Goal: Task Accomplishment & Management: Complete application form

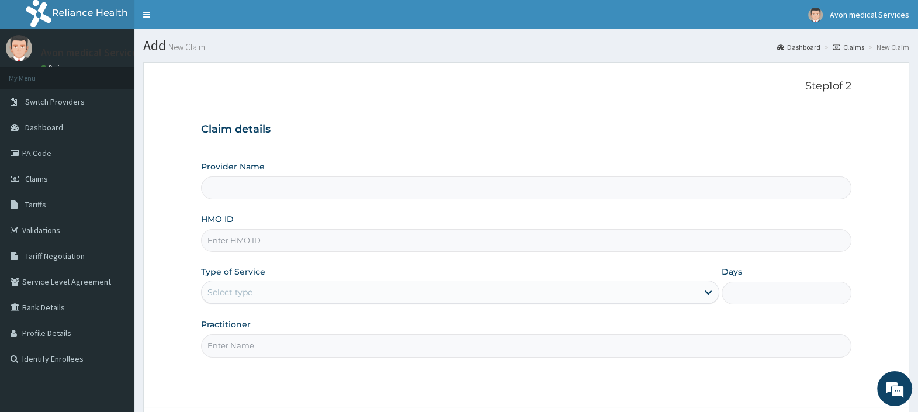
scroll to position [99, 0]
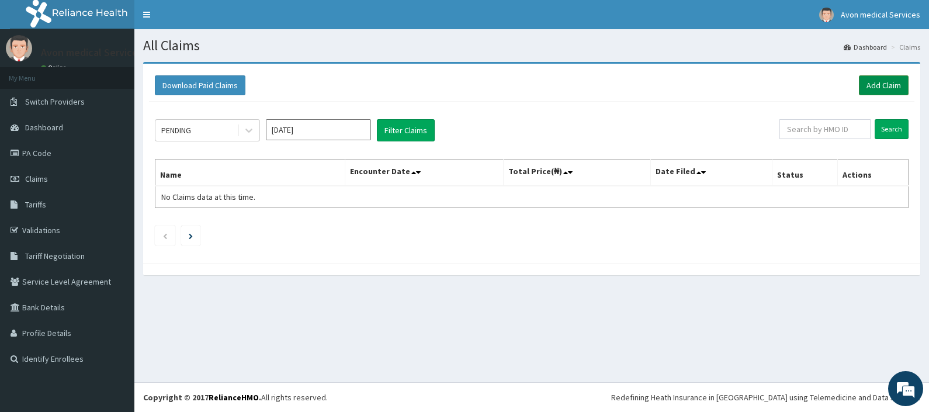
click at [878, 84] on link "Add Claim" at bounding box center [884, 85] width 50 height 20
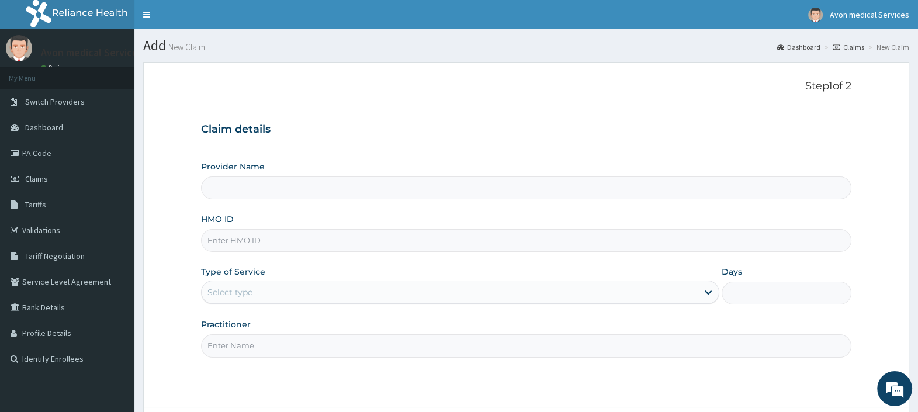
click at [244, 244] on input "HMO ID" at bounding box center [526, 240] width 650 height 23
type input "Avon Medical Services"
paste input "JGI/10009/A"
type input "JGI/10009/A"
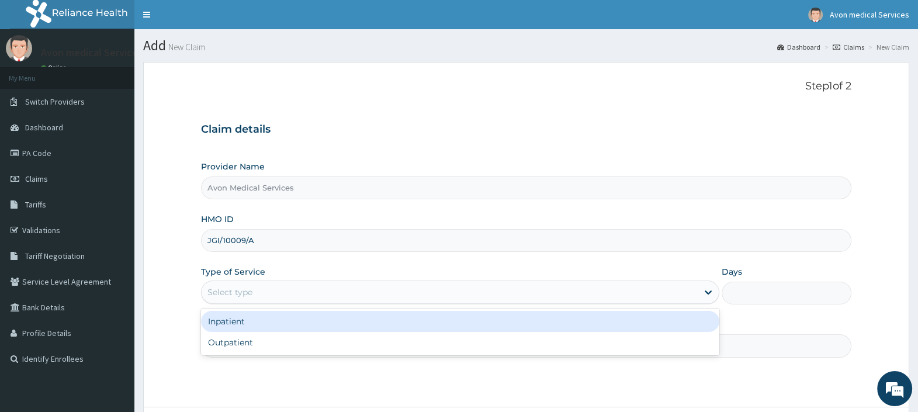
click at [244, 297] on div "Select type" at bounding box center [229, 292] width 45 height 12
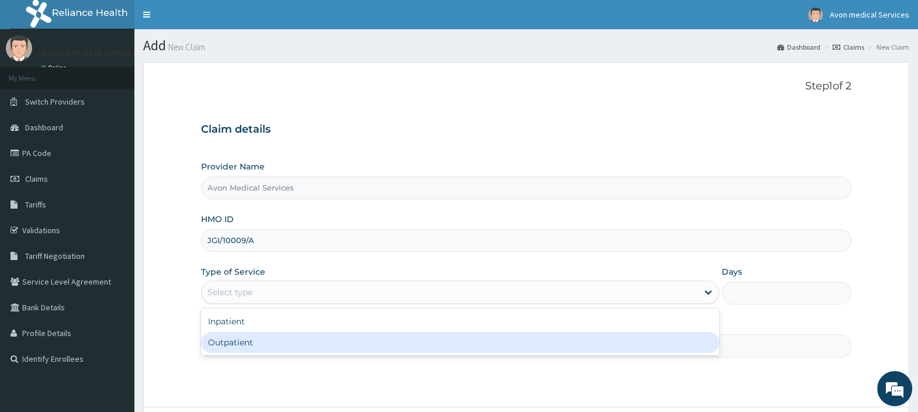
click at [246, 342] on div "Outpatient" at bounding box center [460, 342] width 518 height 21
type input "1"
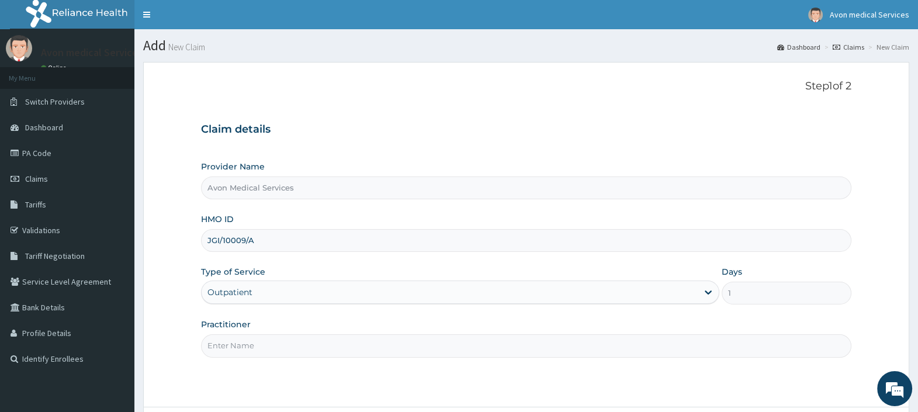
click at [251, 353] on input "Practitioner" at bounding box center [526, 345] width 650 height 23
type input "GP"
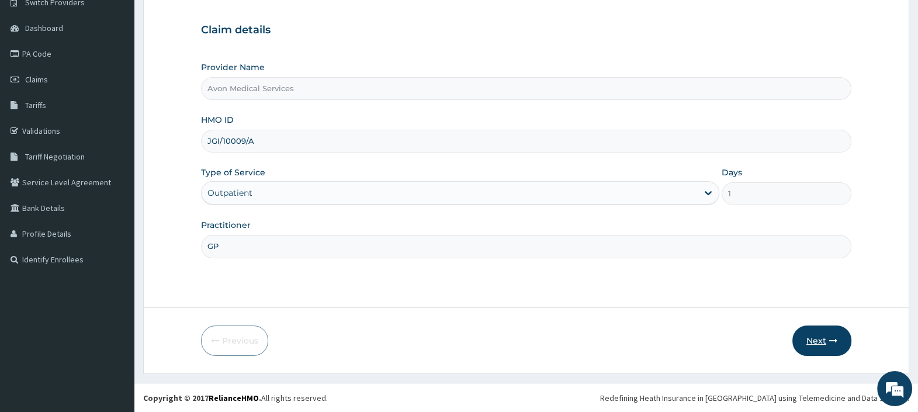
click at [808, 336] on button "Next" at bounding box center [821, 340] width 59 height 30
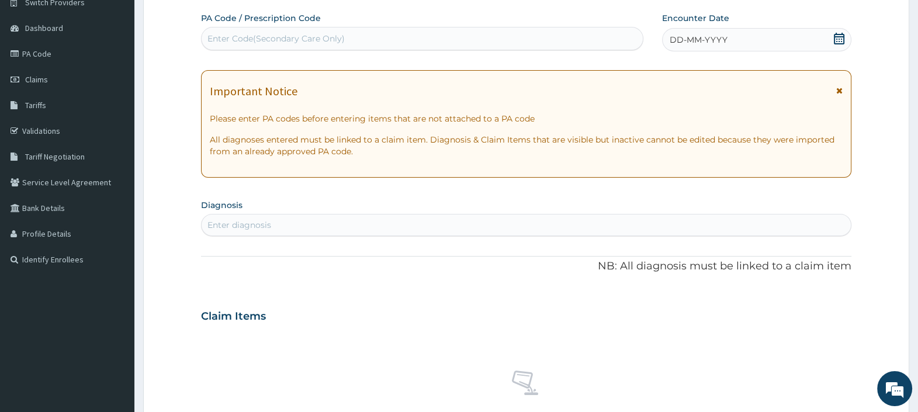
click at [836, 33] on icon at bounding box center [838, 39] width 11 height 12
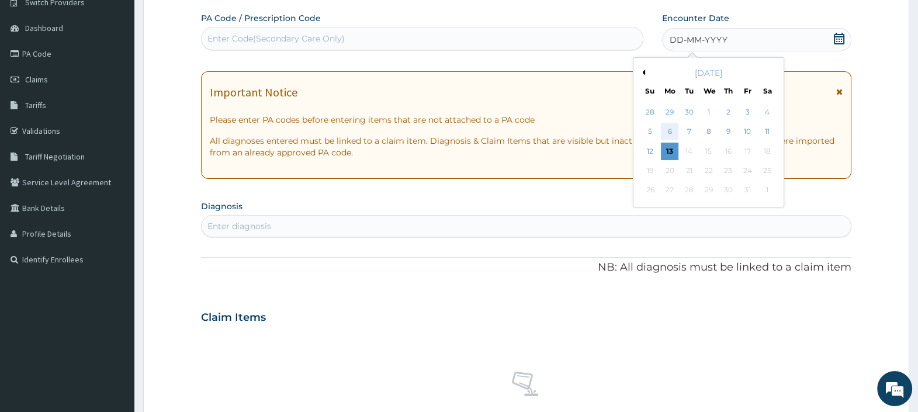
click at [670, 123] on div "6" at bounding box center [670, 132] width 18 height 18
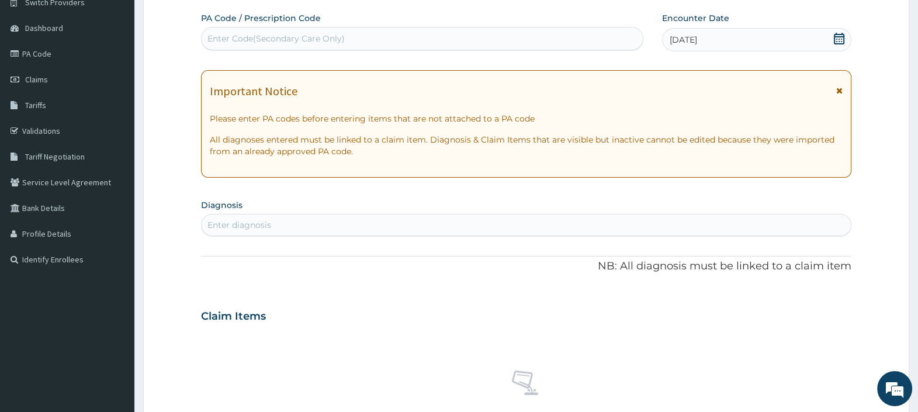
click at [406, 222] on div "Enter diagnosis" at bounding box center [525, 225] width 649 height 19
type input "SEPSIS"
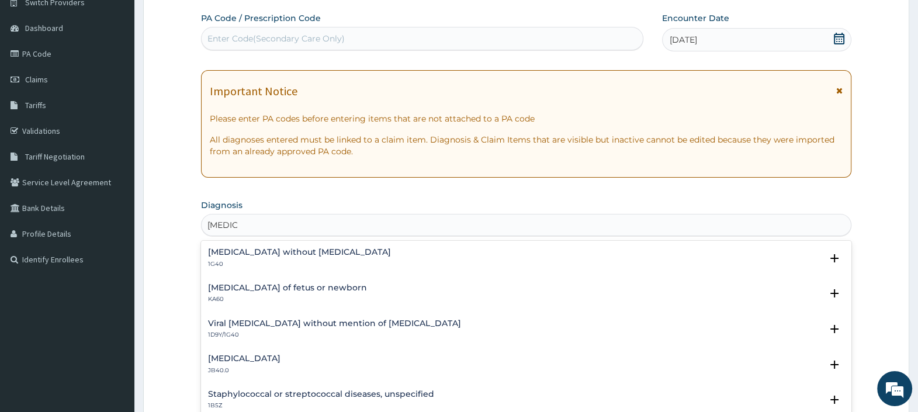
click at [244, 260] on p "1G40" at bounding box center [299, 264] width 183 height 8
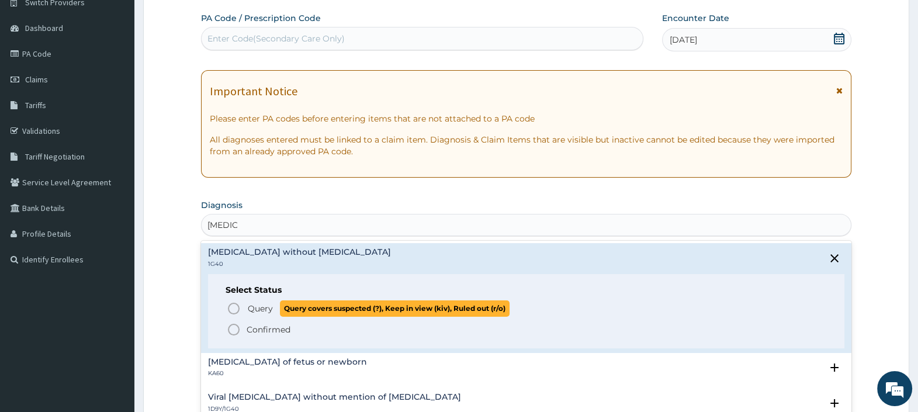
click at [267, 312] on span "Query" at bounding box center [260, 309] width 25 height 12
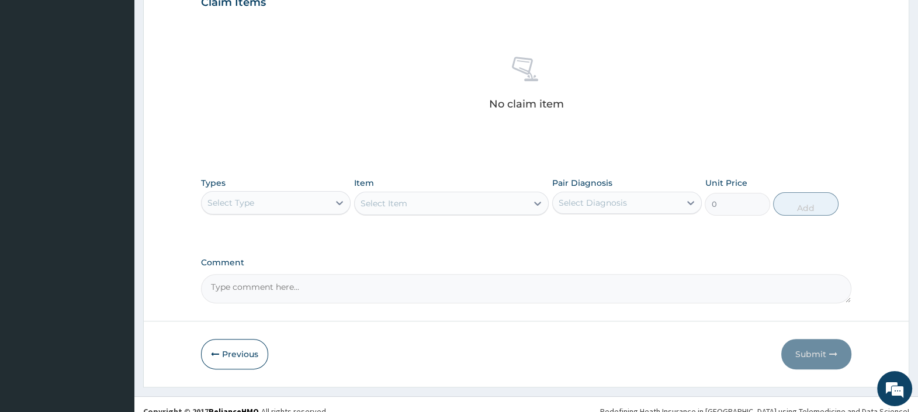
scroll to position [429, 0]
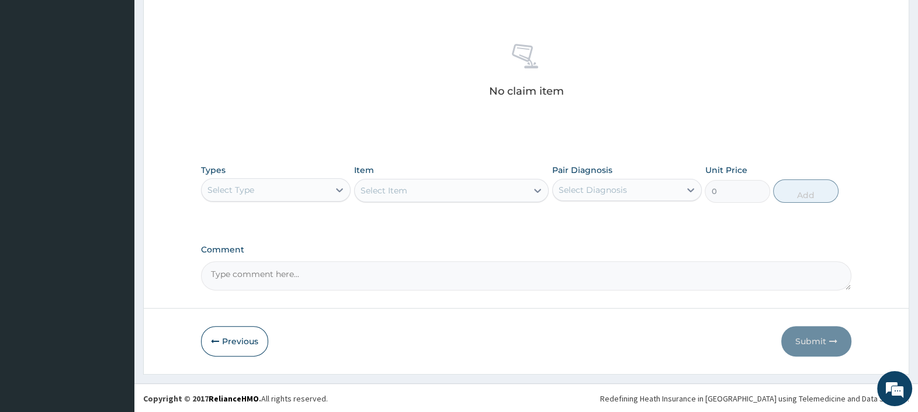
click at [270, 186] on div "Select Type" at bounding box center [264, 189] width 127 height 19
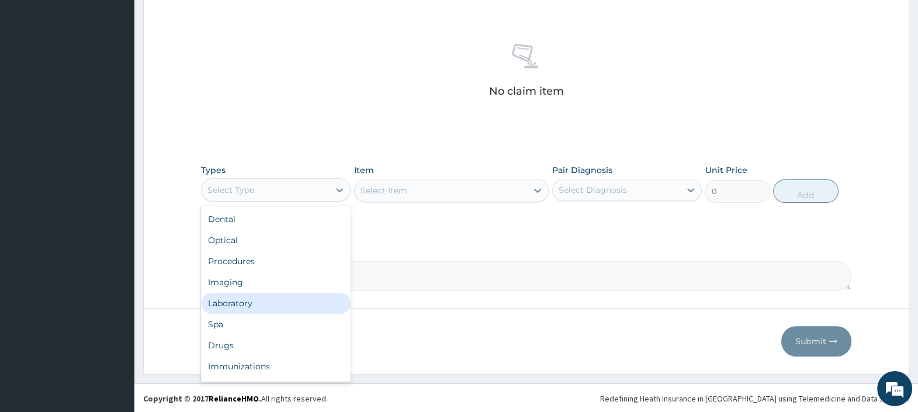
click at [249, 304] on div "Laboratory" at bounding box center [276, 303] width 150 height 21
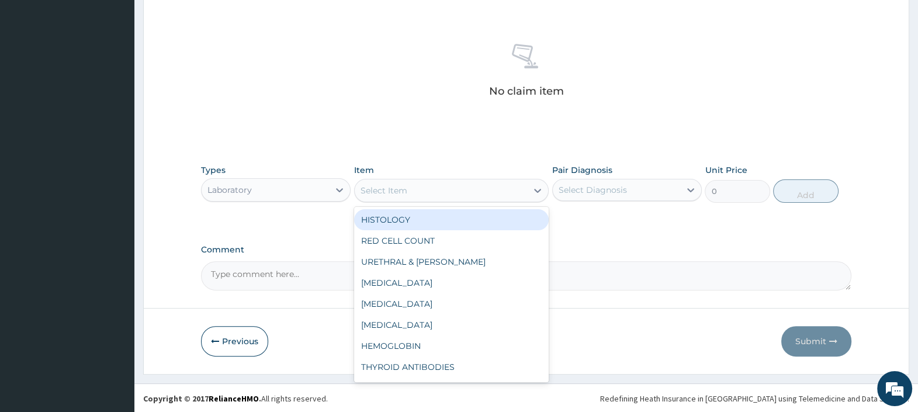
click at [440, 190] on div "Select Item" at bounding box center [441, 190] width 173 height 19
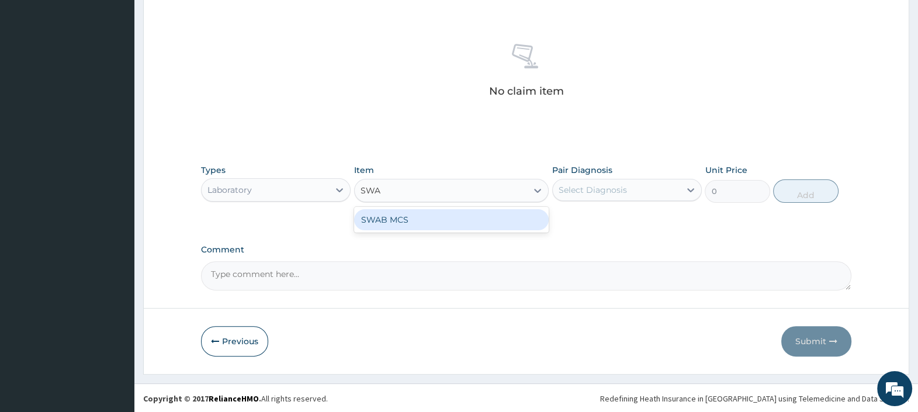
type input "SWAB"
click at [444, 225] on div "SWAB MCS" at bounding box center [451, 219] width 195 height 21
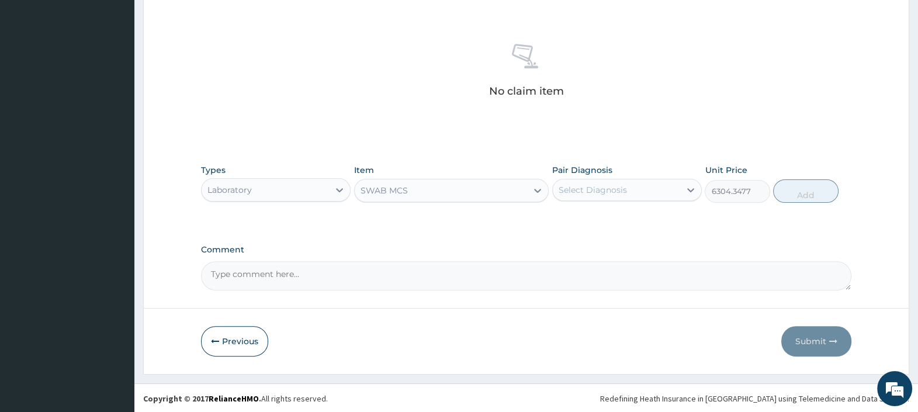
type input "6304.3477"
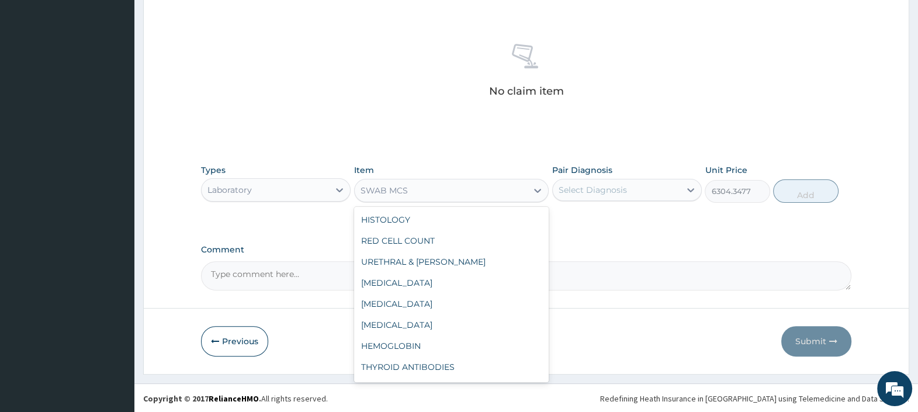
click at [439, 193] on div "SWAB MCS" at bounding box center [441, 190] width 173 height 19
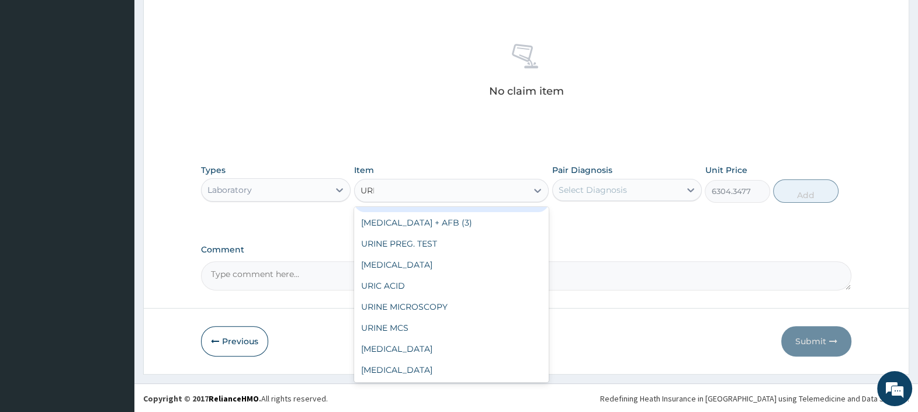
scroll to position [0, 0]
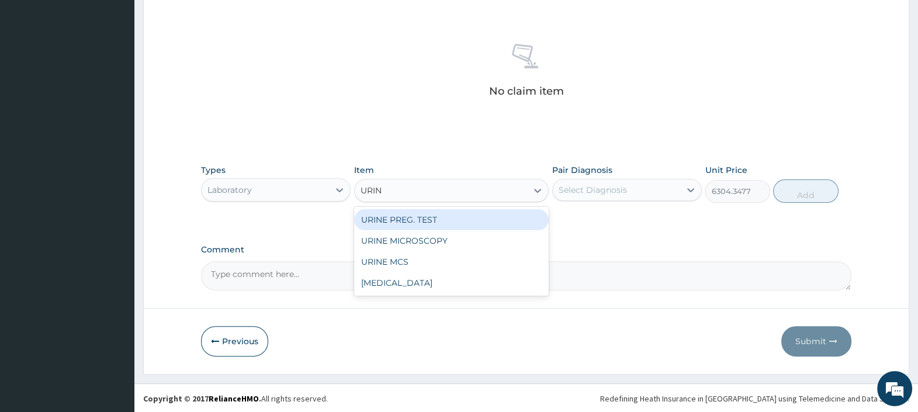
type input "URINE"
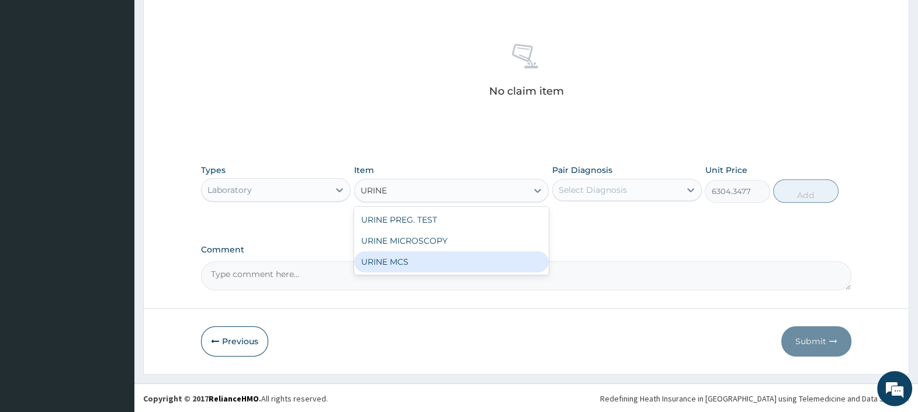
click at [409, 257] on div "URINE MCS" at bounding box center [451, 261] width 195 height 21
type input "10700"
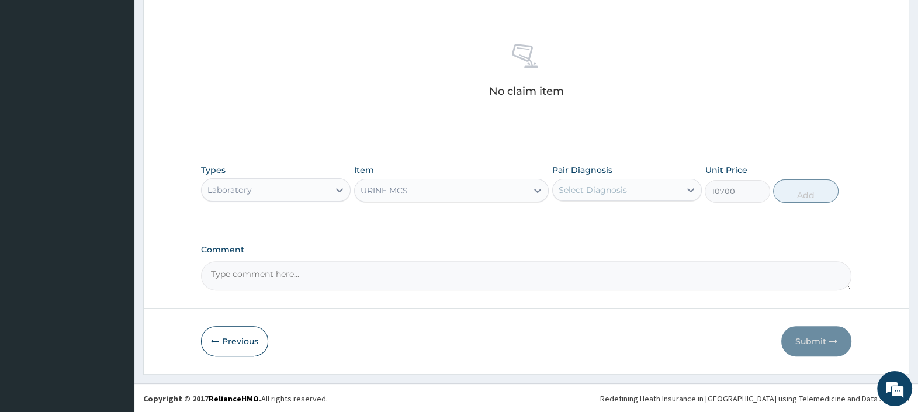
click at [420, 192] on div "URINE MCS" at bounding box center [441, 190] width 173 height 19
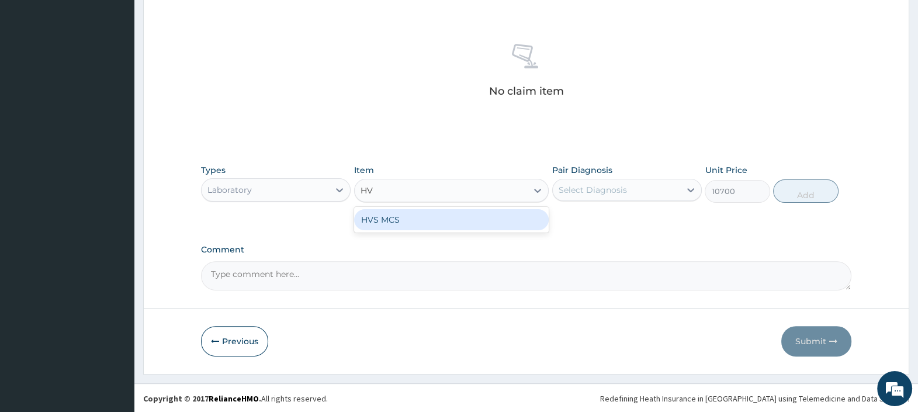
type input "HVS"
click at [415, 221] on div "HVS MCS" at bounding box center [451, 219] width 195 height 21
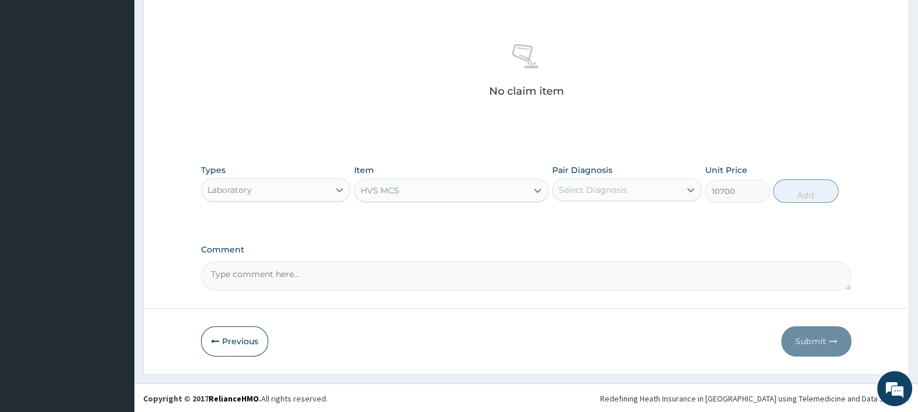
click at [411, 194] on div "HVS MCS" at bounding box center [441, 190] width 173 height 19
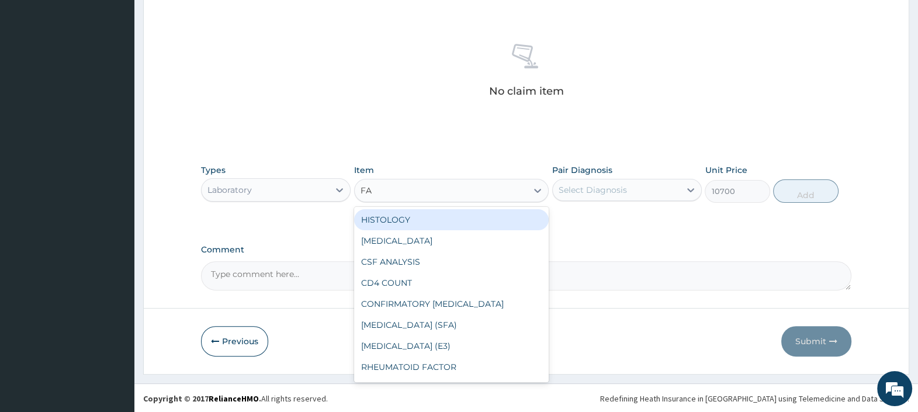
type input "FAS"
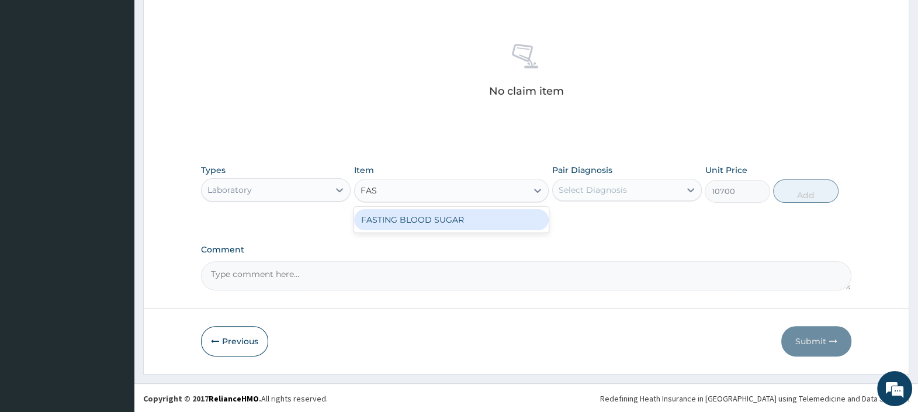
click at [418, 220] on div "FASTING BLOOD SUGAR" at bounding box center [451, 219] width 195 height 21
type input "1727.5305"
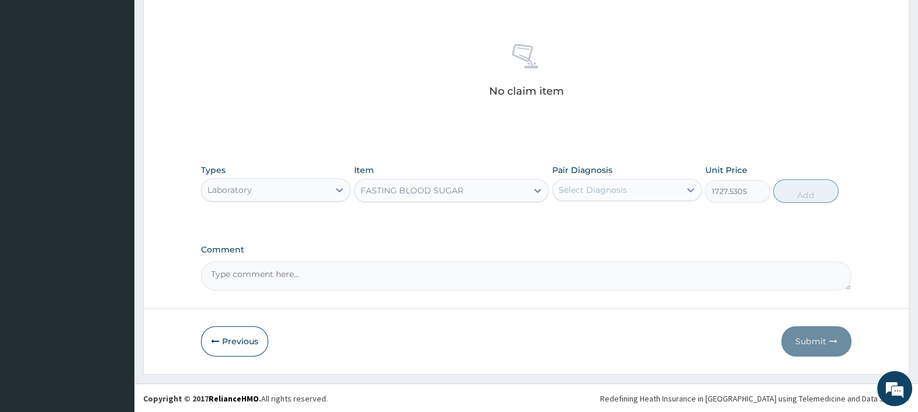
click at [401, 171] on div "Item FASTING BLOOD SUGAR" at bounding box center [451, 183] width 195 height 39
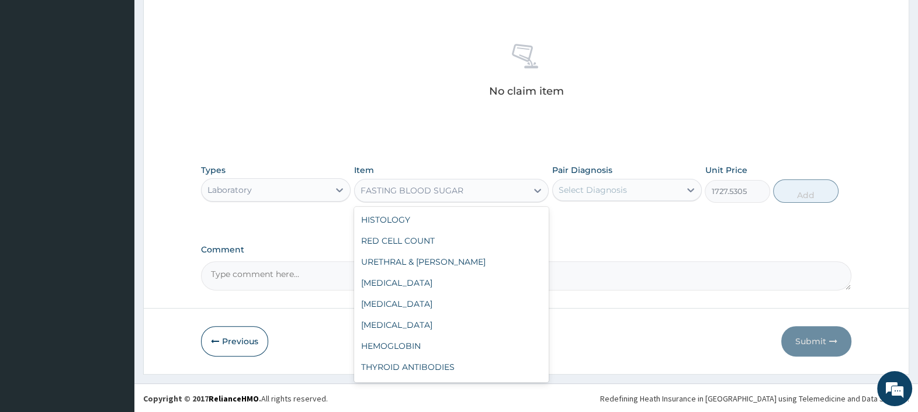
click at [402, 194] on div "FASTING BLOOD SUGAR" at bounding box center [411, 191] width 103 height 12
type input "2HR"
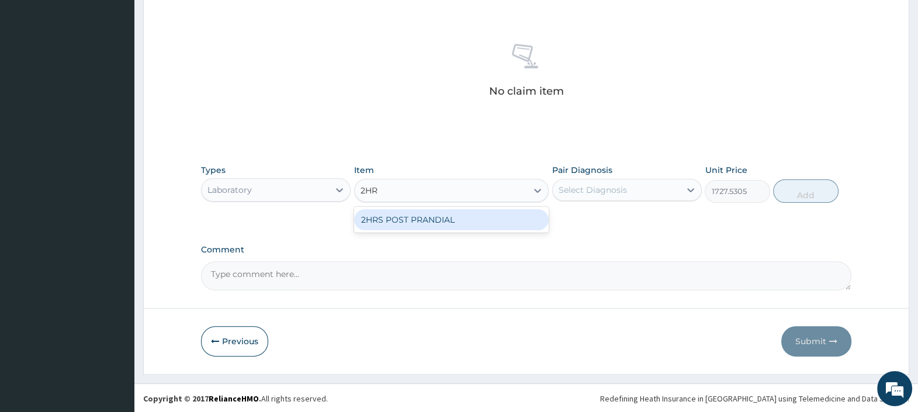
click at [410, 216] on div "2HRS POST PRANDIAL" at bounding box center [451, 219] width 195 height 21
type input "1690.0695"
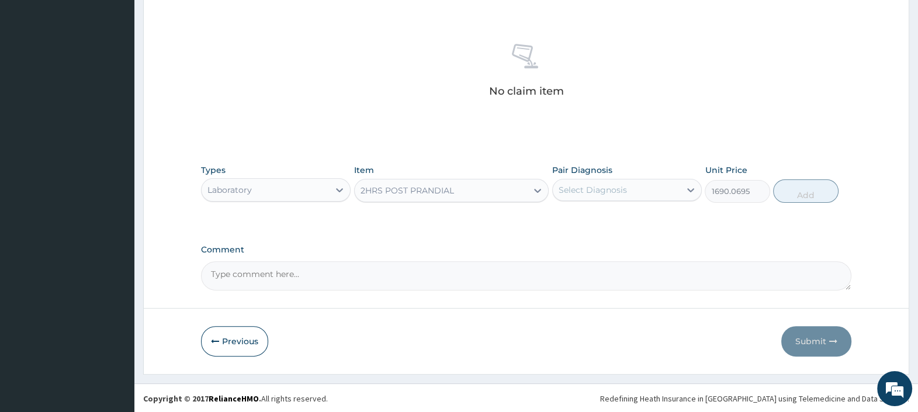
click at [422, 194] on div "2HRS POST PRANDIAL" at bounding box center [406, 191] width 93 height 12
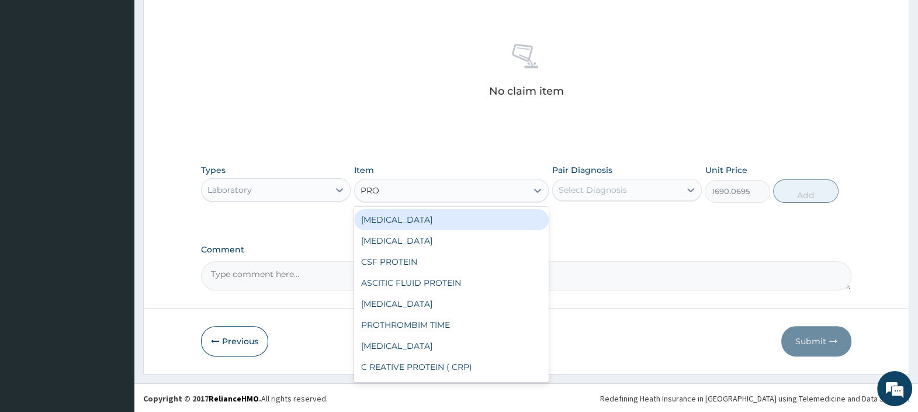
type input "PROG"
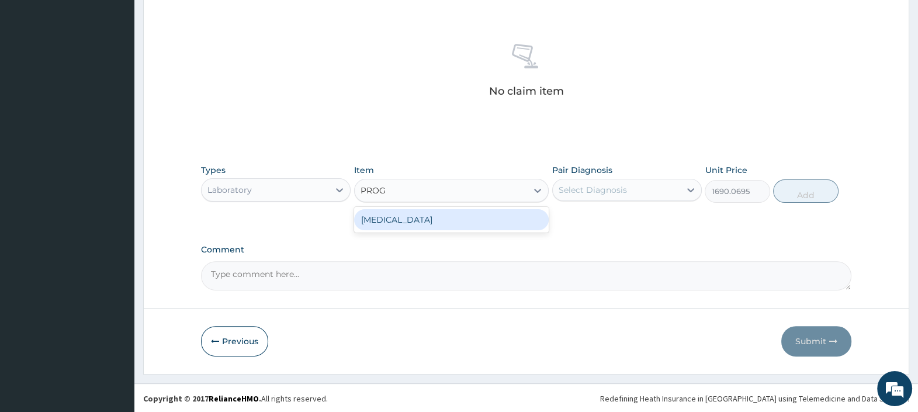
click at [458, 218] on div "PROGESTERONE" at bounding box center [451, 219] width 195 height 21
type input "13020.2065"
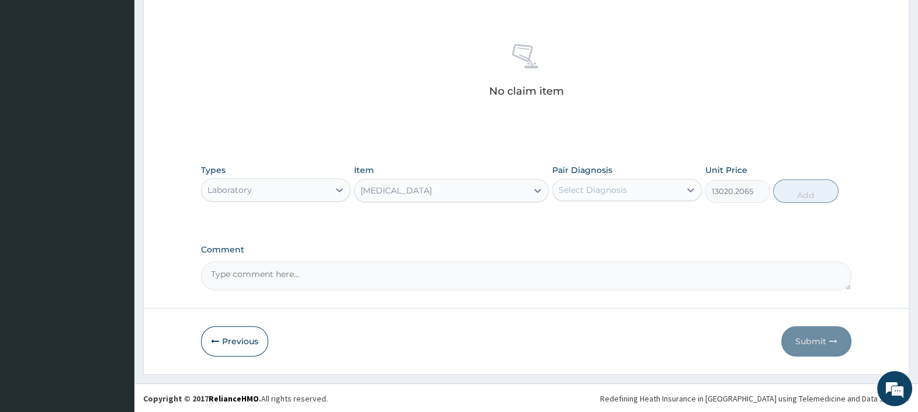
click at [456, 187] on div "PROGESTERONE" at bounding box center [441, 190] width 173 height 19
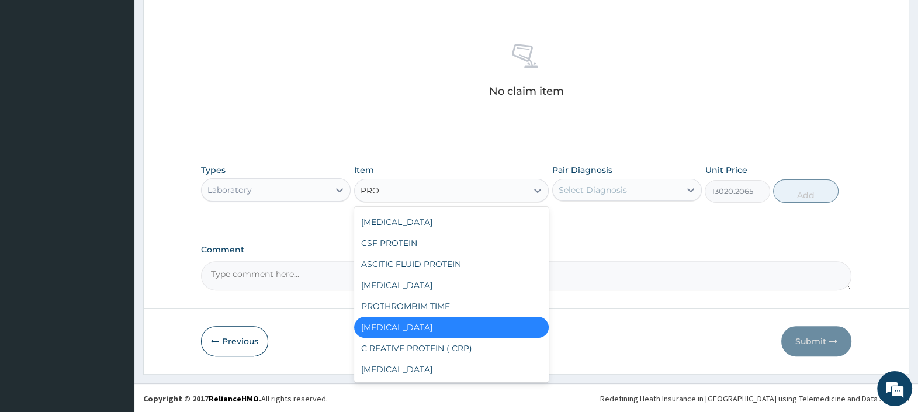
scroll to position [18, 0]
type input "PROL"
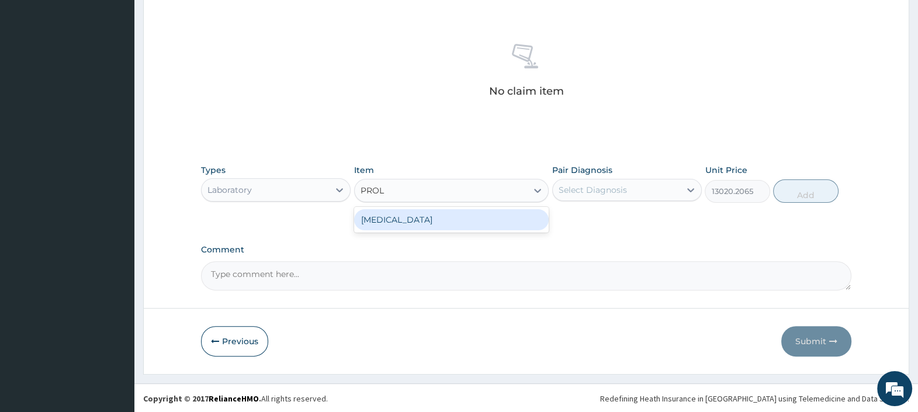
scroll to position [0, 0]
click at [431, 218] on div "PROLACTIN" at bounding box center [451, 219] width 195 height 21
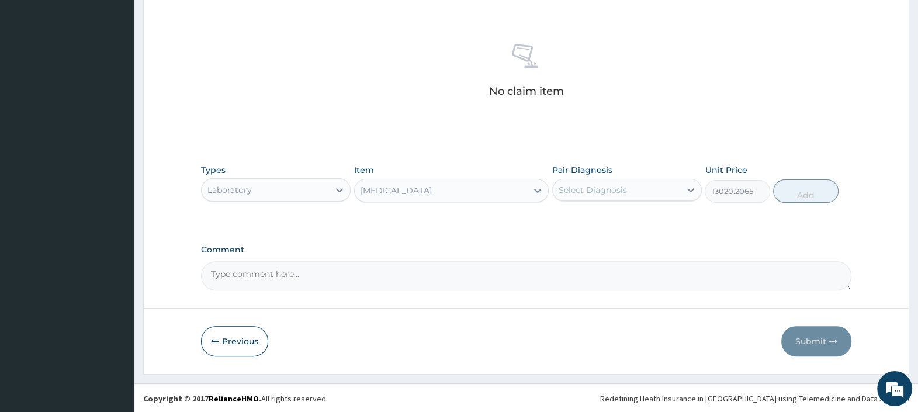
click at [422, 192] on div "PROLACTIN" at bounding box center [441, 190] width 173 height 19
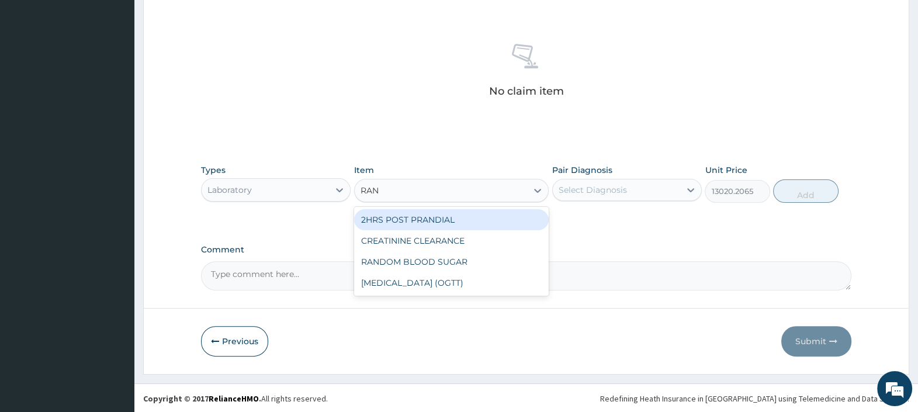
type input "RAND"
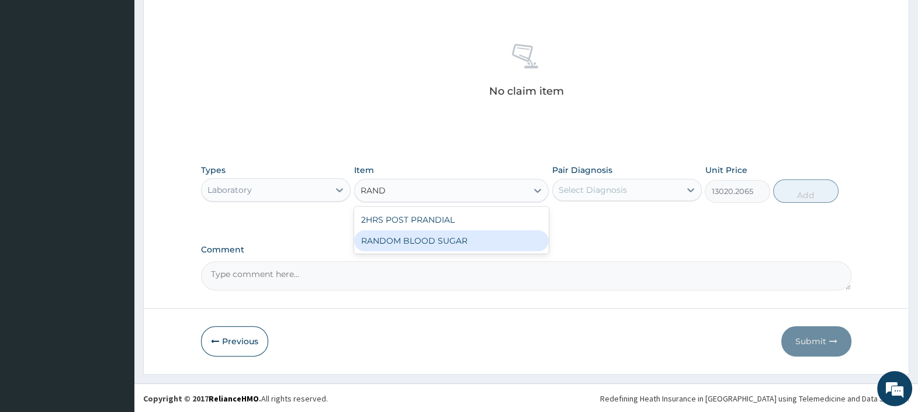
click at [416, 238] on div "RANDOM BLOOD SUGAR" at bounding box center [451, 240] width 195 height 21
type input "1738.8348"
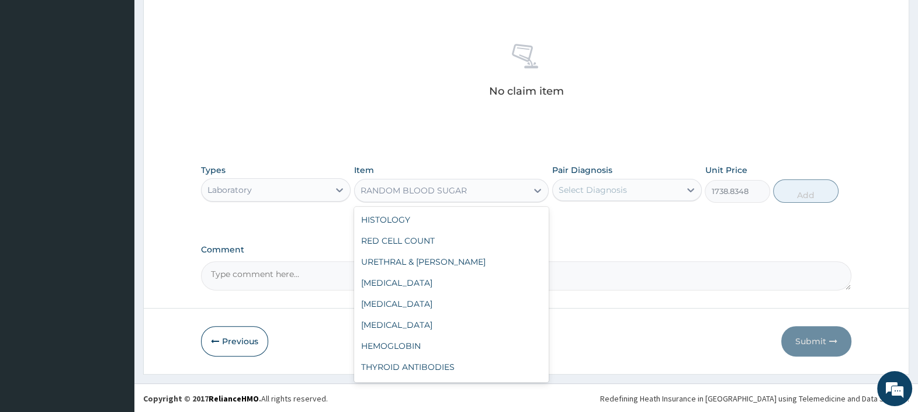
click at [413, 187] on div "RANDOM BLOOD SUGAR" at bounding box center [413, 191] width 106 height 12
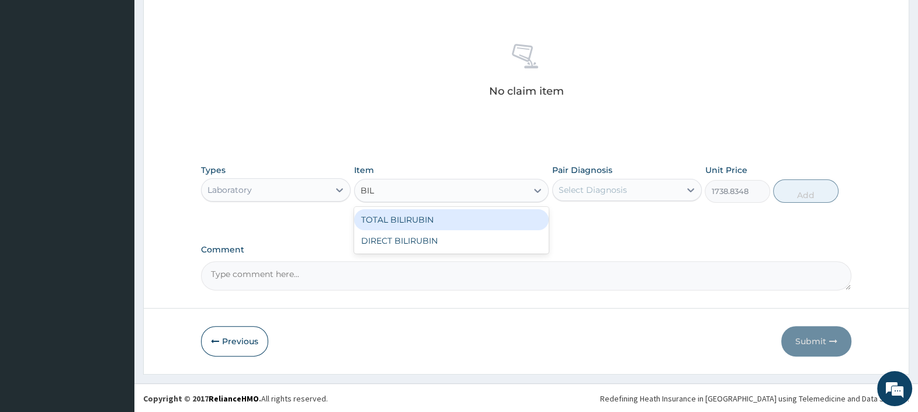
type input "BILI"
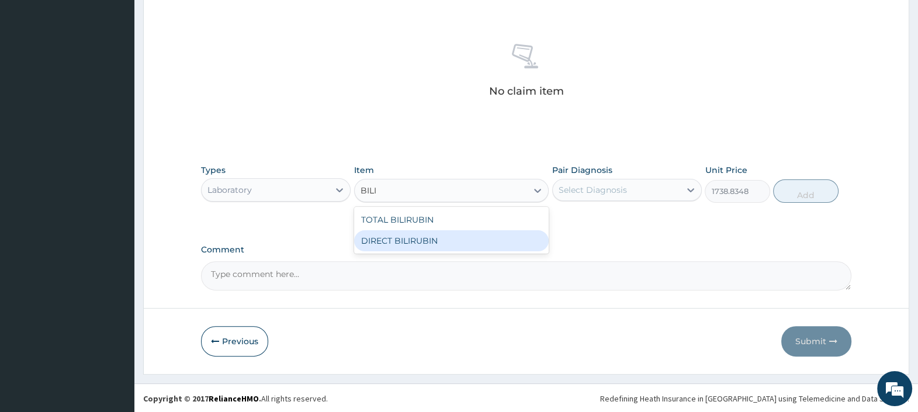
click at [423, 234] on div "DIRECT BILIRUBIN" at bounding box center [451, 240] width 195 height 21
type input "2819.4457"
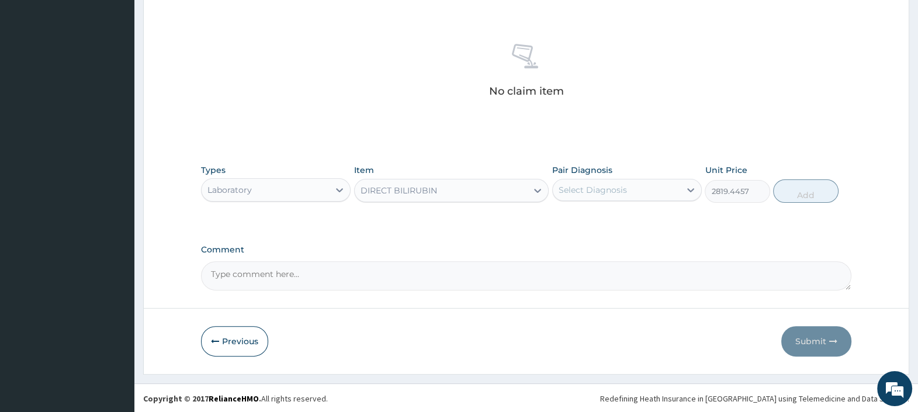
click at [423, 190] on div "DIRECT BILIRUBIN" at bounding box center [398, 191] width 77 height 12
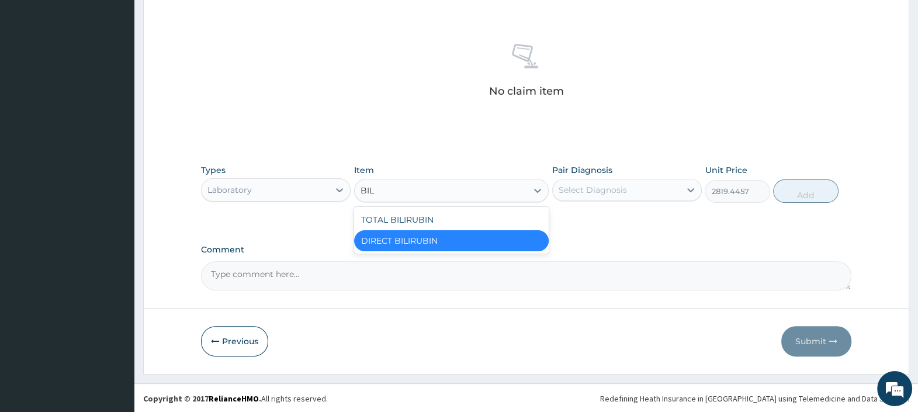
type input "BILI"
click at [461, 217] on div "TOTAL BILIRUBIN" at bounding box center [451, 219] width 195 height 21
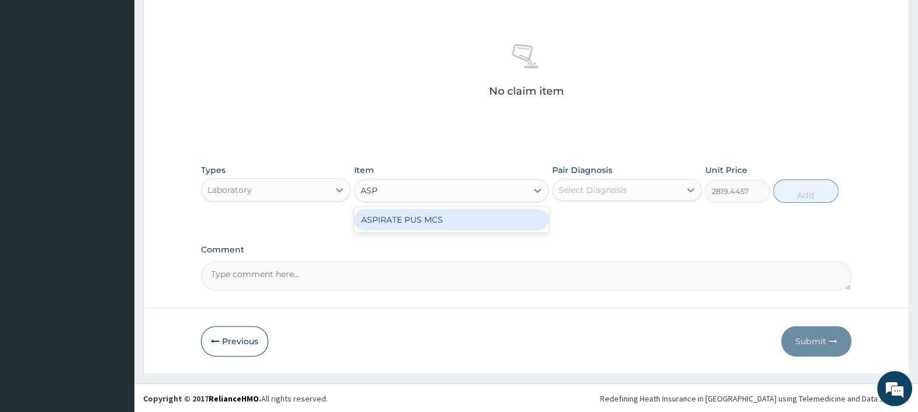
type input "ASPI"
click at [403, 215] on div "ASPIRATE PUS MCS" at bounding box center [451, 219] width 195 height 21
type input "6304.347700000001"
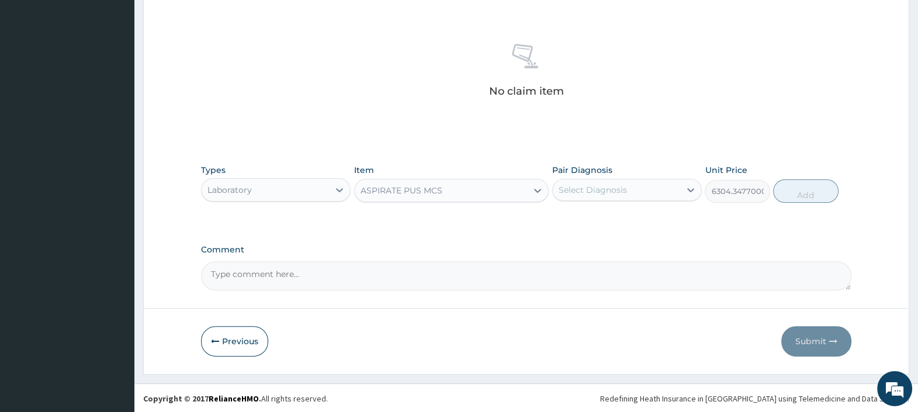
click at [408, 190] on div "ASPIRATE PUS MCS" at bounding box center [401, 191] width 82 height 12
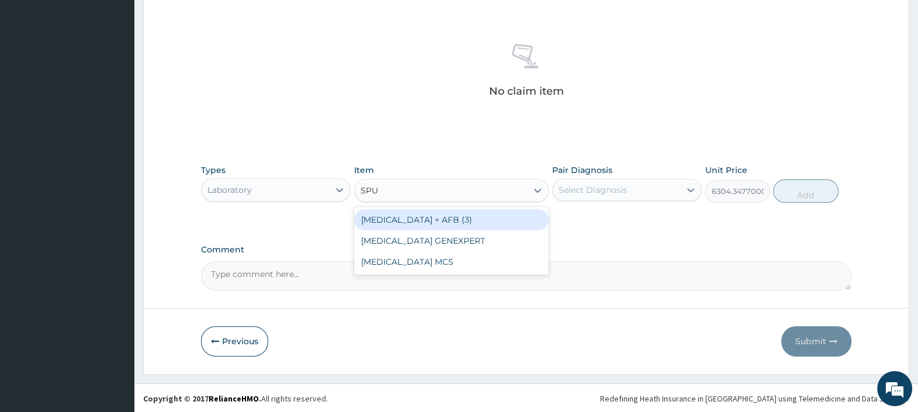
type input "SPUT"
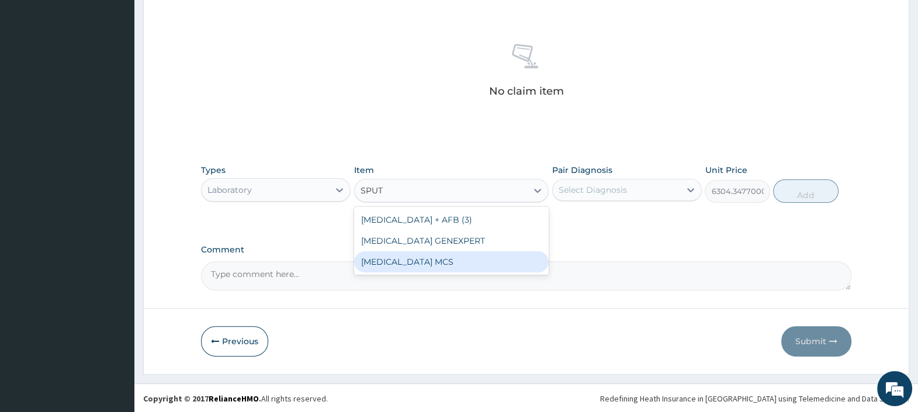
click at [391, 262] on div "SPUTUM MCS" at bounding box center [451, 261] width 195 height 21
type input "6304.3477"
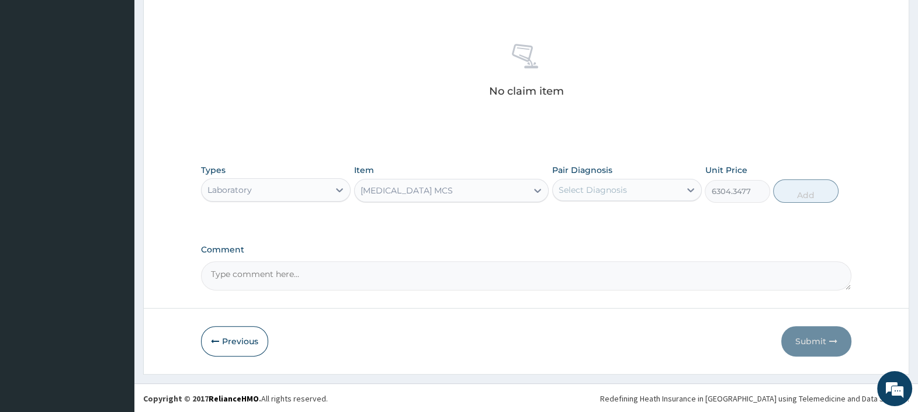
click at [416, 190] on div "SPUTUM MCS" at bounding box center [406, 191] width 92 height 12
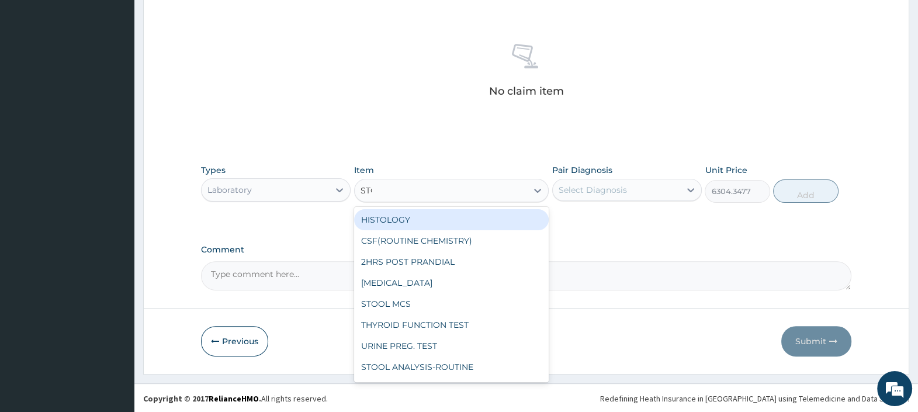
type input "STOO"
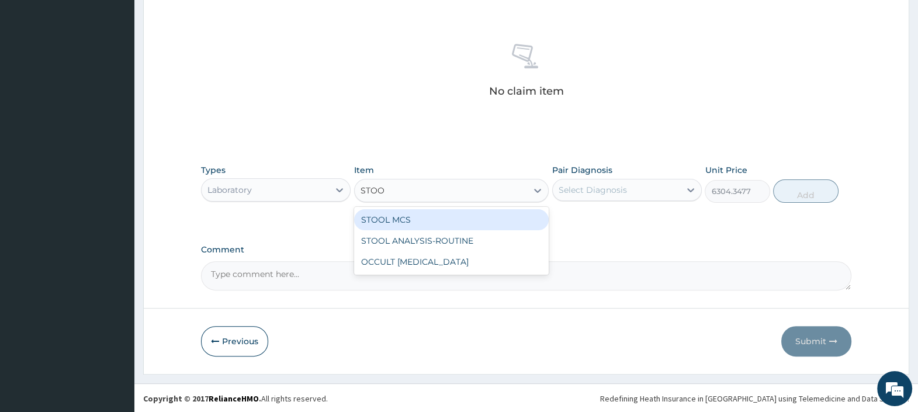
click at [371, 217] on div "STOOL MCS" at bounding box center [451, 219] width 195 height 21
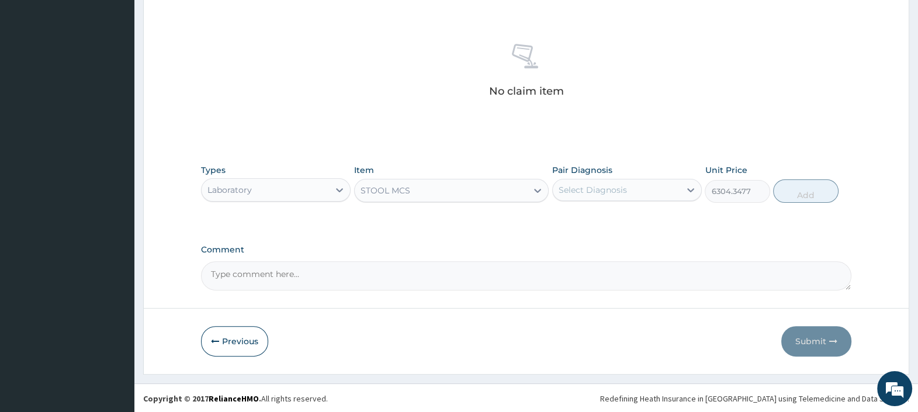
click at [387, 193] on div "STOOL MCS" at bounding box center [385, 191] width 50 height 12
type input "ABDO"
click at [276, 189] on div "Laboratory" at bounding box center [264, 189] width 127 height 19
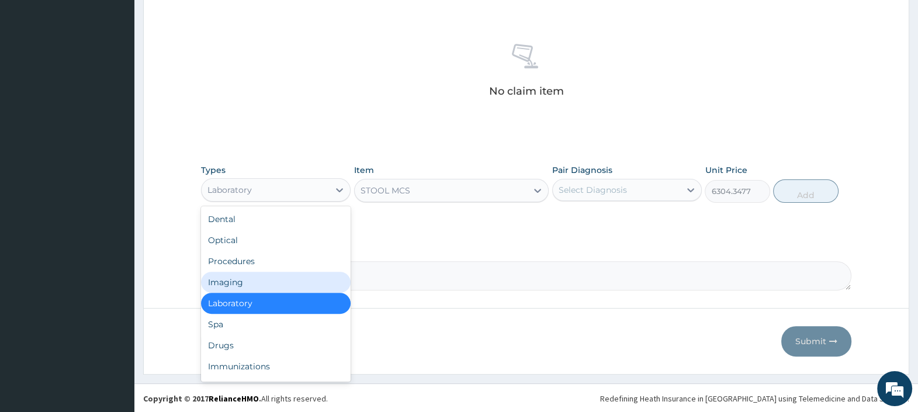
click at [245, 282] on div "Imaging" at bounding box center [276, 282] width 150 height 21
type input "0"
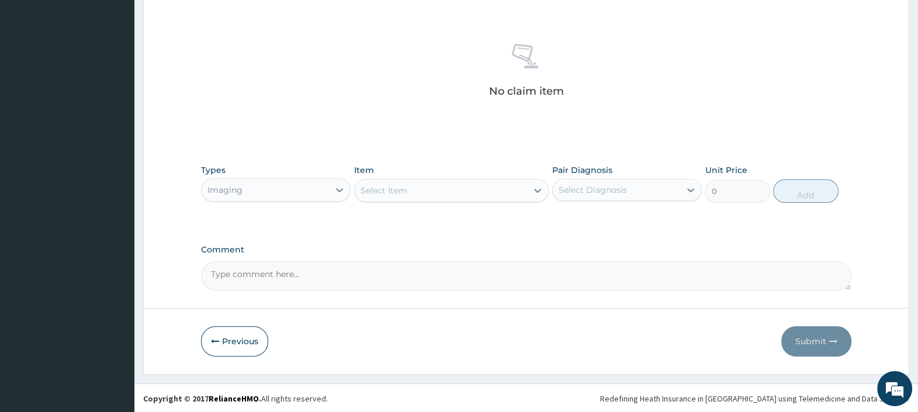
click at [433, 184] on div "Select Item" at bounding box center [441, 190] width 173 height 19
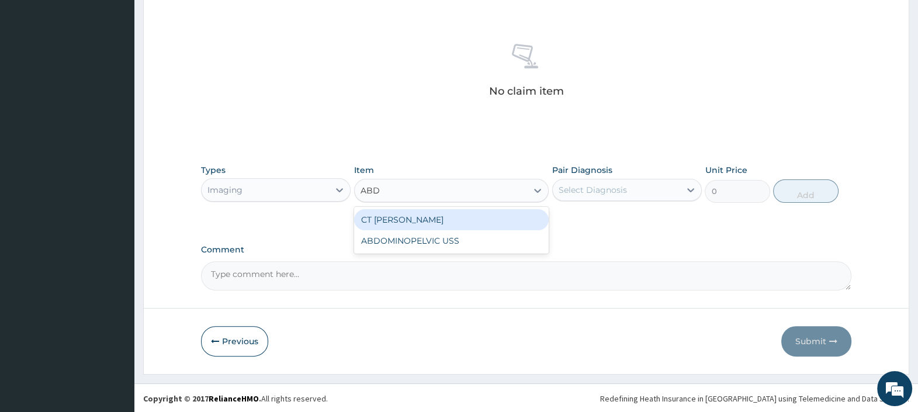
type input "ABDO"
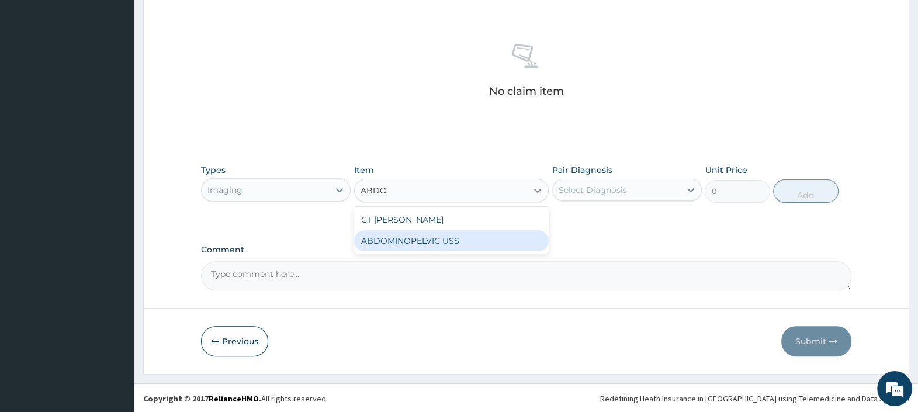
click at [403, 241] on div "ABDOMINOPELVIC USS" at bounding box center [451, 240] width 195 height 21
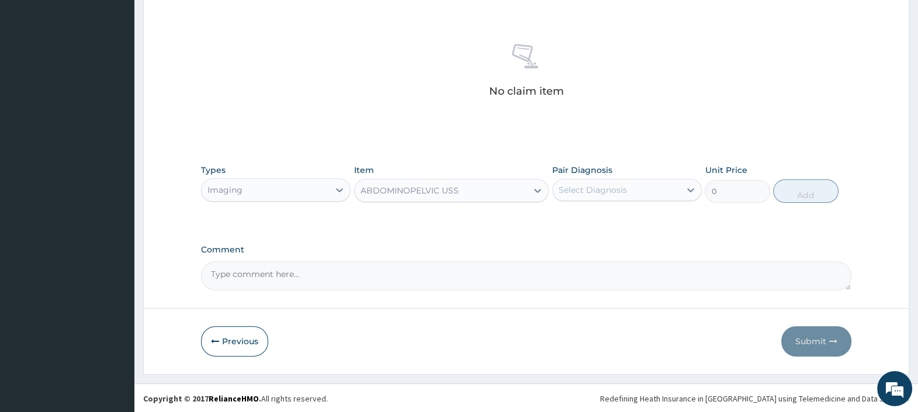
type input "9807.652"
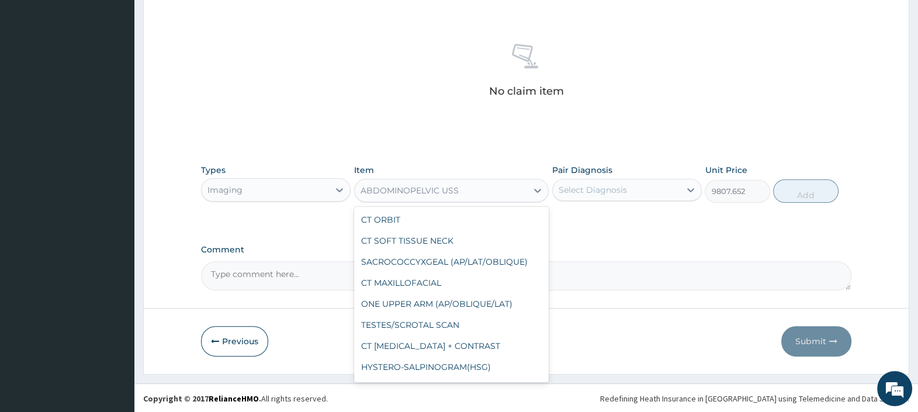
click at [401, 193] on div "ABDOMINOPELVIC USS" at bounding box center [409, 191] width 98 height 12
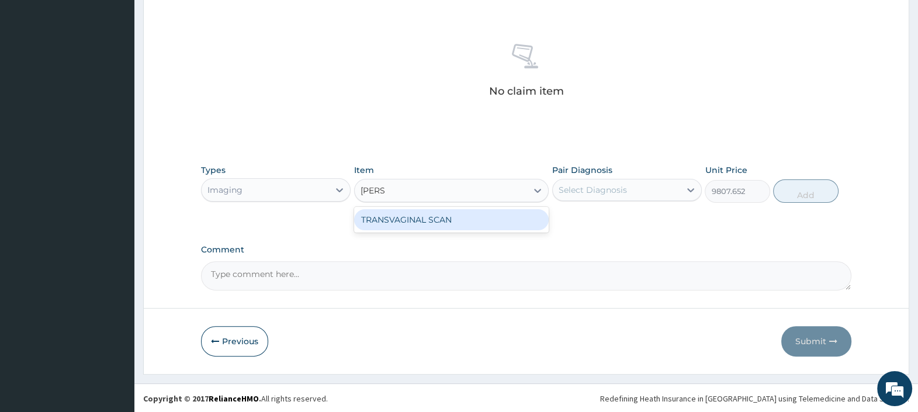
type input "TRANS"
click at [412, 223] on div "TRANSVAGINAL SCAN" at bounding box center [451, 219] width 195 height 21
type input "8376.521"
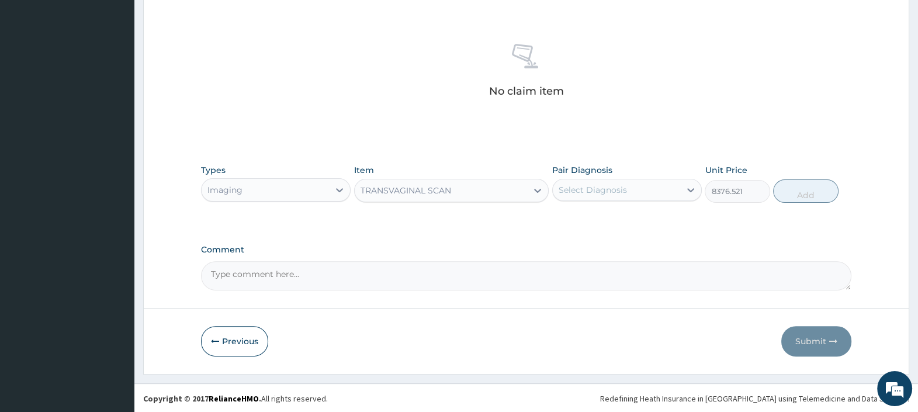
click at [411, 193] on div "TRANSVAGINAL SCAN" at bounding box center [405, 191] width 91 height 12
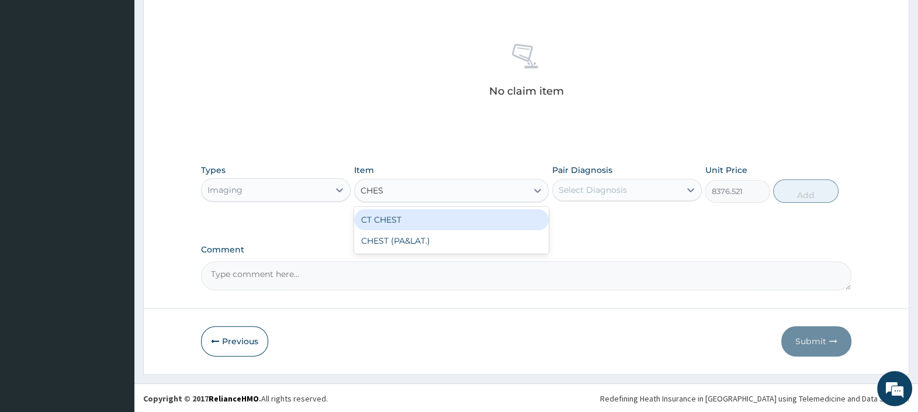
type input "CHEST"
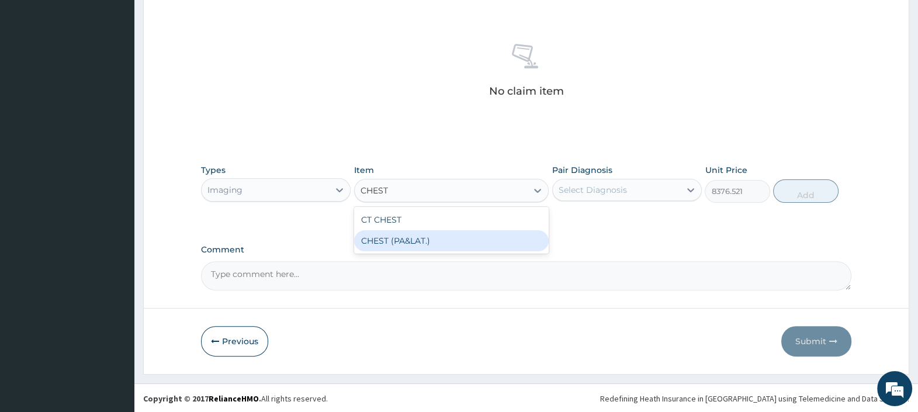
click at [419, 240] on div "CHEST (PA&LAT.)" at bounding box center [451, 240] width 195 height 21
type input "10580.869"
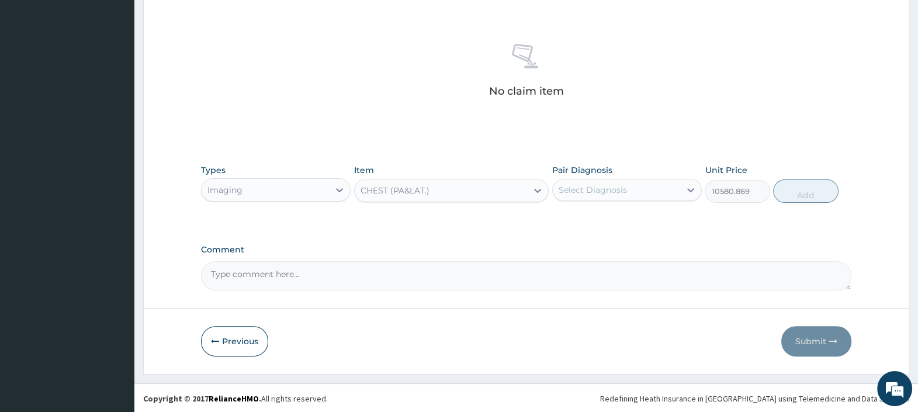
click at [433, 192] on div "CHEST (PA&LAT.)" at bounding box center [441, 190] width 173 height 19
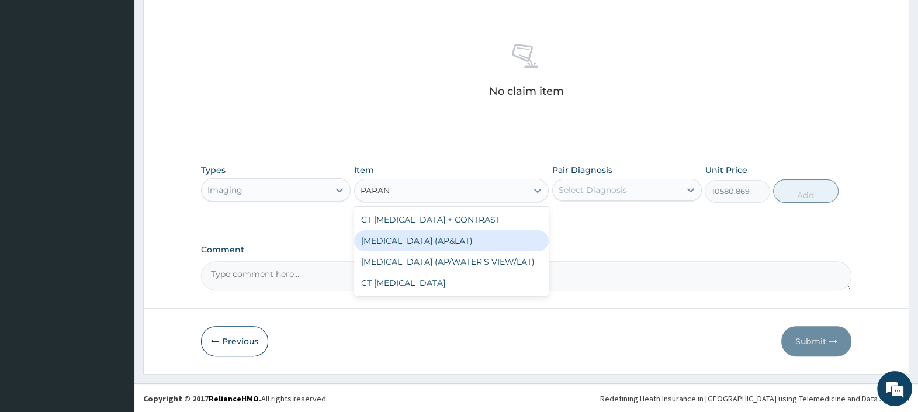
type input "PARANA"
click at [461, 239] on div "[MEDICAL_DATA] (AP&LAT)" at bounding box center [451, 240] width 195 height 21
type input "10916.608"
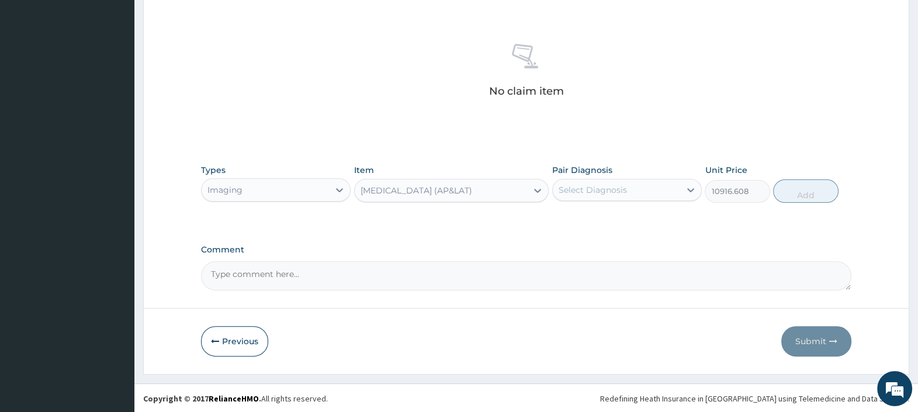
click at [439, 192] on div "[MEDICAL_DATA] (AP&LAT)" at bounding box center [416, 191] width 112 height 12
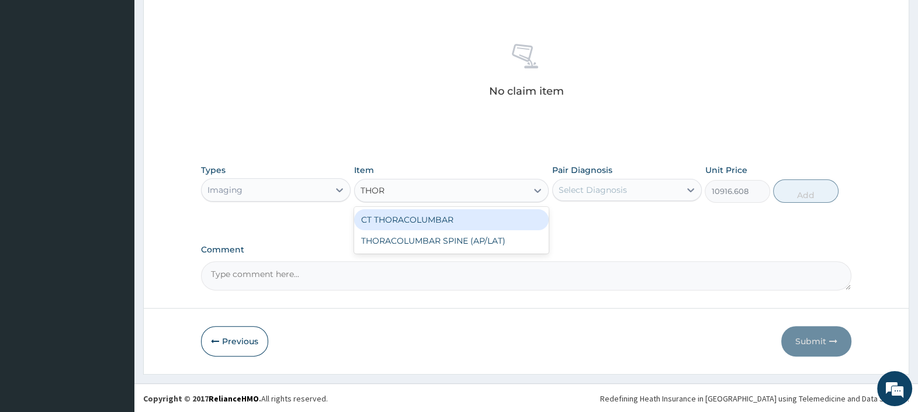
type input "THORA"
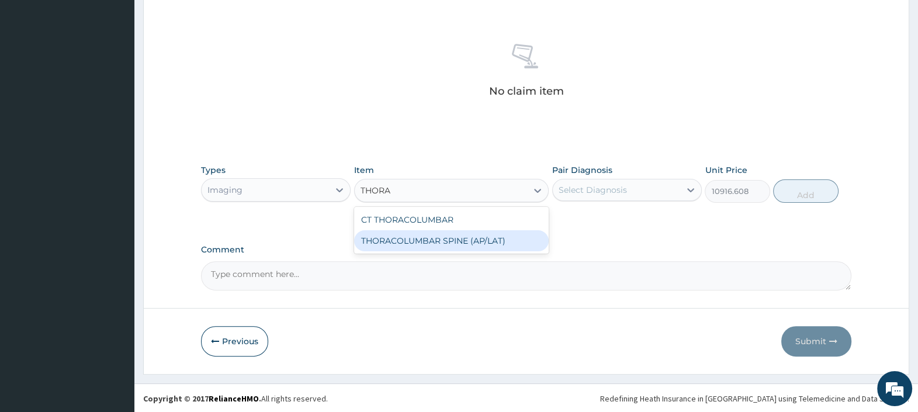
click at [449, 242] on div "THORACOLUMBAR SPINE (AP/LAT)" at bounding box center [451, 240] width 195 height 21
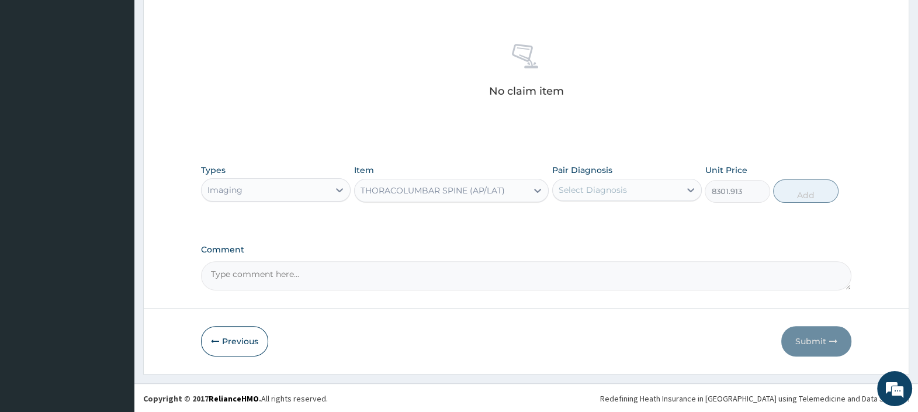
click at [311, 187] on div "Imaging" at bounding box center [264, 189] width 127 height 19
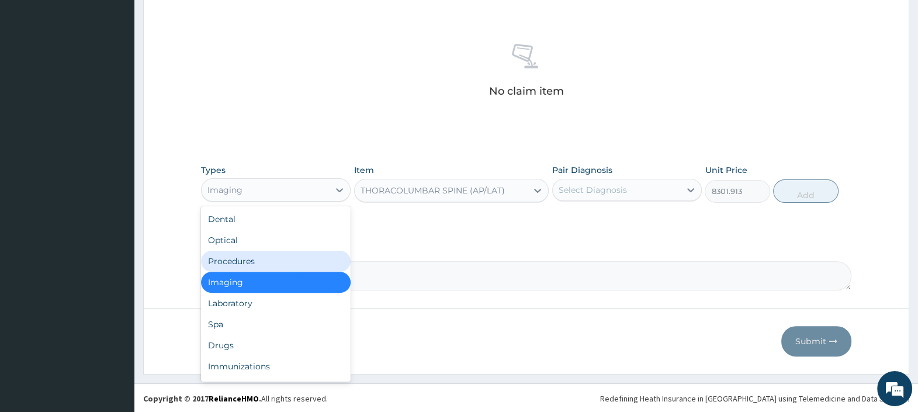
click at [269, 256] on div "Procedures" at bounding box center [276, 261] width 150 height 21
type input "0"
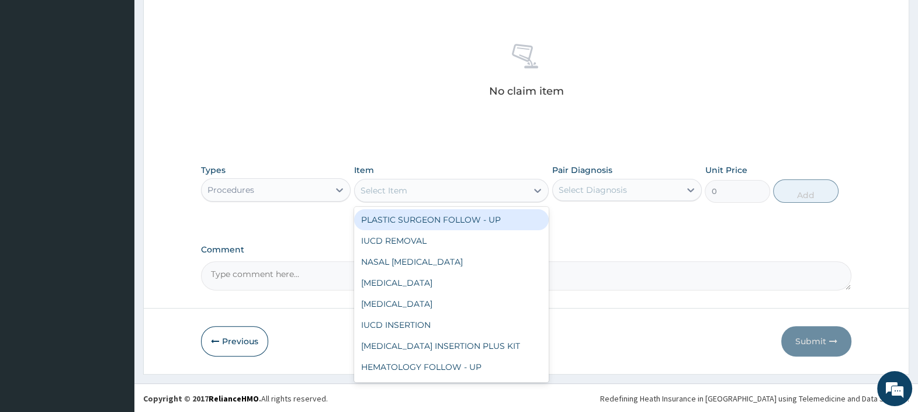
click at [395, 185] on div "Select Item" at bounding box center [383, 191] width 47 height 12
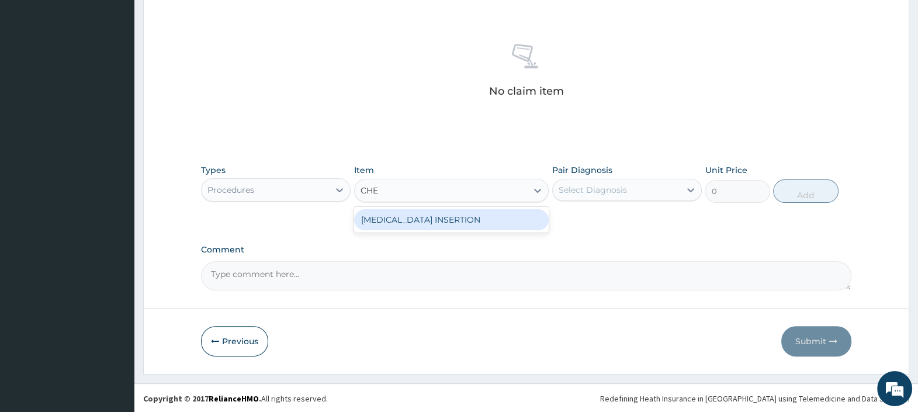
type input "CHES"
click at [468, 218] on div "CHEST TUBE INSERTION" at bounding box center [451, 219] width 195 height 21
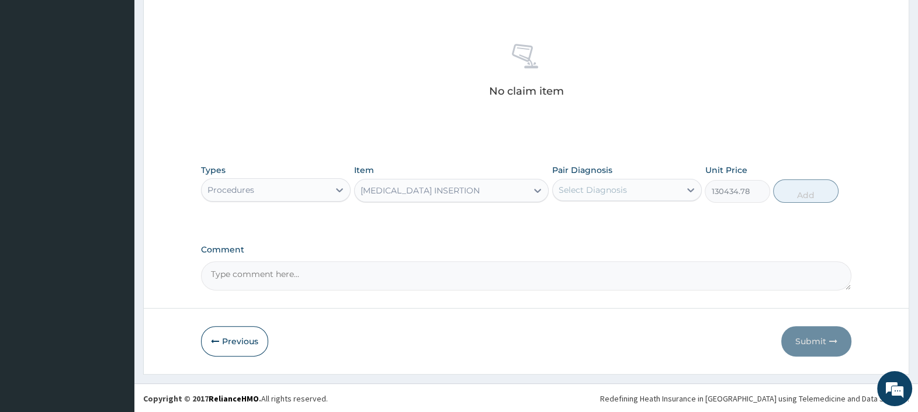
click at [244, 186] on div "Procedures" at bounding box center [230, 190] width 47 height 12
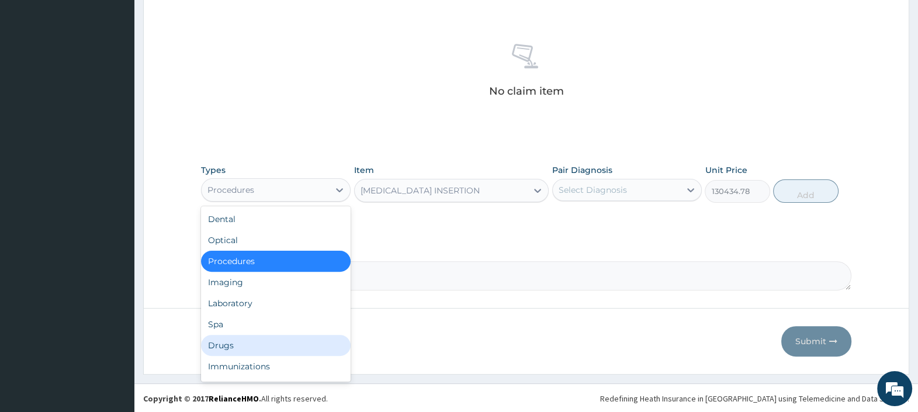
click at [237, 340] on div "Drugs" at bounding box center [276, 345] width 150 height 21
type input "0"
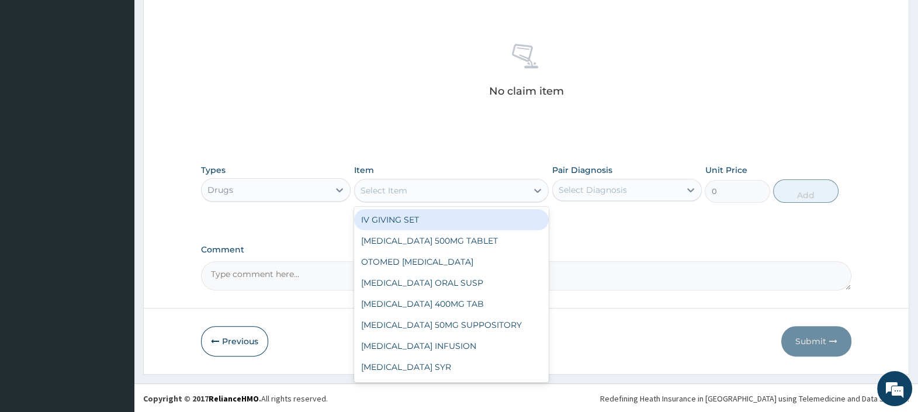
click at [407, 187] on div "Select Item" at bounding box center [441, 190] width 173 height 19
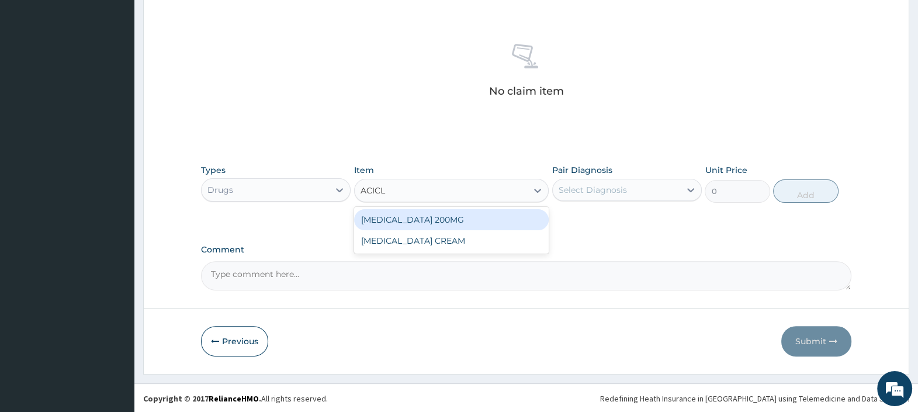
type input "ACICLO"
click at [458, 216] on div "ACICLOVIR 200MG" at bounding box center [451, 219] width 195 height 21
type input "135"
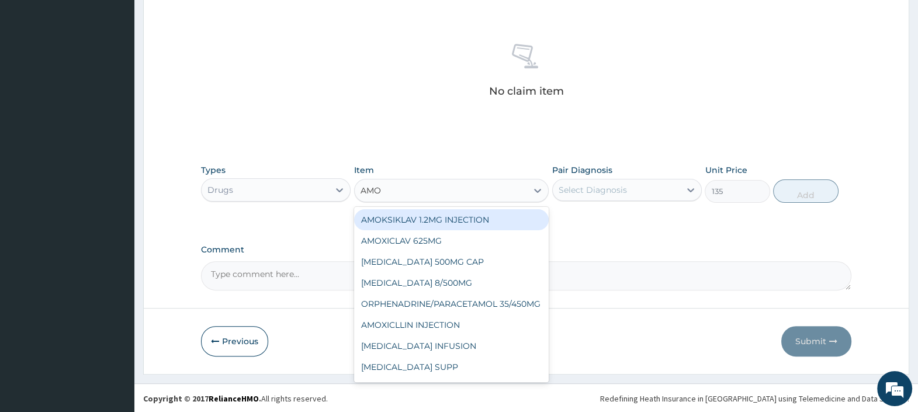
type input "AMOK"
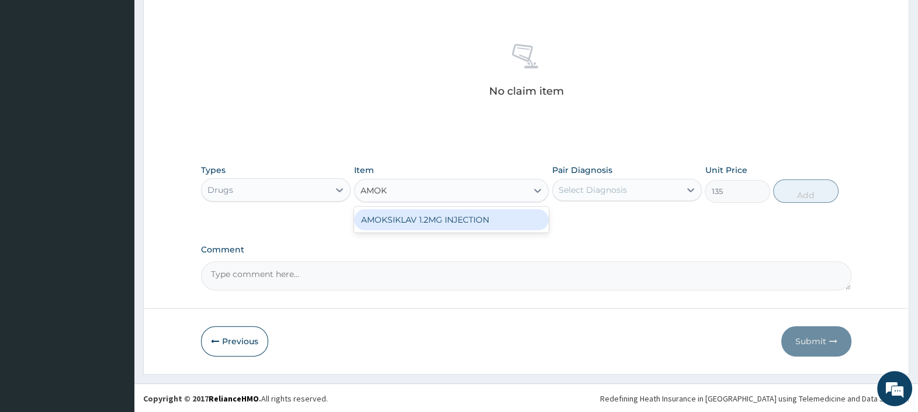
click at [440, 216] on div "AMOKSIKLAV 1.2MG INJECTION" at bounding box center [451, 219] width 195 height 21
type input "1626"
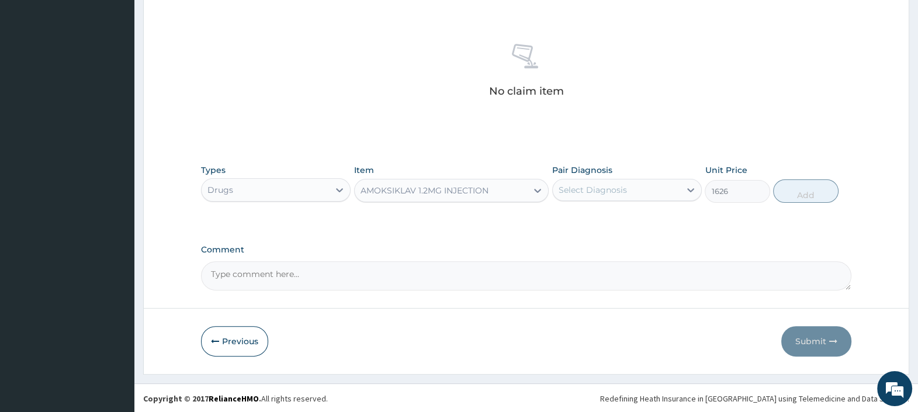
click at [377, 190] on div "AMOKSIKLAV 1.2MG INJECTION" at bounding box center [424, 191] width 128 height 12
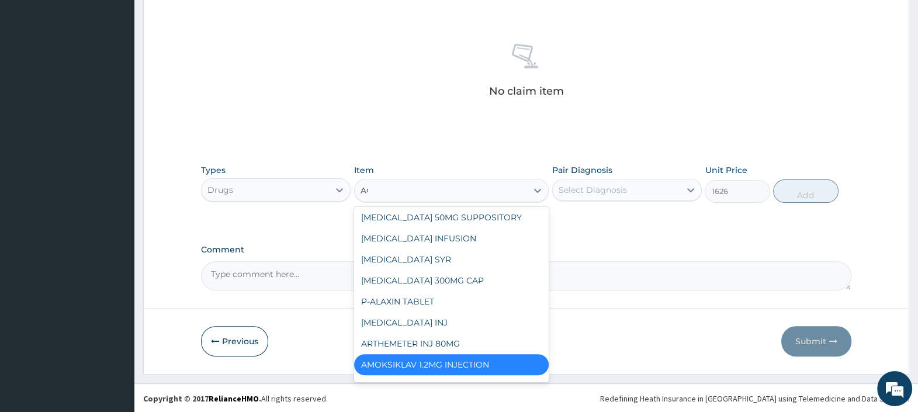
scroll to position [2, 0]
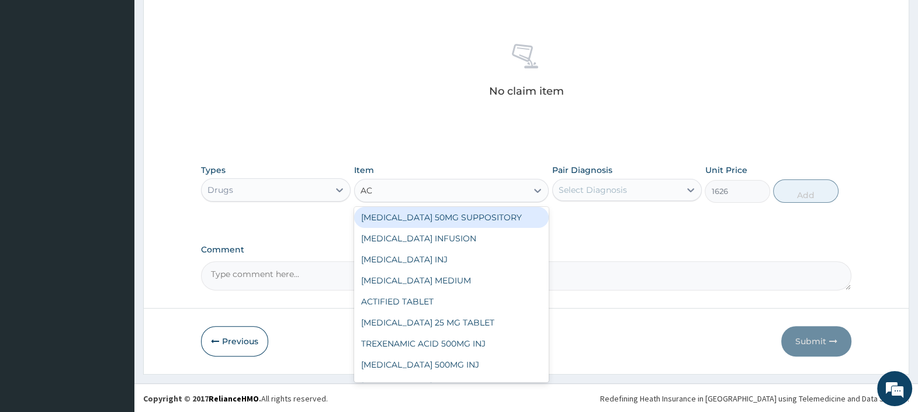
type input "ACU"
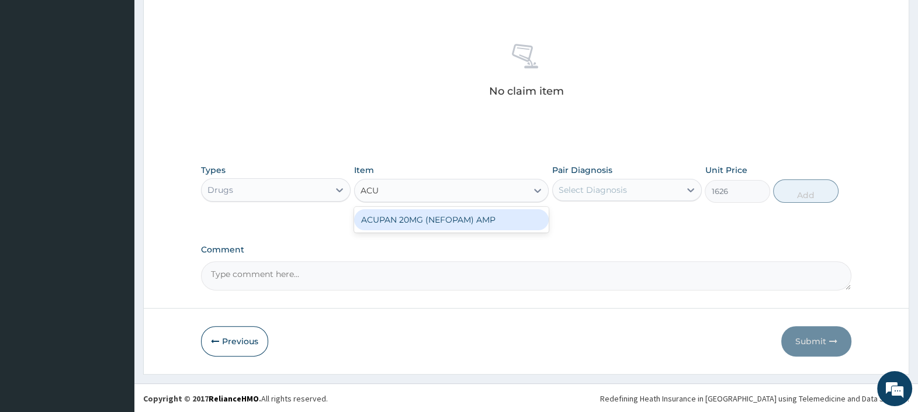
click at [418, 215] on div "ACUPAN 20MG (NEFOPAM) AMP" at bounding box center [451, 219] width 195 height 21
type input "2000"
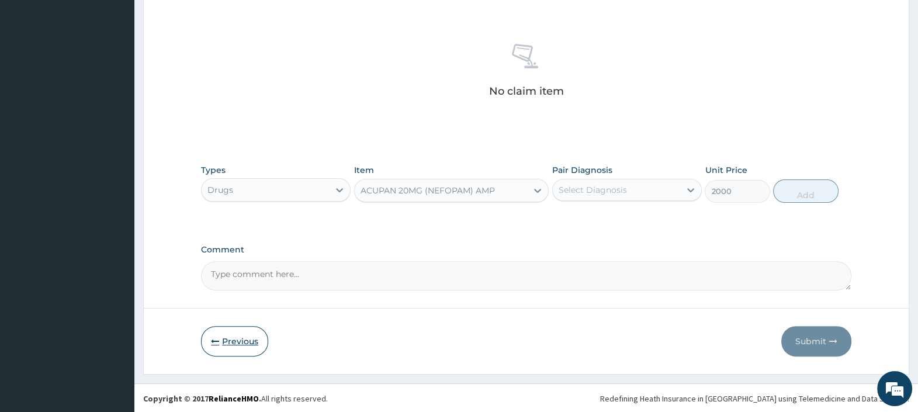
click at [231, 343] on button "Previous" at bounding box center [234, 341] width 67 height 30
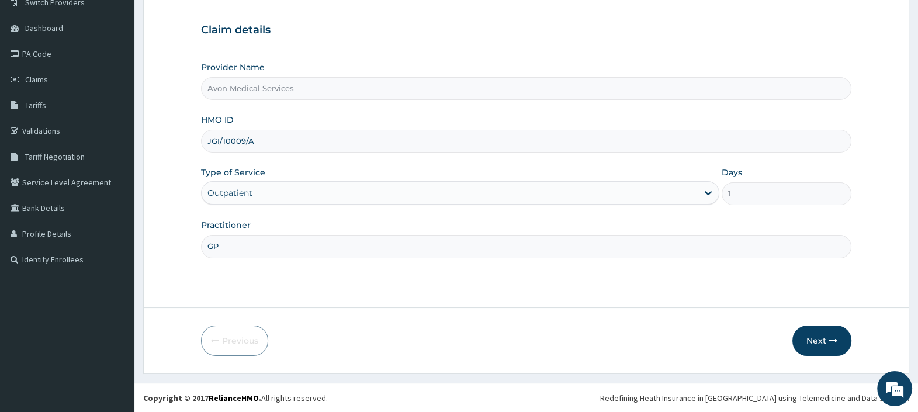
drag, startPoint x: 241, startPoint y: 146, endPoint x: 166, endPoint y: 150, distance: 74.8
click at [169, 150] on form "Step 1 of 2 Claim details Provider Name Avon Medical Services HMO ID JGI/10009/…" at bounding box center [526, 168] width 766 height 411
paste input "WFE/10031/B"
type input "WFE/10031/B"
click at [223, 246] on input "GP" at bounding box center [526, 246] width 650 height 23
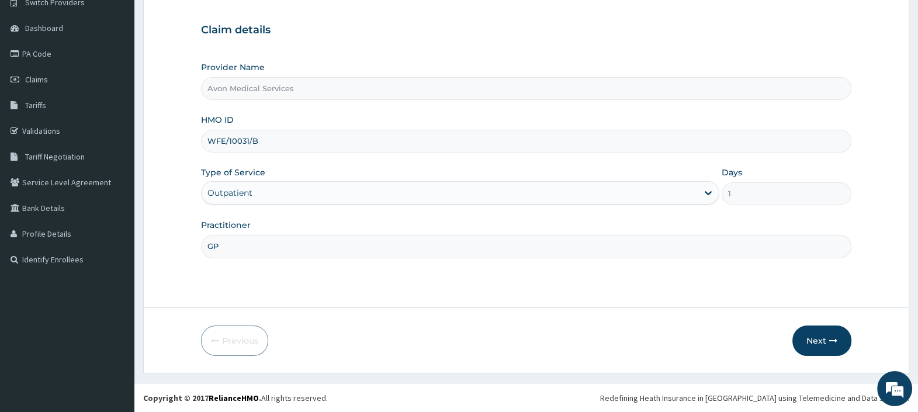
drag, startPoint x: 223, startPoint y: 246, endPoint x: 180, endPoint y: 242, distance: 43.4
click at [182, 242] on form "Step 1 of 2 Claim details Provider Name Avon Medical Services HMO ID WFE/10031/…" at bounding box center [526, 168] width 766 height 411
type input "DRUGS"
click at [814, 338] on button "Next" at bounding box center [821, 340] width 59 height 30
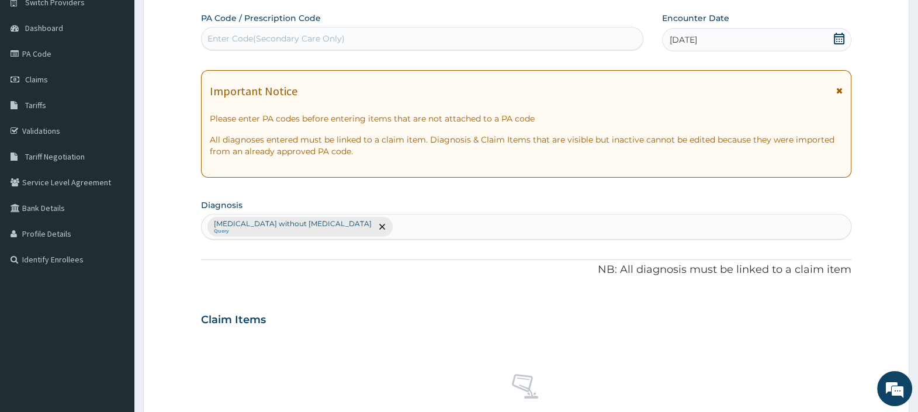
click at [838, 36] on icon at bounding box center [838, 39] width 11 height 12
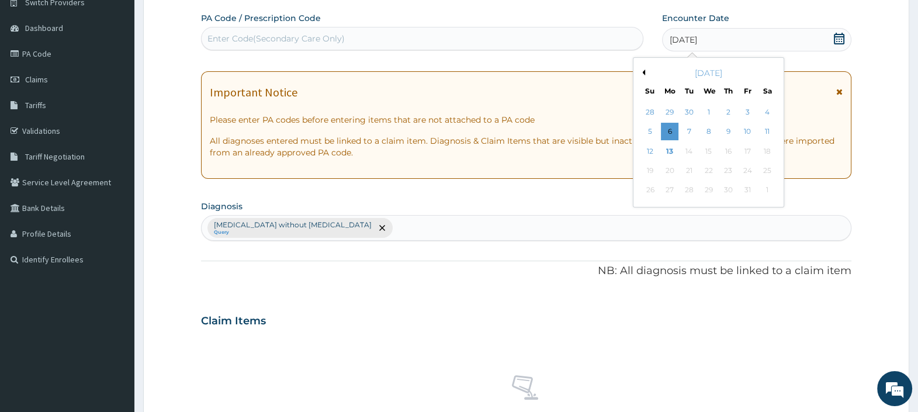
click at [642, 71] on button "Previous Month" at bounding box center [642, 72] width 6 height 6
click at [764, 111] on div "2" at bounding box center [766, 112] width 18 height 18
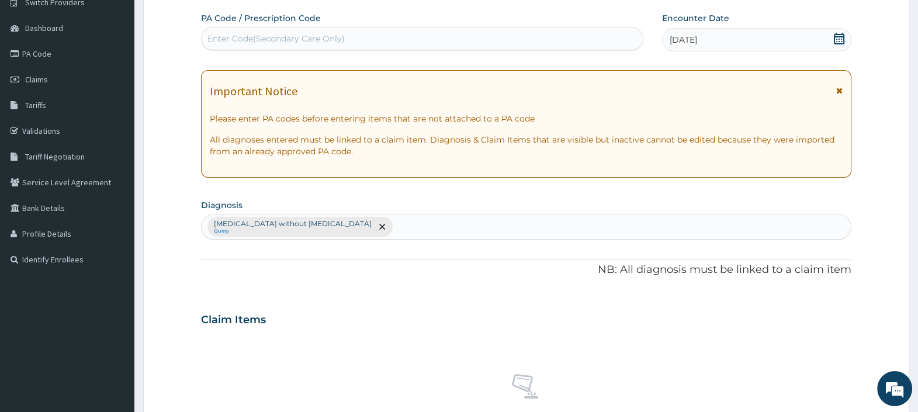
click at [394, 41] on div "Enter Code(Secondary Care Only)" at bounding box center [421, 38] width 440 height 19
paste input "PA/0E55BD"
type input "PA/0E55BD"
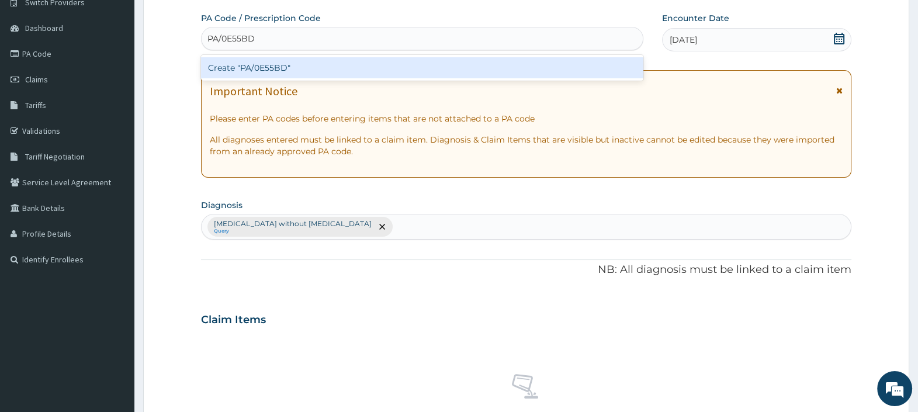
click at [381, 69] on div "Create "PA/0E55BD"" at bounding box center [422, 67] width 442 height 21
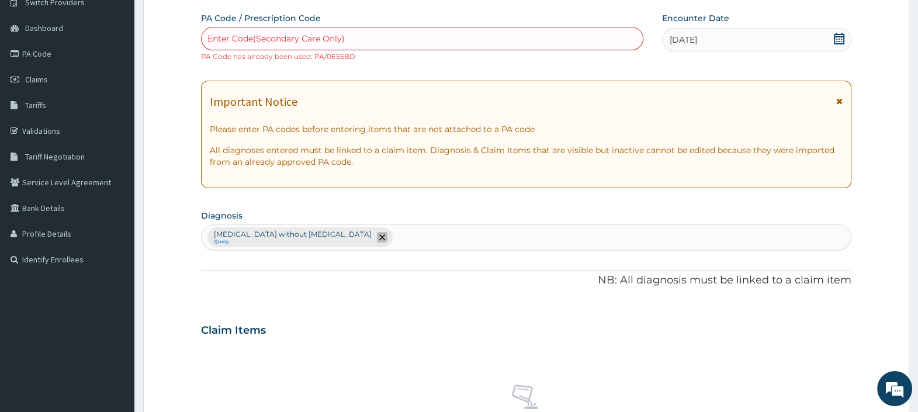
click at [379, 236] on icon "remove selection option" at bounding box center [382, 237] width 6 height 6
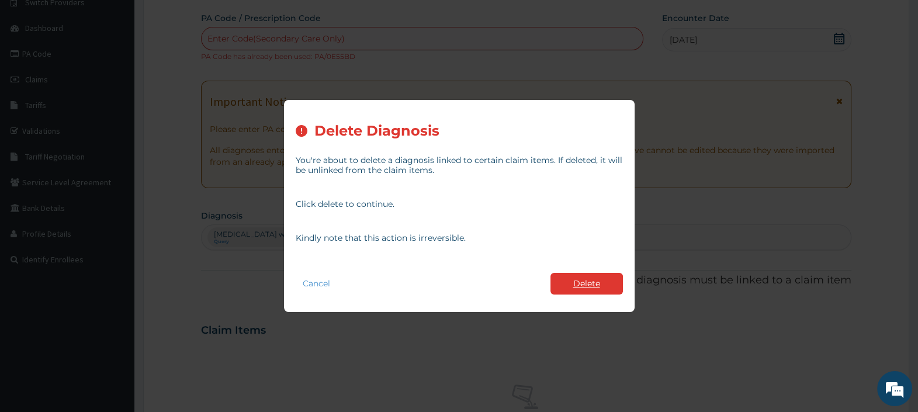
click at [567, 282] on button "Delete" at bounding box center [586, 284] width 72 height 22
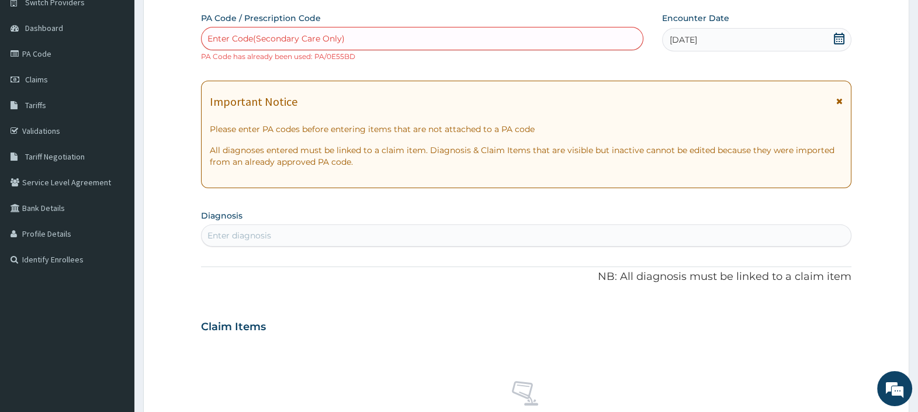
click at [306, 232] on div "Enter diagnosis" at bounding box center [525, 235] width 649 height 19
type input "ESSENTIAL"
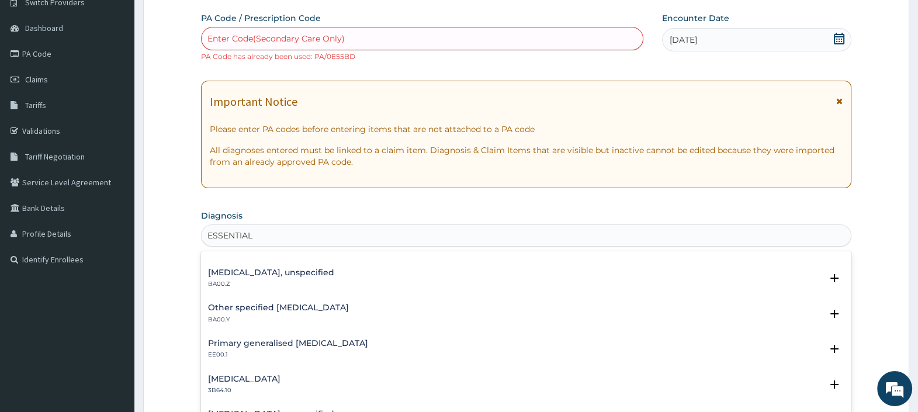
scroll to position [145, 0]
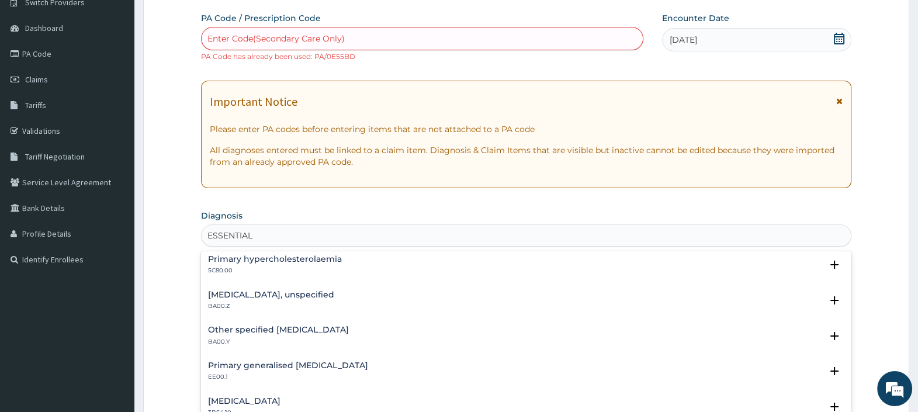
click at [255, 290] on h4 "Essential hypertension, unspecified" at bounding box center [271, 294] width 126 height 9
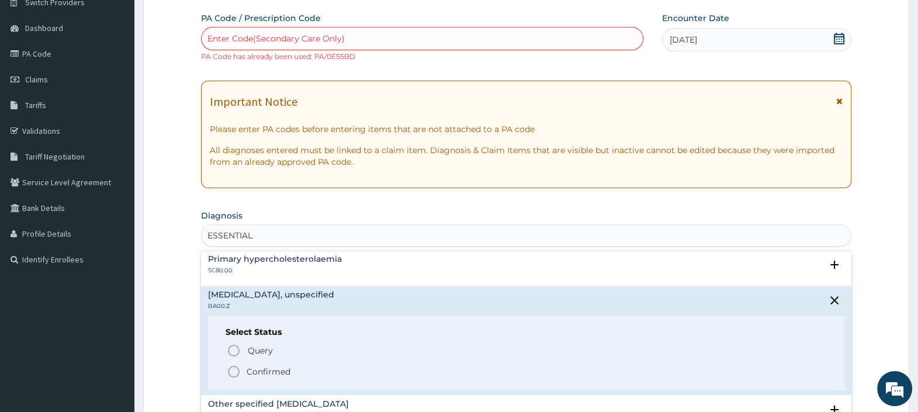
click at [260, 370] on p "Confirmed" at bounding box center [268, 372] width 44 height 12
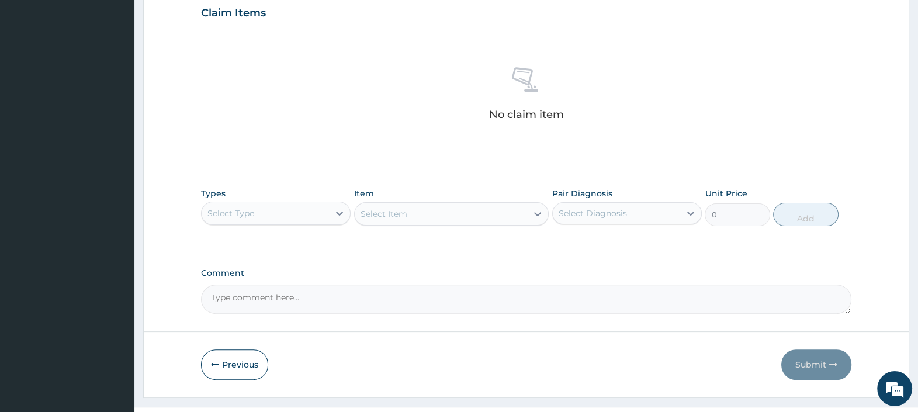
scroll to position [440, 0]
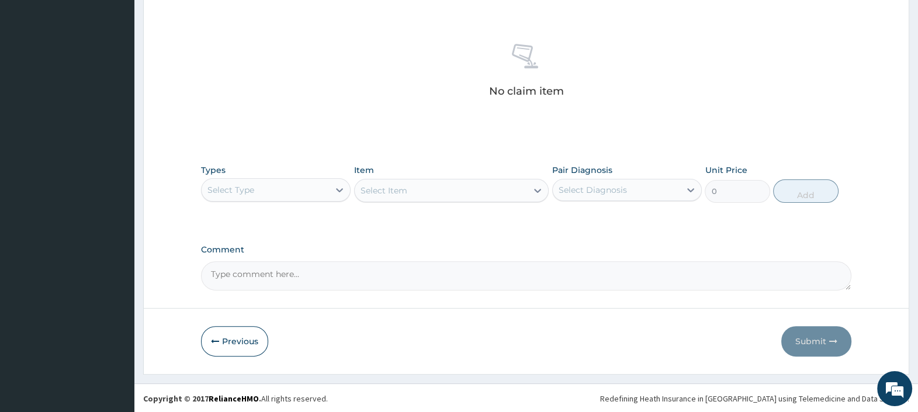
click at [380, 270] on textarea "Comment" at bounding box center [526, 275] width 650 height 29
paste textarea "PA/0E55BD"
type textarea "PA: PA/0E55BD"
click at [285, 190] on div "Select Type" at bounding box center [264, 189] width 127 height 19
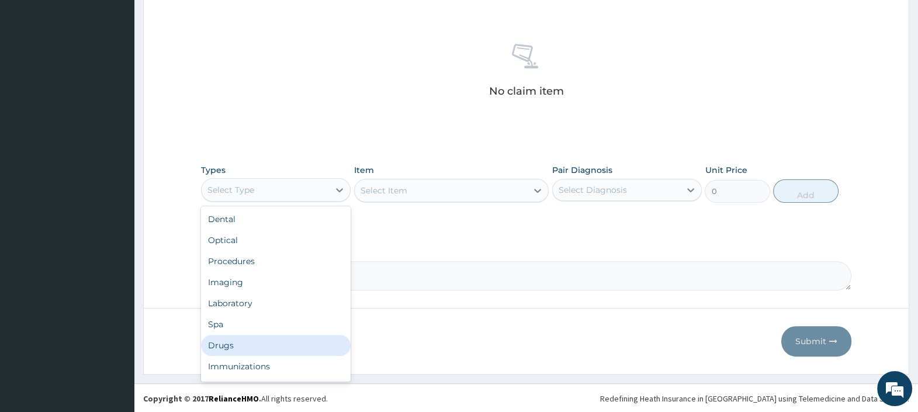
click at [249, 336] on div "Drugs" at bounding box center [276, 345] width 150 height 21
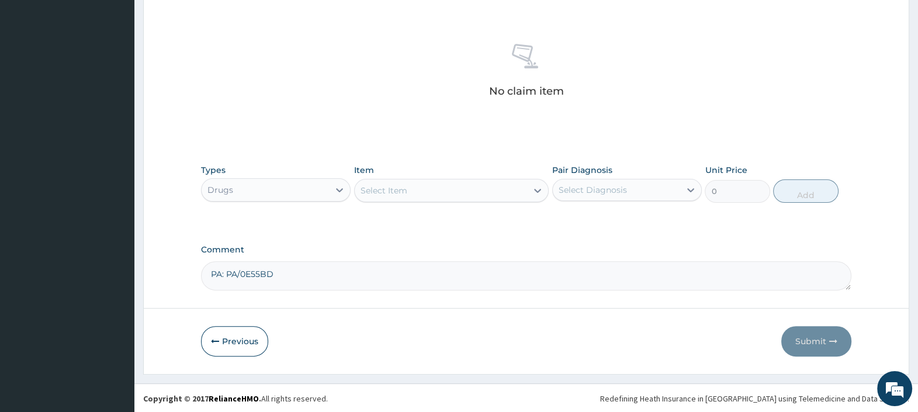
click at [428, 193] on div "Select Item" at bounding box center [441, 190] width 173 height 19
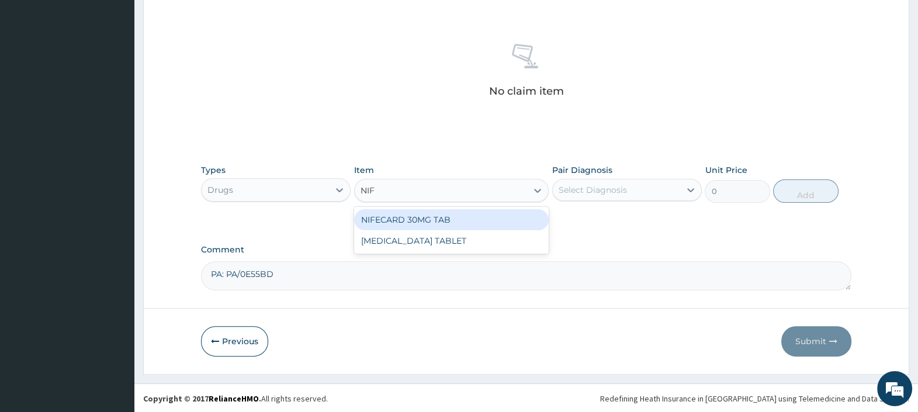
type input "NIFE"
click at [452, 216] on div "NIFECARD 30MG TAB" at bounding box center [451, 219] width 195 height 21
type input "351"
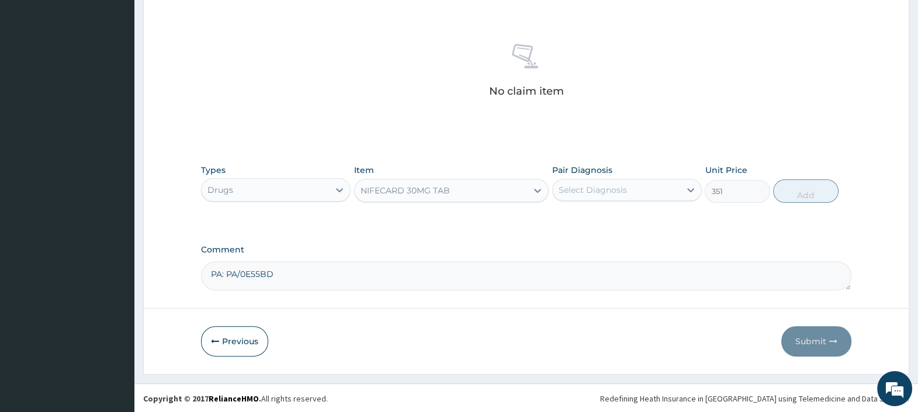
drag, startPoint x: 615, startPoint y: 189, endPoint x: 616, endPoint y: 197, distance: 8.8
click at [616, 187] on div "Select Diagnosis" at bounding box center [592, 190] width 68 height 12
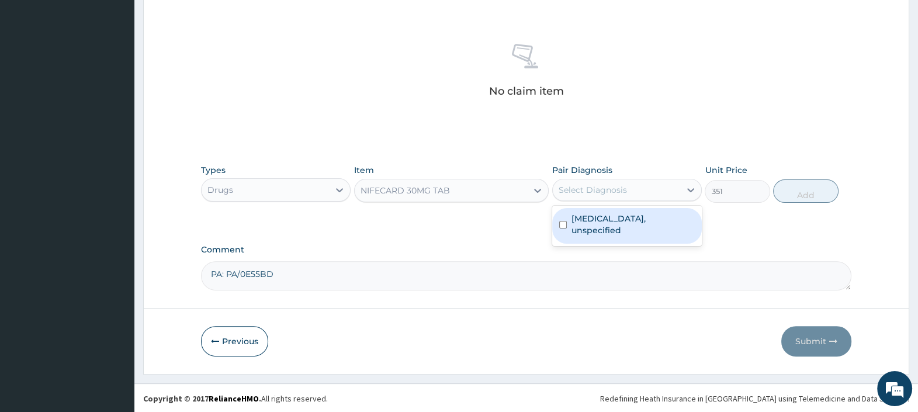
click at [616, 218] on label "Essential hypertension, unspecified" at bounding box center [632, 224] width 123 height 23
checkbox input "true"
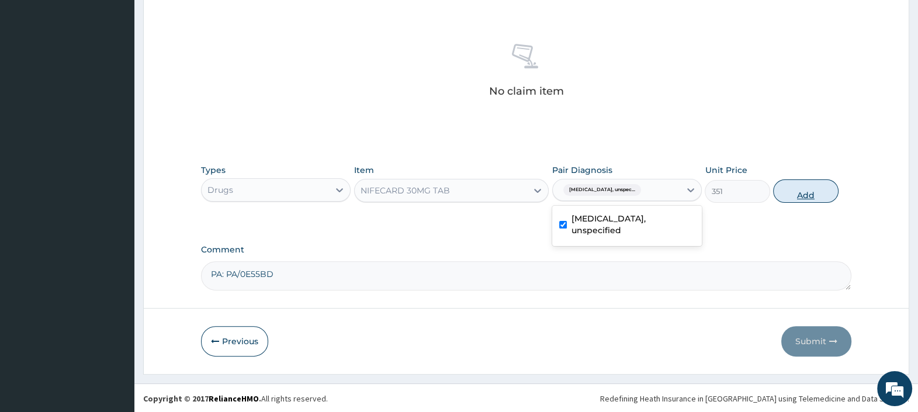
click at [797, 186] on button "Add" at bounding box center [805, 190] width 65 height 23
type input "0"
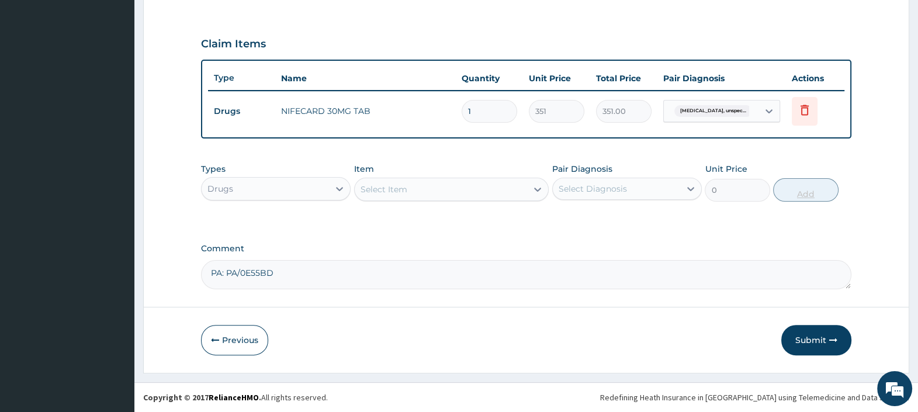
scroll to position [383, 0]
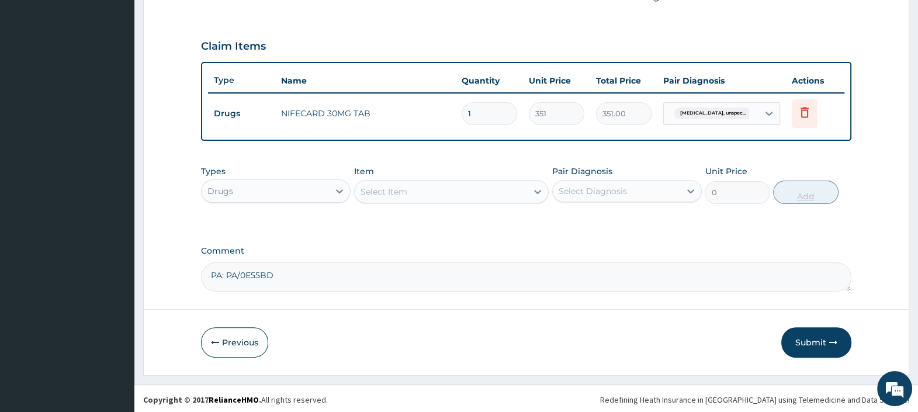
type input "0.00"
type input "3"
type input "1053.00"
type input "30"
type input "10530.00"
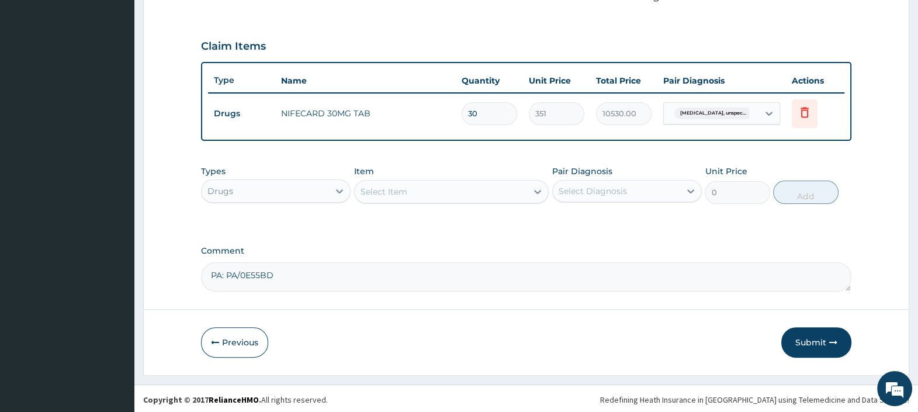
type input "30"
click at [441, 196] on div "Select Item" at bounding box center [441, 191] width 173 height 19
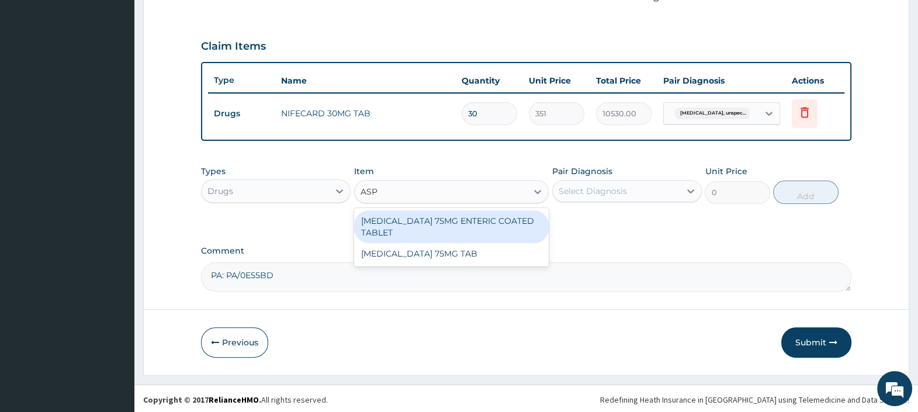
type input "ASPI"
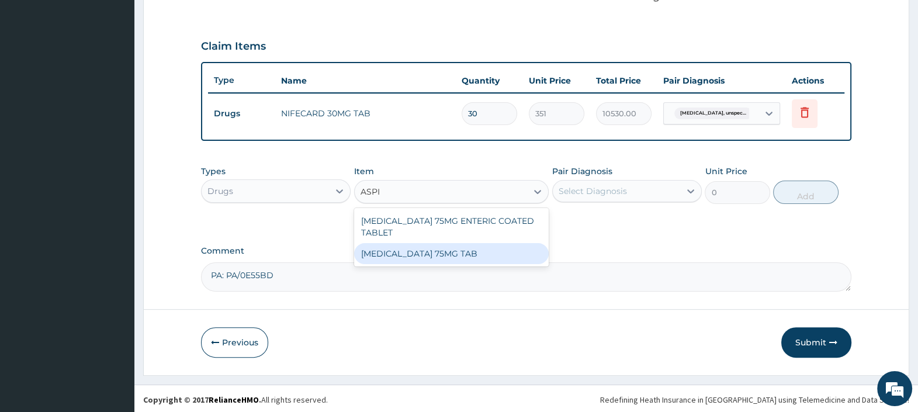
click at [442, 243] on div "[MEDICAL_DATA] 75MG TAB" at bounding box center [451, 253] width 195 height 21
type input "7"
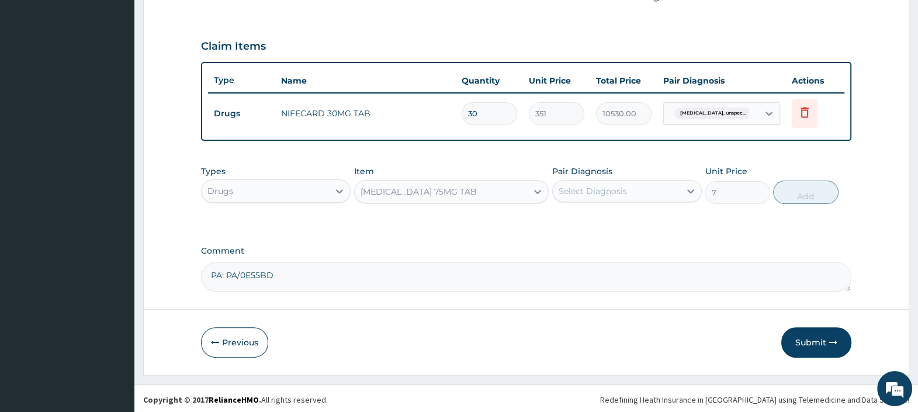
click at [609, 185] on div "Select Diagnosis" at bounding box center [592, 191] width 68 height 12
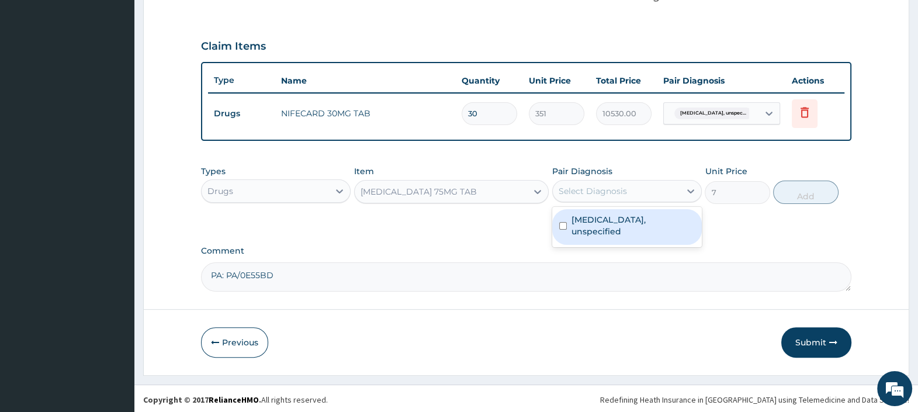
click at [609, 228] on label "Essential hypertension, unspecified" at bounding box center [632, 225] width 123 height 23
checkbox input "true"
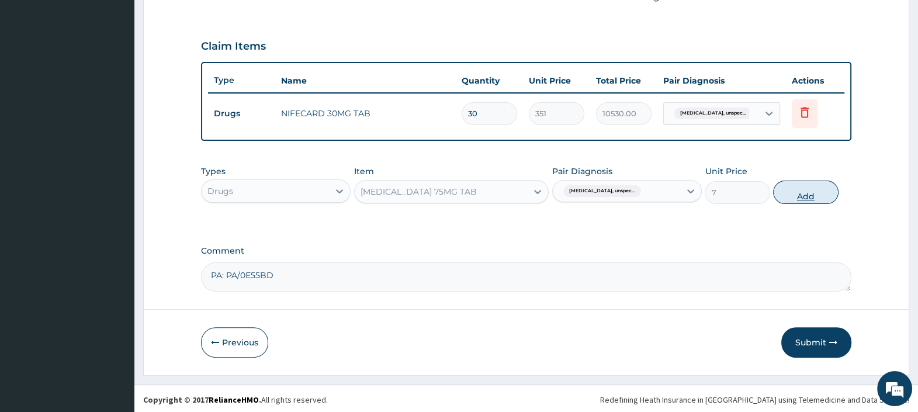
click at [819, 190] on button "Add" at bounding box center [805, 191] width 65 height 23
type input "0"
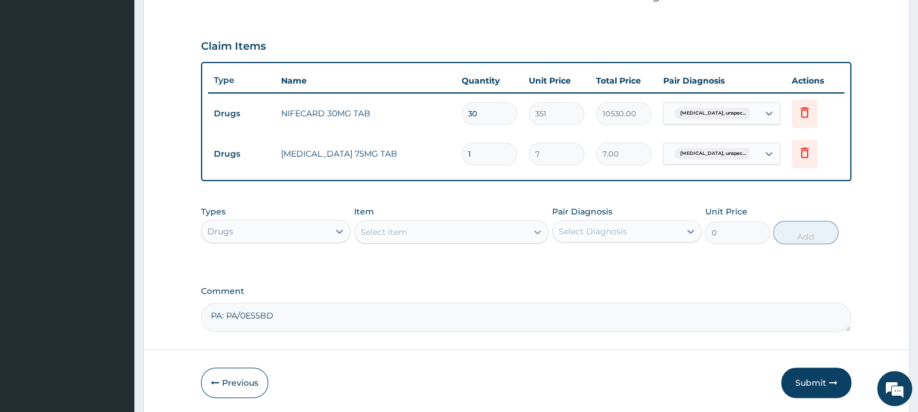
type input "0.00"
type input "3"
type input "21.00"
type input "30"
type input "210.00"
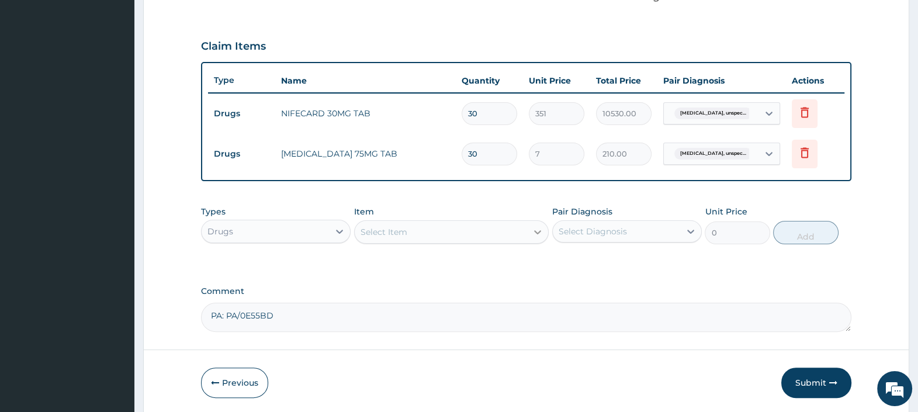
type input "30"
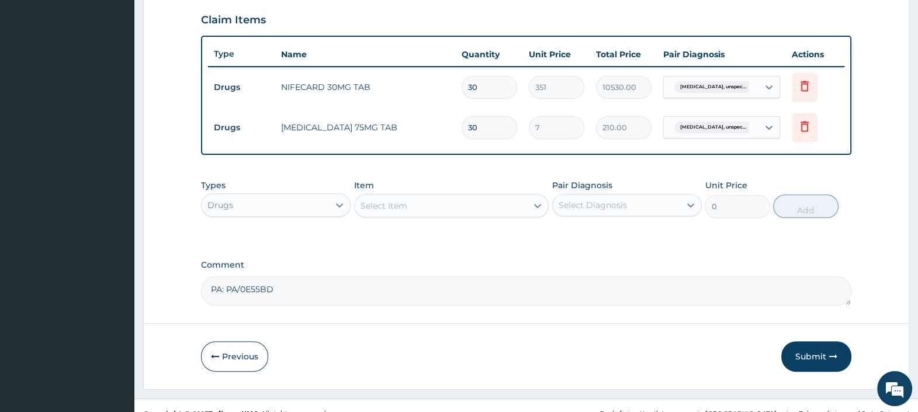
scroll to position [423, 0]
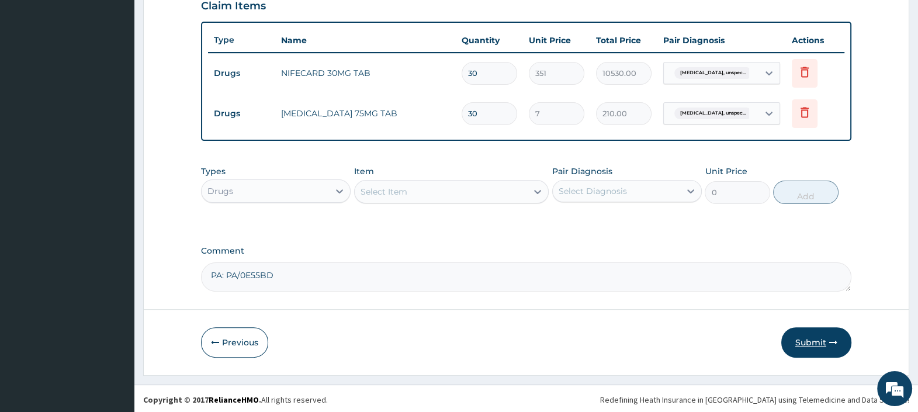
click at [805, 340] on button "Submit" at bounding box center [816, 342] width 70 height 30
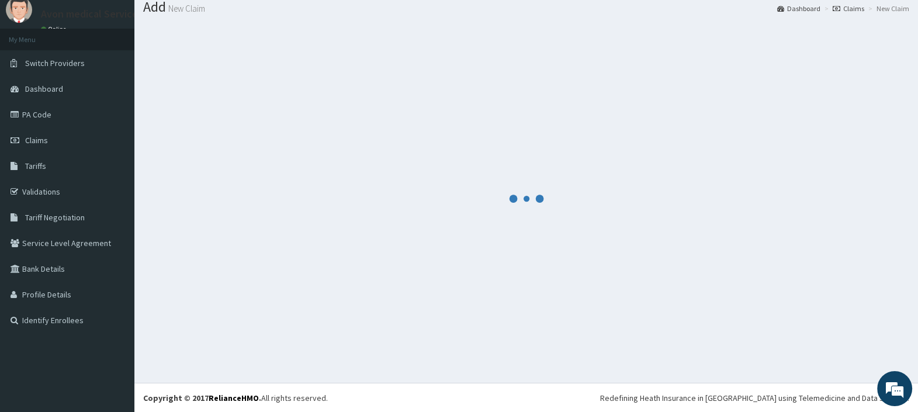
scroll to position [413, 0]
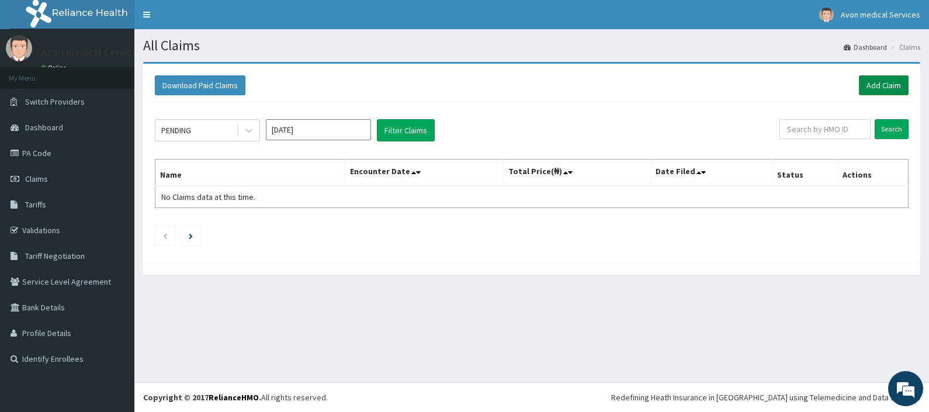
click at [874, 85] on link "Add Claim" at bounding box center [884, 85] width 50 height 20
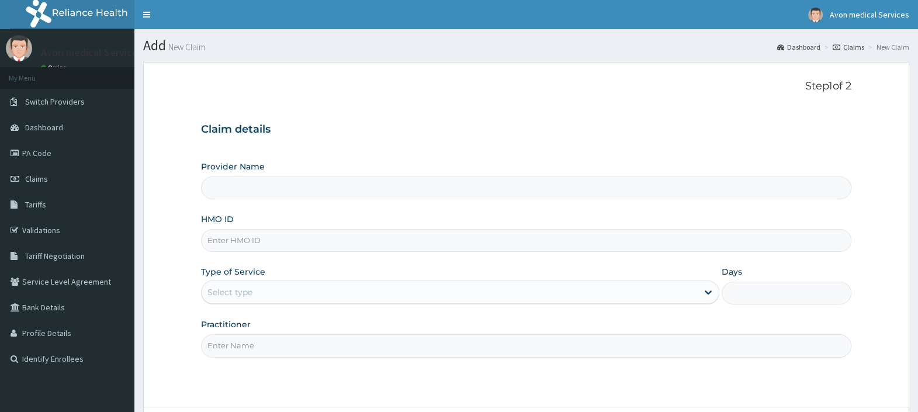
click at [312, 241] on input "HMO ID" at bounding box center [526, 240] width 650 height 23
paste input "KCC/10005/B"
type input "KCC/10005/B"
click at [276, 286] on div "Select type" at bounding box center [449, 292] width 496 height 19
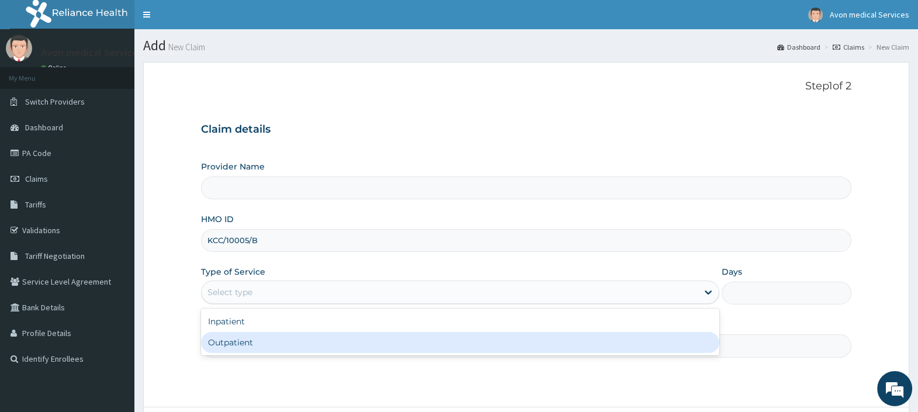
click at [262, 340] on div "Outpatient" at bounding box center [460, 342] width 518 height 21
type input "1"
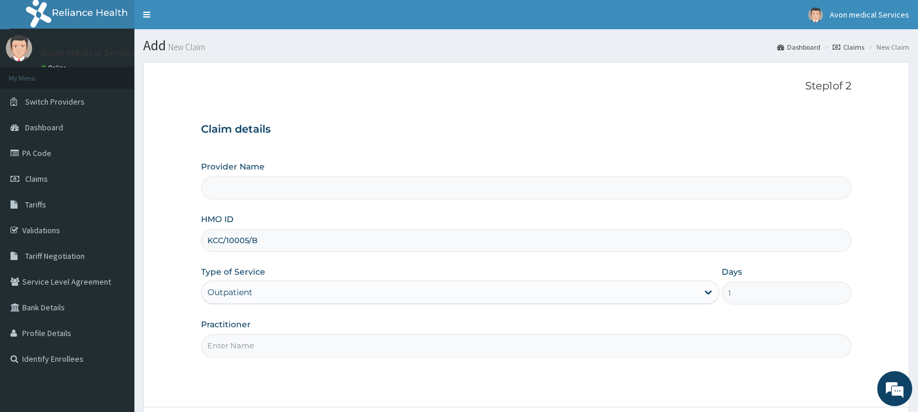
click at [262, 340] on input "Practitioner" at bounding box center [526, 345] width 650 height 23
type input "D"
type input "Avon Medical Services"
type input "DRUGS"
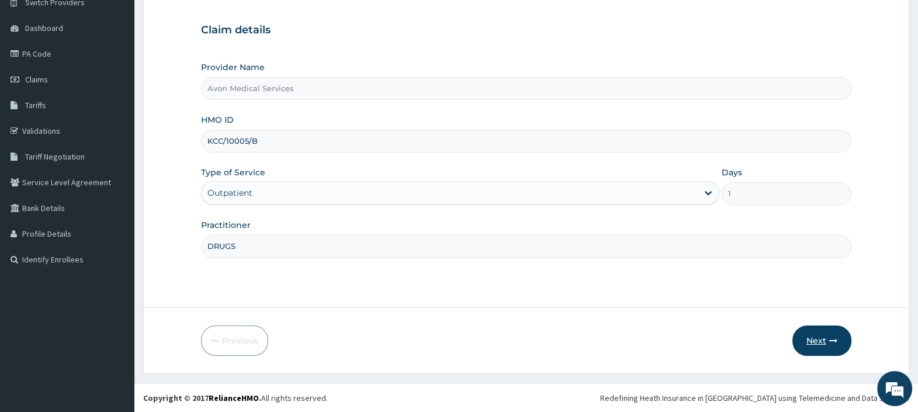
click at [812, 340] on button "Next" at bounding box center [821, 340] width 59 height 30
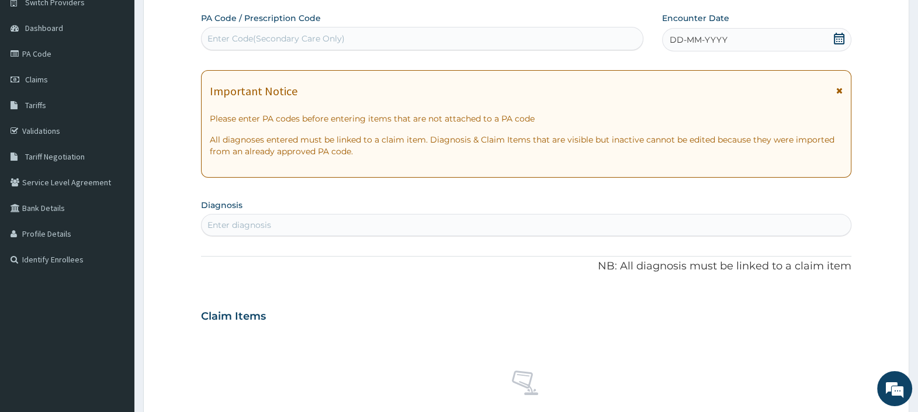
click at [835, 34] on icon at bounding box center [838, 39] width 11 height 12
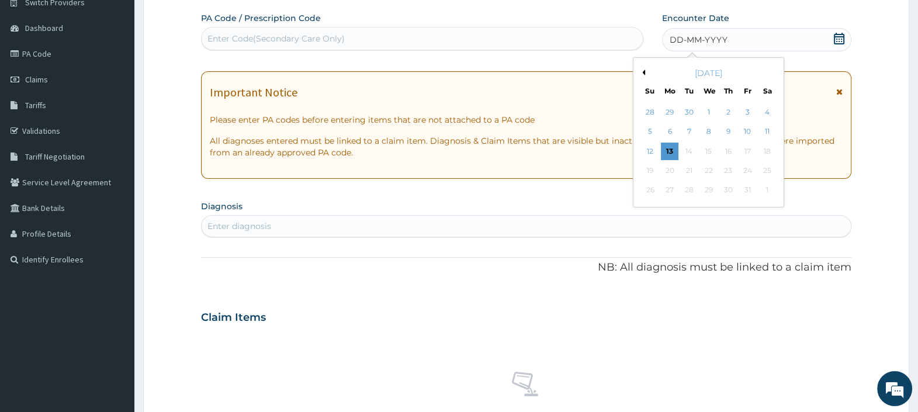
click at [641, 72] on button "Previous Month" at bounding box center [642, 72] width 6 height 6
click at [641, 73] on button "Previous Month" at bounding box center [642, 72] width 6 height 6
click at [689, 125] on div "5" at bounding box center [689, 132] width 18 height 18
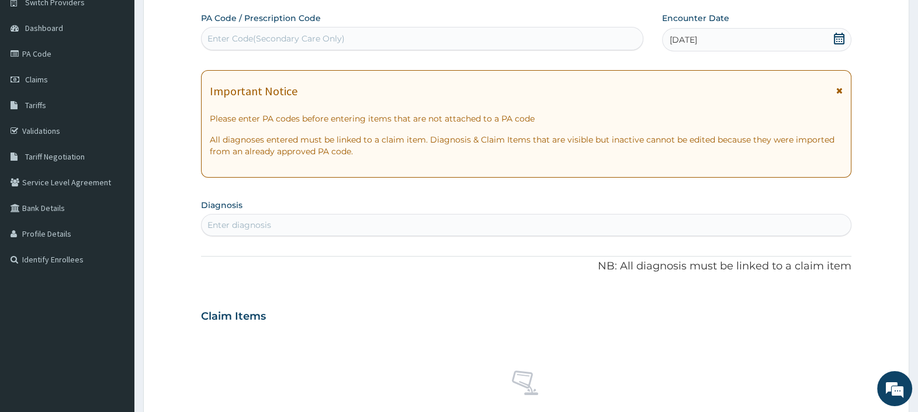
click at [297, 223] on div "Enter diagnosis" at bounding box center [525, 225] width 649 height 19
type input "ESSENTIAL"
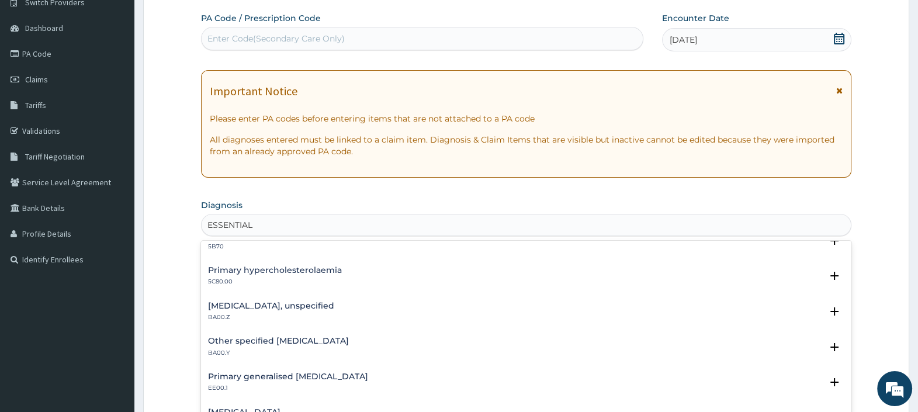
scroll to position [145, 0]
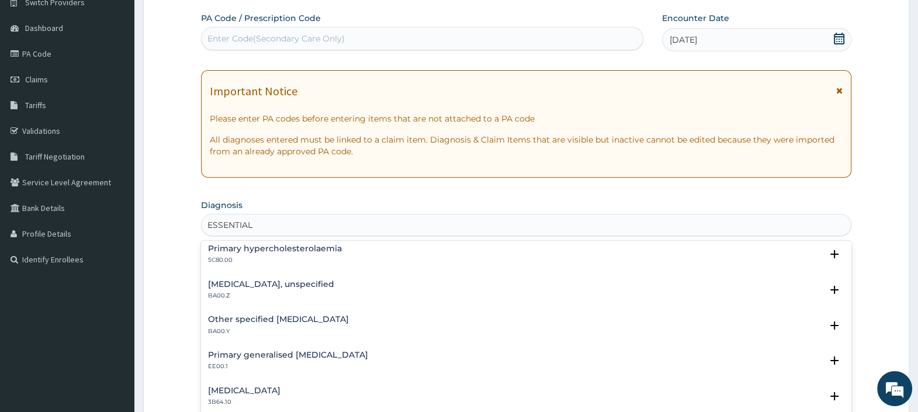
click at [292, 285] on h4 "Essential hypertension, unspecified" at bounding box center [271, 284] width 126 height 9
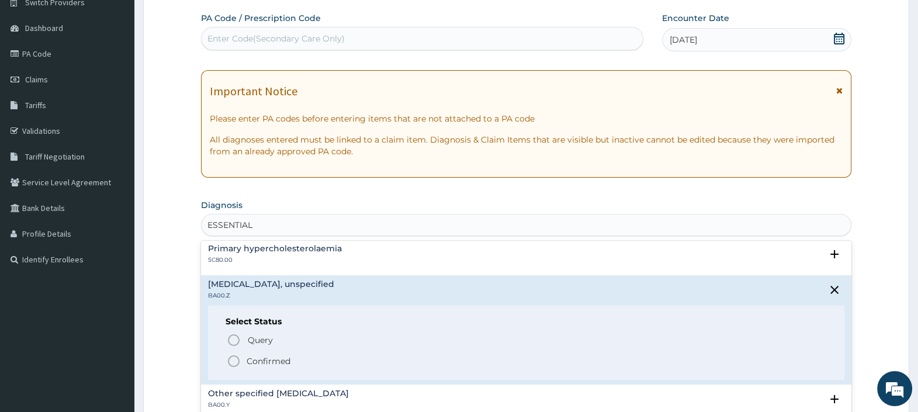
click at [263, 360] on p "Confirmed" at bounding box center [268, 361] width 44 height 12
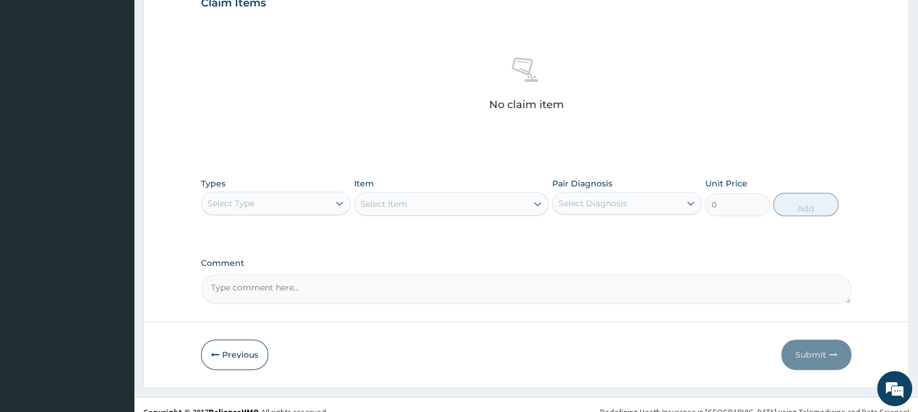
scroll to position [429, 0]
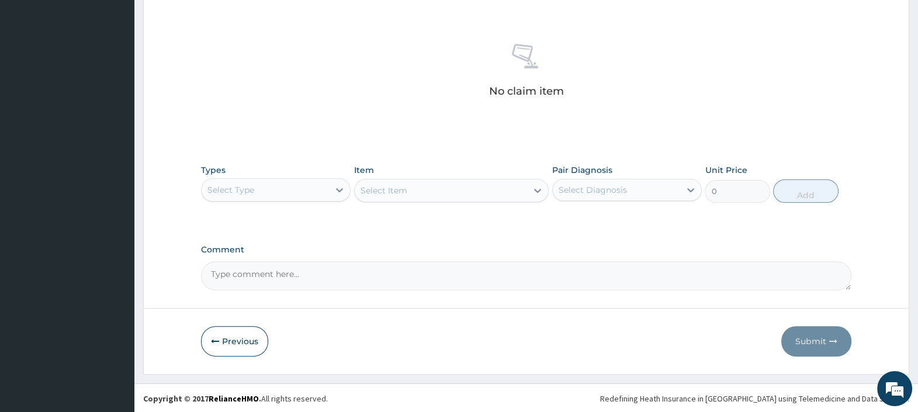
click at [225, 277] on textarea "Comment" at bounding box center [526, 275] width 650 height 29
type textarea "A"
paste textarea "PA/F046D0"
type textarea "PA: PA/F046D0"
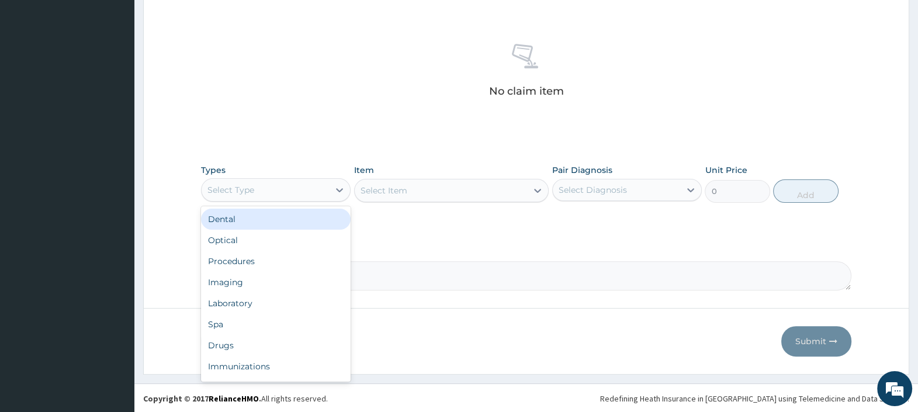
click at [272, 192] on div "Select Type" at bounding box center [264, 189] width 127 height 19
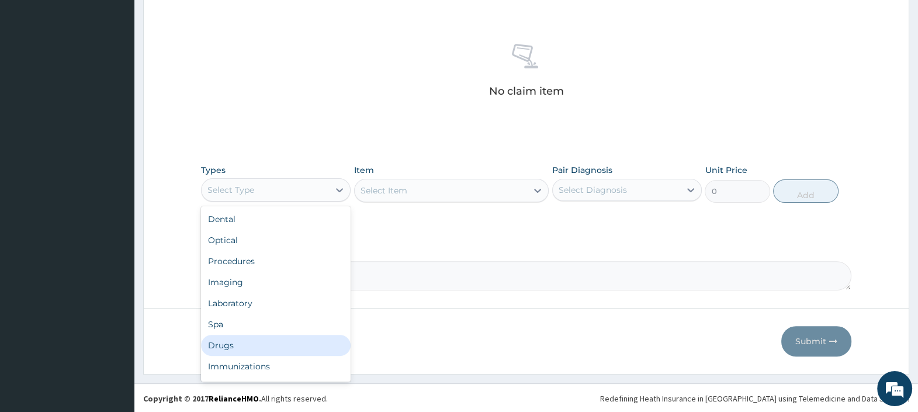
click at [245, 343] on div "Drugs" at bounding box center [276, 345] width 150 height 21
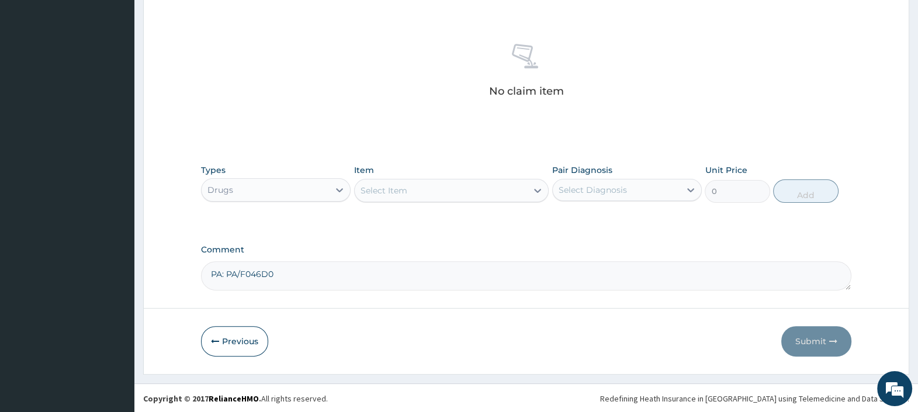
click at [441, 191] on div "Select Item" at bounding box center [441, 190] width 173 height 19
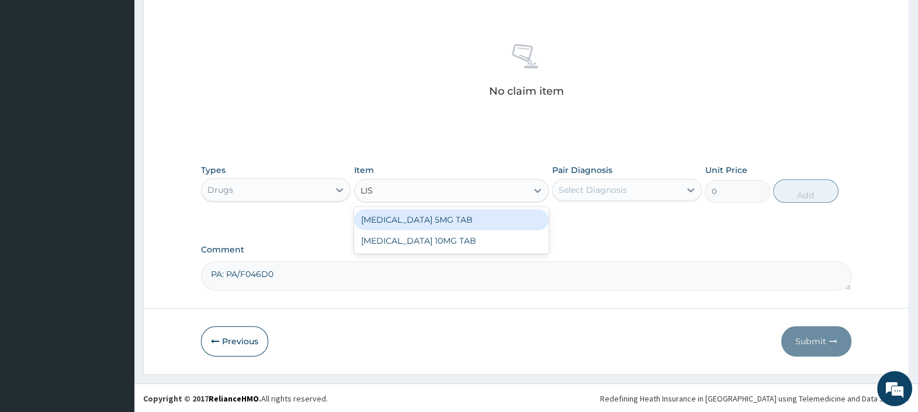
type input "LISI"
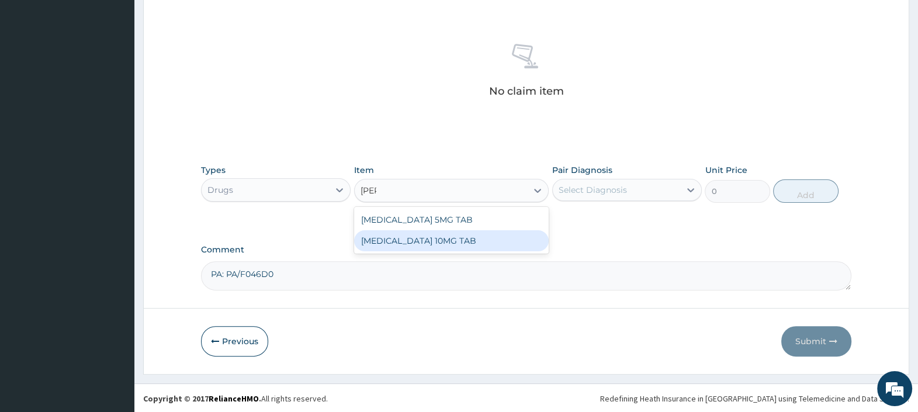
click at [492, 241] on div "[MEDICAL_DATA] 10MG TAB" at bounding box center [451, 240] width 195 height 21
type input "26"
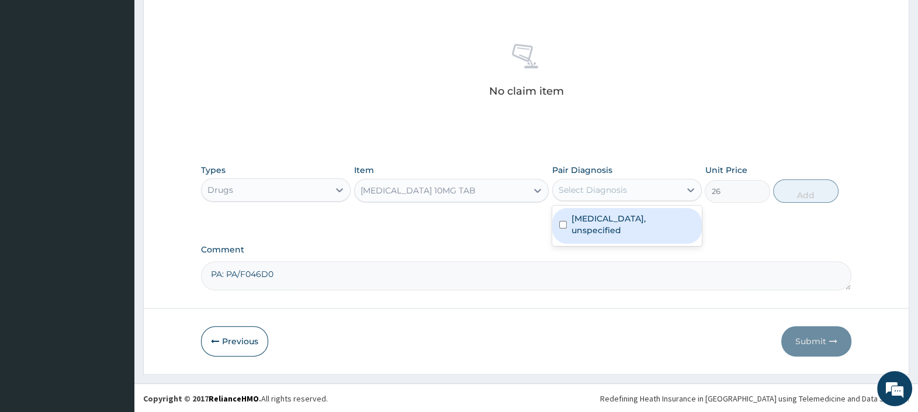
click at [606, 187] on div "Select Diagnosis" at bounding box center [592, 190] width 68 height 12
click at [611, 227] on label "Essential hypertension, unspecified" at bounding box center [632, 224] width 123 height 23
checkbox input "true"
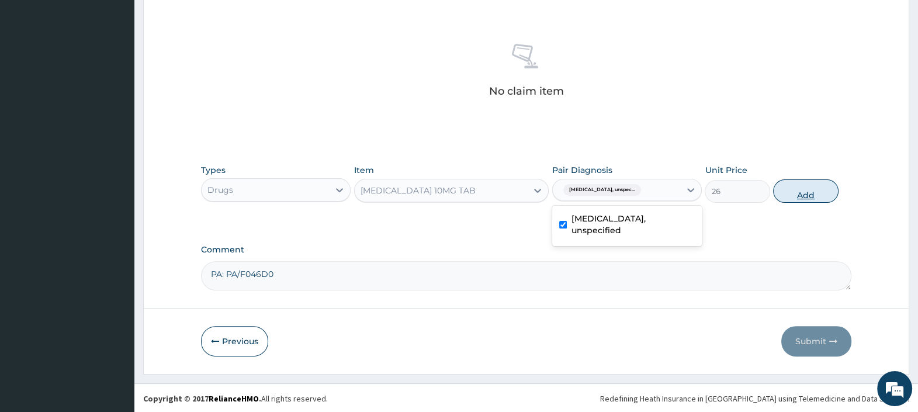
click at [806, 189] on button "Add" at bounding box center [805, 190] width 65 height 23
type input "0"
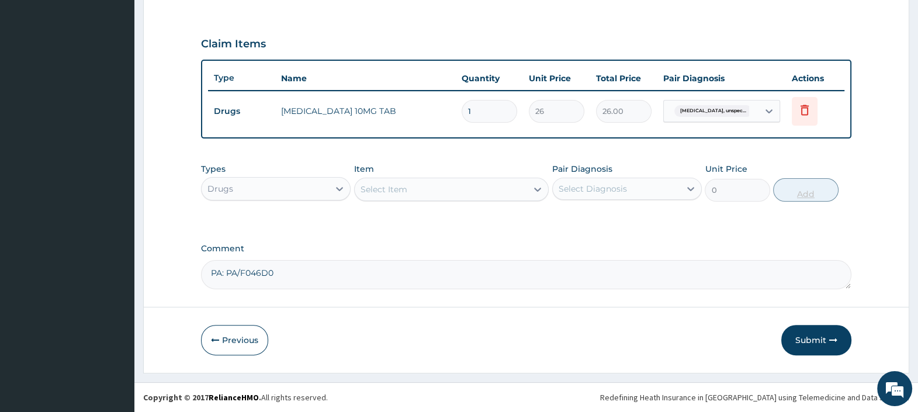
scroll to position [373, 0]
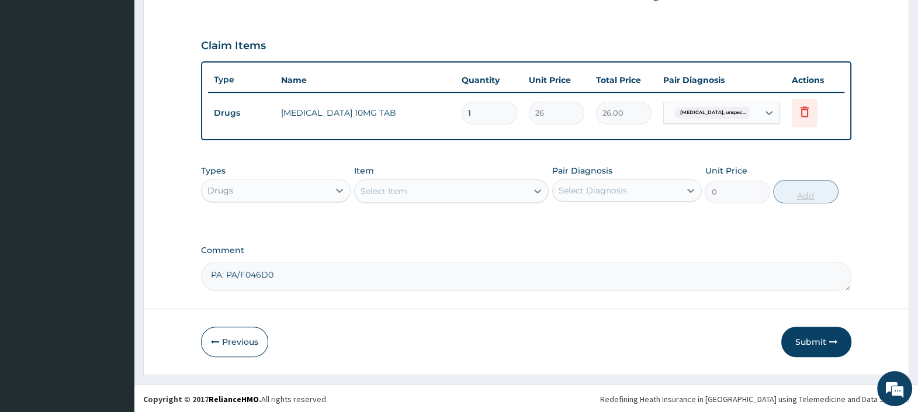
type input "0.00"
type input "3"
type input "78.00"
type input "30"
type input "780.00"
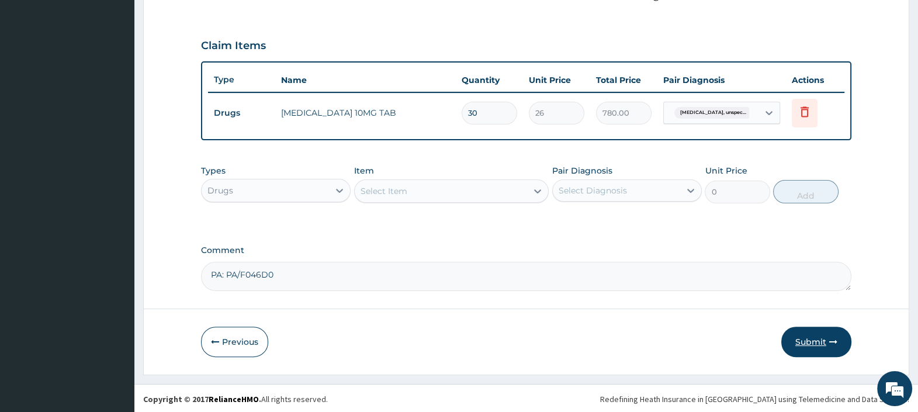
type input "30"
click at [807, 339] on button "Submit" at bounding box center [816, 341] width 70 height 30
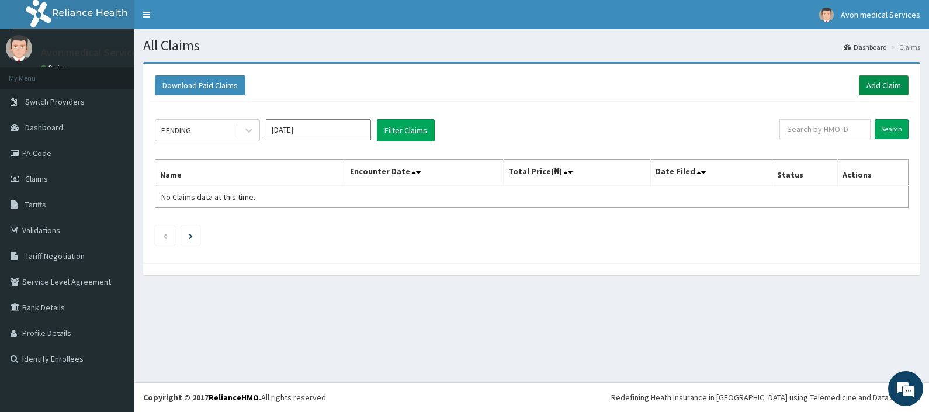
click at [890, 86] on link "Add Claim" at bounding box center [884, 85] width 50 height 20
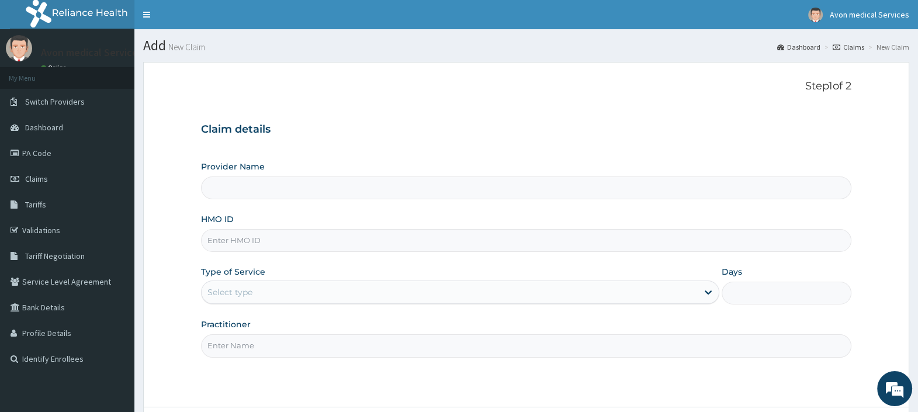
click at [331, 247] on input "HMO ID" at bounding box center [526, 240] width 650 height 23
paste input "WTW/10036/B"
type input "WTW/10036/B"
click at [292, 291] on div "Select type" at bounding box center [449, 292] width 496 height 19
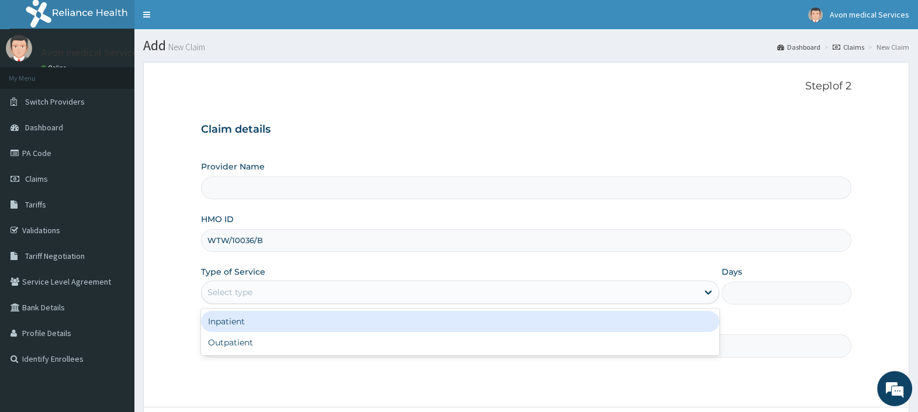
click at [269, 321] on div "Inpatient" at bounding box center [460, 321] width 518 height 21
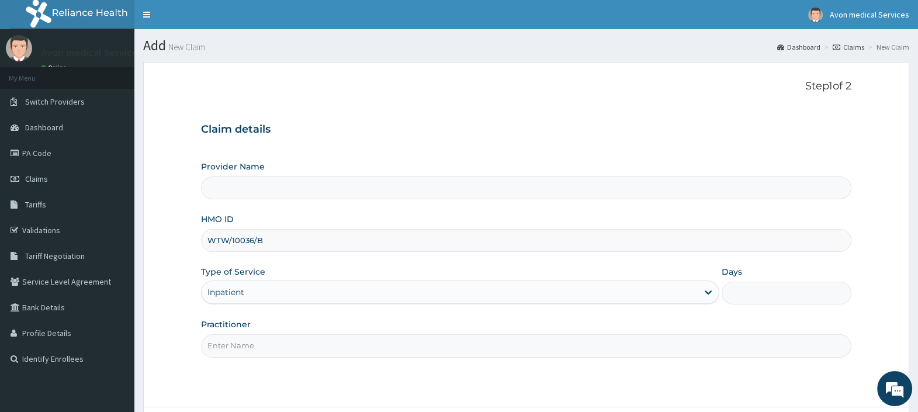
type input "Avon Medical Services"
click at [265, 342] on input "Practitioner" at bounding box center [526, 345] width 650 height 23
type input "GP"
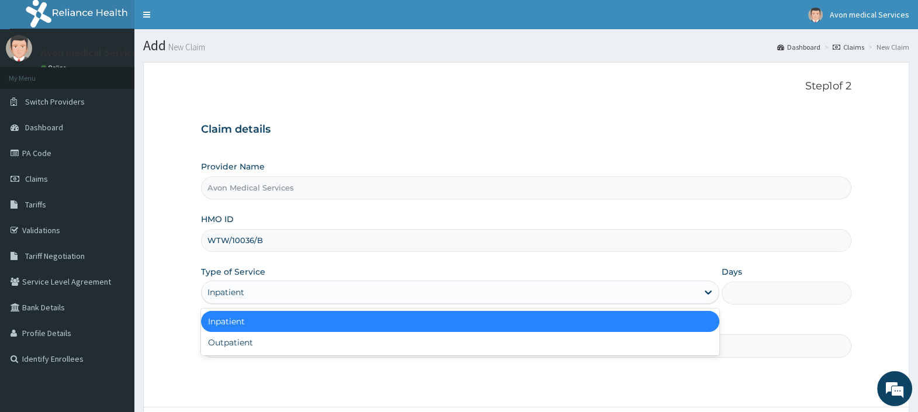
click at [651, 290] on div "Inpatient" at bounding box center [449, 292] width 496 height 19
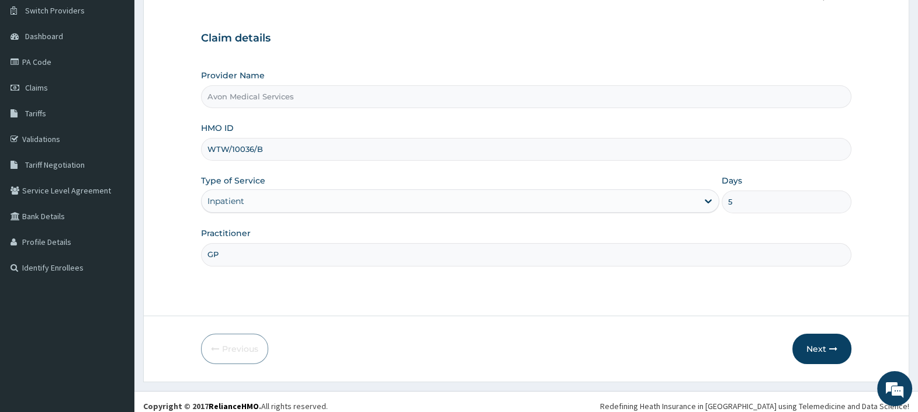
scroll to position [99, 0]
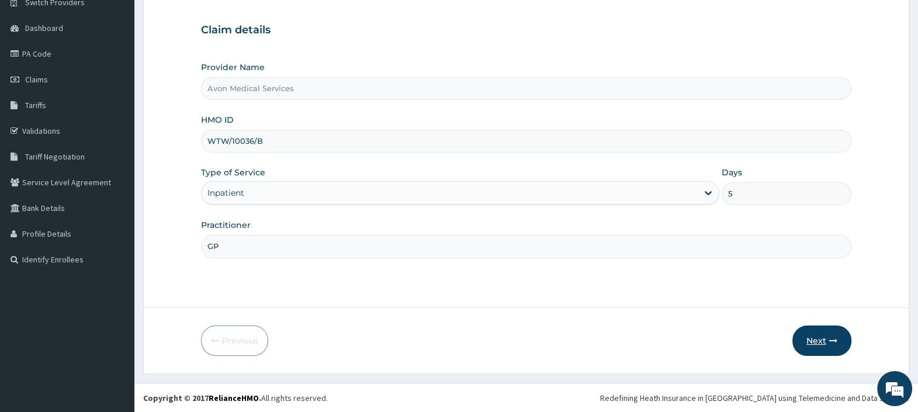
type input "5"
click at [804, 338] on button "Next" at bounding box center [821, 340] width 59 height 30
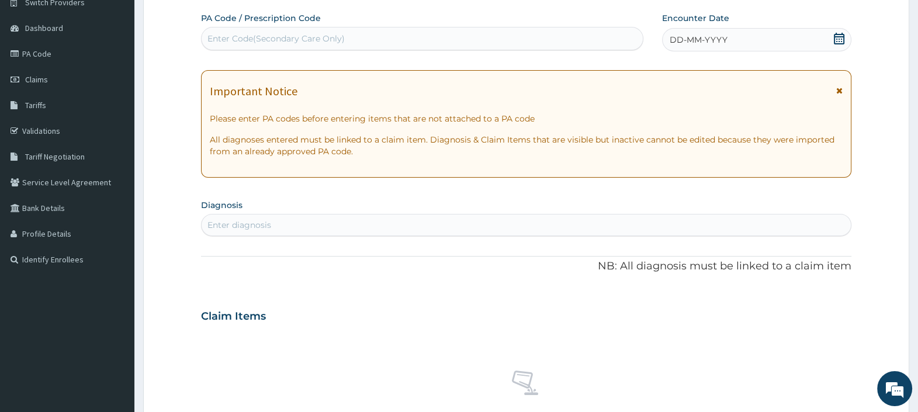
click at [439, 32] on div "Enter Code(Secondary Care Only)" at bounding box center [421, 38] width 440 height 19
paste input "PA/1ED4DA"
type input "PA/1ED4DA"
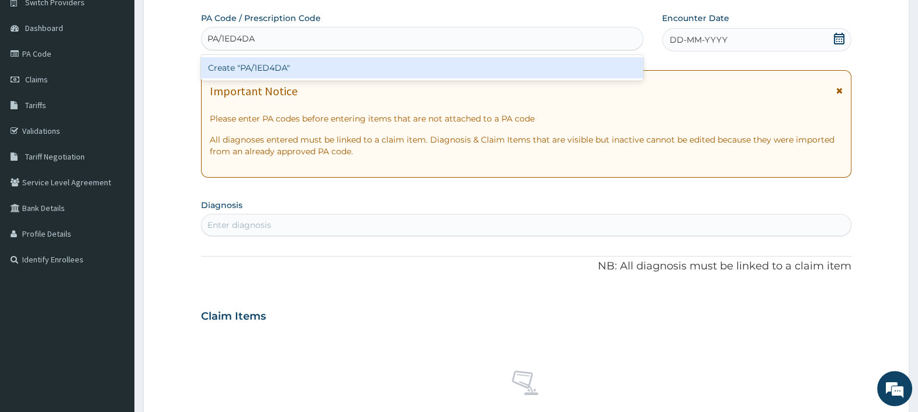
click at [426, 68] on div "Create "PA/1ED4DA"" at bounding box center [422, 67] width 442 height 21
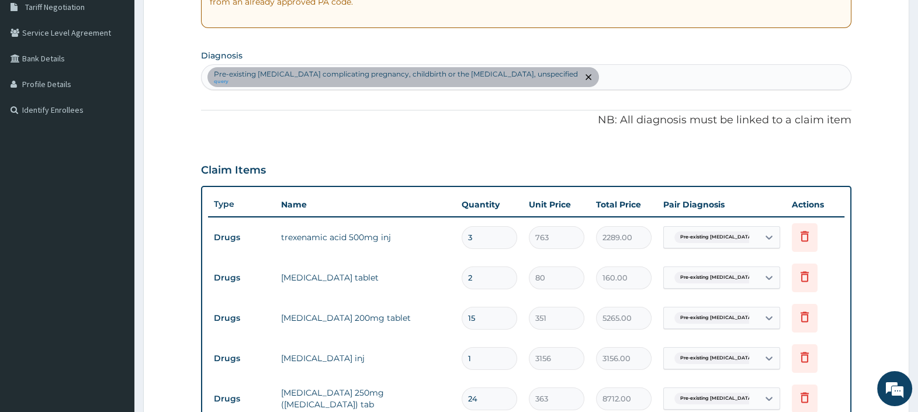
scroll to position [72, 0]
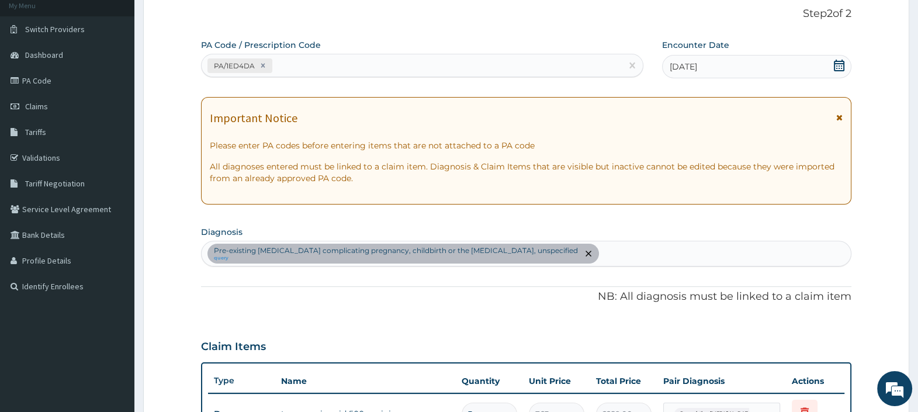
click at [460, 57] on div "PA/1ED4DA" at bounding box center [410, 65] width 419 height 19
paste input "PA/22340F"
type input "PA/22340F"
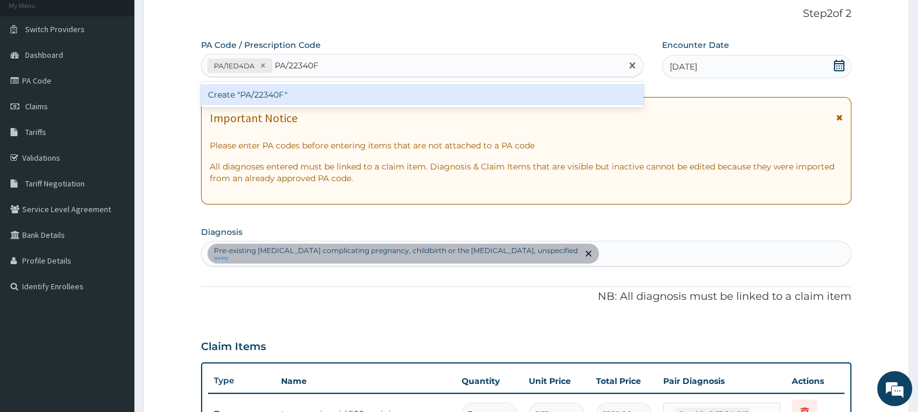
click at [444, 98] on div "Create "PA/22340F"" at bounding box center [422, 94] width 442 height 21
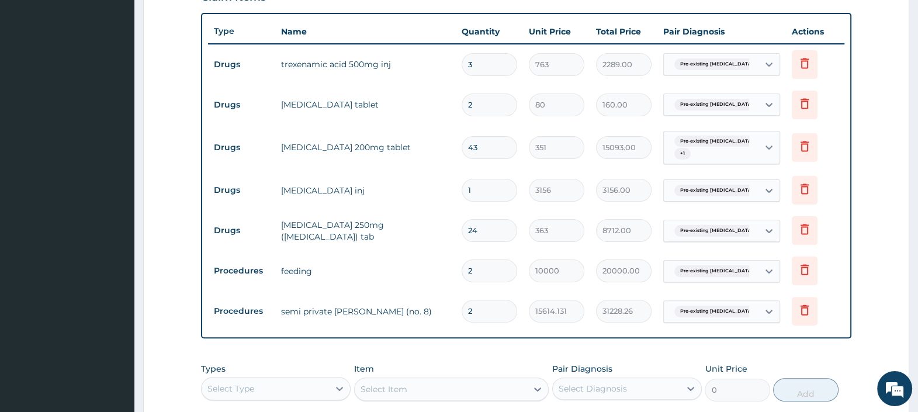
scroll to position [452, 0]
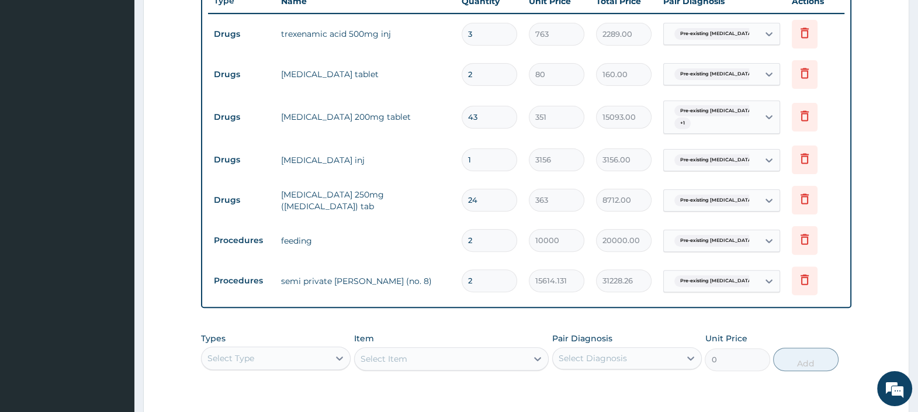
click at [290, 356] on div "Select Type" at bounding box center [264, 358] width 127 height 19
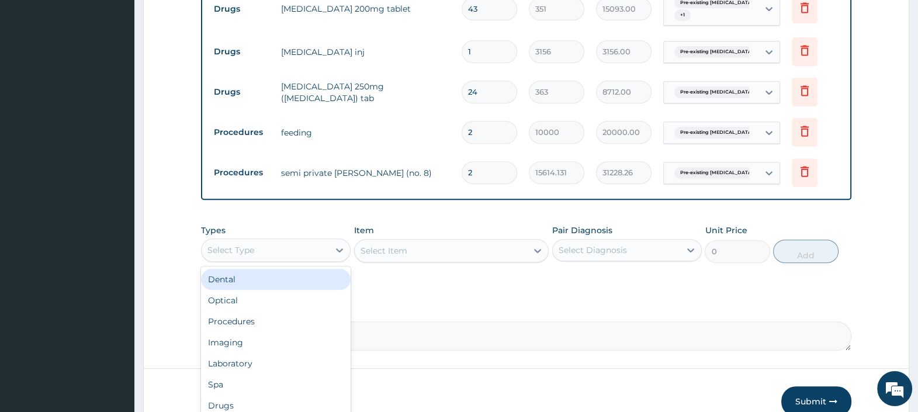
scroll to position [619, 0]
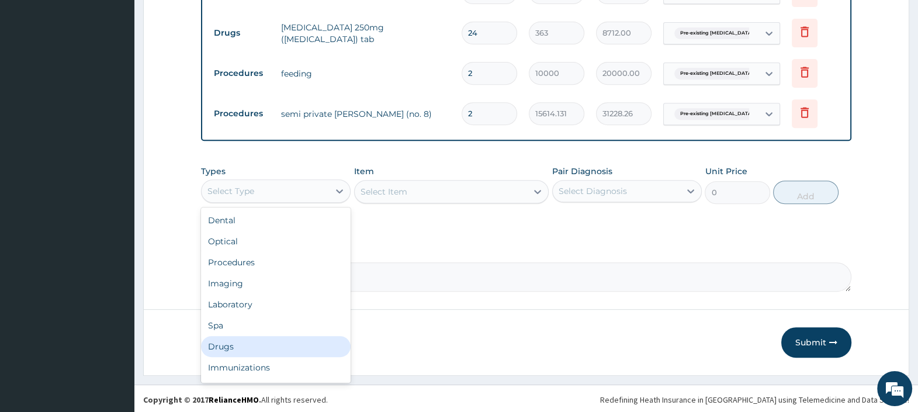
click at [238, 340] on div "Drugs" at bounding box center [276, 346] width 150 height 21
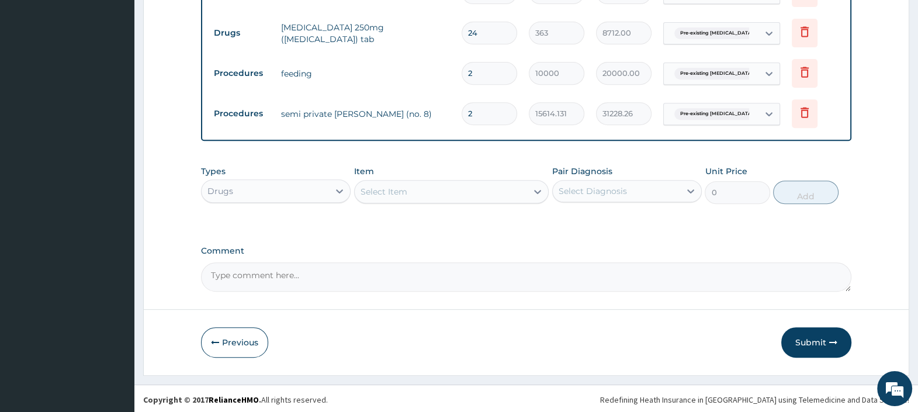
click at [449, 189] on div "Select Item" at bounding box center [441, 191] width 173 height 19
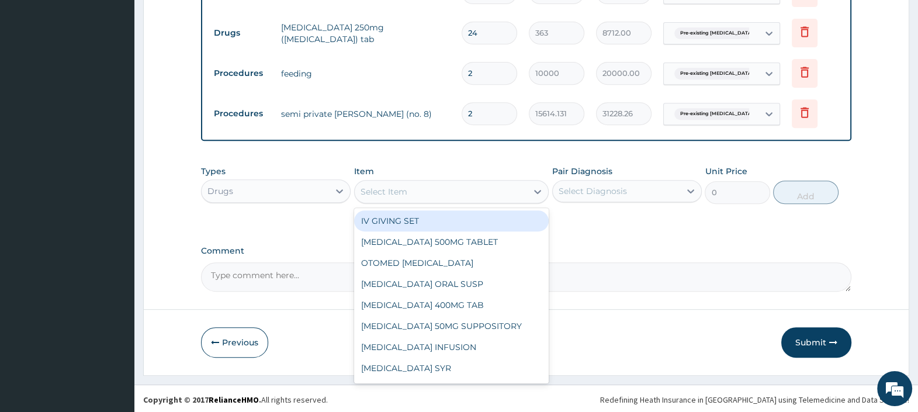
click at [449, 189] on div "Select Item" at bounding box center [441, 191] width 173 height 19
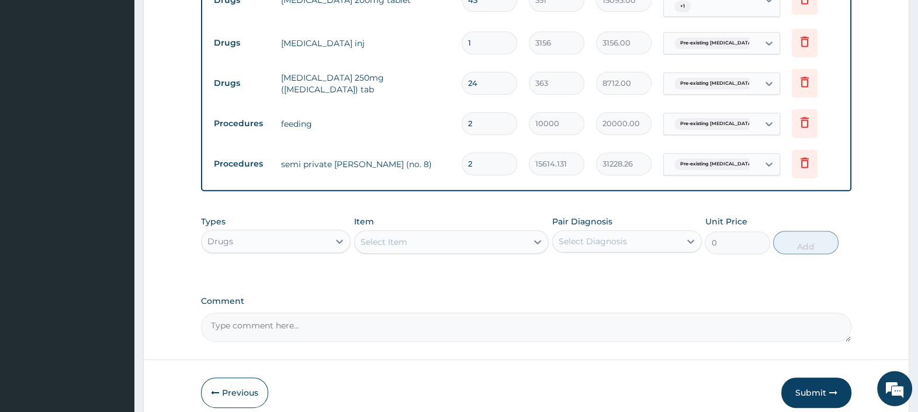
scroll to position [546, 0]
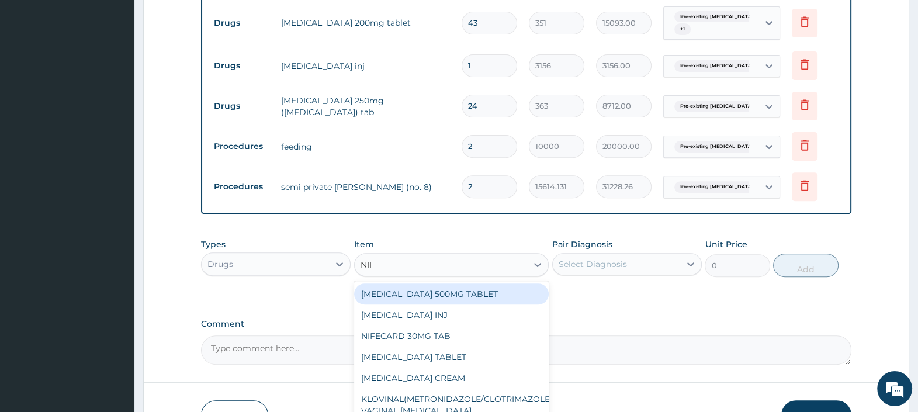
type input "NIFE"
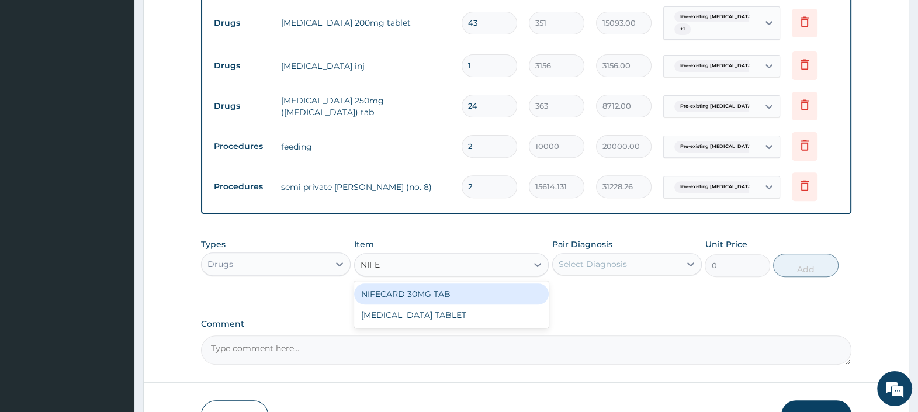
click at [439, 295] on div "NIFECARD 30MG TAB" at bounding box center [451, 293] width 195 height 21
type input "351"
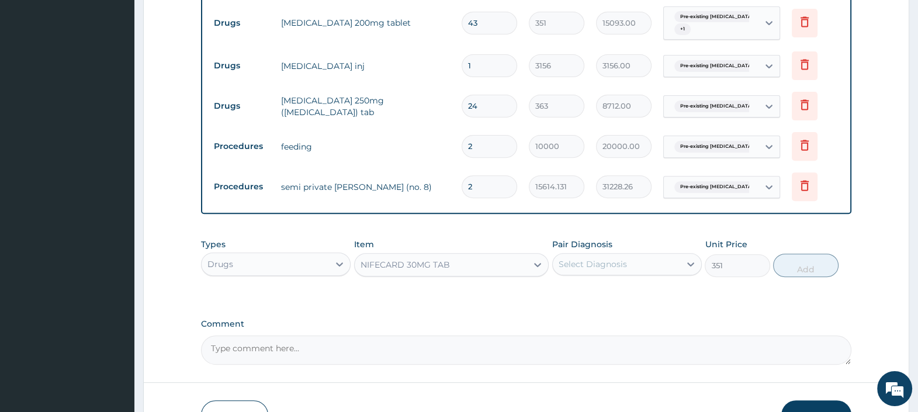
click at [594, 263] on div "Select Diagnosis" at bounding box center [592, 264] width 68 height 12
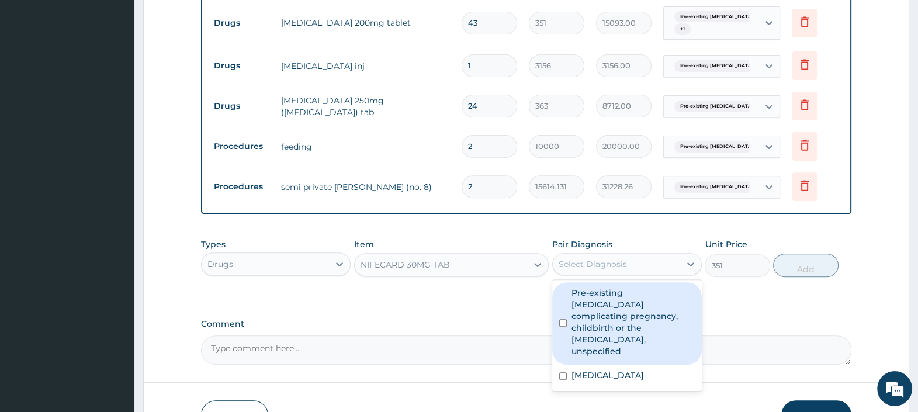
click at [616, 312] on label "Pre-existing hypertension complicating pregnancy, childbirth or the puerperium,…" at bounding box center [632, 322] width 123 height 70
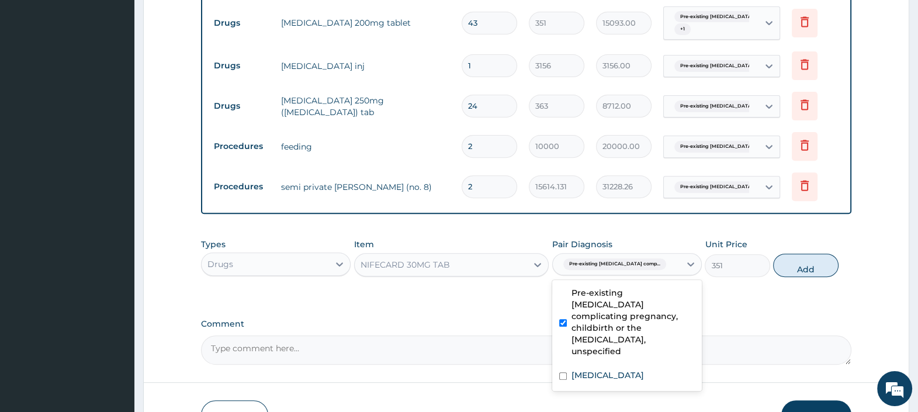
checkbox input "true"
click at [609, 369] on label "Essential hypertension" at bounding box center [607, 375] width 72 height 12
checkbox input "true"
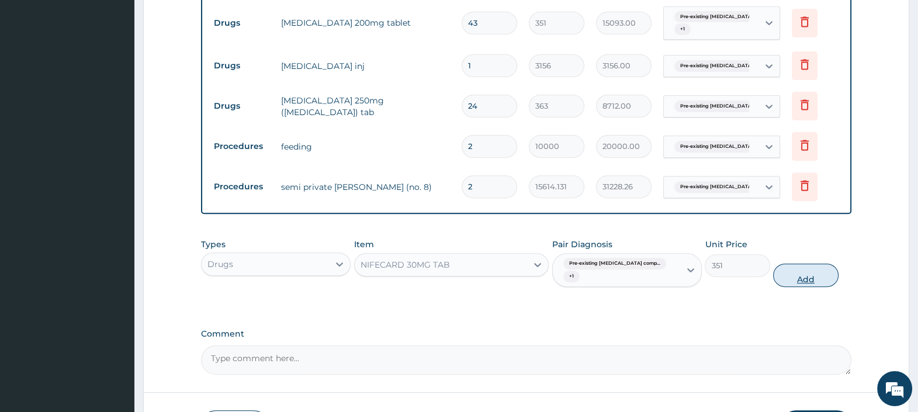
click at [799, 275] on button "Add" at bounding box center [805, 274] width 65 height 23
type input "0"
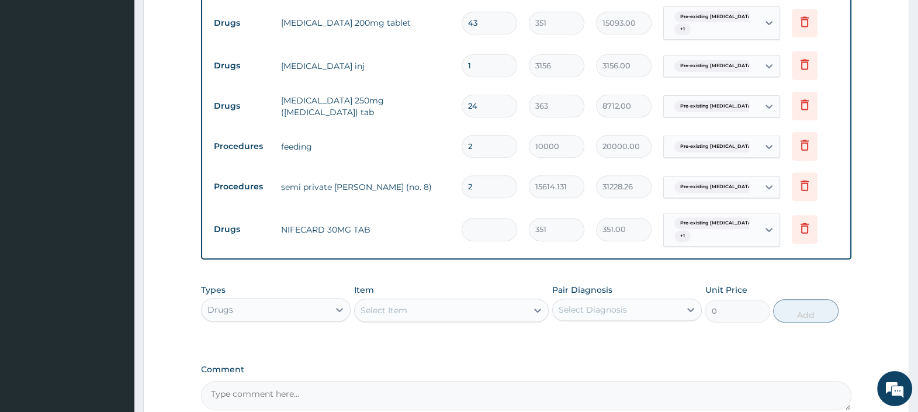
type input "0.00"
type input "2"
type input "702.00"
type input "2"
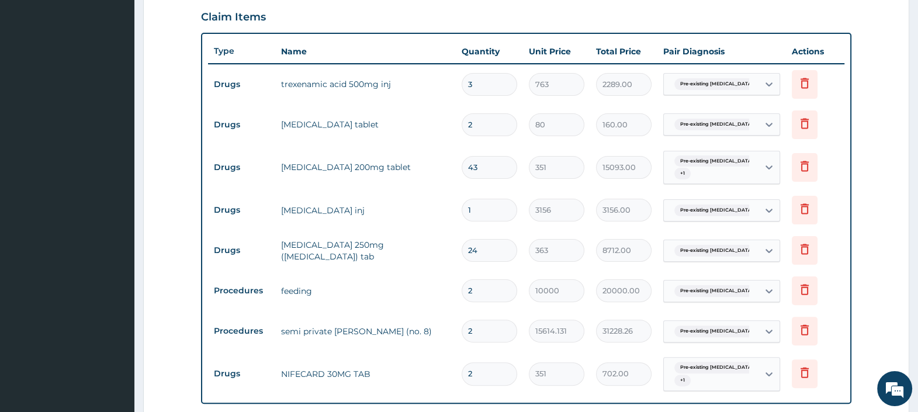
scroll to position [400, 0]
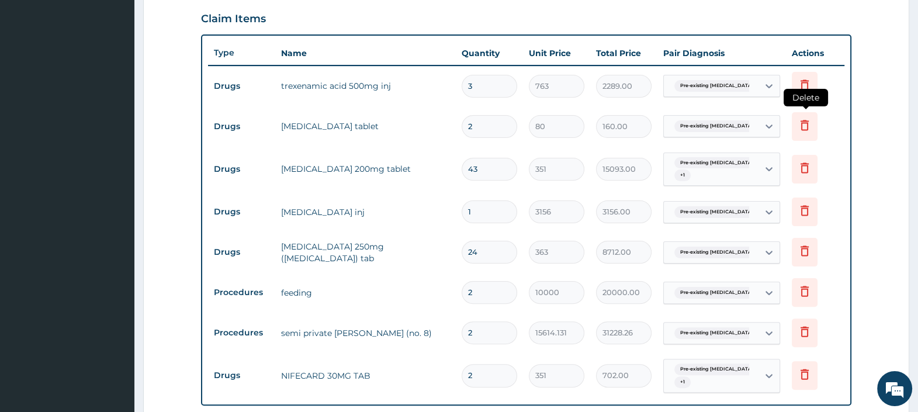
click at [806, 123] on icon at bounding box center [804, 125] width 14 height 14
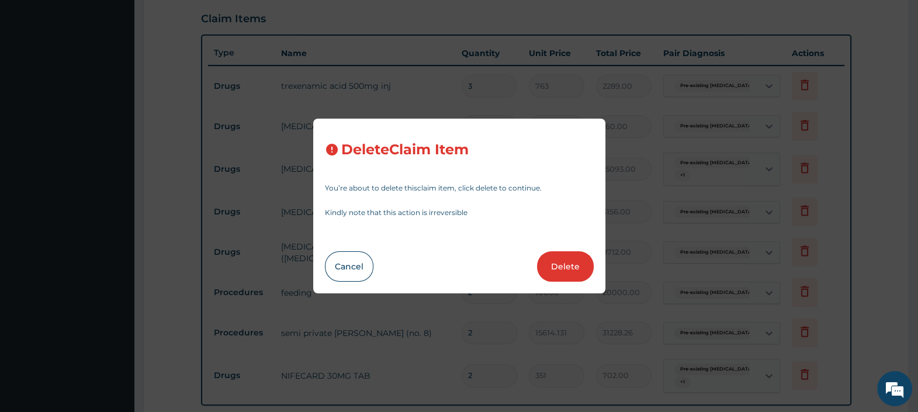
click at [561, 262] on button "Delete" at bounding box center [565, 266] width 57 height 30
type input "43"
type input "351"
type input "15093.00"
type input "1"
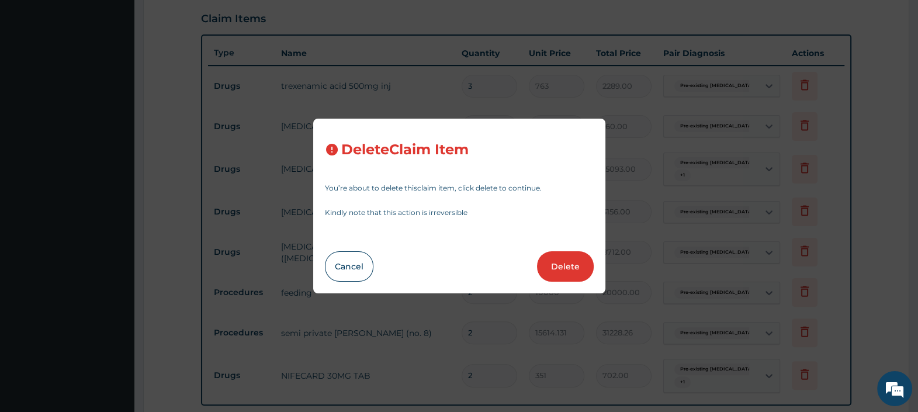
type input "3156"
type input "3156.00"
type input "24"
type input "363"
type input "8712.00"
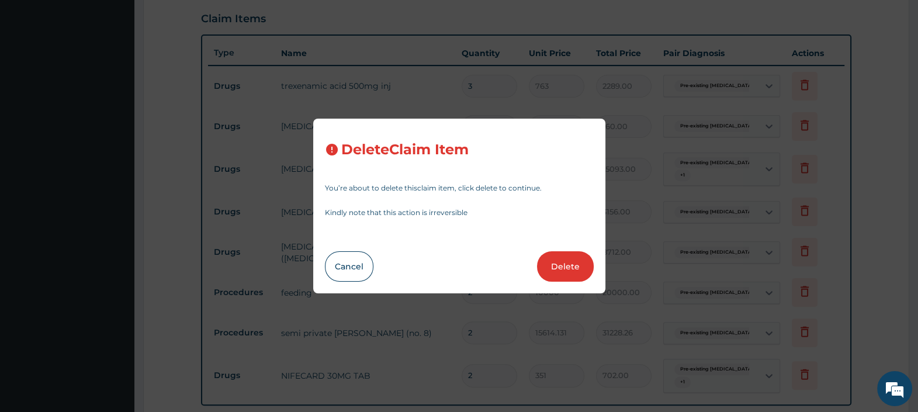
type input "2"
type input "10000"
type input "20000.00"
type input "15614.131"
type input "31228.26"
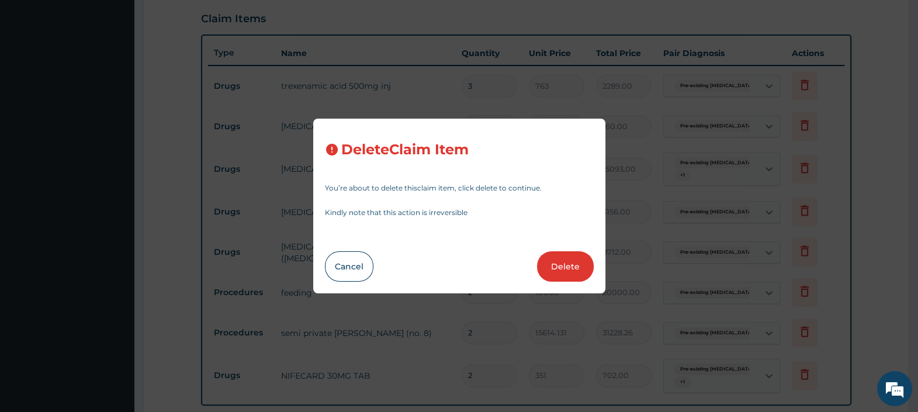
type input "351"
type input "702.00"
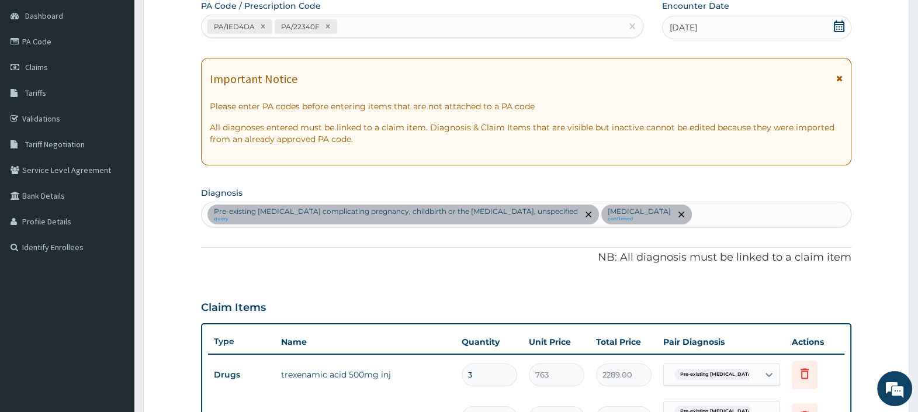
scroll to position [108, 0]
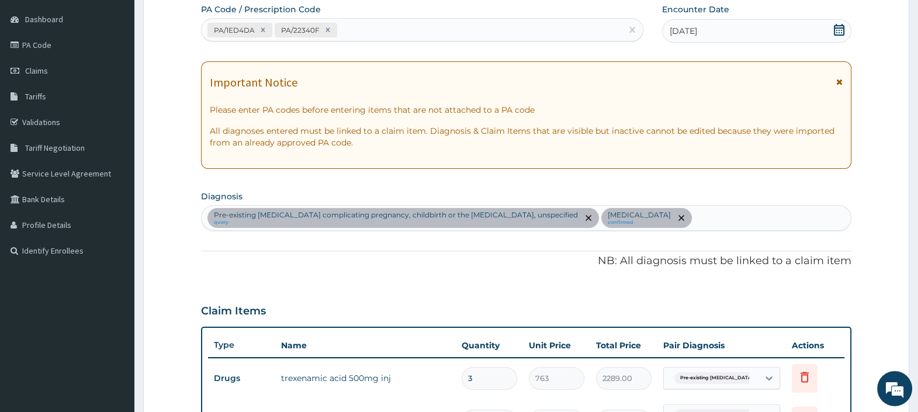
click at [718, 217] on div "Pre-existing hypertension complicating pregnancy, childbirth or the puerperium,…" at bounding box center [525, 218] width 649 height 25
type input "E"
type input "SEPSIS"
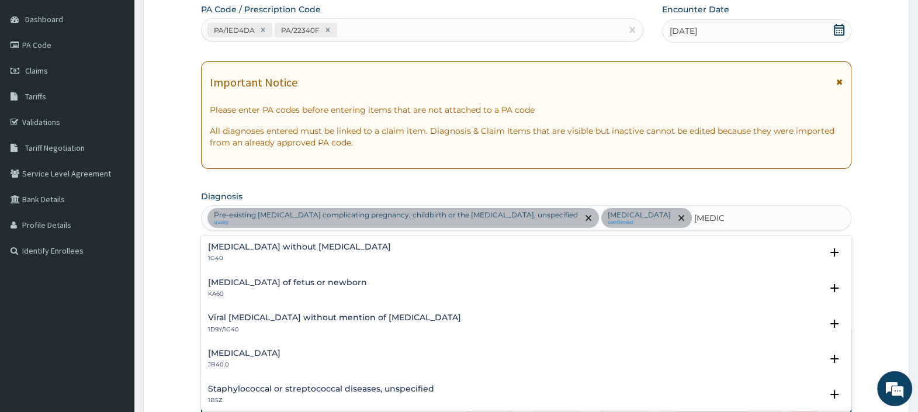
click at [241, 248] on h4 "Sepsis without septic shock" at bounding box center [299, 246] width 183 height 9
click at [235, 248] on h4 "Sepsis without septic shock" at bounding box center [299, 246] width 183 height 9
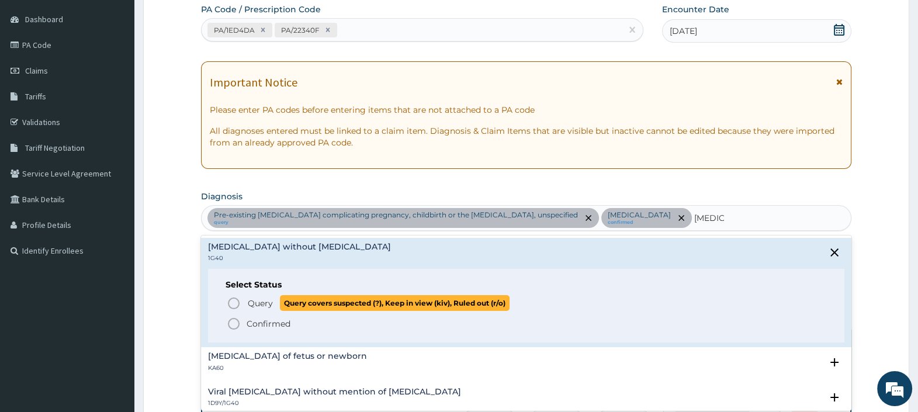
click at [242, 301] on span "Query Query covers suspected (?), Keep in view (kiv), Ruled out (r/o)" at bounding box center [527, 303] width 600 height 16
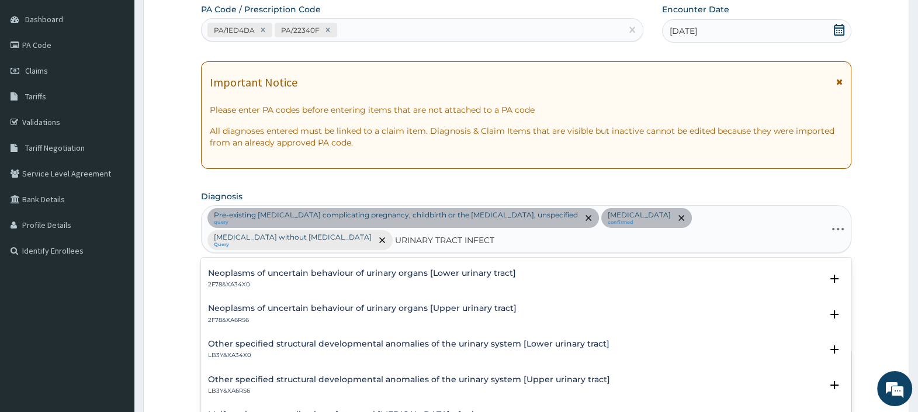
scroll to position [1034, 0]
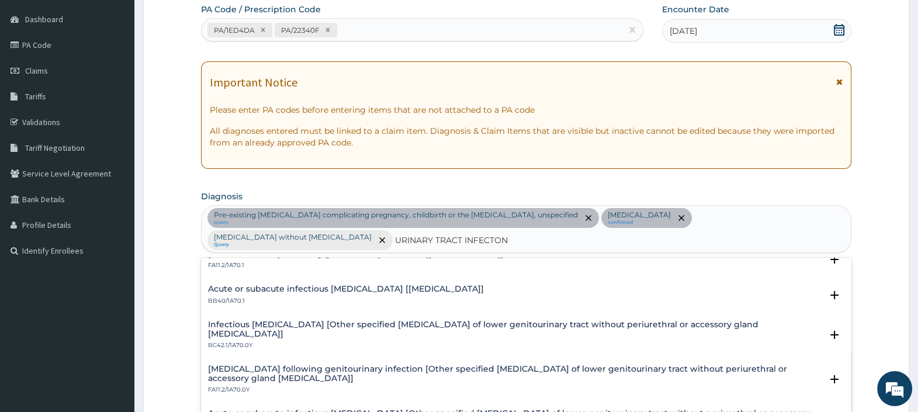
type input "URINARY TRACT INFECTION"
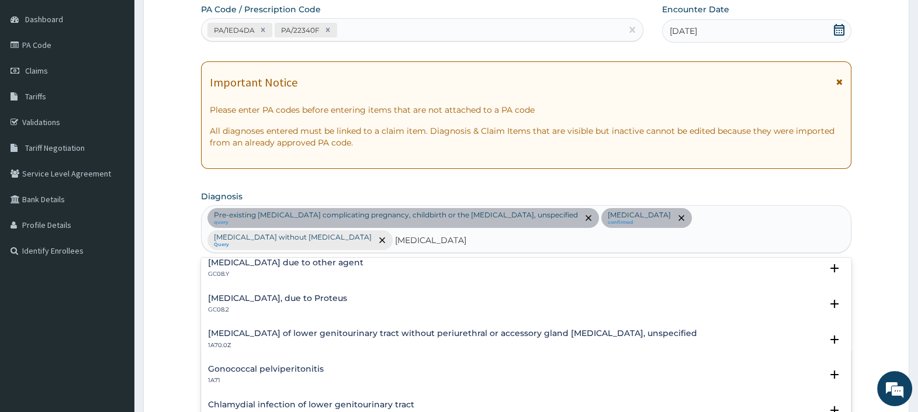
scroll to position [0, 0]
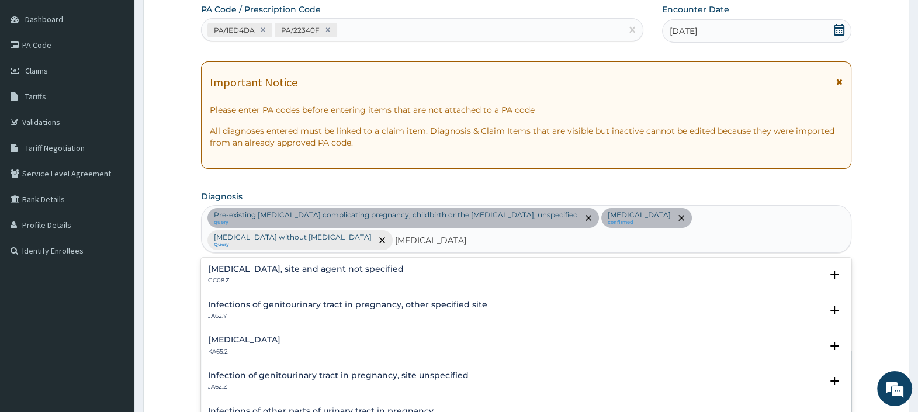
click at [283, 266] on h4 "Urinary tract infection, site and agent not specified" at bounding box center [306, 269] width 196 height 9
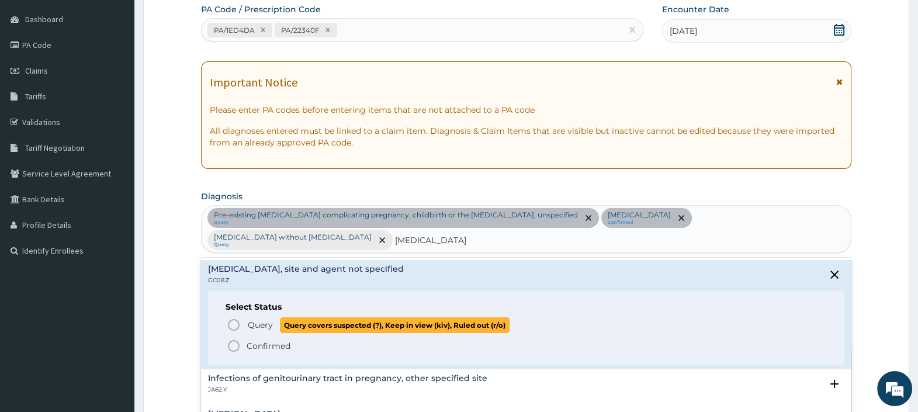
click at [258, 319] on span "Query" at bounding box center [260, 325] width 25 height 12
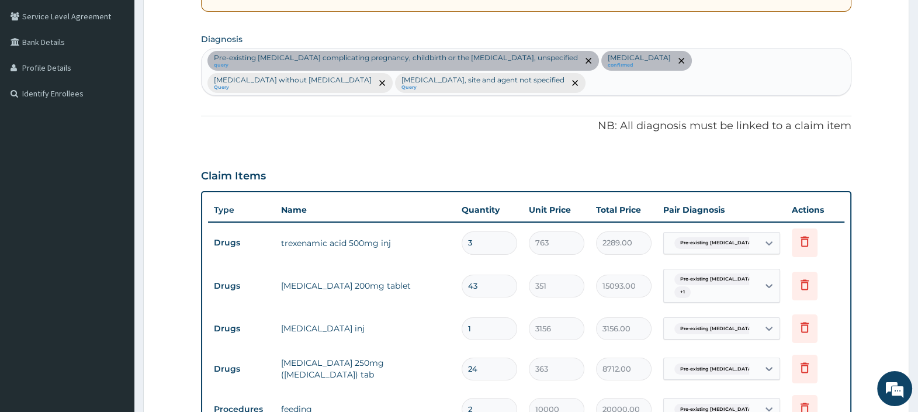
scroll to position [619, 0]
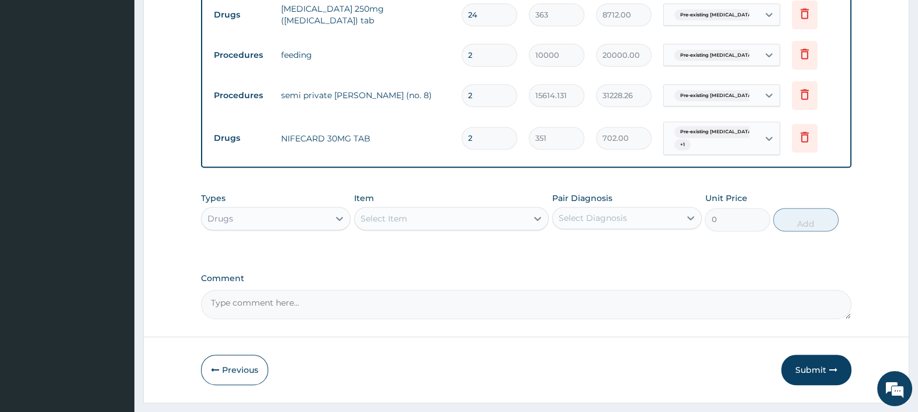
click at [287, 223] on div "Drugs" at bounding box center [264, 218] width 127 height 19
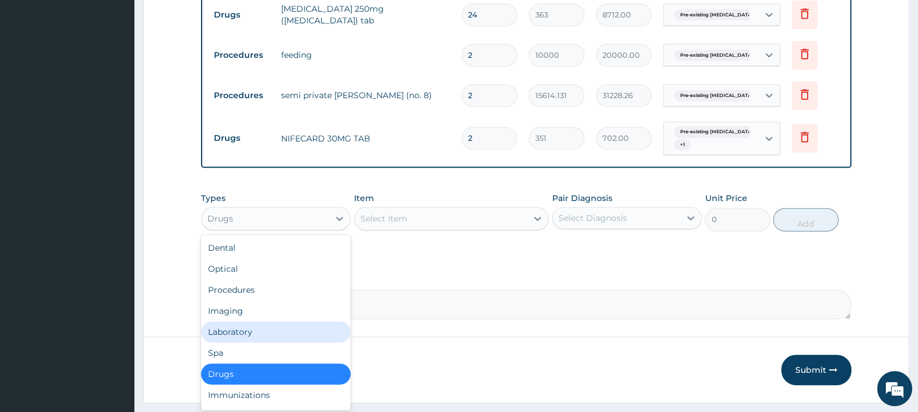
click at [266, 324] on div "Laboratory" at bounding box center [276, 331] width 150 height 21
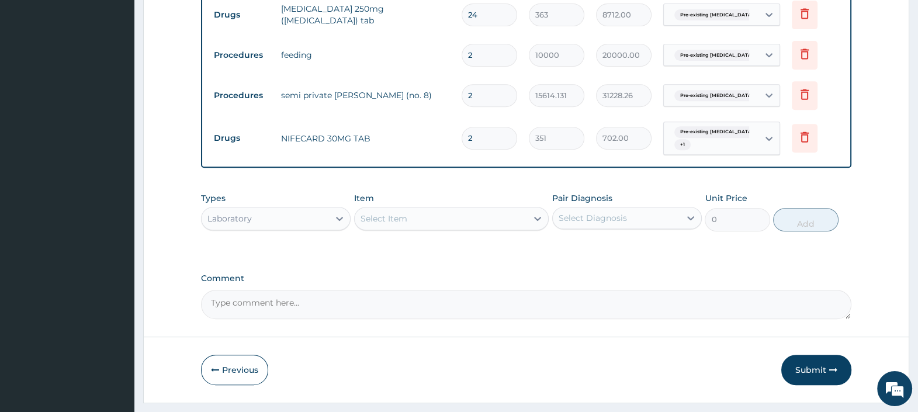
click at [457, 215] on div "Select Item" at bounding box center [441, 218] width 173 height 19
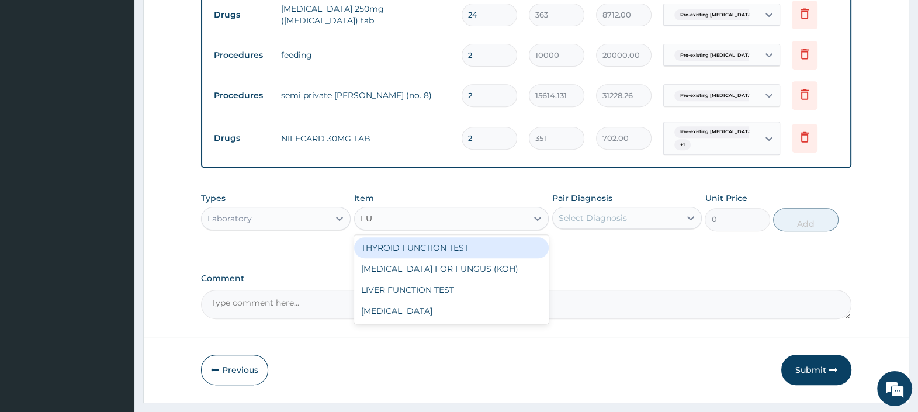
type input "FUL"
click at [476, 249] on div "FULL BLOOD COUNT" at bounding box center [451, 247] width 195 height 21
type input "4782.609"
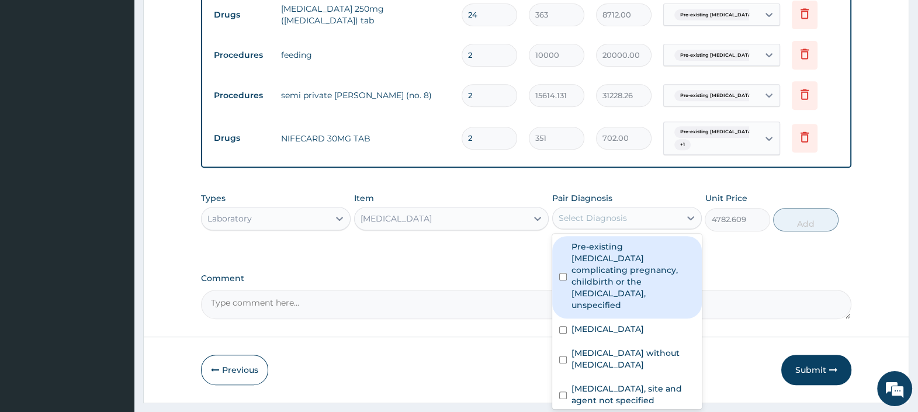
click at [606, 215] on div "Select Diagnosis" at bounding box center [592, 218] width 68 height 12
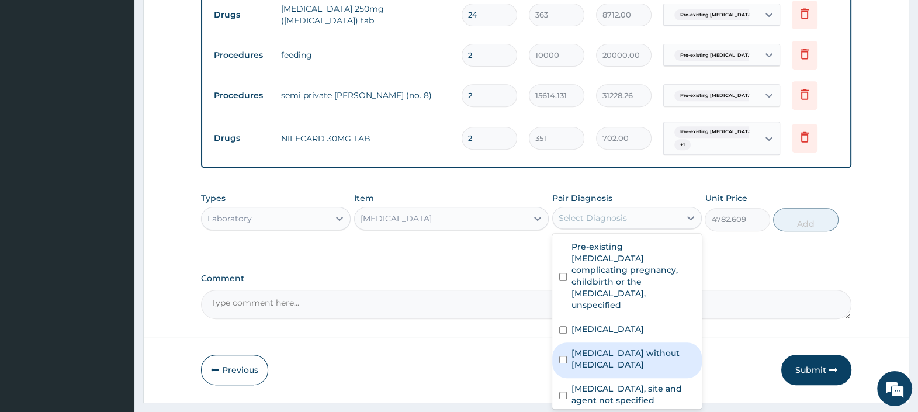
click at [603, 347] on label "Sepsis without septic shock" at bounding box center [632, 358] width 123 height 23
checkbox input "true"
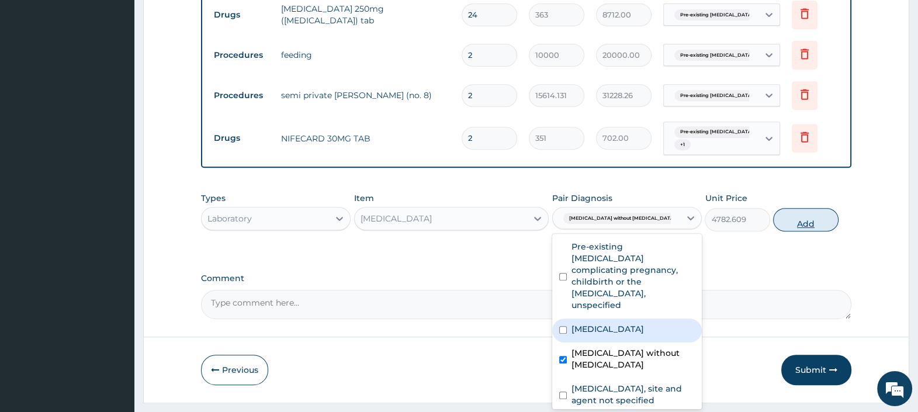
click at [797, 217] on button "Add" at bounding box center [805, 219] width 65 height 23
type input "0"
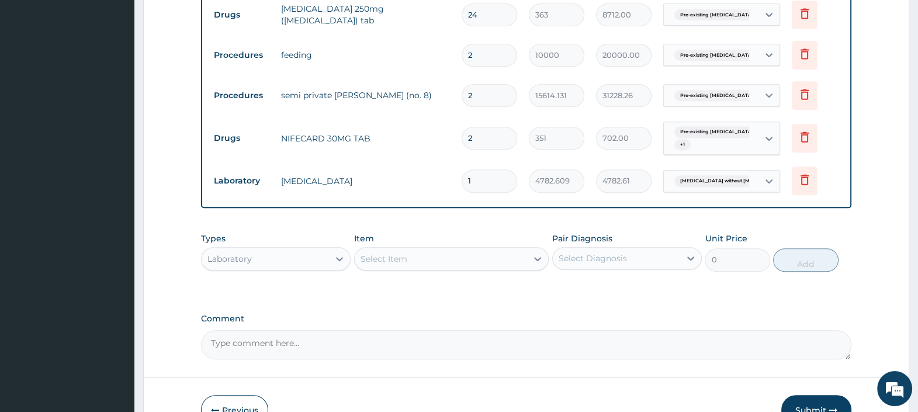
click at [370, 265] on div "Select Item" at bounding box center [441, 258] width 173 height 19
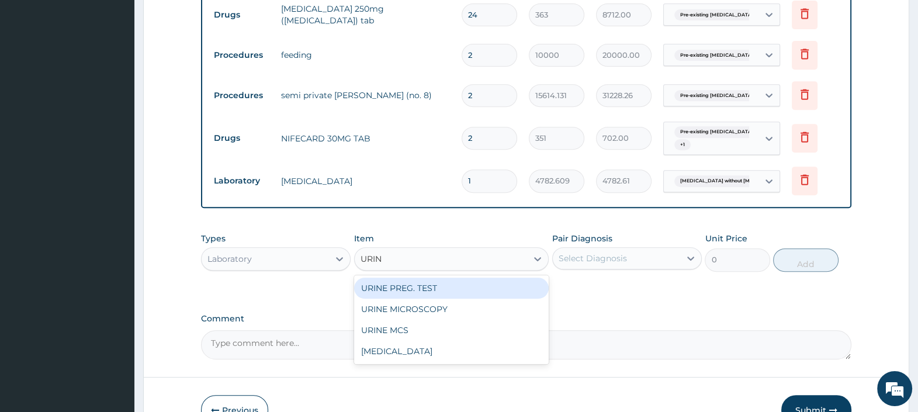
type input "URINA"
click at [404, 286] on div "URINALYSIS" at bounding box center [451, 287] width 195 height 21
type input "2543.4783"
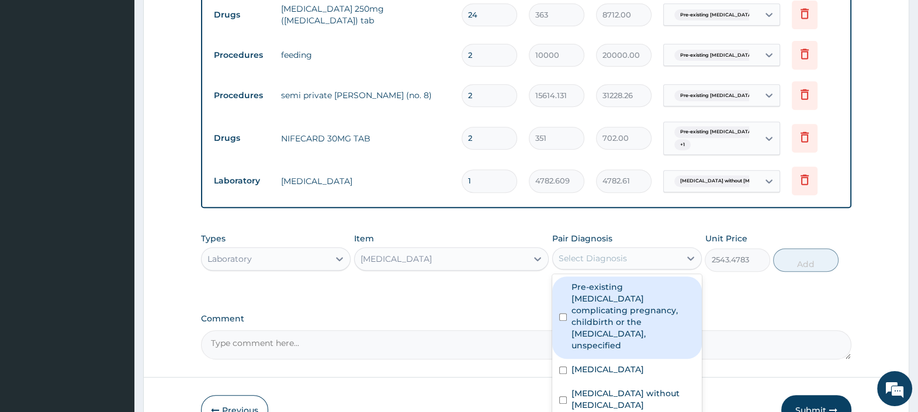
drag, startPoint x: 642, startPoint y: 259, endPoint x: 634, endPoint y: 280, distance: 22.0
click at [642, 259] on div "Select Diagnosis" at bounding box center [615, 258] width 127 height 19
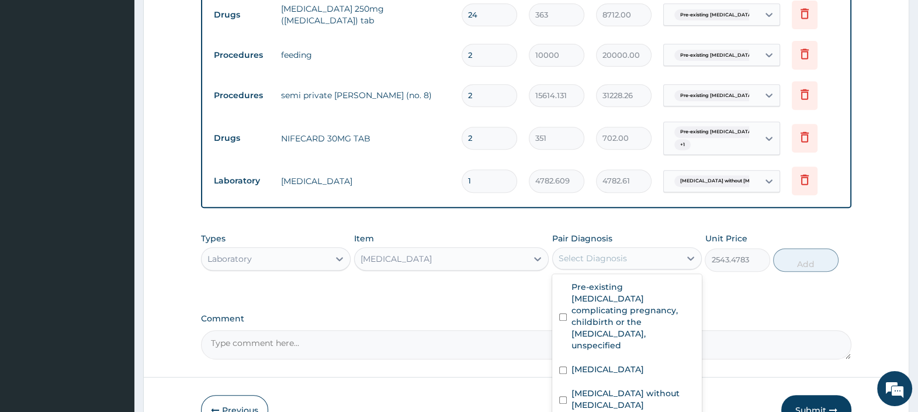
checkbox input "true"
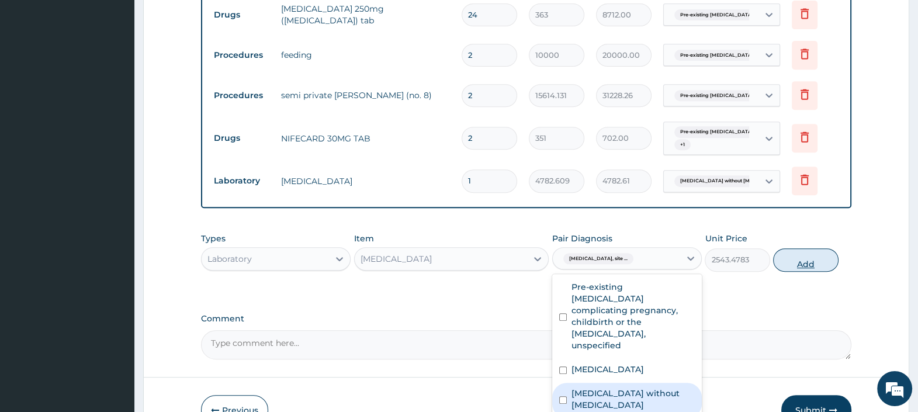
click at [802, 258] on button "Add" at bounding box center [805, 259] width 65 height 23
type input "0"
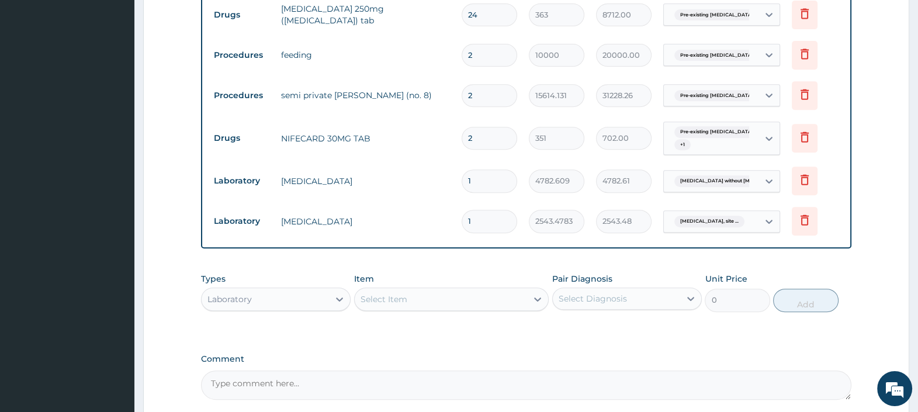
type input "0.00"
type input "2"
type input "5086.96"
type input "2"
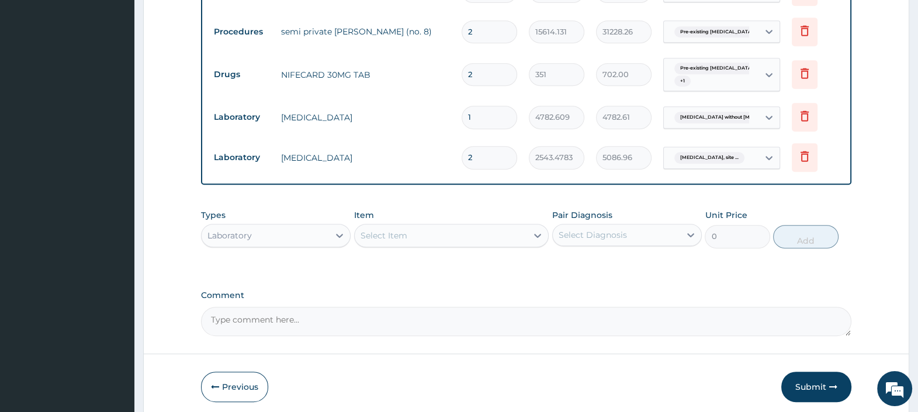
scroll to position [727, 0]
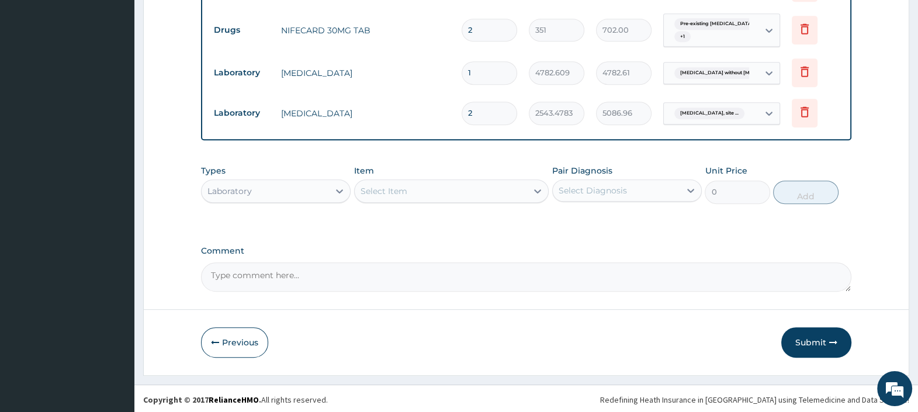
click at [284, 182] on div "Laboratory" at bounding box center [264, 191] width 127 height 19
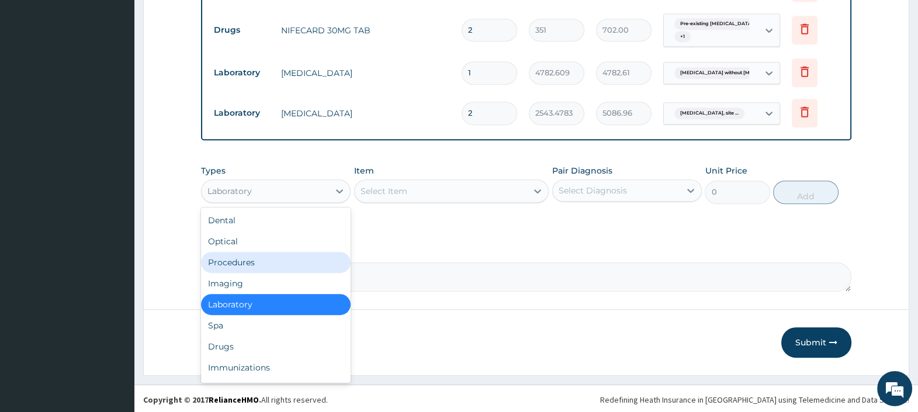
click at [246, 258] on div "Procedures" at bounding box center [276, 262] width 150 height 21
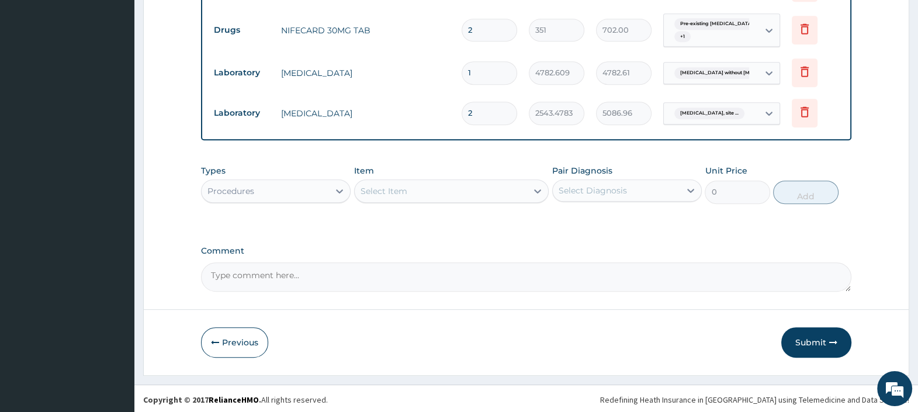
click at [428, 186] on div "Select Item" at bounding box center [441, 191] width 173 height 19
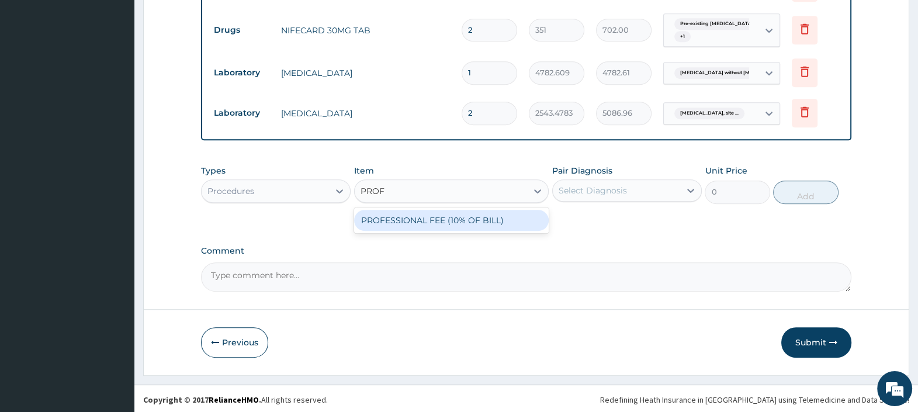
type input "PROFE"
click at [434, 212] on div "PROFESSIONAL FEE (10% OF BILL)" at bounding box center [451, 220] width 195 height 21
type input "0.1"
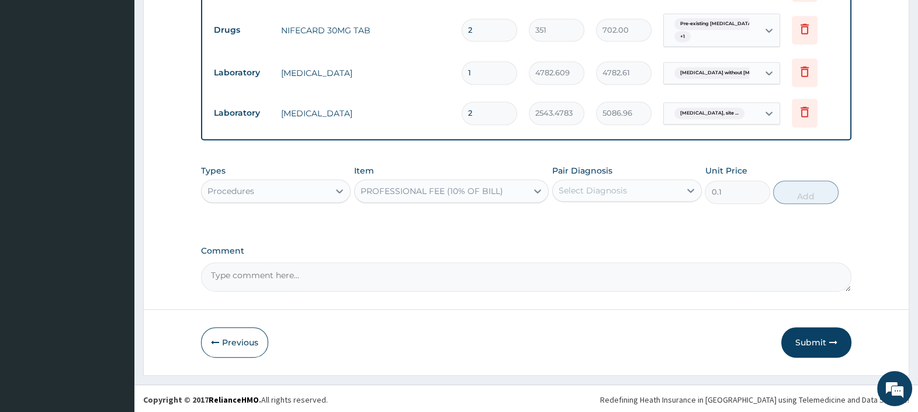
click at [575, 187] on div "Select Diagnosis" at bounding box center [592, 191] width 68 height 12
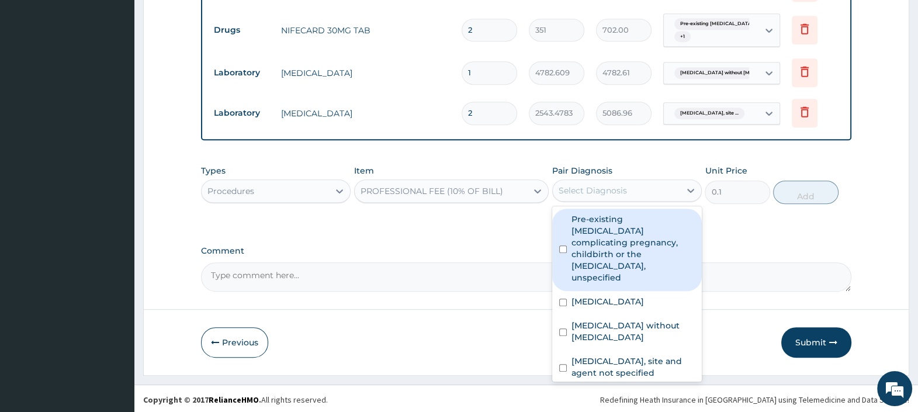
drag, startPoint x: 582, startPoint y: 221, endPoint x: 583, endPoint y: 265, distance: 43.8
click at [582, 222] on label "Pre-existing hypertension complicating pregnancy, childbirth or the puerperium,…" at bounding box center [632, 248] width 123 height 70
checkbox input "true"
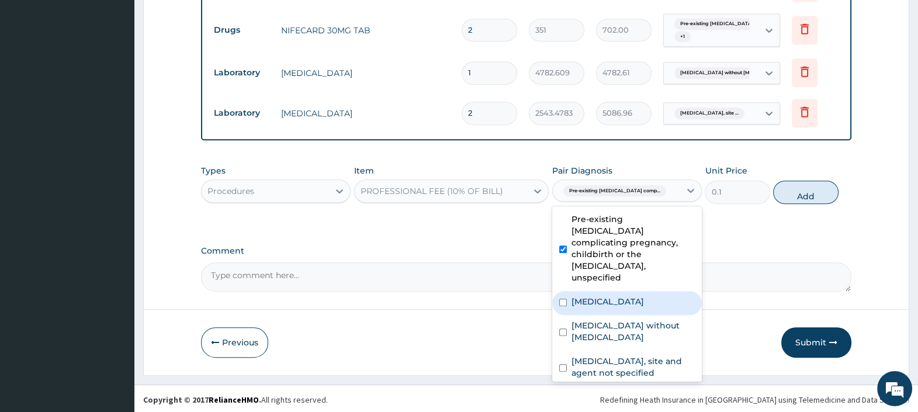
click at [584, 296] on label "Essential hypertension" at bounding box center [607, 302] width 72 height 12
checkbox input "true"
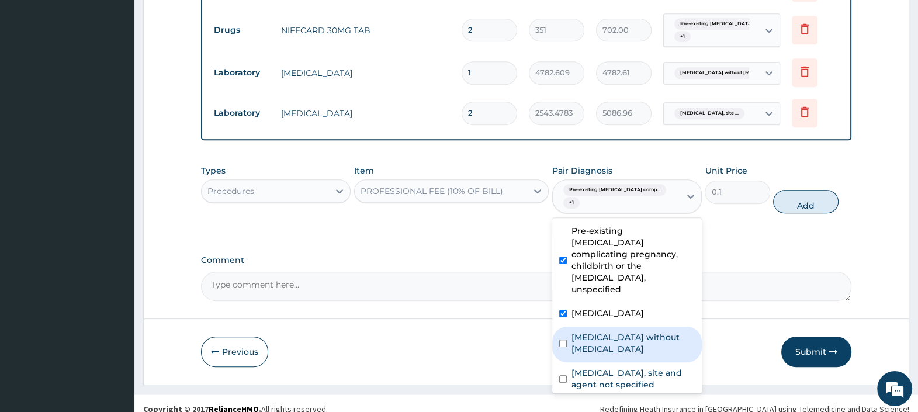
click at [583, 326] on div "Sepsis without septic shock" at bounding box center [627, 344] width 150 height 36
checkbox input "true"
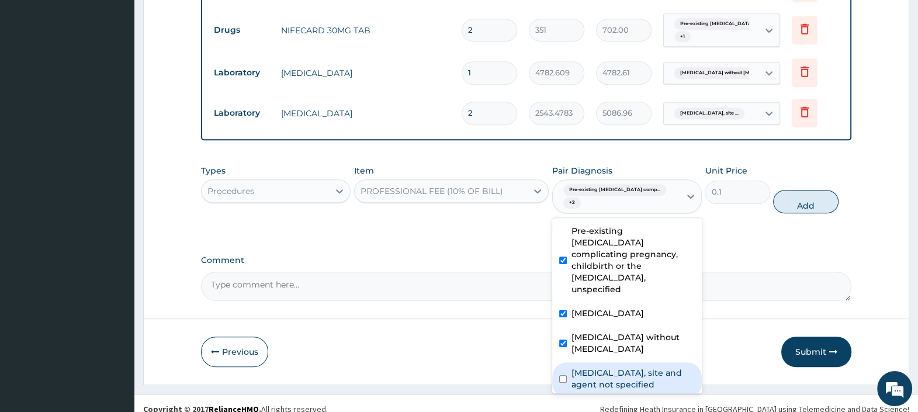
click at [582, 367] on label "Urinary tract infection, site and agent not specified" at bounding box center [632, 378] width 123 height 23
checkbox input "true"
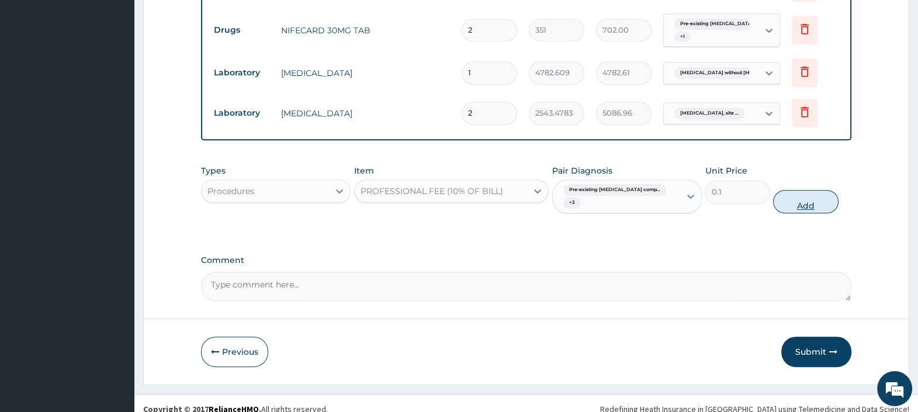
click at [794, 200] on button "Add" at bounding box center [805, 201] width 65 height 23
type input "0"
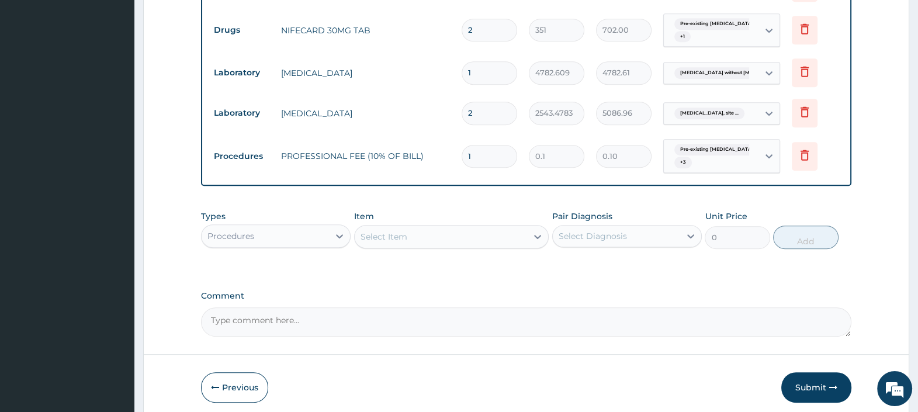
type input "0.00"
type input "9104983"
type input "910498.30"
type input "910498"
type input "91049.80"
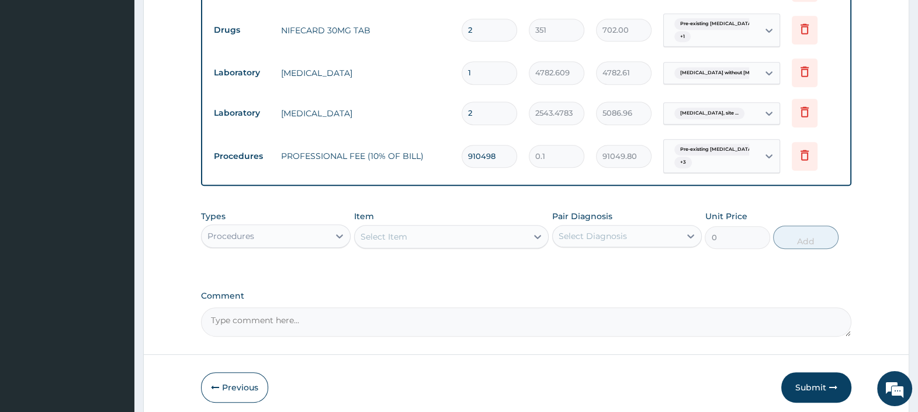
type input "91049"
type input "9104.90"
type input "9104"
type input "910.40"
type input "910"
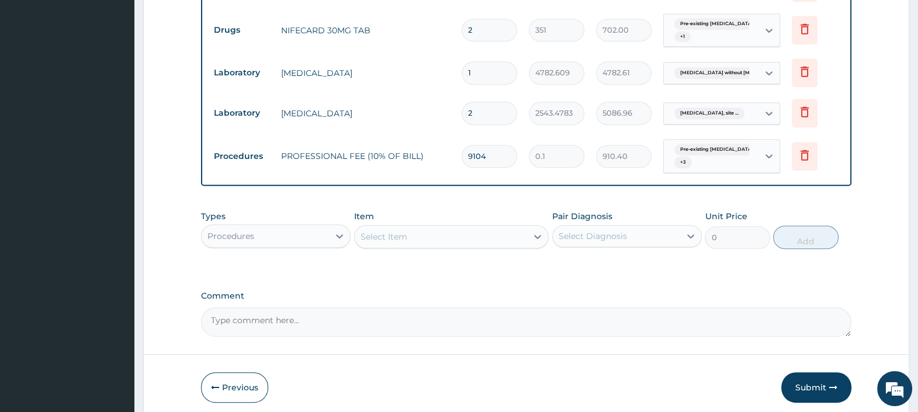
type input "91.00"
type input "9105"
type input "910.50"
type input "91050"
type input "9105.00"
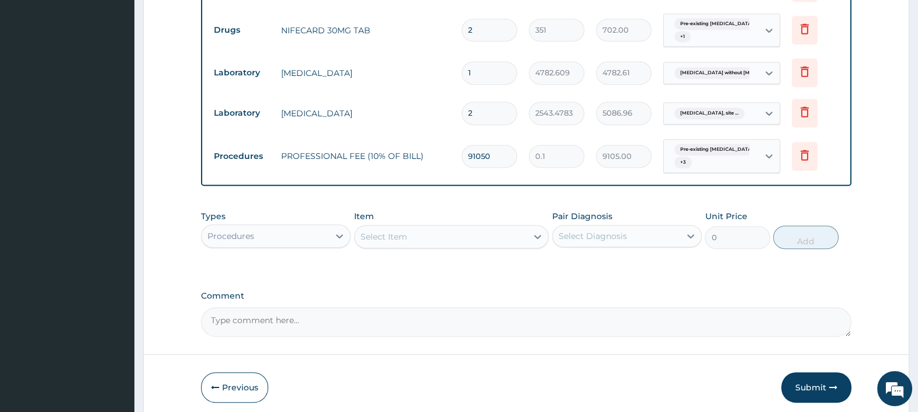
type input "91050"
click at [236, 383] on button "Previous" at bounding box center [234, 387] width 67 height 30
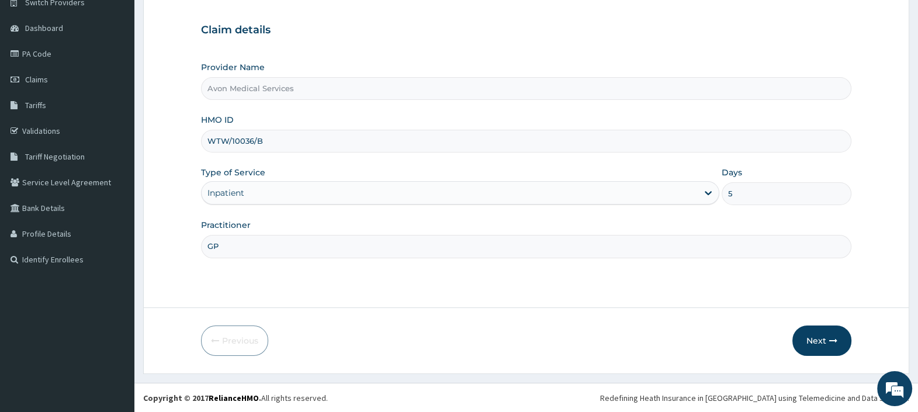
drag, startPoint x: 223, startPoint y: 245, endPoint x: 169, endPoint y: 239, distance: 53.5
click at [176, 239] on form "Step 1 of 2 Claim details Provider Name Avon Medical Services HMO ID WTW/10036/…" at bounding box center [526, 168] width 766 height 411
type input "GYN"
click at [814, 337] on button "Next" at bounding box center [821, 340] width 59 height 30
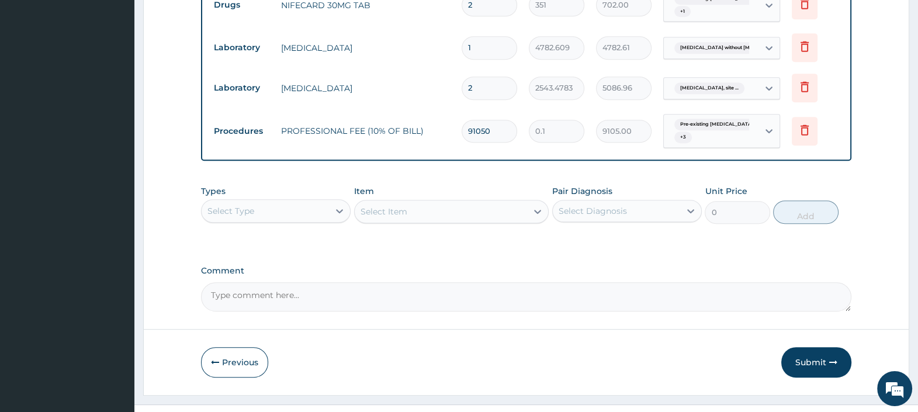
scroll to position [771, 0]
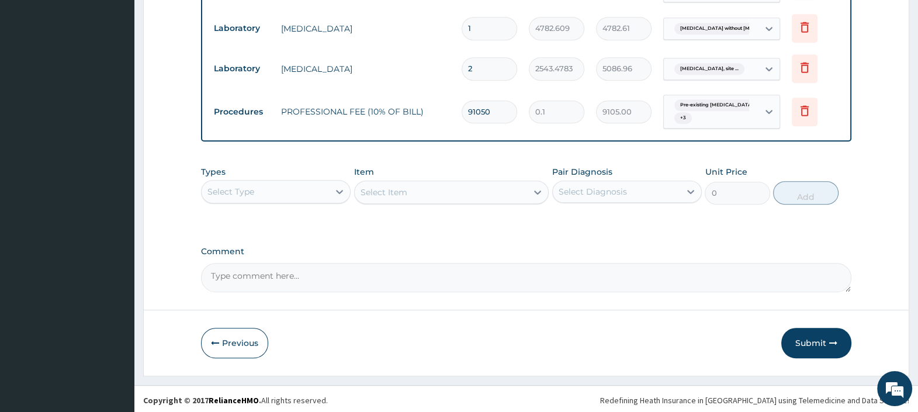
click at [381, 273] on textarea "Comment" at bounding box center [526, 277] width 650 height 29
type textarea "A"
type textarea "DOA: 05/08/2025 TO DOD: 10/08/2025"
click at [797, 338] on button "Submit" at bounding box center [816, 343] width 70 height 30
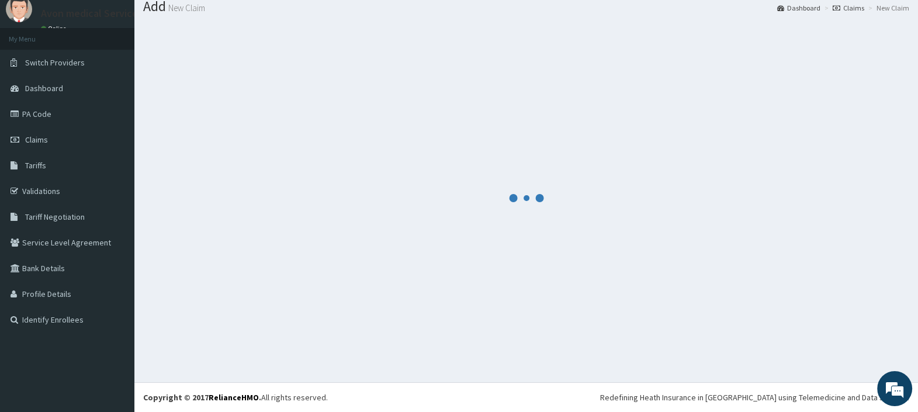
scroll to position [39, 0]
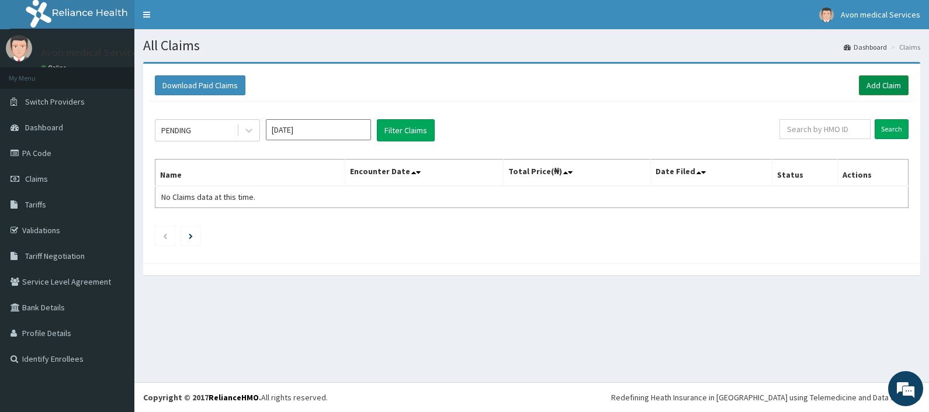
click at [862, 89] on link "Add Claim" at bounding box center [884, 85] width 50 height 20
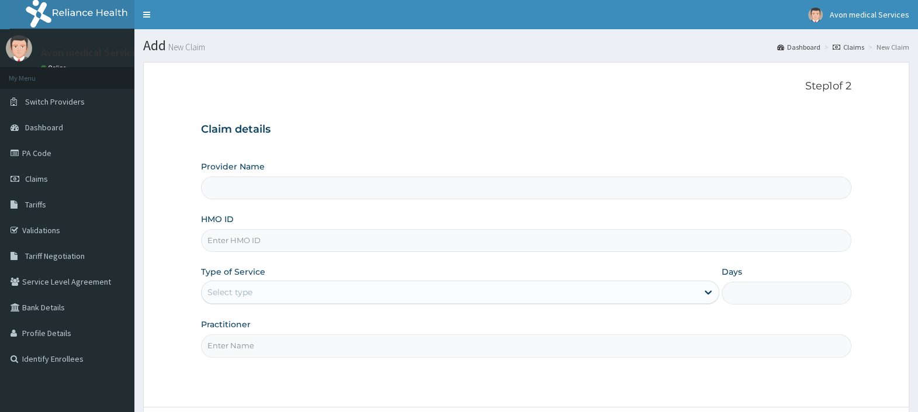
click at [423, 244] on input "HMO ID" at bounding box center [526, 240] width 650 height 23
paste input "IWE/10004/A"
type input "IWE/10004/A"
click at [409, 289] on div "Select type" at bounding box center [449, 292] width 496 height 19
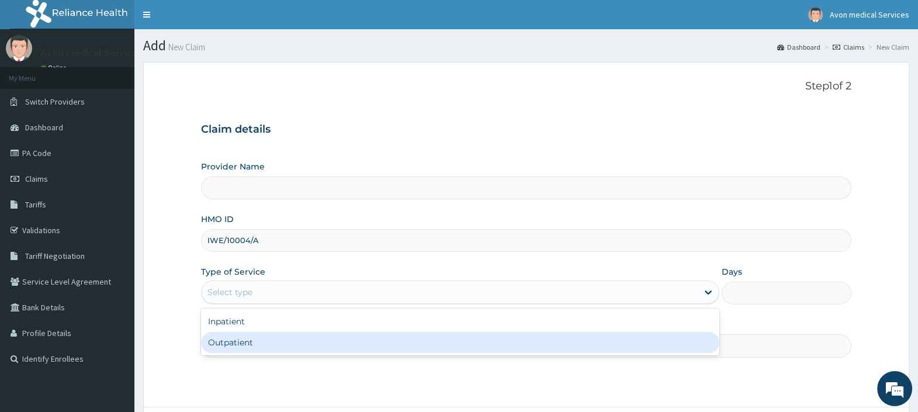
click at [353, 342] on div "Outpatient" at bounding box center [460, 342] width 518 height 21
type input "1"
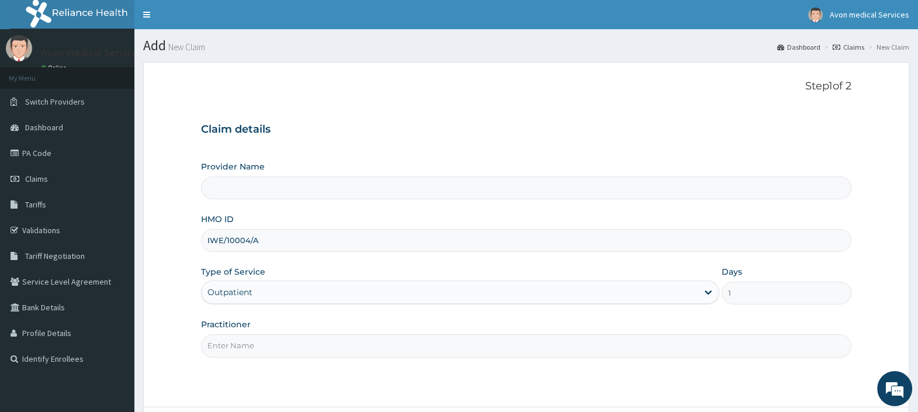
type input "Avon Medical Services"
click at [343, 340] on input "Practitioner" at bounding box center [526, 345] width 650 height 23
type input "GP"
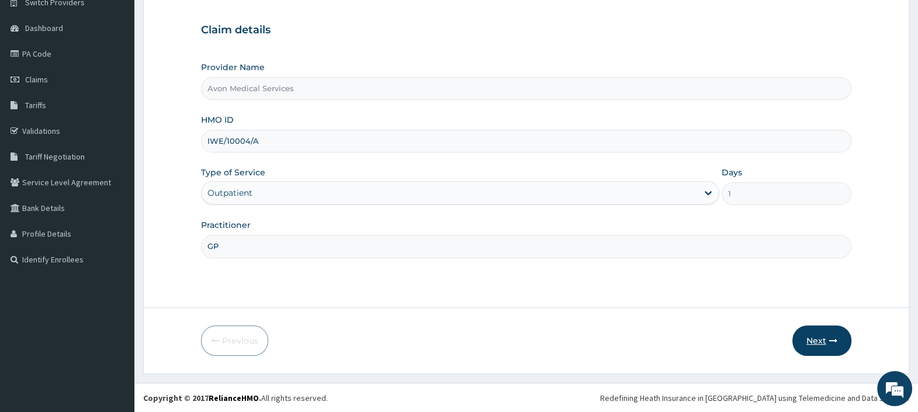
click at [824, 337] on button "Next" at bounding box center [821, 340] width 59 height 30
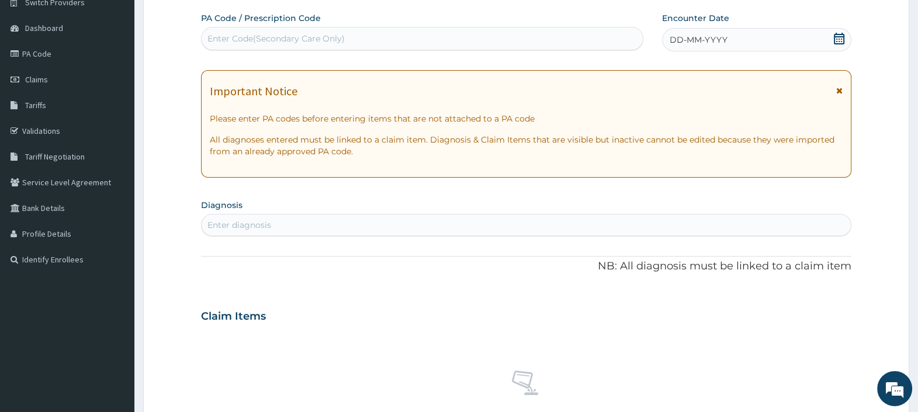
click at [835, 39] on icon at bounding box center [839, 39] width 12 height 12
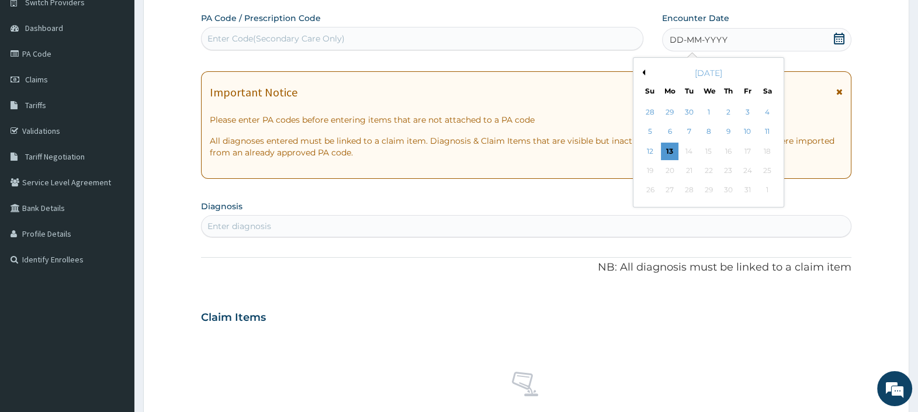
click at [644, 72] on button "Previous Month" at bounding box center [642, 72] width 6 height 6
click at [747, 128] on div "8" at bounding box center [747, 132] width 18 height 18
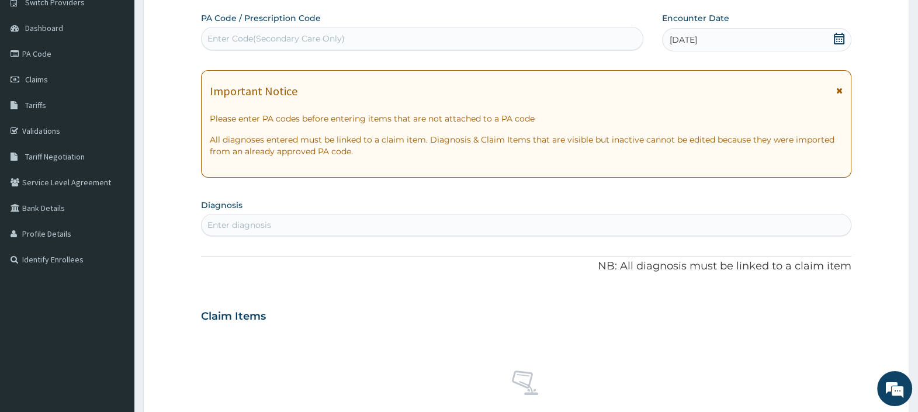
scroll to position [0, 0]
click at [362, 224] on div "Enter diagnosis" at bounding box center [525, 225] width 649 height 19
type input "DEPRESSIVE"
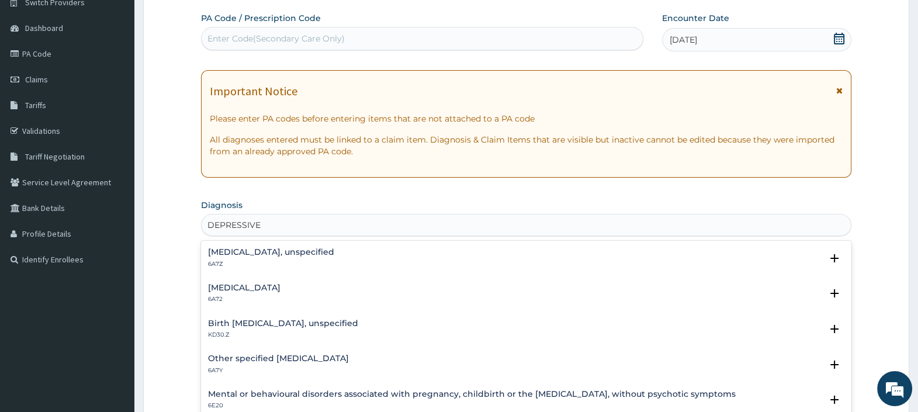
click at [230, 255] on h4 "Depressive disorders, unspecified" at bounding box center [271, 252] width 126 height 9
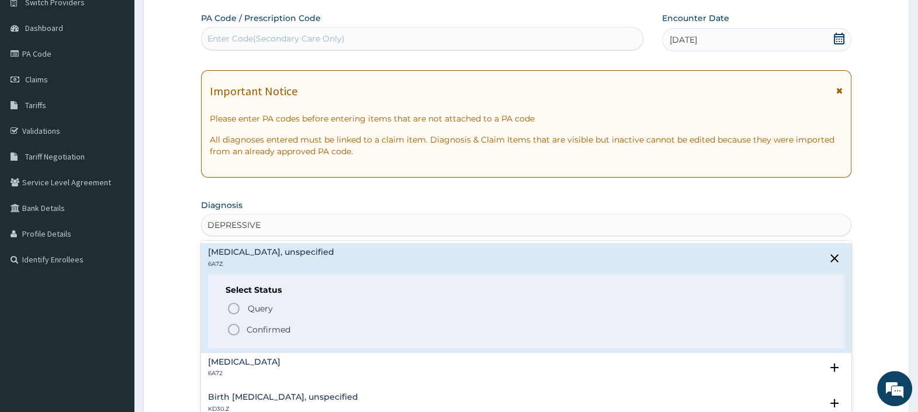
click at [255, 329] on p "Confirmed" at bounding box center [268, 330] width 44 height 12
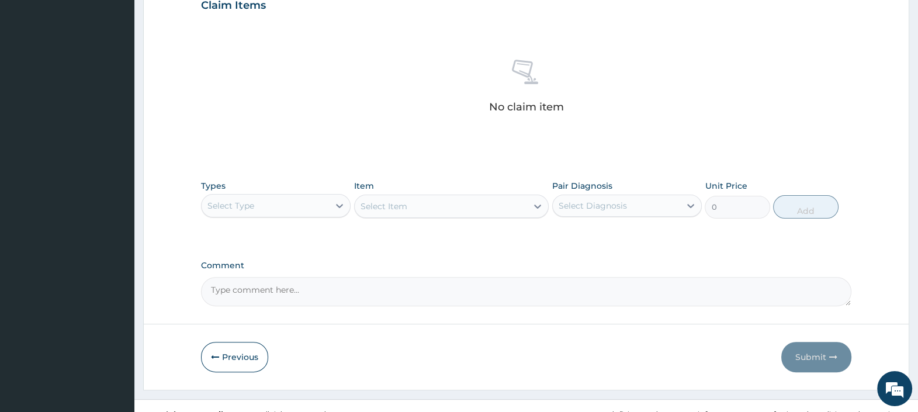
scroll to position [429, 0]
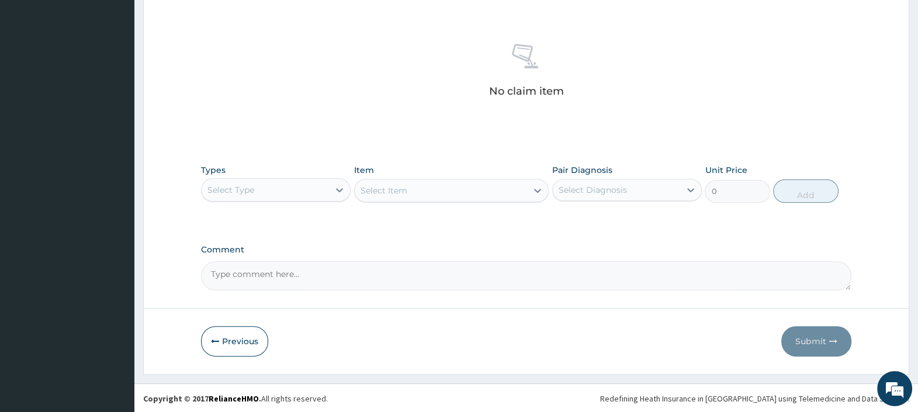
click at [312, 193] on div "Select Type" at bounding box center [264, 189] width 127 height 19
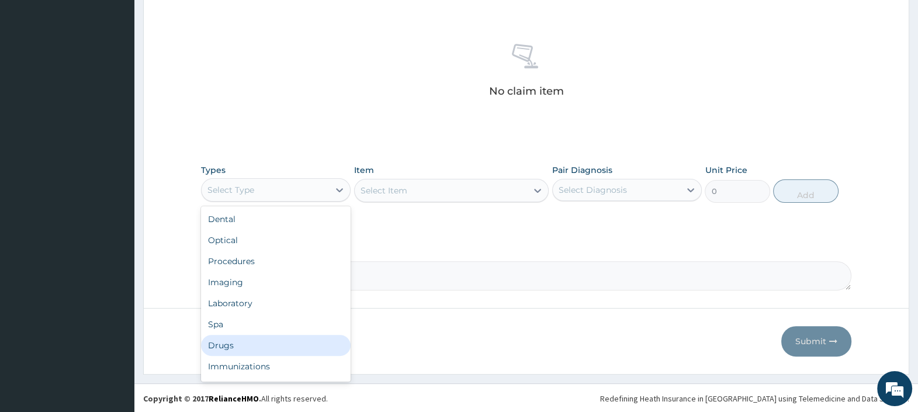
click at [261, 344] on div "Drugs" at bounding box center [276, 345] width 150 height 21
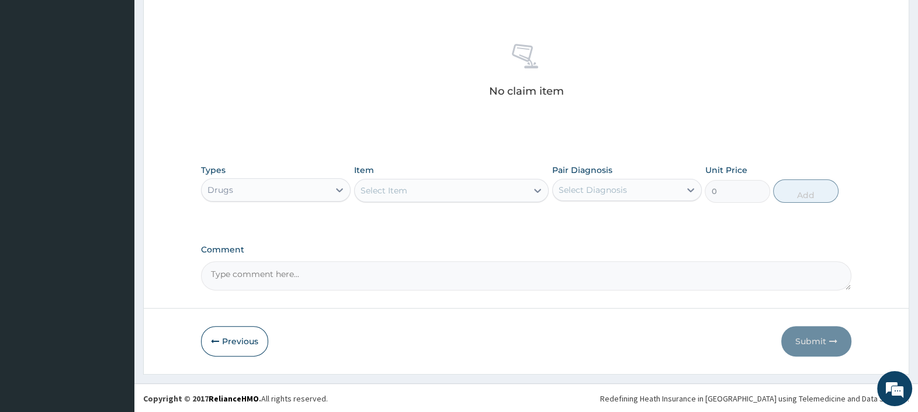
click at [447, 193] on div "Select Item" at bounding box center [441, 190] width 173 height 19
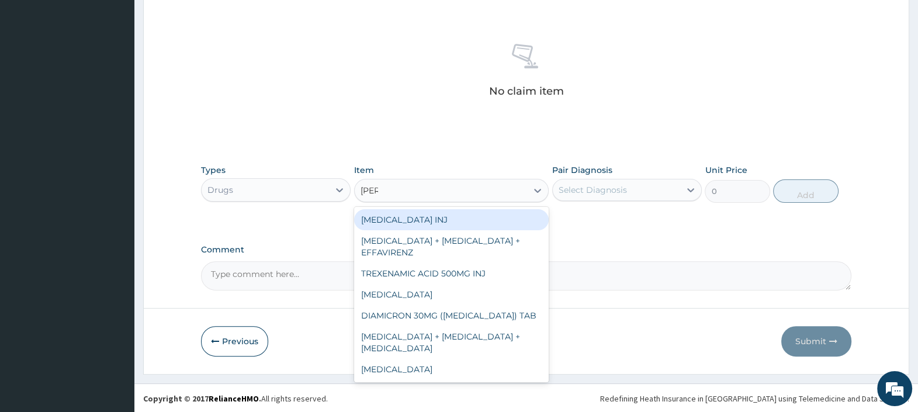
type input "AMITR"
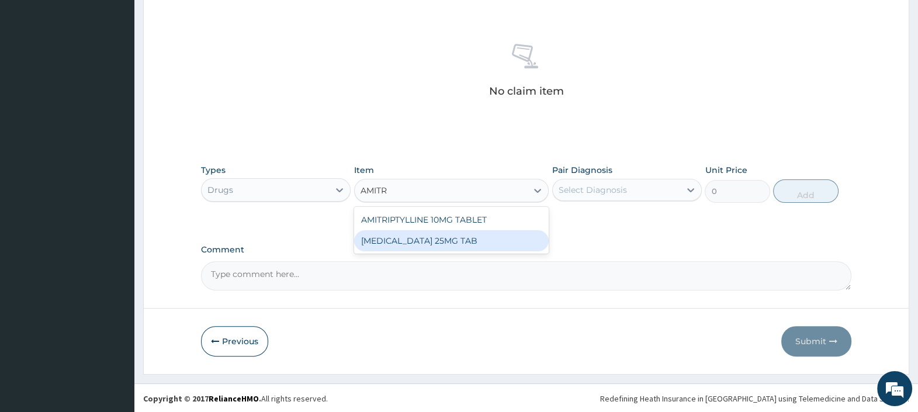
click at [464, 239] on div "[MEDICAL_DATA] 25MG TAB" at bounding box center [451, 240] width 195 height 21
type input "77"
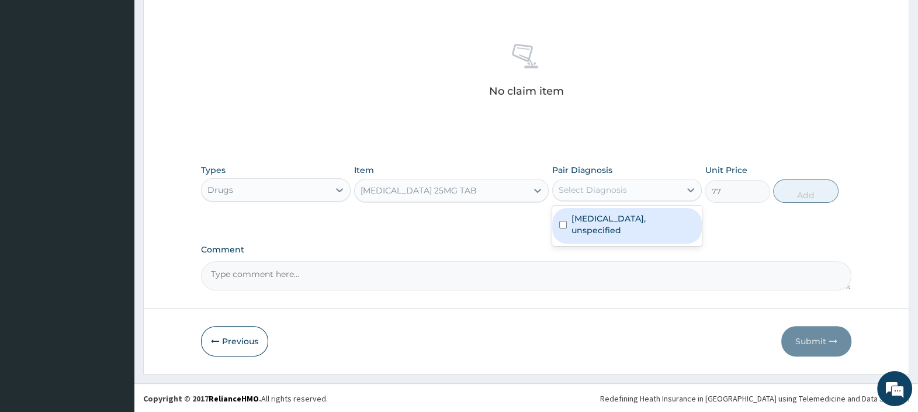
click at [617, 190] on div "Select Diagnosis" at bounding box center [592, 190] width 68 height 12
click at [622, 221] on label "Depressive disorders, unspecified" at bounding box center [632, 224] width 123 height 23
checkbox input "true"
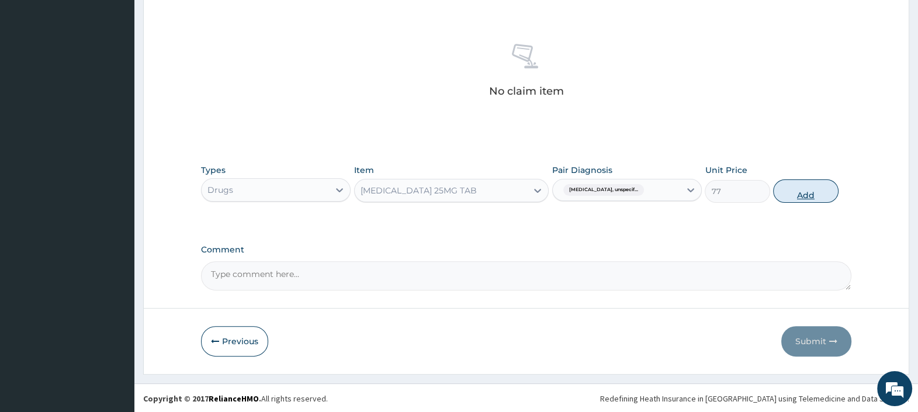
click at [795, 186] on button "Add" at bounding box center [805, 190] width 65 height 23
type input "0"
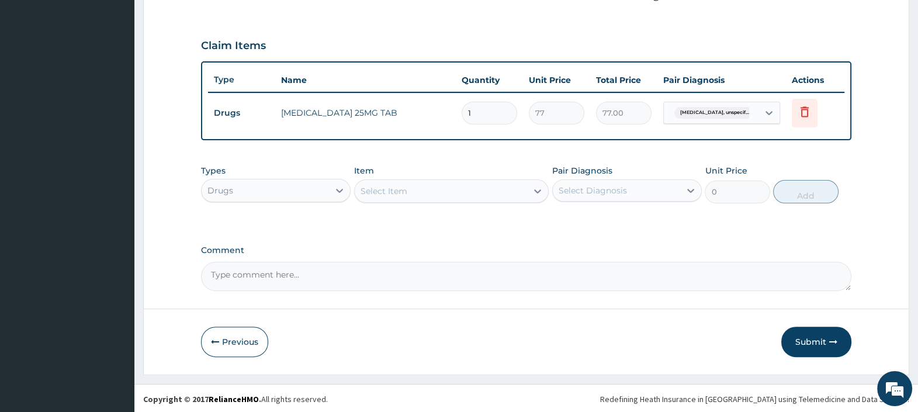
type input "15"
type input "1155.00"
type input "15"
click at [803, 342] on button "Submit" at bounding box center [816, 341] width 70 height 30
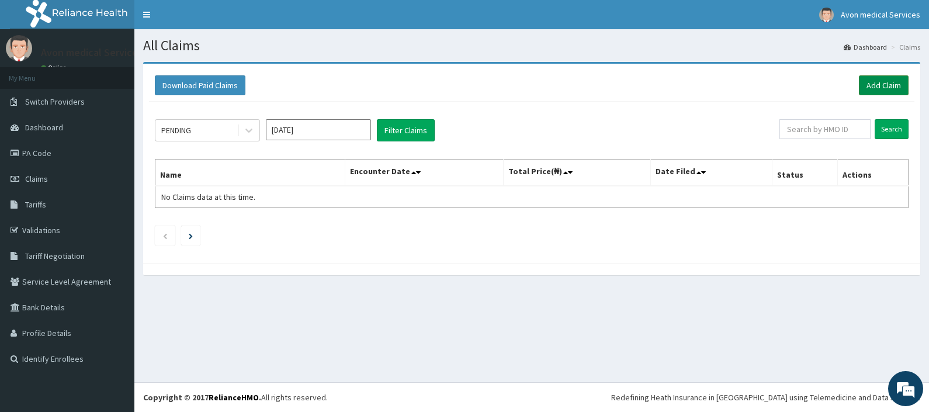
click at [884, 87] on link "Add Claim" at bounding box center [884, 85] width 50 height 20
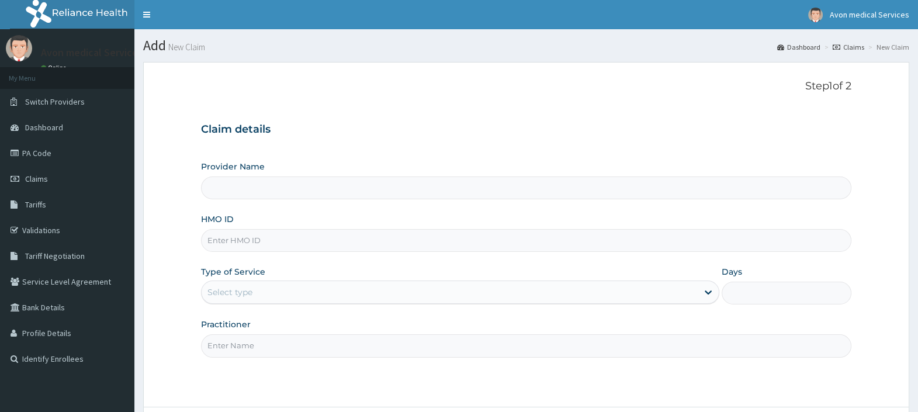
click at [476, 237] on input "HMO ID" at bounding box center [526, 240] width 650 height 23
paste input "NCM/10003/C"
type input "NCM/10003/C"
click at [324, 284] on div "Select type" at bounding box center [449, 292] width 496 height 19
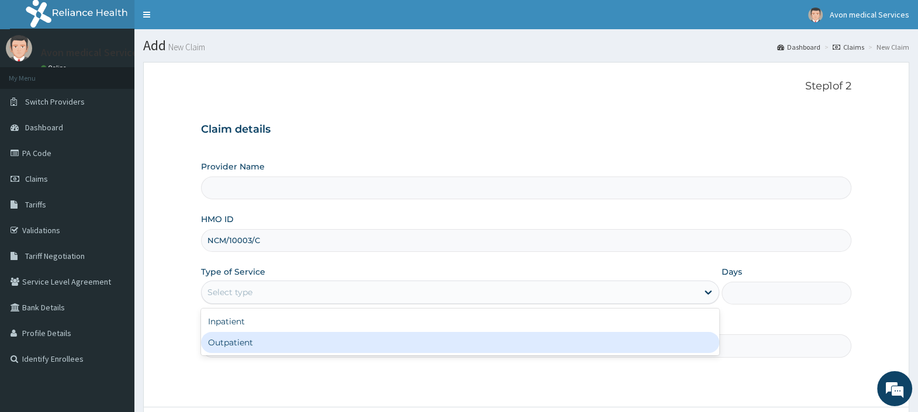
click at [284, 349] on div "Outpatient" at bounding box center [460, 342] width 518 height 21
type input "1"
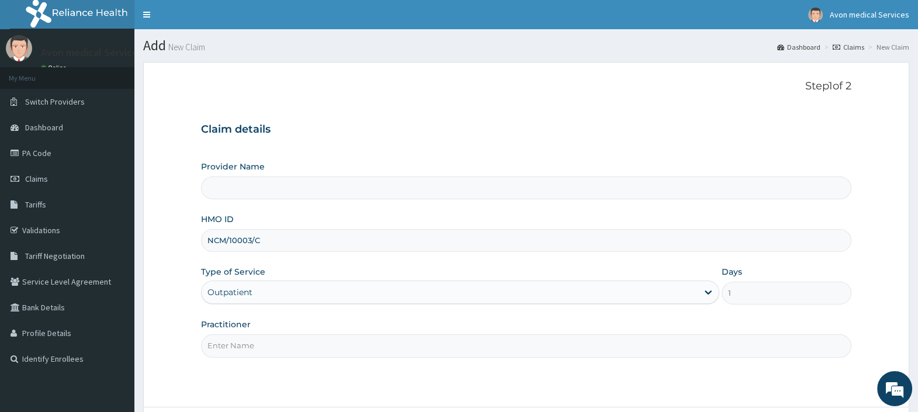
type input "Avon Medical Services"
click at [272, 346] on input "Practitioner" at bounding box center [526, 345] width 650 height 23
type input "DRUGS"
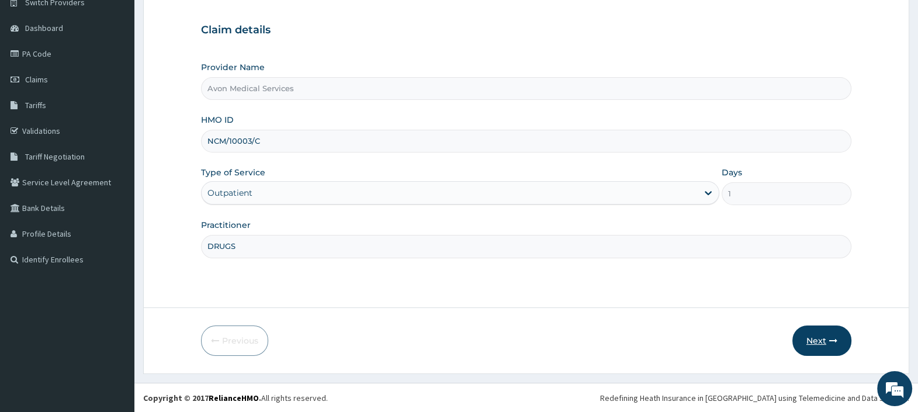
click at [807, 335] on button "Next" at bounding box center [821, 340] width 59 height 30
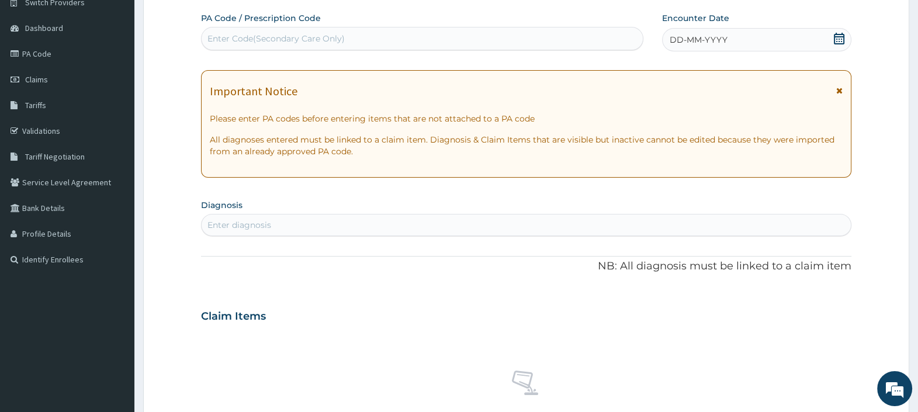
click at [839, 35] on icon at bounding box center [838, 39] width 11 height 12
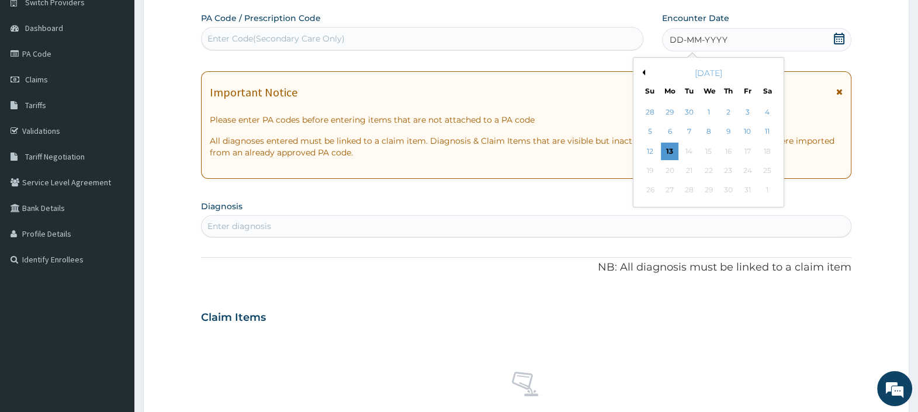
click at [642, 70] on button "Previous Month" at bounding box center [642, 72] width 6 height 6
click at [766, 128] on div "9" at bounding box center [766, 132] width 18 height 18
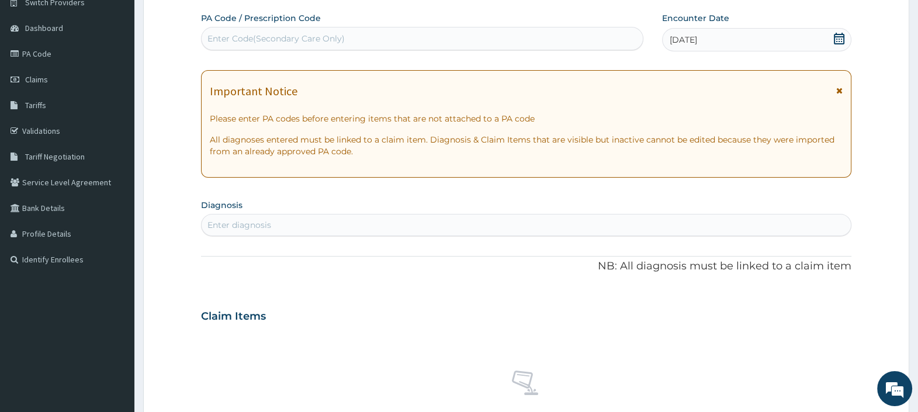
click at [275, 221] on div "Enter diagnosis" at bounding box center [525, 225] width 649 height 19
type input "[MEDICAL_DATA]"
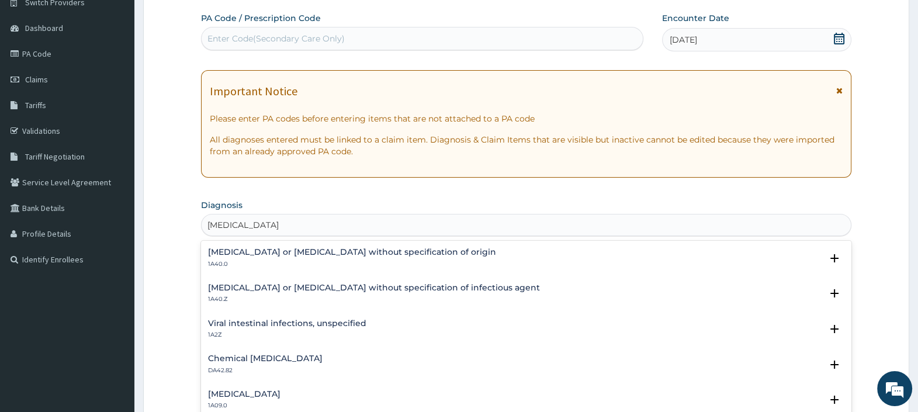
click at [248, 255] on h4 "[MEDICAL_DATA] or [MEDICAL_DATA] without specification of origin" at bounding box center [352, 252] width 288 height 9
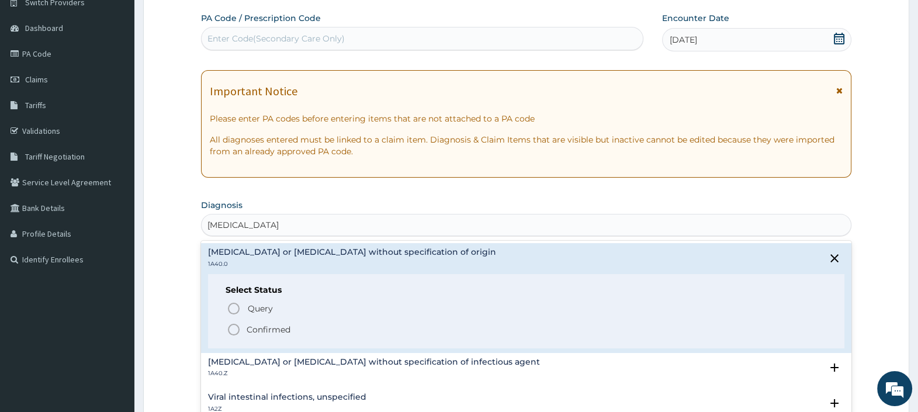
click at [265, 329] on p "Confirmed" at bounding box center [268, 330] width 44 height 12
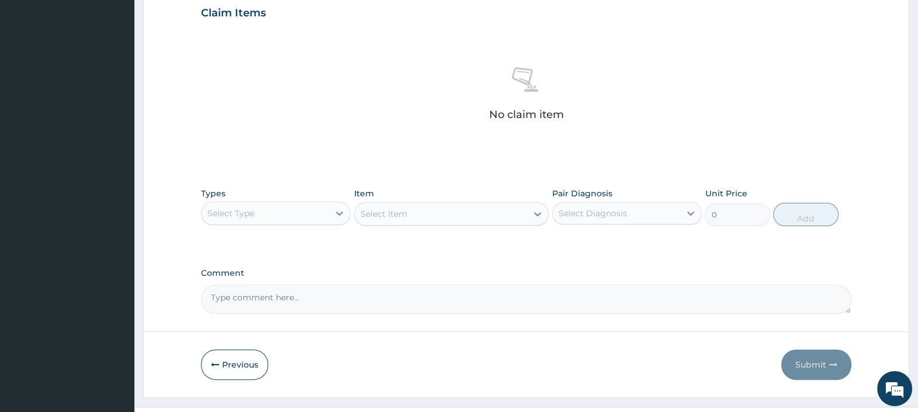
scroll to position [429, 0]
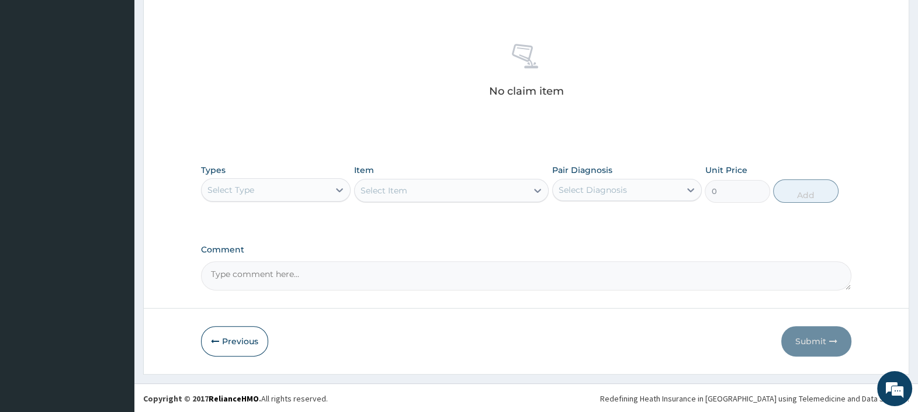
click at [290, 187] on div "Select Type" at bounding box center [264, 189] width 127 height 19
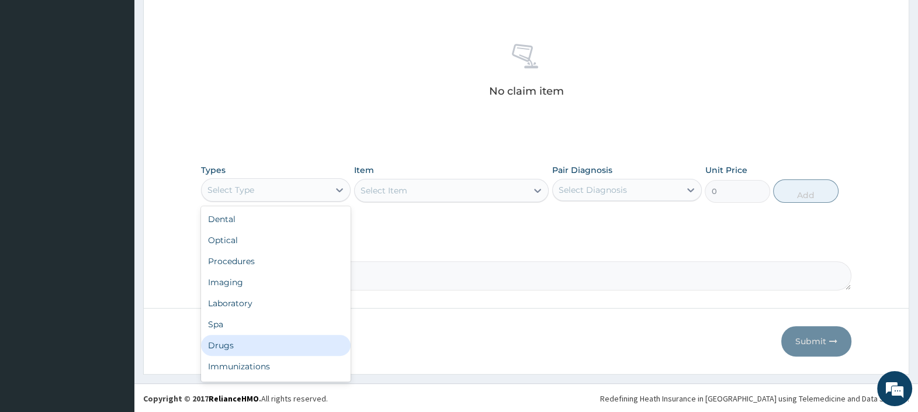
click at [239, 340] on div "Drugs" at bounding box center [276, 345] width 150 height 21
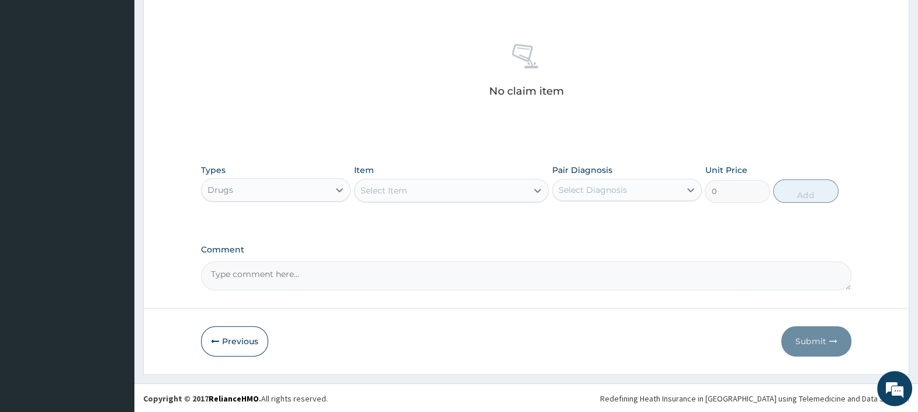
click at [418, 196] on div "Select Item" at bounding box center [441, 190] width 173 height 19
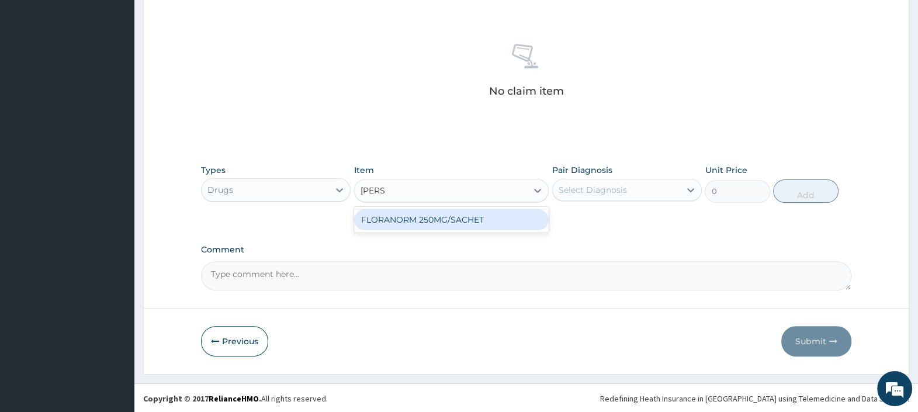
type input "FLORA"
drag, startPoint x: 412, startPoint y: 220, endPoint x: 447, endPoint y: 222, distance: 34.5
click at [412, 220] on div "FLORANORM 250MG/SACHET" at bounding box center [451, 219] width 195 height 21
type input "1800"
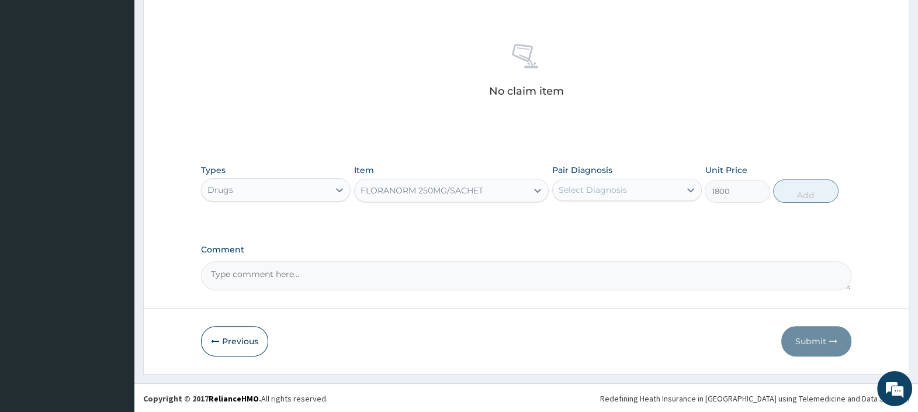
drag, startPoint x: 628, startPoint y: 187, endPoint x: 630, endPoint y: 193, distance: 6.1
click at [628, 187] on div "Select Diagnosis" at bounding box center [615, 189] width 127 height 19
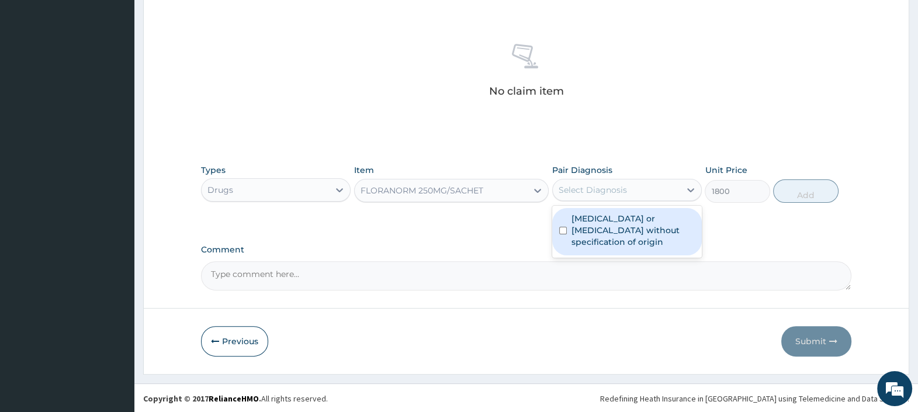
click at [628, 230] on label "[MEDICAL_DATA] or [MEDICAL_DATA] without specification of origin" at bounding box center [632, 230] width 123 height 35
checkbox input "true"
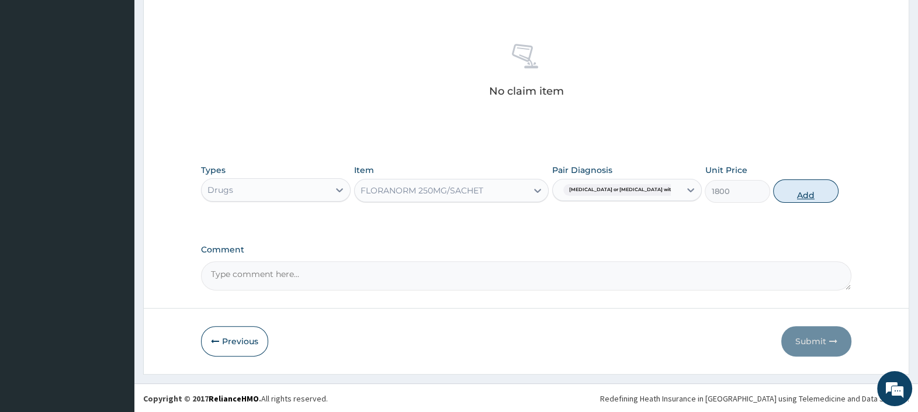
click at [812, 192] on button "Add" at bounding box center [805, 190] width 65 height 23
type input "0"
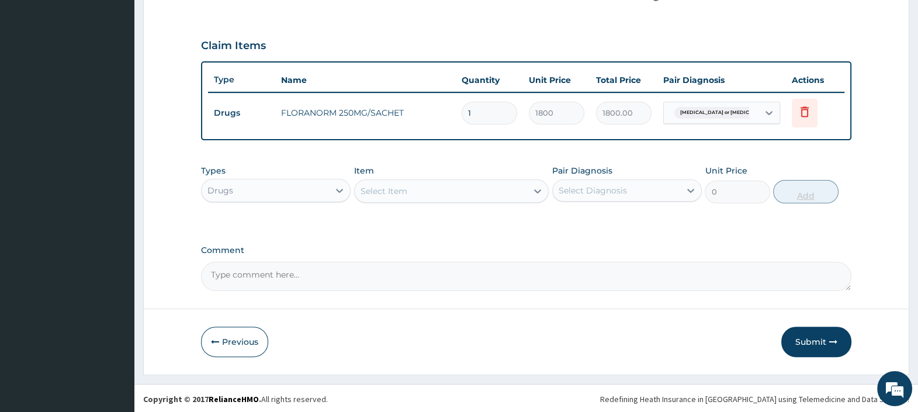
type input "0.00"
type input "6"
type input "10800.00"
type input "6"
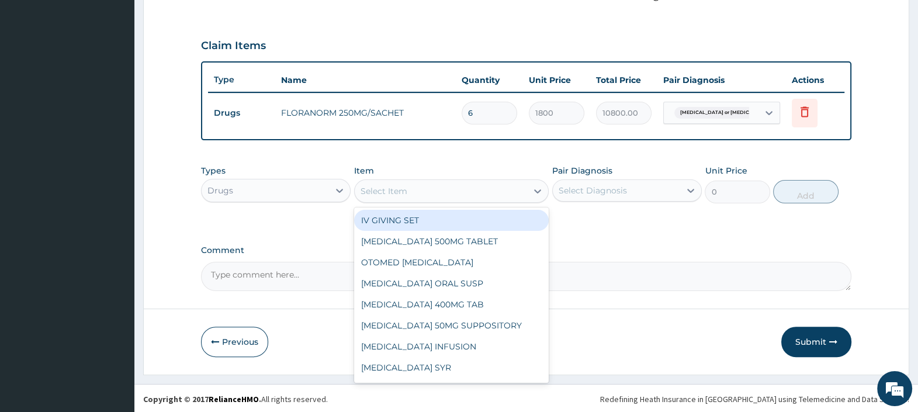
drag, startPoint x: 438, startPoint y: 193, endPoint x: 432, endPoint y: 200, distance: 9.6
click at [438, 193] on div "Select Item" at bounding box center [441, 191] width 173 height 19
type input "ZINC"
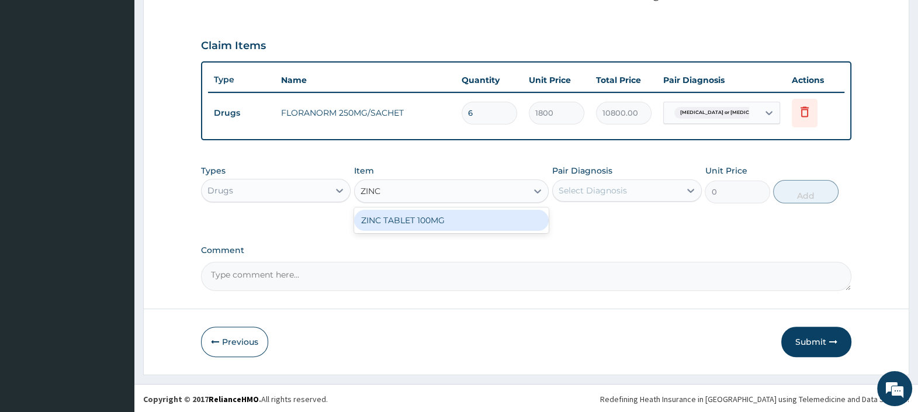
click at [415, 222] on div "ZINC TABLET 100MG" at bounding box center [451, 220] width 195 height 21
type input "100"
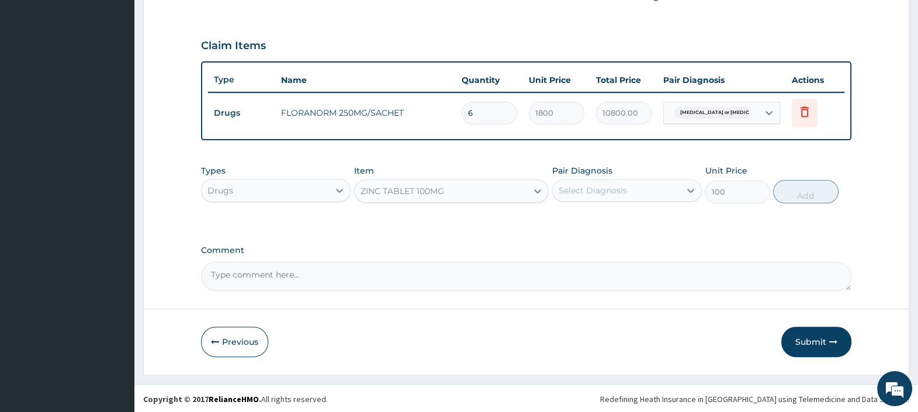
click at [594, 188] on div "Select Diagnosis" at bounding box center [592, 191] width 68 height 12
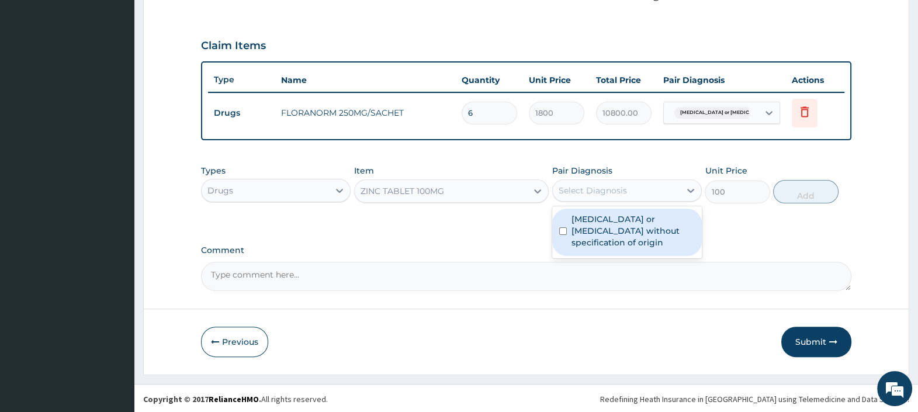
click at [607, 222] on label "[MEDICAL_DATA] or [MEDICAL_DATA] without specification of origin" at bounding box center [632, 230] width 123 height 35
checkbox input "true"
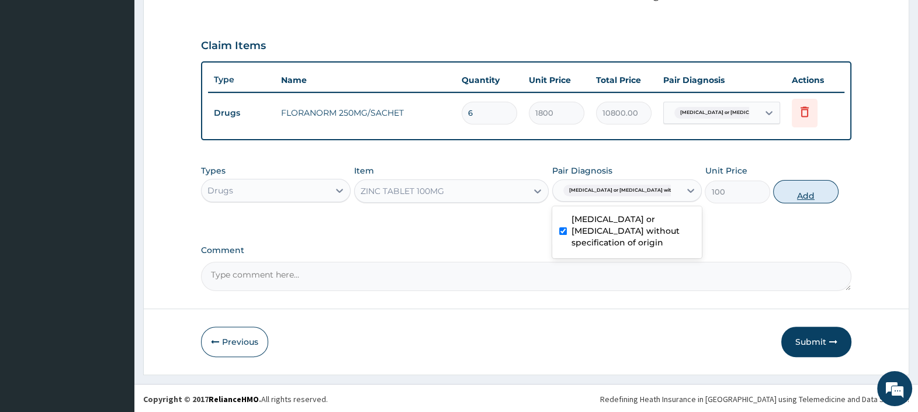
click at [806, 193] on button "Add" at bounding box center [805, 191] width 65 height 23
type input "0"
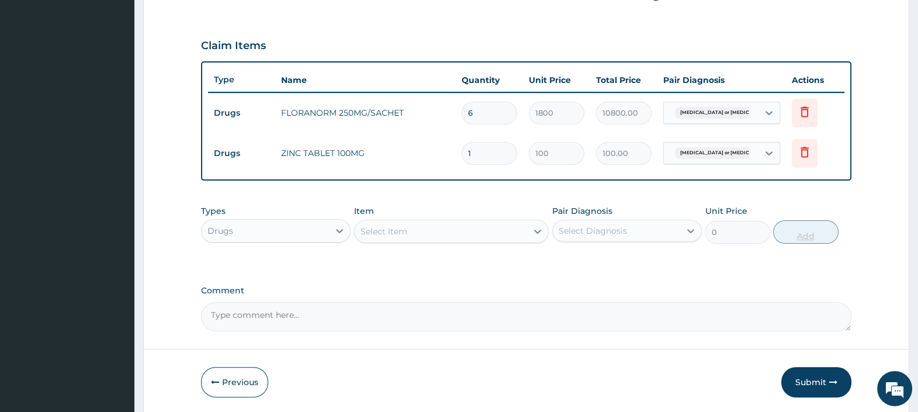
type input "0.00"
type input "5"
type input "500.00"
type input "5"
click at [488, 109] on input "6" at bounding box center [488, 113] width 55 height 23
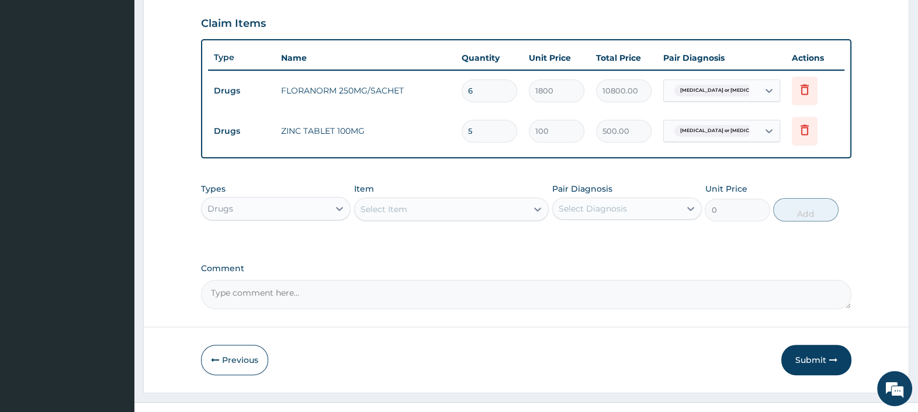
scroll to position [413, 0]
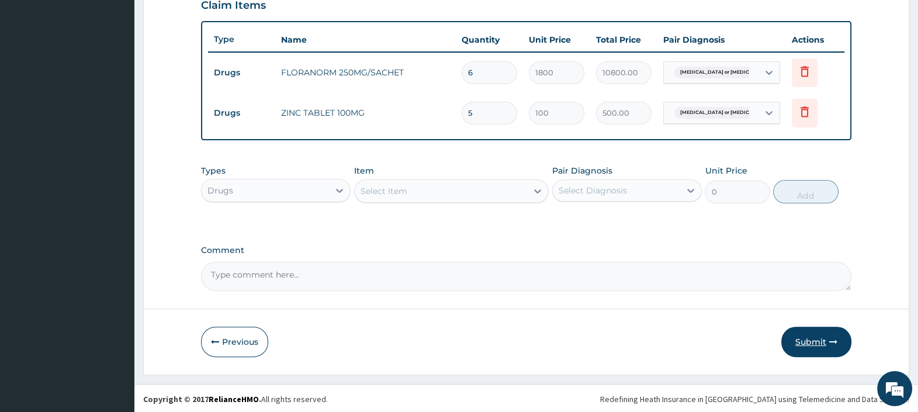
click at [804, 339] on button "Submit" at bounding box center [816, 341] width 70 height 30
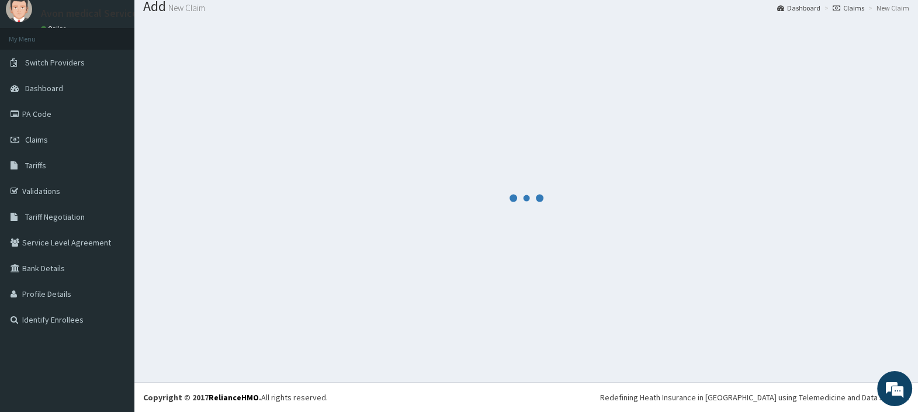
scroll to position [39, 0]
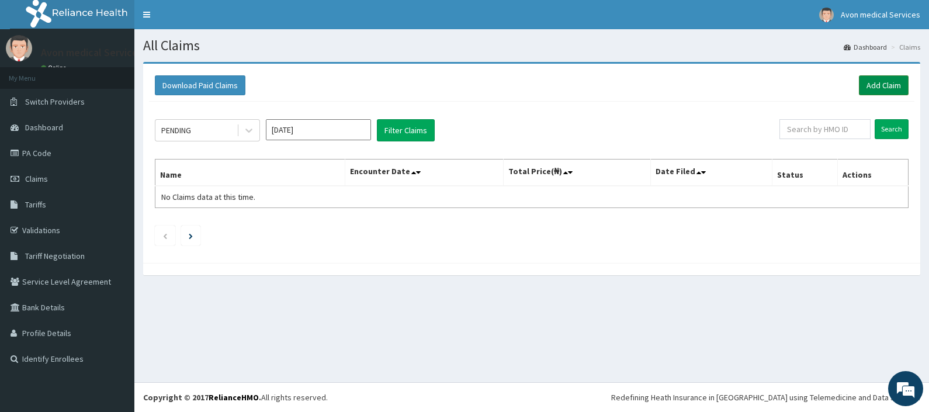
click at [871, 87] on link "Add Claim" at bounding box center [884, 85] width 50 height 20
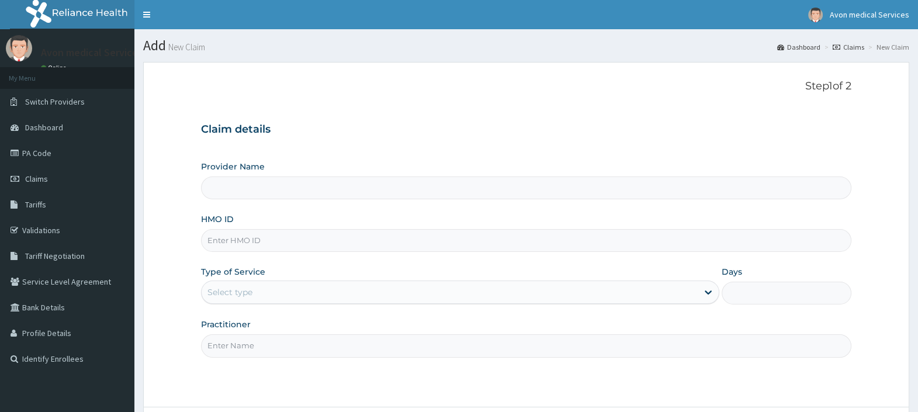
click at [574, 242] on input "HMO ID" at bounding box center [526, 240] width 650 height 23
paste input "JGI/10009/A"
type input "JGI/10009/A"
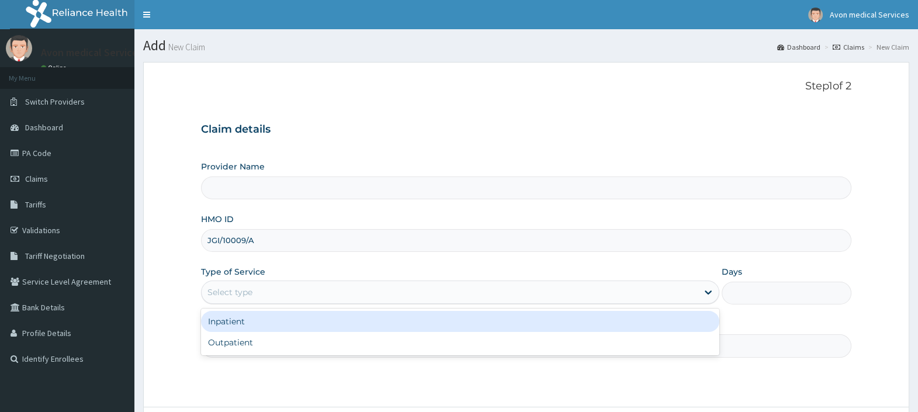
click at [500, 287] on div "Select type" at bounding box center [449, 292] width 496 height 19
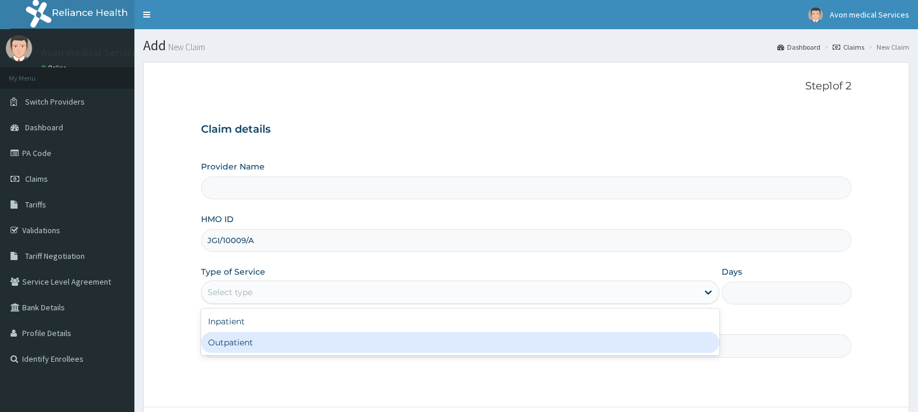
click at [482, 339] on div "Outpatient" at bounding box center [460, 342] width 518 height 21
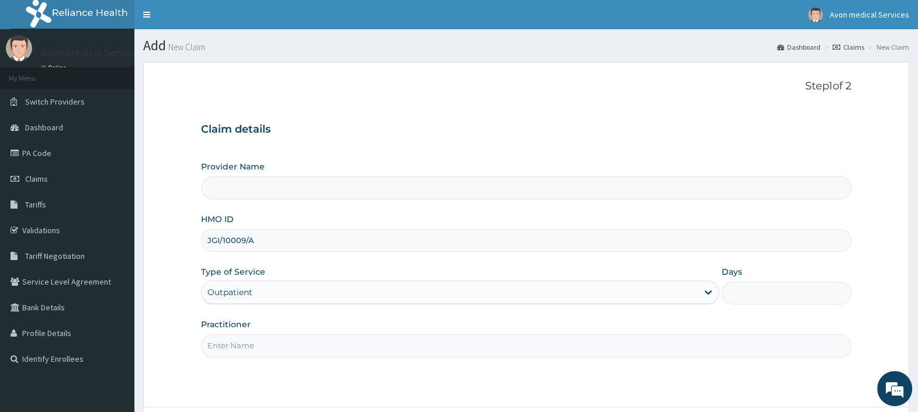
type input "1"
type input "Avon Medical Services"
click at [461, 354] on input "Practitioner" at bounding box center [526, 345] width 650 height 23
type input "GP"
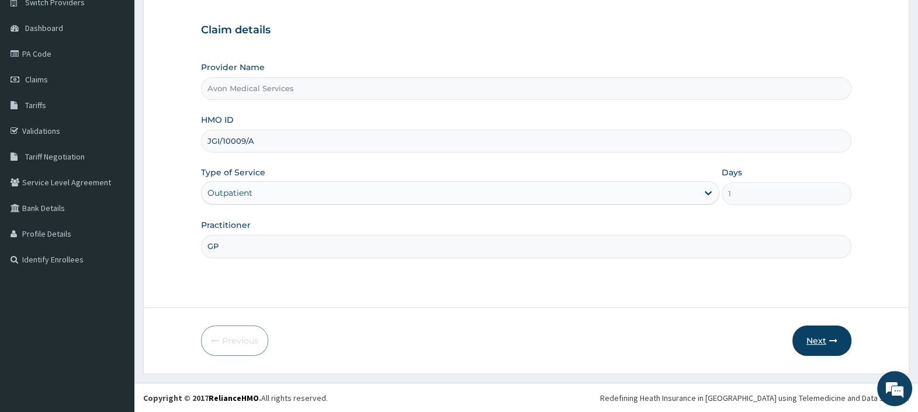
click at [807, 336] on button "Next" at bounding box center [821, 340] width 59 height 30
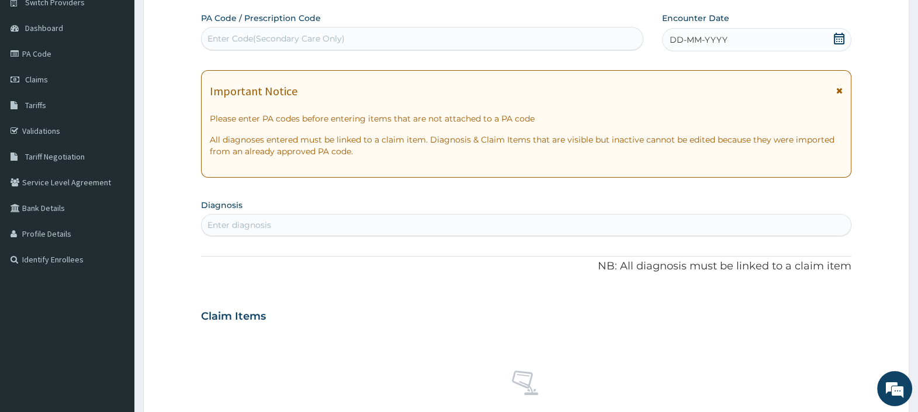
scroll to position [0, 0]
click at [380, 41] on div "Enter Code(Secondary Care Only)" at bounding box center [421, 38] width 440 height 19
paste input "PA/1D8111"
type input "PA/1D8111"
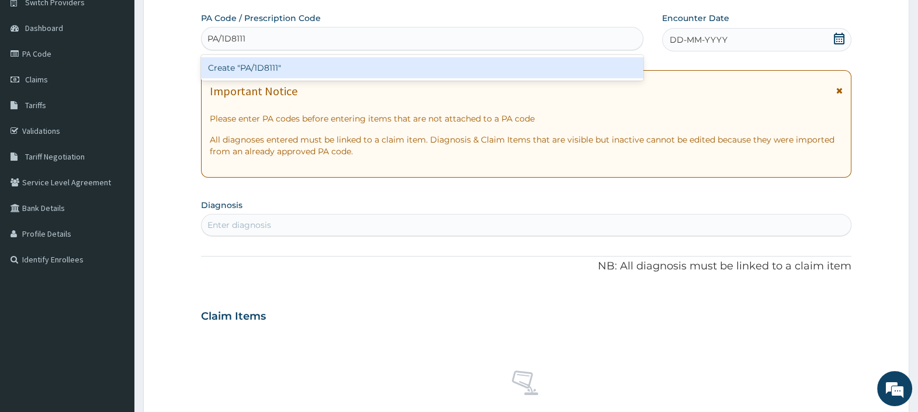
click at [373, 65] on div "Create "PA/1D8111"" at bounding box center [422, 67] width 442 height 21
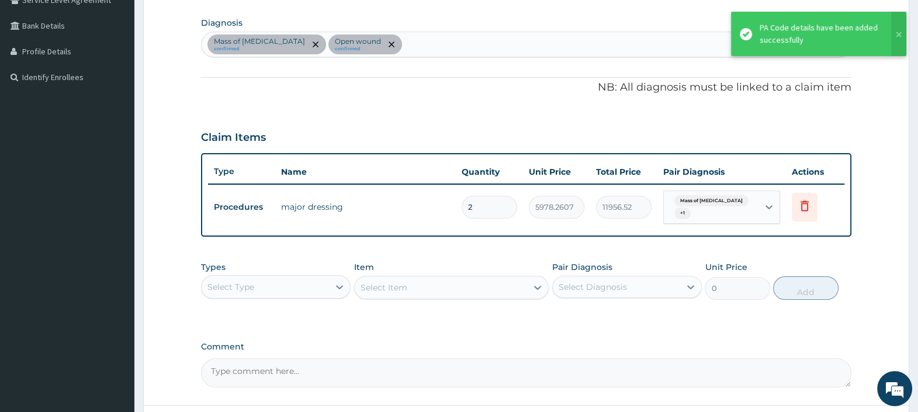
scroll to position [318, 0]
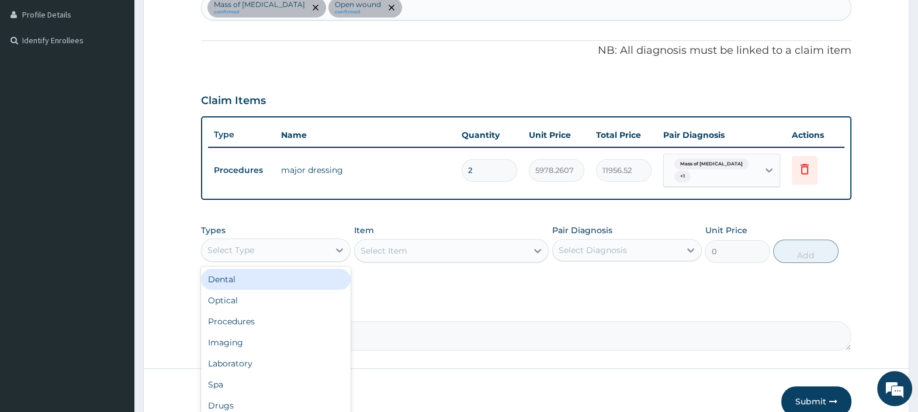
click at [308, 241] on div "Select Type" at bounding box center [264, 250] width 127 height 19
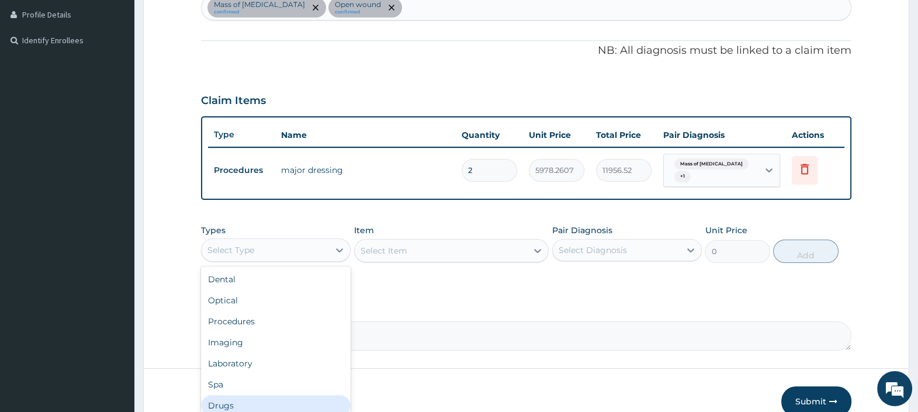
click at [252, 395] on div "Drugs" at bounding box center [276, 405] width 150 height 21
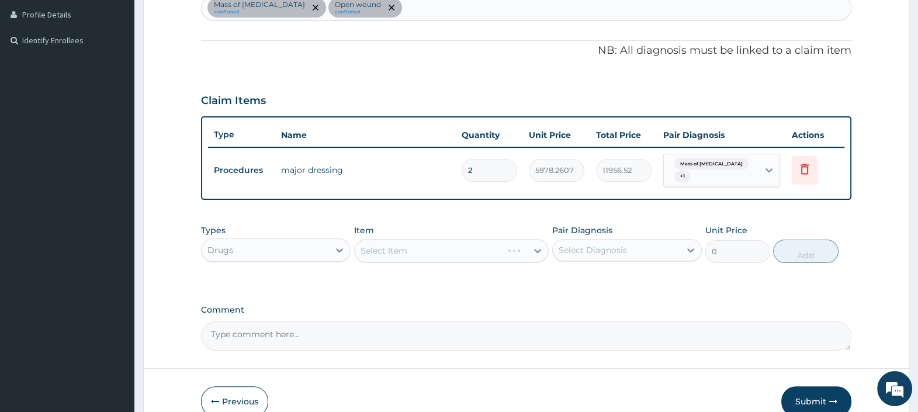
click at [450, 161] on tr "Procedures major dressing 2 5978.2607 11956.52 Mass of pleura + 1 Delete" at bounding box center [526, 171] width 636 height 46
type input "1"
type input "5978.26"
type input "1"
click at [439, 243] on div "Select Item" at bounding box center [451, 250] width 195 height 23
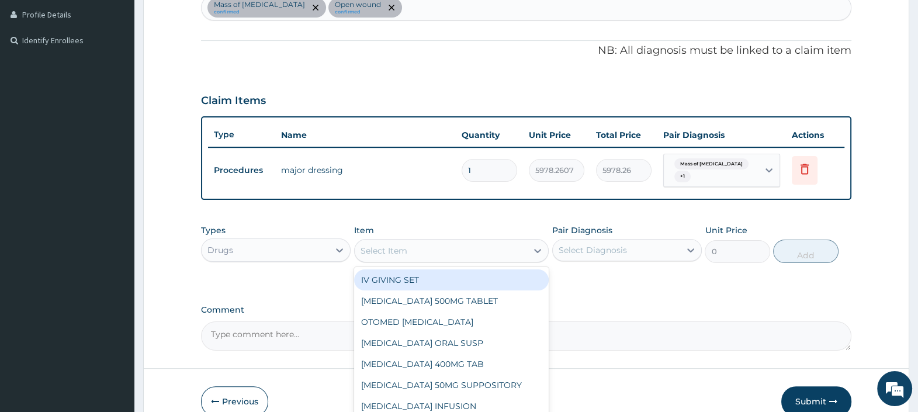
click at [439, 243] on div "Select Item" at bounding box center [441, 250] width 173 height 19
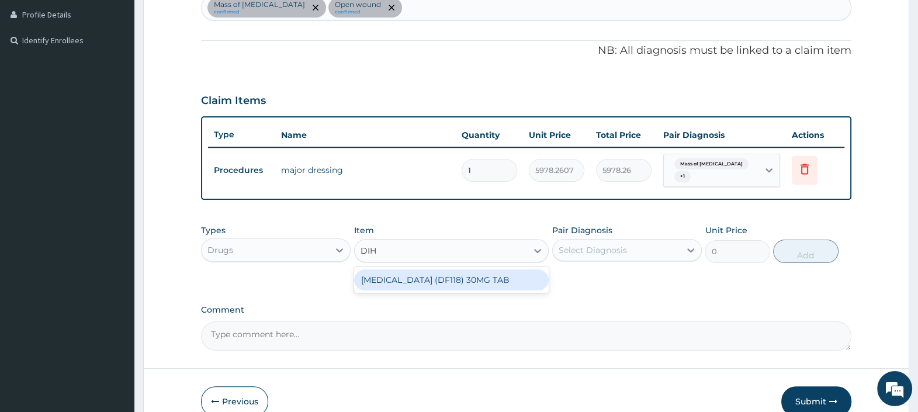
type input "DIHY"
click at [444, 274] on div "[MEDICAL_DATA] (DF118) 30MG TAB" at bounding box center [451, 279] width 195 height 21
type input "600"
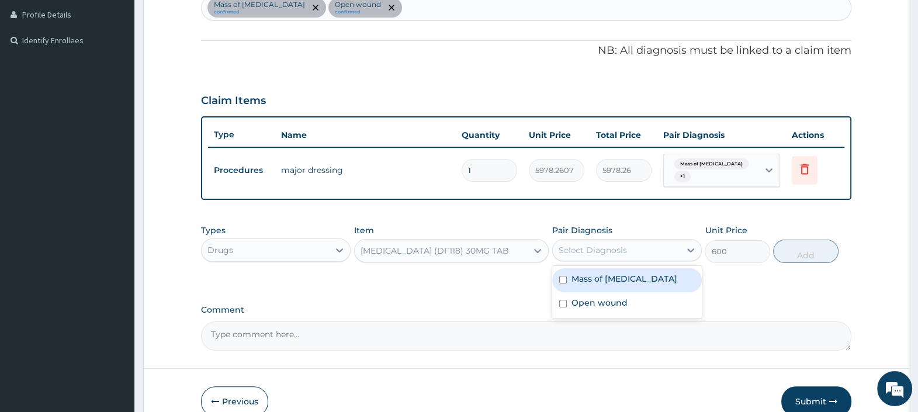
drag, startPoint x: 607, startPoint y: 245, endPoint x: 617, endPoint y: 270, distance: 27.0
click at [608, 245] on div "Select Diagnosis" at bounding box center [592, 250] width 68 height 12
click at [641, 247] on div "Select Diagnosis" at bounding box center [615, 250] width 127 height 19
click at [617, 274] on label "Mass of pleura" at bounding box center [624, 279] width 106 height 12
checkbox input "true"
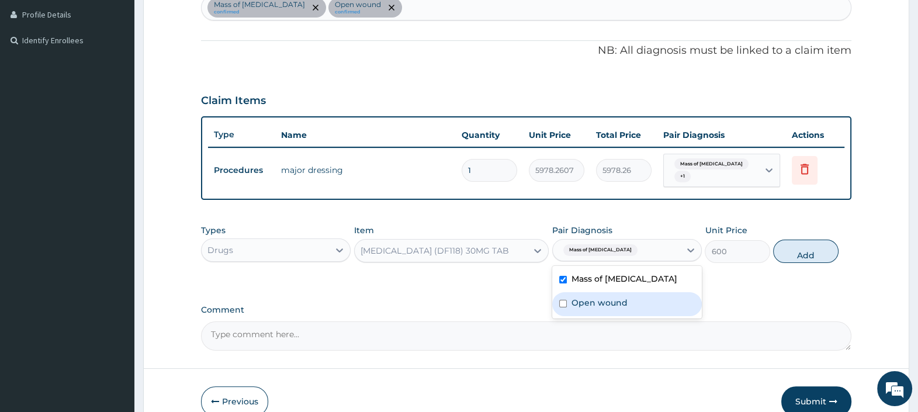
click at [604, 298] on label "Open wound" at bounding box center [599, 303] width 56 height 12
checkbox input "true"
click at [803, 248] on button "Add" at bounding box center [805, 250] width 65 height 23
type input "0"
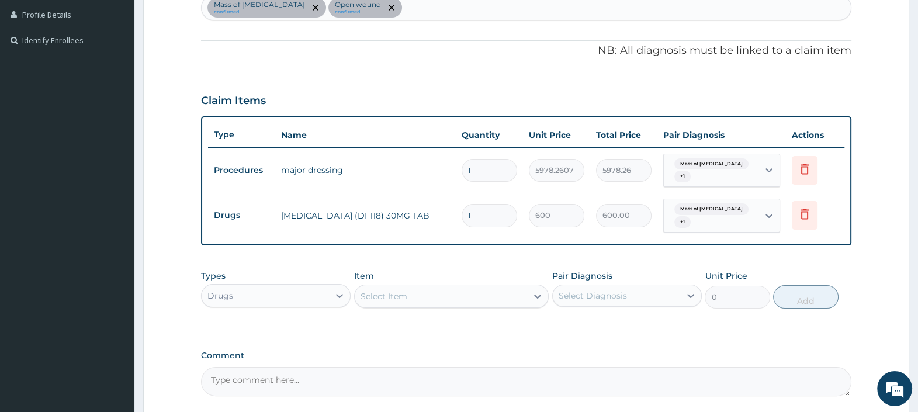
type input "10"
type input "6000.00"
type input "10"
click at [463, 289] on div "Select Item" at bounding box center [441, 296] width 173 height 19
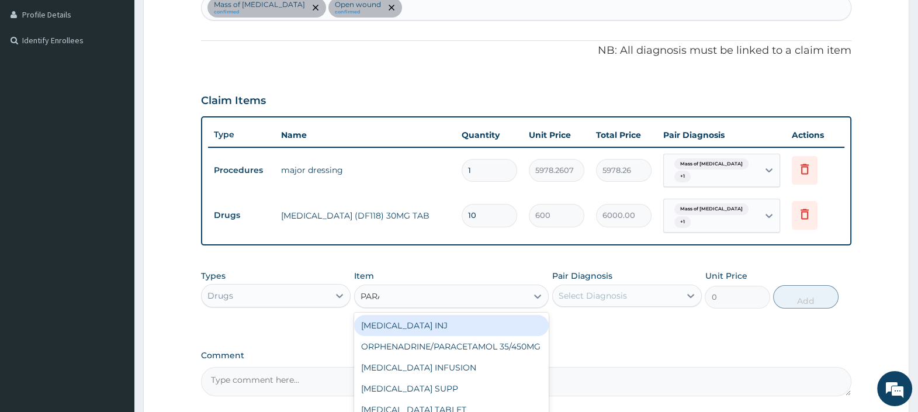
type input "PARAC"
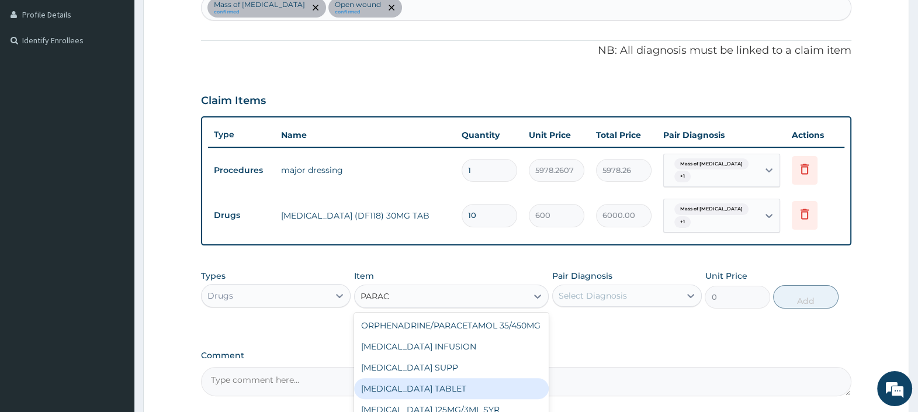
click at [482, 378] on div "PARACETAMOL TABLET" at bounding box center [451, 388] width 195 height 21
type input "7"
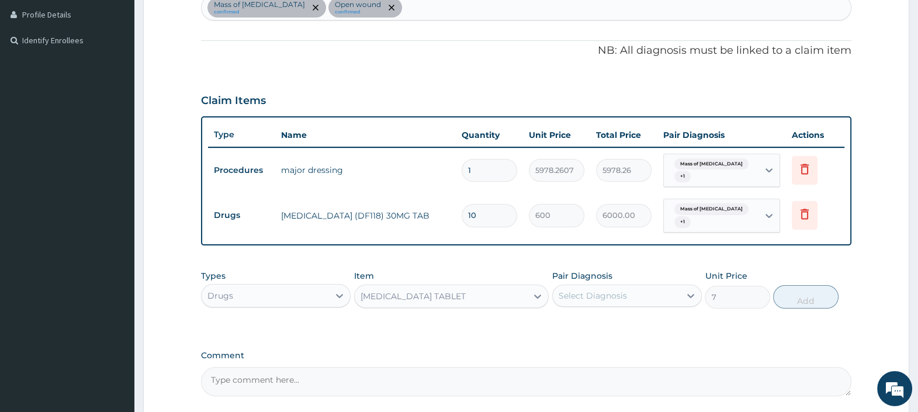
click at [591, 290] on div "Select Diagnosis" at bounding box center [592, 296] width 68 height 12
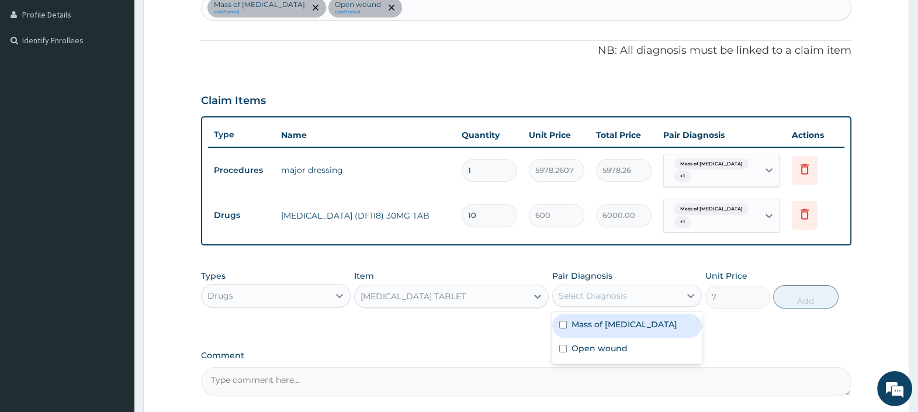
click at [593, 318] on label "Mass of pleura" at bounding box center [624, 324] width 106 height 12
checkbox input "true"
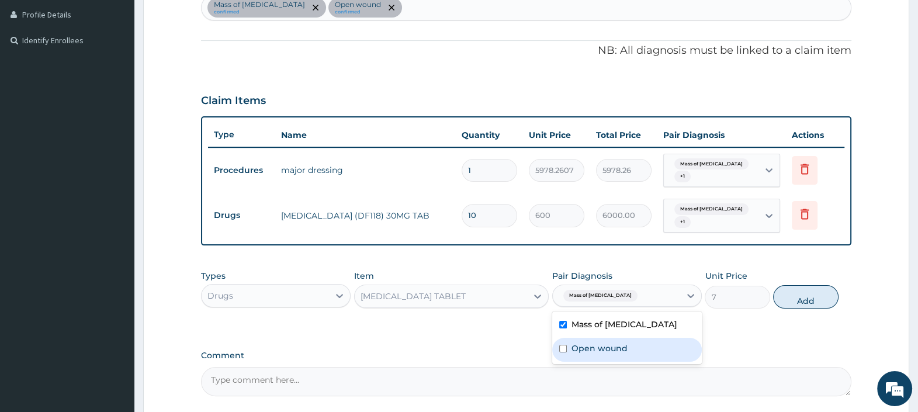
click at [593, 342] on label "Open wound" at bounding box center [599, 348] width 56 height 12
checkbox input "true"
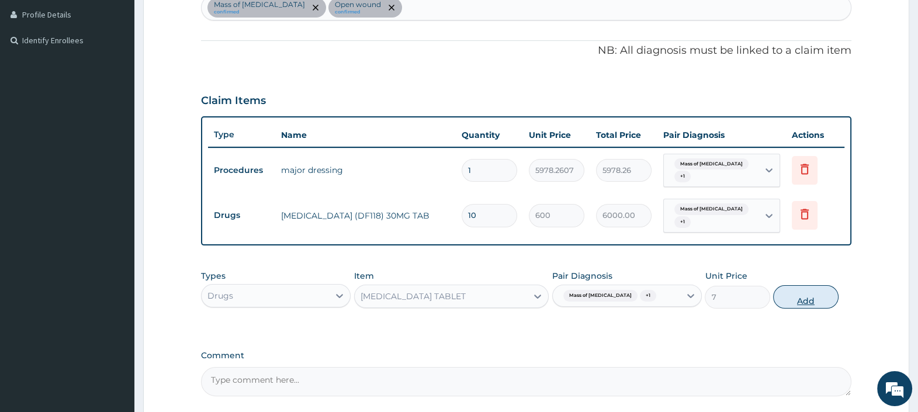
click at [802, 285] on button "Add" at bounding box center [805, 296] width 65 height 23
type input "0"
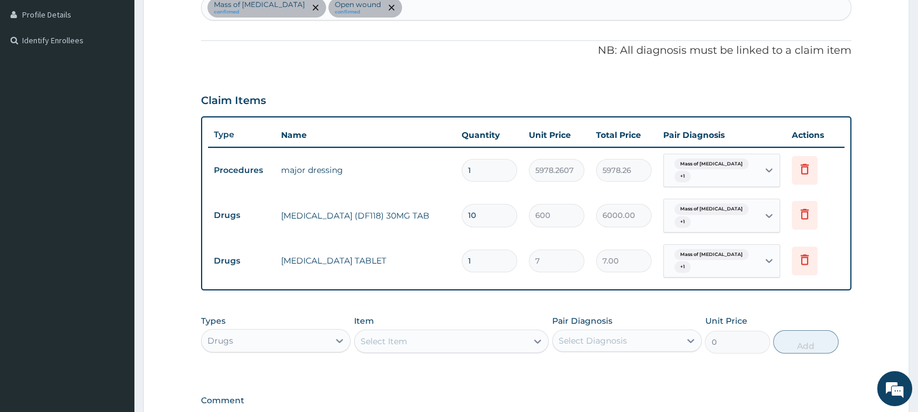
type input "0.00"
type input "2"
type input "14.00"
type input "20"
type input "140.00"
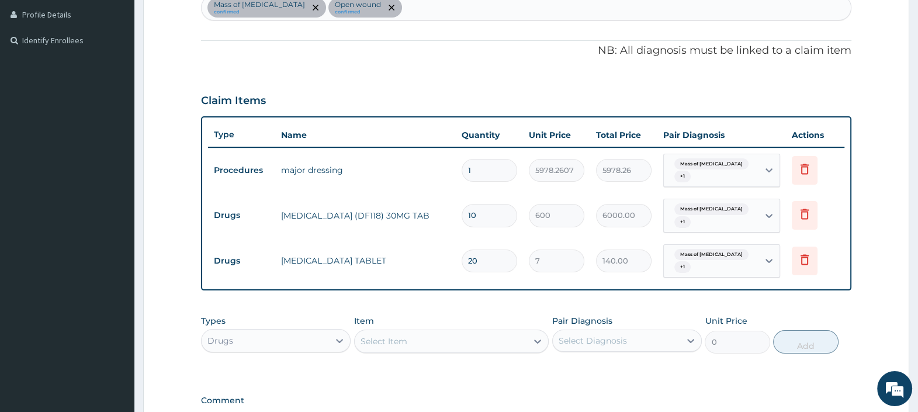
type input "20"
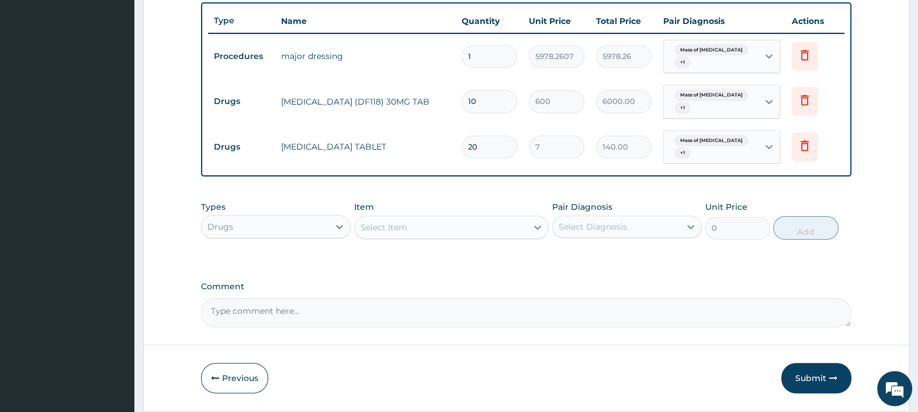
scroll to position [453, 0]
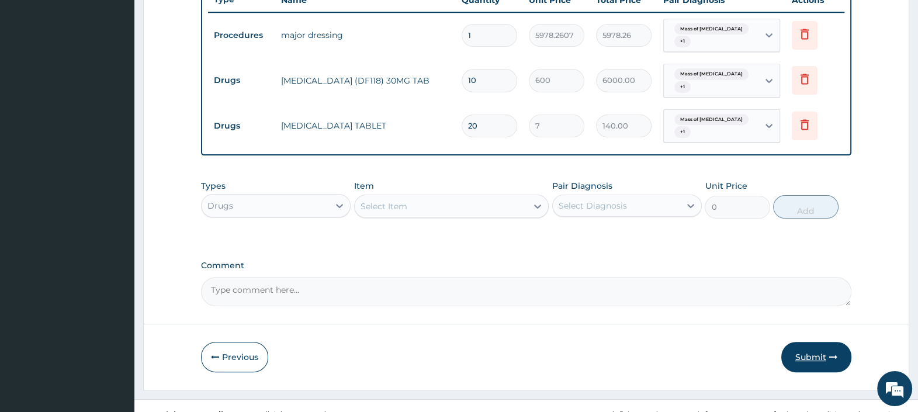
click at [808, 342] on button "Submit" at bounding box center [816, 357] width 70 height 30
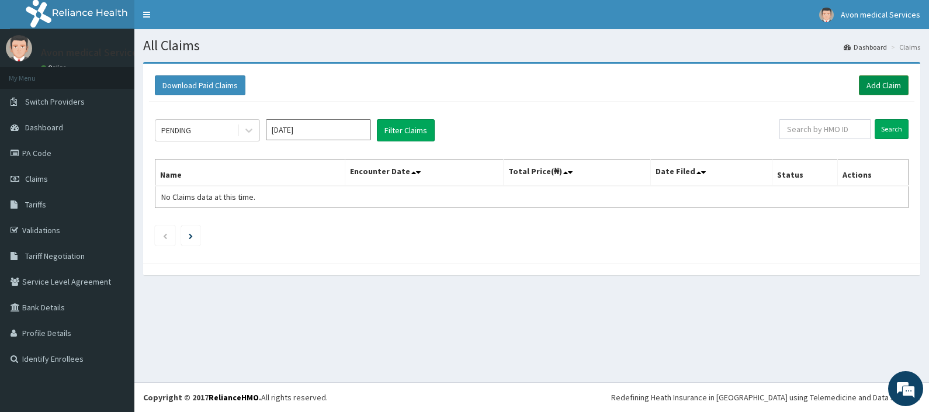
drag, startPoint x: 885, startPoint y: 85, endPoint x: 860, endPoint y: 91, distance: 25.2
click at [884, 85] on link "Add Claim" at bounding box center [884, 85] width 50 height 20
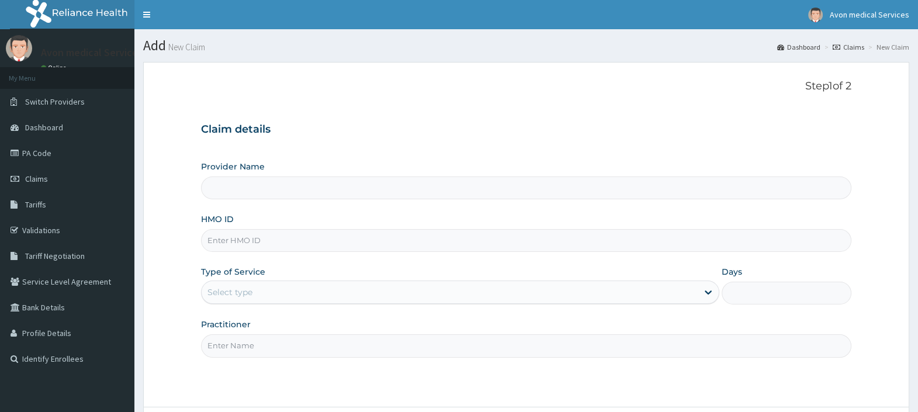
click at [479, 241] on input "HMO ID" at bounding box center [526, 240] width 650 height 23
paste input "BPO/10091/D"
type input "BPO/10091/D"
click at [390, 293] on div "Select type" at bounding box center [449, 292] width 496 height 19
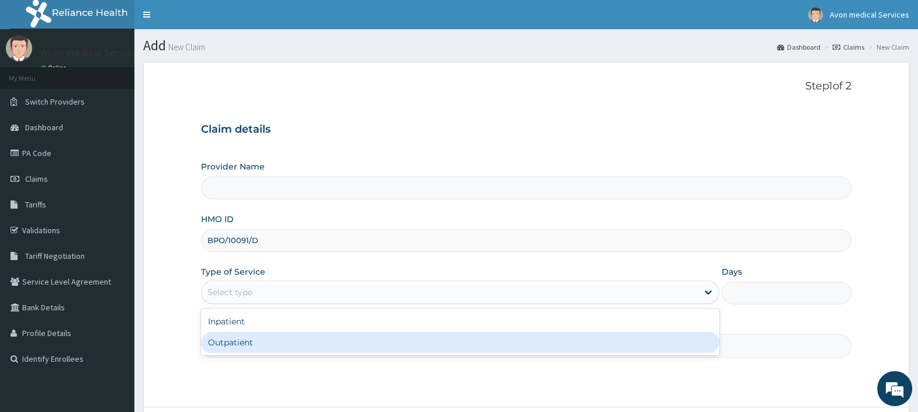
click at [362, 350] on div "Outpatient" at bounding box center [460, 342] width 518 height 21
type input "1"
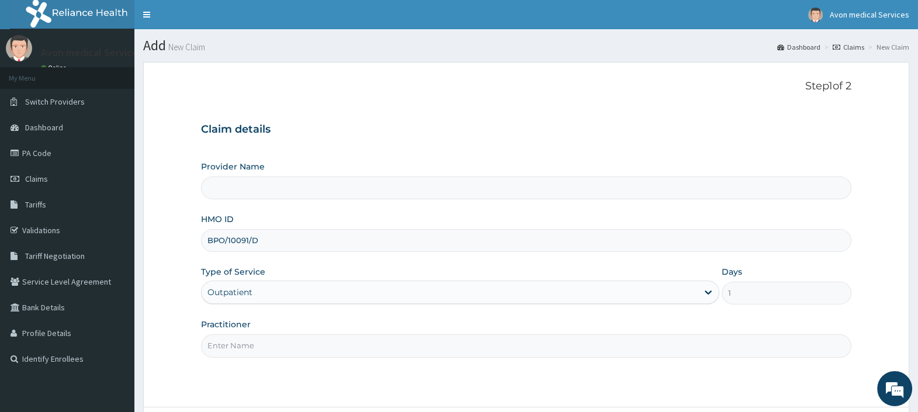
type input "Avon Medical Services"
click at [329, 347] on input "Practitioner" at bounding box center [526, 345] width 650 height 23
type input "GP"
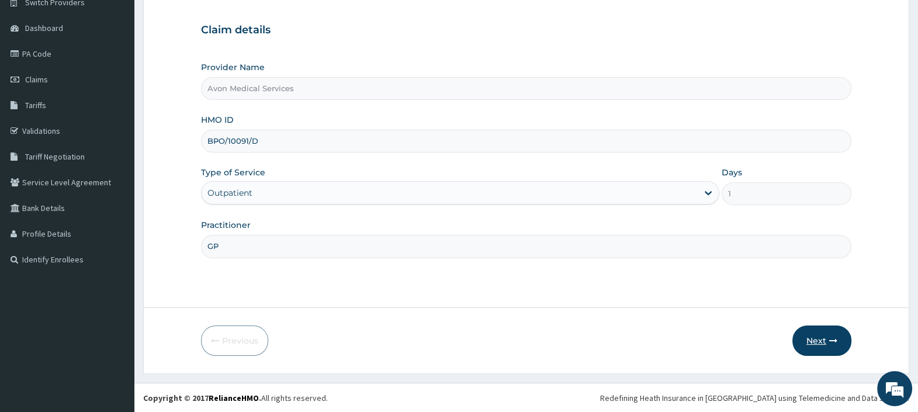
click at [807, 339] on button "Next" at bounding box center [821, 340] width 59 height 30
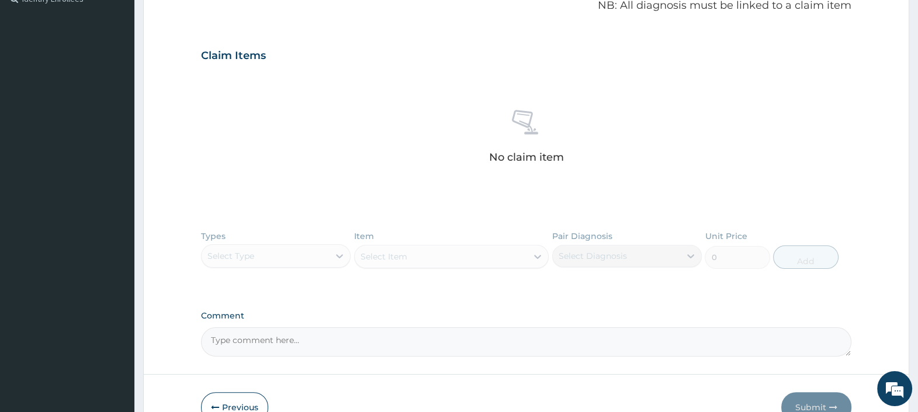
scroll to position [391, 0]
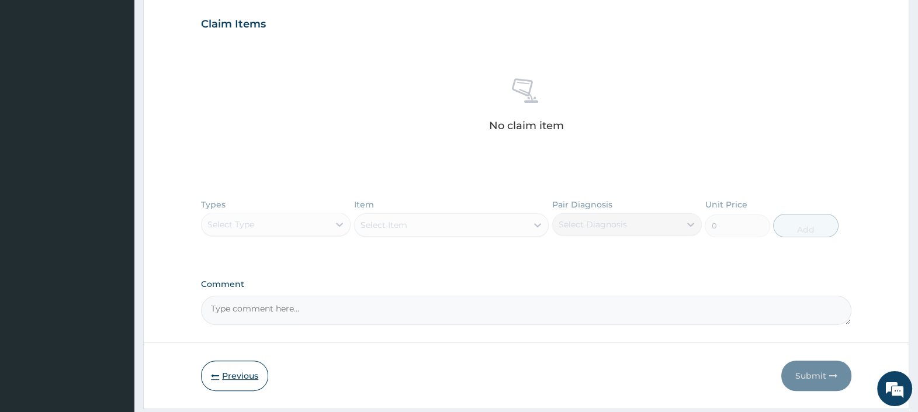
click at [236, 377] on button "Previous" at bounding box center [234, 375] width 67 height 30
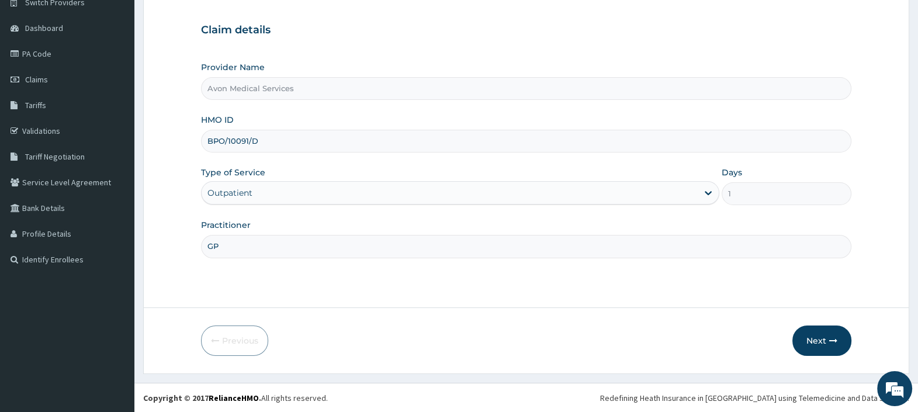
scroll to position [0, 0]
drag, startPoint x: 193, startPoint y: 242, endPoint x: 164, endPoint y: 252, distance: 31.0
click at [162, 249] on form "Step 1 of 2 Claim details Provider Name Avon Medical Services HMO ID BPO/10091/…" at bounding box center [526, 168] width 766 height 411
type input "DRUGS"
click at [823, 335] on button "Next" at bounding box center [821, 340] width 59 height 30
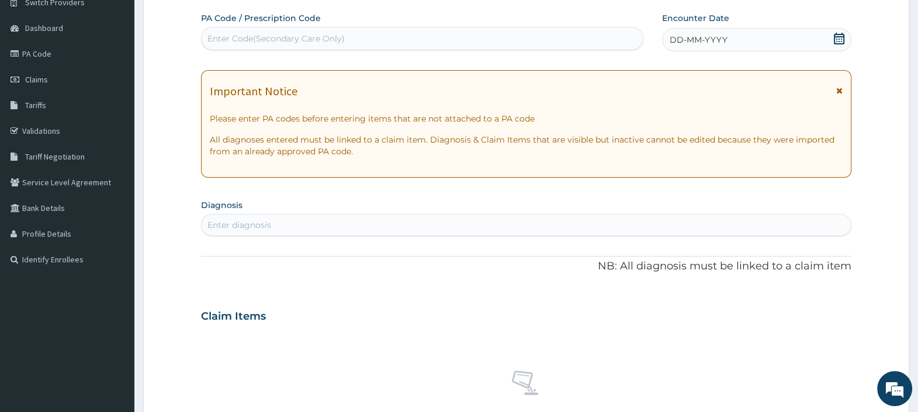
click at [841, 40] on icon at bounding box center [839, 39] width 12 height 12
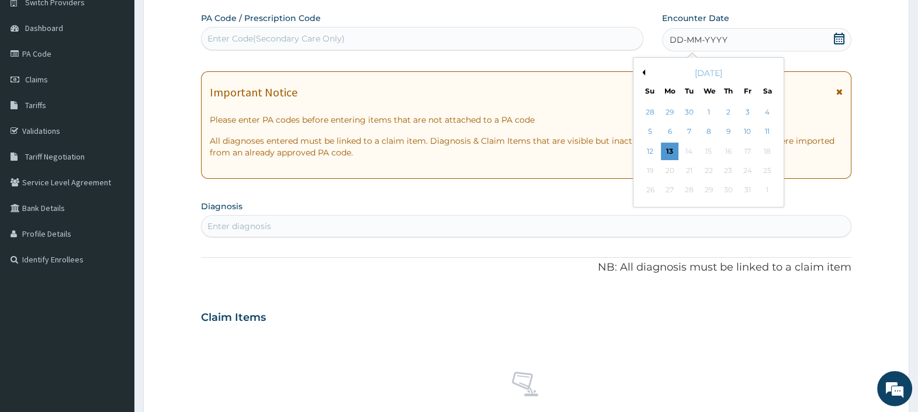
click at [642, 69] on button "Previous Month" at bounding box center [642, 72] width 6 height 6
click at [651, 147] on div "10" at bounding box center [650, 152] width 18 height 18
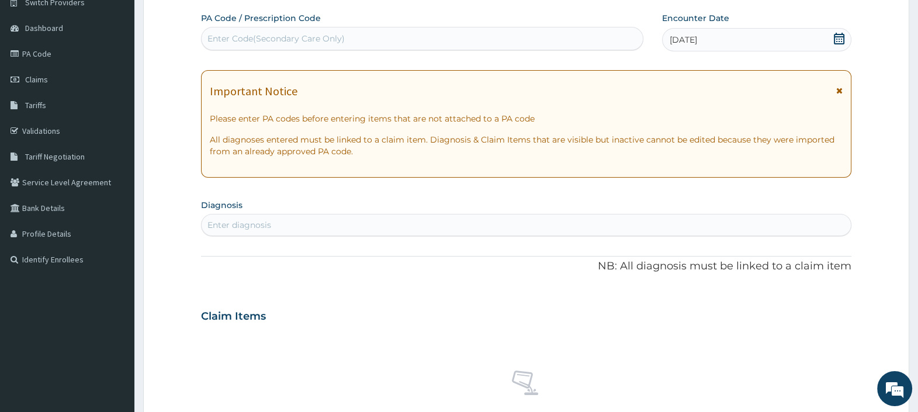
click at [325, 223] on div "Enter diagnosis" at bounding box center [525, 225] width 649 height 19
type input "[MEDICAL_DATA]"
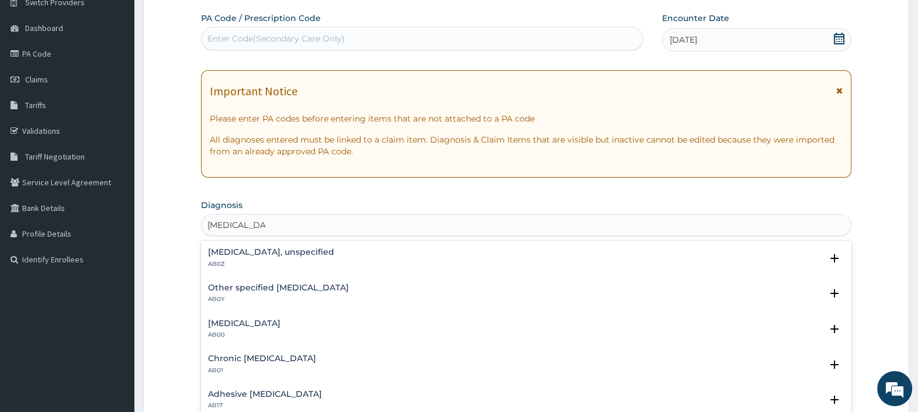
click at [280, 254] on h4 "Otitis media, unspecified" at bounding box center [271, 252] width 126 height 9
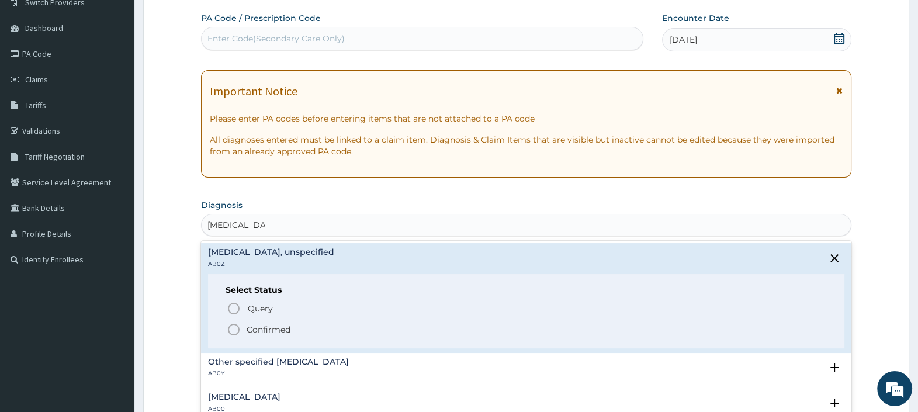
click at [263, 324] on p "Confirmed" at bounding box center [268, 330] width 44 height 12
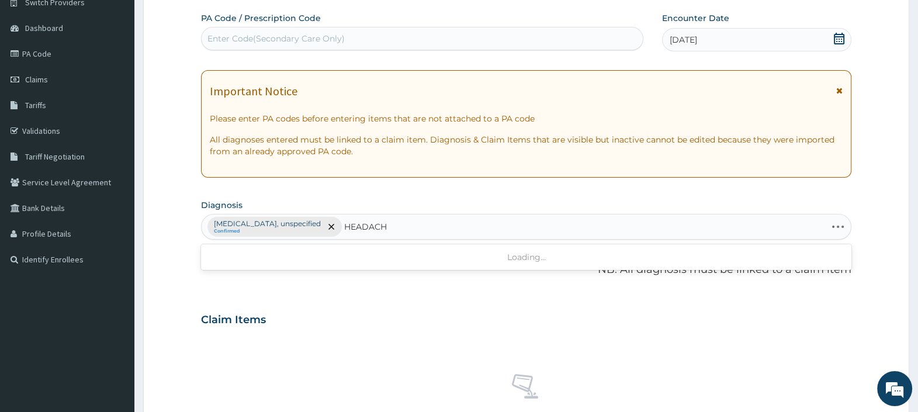
type input "HEADACHE"
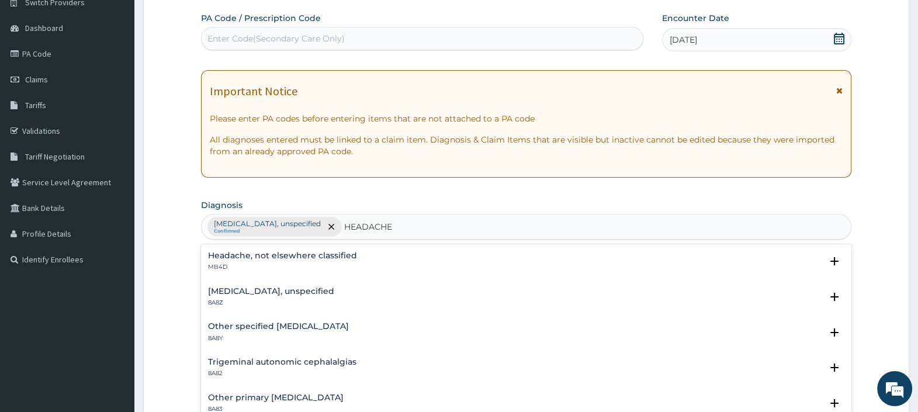
click at [253, 260] on div "Headache, not elsewhere classified MB4D" at bounding box center [282, 261] width 149 height 20
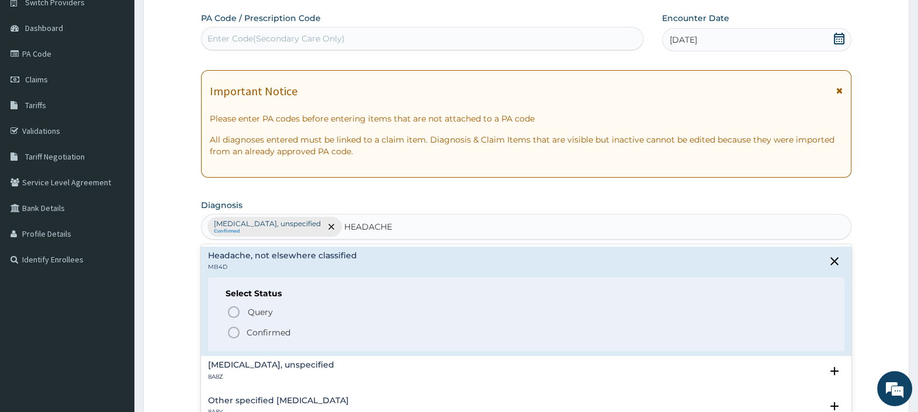
click at [261, 331] on p "Confirmed" at bounding box center [268, 332] width 44 height 12
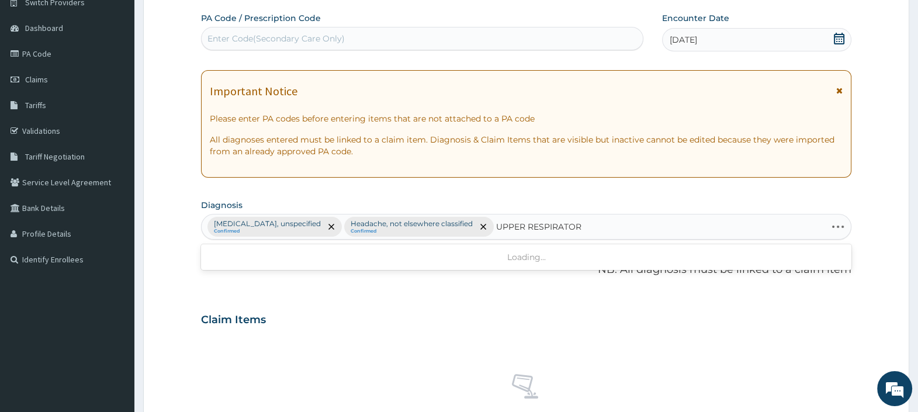
type input "UPPER RESPIRATORY"
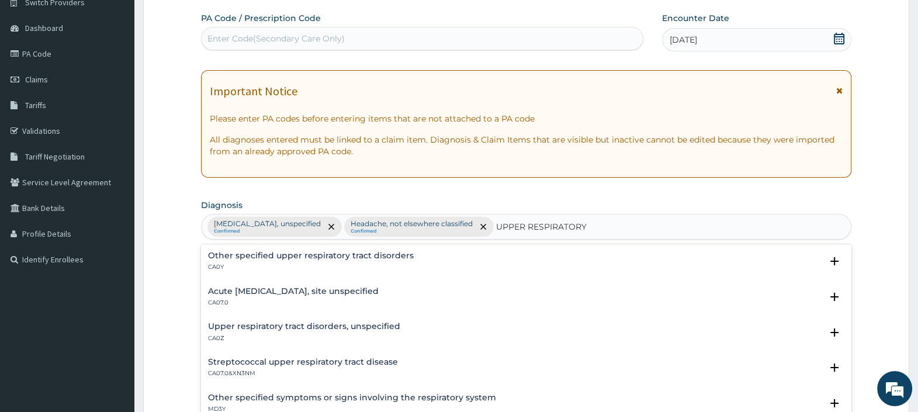
click at [296, 327] on h4 "Upper respiratory tract disorders, unspecified" at bounding box center [304, 326] width 192 height 9
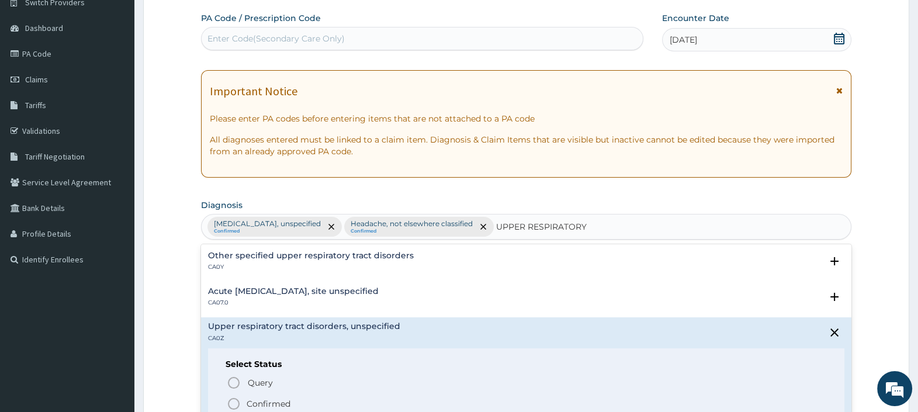
click at [265, 400] on p "Confirmed" at bounding box center [268, 404] width 44 height 12
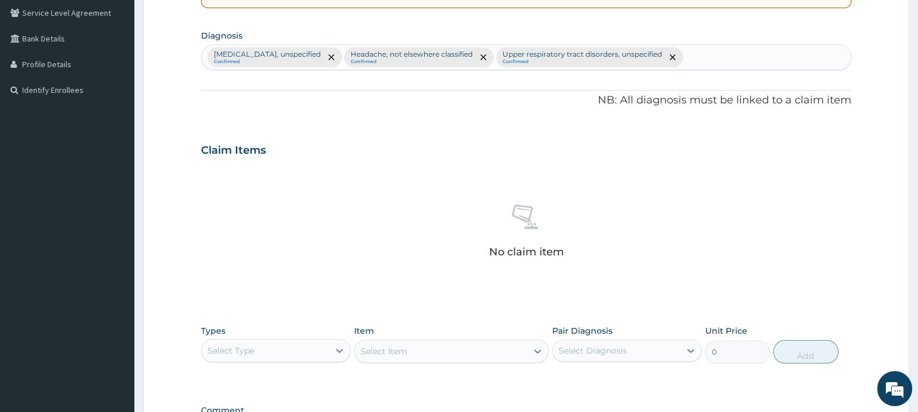
scroll to position [429, 0]
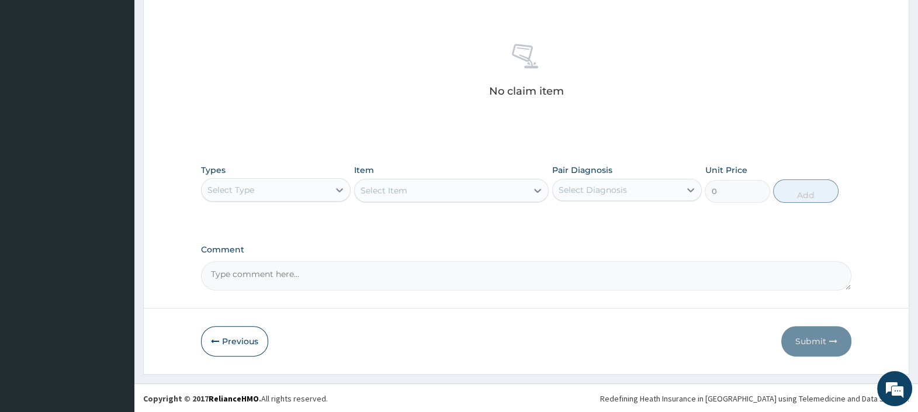
click at [301, 187] on div "Select Type" at bounding box center [264, 189] width 127 height 19
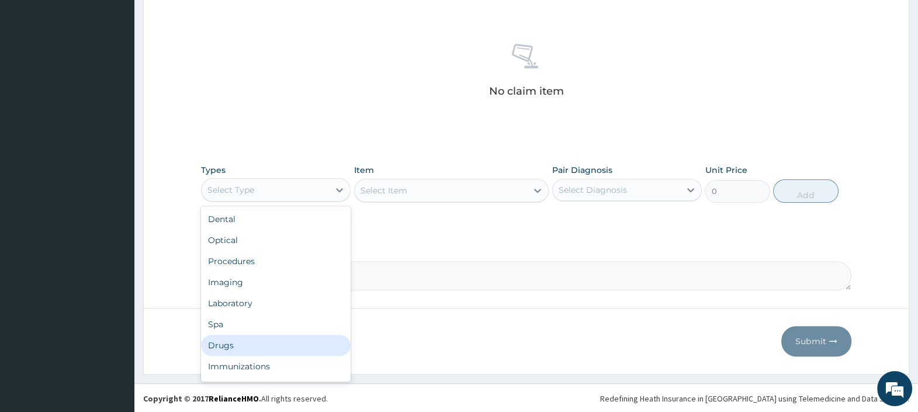
click at [241, 346] on div "Drugs" at bounding box center [276, 345] width 150 height 21
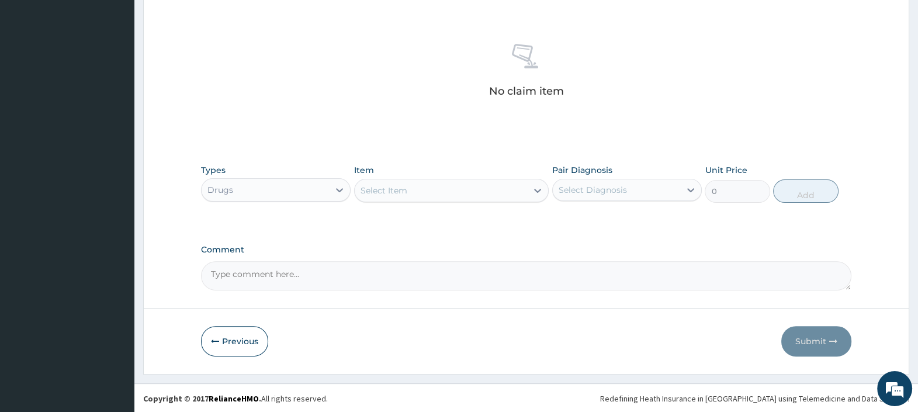
click at [458, 193] on div "Select Item" at bounding box center [441, 190] width 173 height 19
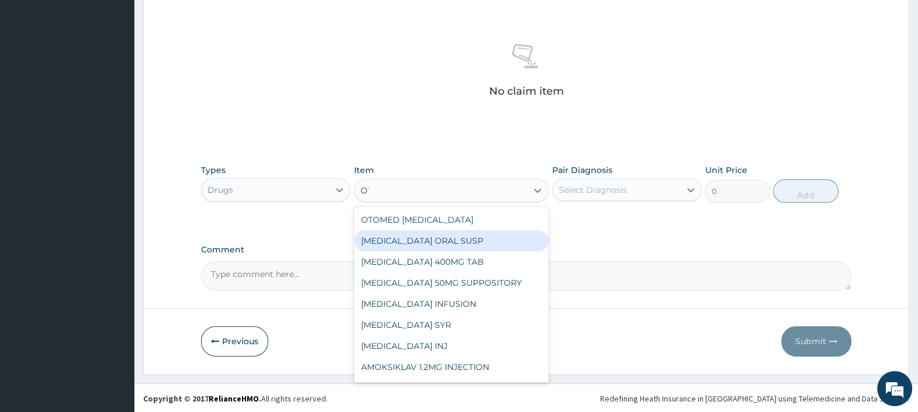
type input "OTO"
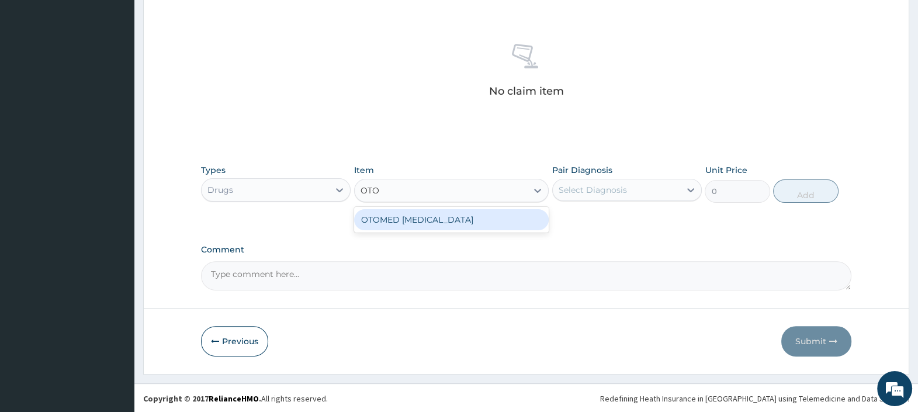
click at [514, 216] on div "OTOMED EAR DROP" at bounding box center [451, 219] width 195 height 21
type input "968"
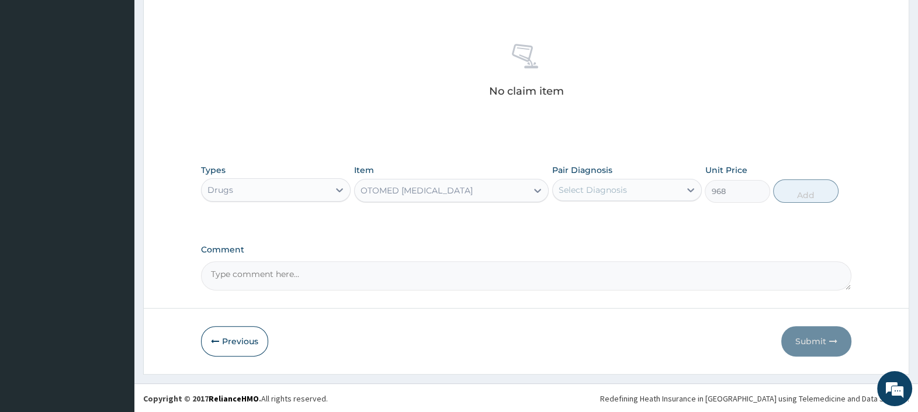
click at [607, 185] on div "Select Diagnosis" at bounding box center [592, 190] width 68 height 12
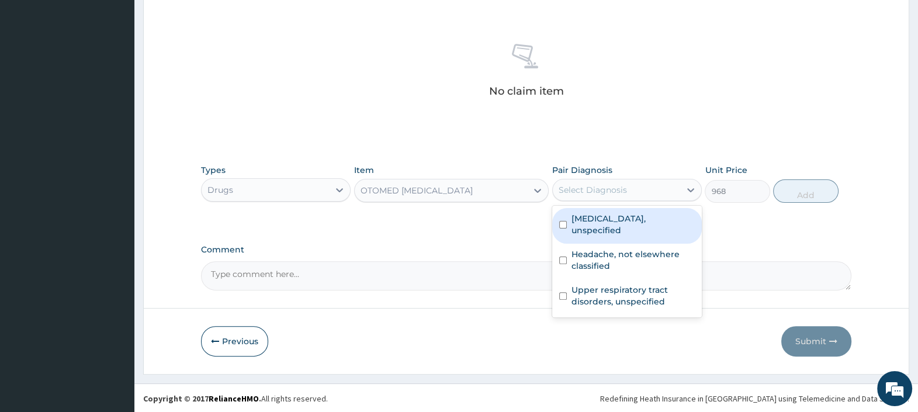
drag, startPoint x: 609, startPoint y: 220, endPoint x: 618, endPoint y: 222, distance: 9.6
click at [609, 220] on label "Otitis media, unspecified" at bounding box center [632, 224] width 123 height 23
checkbox input "true"
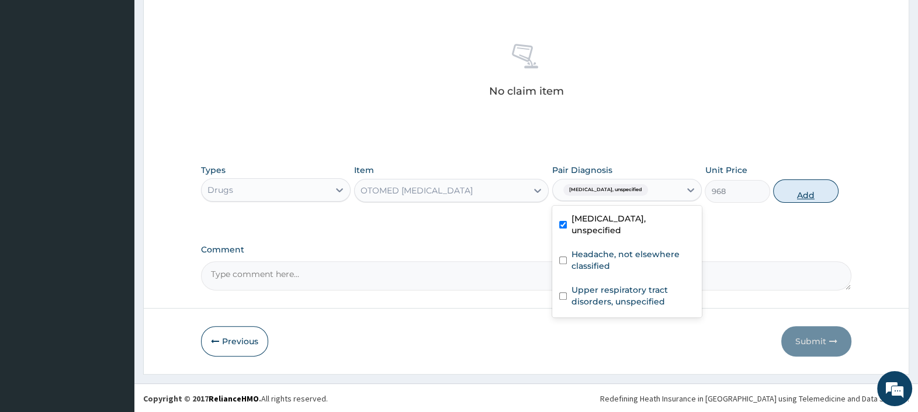
click at [787, 190] on button "Add" at bounding box center [805, 190] width 65 height 23
type input "0"
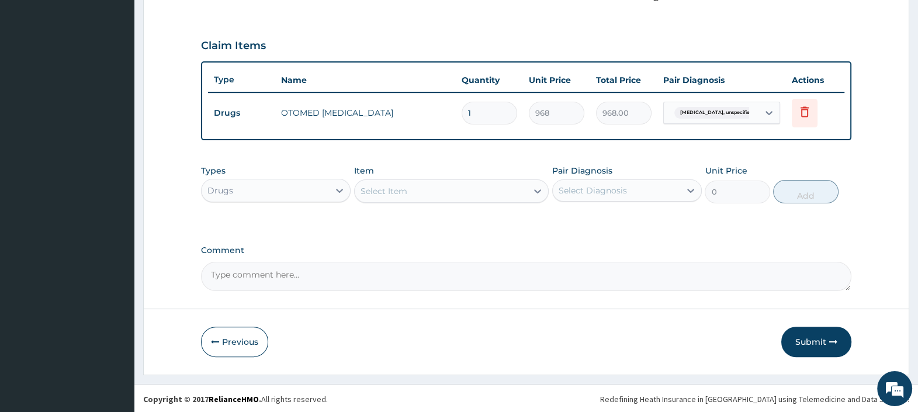
click at [517, 203] on div "Types Drugs Item Select Item Pair Diagnosis Select Diagnosis Unit Price 0 Add" at bounding box center [526, 184] width 650 height 50
click at [512, 187] on div "Select Item" at bounding box center [441, 191] width 173 height 19
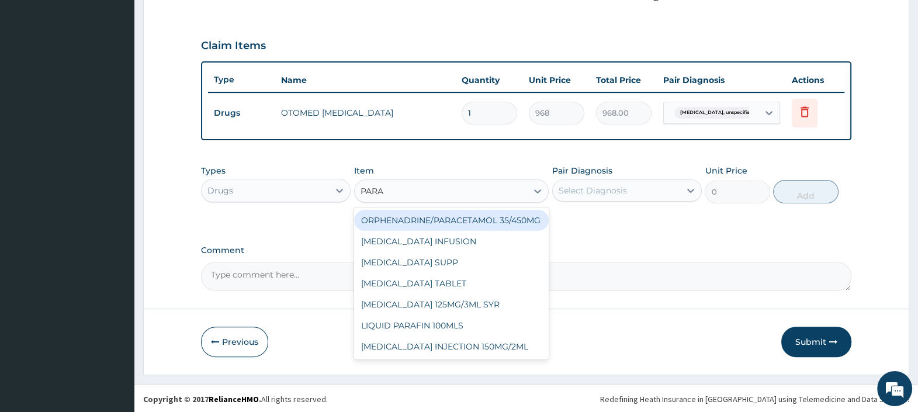
type input "PARAC"
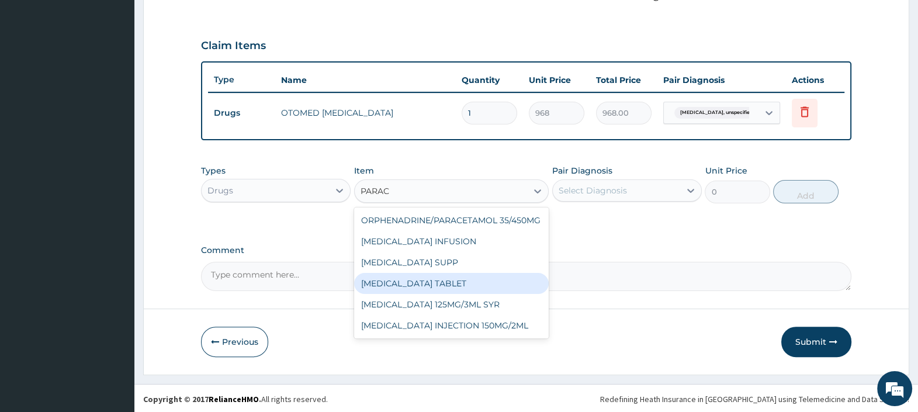
click at [471, 289] on div "PARACETAMOL TABLET" at bounding box center [451, 283] width 195 height 21
type input "7"
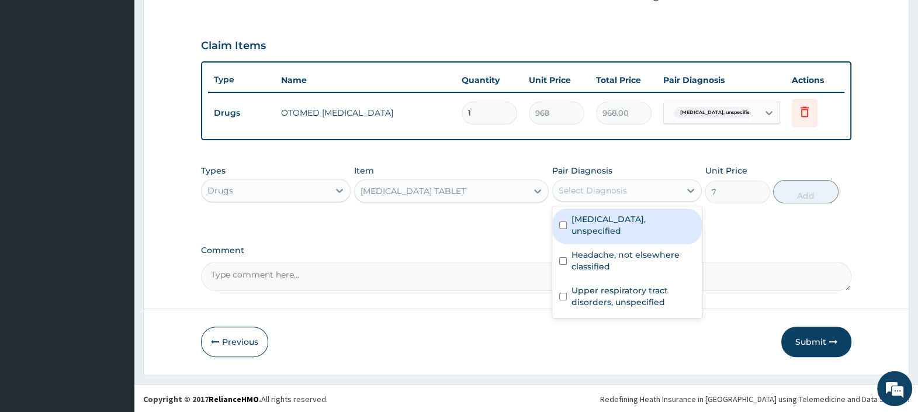
click at [662, 196] on div "Select Diagnosis" at bounding box center [615, 190] width 127 height 19
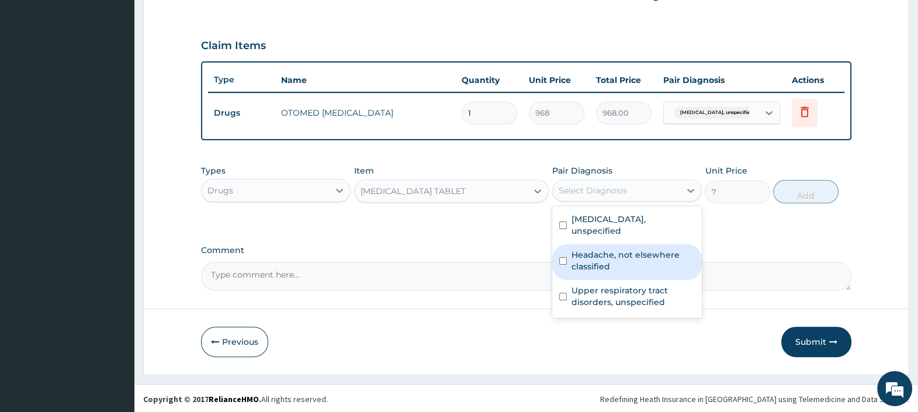
click at [631, 249] on label "Headache, not elsewhere classified" at bounding box center [632, 260] width 123 height 23
checkbox input "true"
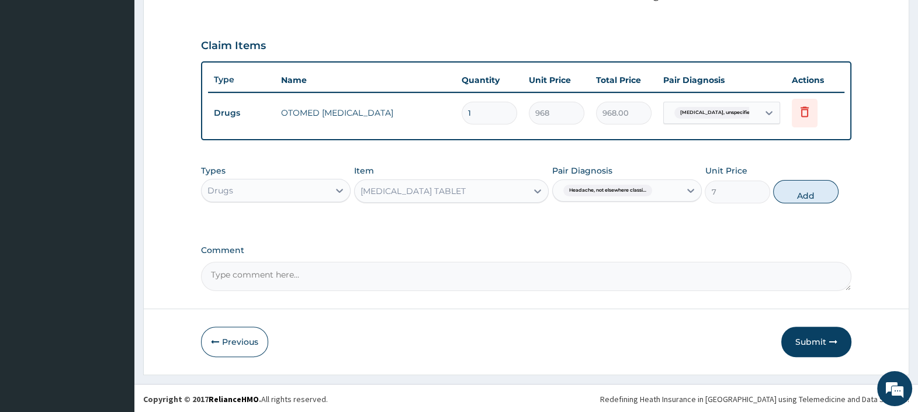
click at [792, 194] on button "Add" at bounding box center [805, 191] width 65 height 23
type input "0"
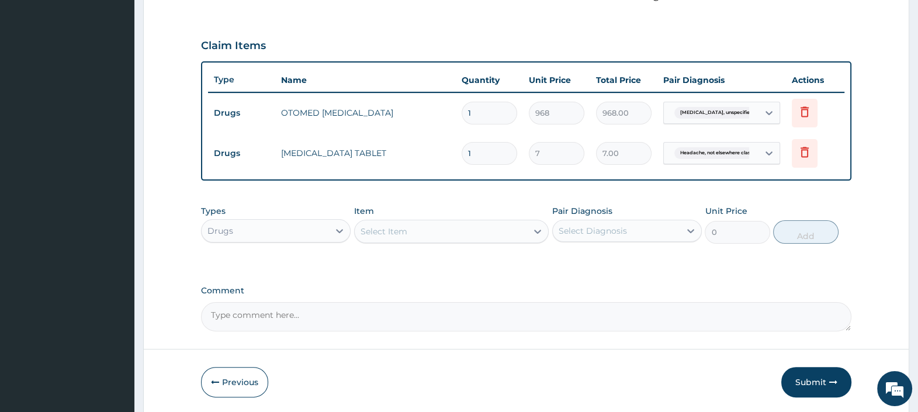
type input "18"
type input "126.00"
type input "18"
click at [810, 150] on icon at bounding box center [804, 152] width 14 height 14
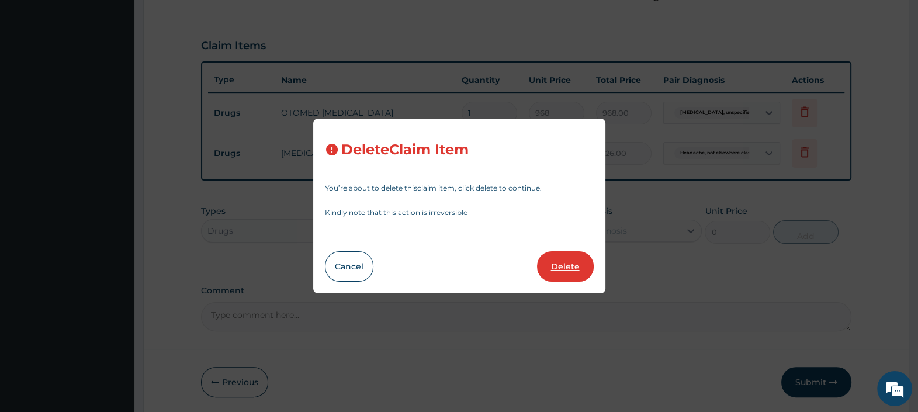
click at [579, 260] on button "Delete" at bounding box center [565, 266] width 57 height 30
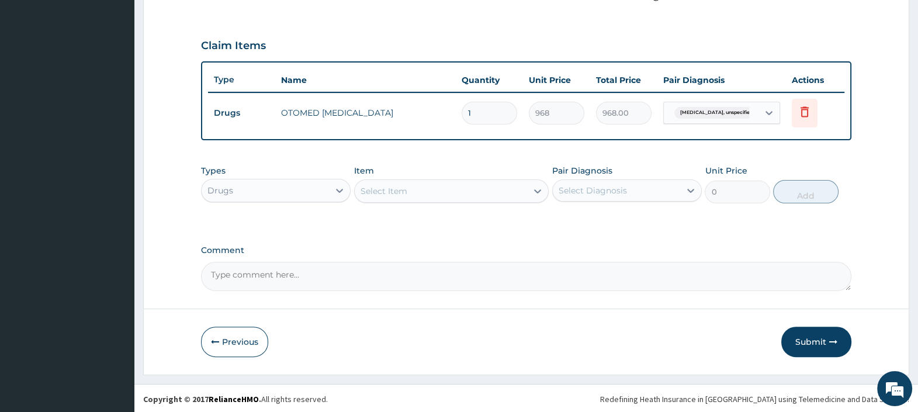
click at [444, 196] on div "Select Item" at bounding box center [441, 191] width 173 height 19
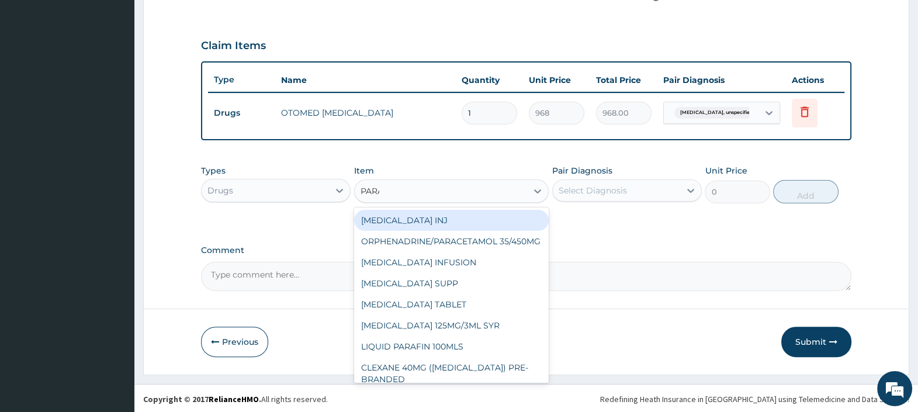
type input "PARAC"
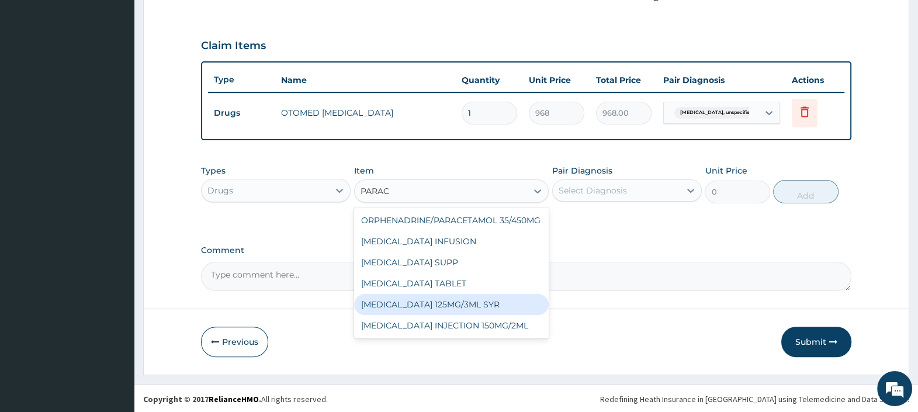
click at [446, 305] on div "PARACETAMOL 125MG/3ML SYR" at bounding box center [451, 304] width 195 height 21
type input "478"
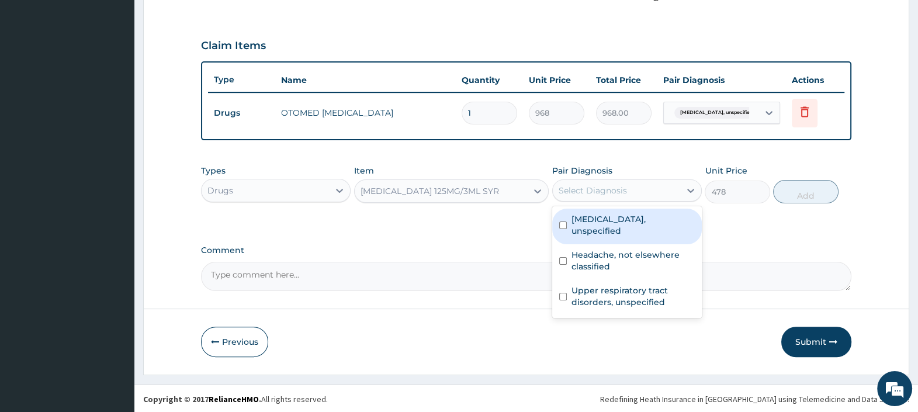
click at [613, 182] on div "Select Diagnosis" at bounding box center [615, 190] width 127 height 19
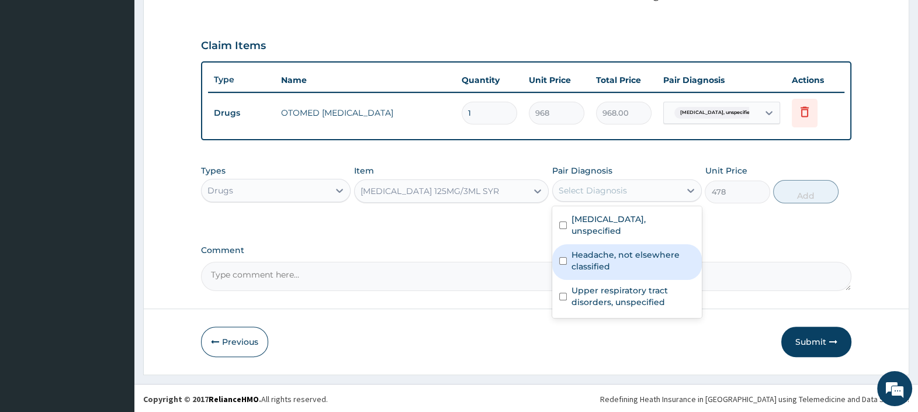
click at [609, 249] on label "Headache, not elsewhere classified" at bounding box center [632, 260] width 123 height 23
checkbox input "true"
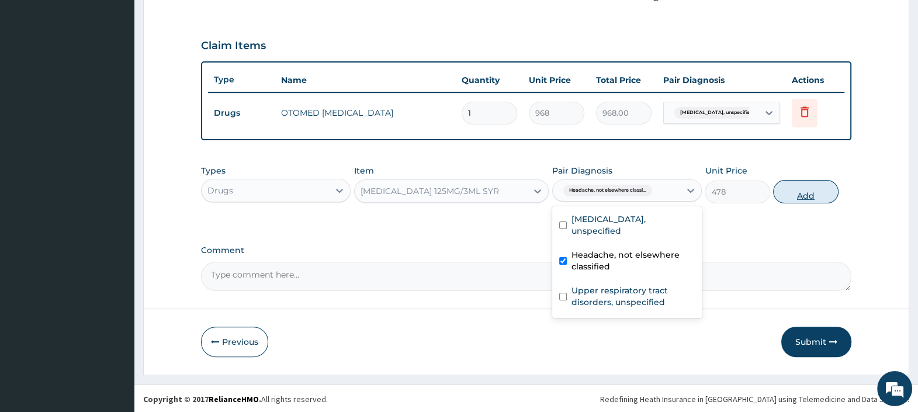
click at [803, 187] on button "Add" at bounding box center [805, 191] width 65 height 23
type input "0"
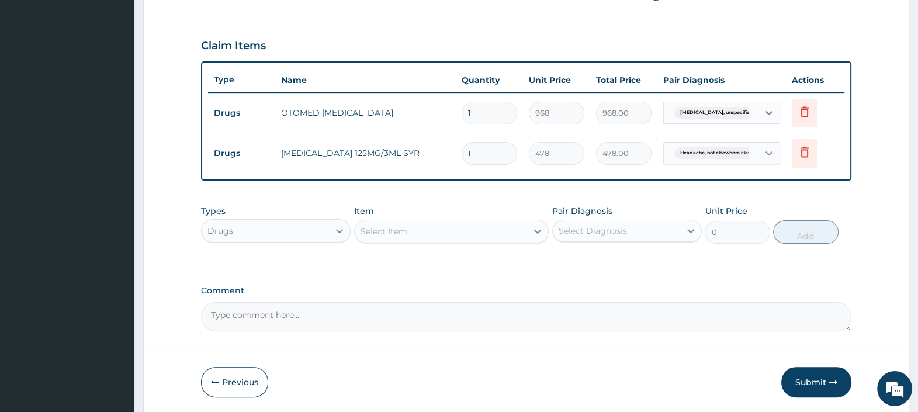
click at [429, 230] on div "Select Item" at bounding box center [441, 231] width 173 height 19
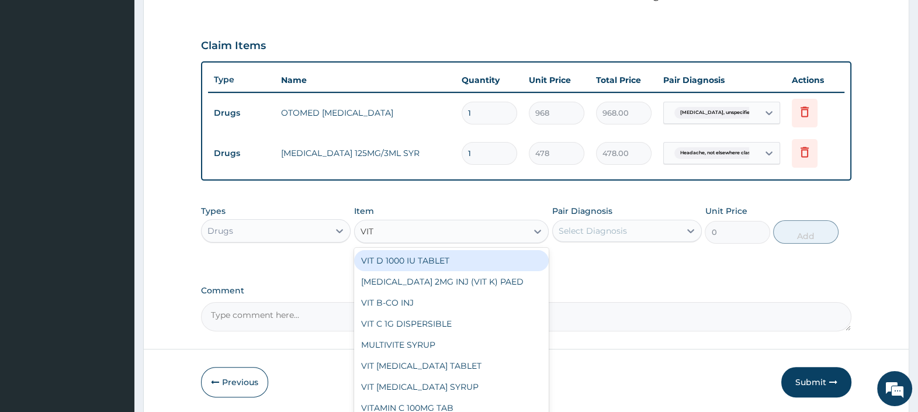
type input "VIT C"
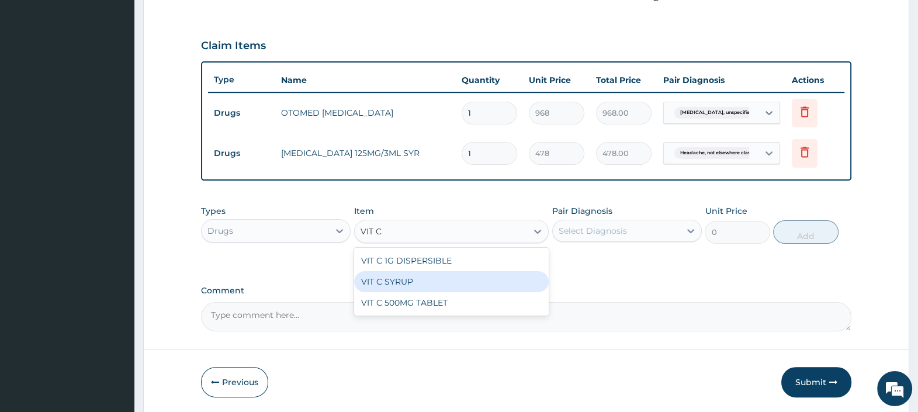
click at [412, 280] on div "VIT C SYRUP" at bounding box center [451, 281] width 195 height 21
type input "526"
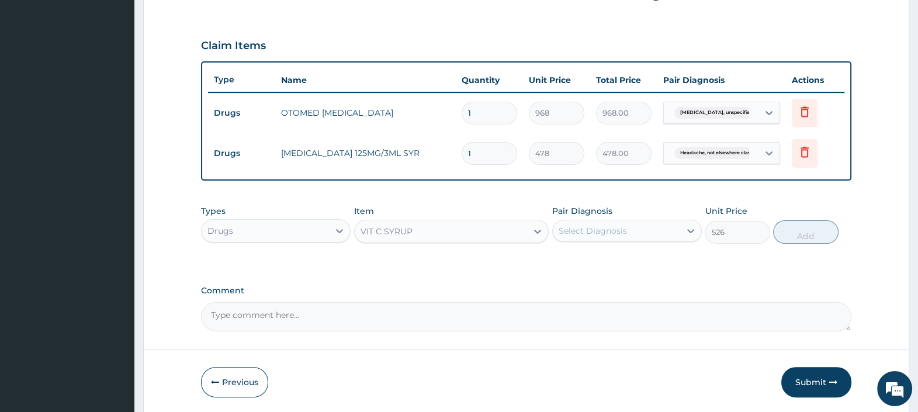
click at [604, 228] on div "Select Diagnosis" at bounding box center [592, 231] width 68 height 12
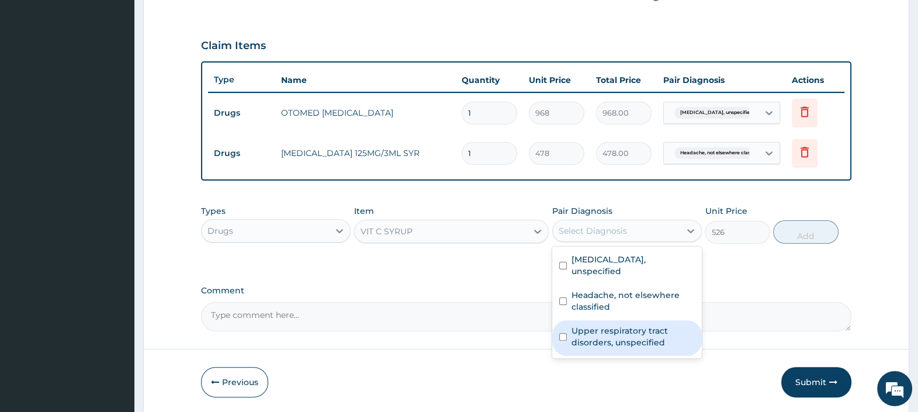
click at [599, 325] on label "Upper respiratory tract disorders, unspecified" at bounding box center [632, 336] width 123 height 23
checkbox input "true"
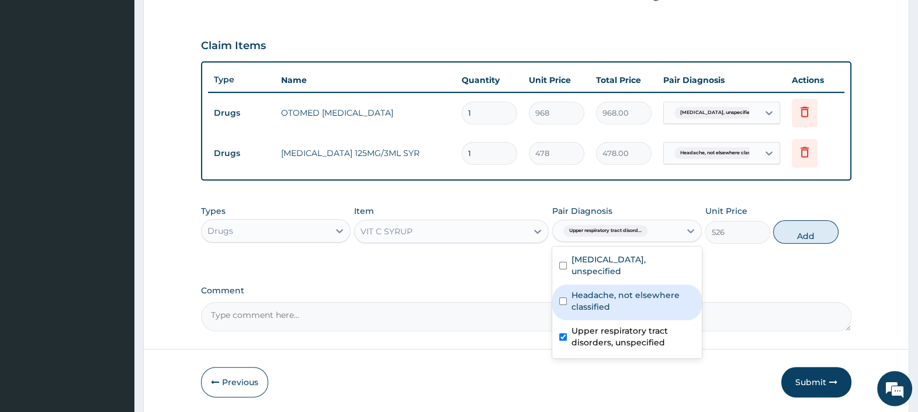
click at [801, 232] on button "Add" at bounding box center [805, 231] width 65 height 23
type input "0"
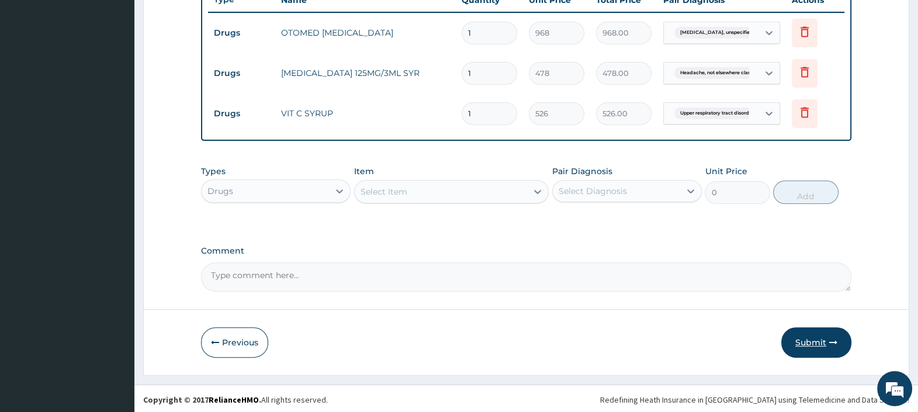
click at [795, 332] on button "Submit" at bounding box center [816, 342] width 70 height 30
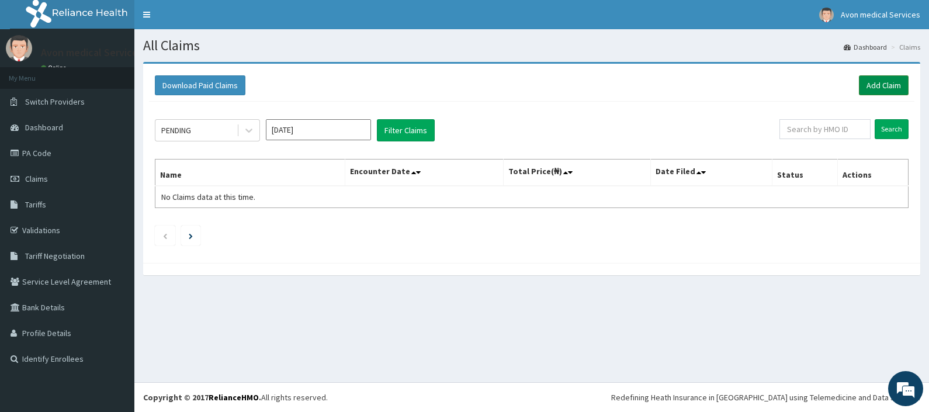
click at [888, 88] on link "Add Claim" at bounding box center [884, 85] width 50 height 20
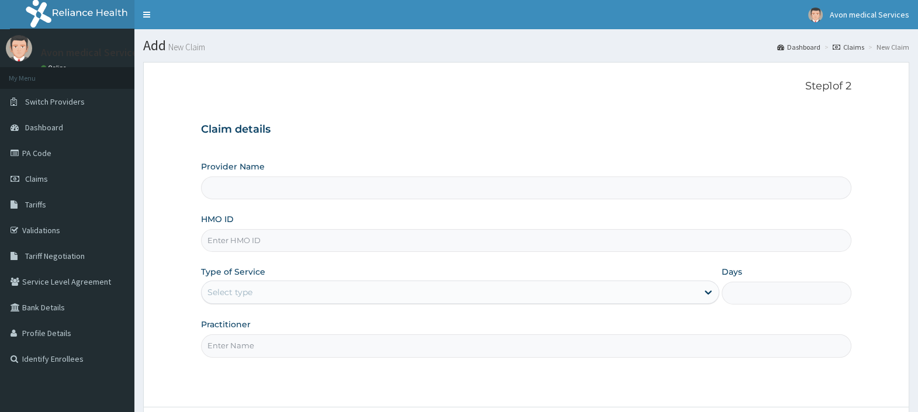
click at [333, 241] on input "HMO ID" at bounding box center [526, 240] width 650 height 23
paste input "JGI/10009/A"
type input "JGI/10009/A"
click at [318, 290] on div "Select type" at bounding box center [449, 292] width 496 height 19
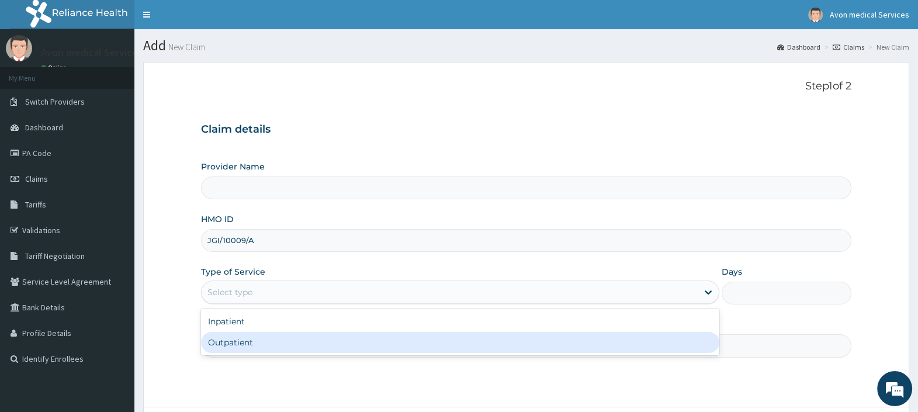
type input "Avon Medical Services"
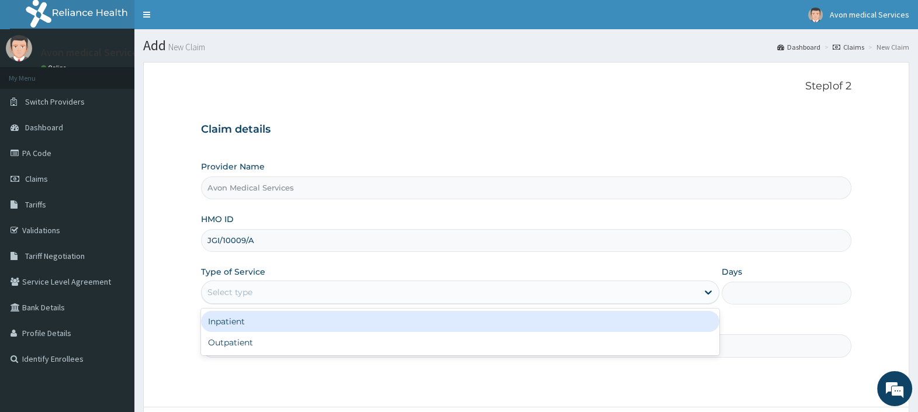
click at [260, 318] on div "Inpatient" at bounding box center [460, 321] width 518 height 21
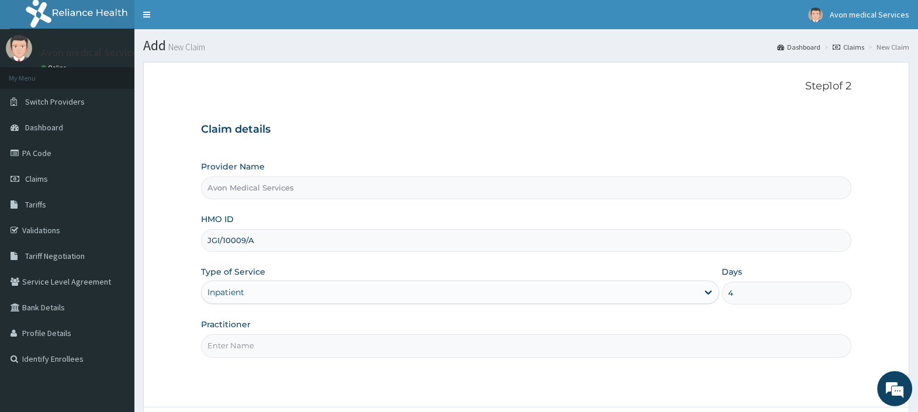
type input "4"
type input "GP"
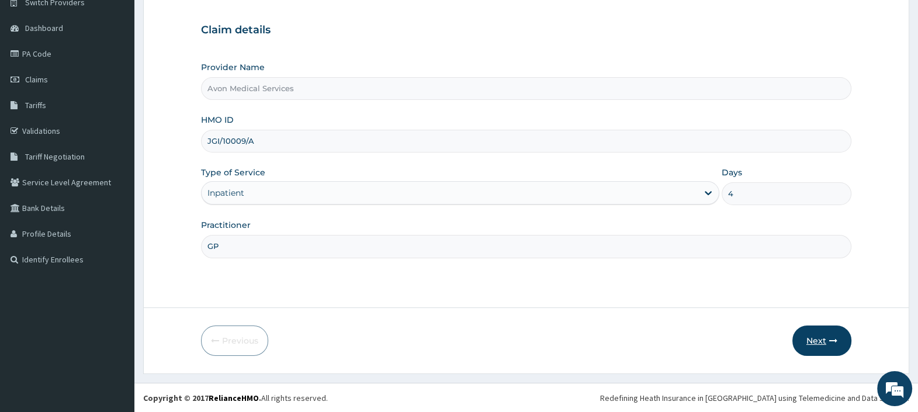
click at [809, 338] on button "Next" at bounding box center [821, 340] width 59 height 30
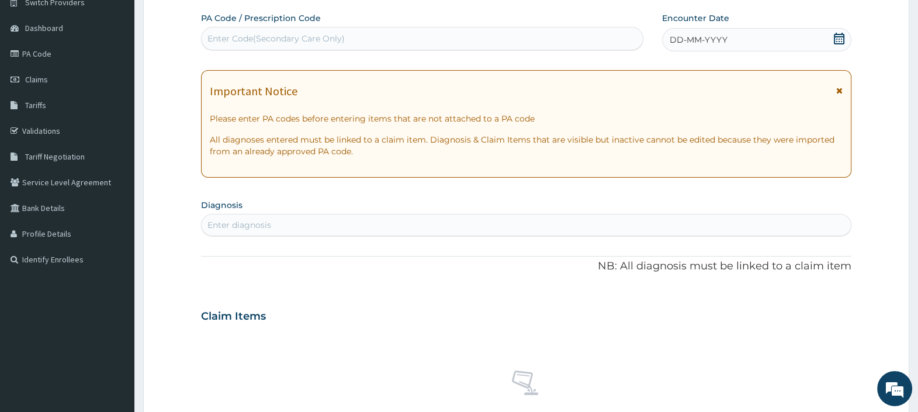
scroll to position [0, 0]
click at [261, 36] on div "Enter Code(Secondary Care Only)" at bounding box center [275, 39] width 137 height 12
paste input "PA/D04501"
type input "PA/D04501"
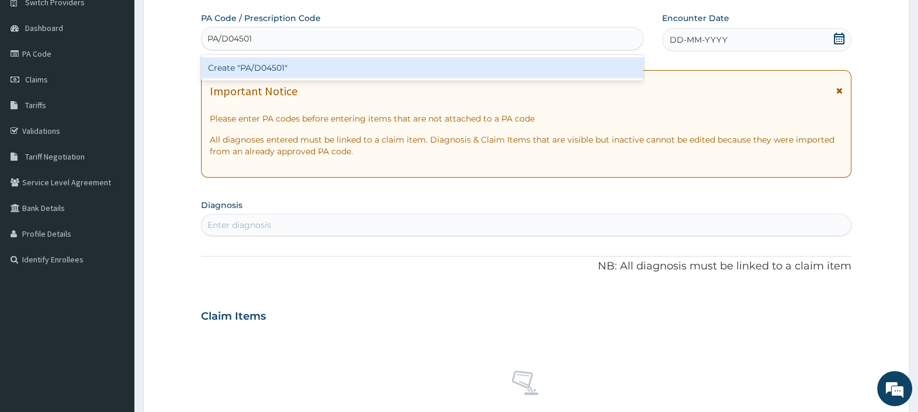
click at [265, 68] on div "Create "PA/D04501"" at bounding box center [422, 67] width 442 height 21
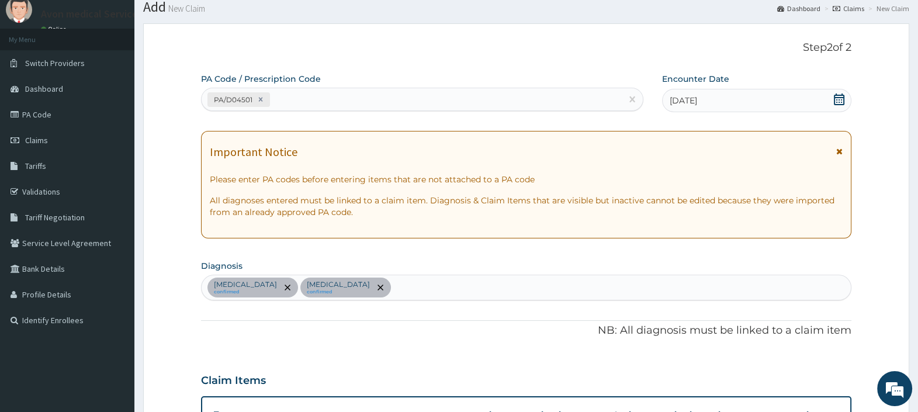
scroll to position [27, 0]
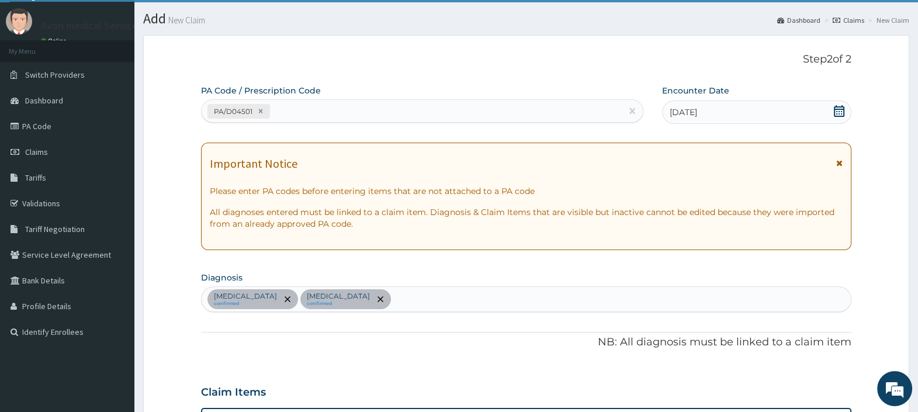
click at [475, 110] on div "PA/D04501" at bounding box center [410, 111] width 419 height 19
paste input "PA/6CE7F9"
type input "PA/6CE7F9"
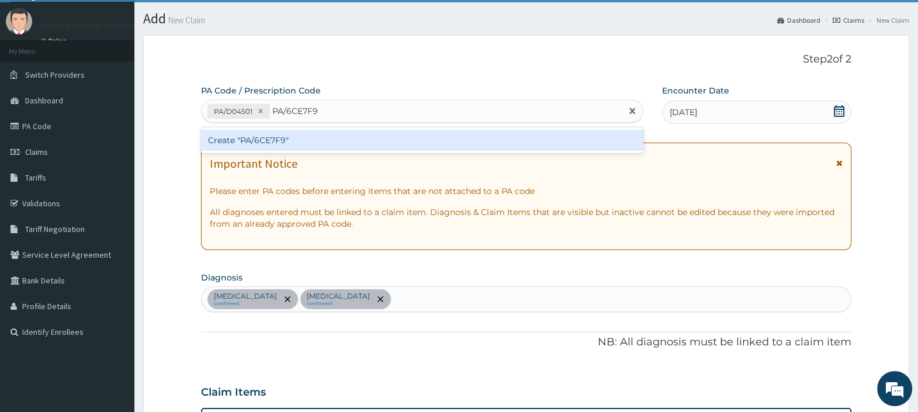
click at [461, 141] on div "Create "PA/6CE7F9"" at bounding box center [422, 140] width 442 height 21
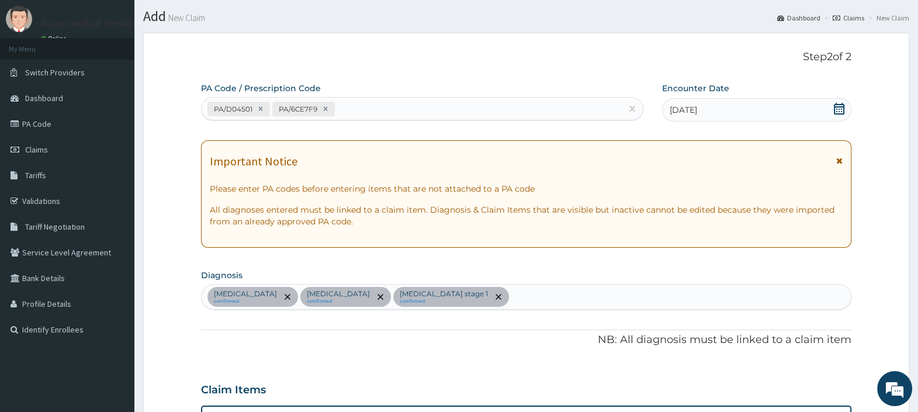
scroll to position [0, 0]
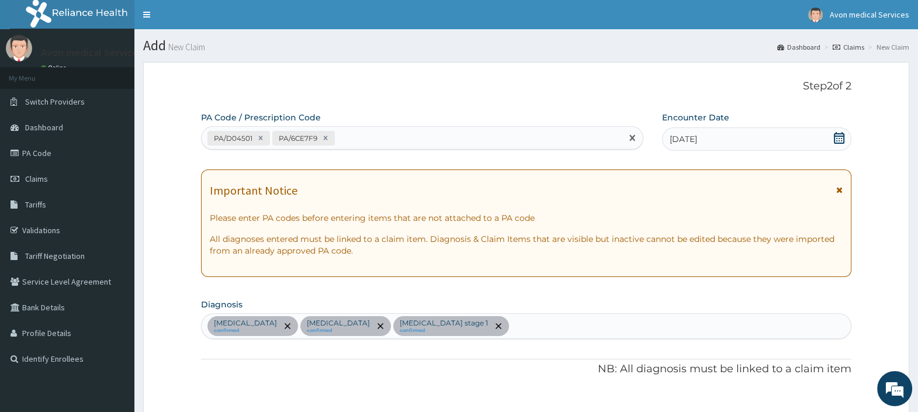
click at [488, 131] on div "PA/D04501 PA/6CE7F9" at bounding box center [410, 137] width 419 height 19
paste input "PA/1592A1"
type input "PA/1592A1"
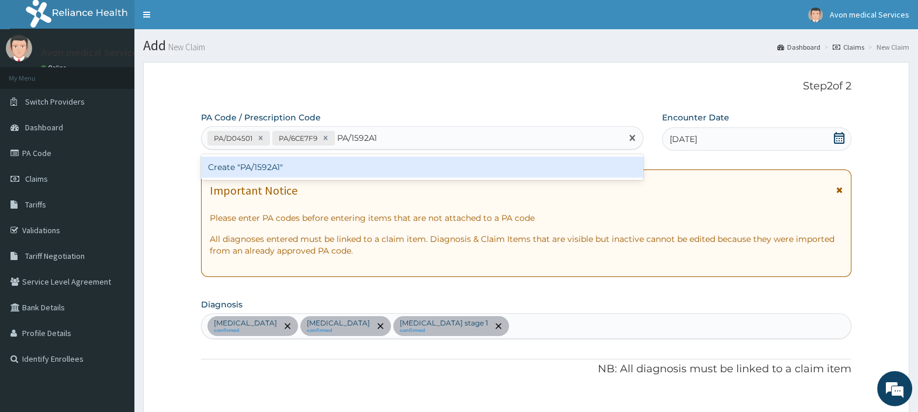
click at [477, 169] on div "Create "PA/1592A1"" at bounding box center [422, 167] width 442 height 21
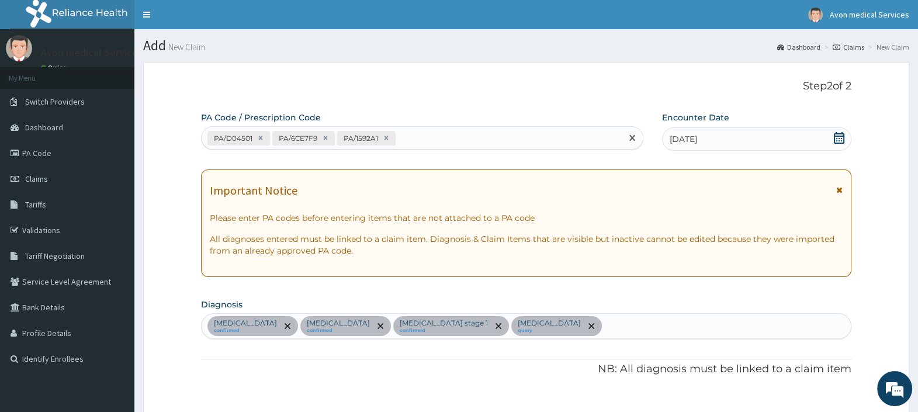
click at [493, 143] on div "PA/D04501 PA/6CE7F9 PA/1592A1" at bounding box center [410, 137] width 419 height 19
paste input "PA/50BADF"
type input "PA/50BADF"
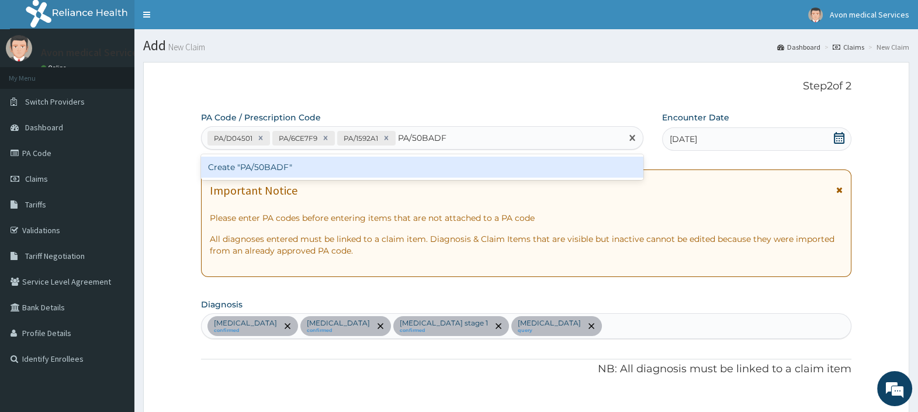
click at [495, 164] on div "Create "PA/50BADF"" at bounding box center [422, 167] width 442 height 21
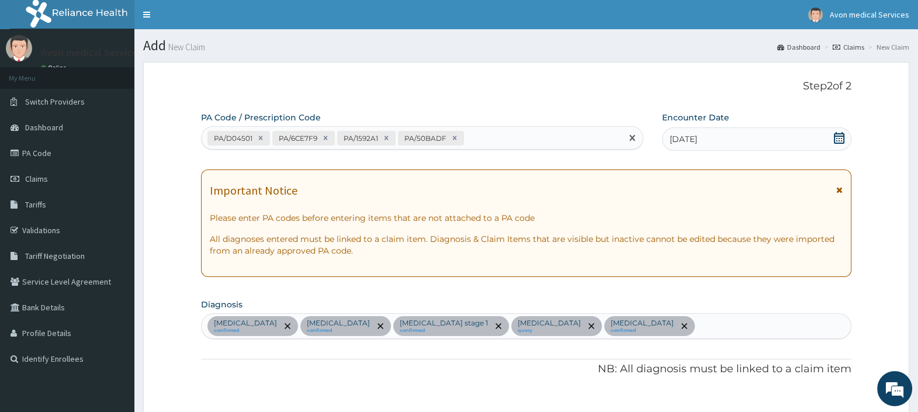
click at [486, 138] on div "PA/D04501 PA/6CE7F9 PA/1592A1 PA/50BADF" at bounding box center [410, 137] width 419 height 19
paste input "PA/A2775C"
type input "PA/A2775C"
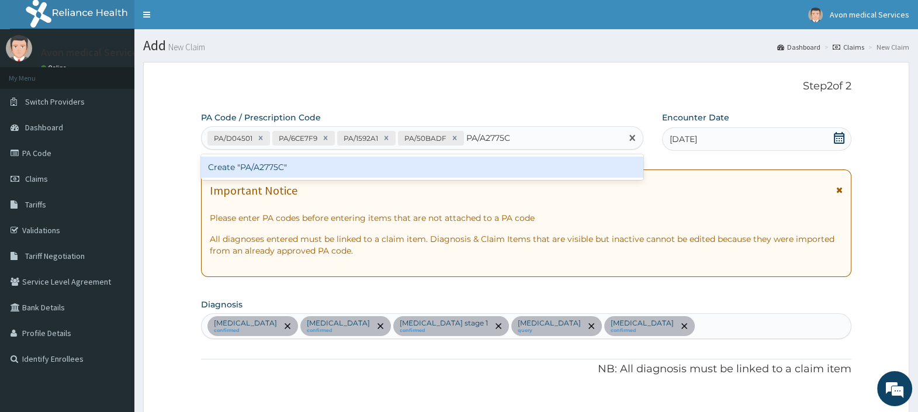
click at [485, 163] on div "Create "PA/A2775C"" at bounding box center [422, 167] width 442 height 21
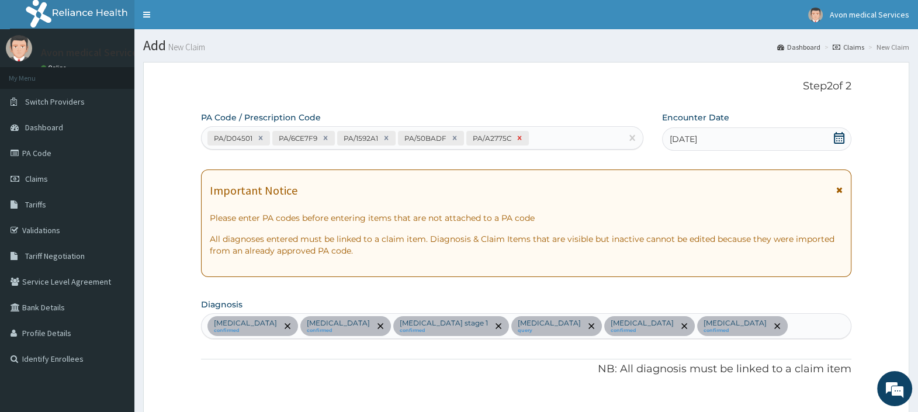
click at [517, 138] on icon at bounding box center [519, 138] width 4 height 4
click at [456, 137] on icon at bounding box center [454, 138] width 8 height 8
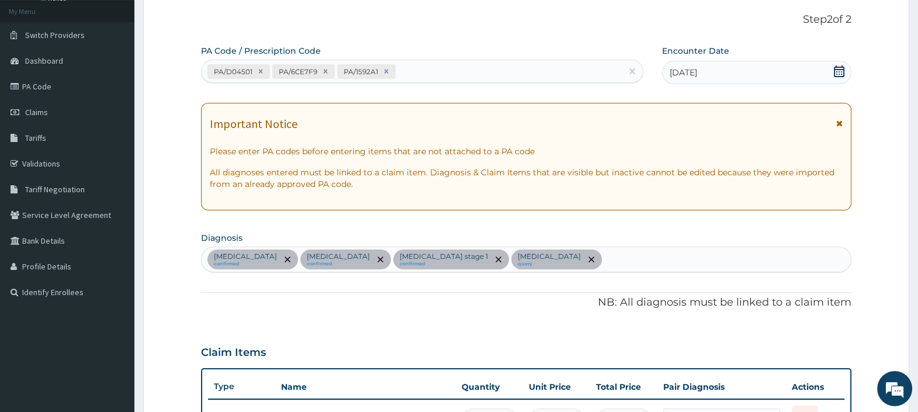
scroll to position [43, 0]
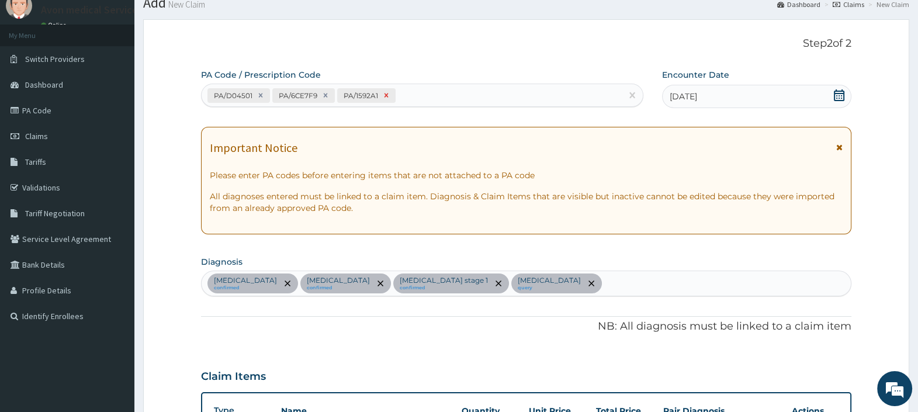
click at [383, 95] on icon at bounding box center [386, 95] width 8 height 8
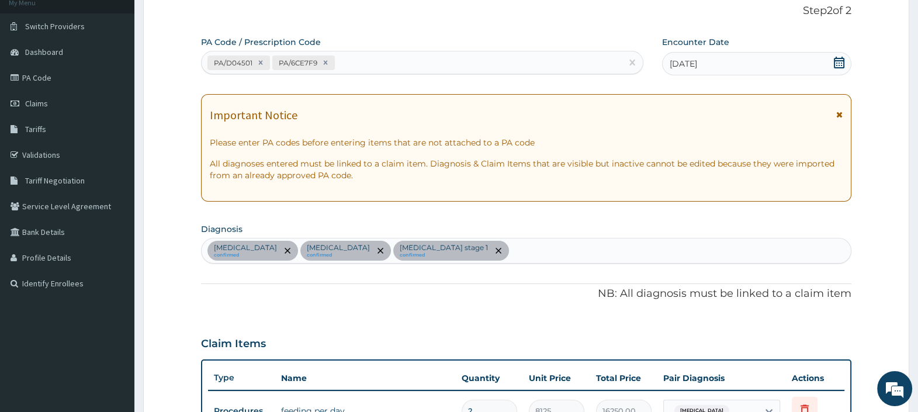
scroll to position [0, 0]
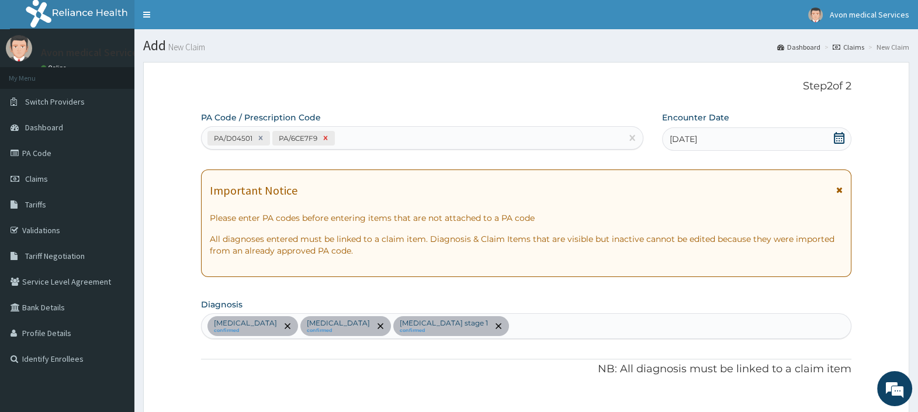
click at [325, 138] on icon at bounding box center [326, 138] width 4 height 4
click at [260, 137] on icon at bounding box center [261, 138] width 4 height 4
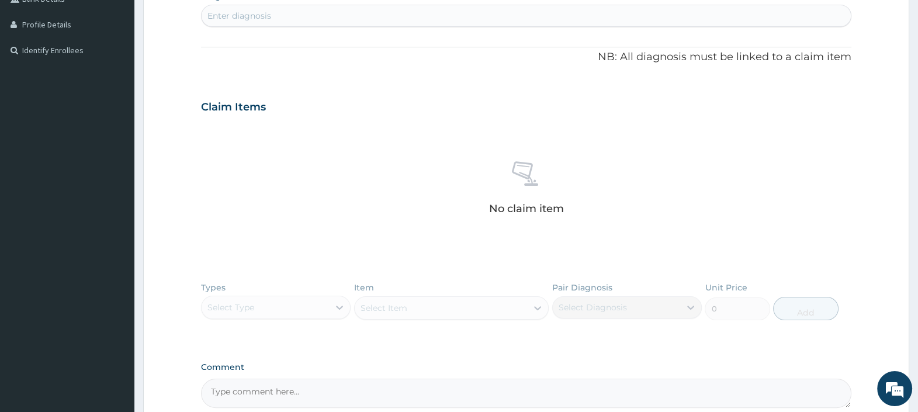
scroll to position [365, 0]
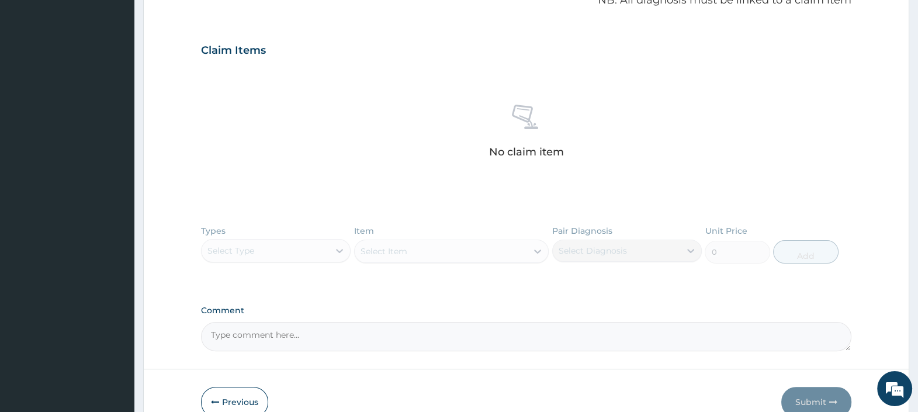
click at [301, 250] on div "Types Select Type Item Select Item Pair Diagnosis Select Diagnosis Unit Price 0…" at bounding box center [526, 253] width 650 height 68
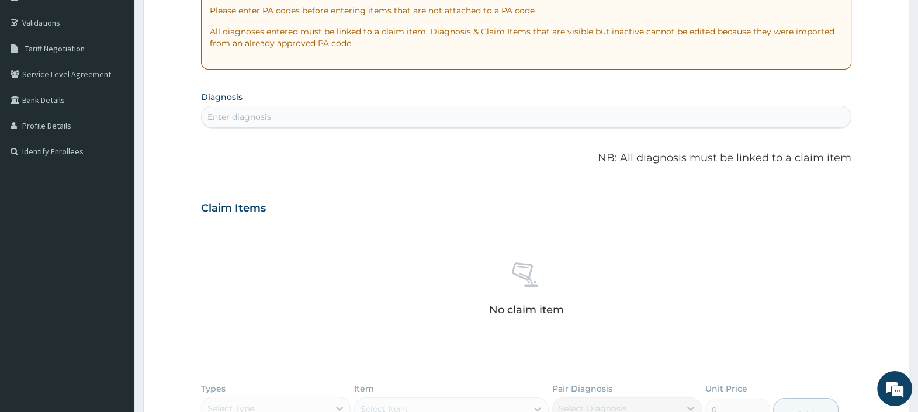
scroll to position [61, 0]
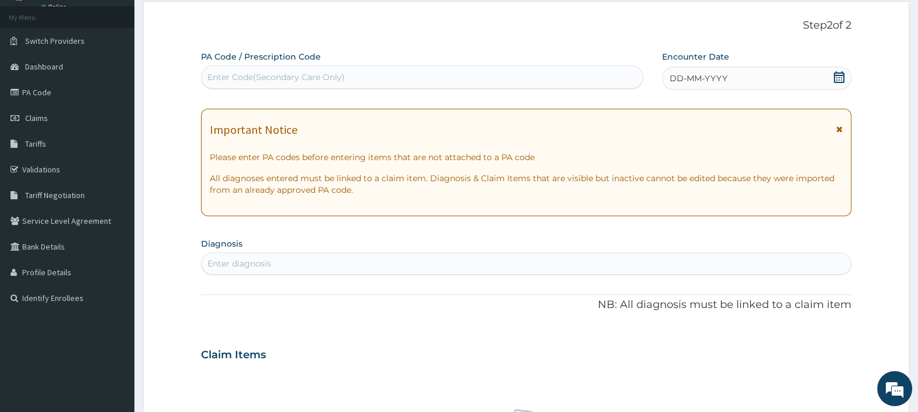
click at [771, 83] on div "DD-MM-YYYY" at bounding box center [756, 78] width 189 height 23
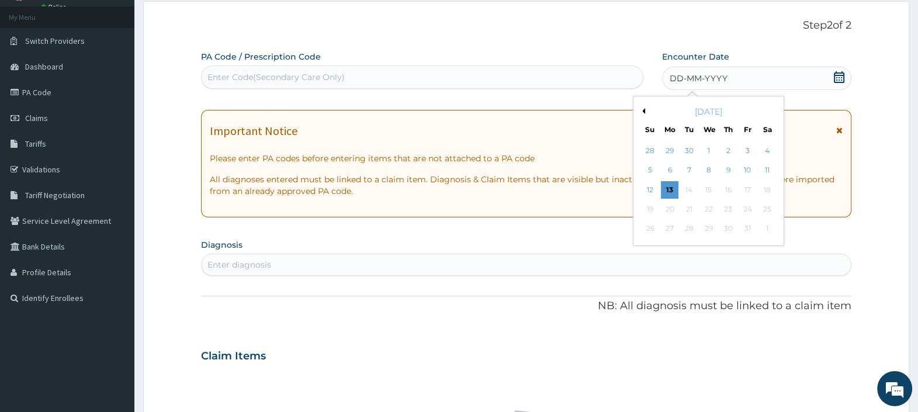
click at [642, 109] on button "Previous Month" at bounding box center [642, 111] width 6 height 6
click at [675, 186] on div "11" at bounding box center [670, 190] width 18 height 18
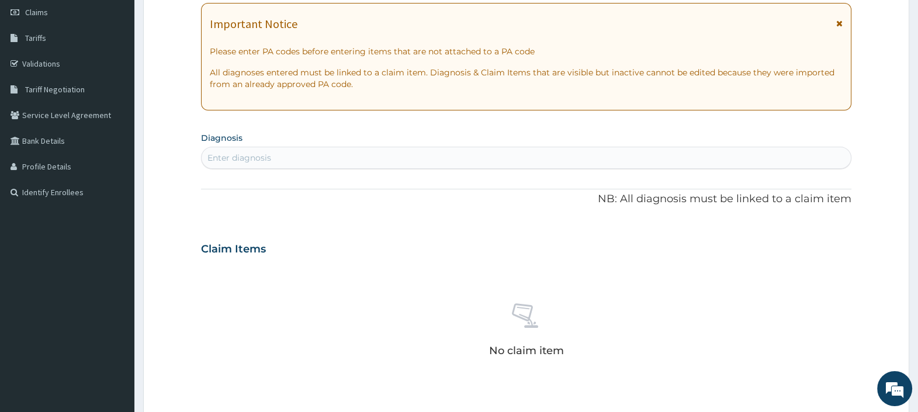
scroll to position [426, 0]
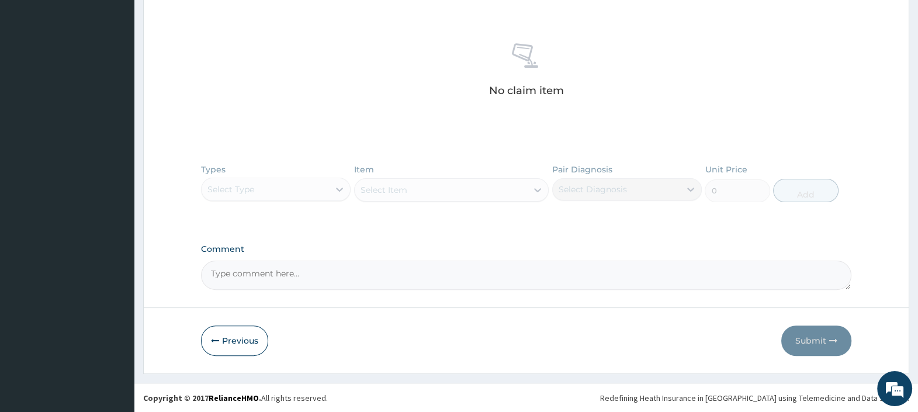
click at [318, 189] on div "Types Select Type Item Select Item Pair Diagnosis Select Diagnosis Unit Price 0…" at bounding box center [526, 192] width 650 height 68
click at [220, 339] on button "Previous" at bounding box center [234, 340] width 67 height 30
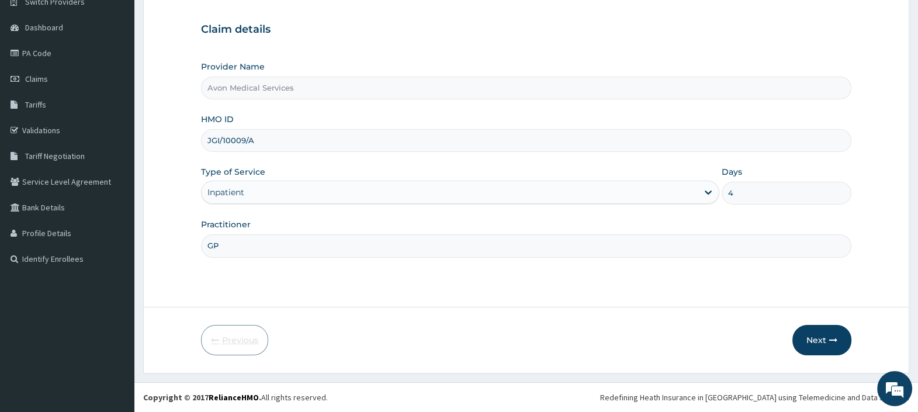
scroll to position [99, 0]
click at [797, 336] on button "Next" at bounding box center [821, 340] width 59 height 30
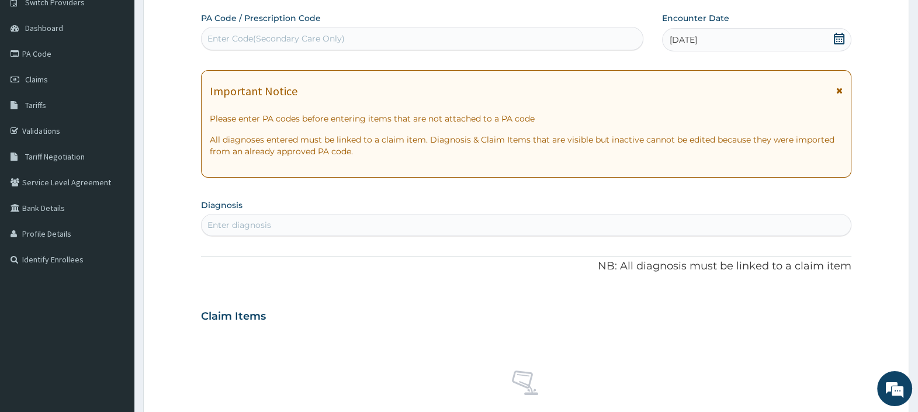
click at [350, 225] on div "Enter diagnosis" at bounding box center [525, 225] width 649 height 19
type input "SEPSIS"
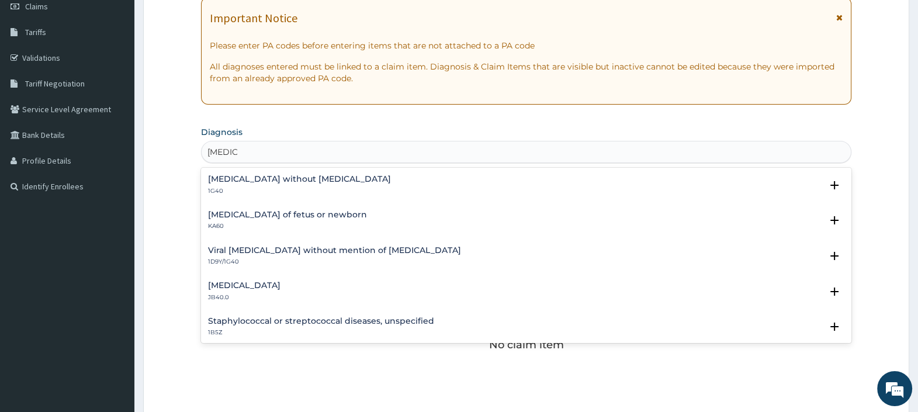
scroll to position [245, 0]
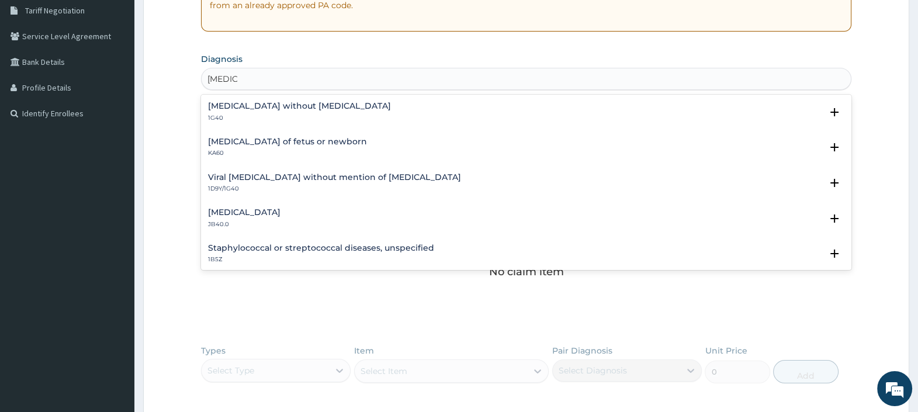
click at [323, 105] on div "Sepsis without septic shock 1G40" at bounding box center [526, 112] width 636 height 20
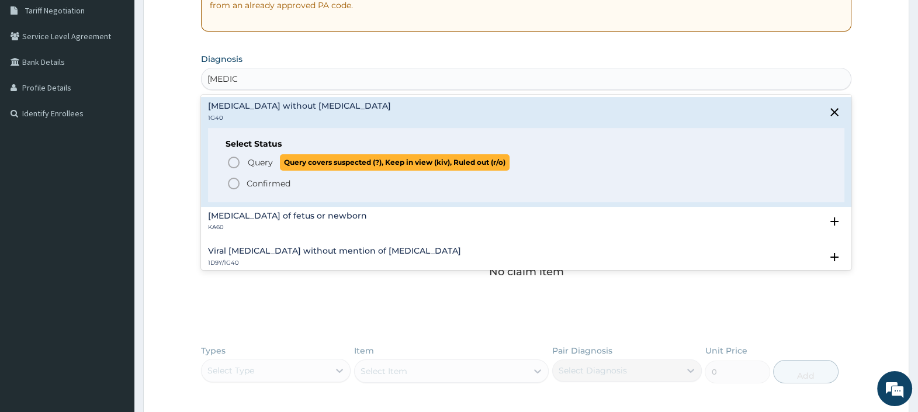
click at [257, 160] on span "Query" at bounding box center [260, 163] width 25 height 12
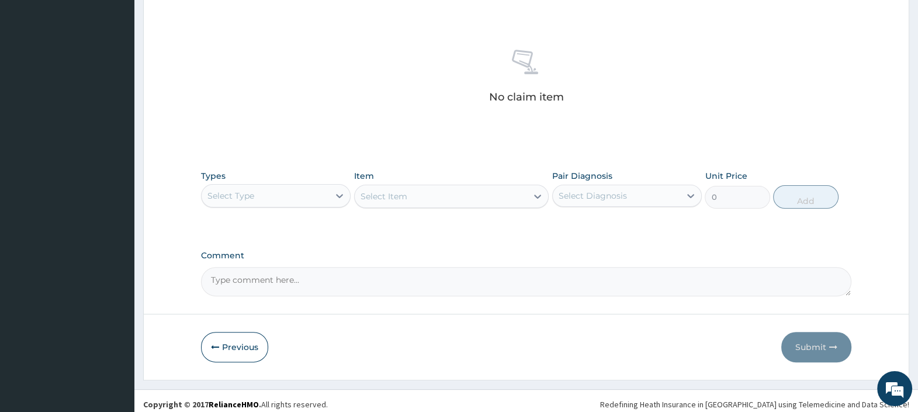
scroll to position [429, 0]
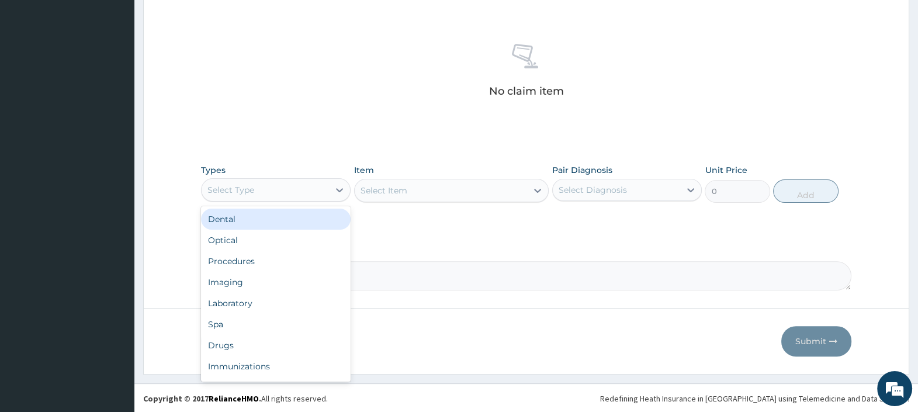
click at [298, 182] on div "Select Type" at bounding box center [264, 189] width 127 height 19
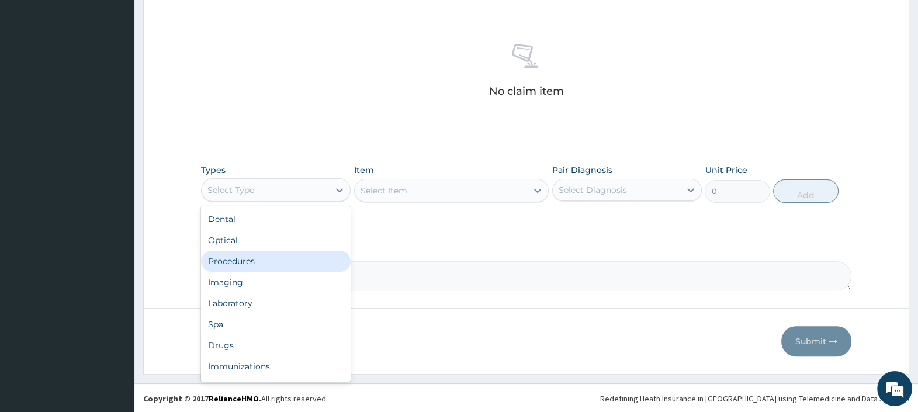
click at [276, 258] on div "Procedures" at bounding box center [276, 261] width 150 height 21
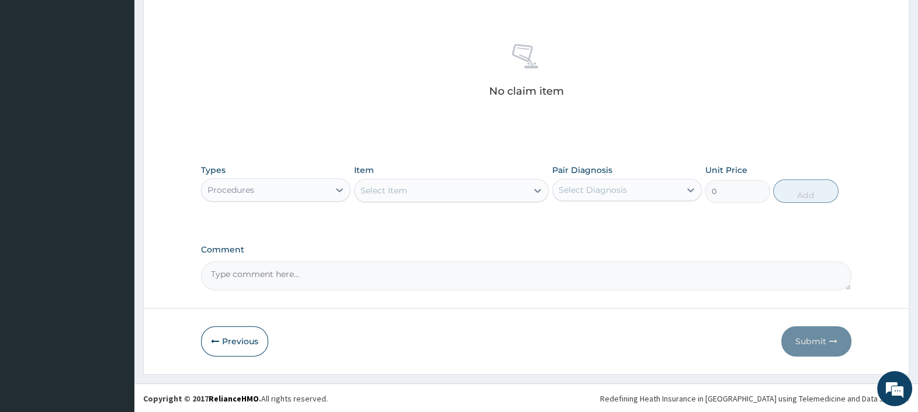
click at [432, 194] on div "Select Item" at bounding box center [441, 190] width 173 height 19
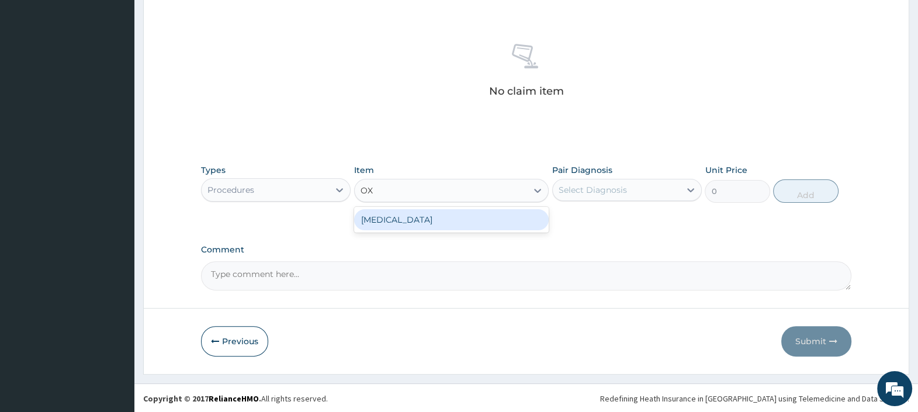
type input "OXY"
click at [435, 220] on div "[MEDICAL_DATA]" at bounding box center [451, 219] width 195 height 21
type input "13043"
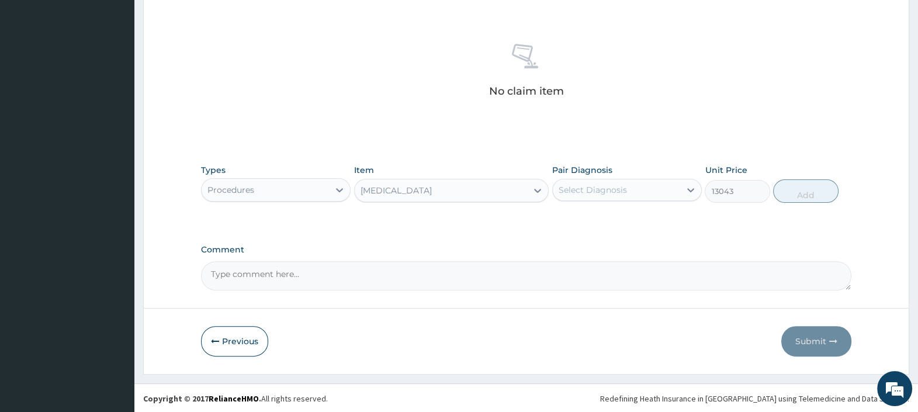
click at [458, 196] on div "[MEDICAL_DATA]" at bounding box center [441, 190] width 173 height 19
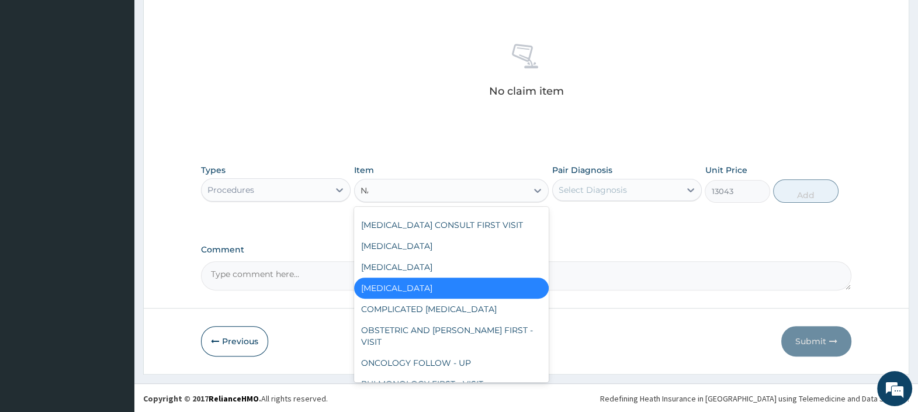
scroll to position [0, 0]
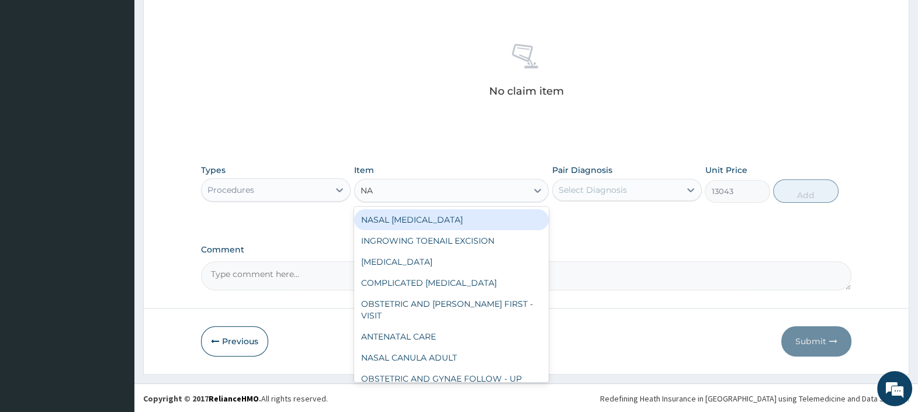
type input "NAS"
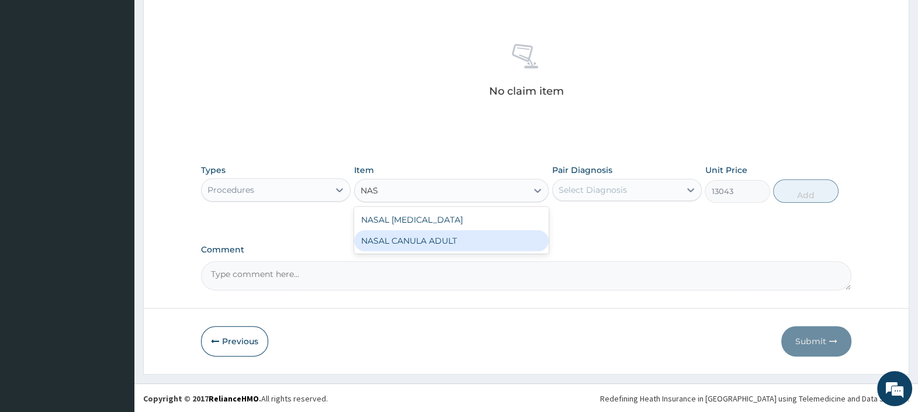
click at [449, 235] on div "NASAL CANULA ADULT" at bounding box center [451, 240] width 195 height 21
type input "2280"
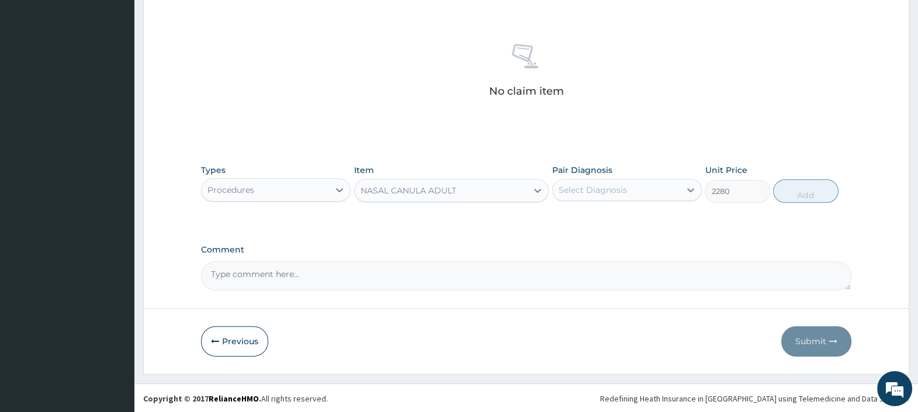
click at [279, 194] on div "Procedures" at bounding box center [264, 189] width 127 height 19
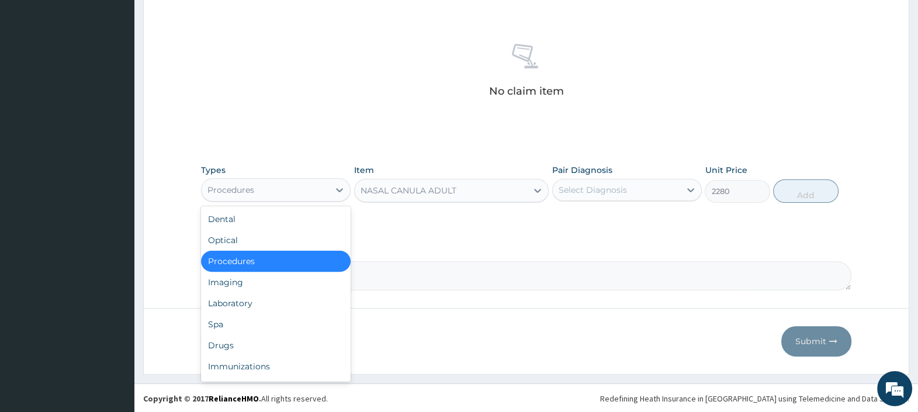
click at [372, 194] on div "NASAL CANULA ADULT" at bounding box center [408, 191] width 96 height 12
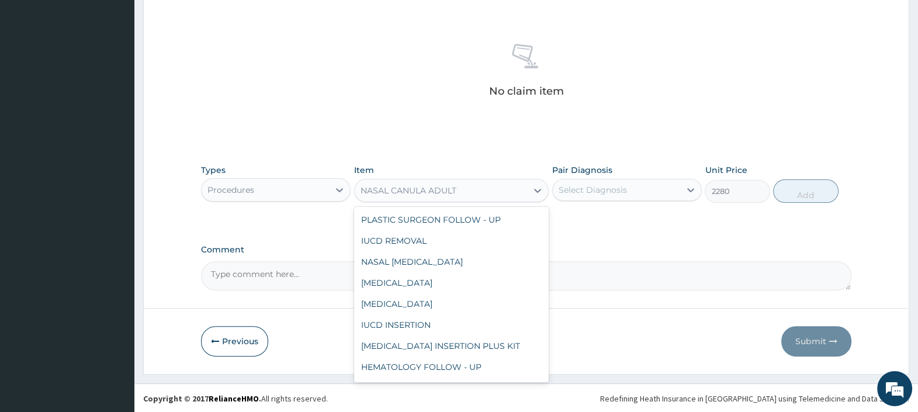
scroll to position [1641, 0]
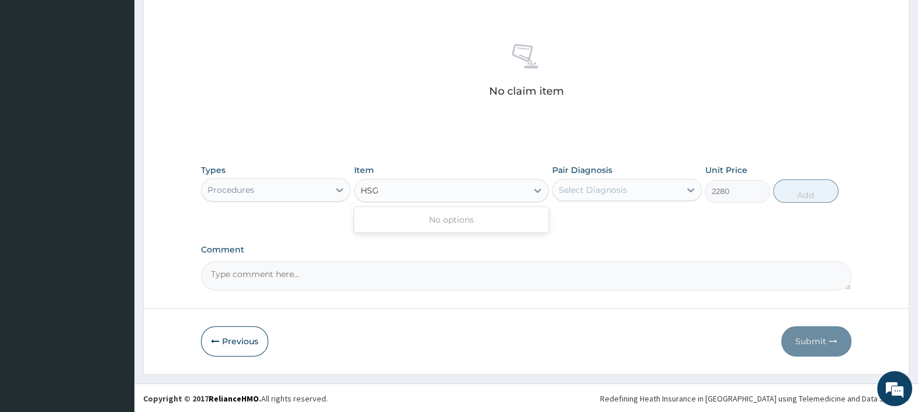
type input "HSG"
click at [291, 187] on div "Procedures" at bounding box center [264, 189] width 127 height 19
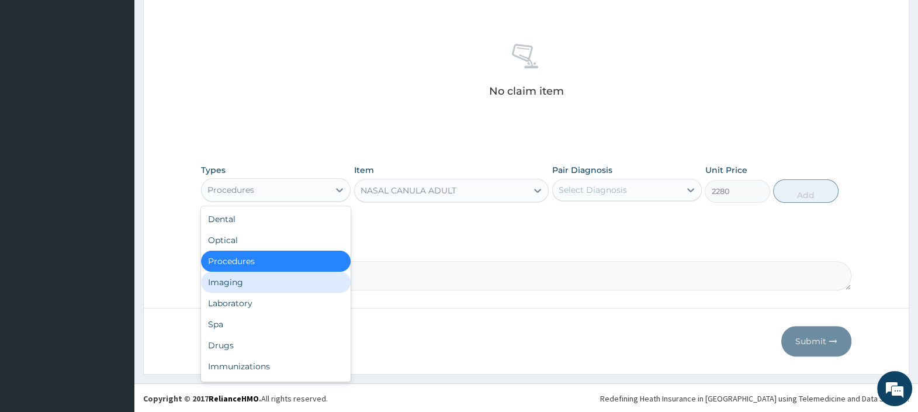
click at [246, 280] on div "Imaging" at bounding box center [276, 282] width 150 height 21
type input "0"
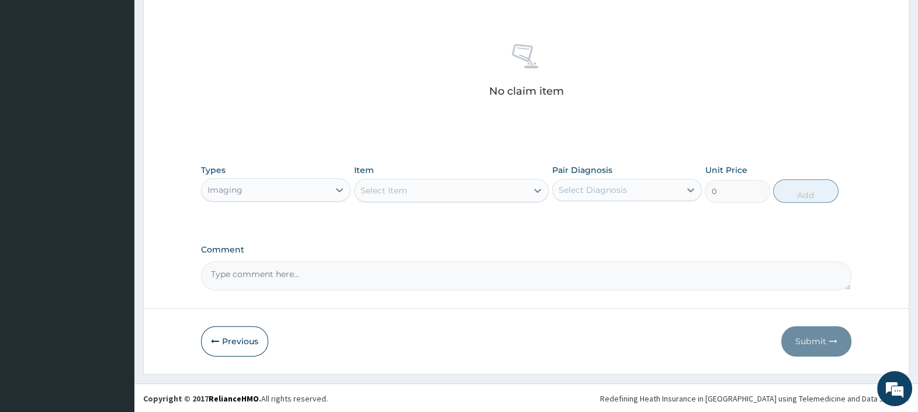
click at [437, 192] on div "Select Item" at bounding box center [441, 190] width 173 height 19
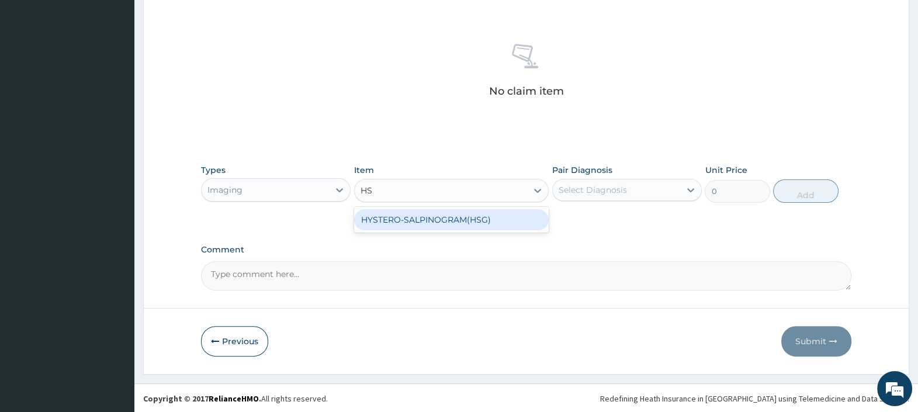
type input "HSG"
click at [429, 216] on div "HYSTERO-SALPINOGRAM(HSG)" at bounding box center [451, 219] width 195 height 21
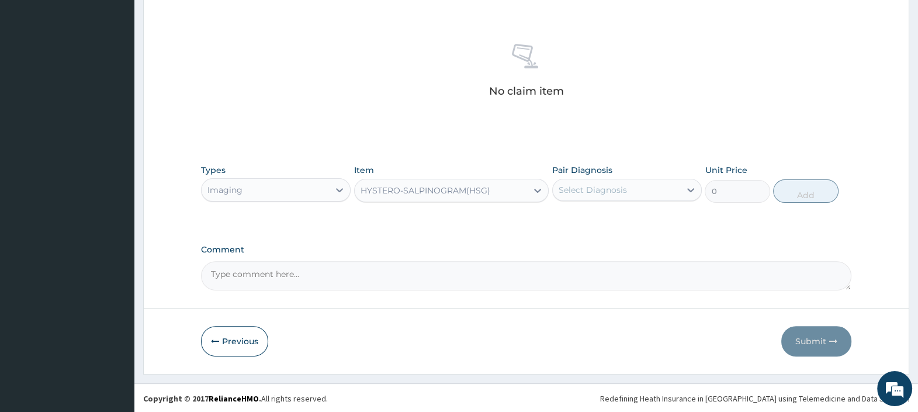
type input "32608.695"
drag, startPoint x: 243, startPoint y: 339, endPoint x: 257, endPoint y: 310, distance: 31.9
click at [242, 338] on button "Previous" at bounding box center [234, 341] width 67 height 30
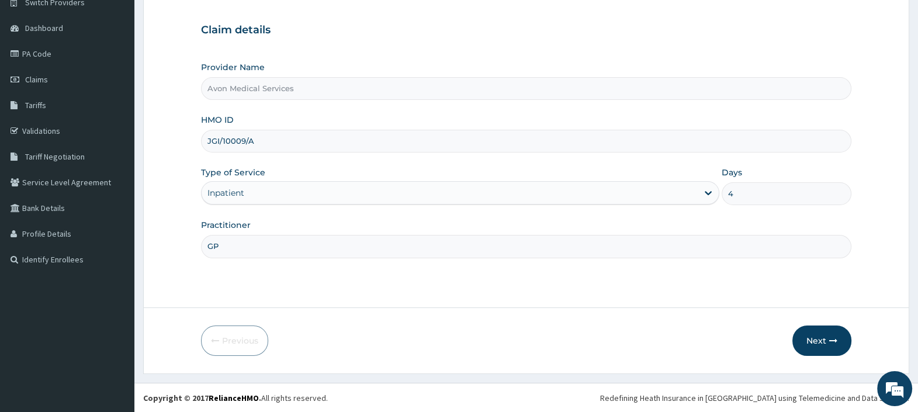
drag, startPoint x: 276, startPoint y: 145, endPoint x: 189, endPoint y: 139, distance: 87.2
click at [190, 140] on form "Step 1 of 2 Claim details Provider Name Avon Medical Services HMO ID JGI/10009/…" at bounding box center [526, 168] width 766 height 411
paste input "ISW/10003/B"
type input "ISW/10003/B"
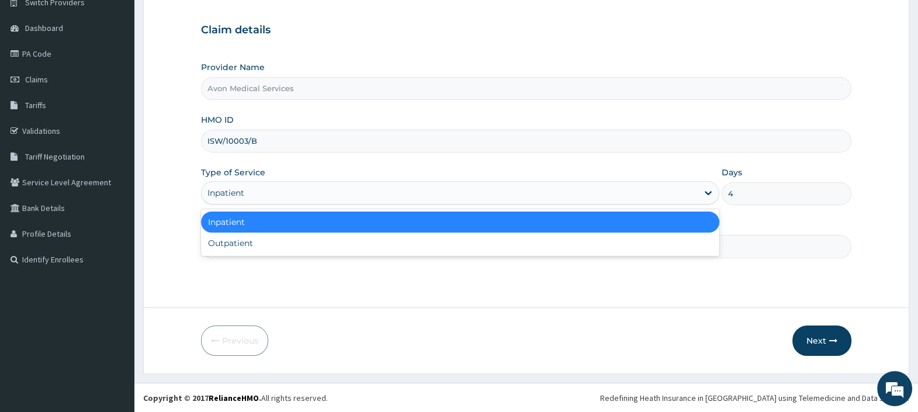
click at [243, 189] on div "Inpatient" at bounding box center [225, 193] width 37 height 12
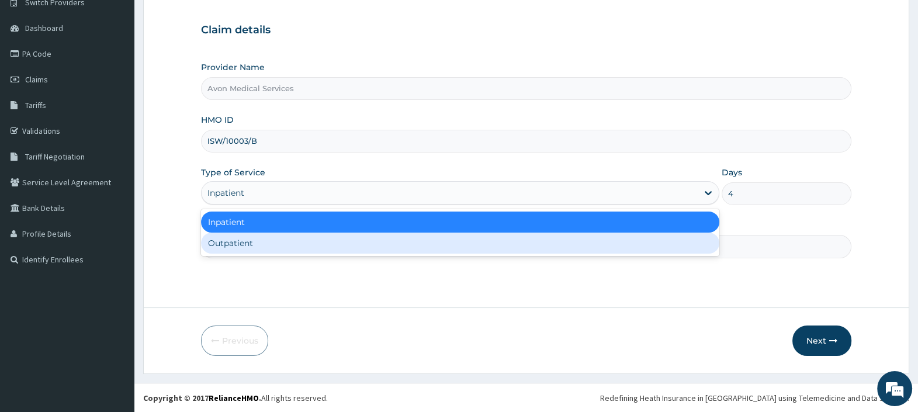
click at [244, 239] on div "Outpatient" at bounding box center [460, 242] width 518 height 21
type input "1"
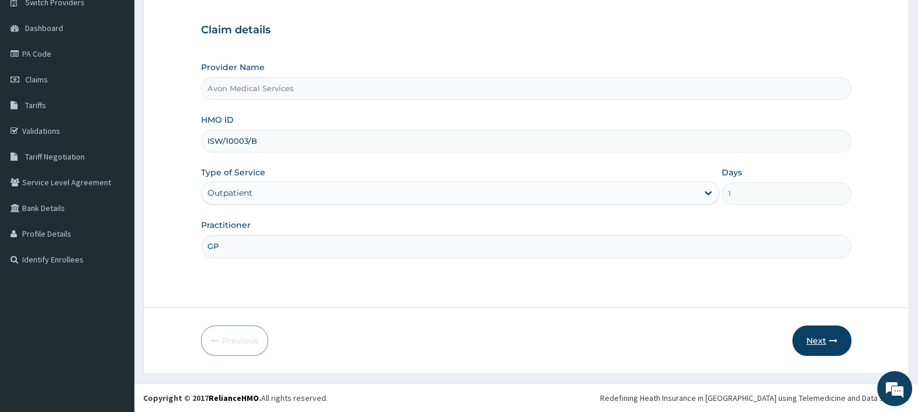
click at [804, 339] on button "Next" at bounding box center [821, 340] width 59 height 30
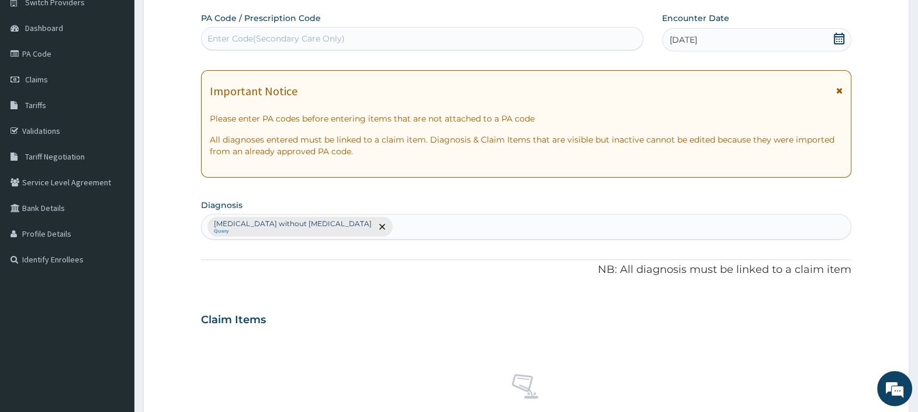
click at [328, 29] on div "Enter Code(Secondary Care Only)" at bounding box center [421, 38] width 440 height 19
paste input "PA/4CE68C"
type input "PA/4CE68C"
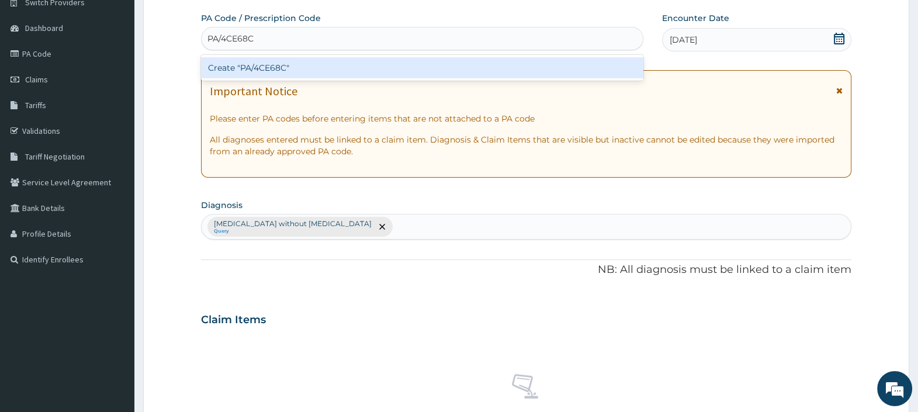
click at [321, 61] on div "Create "PA/4CE68C"" at bounding box center [422, 67] width 442 height 21
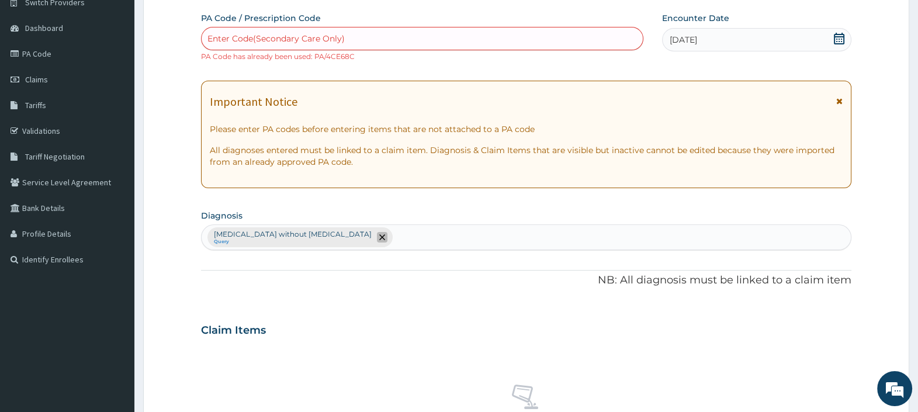
click at [379, 234] on icon "remove selection option" at bounding box center [382, 237] width 6 height 6
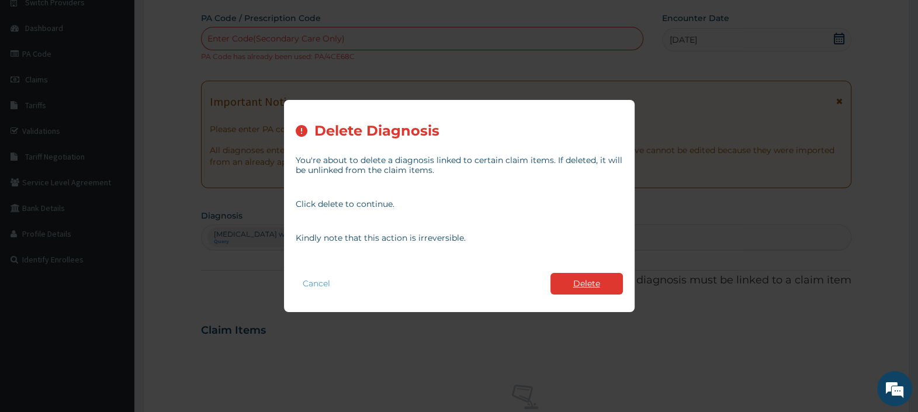
click at [576, 280] on button "Delete" at bounding box center [586, 284] width 72 height 22
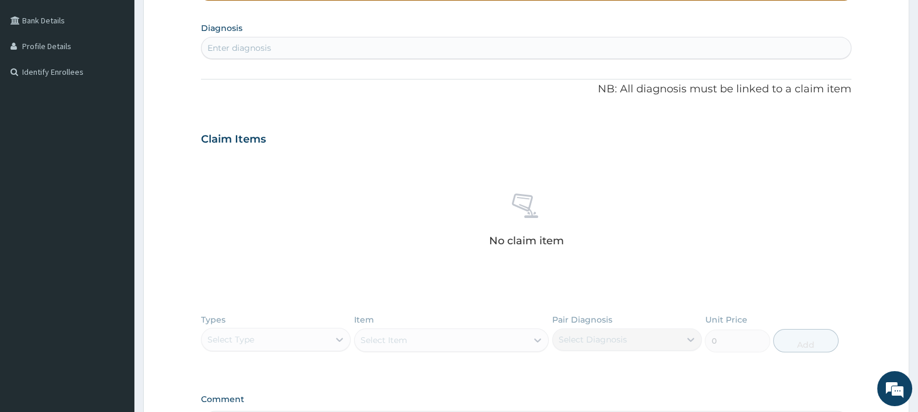
scroll to position [436, 0]
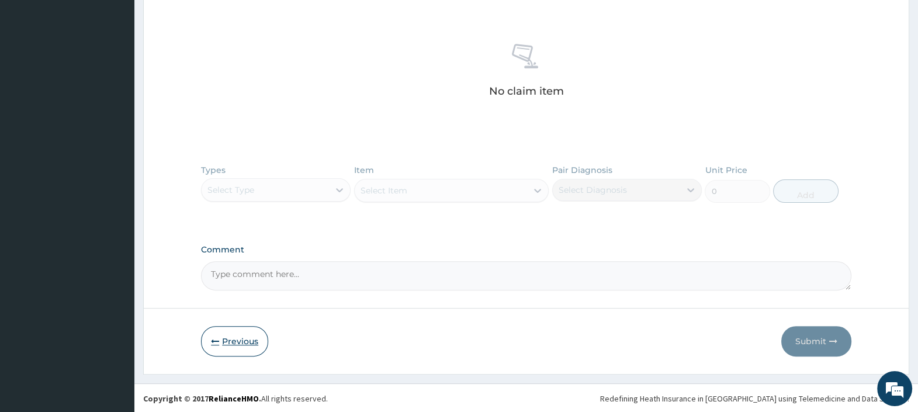
click at [247, 336] on button "Previous" at bounding box center [234, 341] width 67 height 30
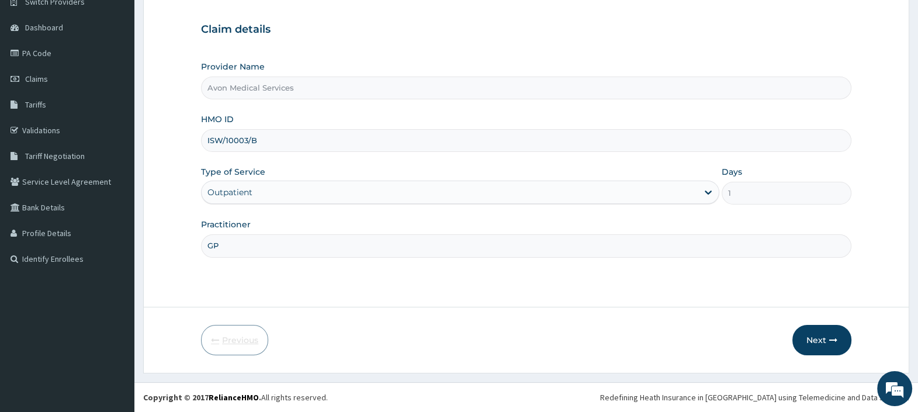
scroll to position [99, 0]
drag, startPoint x: 266, startPoint y: 140, endPoint x: 181, endPoint y: 141, distance: 85.3
click at [183, 140] on form "Step 1 of 2 Claim details Provider Name Avon Medical Services HMO ID ISW/10003/…" at bounding box center [526, 168] width 766 height 411
paste input "311/C"
type input "ISW/10311/C"
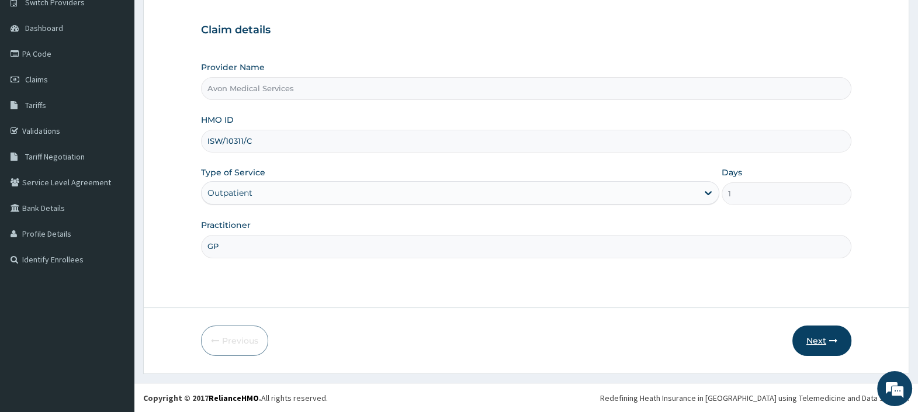
click at [815, 342] on button "Next" at bounding box center [821, 340] width 59 height 30
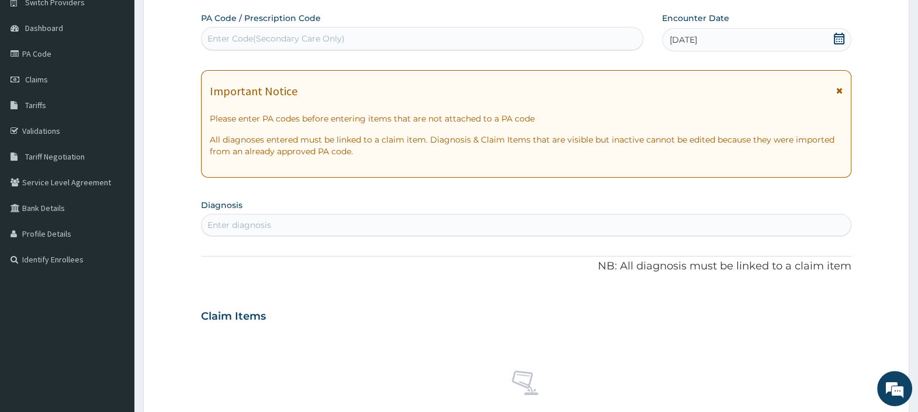
click at [839, 36] on icon at bounding box center [839, 39] width 12 height 12
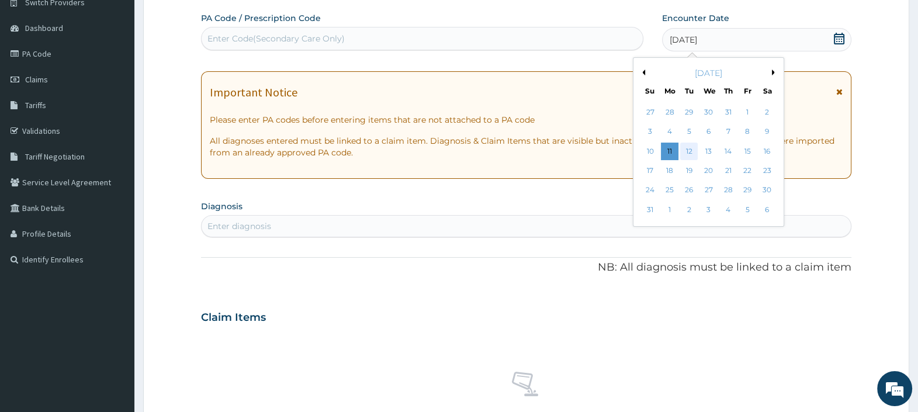
click at [688, 150] on div "12" at bounding box center [689, 152] width 18 height 18
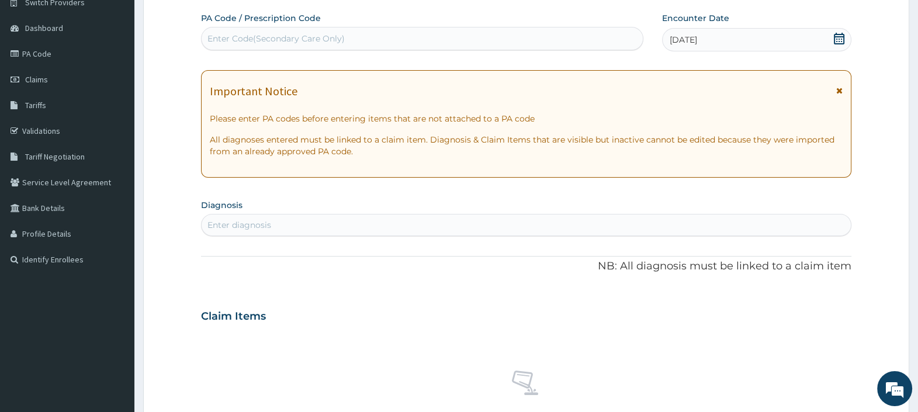
click at [262, 219] on div "Enter diagnosis" at bounding box center [239, 225] width 64 height 12
type input "GASTROENTERITIS"
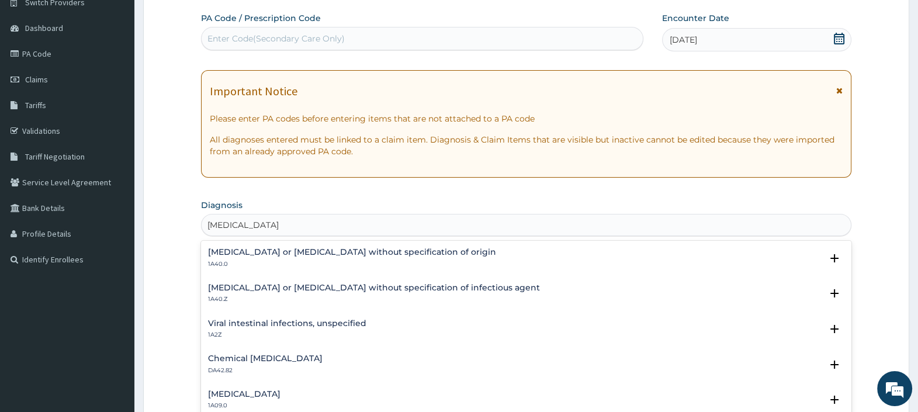
click at [255, 254] on h4 "Gastroenteritis or colitis without specification of origin" at bounding box center [352, 252] width 288 height 9
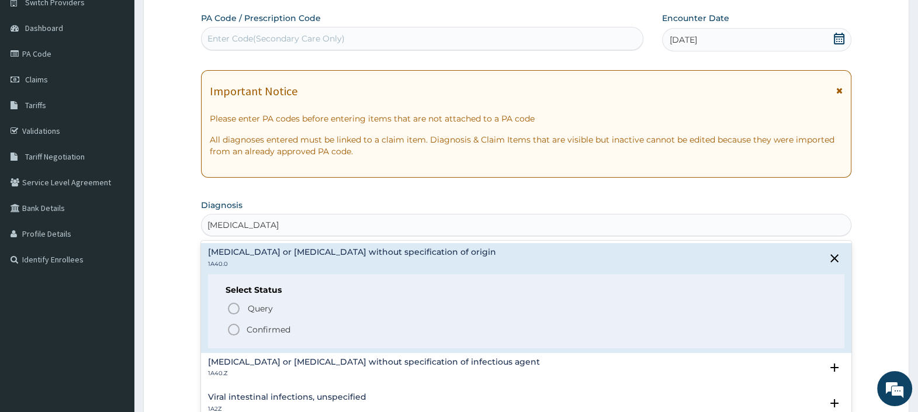
click at [249, 324] on p "Confirmed" at bounding box center [268, 330] width 44 height 12
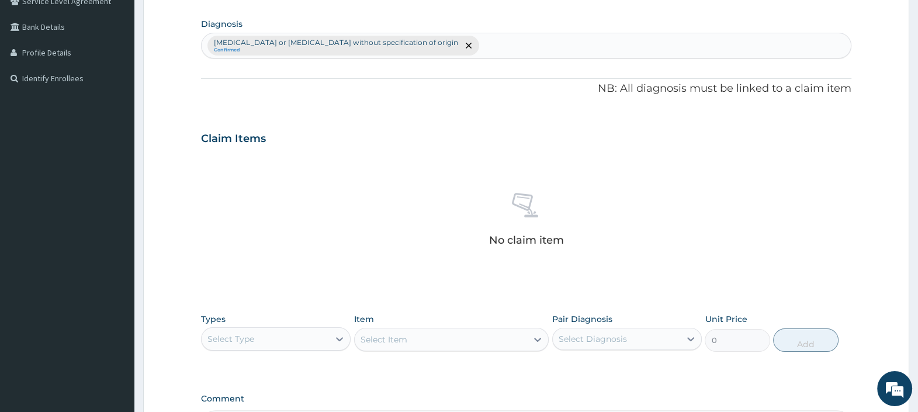
scroll to position [429, 0]
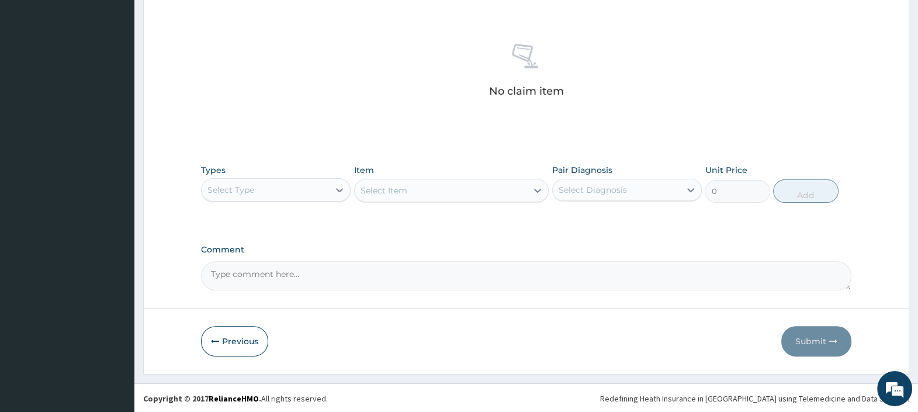
drag, startPoint x: 312, startPoint y: 190, endPoint x: 305, endPoint y: 195, distance: 8.3
click at [311, 190] on div "Select Type" at bounding box center [264, 189] width 127 height 19
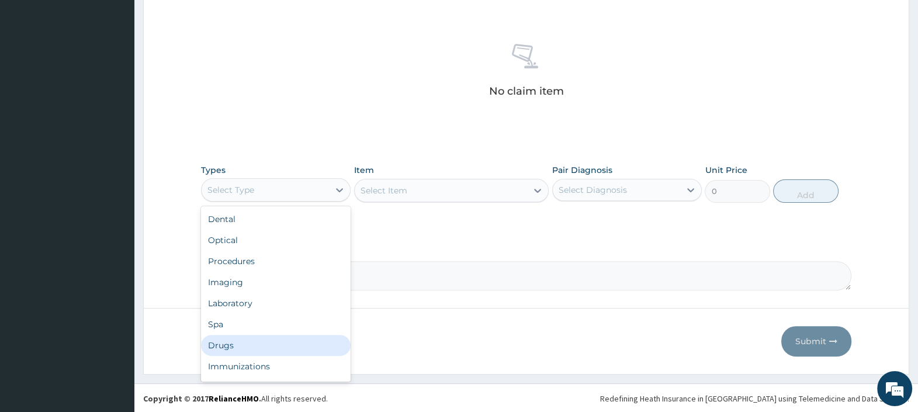
click at [244, 342] on div "Drugs" at bounding box center [276, 345] width 150 height 21
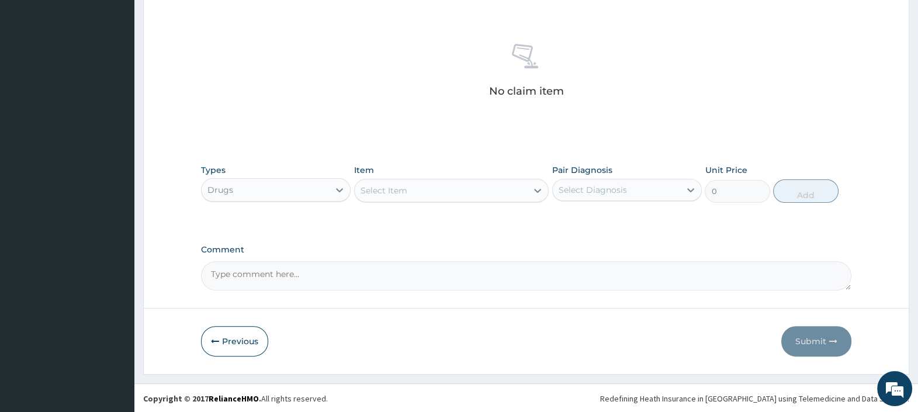
click at [399, 189] on div "Select Item" at bounding box center [383, 191] width 47 height 12
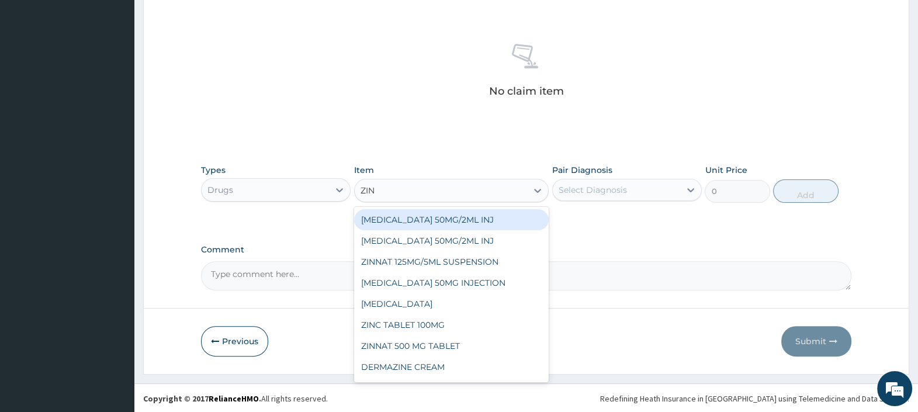
type input "ZINC"
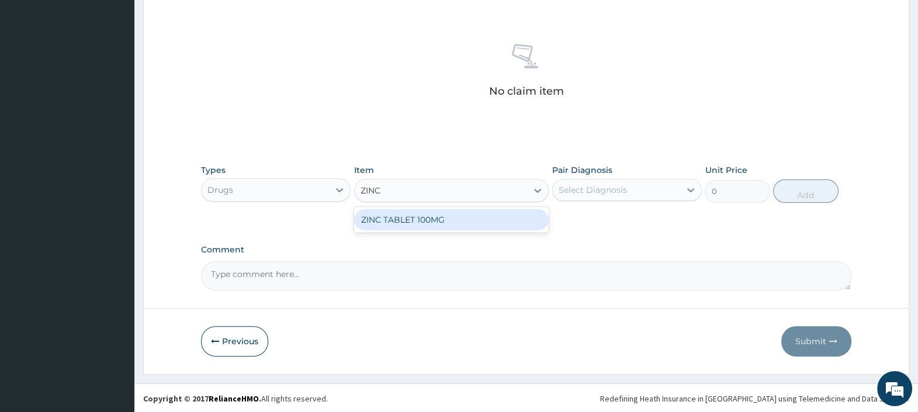
click at [392, 216] on div "ZINC TABLET 100MG" at bounding box center [451, 219] width 195 height 21
type input "100"
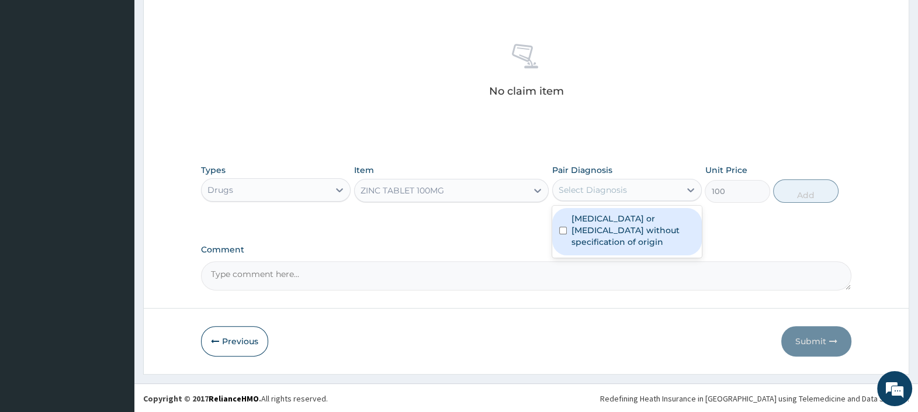
click at [603, 185] on div "Select Diagnosis" at bounding box center [592, 190] width 68 height 12
click at [593, 218] on label "Gastroenteritis or colitis without specification of origin" at bounding box center [632, 230] width 123 height 35
checkbox input "true"
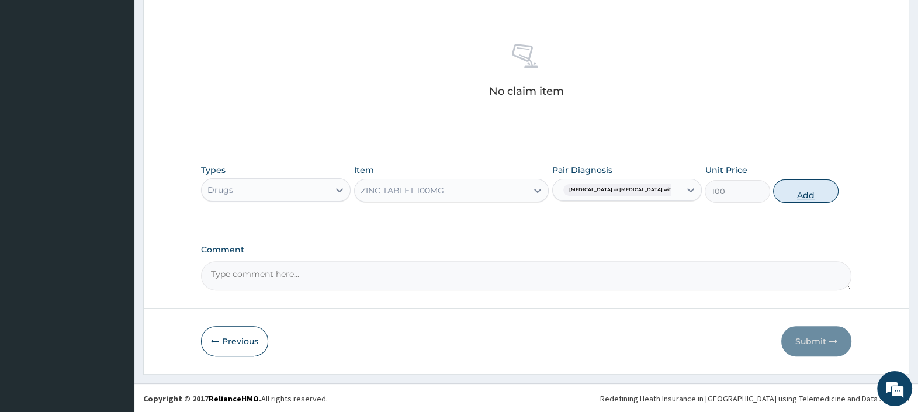
click at [806, 197] on button "Add" at bounding box center [805, 190] width 65 height 23
type input "0"
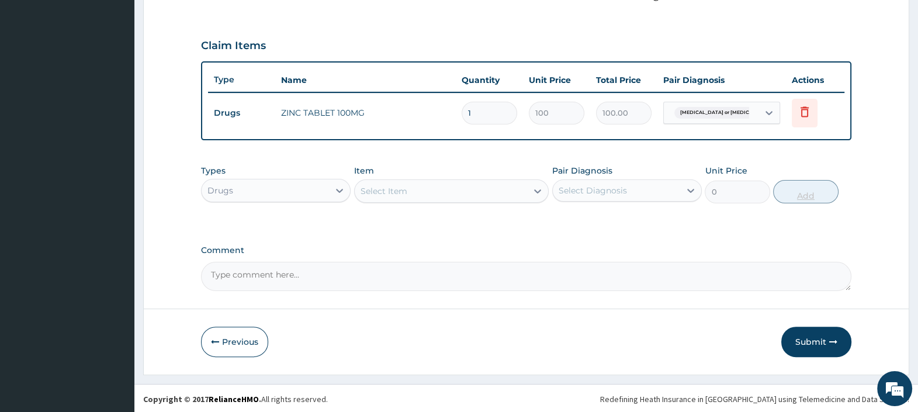
type input "10"
type input "1000.00"
type input "10"
click at [804, 337] on button "Submit" at bounding box center [816, 341] width 70 height 30
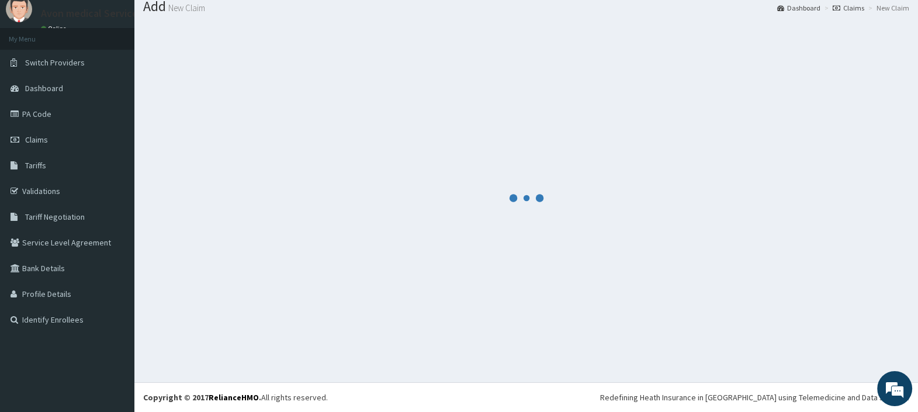
scroll to position [39, 0]
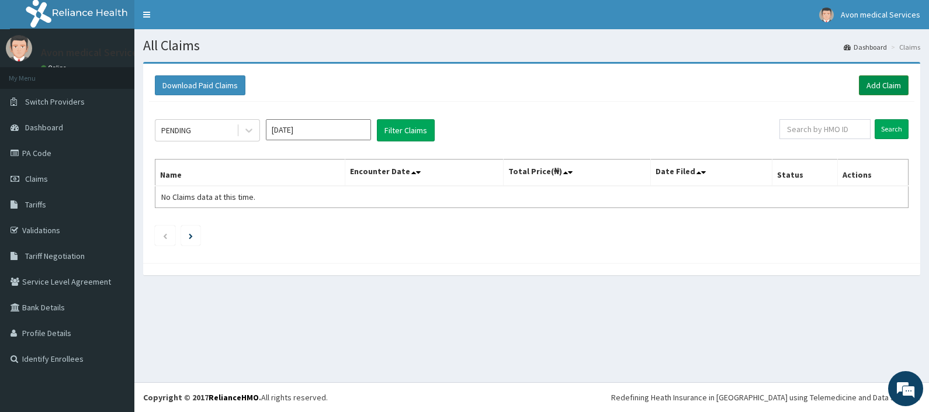
click at [888, 82] on link "Add Claim" at bounding box center [884, 85] width 50 height 20
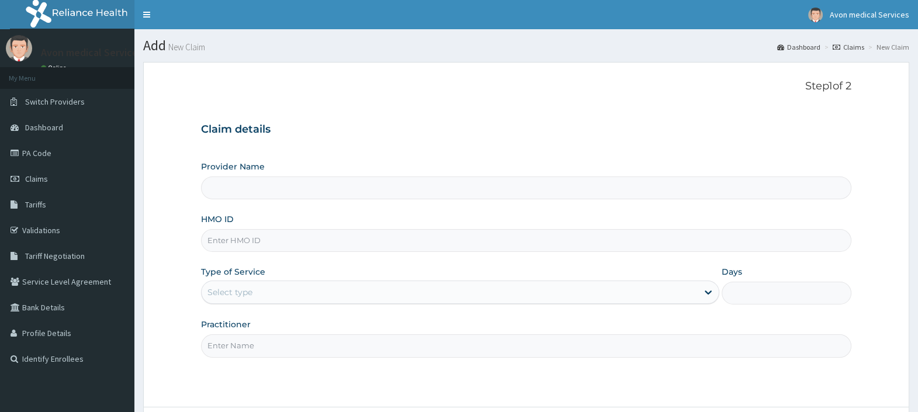
click at [438, 237] on input "HMO ID" at bounding box center [526, 240] width 650 height 23
paste input "BZY/10017/C"
type input "BZY/10017/C"
click at [390, 286] on div "Select type" at bounding box center [449, 292] width 496 height 19
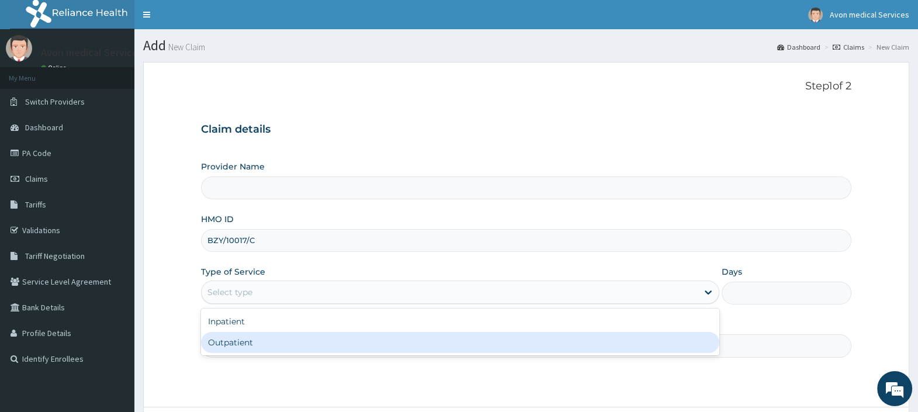
click at [373, 343] on div "Outpatient" at bounding box center [460, 342] width 518 height 21
type input "1"
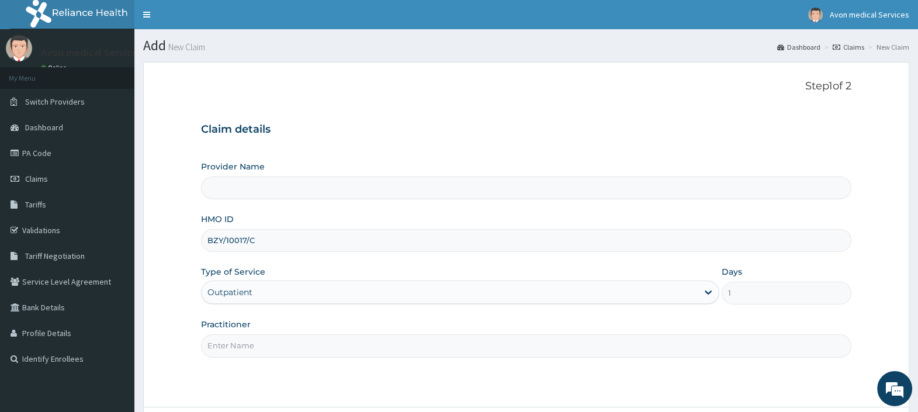
click at [369, 339] on input "Practitioner" at bounding box center [526, 345] width 650 height 23
type input "Avon Medical Services"
type input "GP"
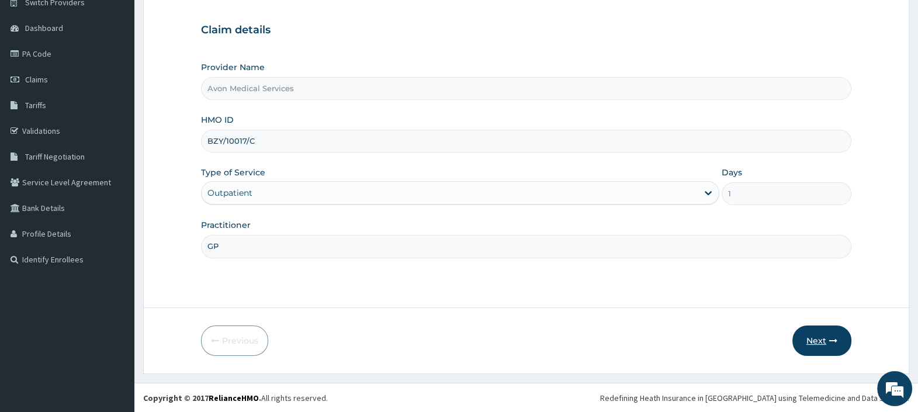
click at [815, 329] on button "Next" at bounding box center [821, 340] width 59 height 30
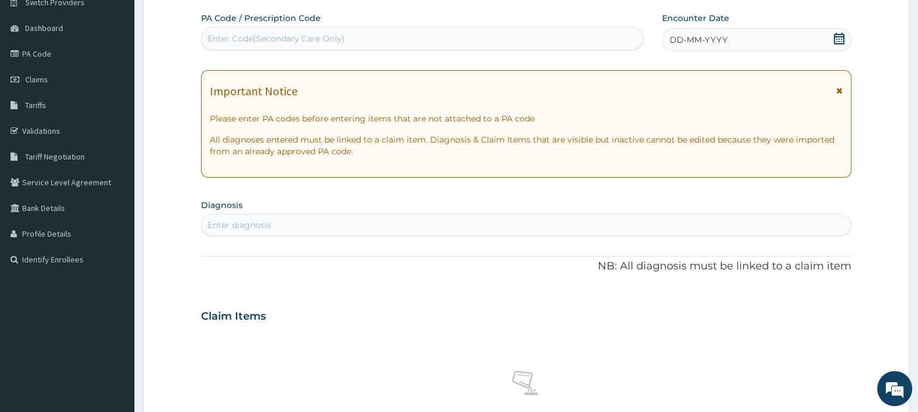
click at [838, 38] on icon at bounding box center [838, 39] width 11 height 12
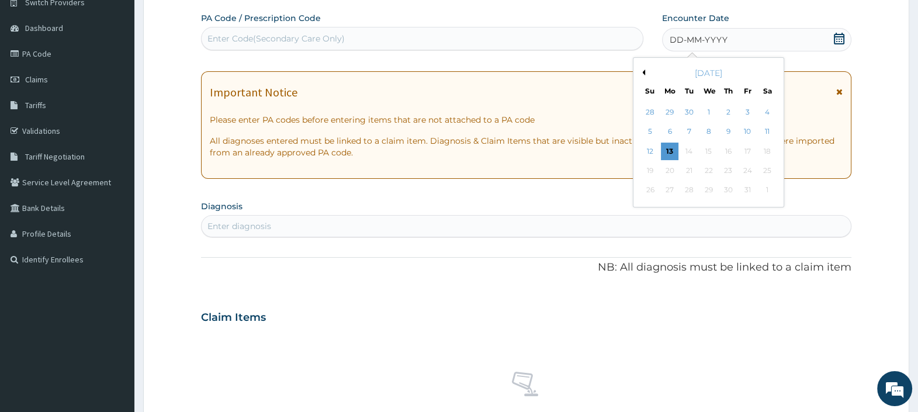
click at [644, 70] on button "Previous Month" at bounding box center [642, 72] width 6 height 6
click at [643, 69] on button "Previous Month" at bounding box center [642, 72] width 6 height 6
click at [707, 145] on div "13" at bounding box center [708, 152] width 18 height 18
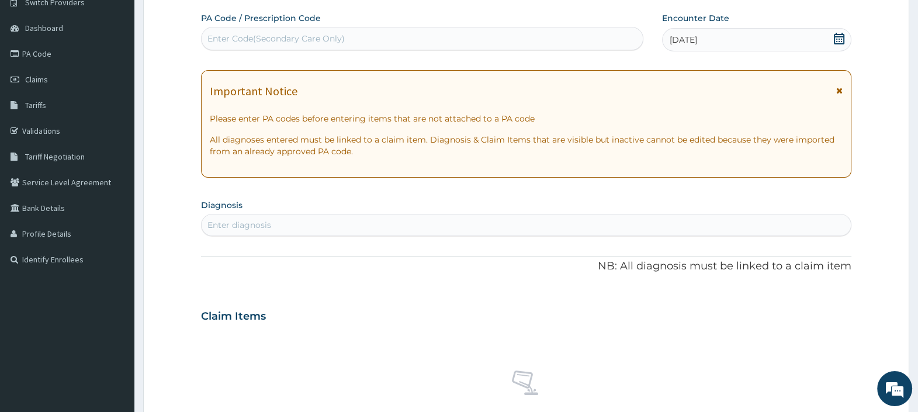
scroll to position [0, 0]
click at [363, 234] on div "Enter diagnosis" at bounding box center [526, 225] width 650 height 22
click at [357, 222] on div "Enter diagnosis" at bounding box center [525, 225] width 649 height 19
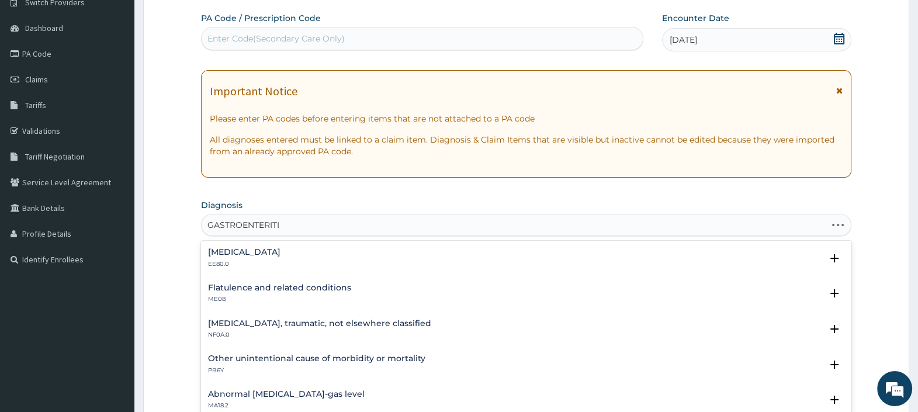
type input "[MEDICAL_DATA]"
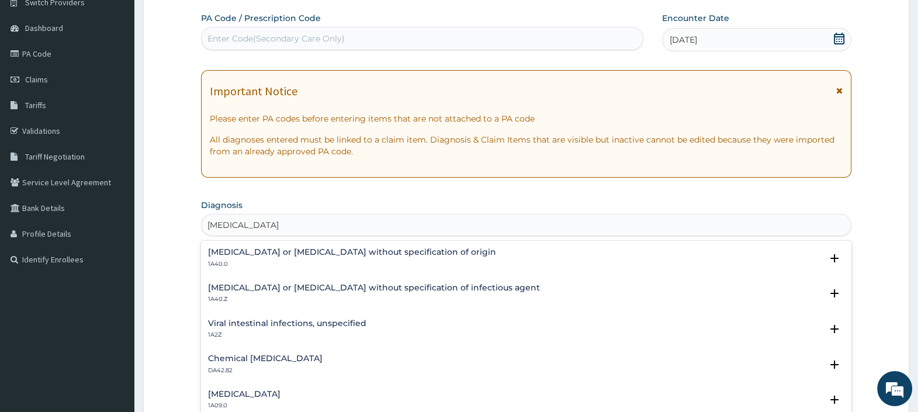
click at [310, 256] on div "[MEDICAL_DATA] or [MEDICAL_DATA] without specification of origin 1A40.0" at bounding box center [352, 258] width 288 height 20
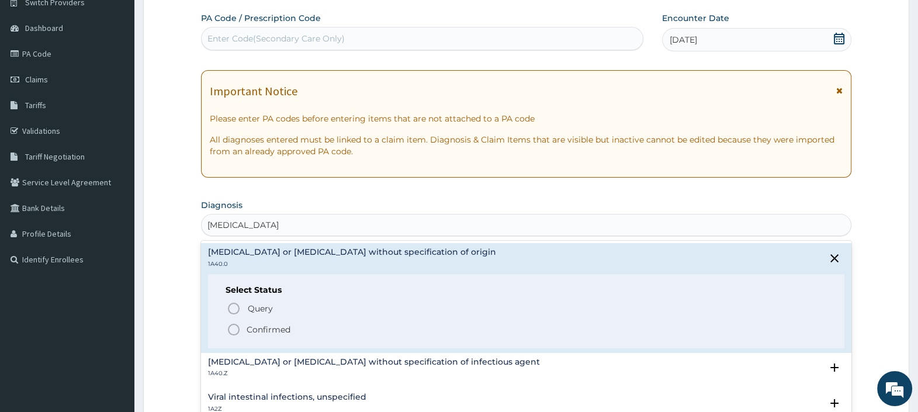
click at [268, 327] on p "Confirmed" at bounding box center [268, 330] width 44 height 12
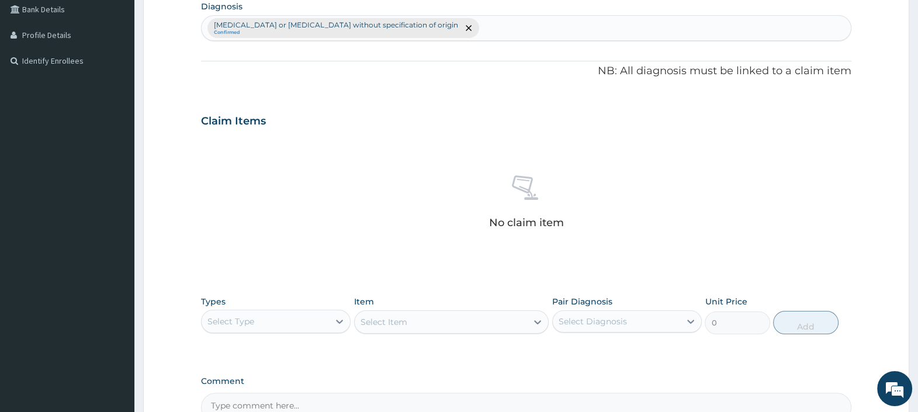
scroll to position [391, 0]
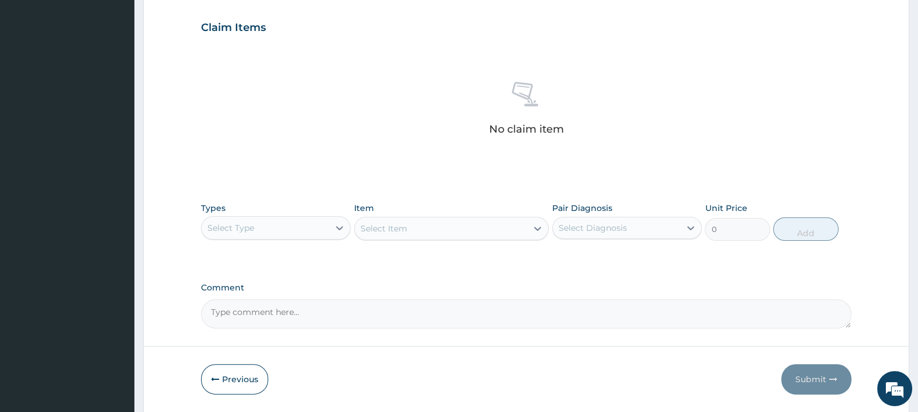
click at [313, 224] on div "Select Type" at bounding box center [264, 227] width 127 height 19
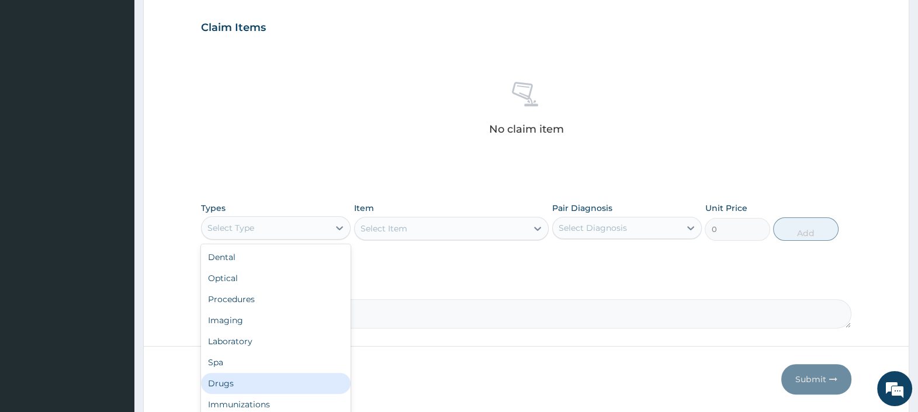
click at [235, 380] on div "Drugs" at bounding box center [276, 383] width 150 height 21
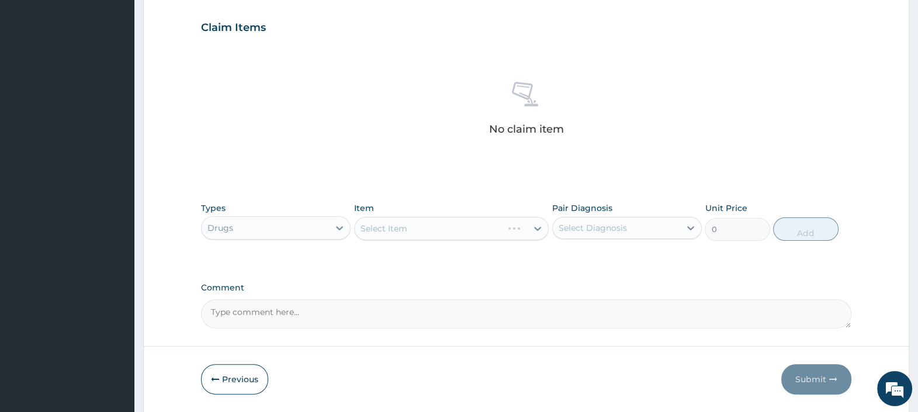
click at [420, 224] on div "Select Item" at bounding box center [451, 228] width 195 height 23
click at [420, 224] on div "Select Item" at bounding box center [441, 228] width 173 height 19
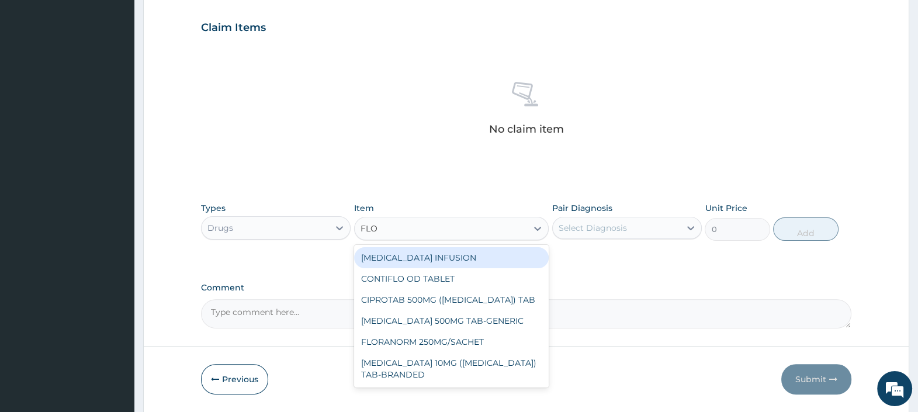
type input "[PERSON_NAME]"
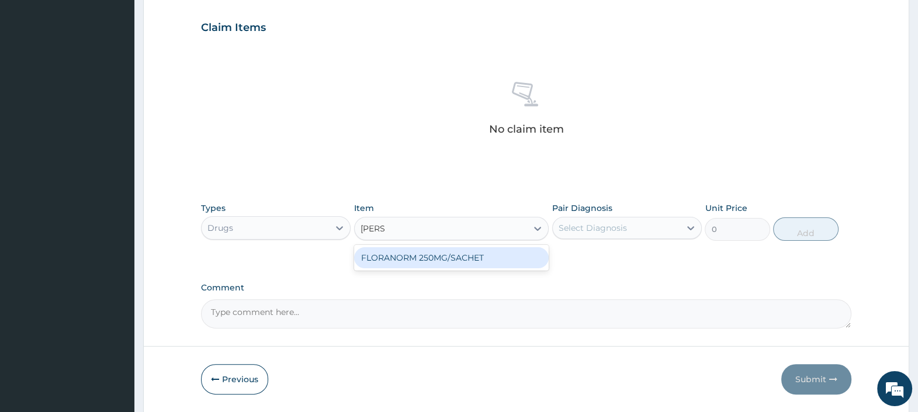
click at [418, 257] on div "FLORANORM 250MG/SACHET" at bounding box center [451, 257] width 195 height 21
type input "1800"
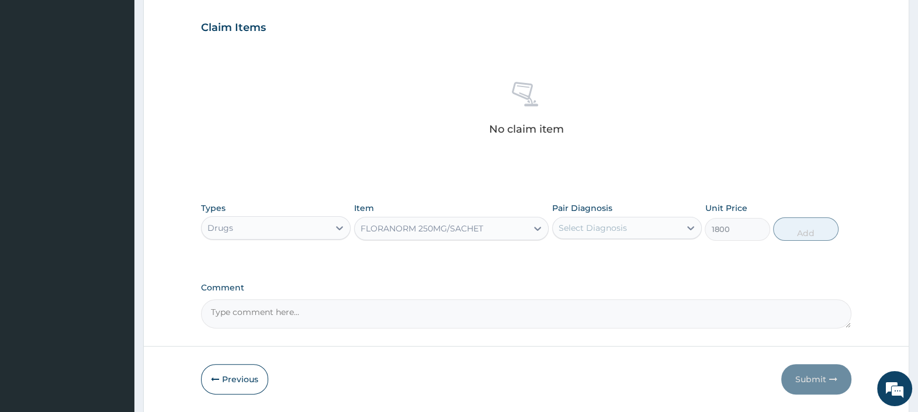
click at [578, 231] on div "Select Diagnosis" at bounding box center [592, 228] width 68 height 12
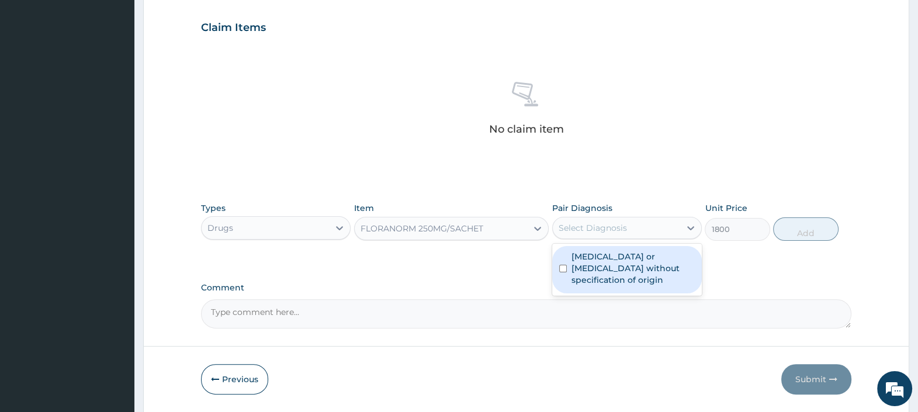
click at [654, 259] on label "[MEDICAL_DATA] or [MEDICAL_DATA] without specification of origin" at bounding box center [632, 268] width 123 height 35
checkbox input "true"
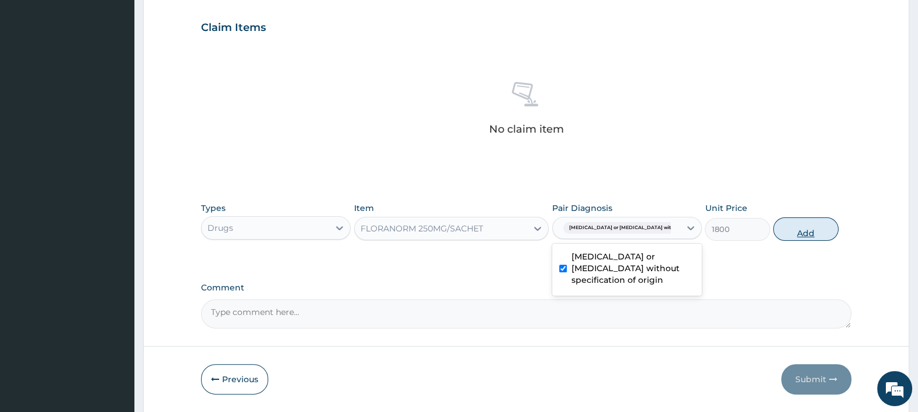
click at [797, 227] on button "Add" at bounding box center [805, 228] width 65 height 23
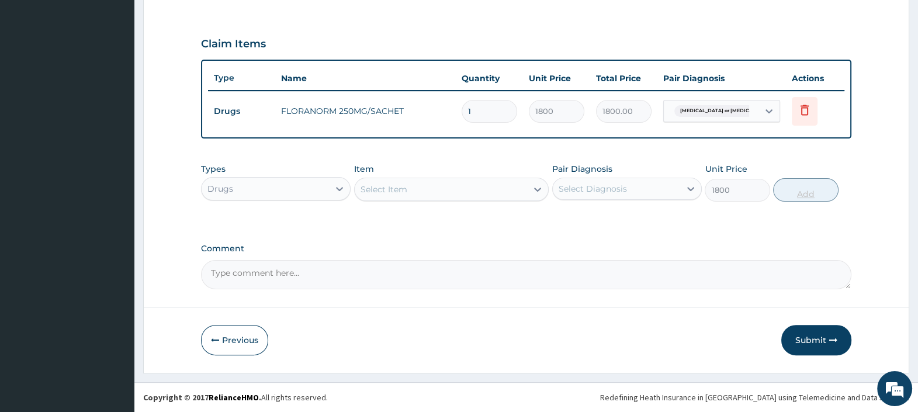
type input "0"
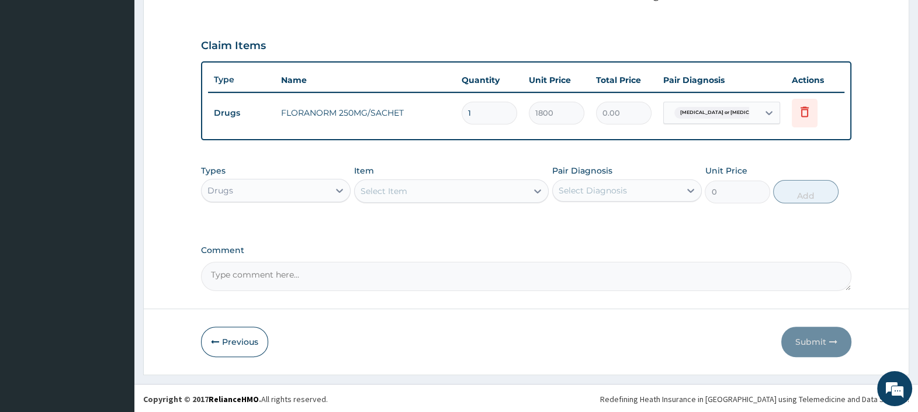
type input "0.00"
type input "4"
type input "7200.00"
type input "4"
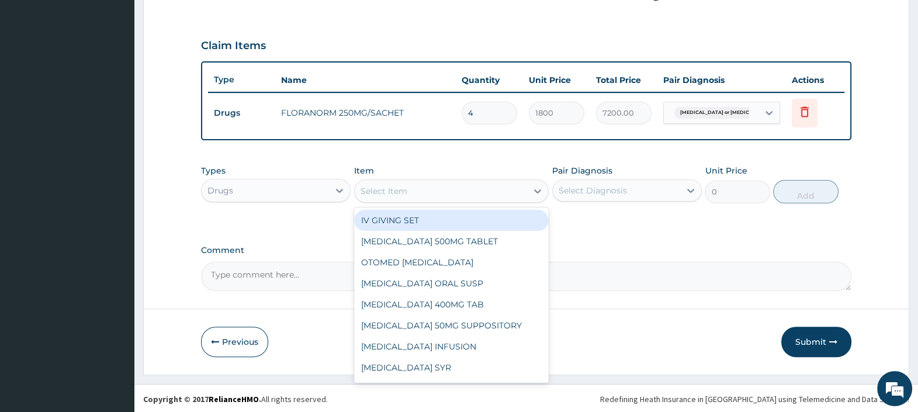
click at [488, 194] on div "Select Item" at bounding box center [441, 191] width 173 height 19
type input "ZINC"
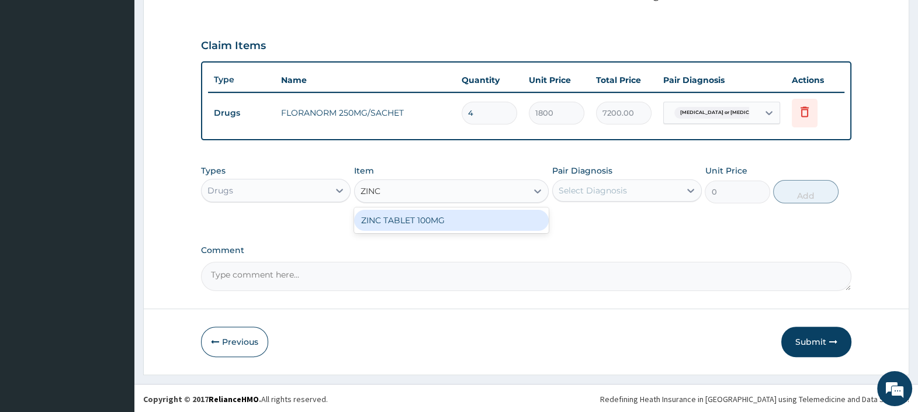
click at [472, 219] on div "ZINC TABLET 100MG" at bounding box center [451, 220] width 195 height 21
type input "100"
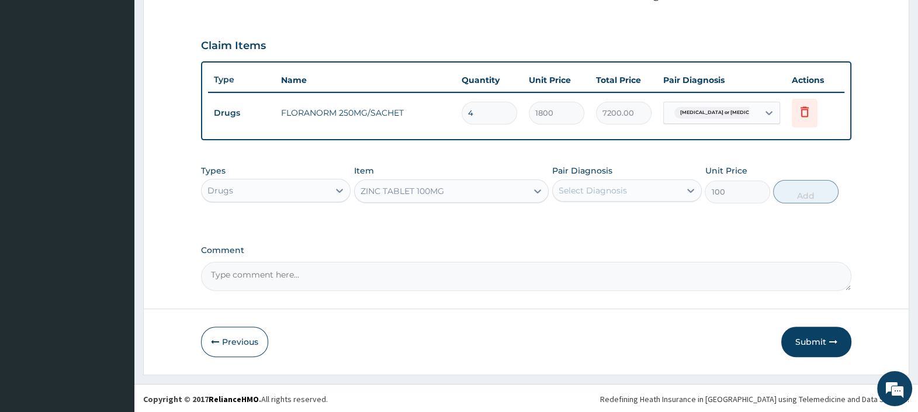
click at [588, 193] on div "Select Diagnosis" at bounding box center [592, 191] width 68 height 12
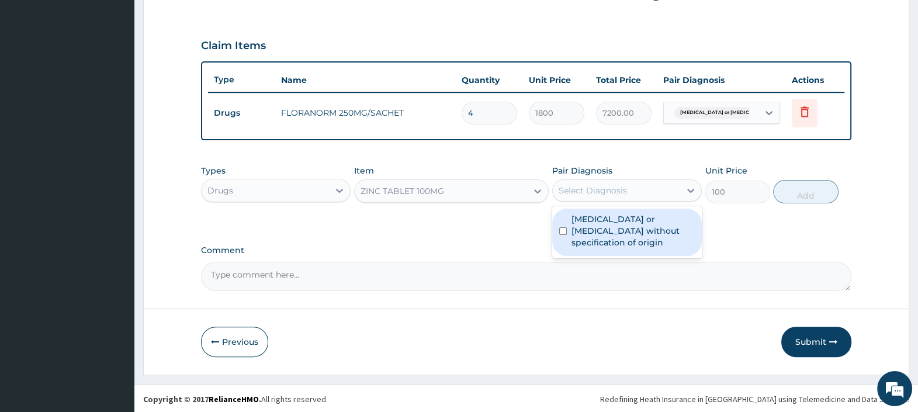
click at [606, 220] on label "[MEDICAL_DATA] or [MEDICAL_DATA] without specification of origin" at bounding box center [632, 230] width 123 height 35
checkbox input "true"
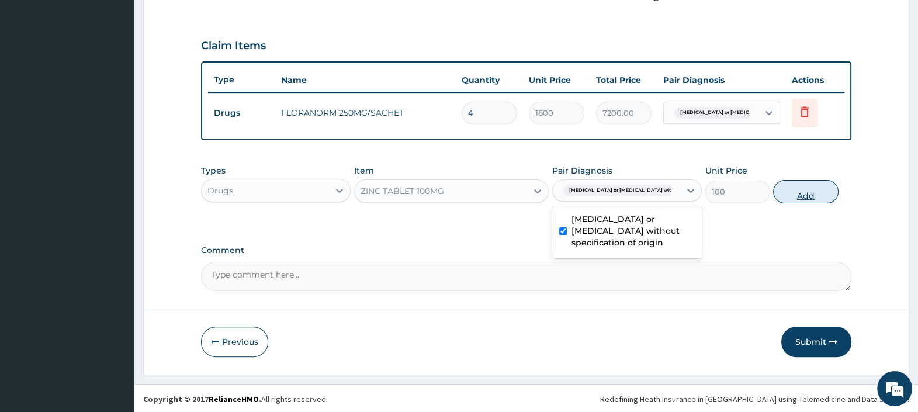
click at [791, 192] on button "Add" at bounding box center [805, 191] width 65 height 23
type input "0"
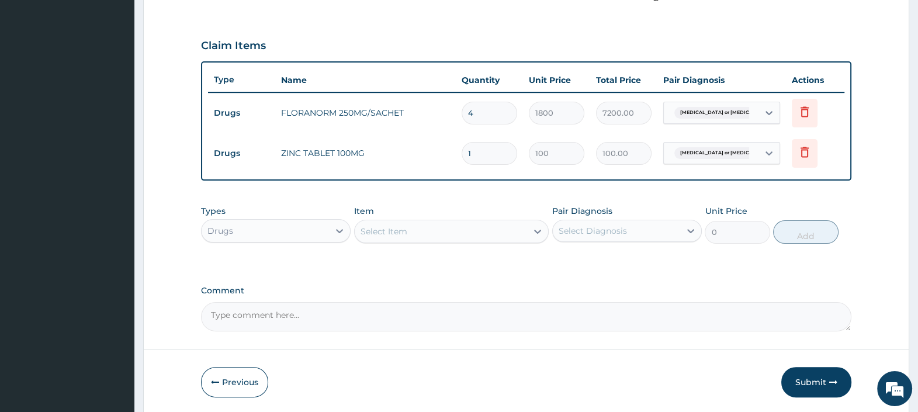
type input "10"
type input "1000.00"
type input "10"
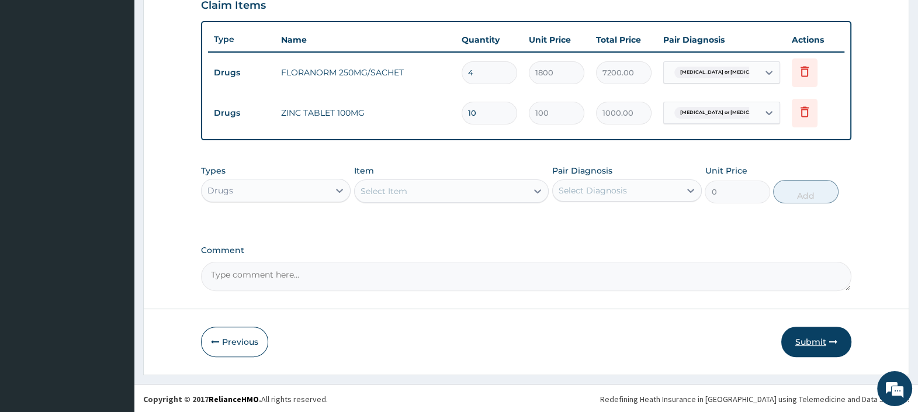
click at [811, 343] on button "Submit" at bounding box center [816, 341] width 70 height 30
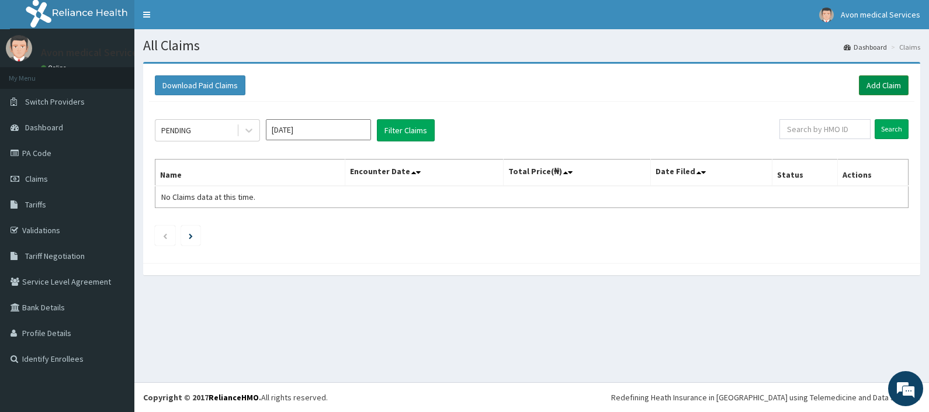
click at [875, 89] on link "Add Claim" at bounding box center [884, 85] width 50 height 20
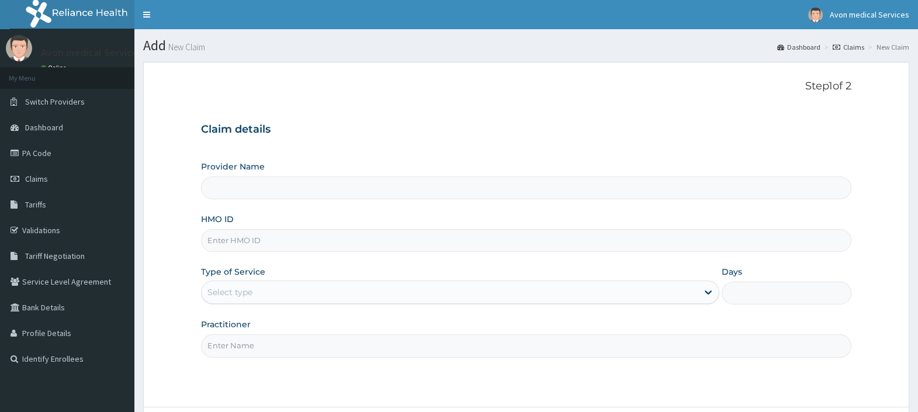
click at [461, 239] on input "HMO ID" at bounding box center [526, 240] width 650 height 23
paste input "ANL/10051/C"
type input "ANL/10051/C"
click at [213, 303] on div "Select type" at bounding box center [460, 291] width 518 height 23
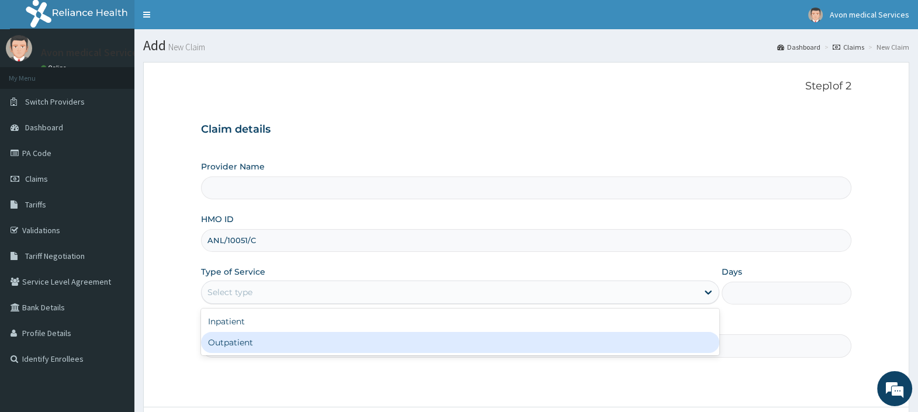
click at [214, 348] on div "Outpatient" at bounding box center [460, 342] width 518 height 21
type input "1"
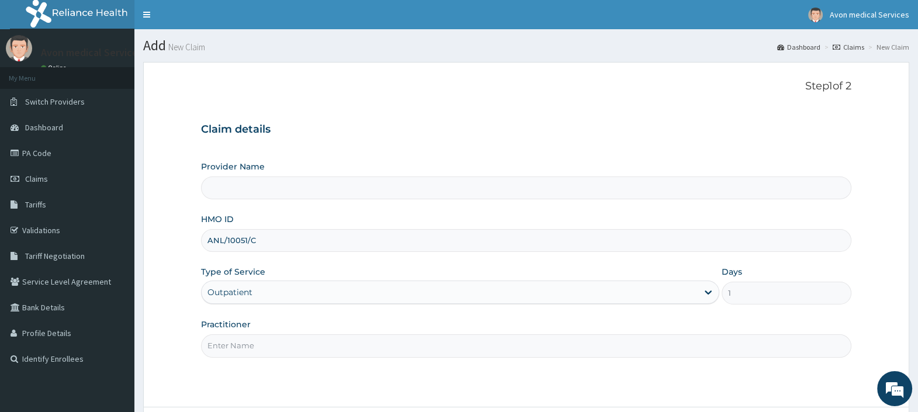
type input "Avon Medical Services"
click at [225, 335] on input "Practitioner" at bounding box center [526, 345] width 650 height 23
type input "GP"
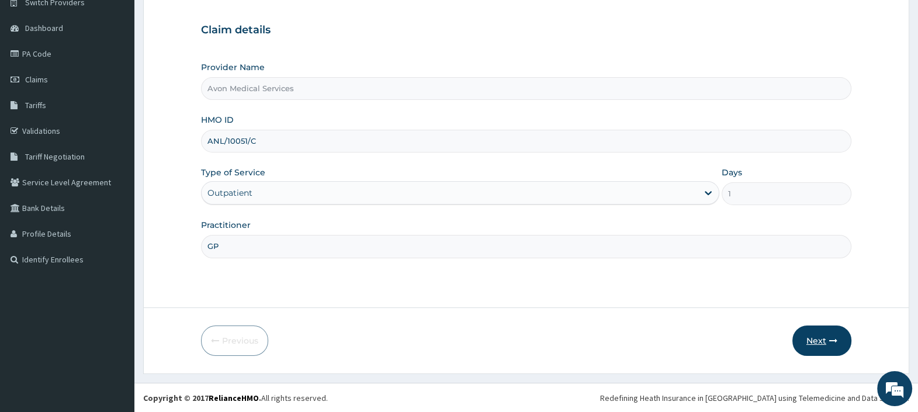
click at [819, 340] on button "Next" at bounding box center [821, 340] width 59 height 30
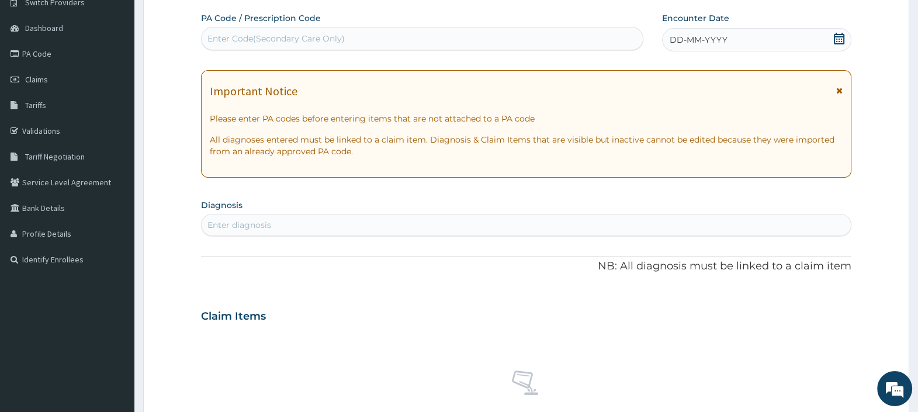
click at [700, 47] on div "DD-MM-YYYY" at bounding box center [756, 39] width 189 height 23
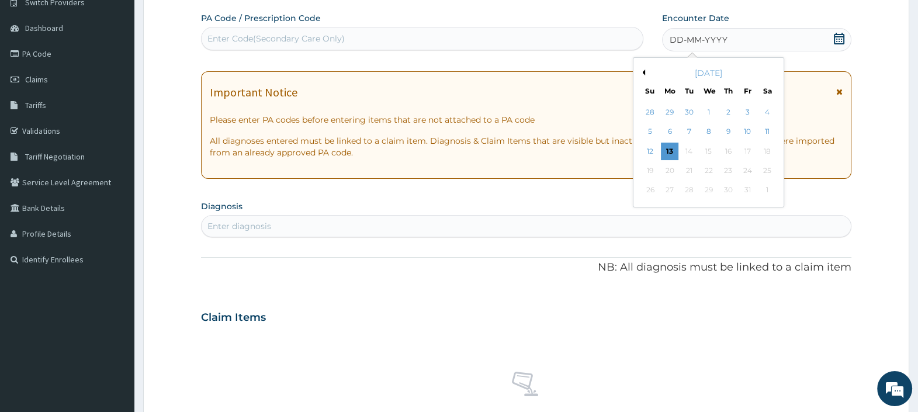
click at [644, 71] on button "Previous Month" at bounding box center [642, 72] width 6 height 6
click at [703, 144] on div "13" at bounding box center [708, 152] width 18 height 18
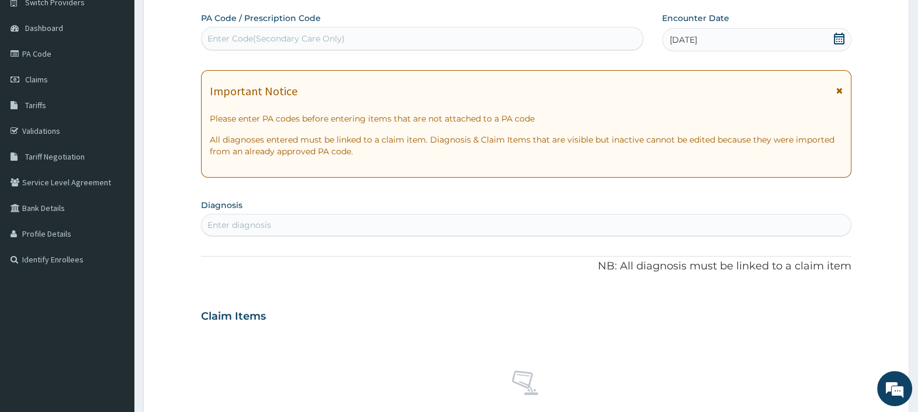
scroll to position [0, 0]
click at [270, 204] on section "Diagnosis Enter diagnosis" at bounding box center [526, 216] width 650 height 40
click at [274, 222] on div "Enter diagnosis" at bounding box center [525, 225] width 649 height 19
type input "OTOMYTOSIS"
type input "O"
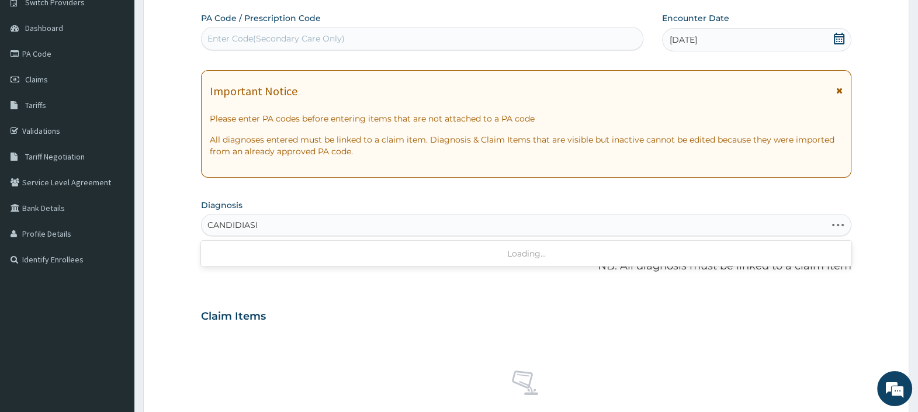
type input "[MEDICAL_DATA]"
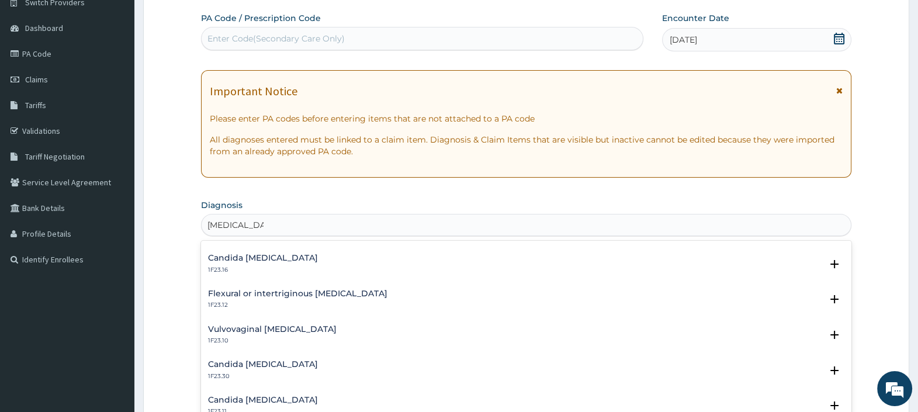
scroll to position [365, 0]
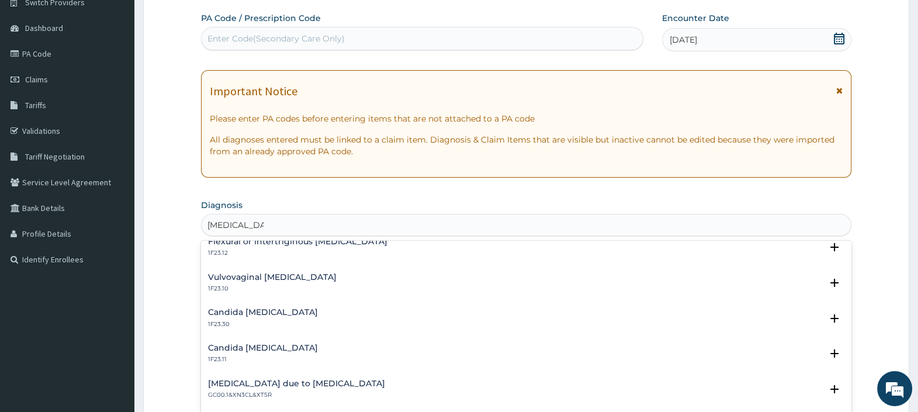
click at [249, 275] on h4 "Vulvovaginal [MEDICAL_DATA]" at bounding box center [272, 277] width 128 height 9
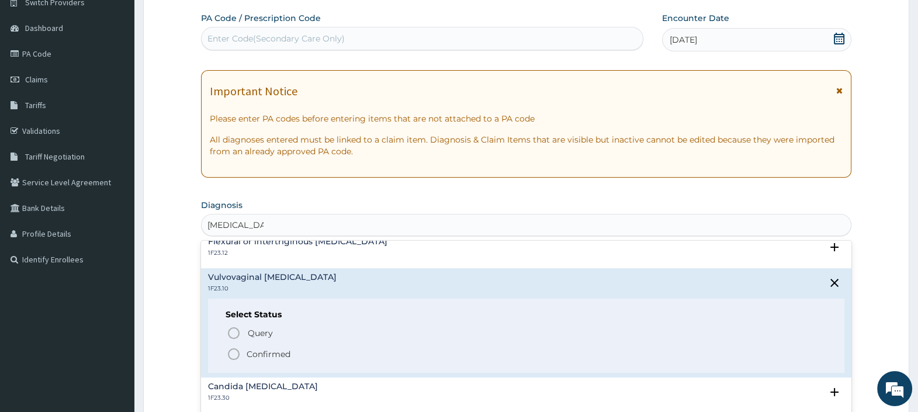
click at [254, 353] on p "Confirmed" at bounding box center [268, 354] width 44 height 12
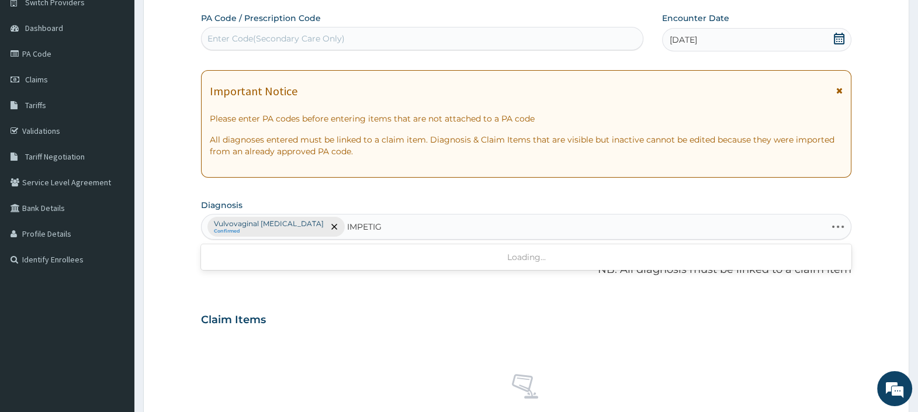
type input "[MEDICAL_DATA]"
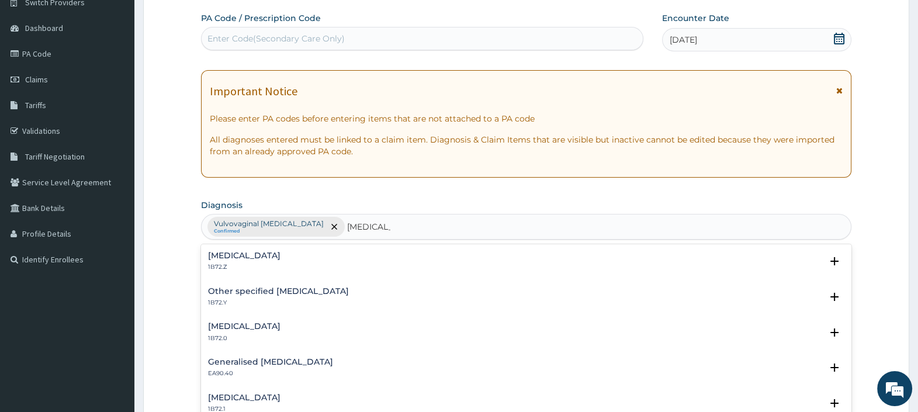
click at [245, 251] on h4 "[MEDICAL_DATA]" at bounding box center [244, 255] width 72 height 9
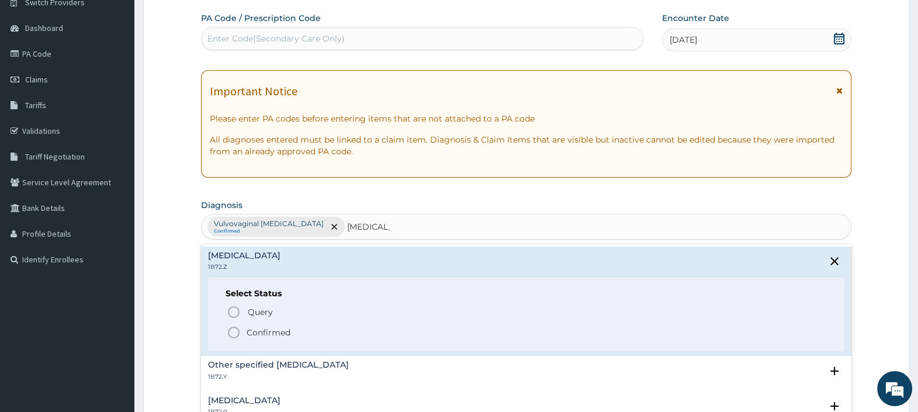
click at [249, 329] on p "Confirmed" at bounding box center [268, 332] width 44 height 12
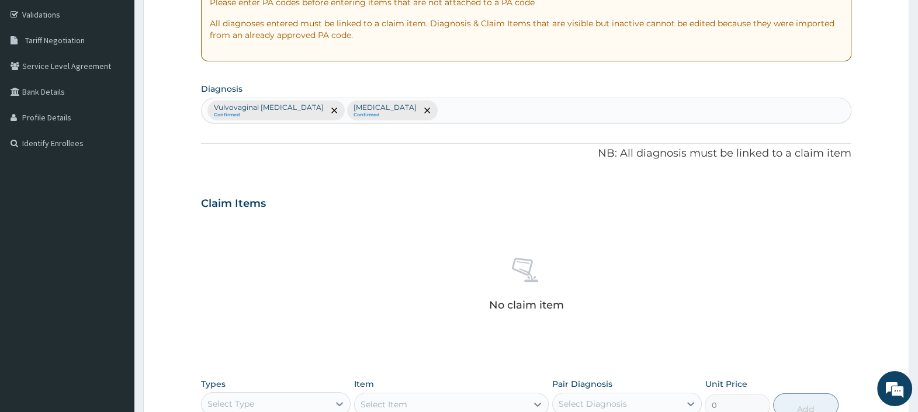
scroll to position [429, 0]
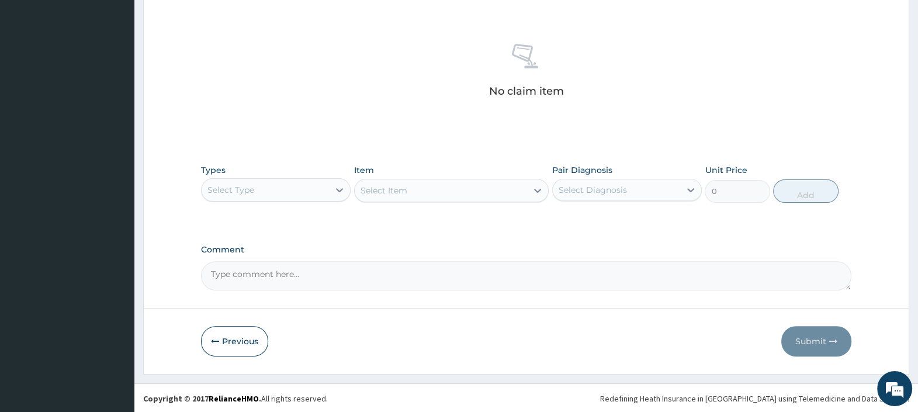
click at [311, 190] on div "Select Type" at bounding box center [264, 189] width 127 height 19
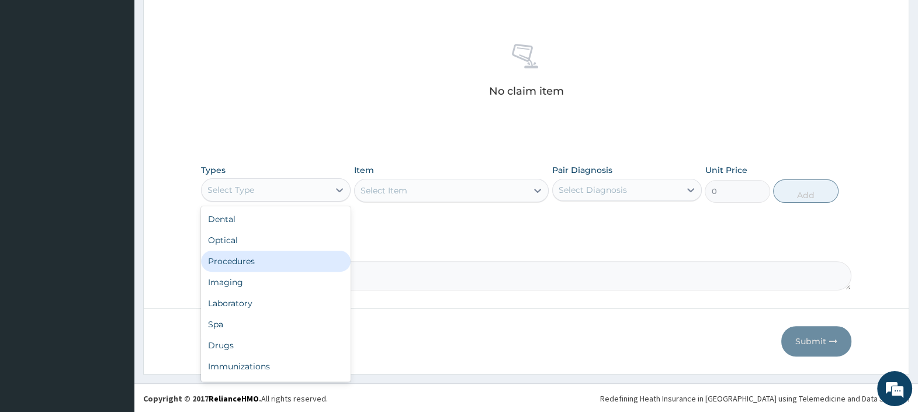
click at [278, 263] on div "Procedures" at bounding box center [276, 261] width 150 height 21
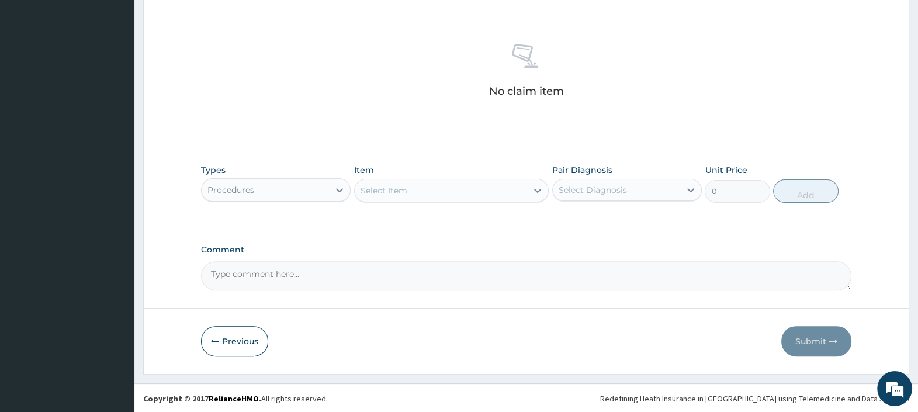
click at [404, 192] on div "Select Item" at bounding box center [383, 191] width 47 height 12
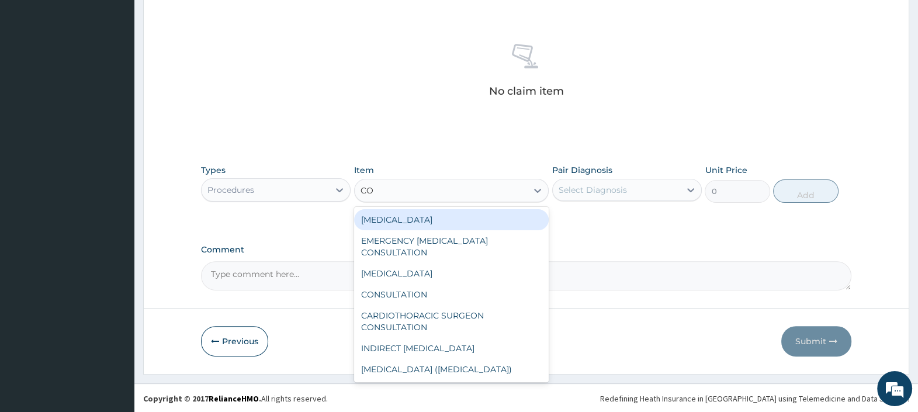
type input "CON"
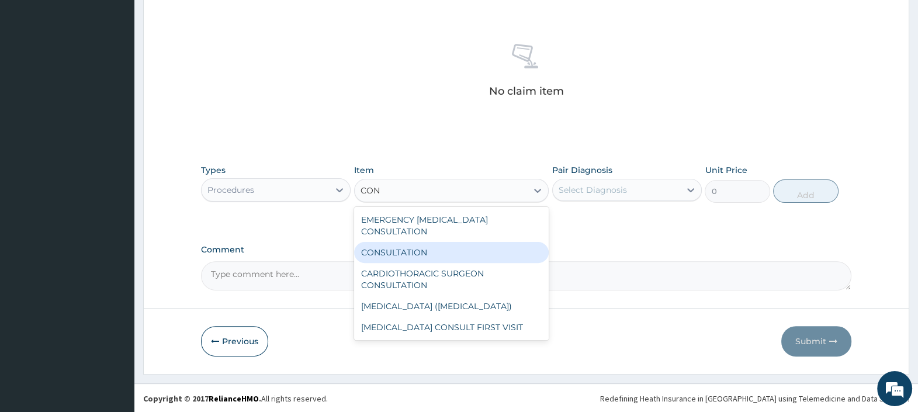
click at [397, 255] on div "CONSULTATION" at bounding box center [451, 252] width 195 height 21
type input "4840"
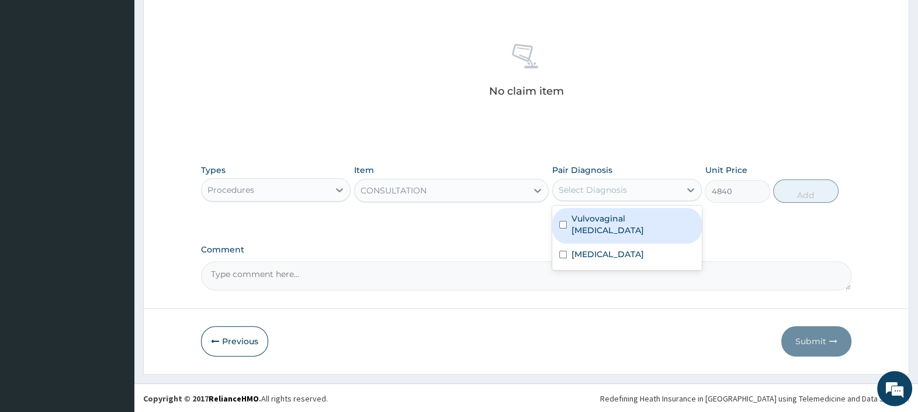
click at [634, 193] on div "Select Diagnosis" at bounding box center [615, 189] width 127 height 19
click at [623, 214] on label "Vulvovaginal candidosis" at bounding box center [632, 224] width 123 height 23
checkbox input "true"
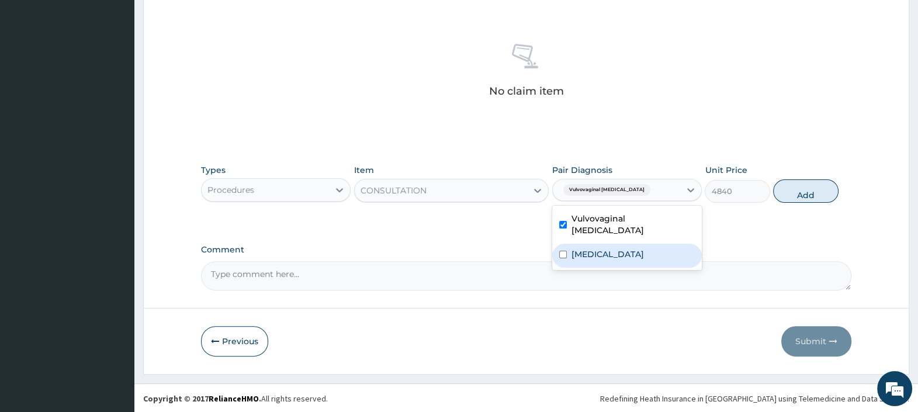
click at [612, 244] on div "Impetigo, unspecified" at bounding box center [627, 256] width 150 height 24
checkbox input "true"
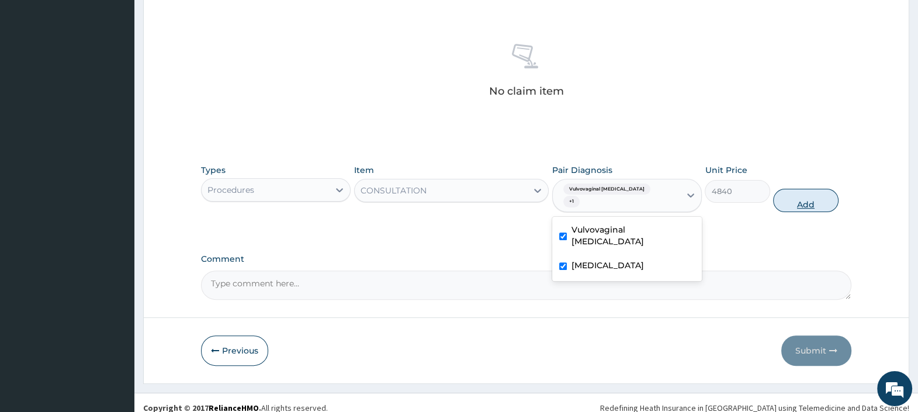
click at [799, 196] on button "Add" at bounding box center [805, 200] width 65 height 23
type input "0"
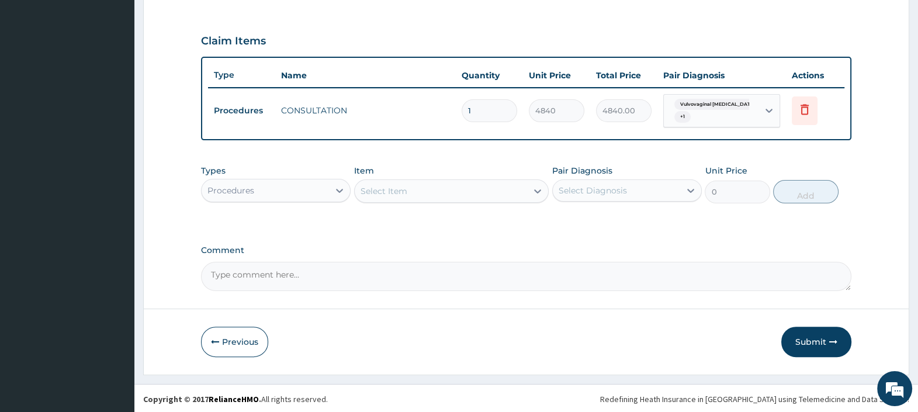
click at [282, 190] on div "Procedures" at bounding box center [264, 190] width 127 height 19
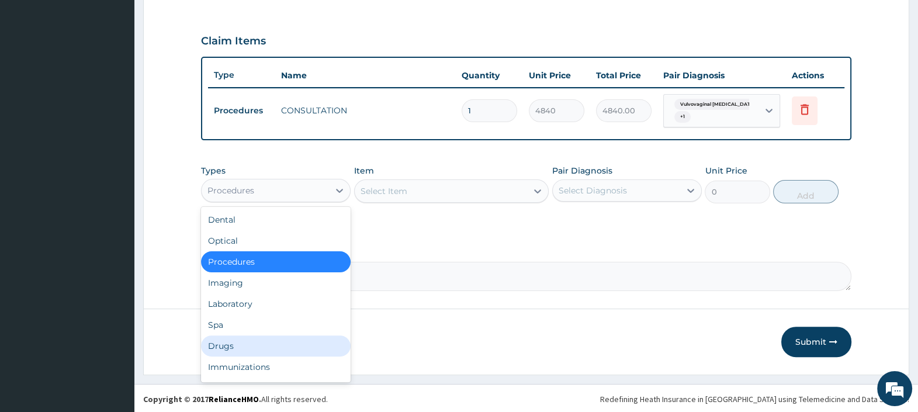
click at [252, 339] on div "Drugs" at bounding box center [276, 345] width 150 height 21
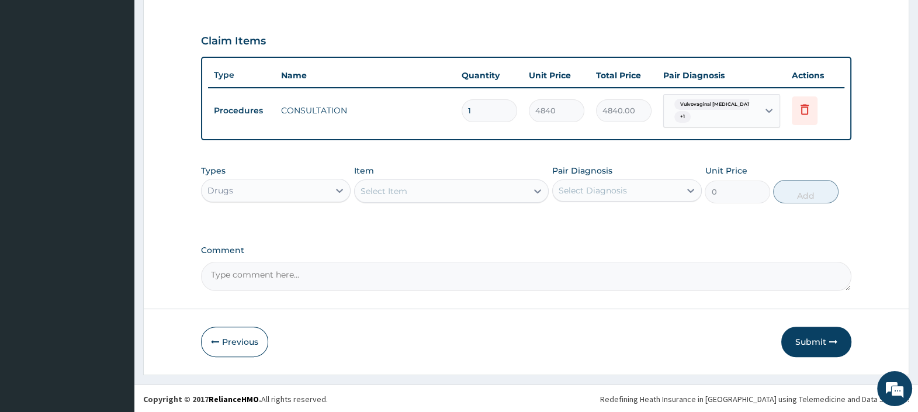
click at [413, 190] on div "Select Item" at bounding box center [441, 191] width 173 height 19
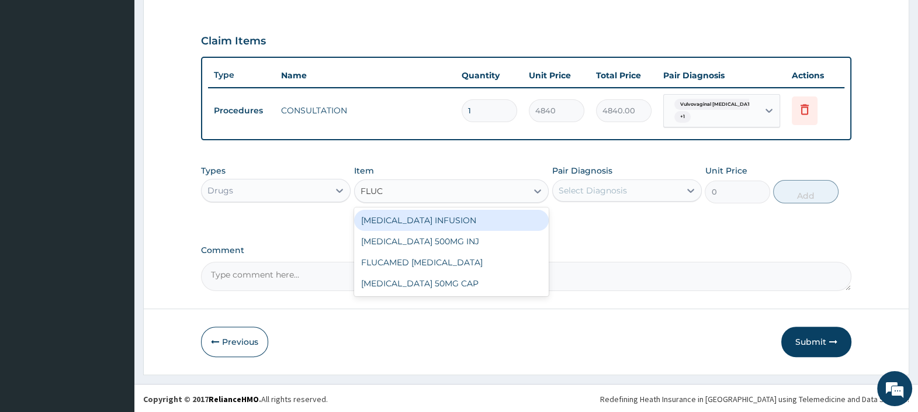
type input "FLUCO"
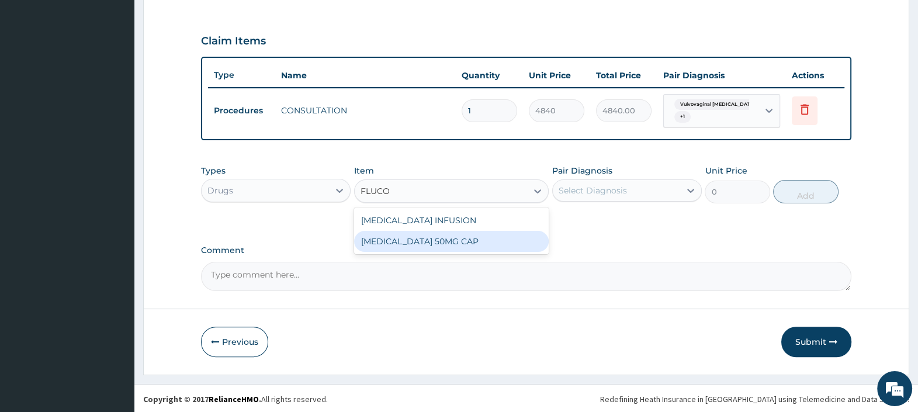
click at [413, 238] on div "FLUCONAZOLE 50MG CAP" at bounding box center [451, 241] width 195 height 21
type input "48"
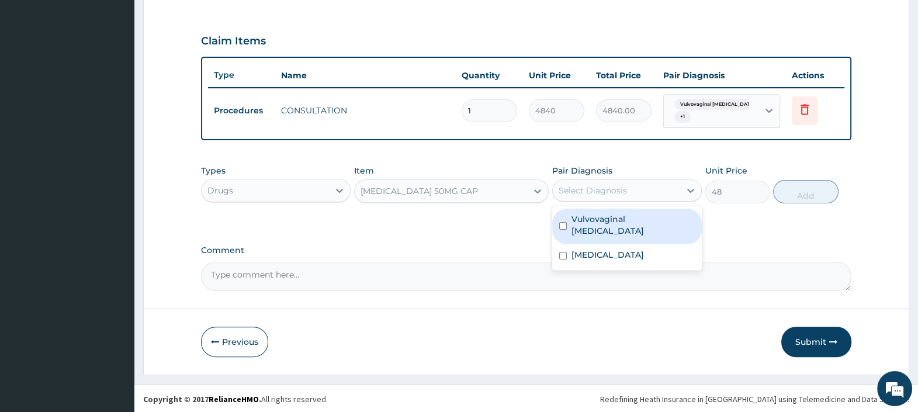
click at [615, 187] on div "Select Diagnosis" at bounding box center [592, 191] width 68 height 12
click at [616, 218] on label "Vulvovaginal candidosis" at bounding box center [632, 224] width 123 height 23
checkbox input "true"
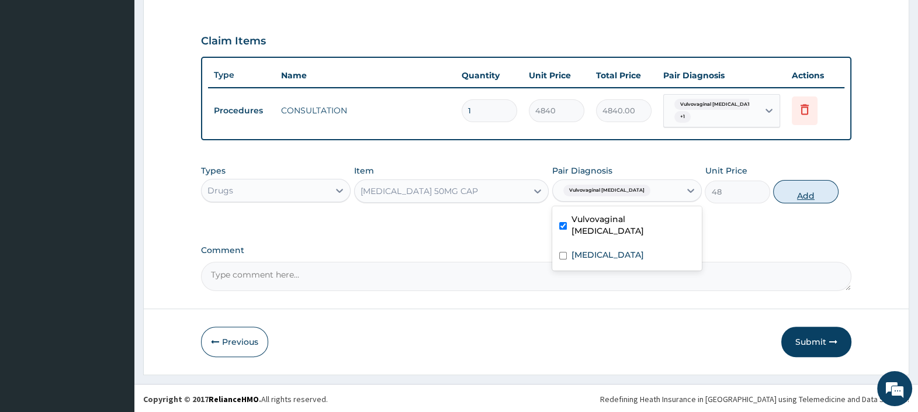
click at [797, 193] on button "Add" at bounding box center [805, 191] width 65 height 23
type input "0"
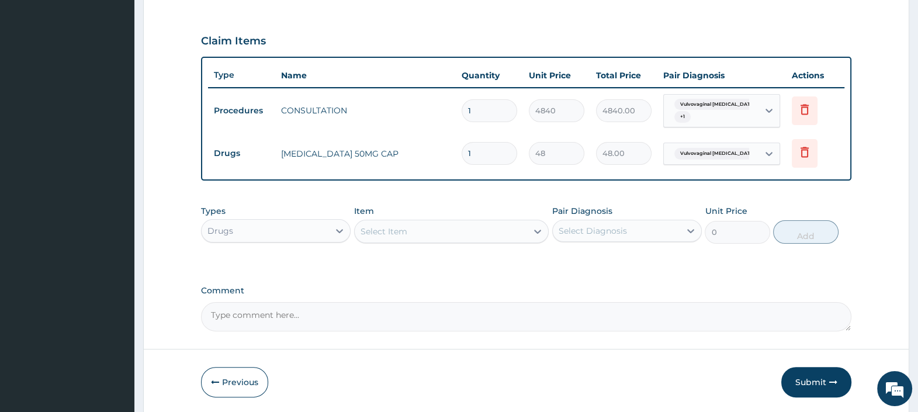
type input "0.00"
type input "3"
type input "144.00"
type input "30"
type input "1440.00"
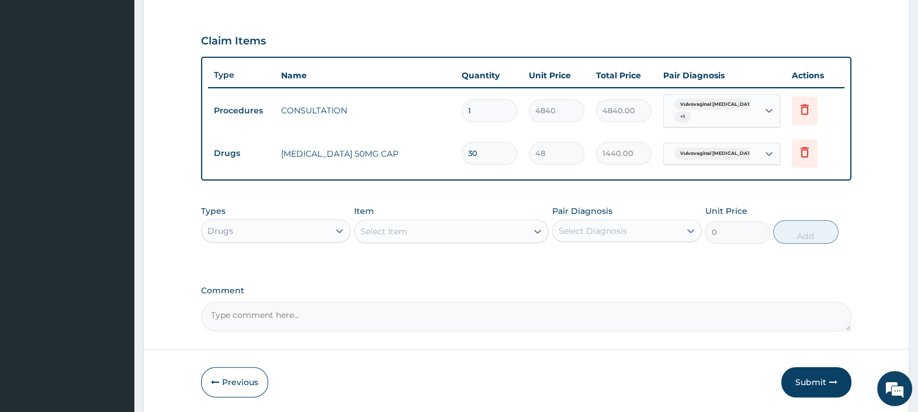
type input "30"
click at [379, 320] on textarea "Comment" at bounding box center [526, 316] width 650 height 29
paste textarea "FLUCONAZOLE 150mg (FLUCONAZOLE) CAP 150mg Daily for 10 days."
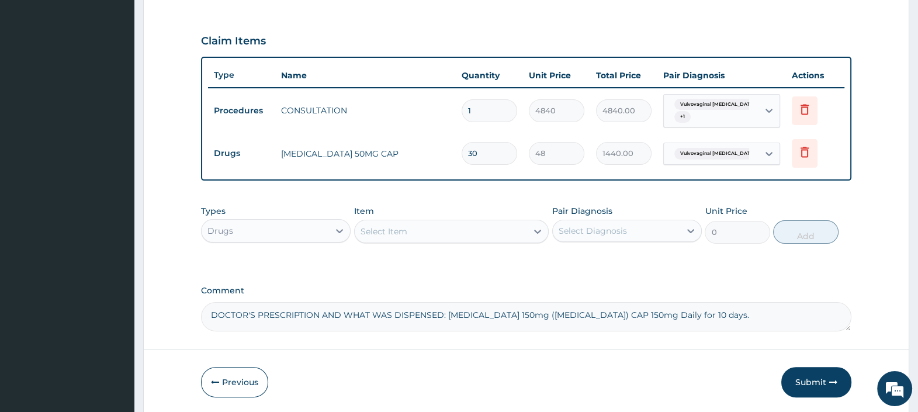
type textarea "DOCTOR'S PRESCRIPTION AND WHAT WAS DISPENSED: FLUCONAZOLE 150mg (FLUCONAZOLE) C…"
click at [381, 231] on div "Select Item" at bounding box center [383, 231] width 47 height 12
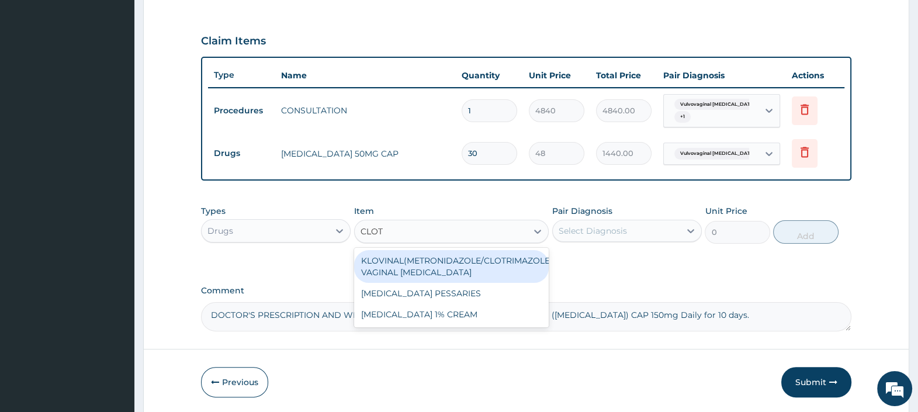
type input "CLOTR"
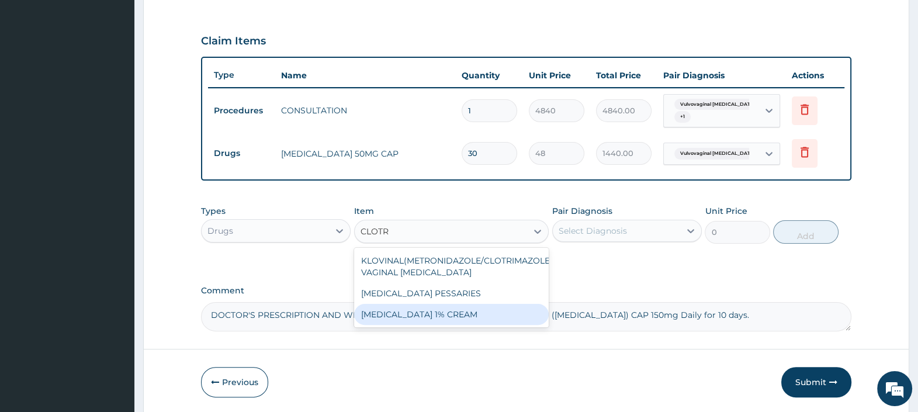
click at [406, 312] on div "CLOTRIMAZOLE 1% CREAM" at bounding box center [451, 314] width 195 height 21
type input "803"
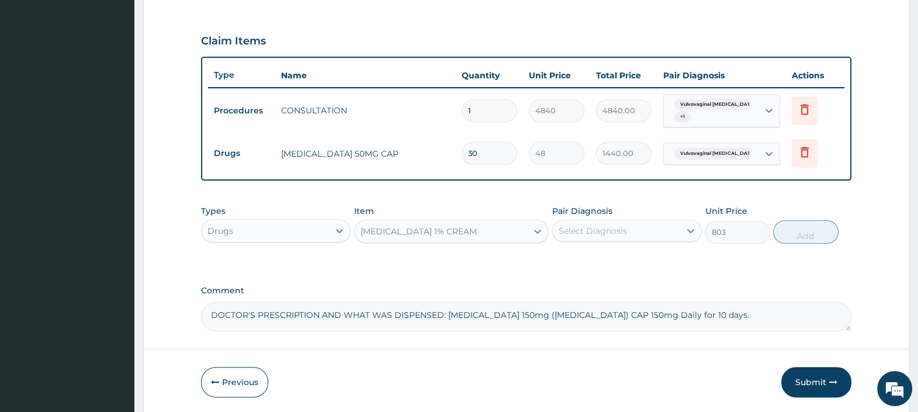
click at [590, 233] on div "Select Diagnosis" at bounding box center [592, 231] width 68 height 12
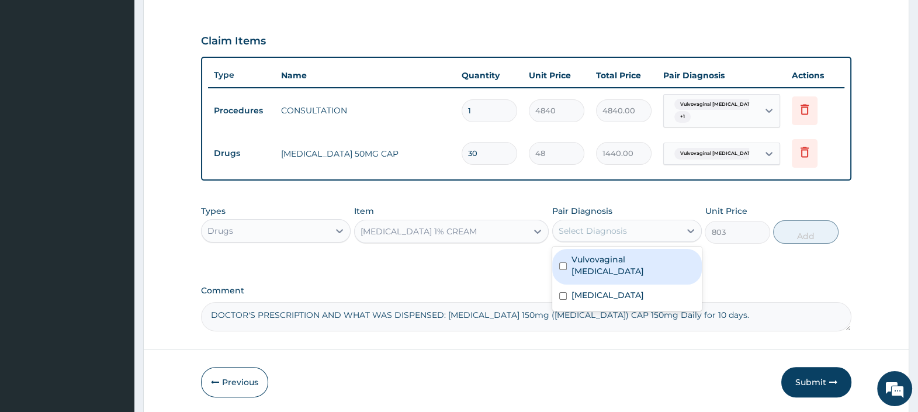
click at [594, 259] on label "Vulvovaginal candidosis" at bounding box center [632, 264] width 123 height 23
checkbox input "true"
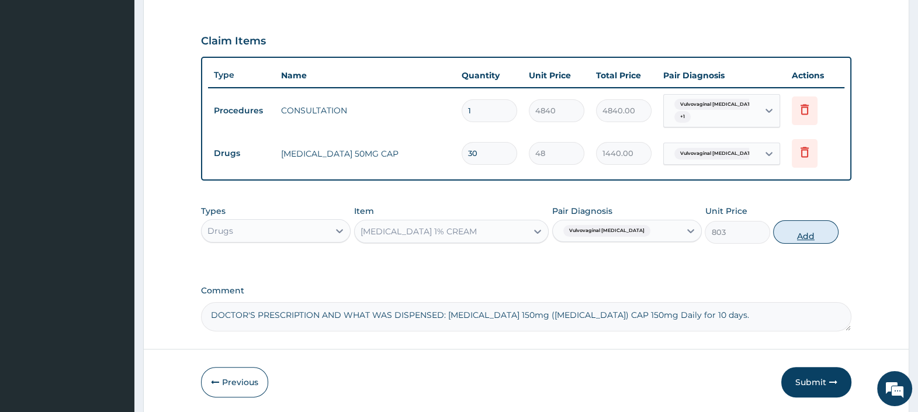
click at [789, 234] on button "Add" at bounding box center [805, 231] width 65 height 23
type input "0"
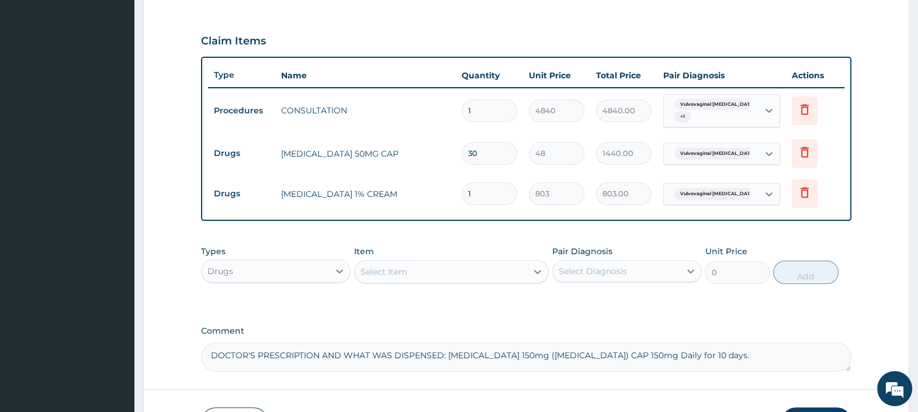
click at [409, 267] on div "Select Item" at bounding box center [441, 271] width 173 height 19
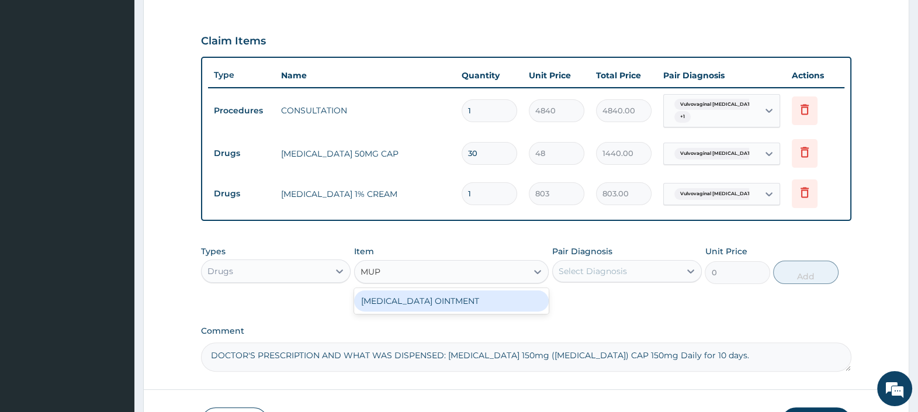
type input "MUPI"
click at [425, 298] on div "MUPIROCIN OINTMENT" at bounding box center [451, 300] width 195 height 21
type input "4781"
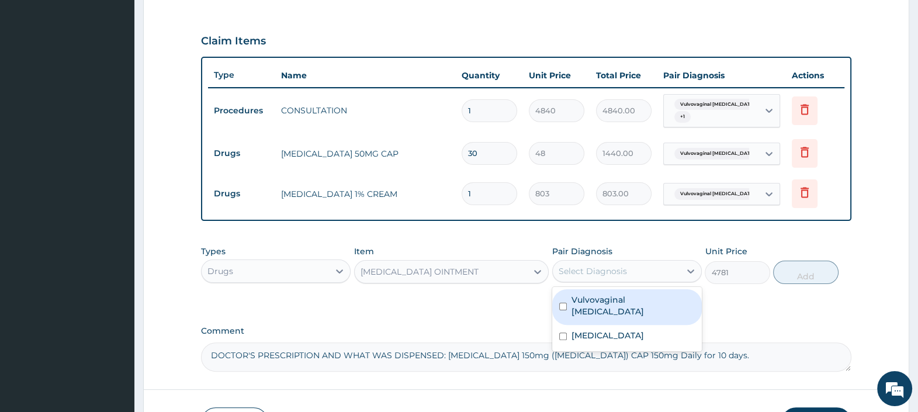
click at [603, 276] on div "Select Diagnosis" at bounding box center [615, 271] width 127 height 19
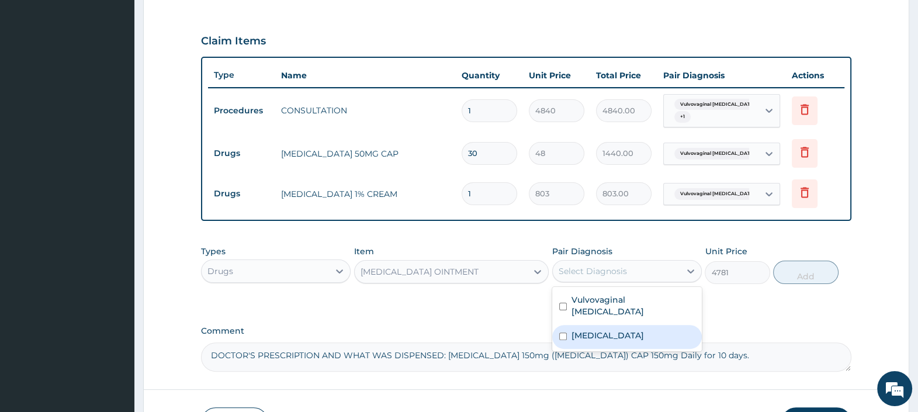
click at [599, 329] on label "Impetigo, unspecified" at bounding box center [607, 335] width 72 height 12
checkbox input "true"
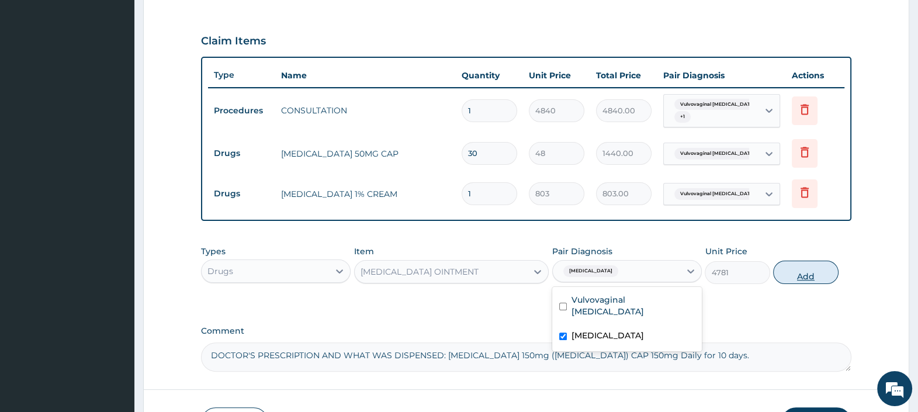
click at [794, 266] on button "Add" at bounding box center [805, 271] width 65 height 23
type input "0"
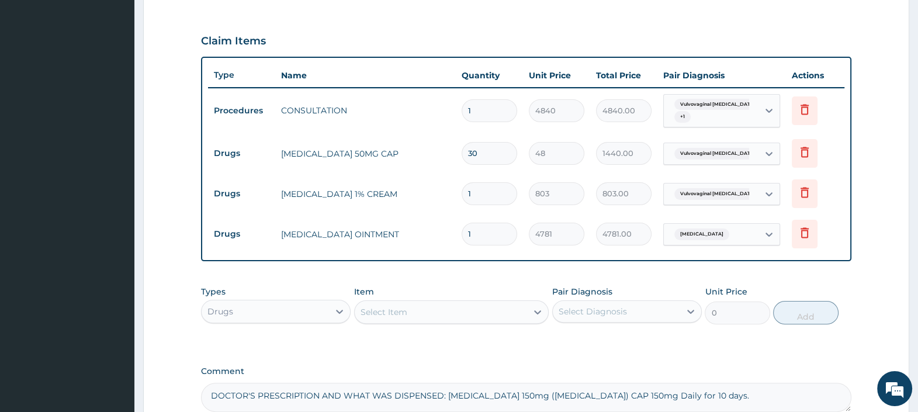
scroll to position [499, 0]
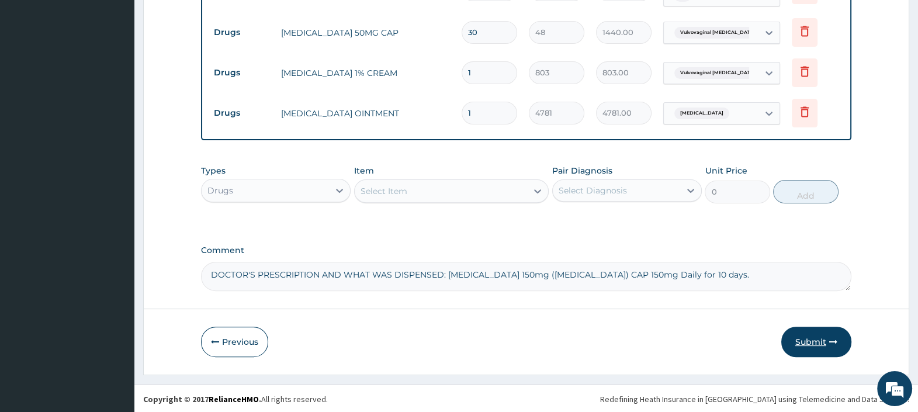
click at [802, 339] on button "Submit" at bounding box center [816, 341] width 70 height 30
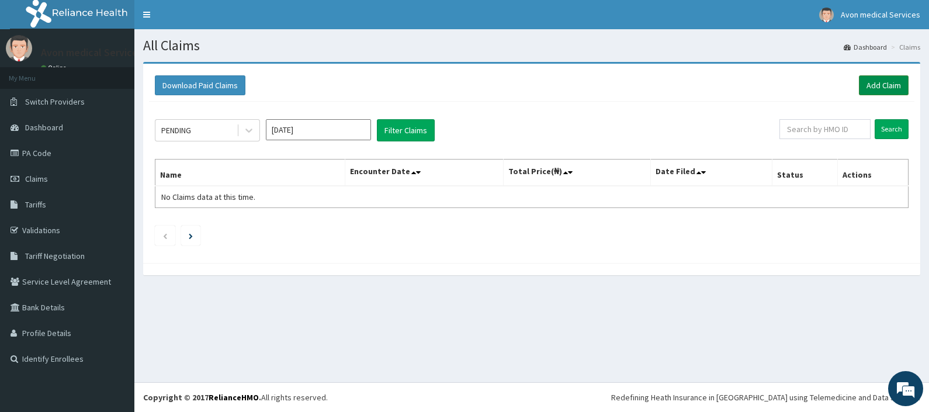
click at [879, 88] on link "Add Claim" at bounding box center [884, 85] width 50 height 20
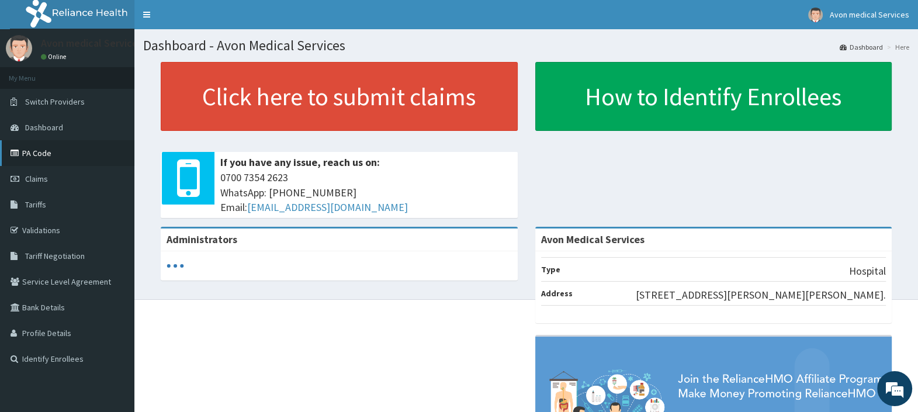
click at [40, 154] on link "PA Code" at bounding box center [67, 153] width 134 height 26
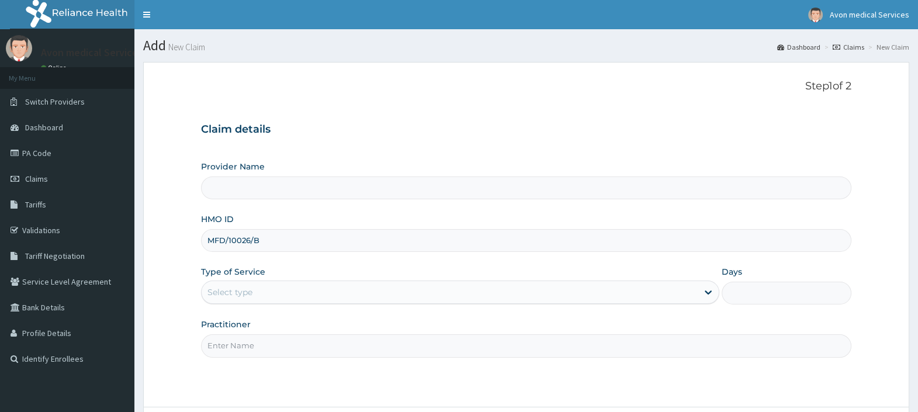
type input "MFD/10026/B"
click at [319, 286] on div "Select type" at bounding box center [449, 292] width 496 height 19
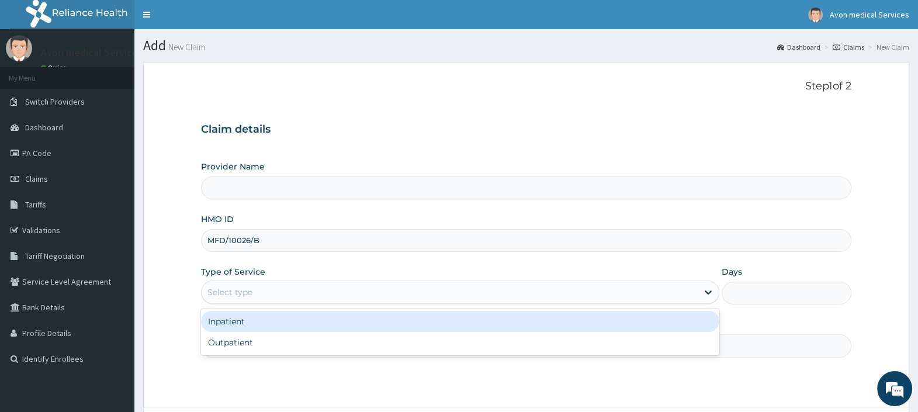
type input "Avon Medical Services"
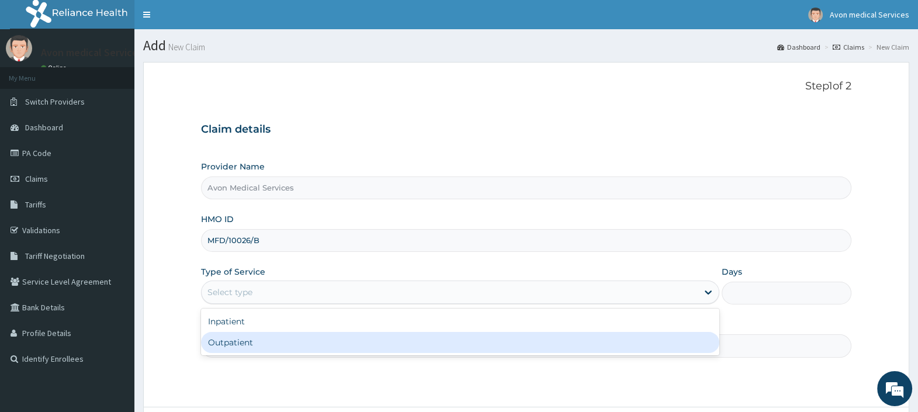
click at [318, 345] on div "Outpatient" at bounding box center [460, 342] width 518 height 21
type input "1"
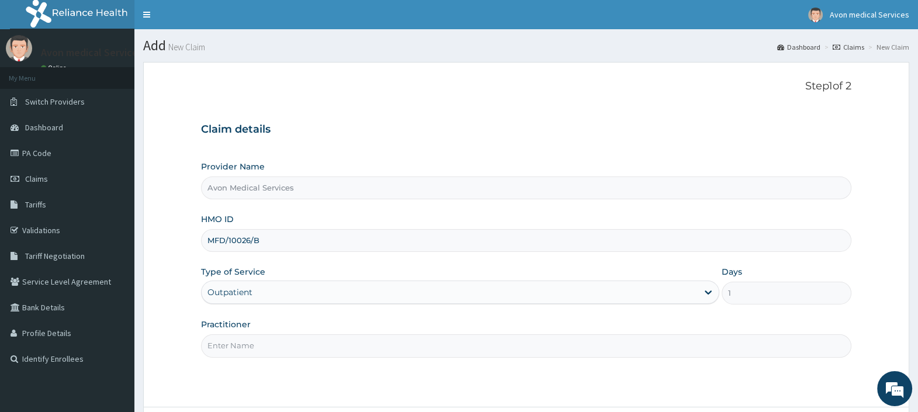
click at [318, 345] on input "Practitioner" at bounding box center [526, 345] width 650 height 23
type input "IMMUNIZATION"
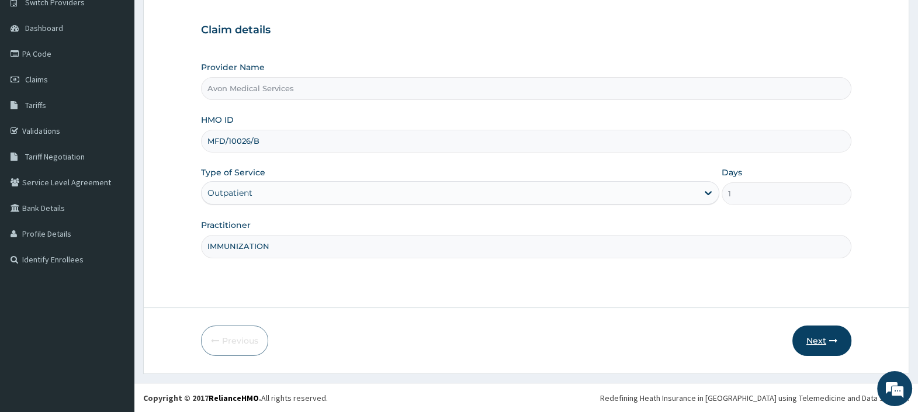
click at [822, 332] on button "Next" at bounding box center [821, 340] width 59 height 30
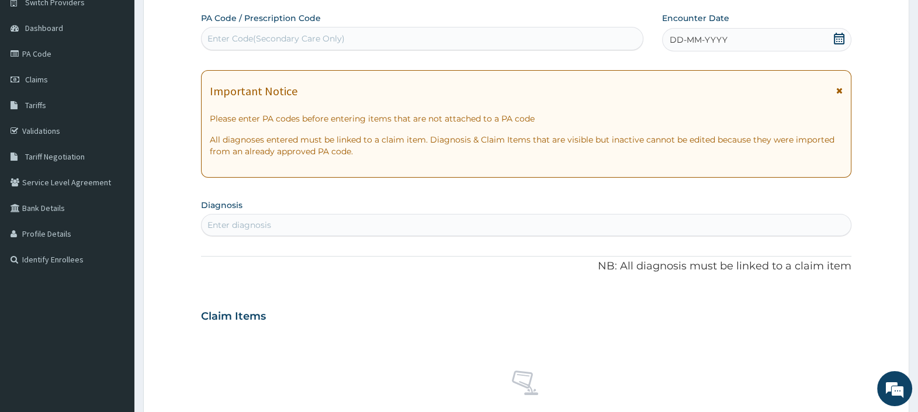
click at [436, 40] on div "Enter Code(Secondary Care Only)" at bounding box center [421, 38] width 440 height 19
paste input "PA/2A53DE"
type input "PA/2A53DE"
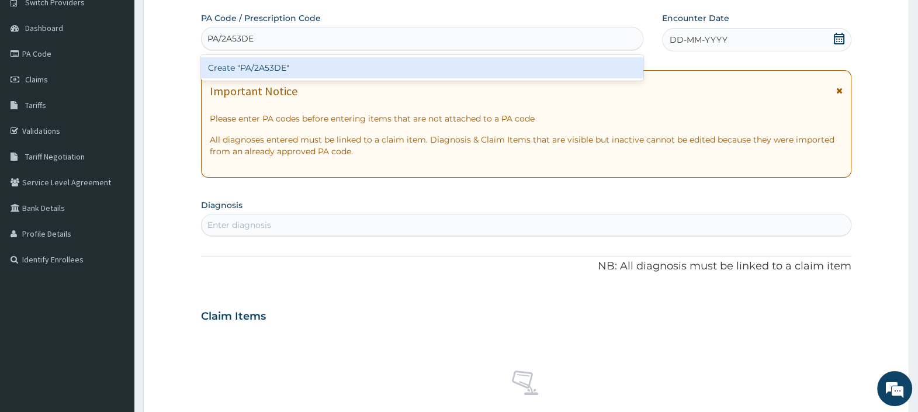
click at [426, 72] on div "Create "PA/2A53DE"" at bounding box center [422, 67] width 442 height 21
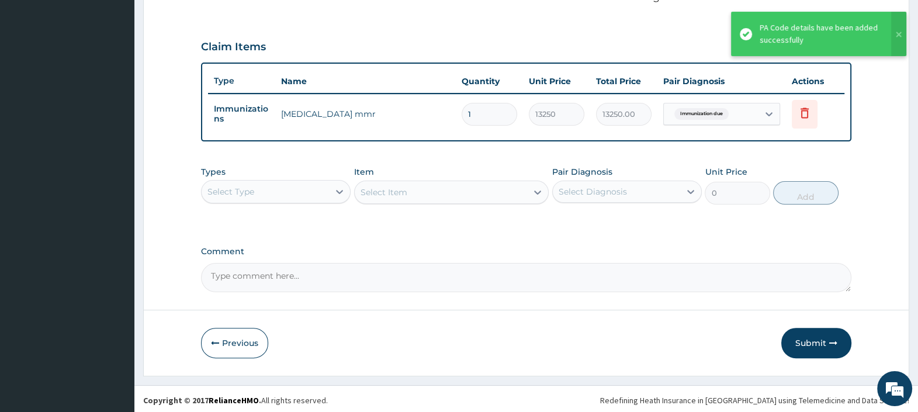
scroll to position [373, 0]
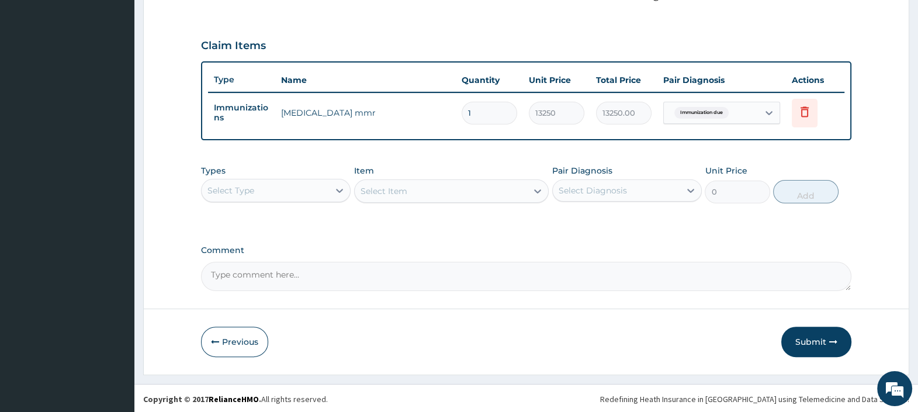
click at [282, 193] on div "Select Type" at bounding box center [264, 190] width 127 height 19
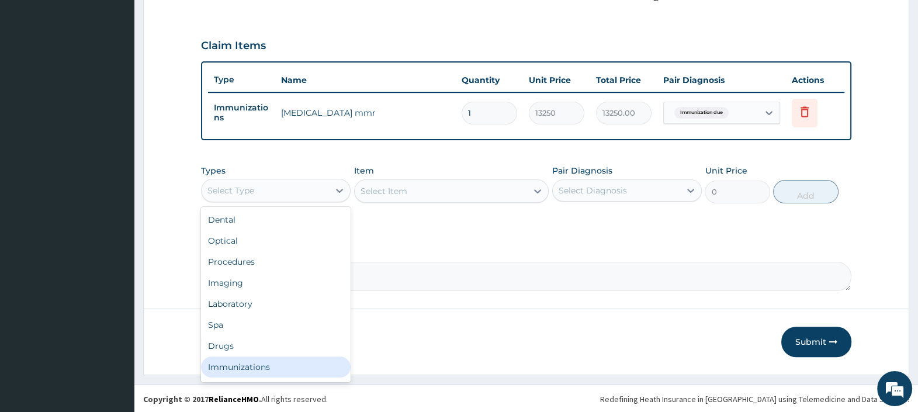
click at [253, 360] on div "Immunizations" at bounding box center [276, 366] width 150 height 21
click at [253, 360] on form "Step 2 of 2 PA Code / Prescription Code PA/2A53DE Encounter Date [DATE] Importa…" at bounding box center [526, 32] width 766 height 686
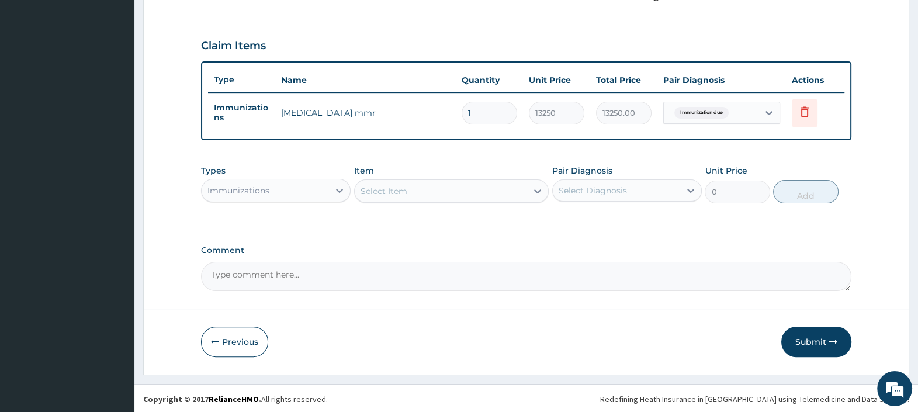
click at [452, 190] on div "Select Item" at bounding box center [441, 191] width 173 height 19
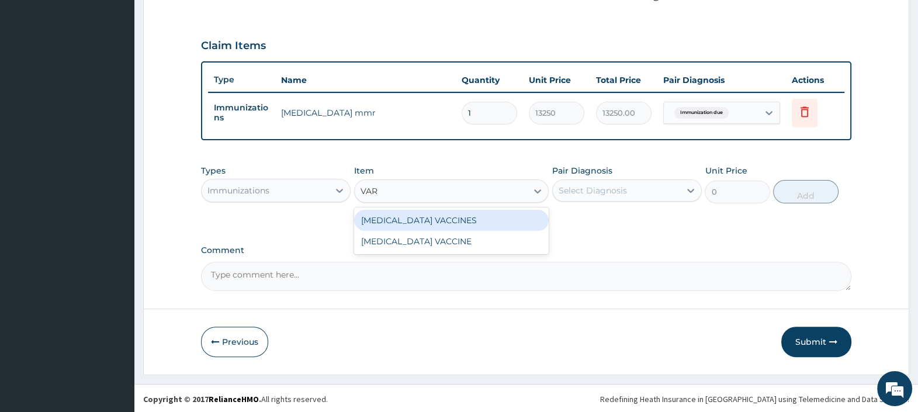
type input "VARI"
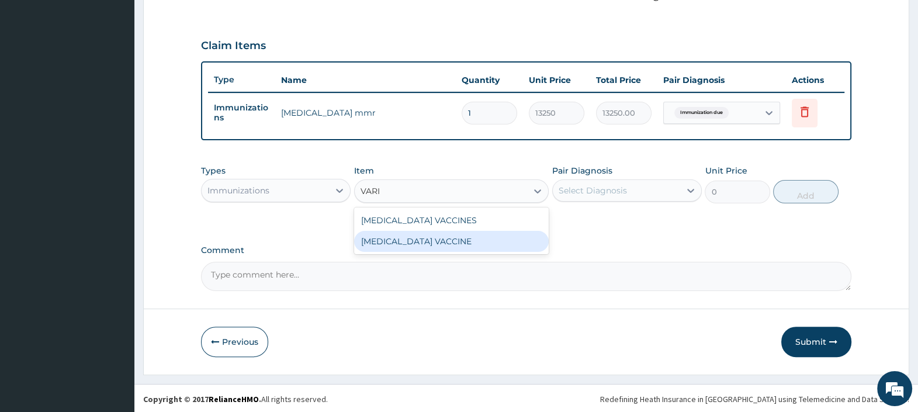
click at [451, 238] on div "[MEDICAL_DATA] VACCINE" at bounding box center [451, 241] width 195 height 21
type input "36739"
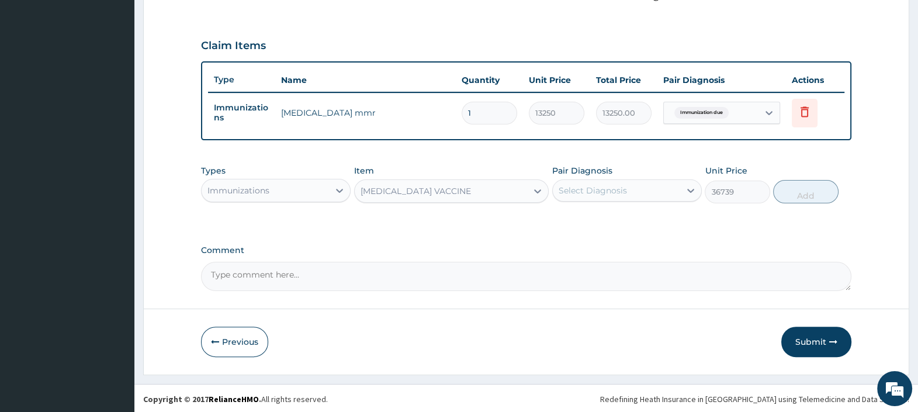
click at [581, 196] on div "Select Diagnosis" at bounding box center [615, 190] width 127 height 19
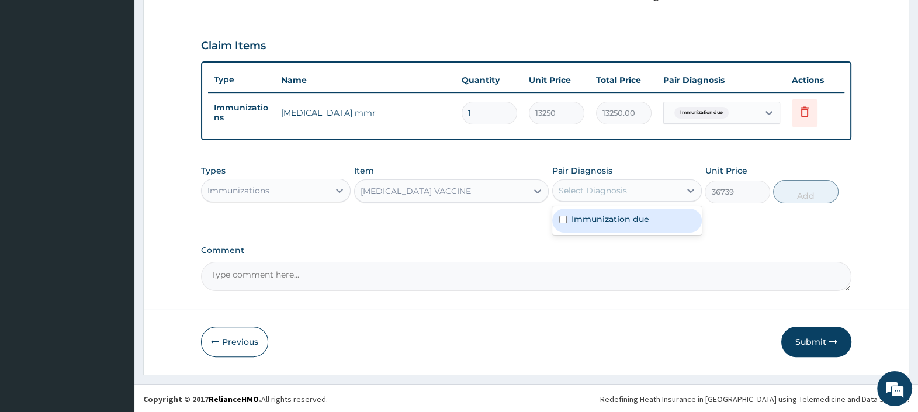
click at [590, 219] on label "Immunization due" at bounding box center [610, 219] width 78 height 12
checkbox input "true"
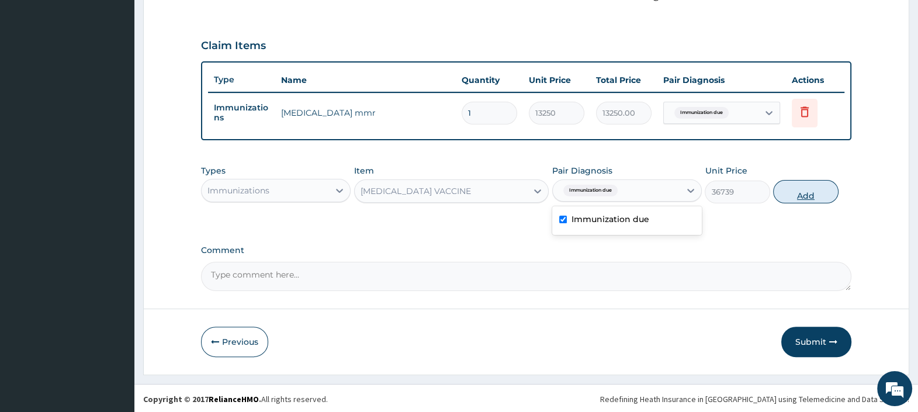
click at [812, 195] on button "Add" at bounding box center [805, 191] width 65 height 23
type input "0"
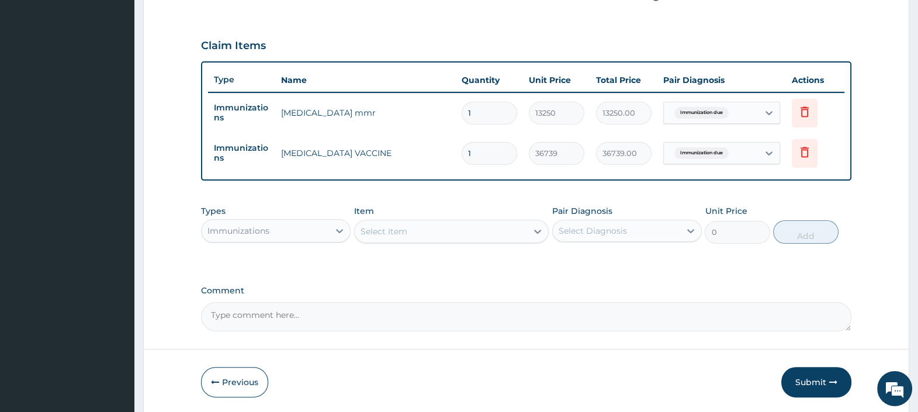
click at [488, 152] on input "1" at bounding box center [488, 153] width 55 height 23
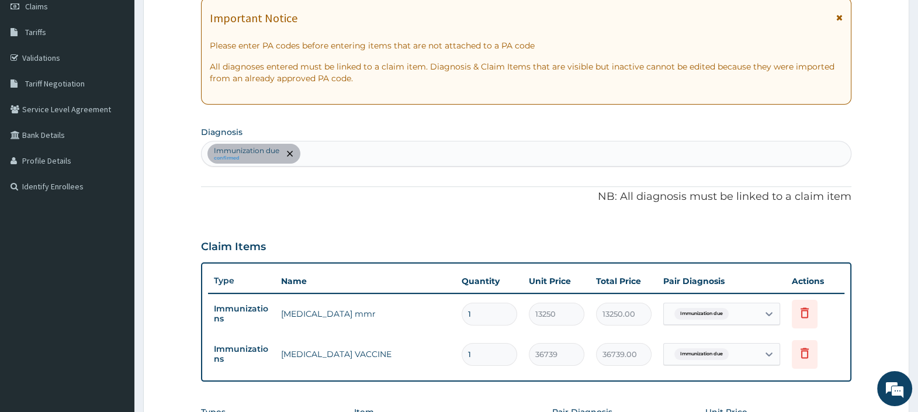
scroll to position [413, 0]
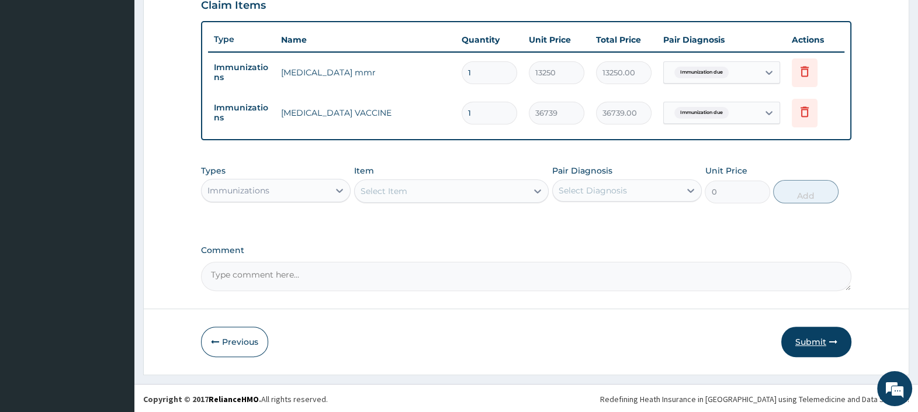
click at [815, 343] on button "Submit" at bounding box center [816, 341] width 70 height 30
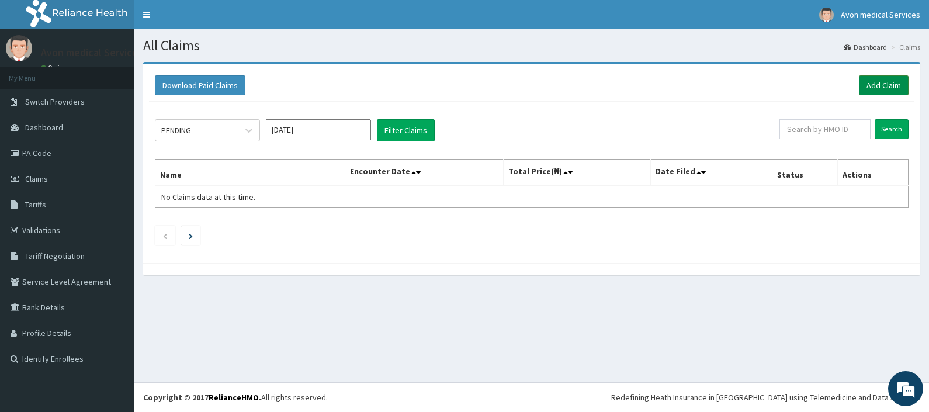
click at [863, 87] on link "Add Claim" at bounding box center [884, 85] width 50 height 20
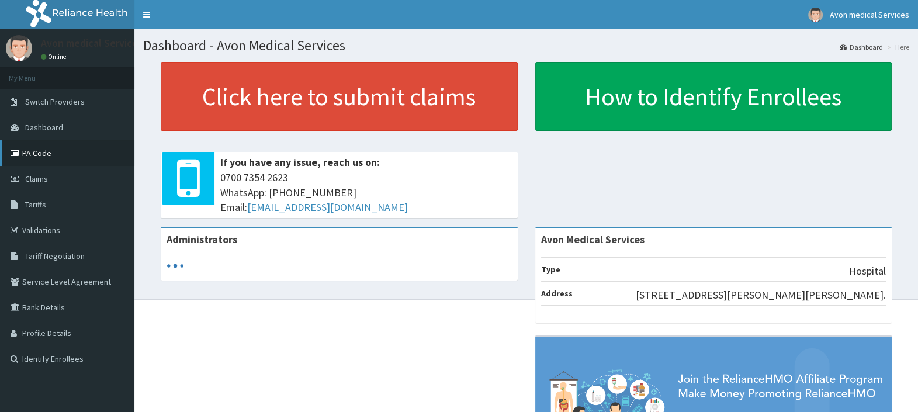
click at [39, 150] on link "PA Code" at bounding box center [67, 153] width 134 height 26
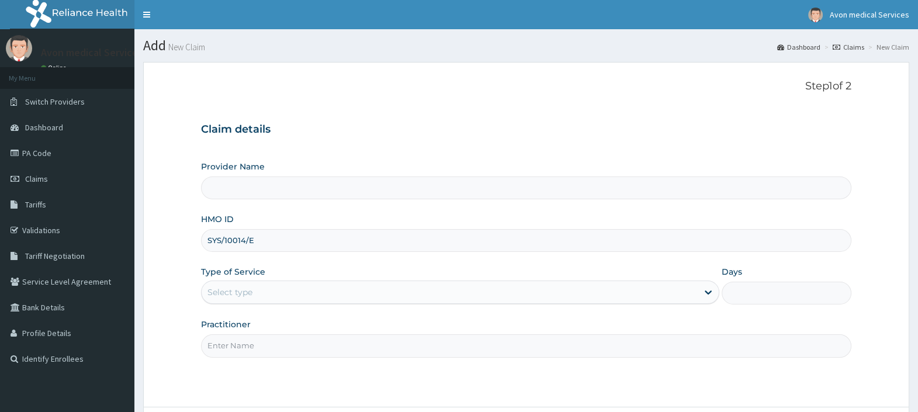
type input "SYS/10014/E"
click at [525, 289] on div "Select type" at bounding box center [449, 292] width 496 height 19
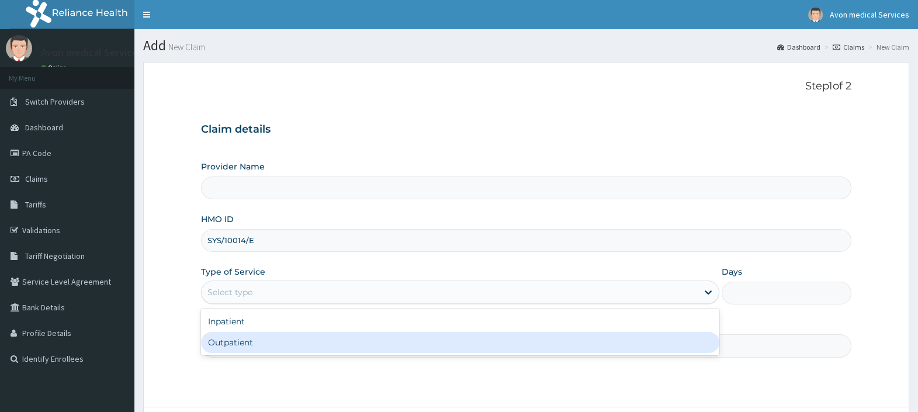
click at [489, 338] on div "Outpatient" at bounding box center [460, 342] width 518 height 21
type input "1"
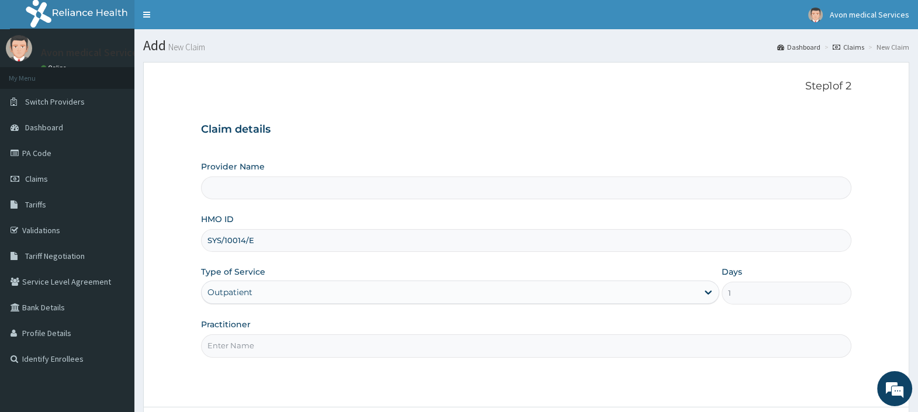
type input "Avon Medical Services"
click at [483, 343] on input "Practitioner" at bounding box center [526, 345] width 650 height 23
type input "DRUG"
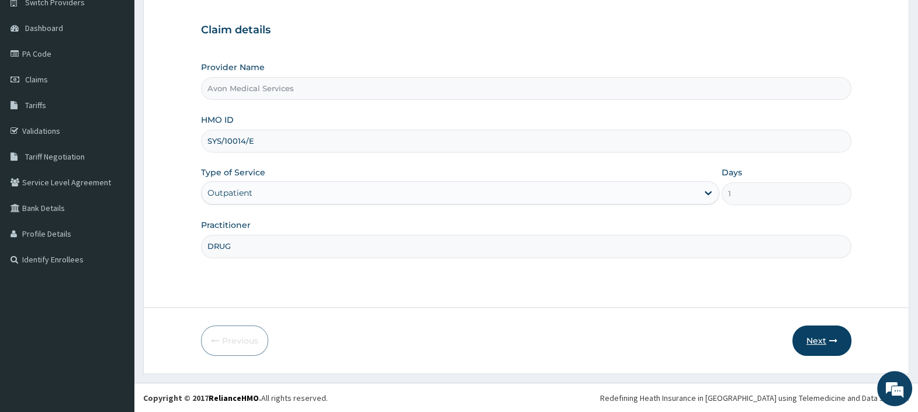
click at [807, 342] on button "Next" at bounding box center [821, 340] width 59 height 30
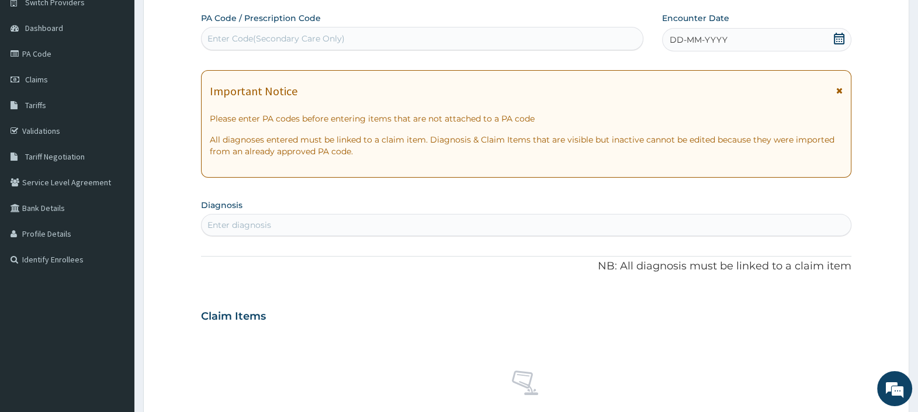
click at [769, 38] on div "DD-MM-YYYY" at bounding box center [756, 39] width 189 height 23
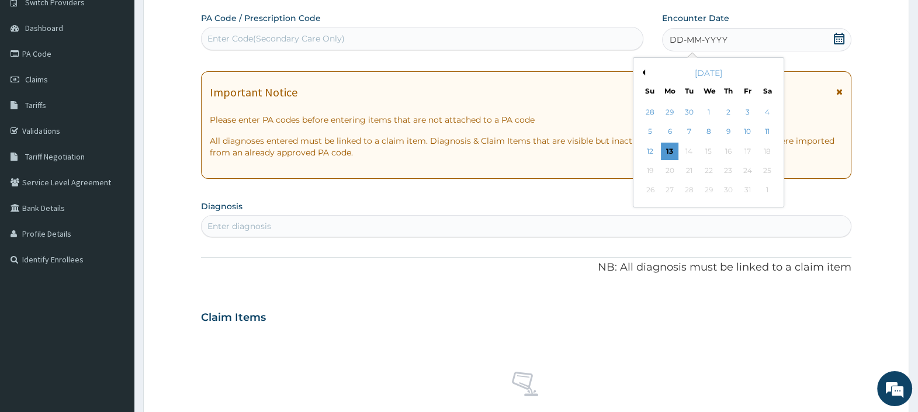
click at [642, 72] on button "Previous Month" at bounding box center [642, 72] width 6 height 6
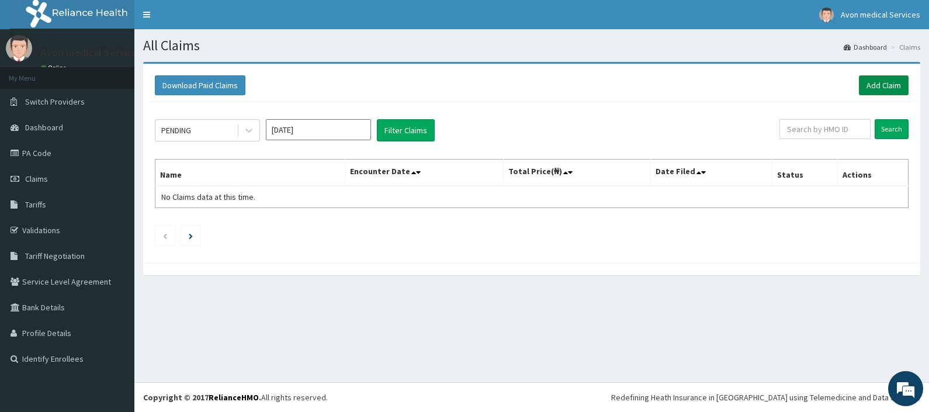
click at [877, 91] on link "Add Claim" at bounding box center [884, 85] width 50 height 20
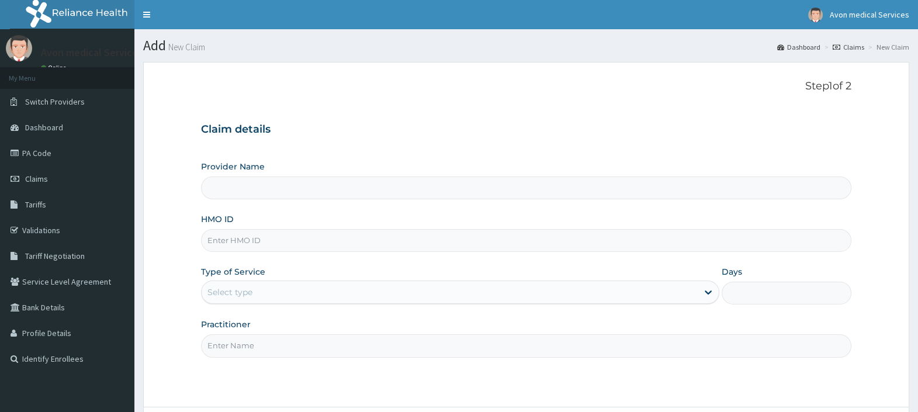
click at [255, 246] on input "HMO ID" at bounding box center [526, 240] width 650 height 23
paste input "RSJ/10043/A"
type input "RSJ/10043/A"
click at [250, 285] on div "Select type" at bounding box center [449, 292] width 496 height 19
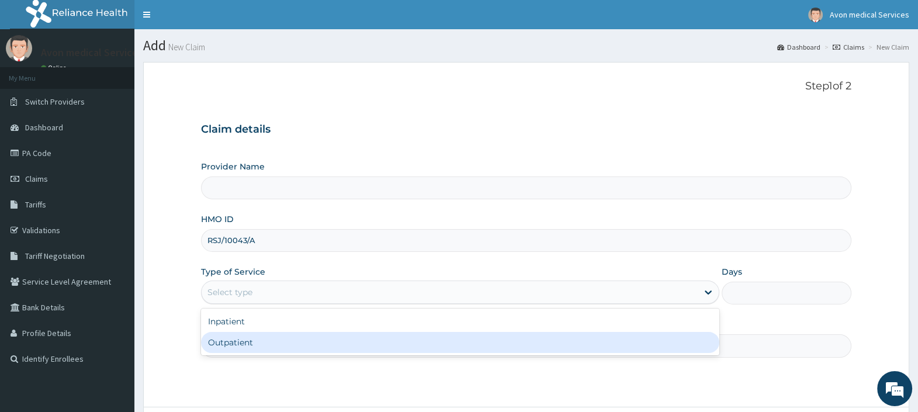
click at [227, 347] on div "Outpatient" at bounding box center [460, 342] width 518 height 21
type input "Avon Medical Services"
type input "1"
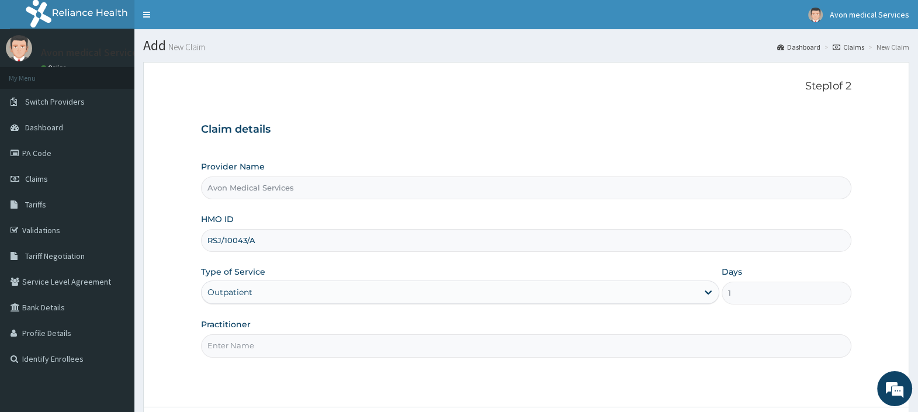
click at [227, 340] on input "Practitioner" at bounding box center [526, 345] width 650 height 23
type input "LAB"
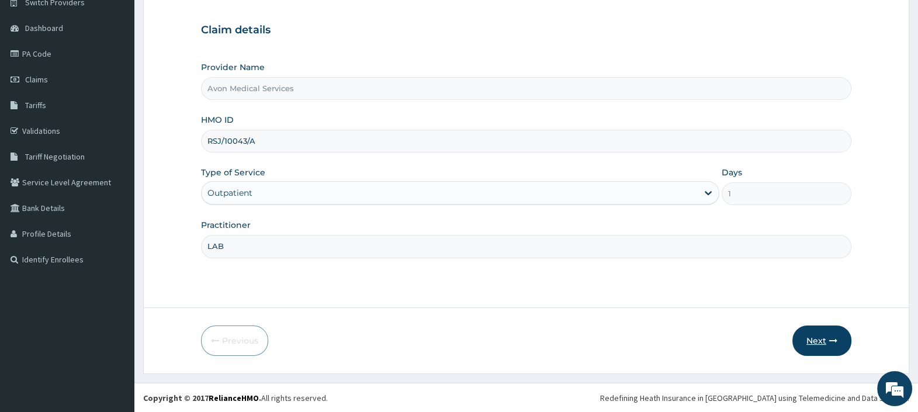
click at [803, 335] on button "Next" at bounding box center [821, 340] width 59 height 30
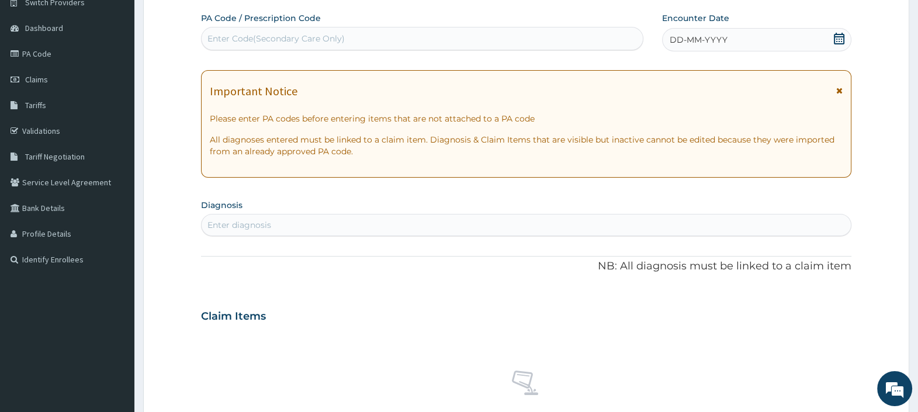
scroll to position [0, 0]
click at [736, 48] on div "DD-MM-YYYY" at bounding box center [756, 39] width 189 height 23
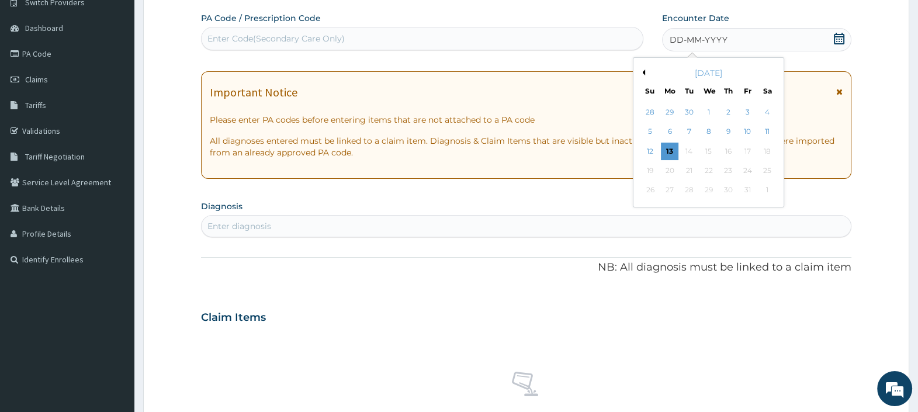
click at [641, 71] on button "Previous Month" at bounding box center [642, 72] width 6 height 6
click at [748, 146] on div "15" at bounding box center [747, 152] width 18 height 18
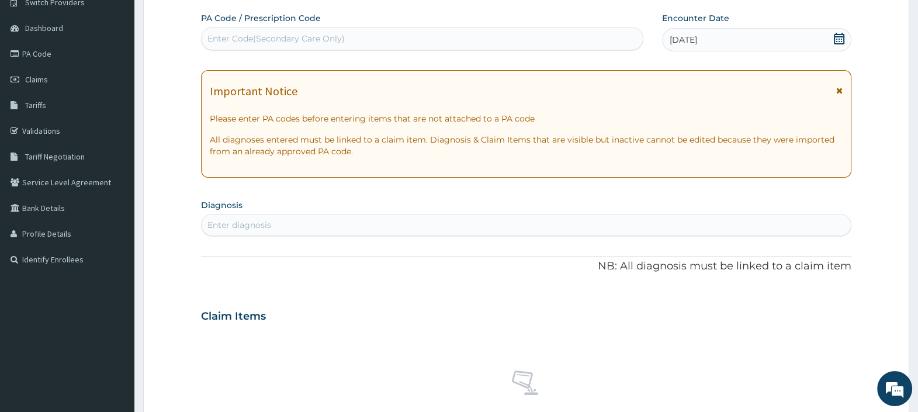
click at [356, 225] on div "Enter diagnosis" at bounding box center [525, 225] width 649 height 19
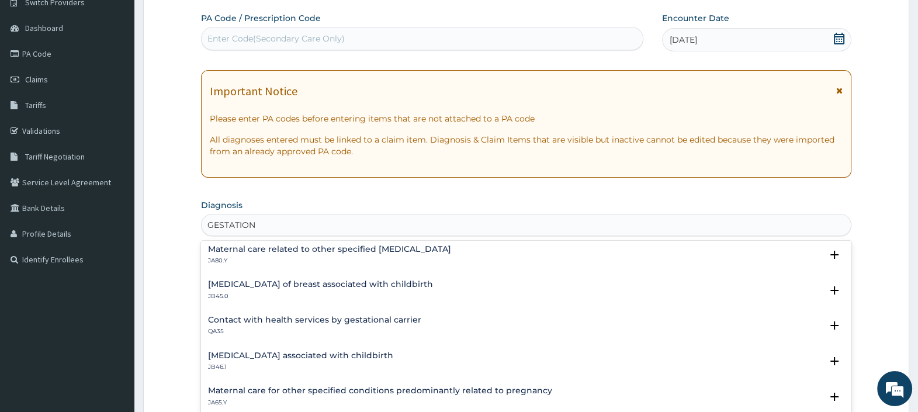
scroll to position [502, 0]
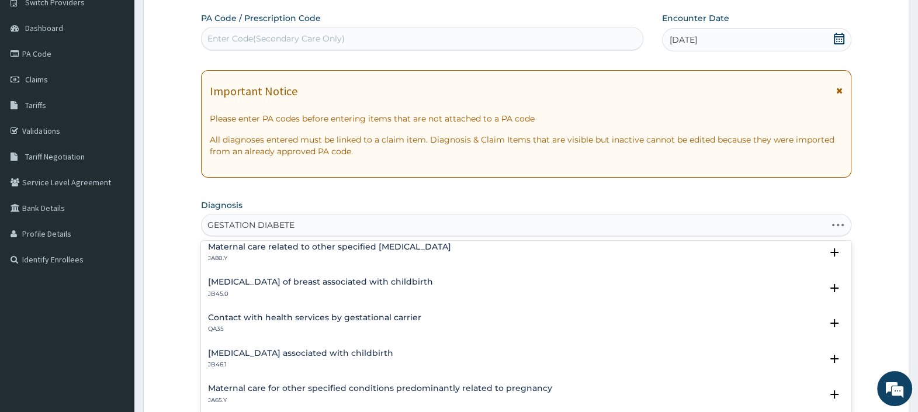
type input "GESTATION DIABETES"
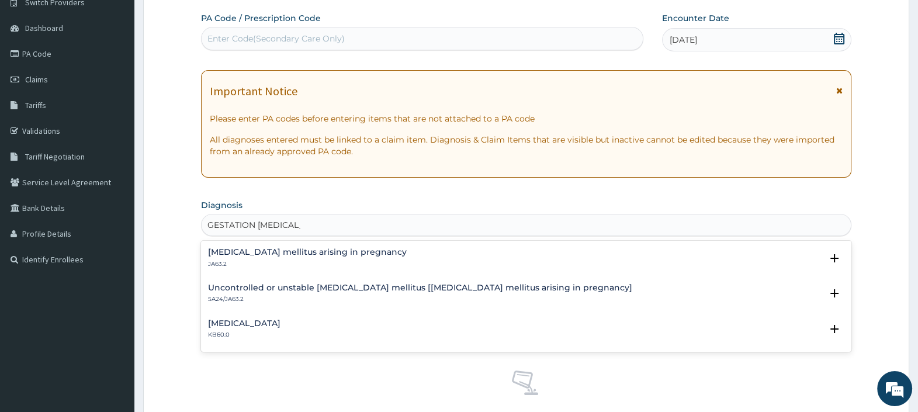
click at [360, 263] on p "JA63.2" at bounding box center [307, 264] width 199 height 8
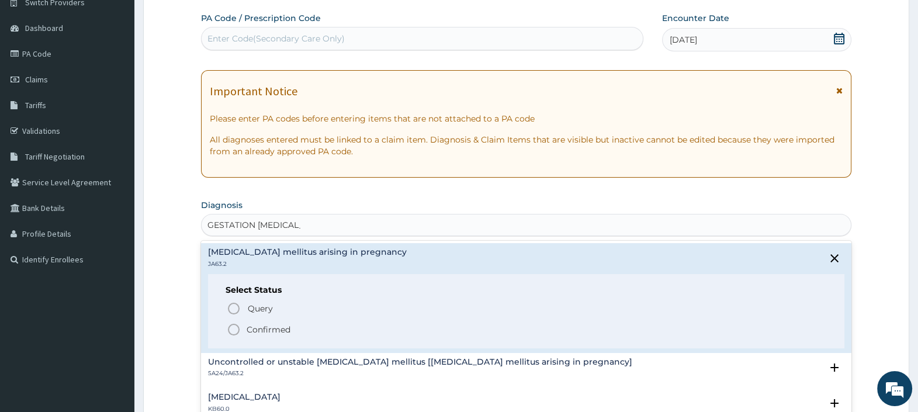
click at [260, 305] on span "Query" at bounding box center [260, 309] width 25 height 12
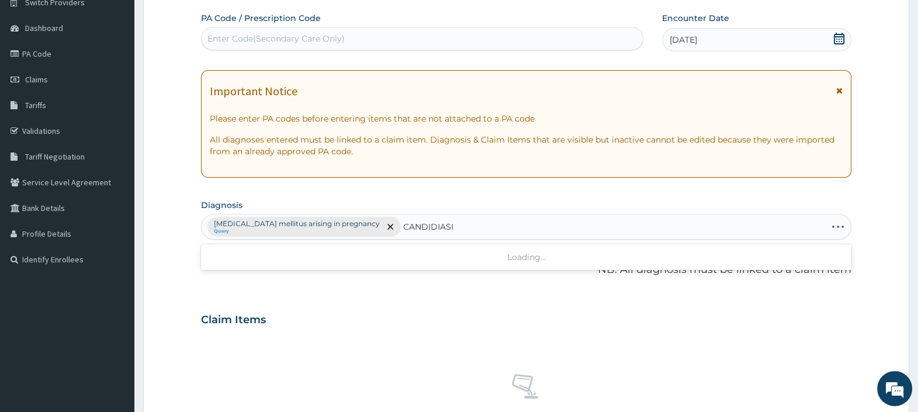
type input "CANDIDIASIS"
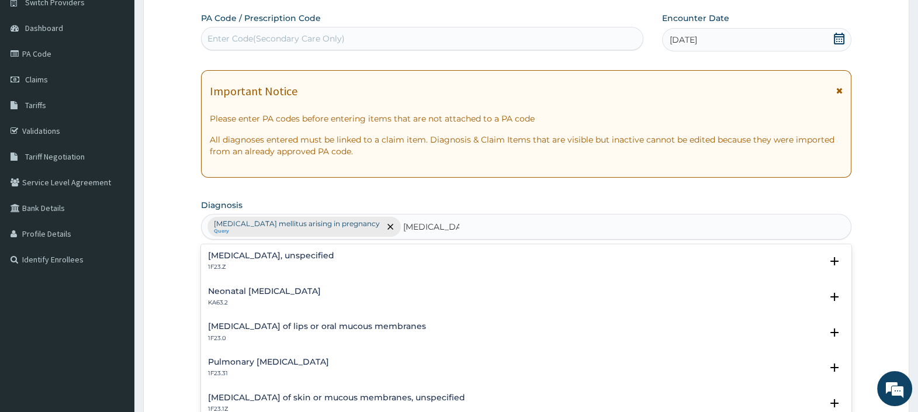
click at [307, 262] on div "Candidosis, unspecified 1F23.Z" at bounding box center [526, 261] width 636 height 20
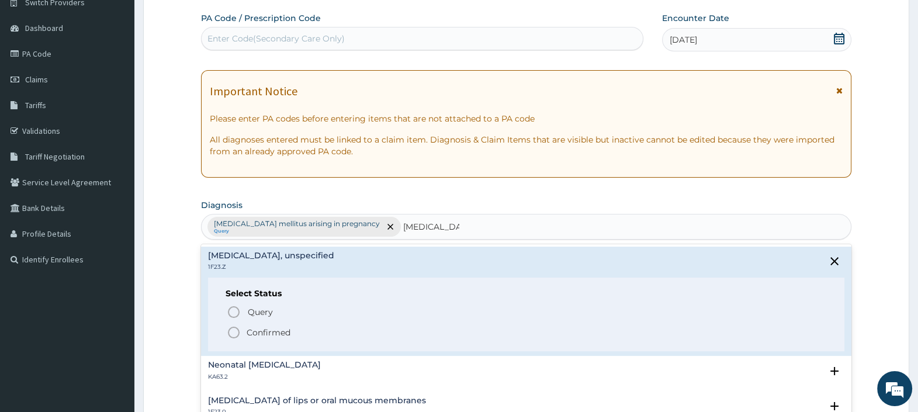
click at [285, 333] on p "Confirmed" at bounding box center [268, 332] width 44 height 12
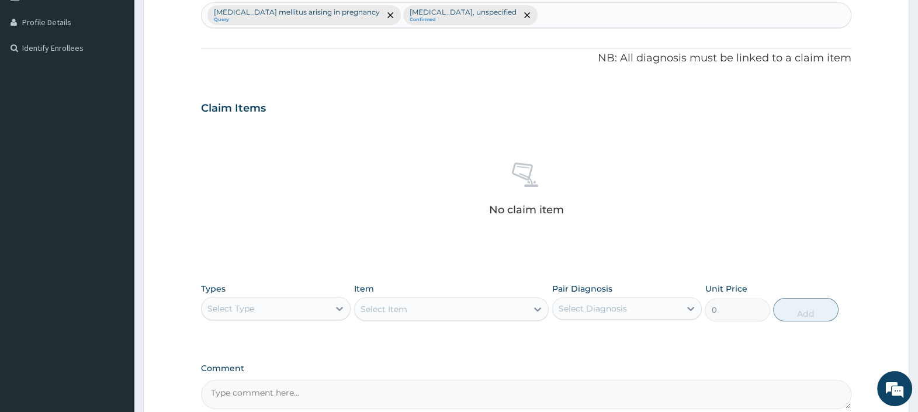
scroll to position [331, 0]
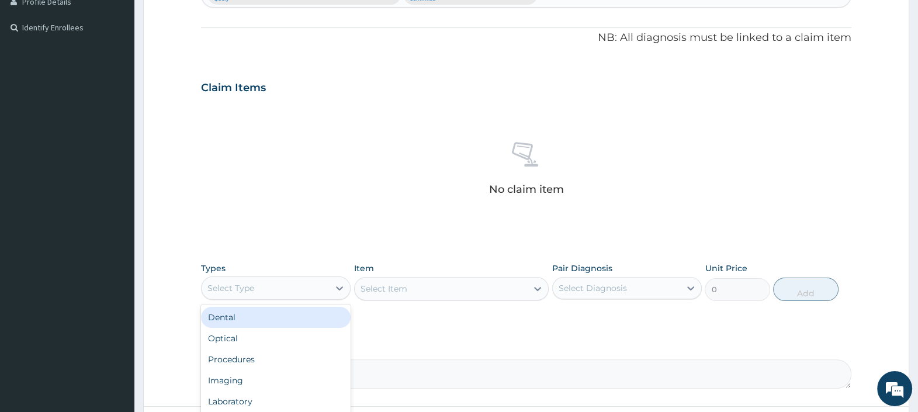
click at [280, 401] on div "Laboratory" at bounding box center [276, 401] width 150 height 21
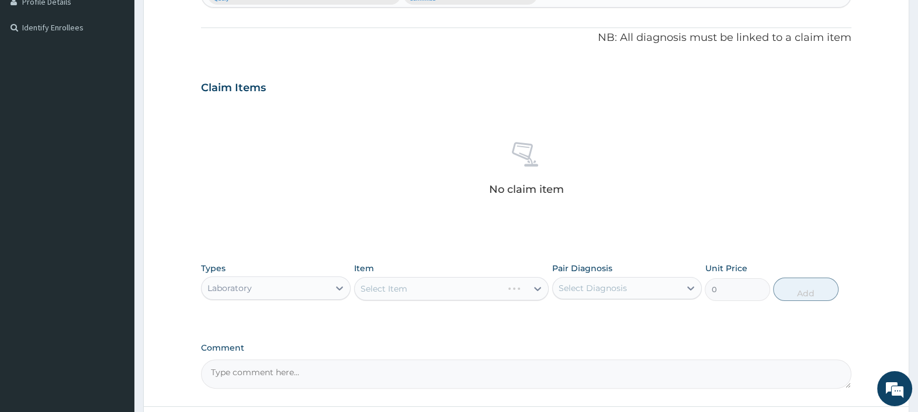
click at [429, 304] on div "Types option Laboratory, selected. Select is focused ,type to refine list, pres…" at bounding box center [526, 281] width 650 height 50
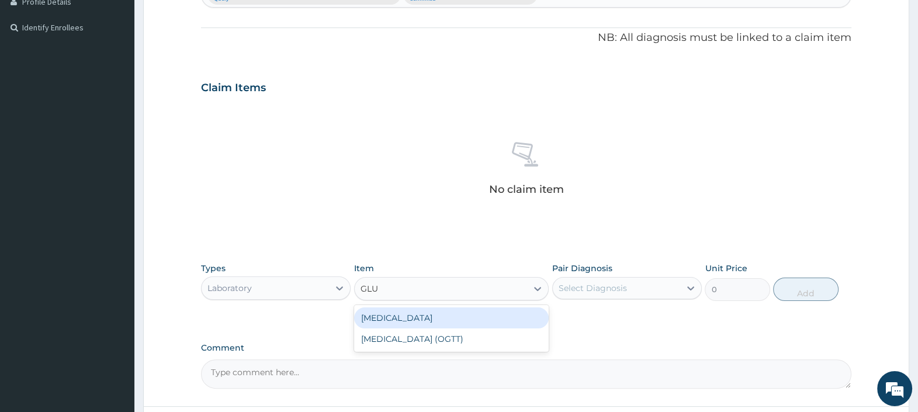
type input "GLUC"
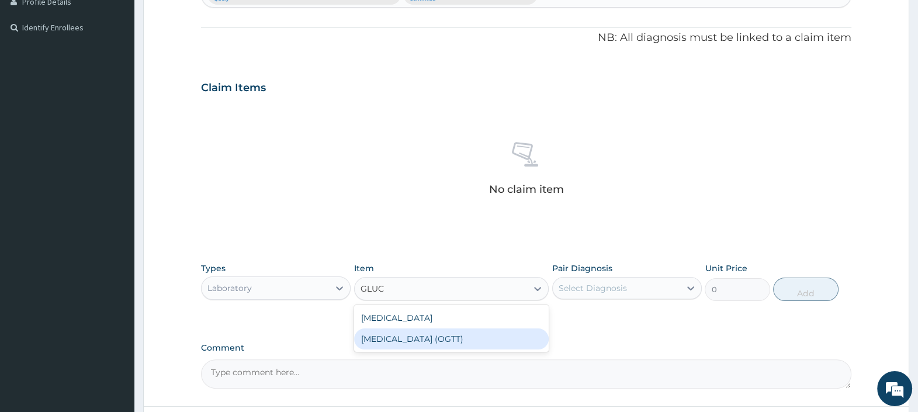
click at [406, 341] on div "GLUCOSE TOLERANCE TEST (OGTT)" at bounding box center [451, 338] width 195 height 21
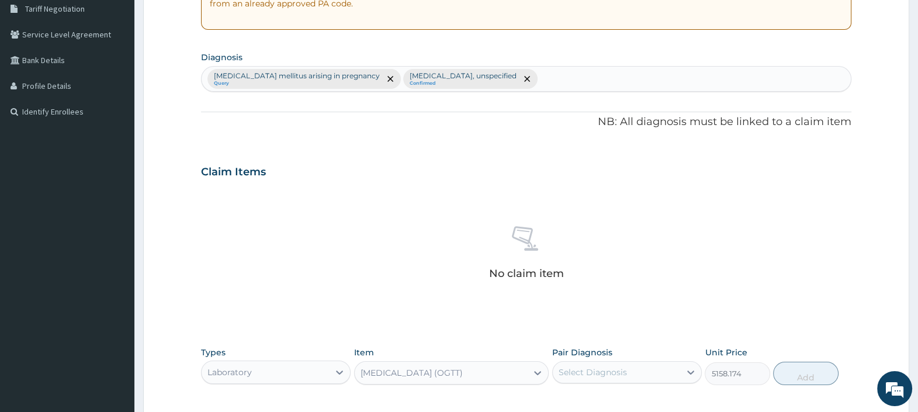
scroll to position [112, 0]
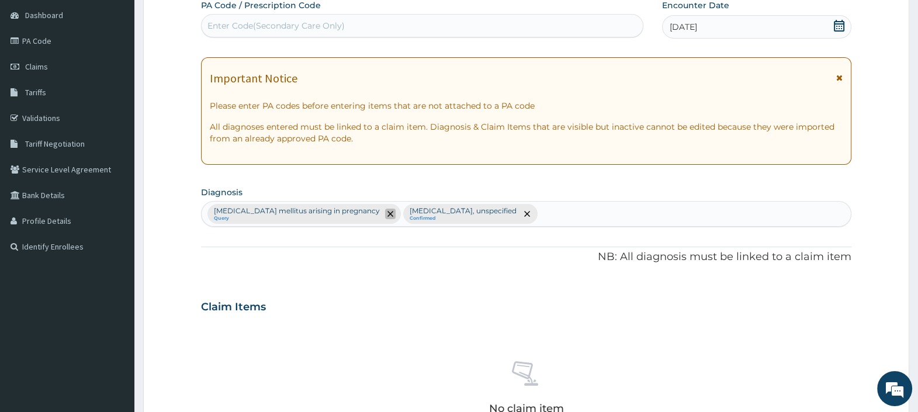
click at [387, 212] on icon "remove selection option" at bounding box center [390, 214] width 6 height 6
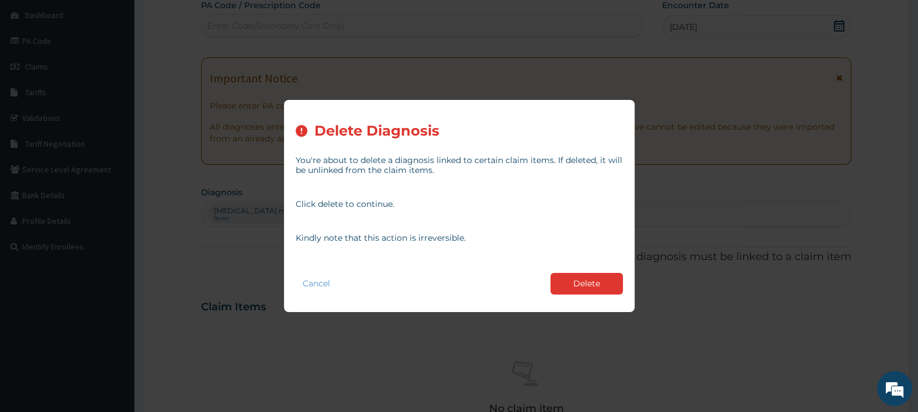
drag, startPoint x: 593, startPoint y: 287, endPoint x: 578, endPoint y: 280, distance: 16.7
click at [591, 287] on button "Delete" at bounding box center [586, 284] width 72 height 22
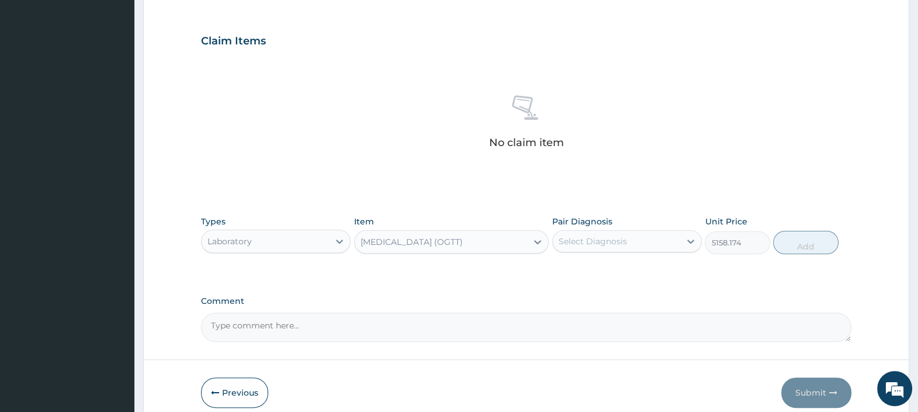
scroll to position [429, 0]
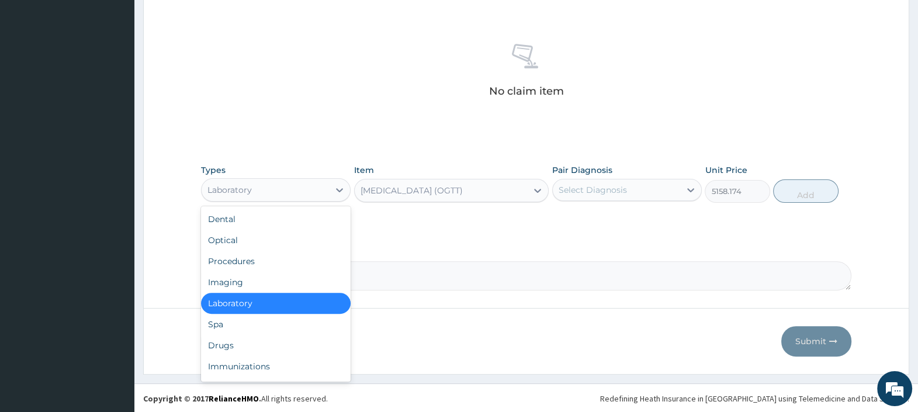
drag, startPoint x: 315, startPoint y: 184, endPoint x: 315, endPoint y: 202, distance: 18.1
click at [315, 186] on div "Laboratory" at bounding box center [264, 189] width 127 height 19
click at [268, 339] on div "Drugs" at bounding box center [276, 345] width 150 height 21
type input "0"
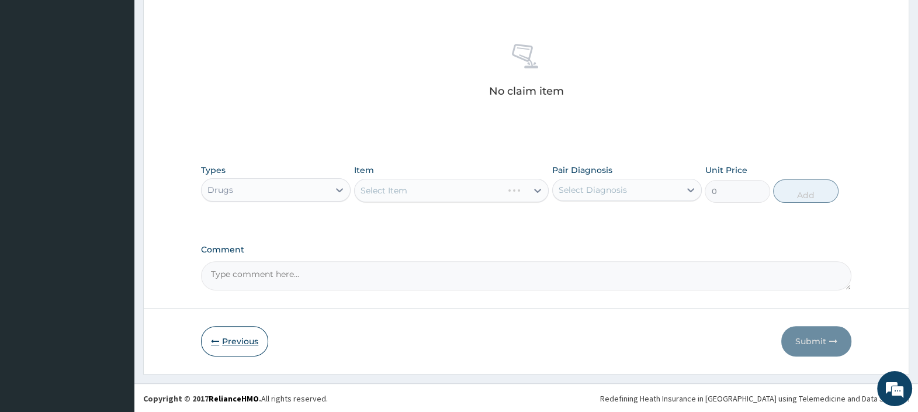
click at [247, 336] on button "Previous" at bounding box center [234, 341] width 67 height 30
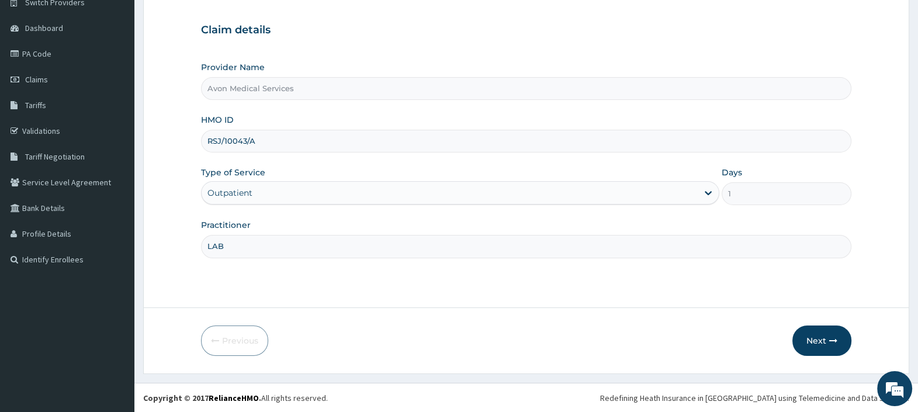
drag, startPoint x: 254, startPoint y: 248, endPoint x: 201, endPoint y: 248, distance: 53.1
click at [204, 249] on input "LAB" at bounding box center [526, 246] width 650 height 23
type input "DRUG"
click at [812, 335] on button "Next" at bounding box center [821, 340] width 59 height 30
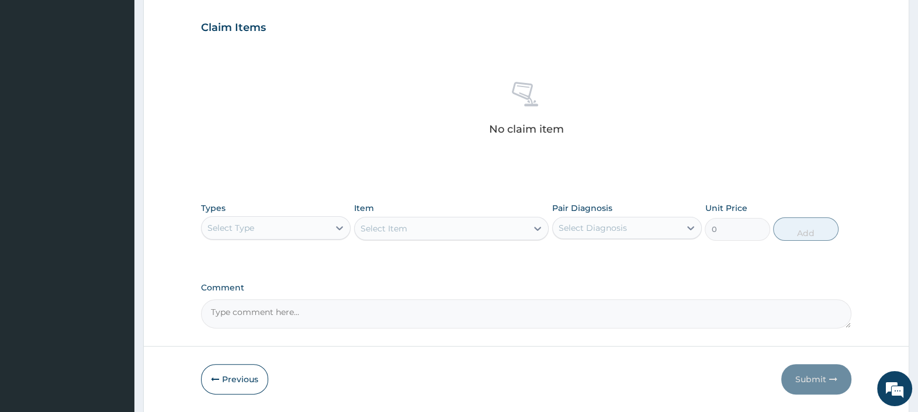
scroll to position [429, 0]
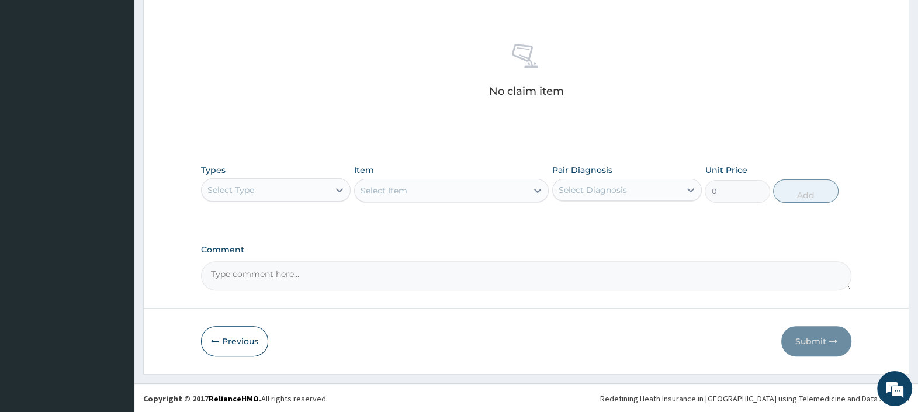
click at [453, 192] on div "Select Item" at bounding box center [451, 190] width 195 height 23
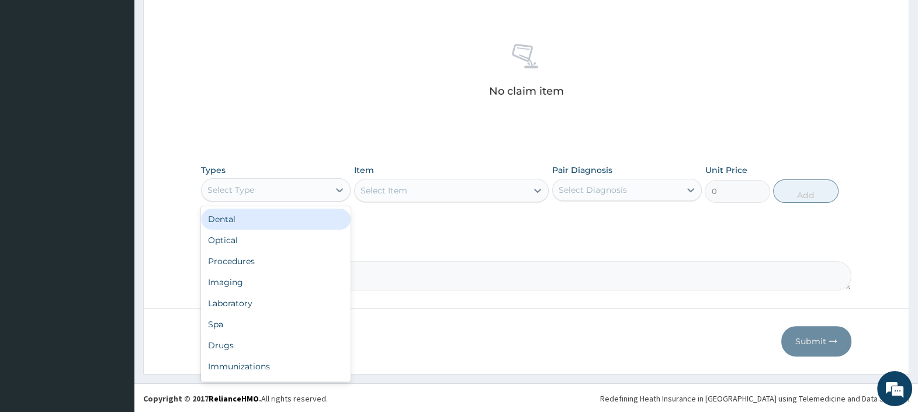
click at [322, 189] on div "Select Type" at bounding box center [264, 189] width 127 height 19
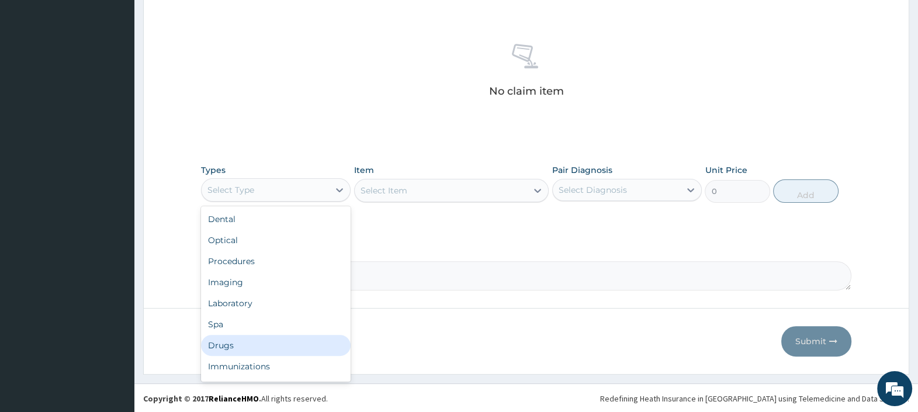
click at [266, 338] on div "Drugs" at bounding box center [276, 345] width 150 height 21
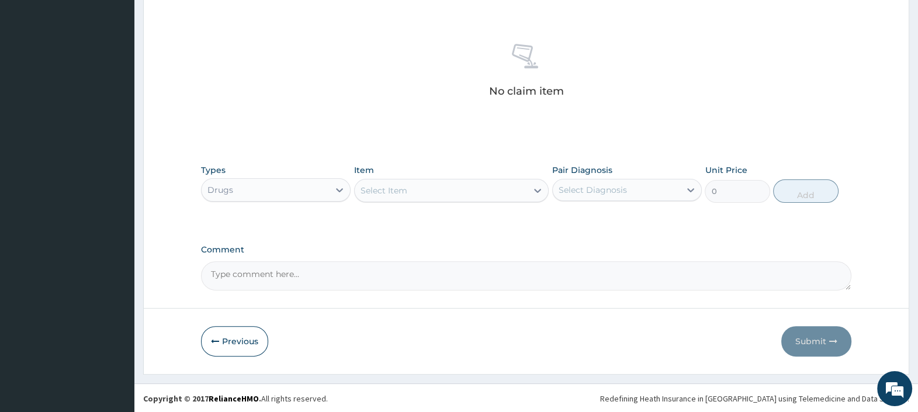
click at [450, 190] on div "Select Item" at bounding box center [441, 190] width 173 height 19
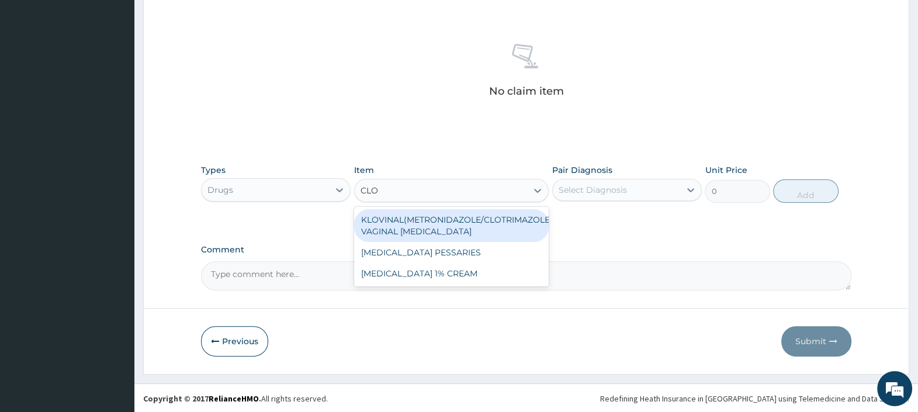
type input "CLOT"
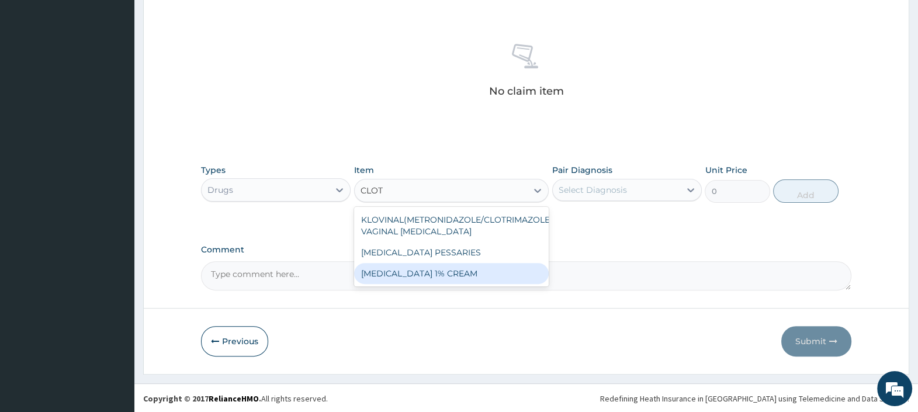
click at [429, 273] on div "CLOTRIMAZOLE 1% CREAM" at bounding box center [451, 273] width 195 height 21
type input "803"
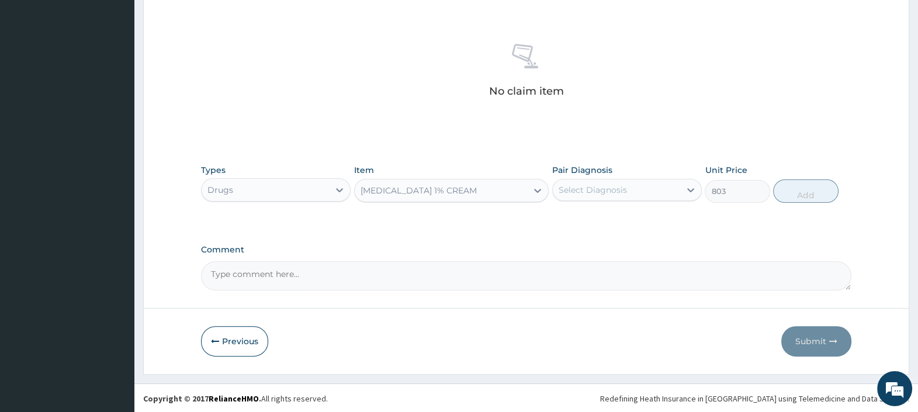
click at [602, 196] on div "Select Diagnosis" at bounding box center [615, 189] width 127 height 19
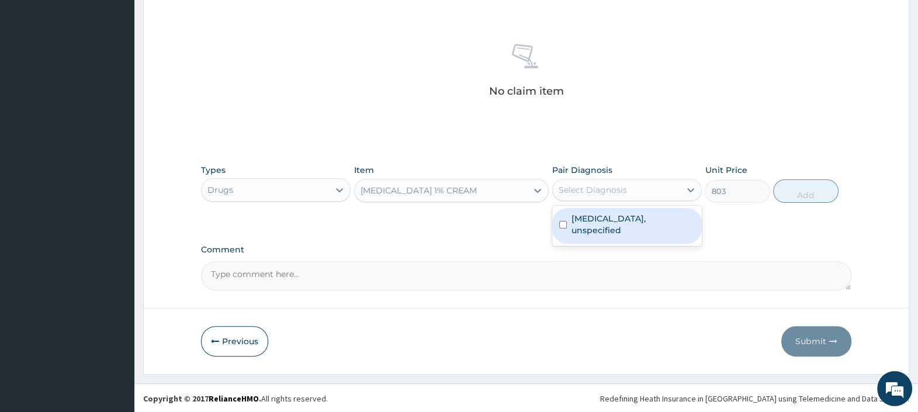
drag, startPoint x: 597, startPoint y: 221, endPoint x: 628, endPoint y: 219, distance: 31.6
click at [598, 221] on label "Candidosis, unspecified" at bounding box center [632, 224] width 123 height 23
checkbox input "true"
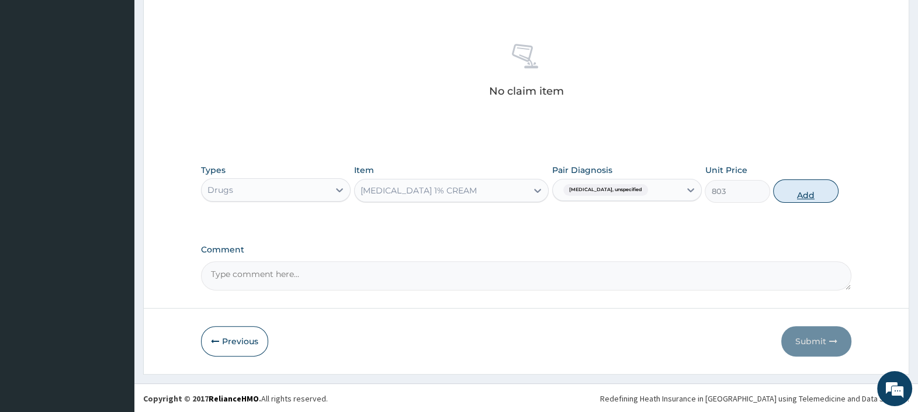
click at [793, 188] on button "Add" at bounding box center [805, 190] width 65 height 23
type input "0"
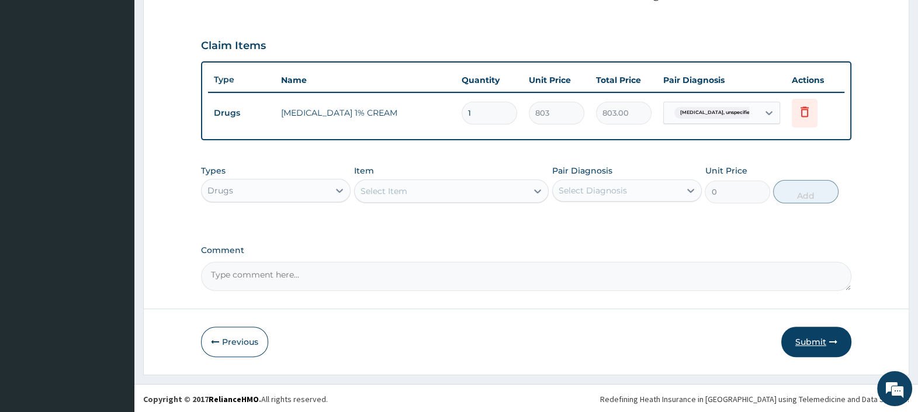
click at [808, 336] on button "Submit" at bounding box center [816, 341] width 70 height 30
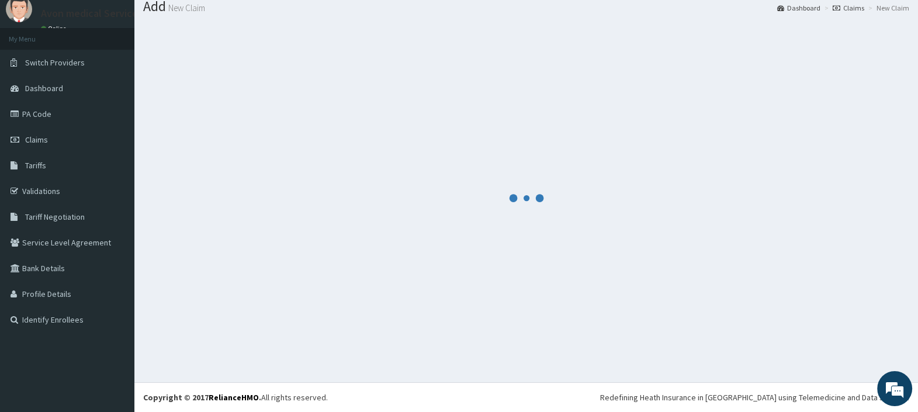
scroll to position [39, 0]
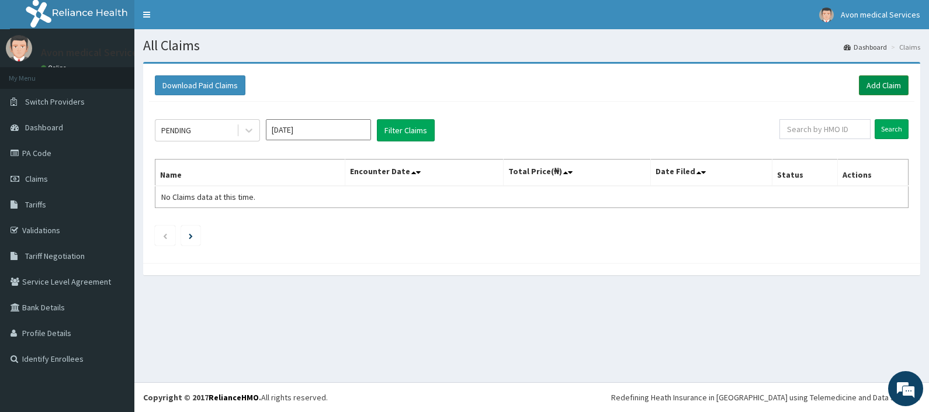
click at [894, 82] on link "Add Claim" at bounding box center [884, 85] width 50 height 20
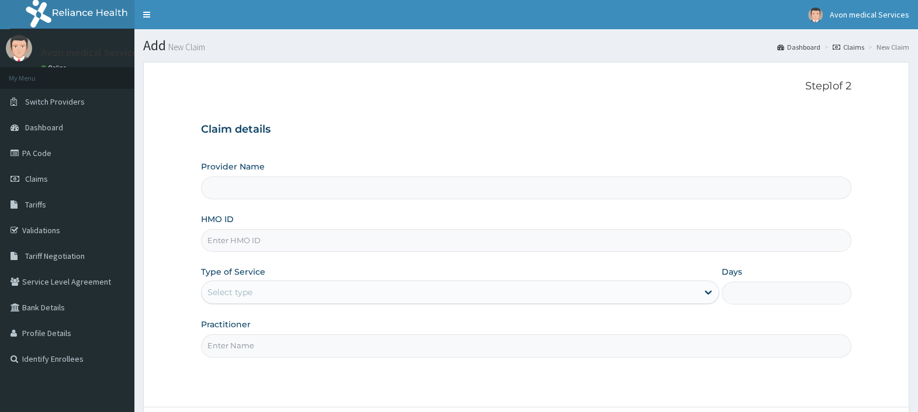
click at [393, 242] on input "HMO ID" at bounding box center [526, 240] width 650 height 23
paste input "COW/10065/A"
type input "COW/10065/A"
click at [344, 297] on div "Select type" at bounding box center [449, 292] width 496 height 19
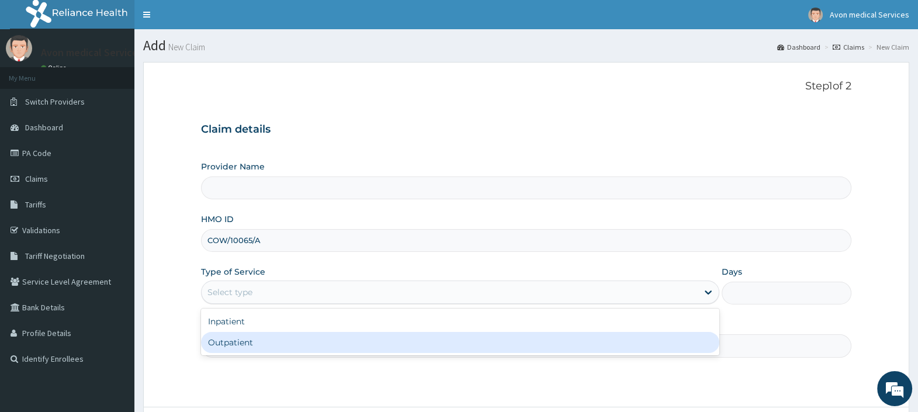
click at [316, 347] on div "Outpatient" at bounding box center [460, 342] width 518 height 21
type input "1"
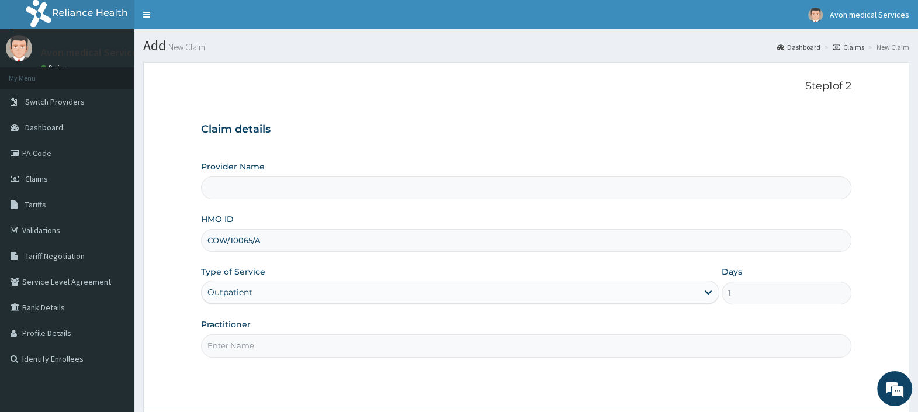
type input "Avon Medical Services"
click at [315, 347] on input "Practitioner" at bounding box center [526, 345] width 650 height 23
type input "GP"
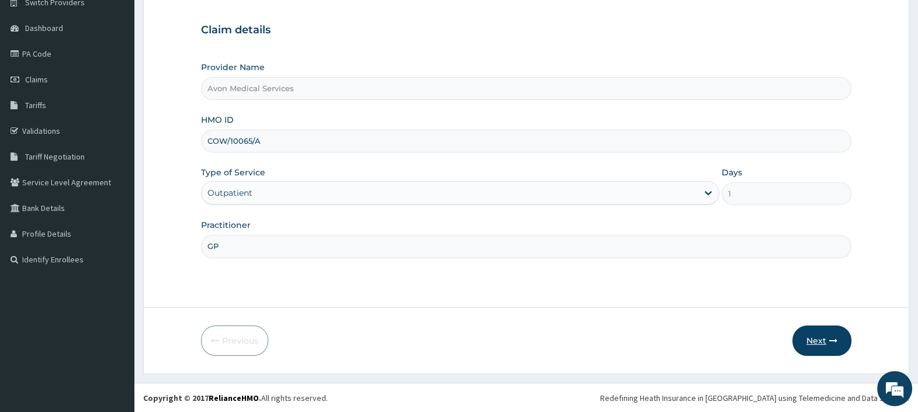
click at [806, 336] on button "Next" at bounding box center [821, 340] width 59 height 30
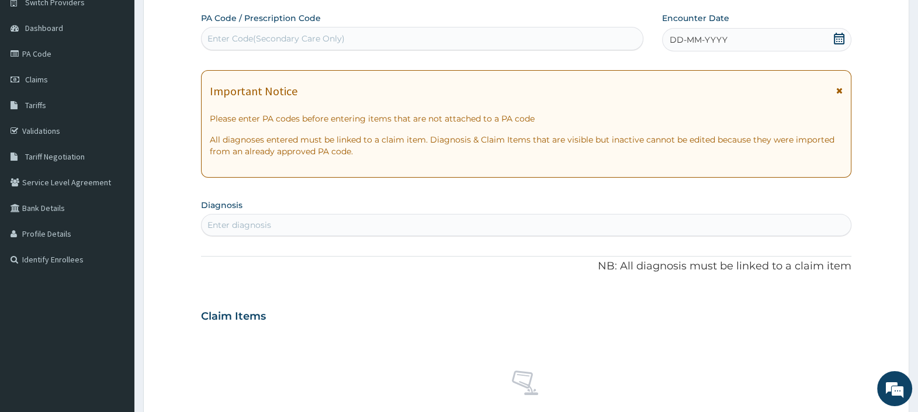
click at [706, 38] on span "DD-MM-YYYY" at bounding box center [698, 40] width 58 height 12
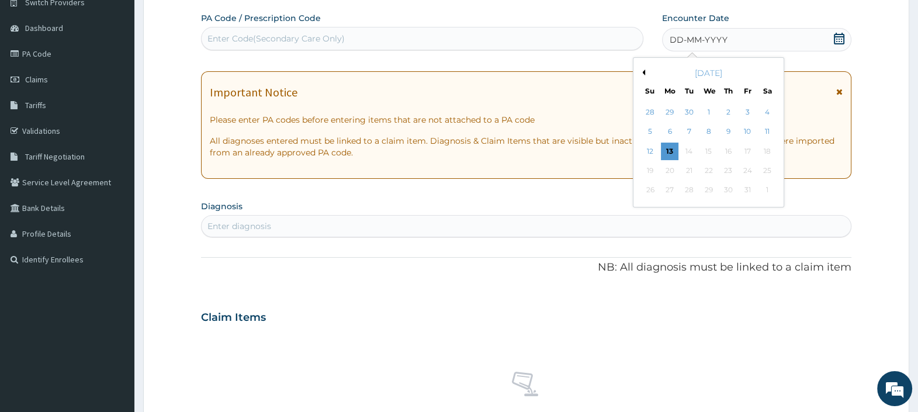
click at [642, 69] on button "Previous Month" at bounding box center [642, 72] width 6 height 6
click at [641, 70] on button "Previous Month" at bounding box center [642, 72] width 6 height 6
click at [770, 152] on div "16" at bounding box center [766, 152] width 18 height 18
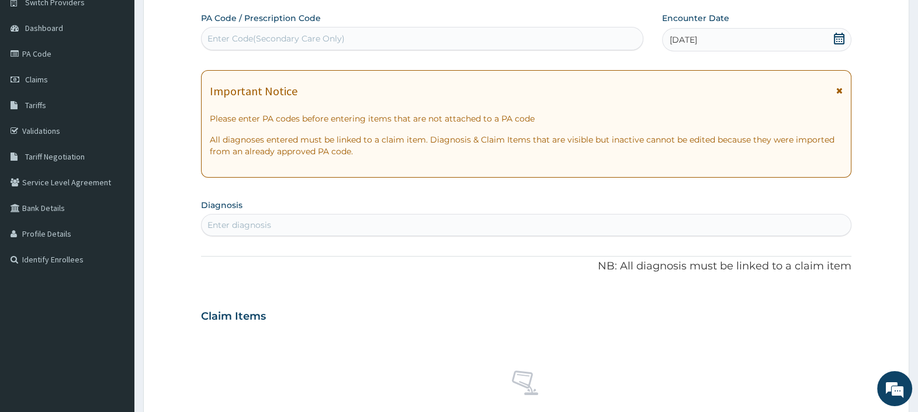
scroll to position [0, 0]
click at [292, 218] on div "Enter diagnosis" at bounding box center [525, 225] width 649 height 19
type input "VOMITTING"
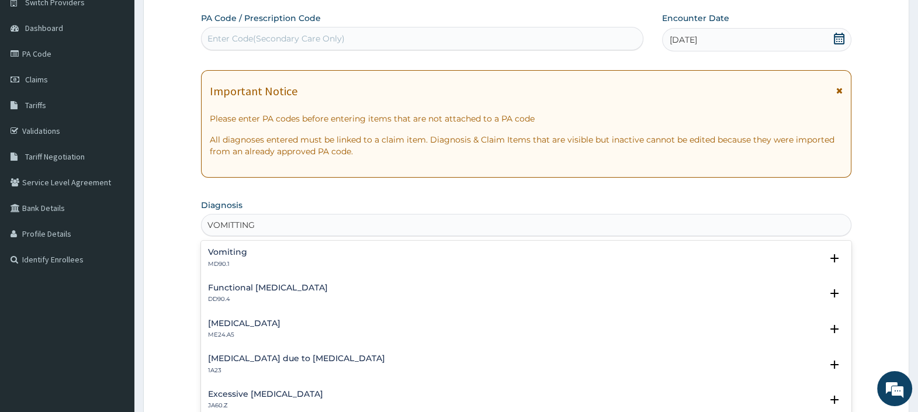
click at [235, 251] on h4 "Vomiting" at bounding box center [227, 252] width 39 height 9
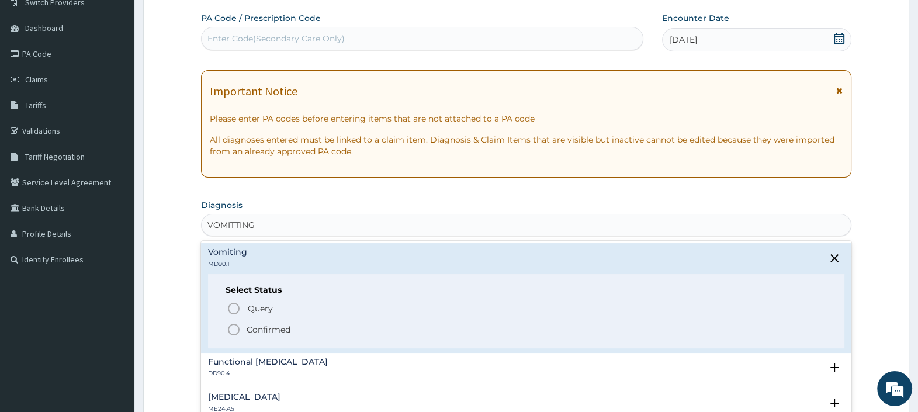
click at [257, 327] on p "Confirmed" at bounding box center [268, 330] width 44 height 12
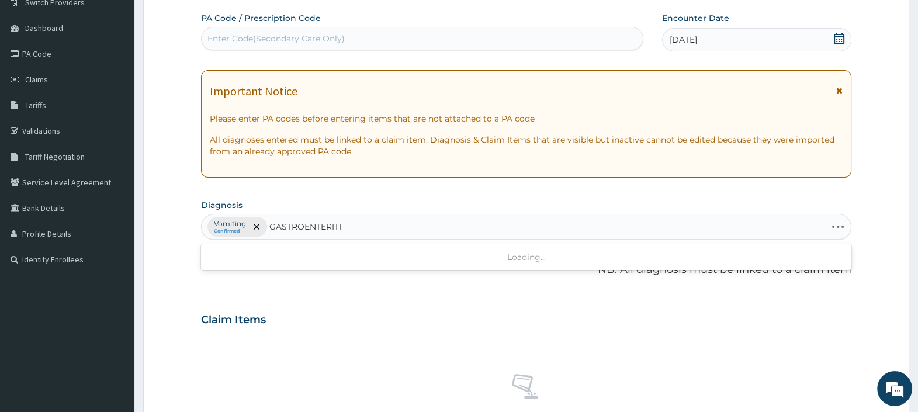
type input "[MEDICAL_DATA]"
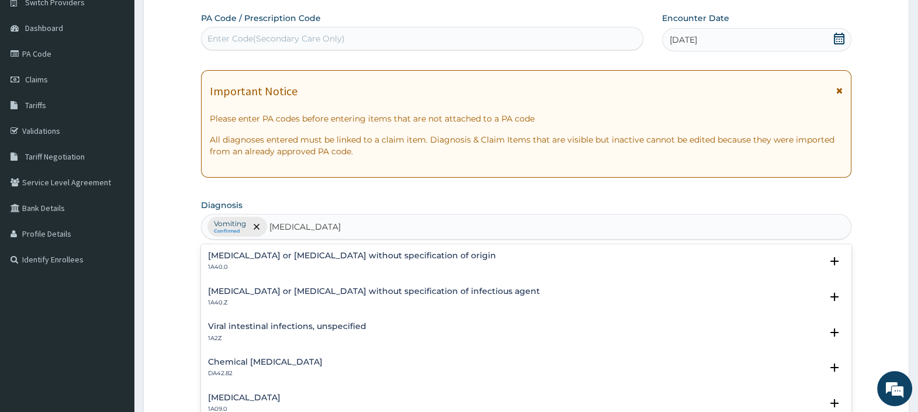
click at [253, 255] on h4 "[MEDICAL_DATA] or [MEDICAL_DATA] without specification of origin" at bounding box center [352, 255] width 288 height 9
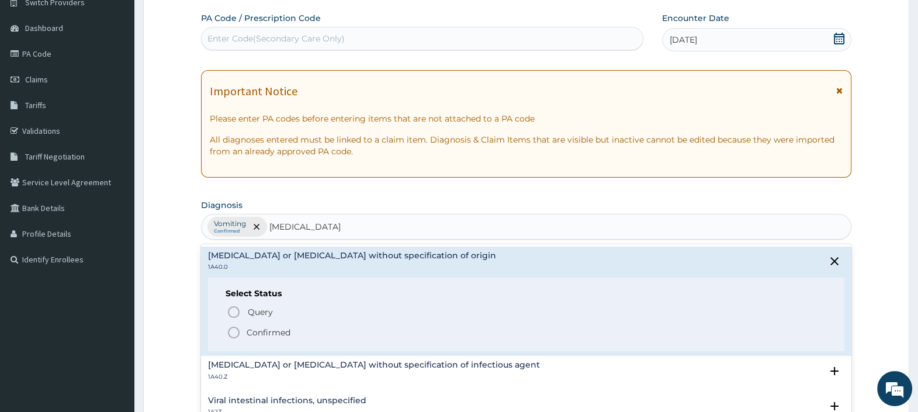
click at [251, 329] on p "Confirmed" at bounding box center [268, 332] width 44 height 12
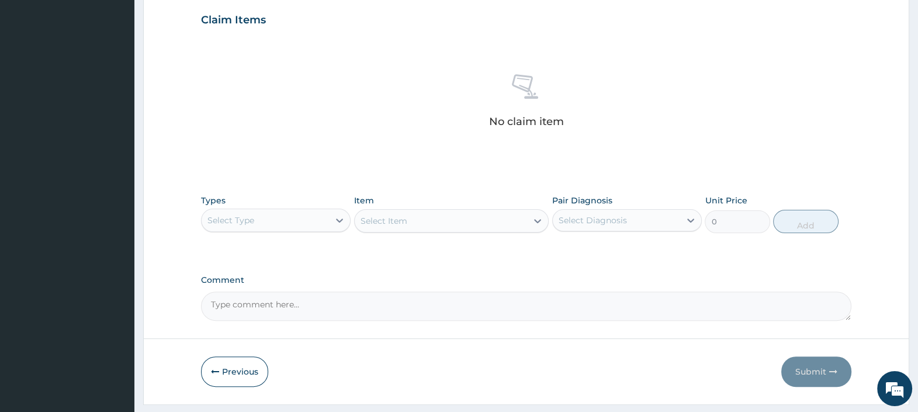
scroll to position [429, 0]
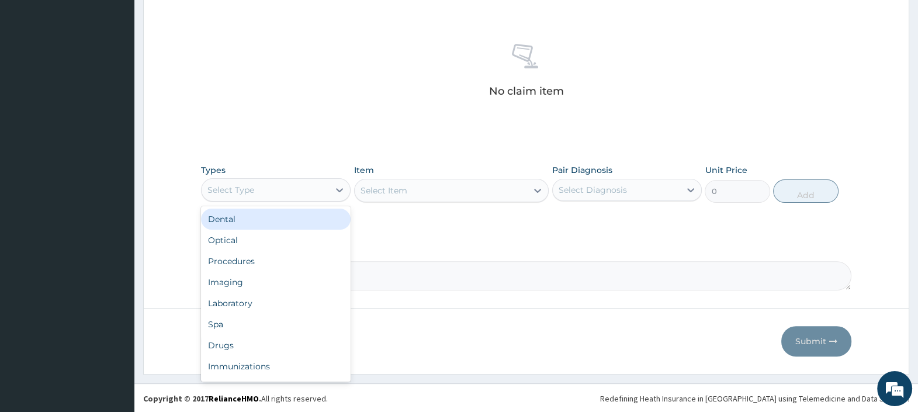
click at [293, 186] on div "Select Type" at bounding box center [264, 189] width 127 height 19
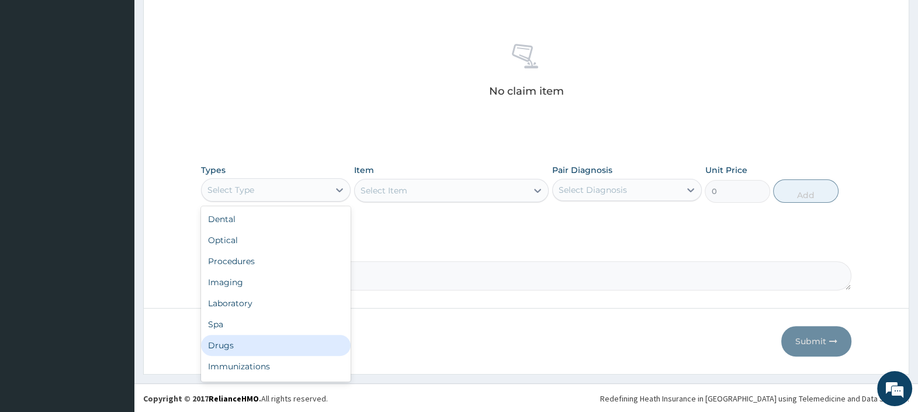
click at [237, 341] on div "Drugs" at bounding box center [276, 345] width 150 height 21
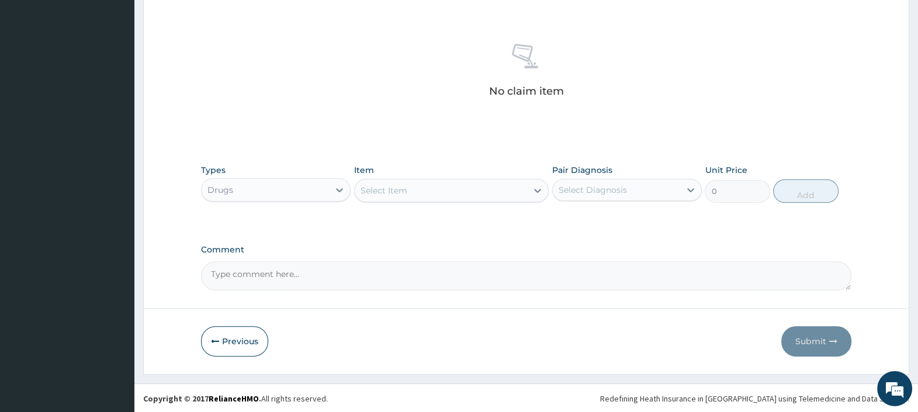
click at [388, 189] on div "Select Item" at bounding box center [383, 191] width 47 height 12
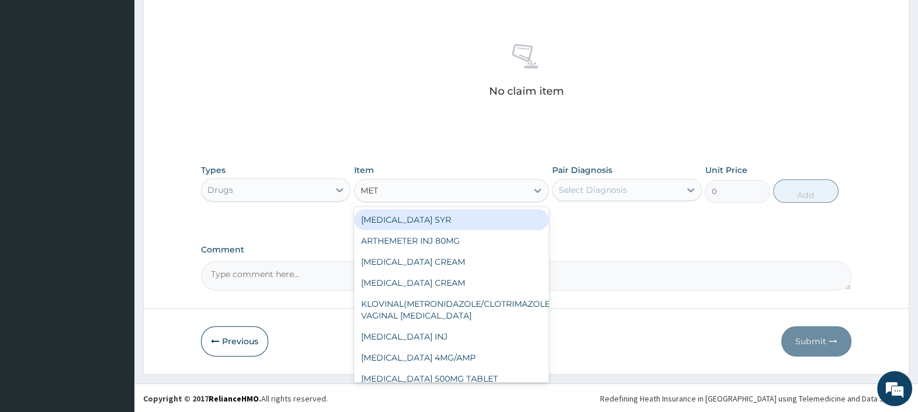
type input "METO"
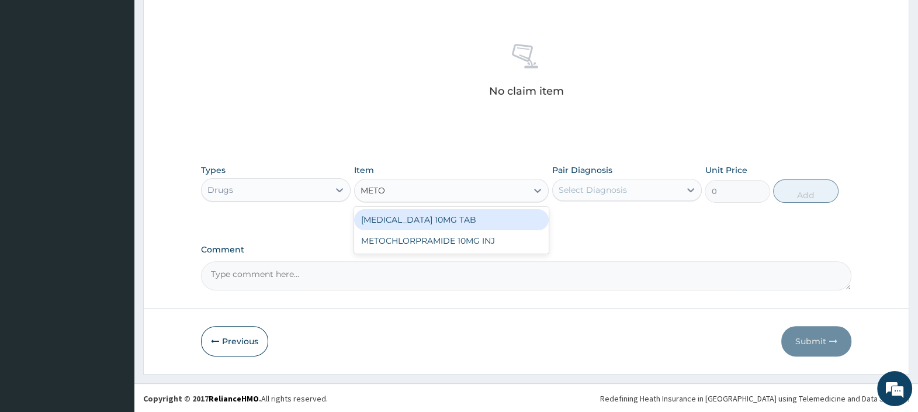
click at [402, 219] on div "[MEDICAL_DATA] 10MG TAB" at bounding box center [451, 219] width 195 height 21
type input "14"
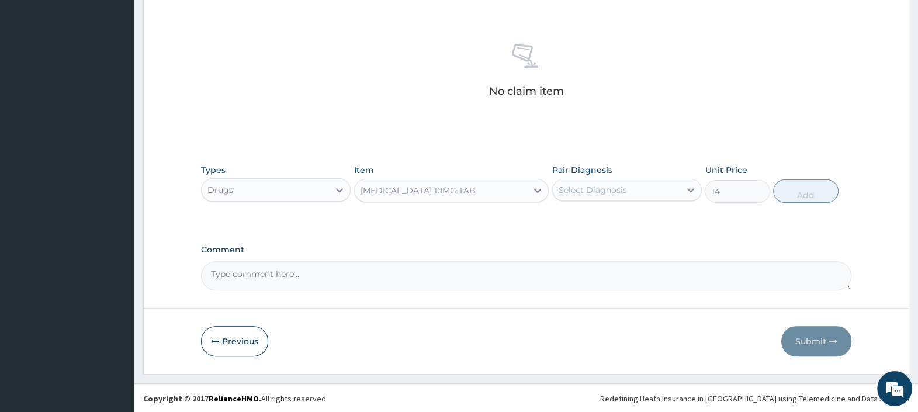
click at [631, 180] on div "Select Diagnosis" at bounding box center [615, 189] width 127 height 19
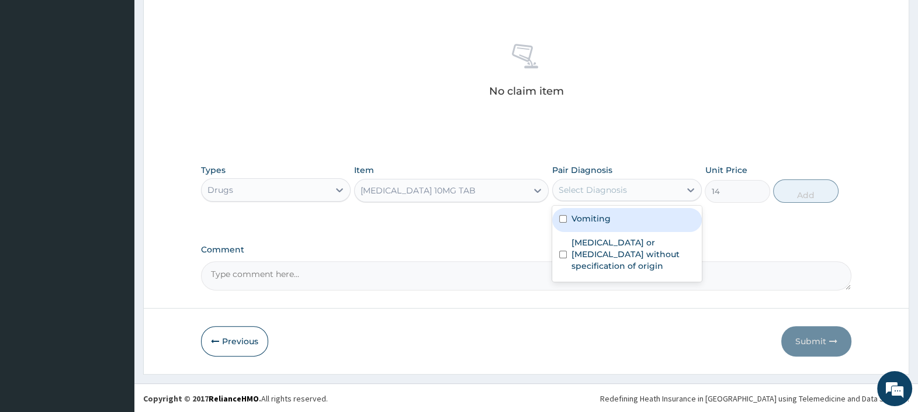
click at [617, 224] on div "Vomiting" at bounding box center [627, 220] width 150 height 24
checkbox input "true"
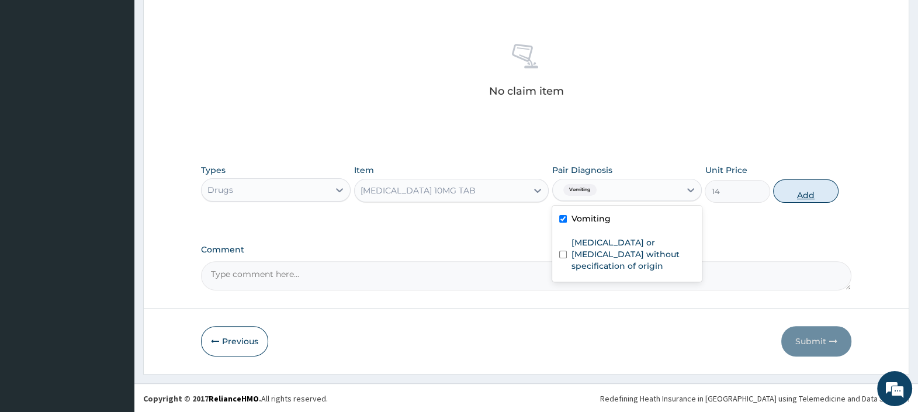
click at [791, 193] on button "Add" at bounding box center [805, 190] width 65 height 23
type input "0"
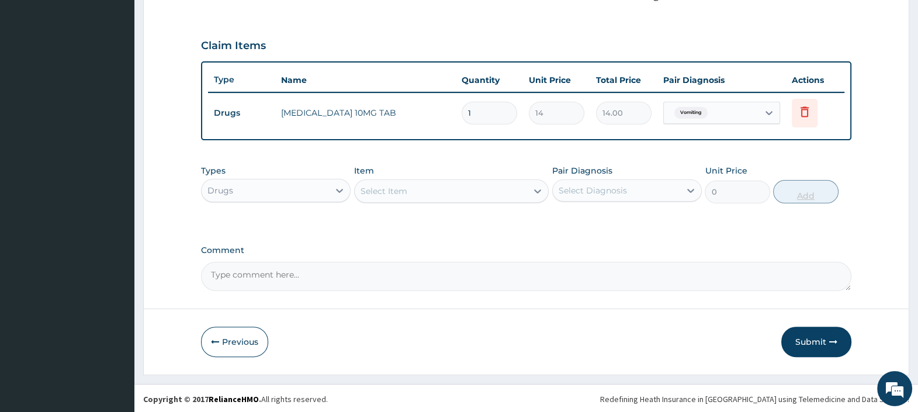
type input "0.00"
type input "6"
type input "84.00"
type input "6"
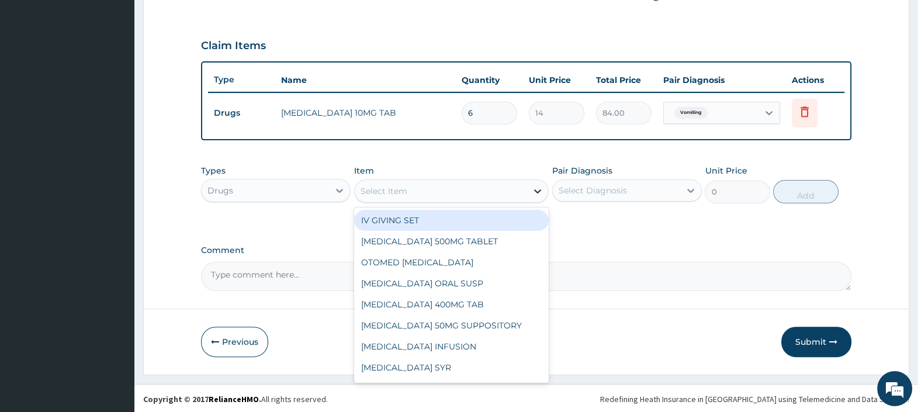
click at [528, 190] on div at bounding box center [537, 190] width 21 height 21
type input "ZINC"
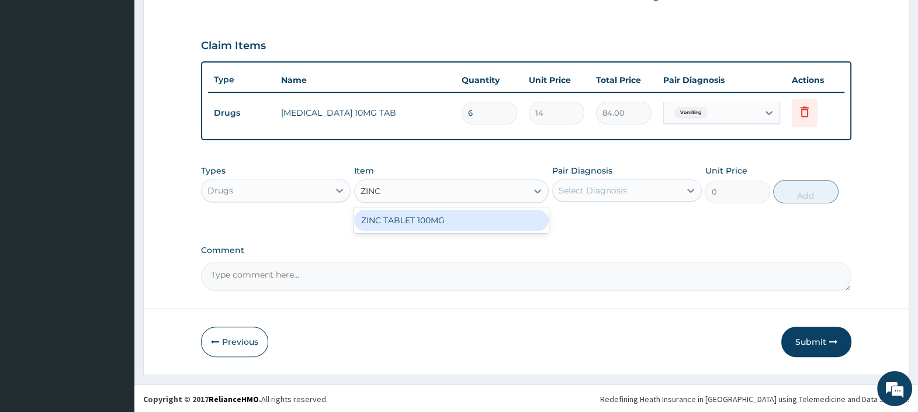
click at [487, 220] on div "ZINC TABLET 100MG" at bounding box center [451, 220] width 195 height 21
type input "100"
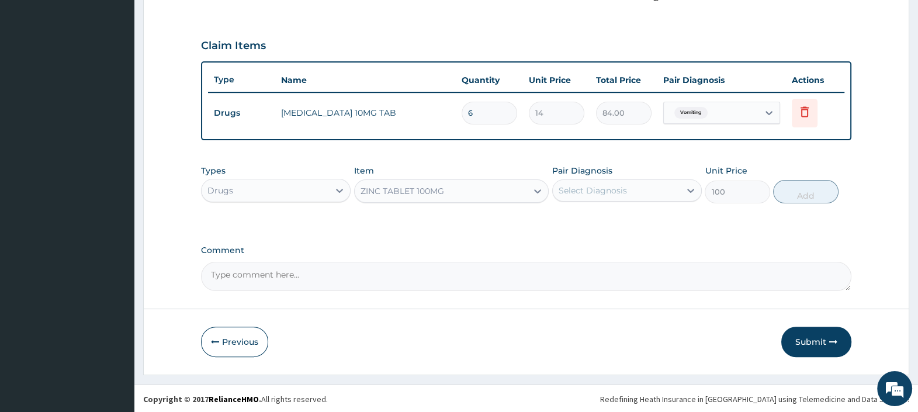
click at [621, 188] on div "Select Diagnosis" at bounding box center [592, 191] width 68 height 12
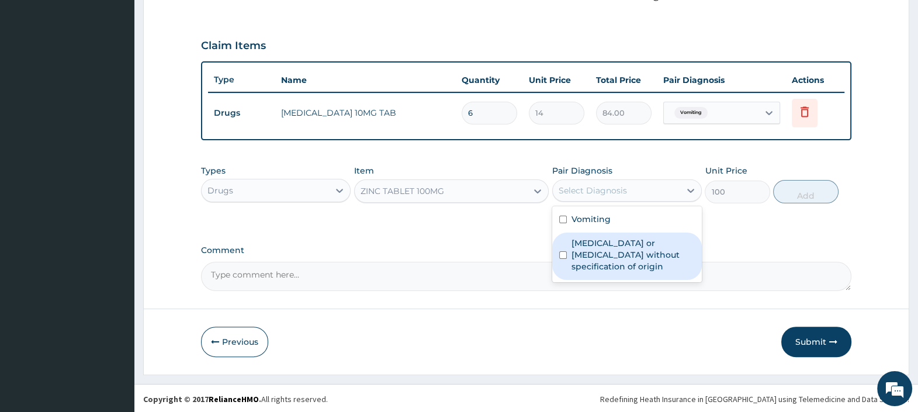
click at [597, 259] on label "[MEDICAL_DATA] or [MEDICAL_DATA] without specification of origin" at bounding box center [632, 254] width 123 height 35
checkbox input "true"
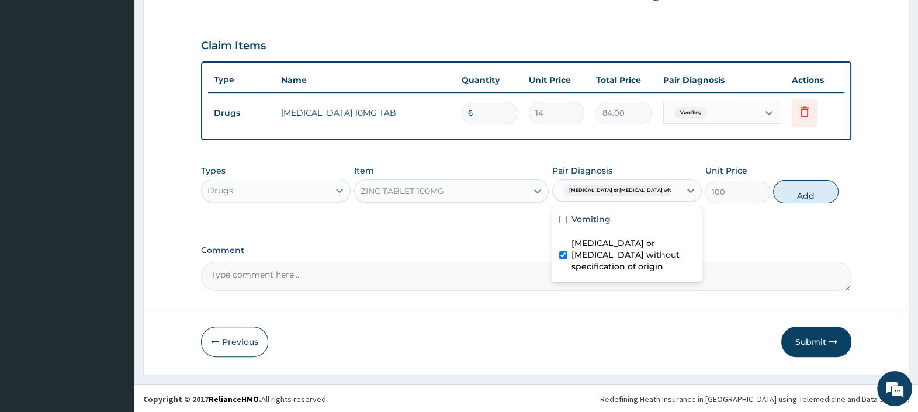
click at [804, 188] on button "Add" at bounding box center [805, 191] width 65 height 23
type input "0"
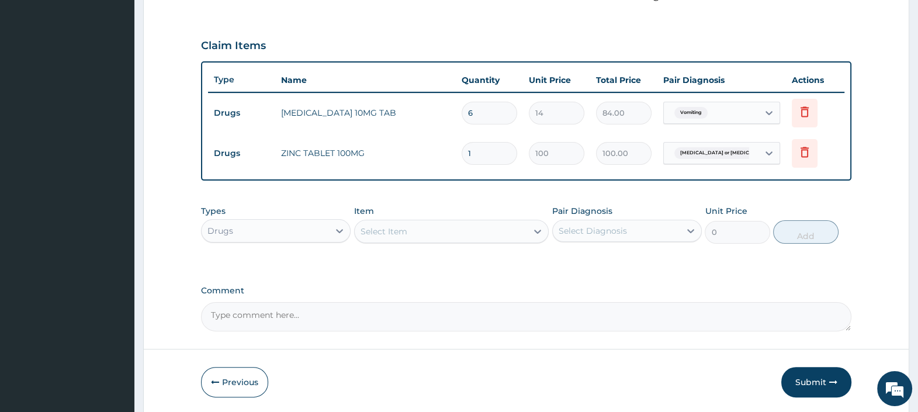
type input "0.00"
type input "5"
type input "500.00"
type input "5"
click at [802, 381] on button "Submit" at bounding box center [816, 382] width 70 height 30
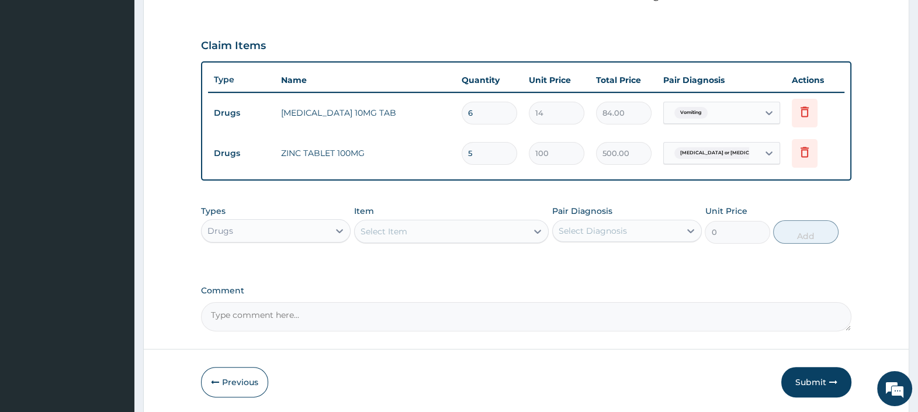
scroll to position [39, 0]
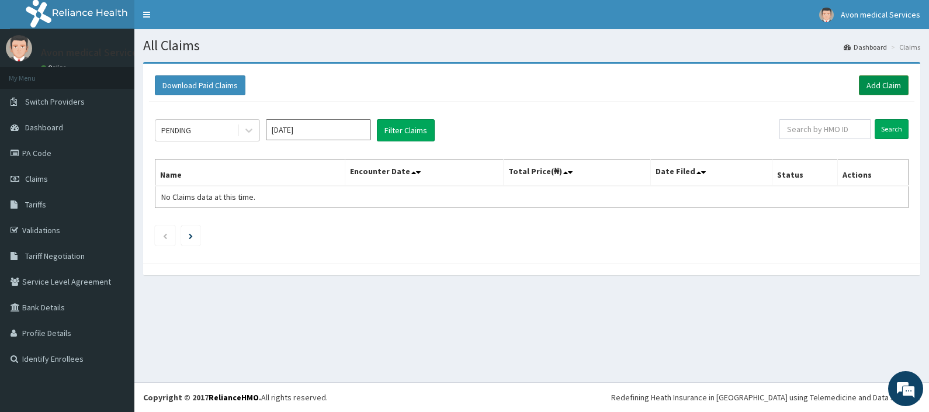
click at [882, 88] on link "Add Claim" at bounding box center [884, 85] width 50 height 20
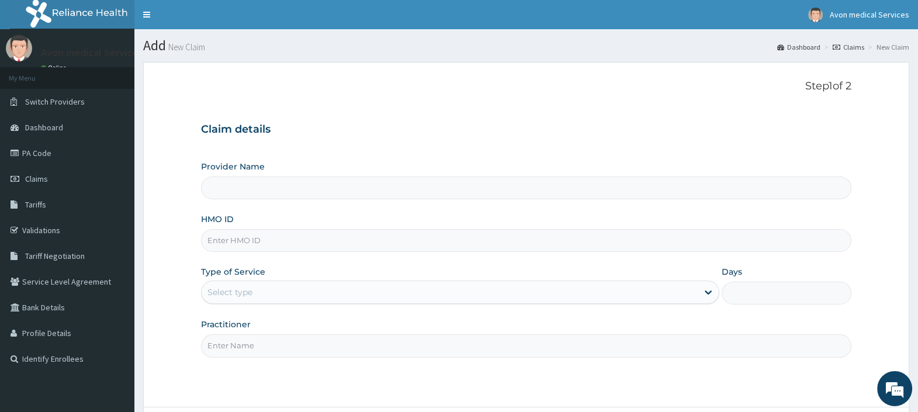
drag, startPoint x: 0, startPoint y: 0, endPoint x: 394, endPoint y: 247, distance: 464.7
click at [394, 247] on input "HMO ID" at bounding box center [526, 240] width 650 height 23
paste input "ABP/10508/A"
type input "ABP/10508/A"
click at [356, 295] on div "Select type" at bounding box center [449, 292] width 496 height 19
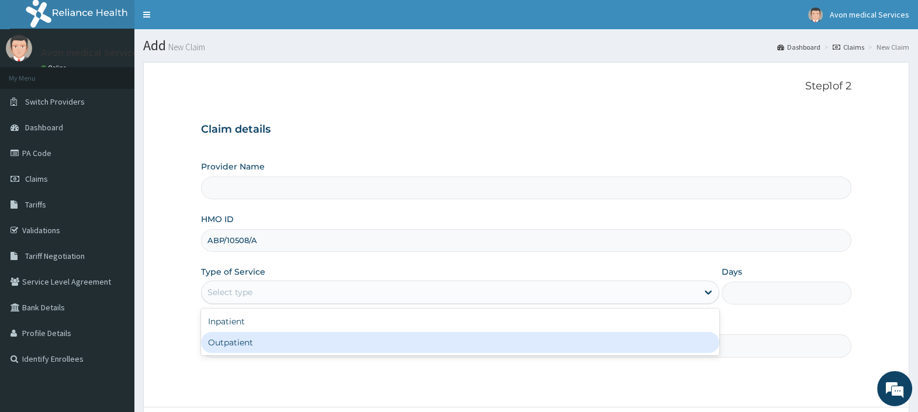
type input "Avon Medical Services"
click at [295, 346] on div "Outpatient" at bounding box center [460, 342] width 518 height 21
type input "1"
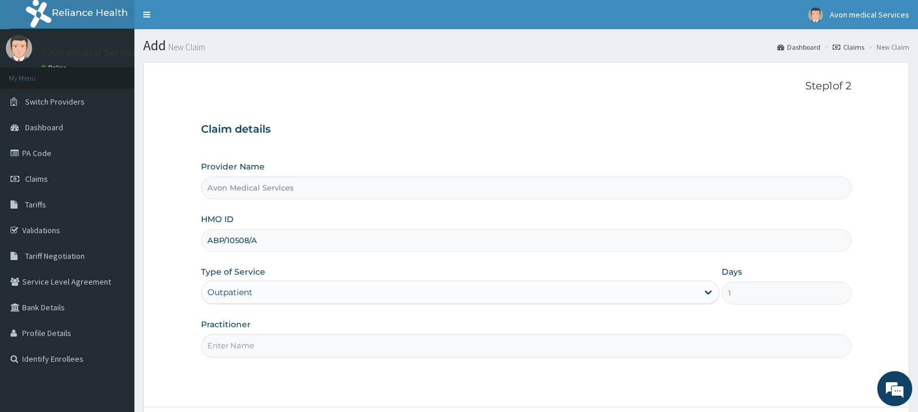
click at [294, 343] on input "Practitioner" at bounding box center [526, 345] width 650 height 23
type input "SCAN"
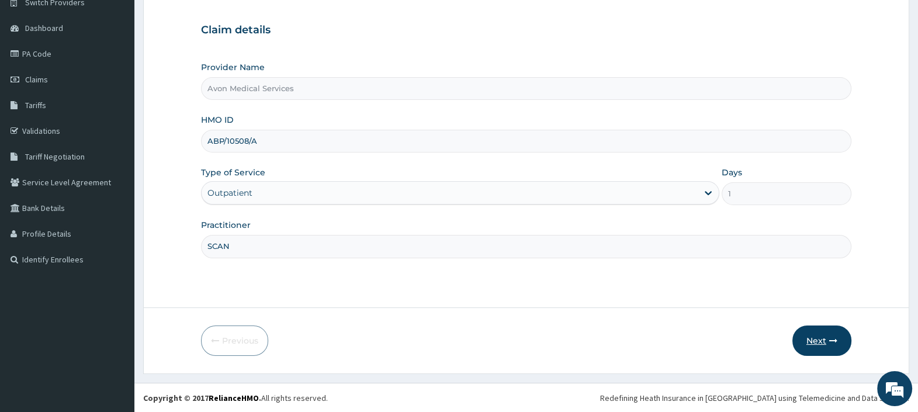
click at [810, 345] on button "Next" at bounding box center [821, 340] width 59 height 30
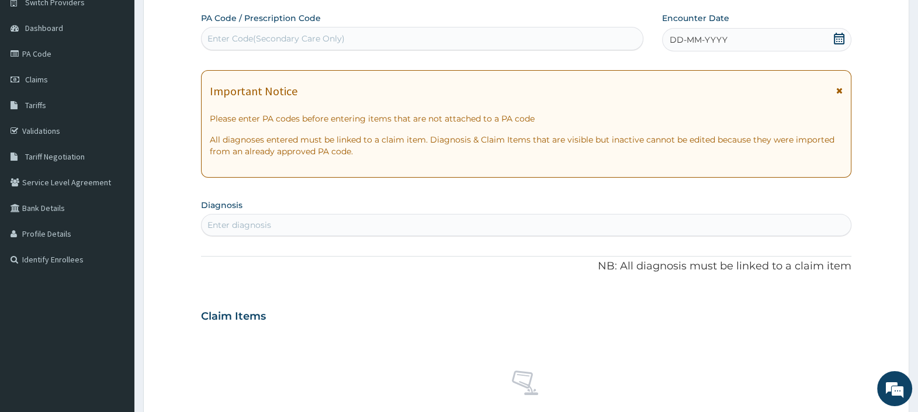
click at [715, 38] on span "DD-MM-YYYY" at bounding box center [698, 40] width 58 height 12
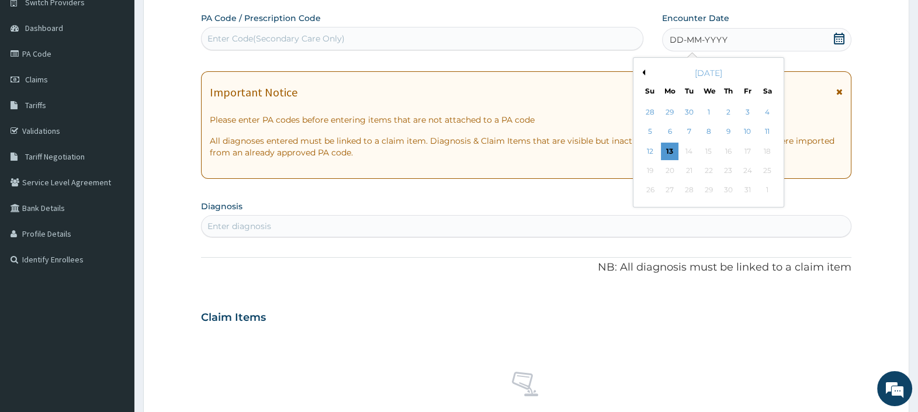
click at [642, 70] on button "Previous Month" at bounding box center [642, 72] width 6 height 6
click at [689, 165] on div "19" at bounding box center [689, 171] width 18 height 18
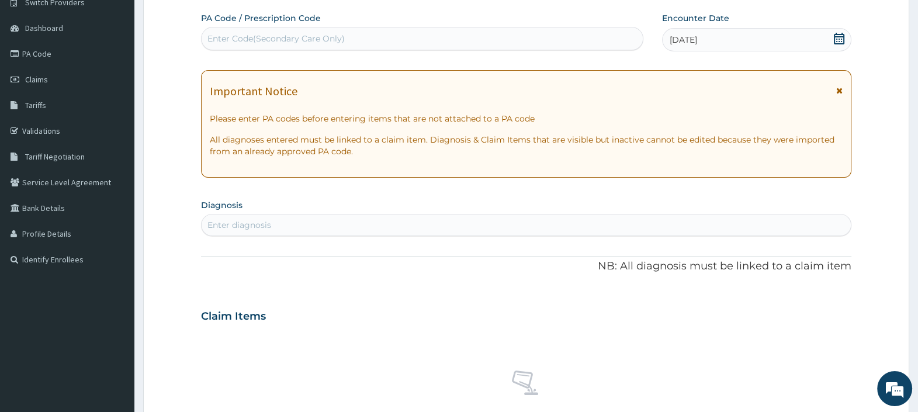
click at [462, 42] on div "Enter Code(Secondary Care Only)" at bounding box center [421, 38] width 440 height 19
paste input "PA/7C7935"
type input "PA/7C7935"
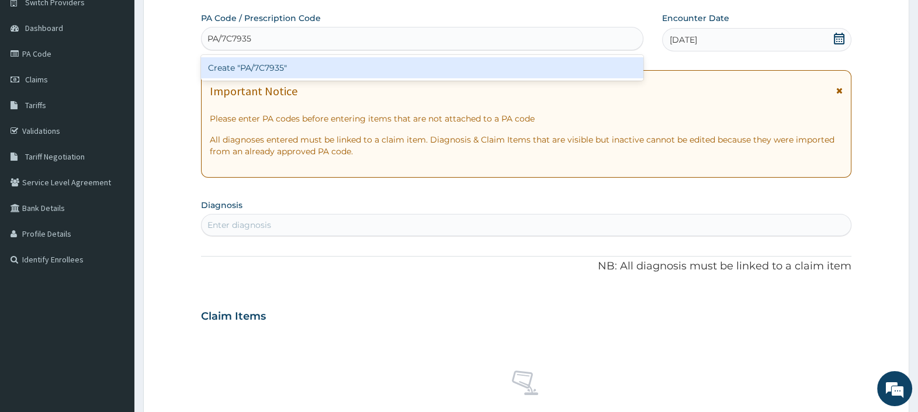
click at [460, 71] on div "Create "PA/7C7935"" at bounding box center [422, 67] width 442 height 21
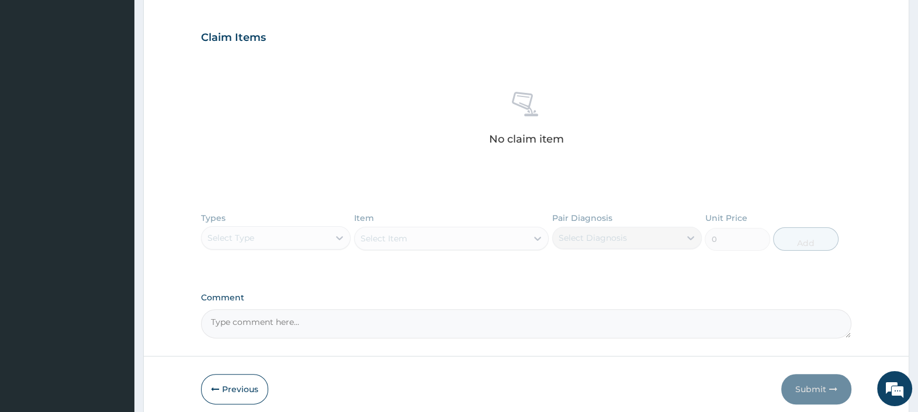
scroll to position [436, 0]
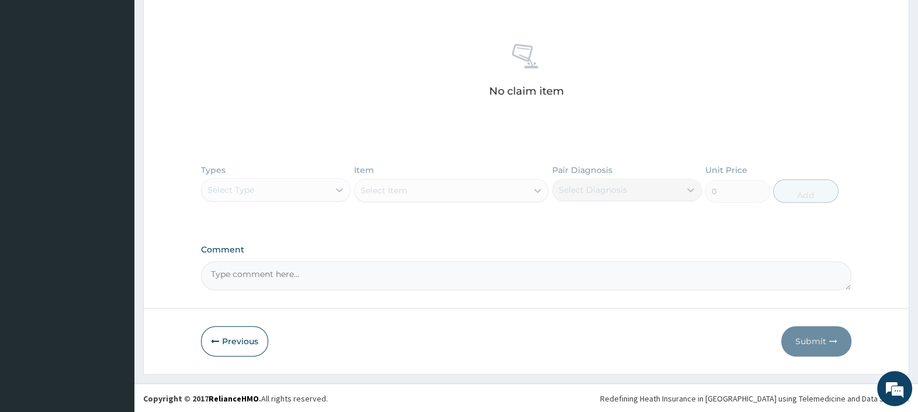
click at [311, 274] on textarea "Comment" at bounding box center [526, 275] width 650 height 29
paste textarea "PA/7C7935"
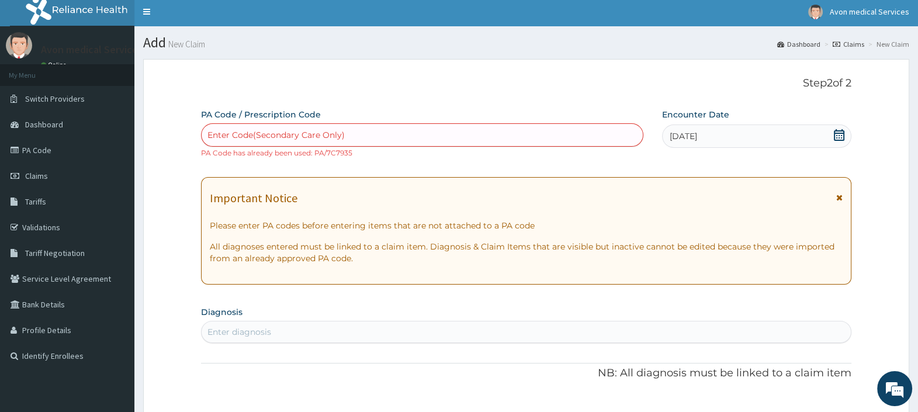
scroll to position [0, 0]
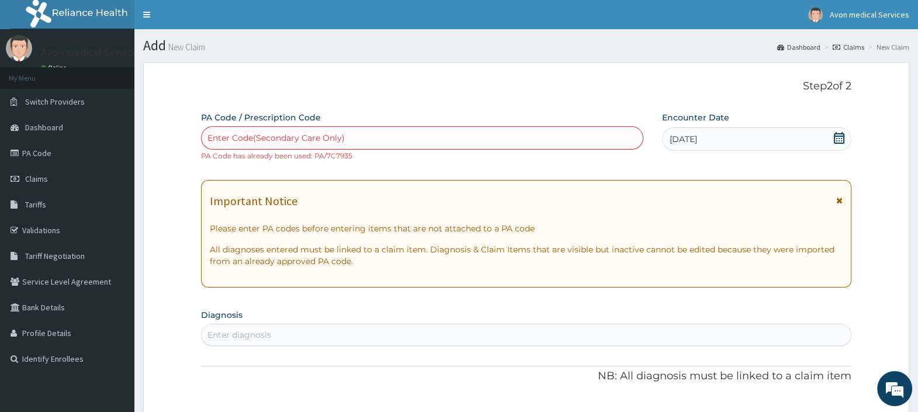
type textarea "PA CODE: PA/7C7935"
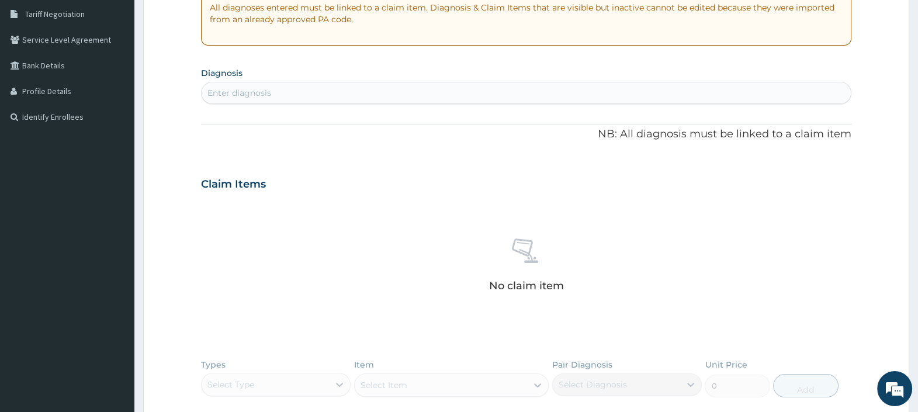
scroll to position [219, 0]
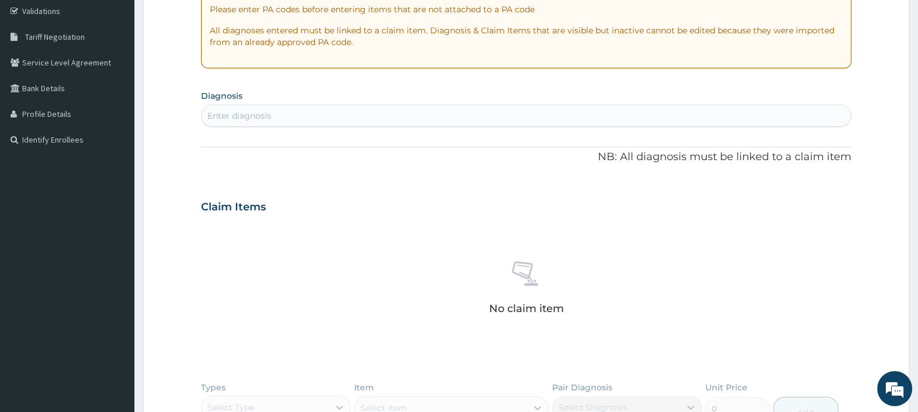
click at [464, 120] on div "Enter diagnosis" at bounding box center [525, 115] width 649 height 19
type input "HYPOTHYROIDISM"
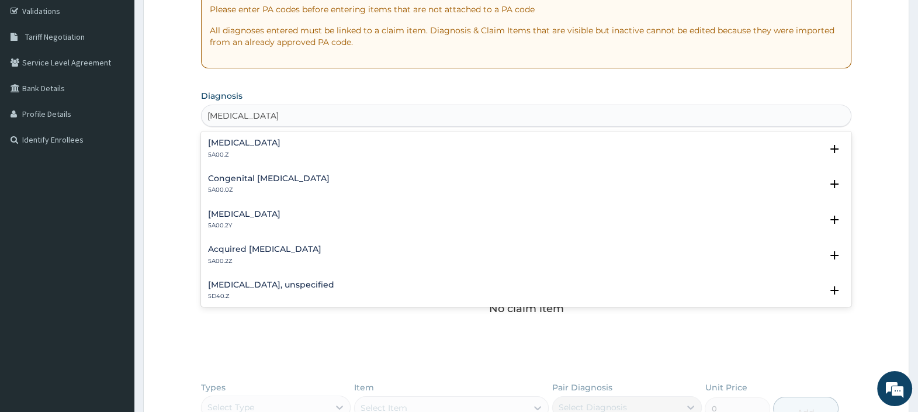
click at [242, 141] on h4 "Hypothyroidism, unspecified" at bounding box center [244, 142] width 72 height 9
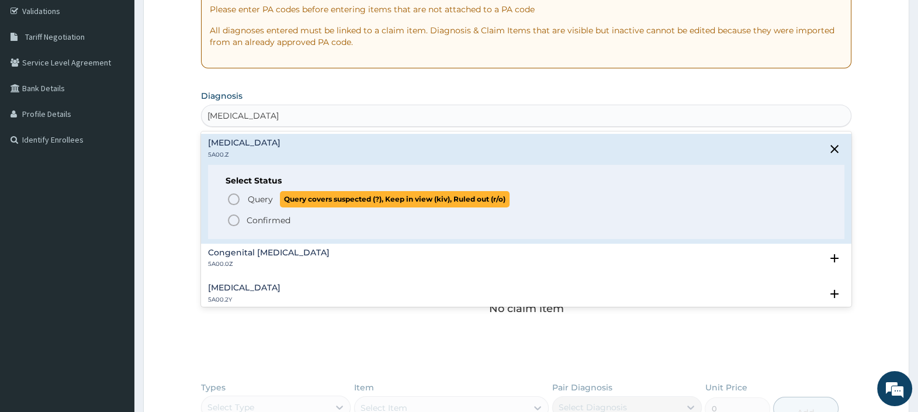
click at [260, 199] on span "Query" at bounding box center [260, 199] width 25 height 12
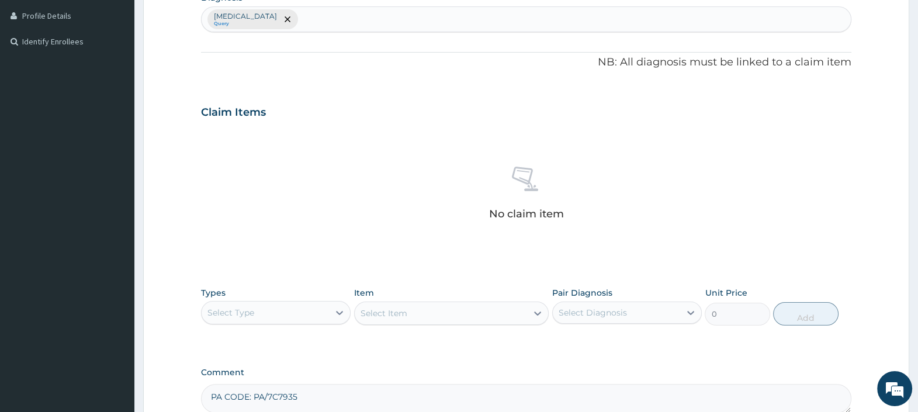
scroll to position [440, 0]
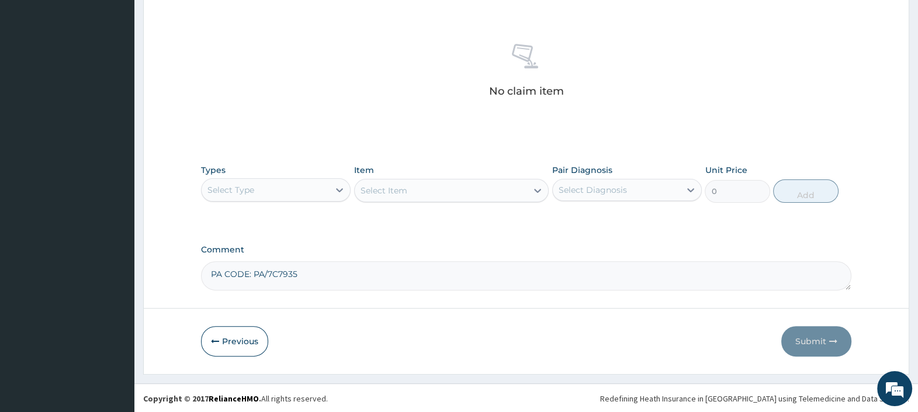
click at [261, 194] on div "Select Type" at bounding box center [264, 189] width 127 height 19
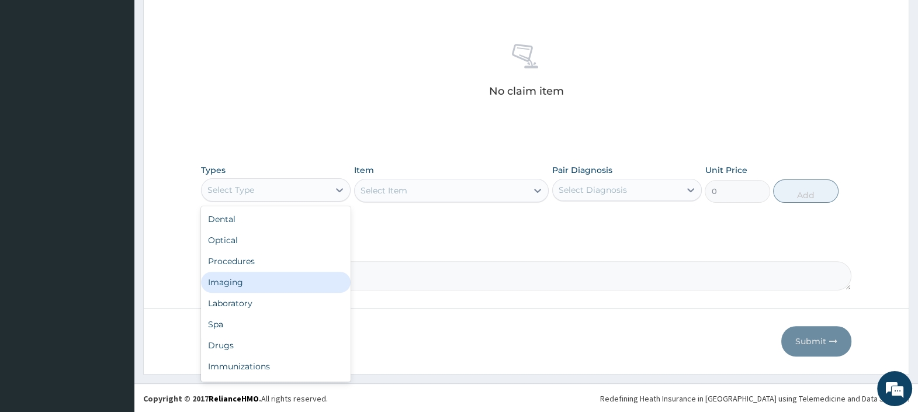
click at [245, 279] on div "Imaging" at bounding box center [276, 282] width 150 height 21
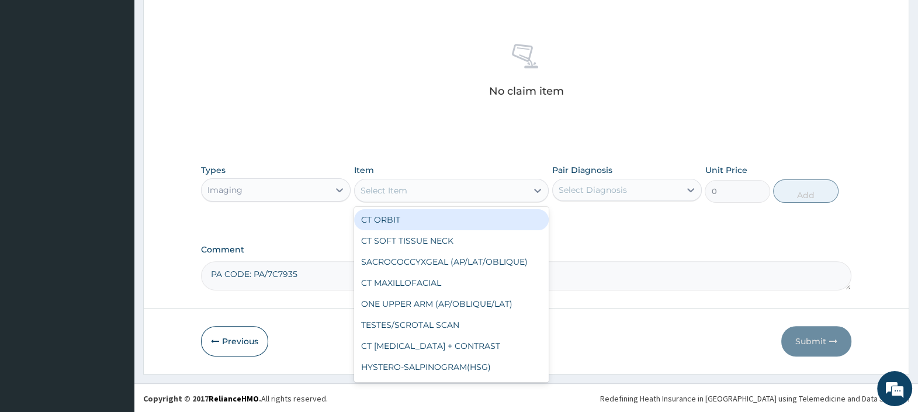
click at [453, 193] on div "Select Item" at bounding box center [441, 190] width 173 height 19
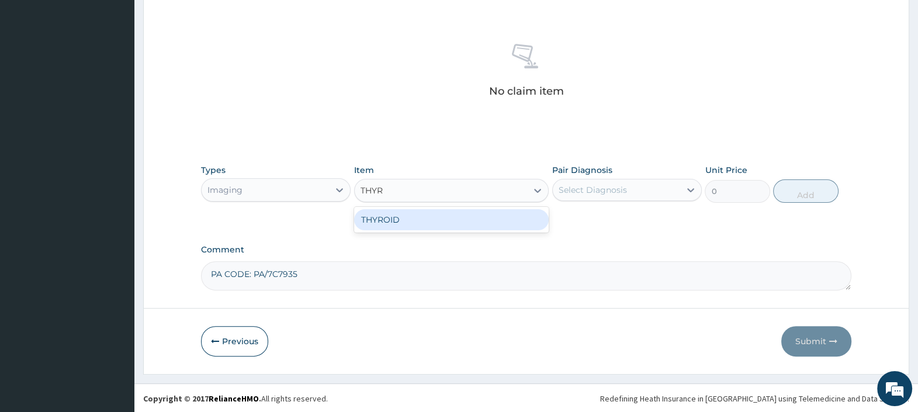
type input "THYR"
click at [444, 204] on div "Types Imaging Item option THYROID focused, 40 of 76. 1 result available for sea…" at bounding box center [526, 183] width 650 height 50
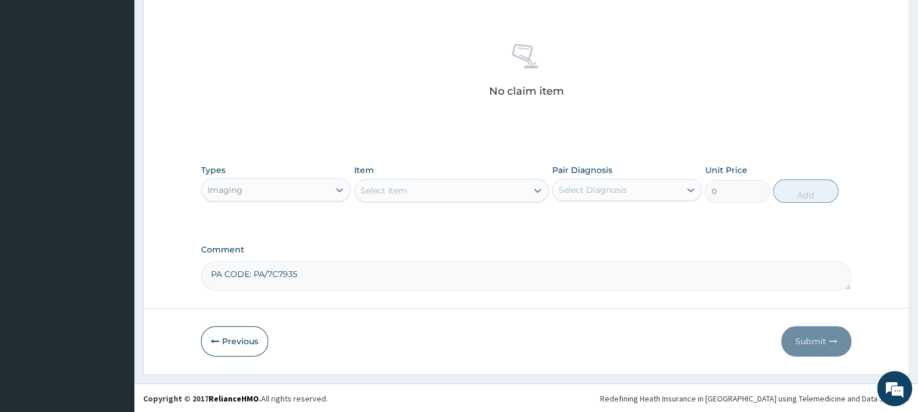
click at [435, 189] on div "Select Item" at bounding box center [441, 190] width 173 height 19
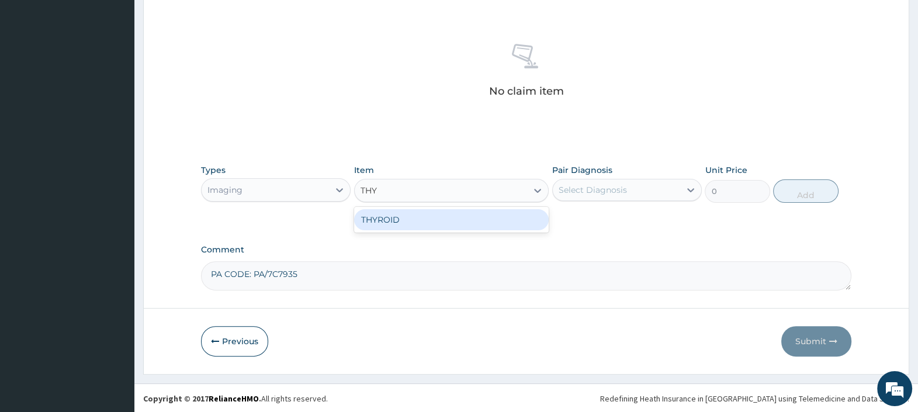
type input "THYR"
click at [420, 220] on div "THYROID" at bounding box center [451, 219] width 195 height 21
type input "15718.695"
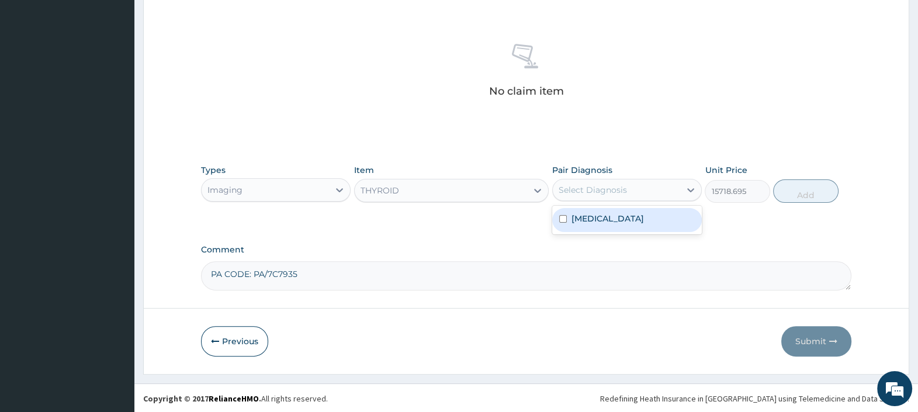
click at [604, 193] on div "Select Diagnosis" at bounding box center [592, 190] width 68 height 12
click at [602, 213] on label "Hypothyroidism, unspecified" at bounding box center [607, 219] width 72 height 12
checkbox input "true"
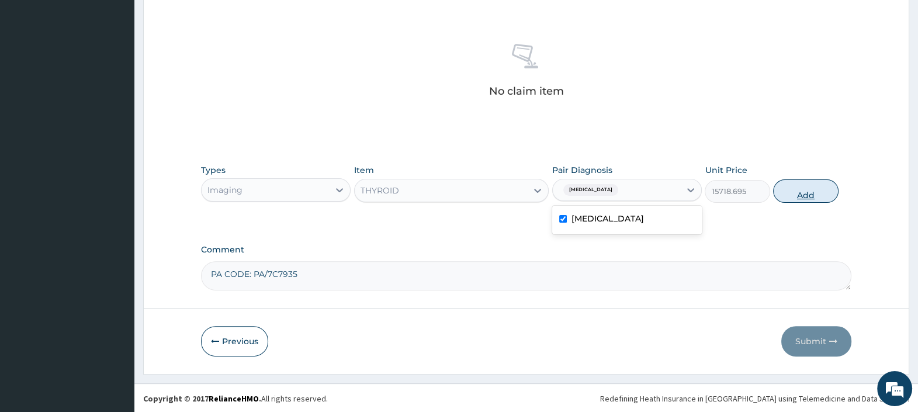
click at [786, 196] on button "Add" at bounding box center [805, 190] width 65 height 23
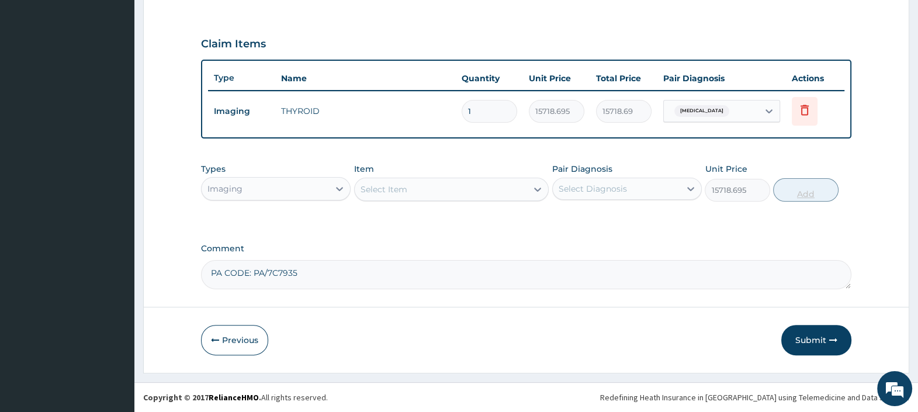
type input "0"
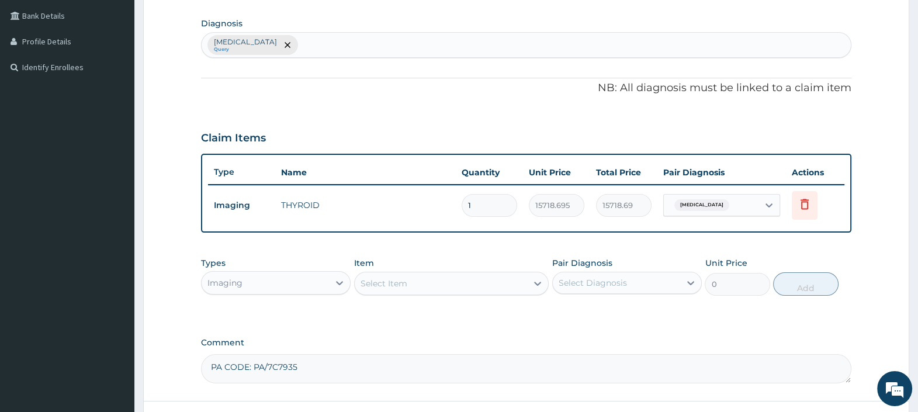
scroll to position [383, 0]
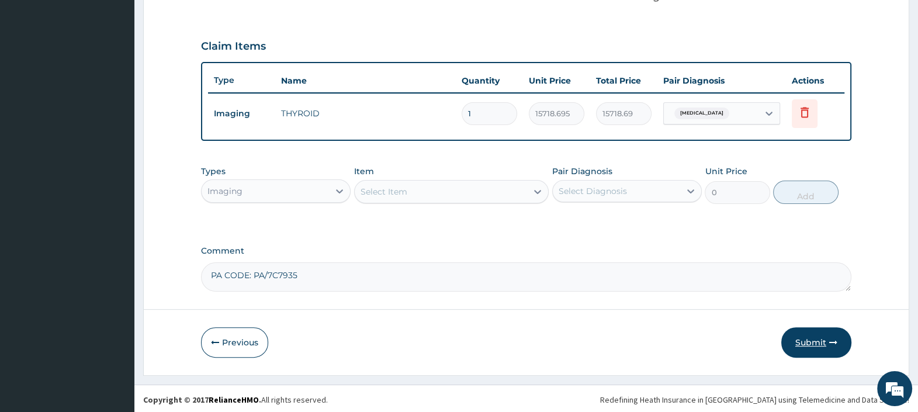
click at [806, 346] on button "Submit" at bounding box center [816, 342] width 70 height 30
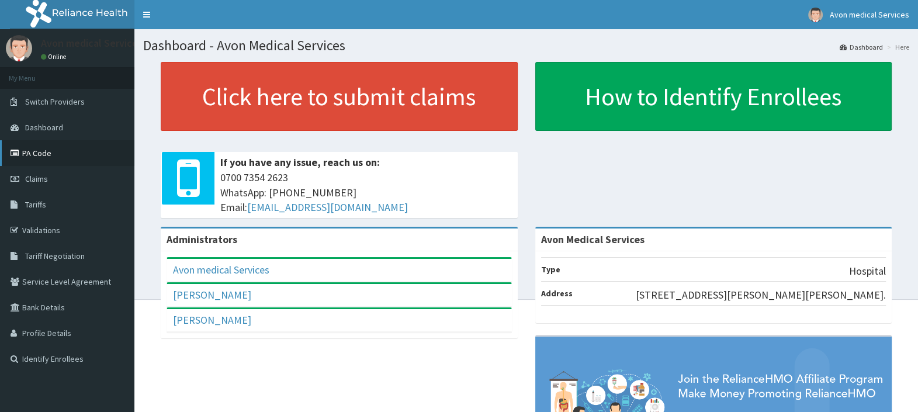
click at [44, 160] on link "PA Code" at bounding box center [67, 153] width 134 height 26
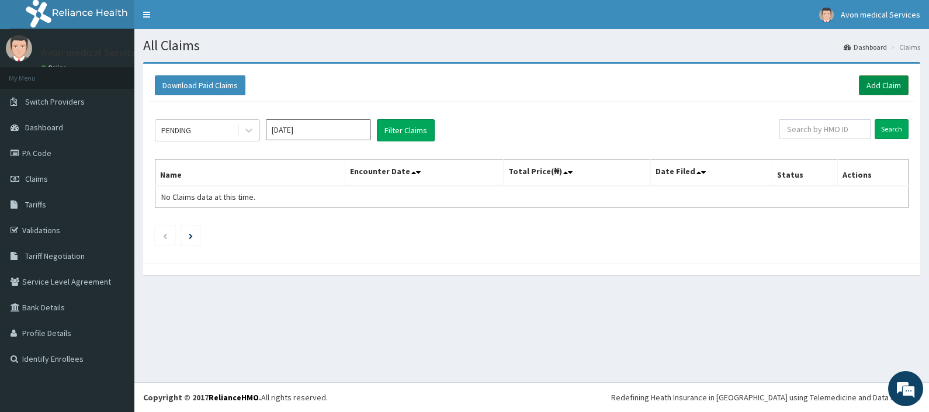
click at [861, 84] on link "Add Claim" at bounding box center [884, 85] width 50 height 20
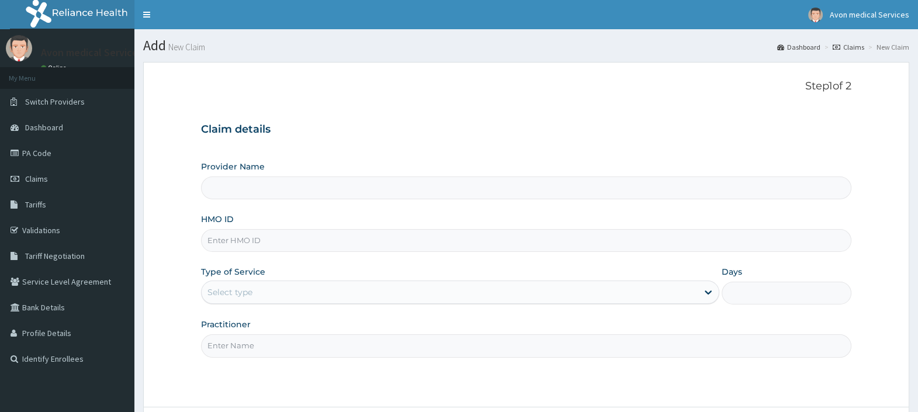
click at [318, 250] on input "HMO ID" at bounding box center [526, 240] width 650 height 23
paste input "ISL/10003/A"
type input "ISL/10003/A"
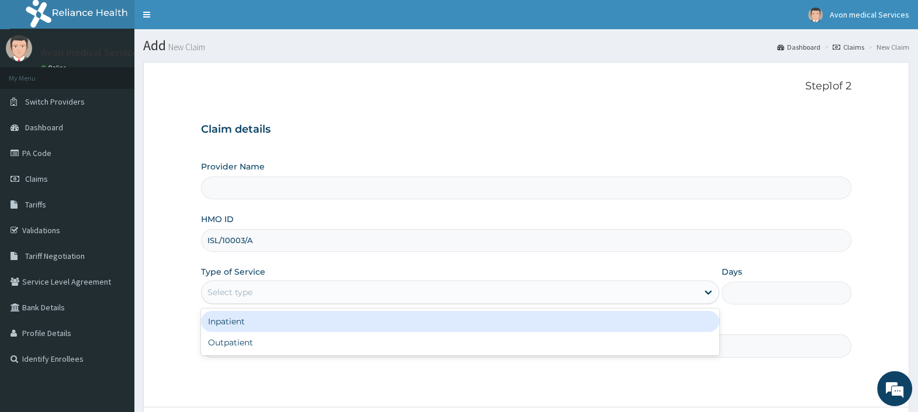
drag, startPoint x: 301, startPoint y: 296, endPoint x: 298, endPoint y: 304, distance: 8.7
click at [301, 296] on div "Select type" at bounding box center [449, 292] width 496 height 19
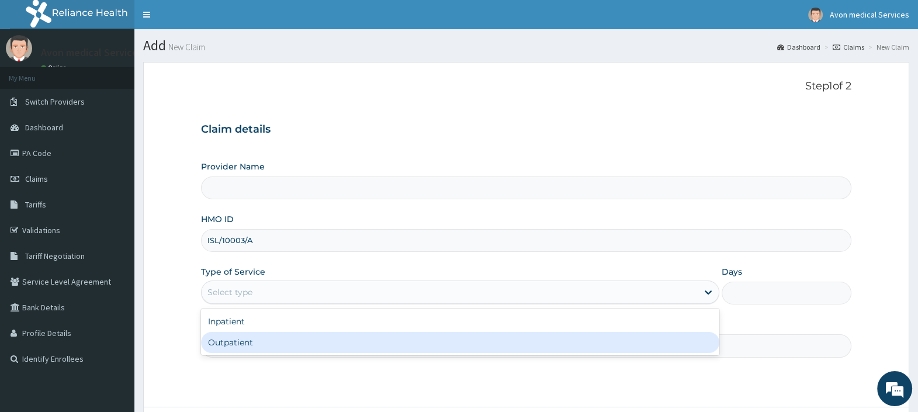
click at [277, 349] on div "Outpatient" at bounding box center [460, 342] width 518 height 21
type input "1"
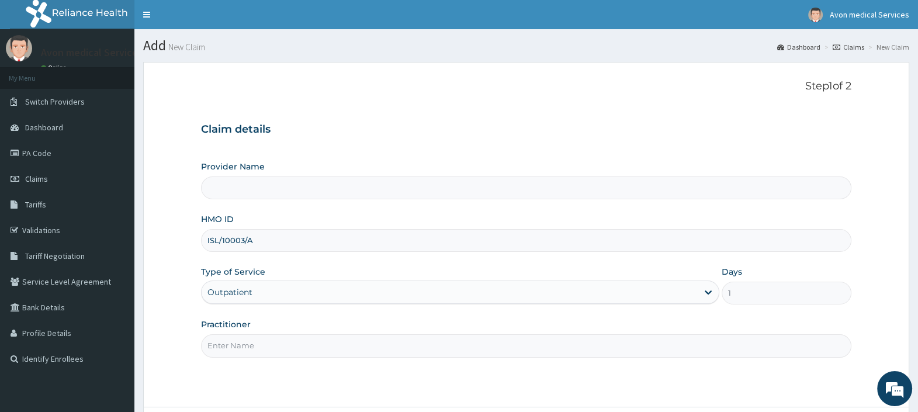
type input "Avon Medical Services"
click at [277, 347] on input "Practitioner" at bounding box center [526, 345] width 650 height 23
type input "GP"
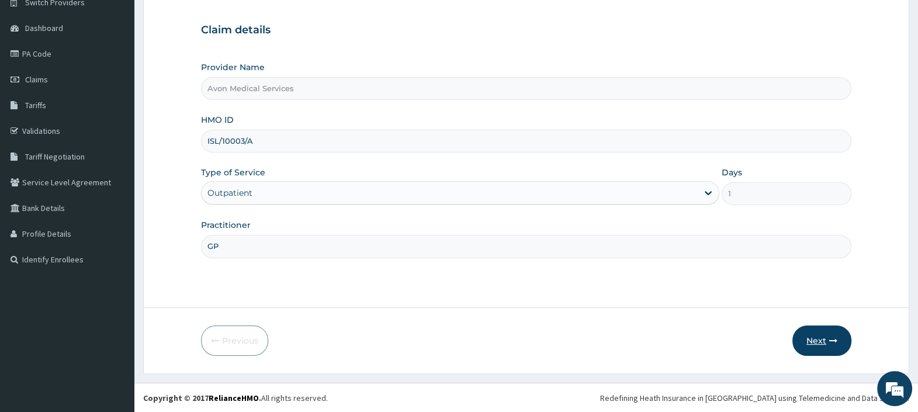
click at [824, 342] on button "Next" at bounding box center [821, 340] width 59 height 30
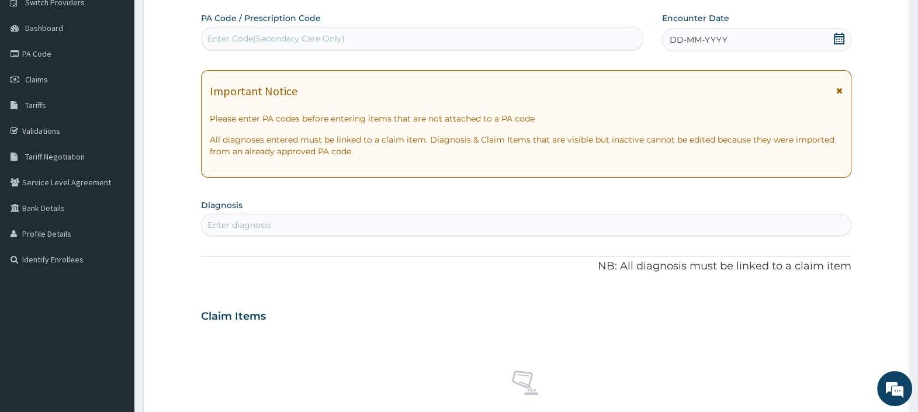
click at [673, 42] on span "DD-MM-YYYY" at bounding box center [698, 40] width 58 height 12
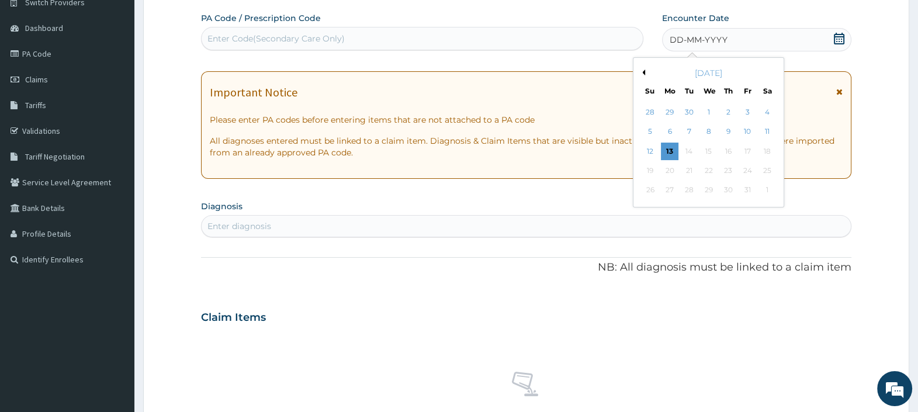
click at [641, 73] on button "Previous Month" at bounding box center [642, 72] width 6 height 6
click at [707, 170] on div "20" at bounding box center [708, 171] width 18 height 18
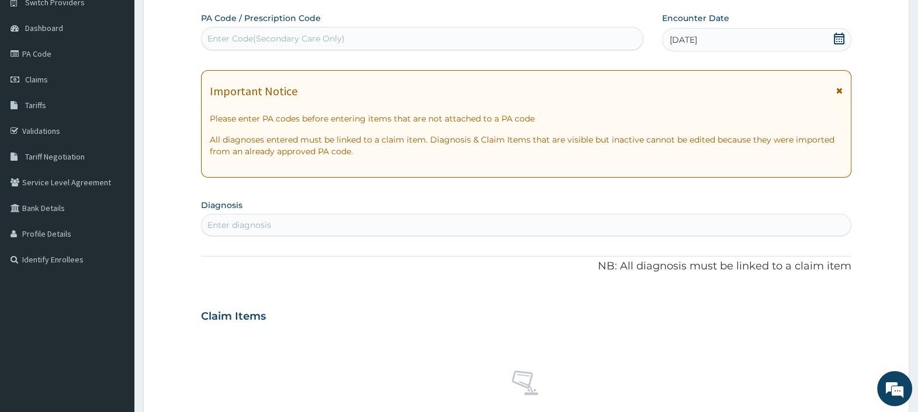
click at [331, 220] on div "Enter diagnosis" at bounding box center [525, 225] width 649 height 19
type input "STITCH"
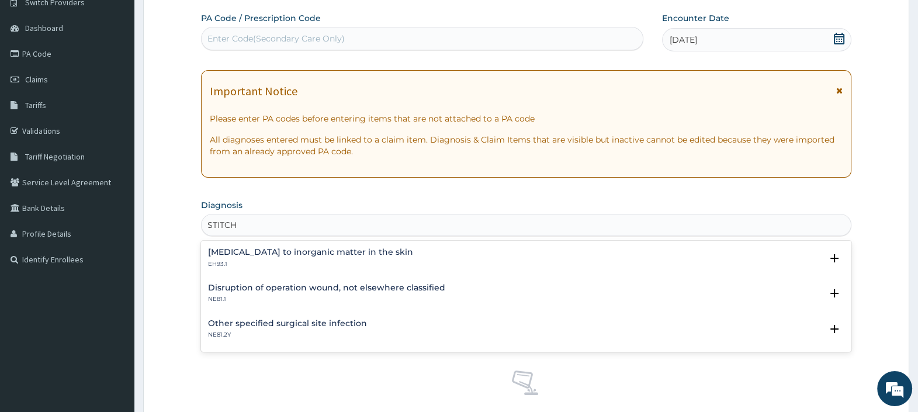
click at [310, 332] on p "NE81.2Y" at bounding box center [287, 335] width 159 height 8
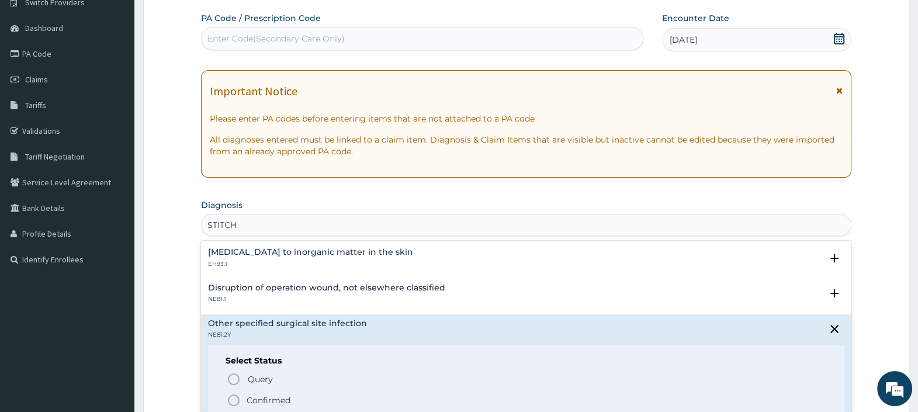
click at [275, 398] on p "Confirmed" at bounding box center [268, 400] width 44 height 12
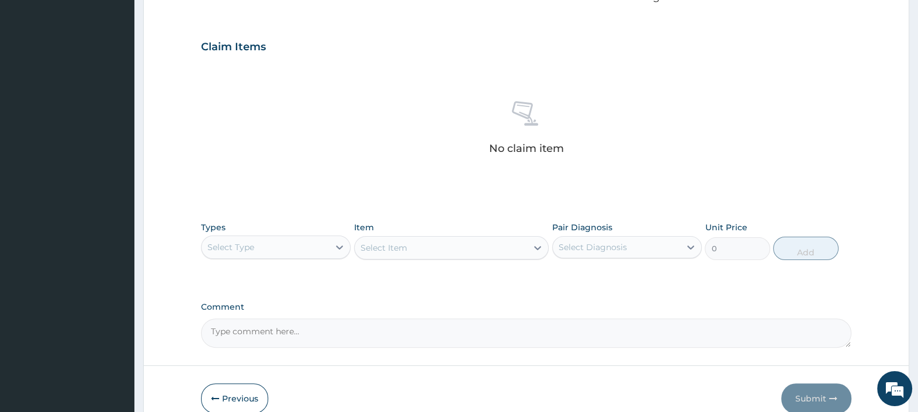
scroll to position [429, 0]
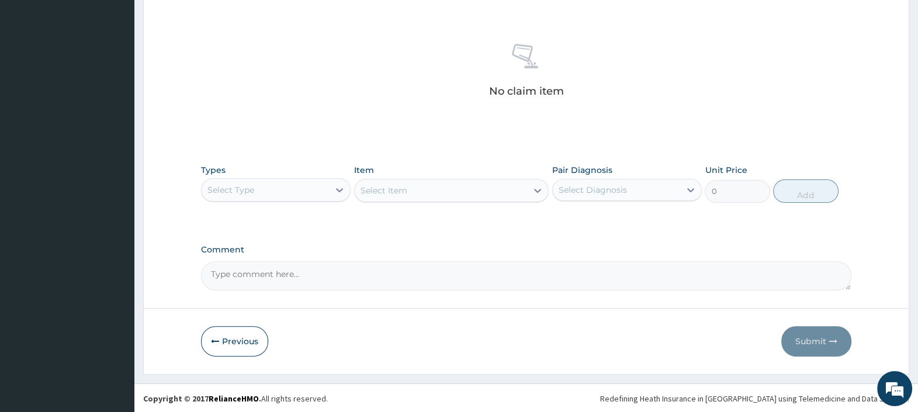
click at [307, 184] on div "Select Type" at bounding box center [264, 189] width 127 height 19
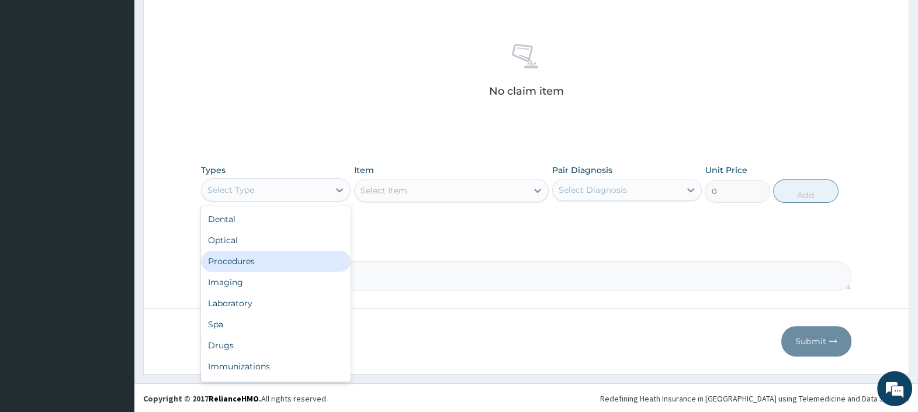
click at [257, 256] on div "Procedures" at bounding box center [276, 261] width 150 height 21
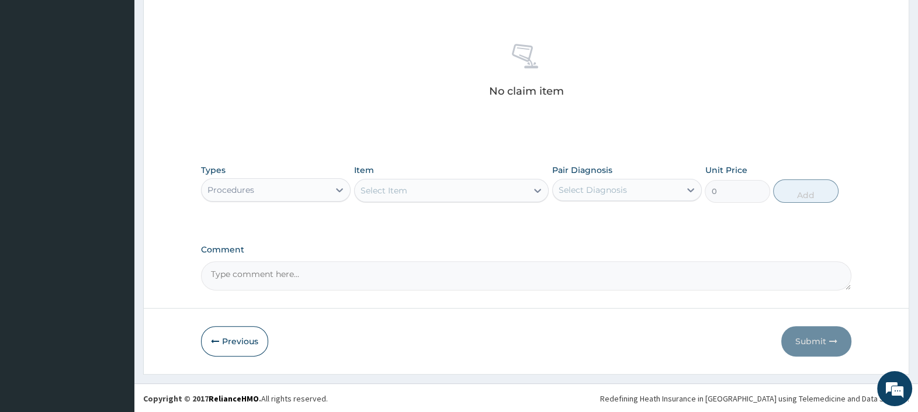
click at [452, 189] on div "Select Item" at bounding box center [441, 190] width 173 height 19
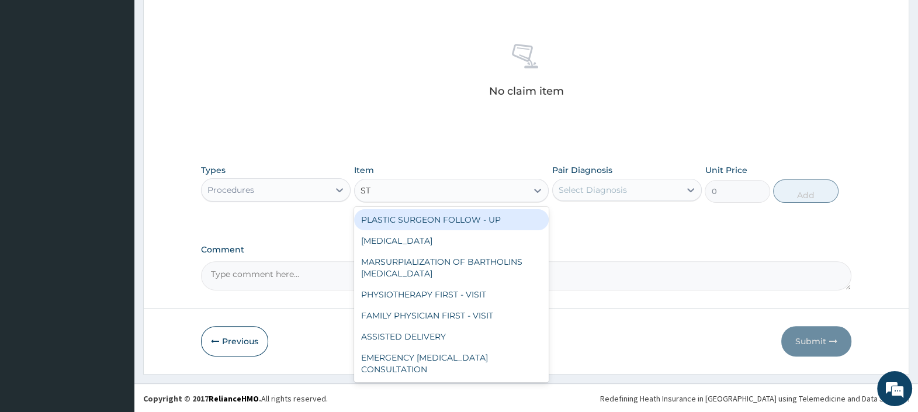
type input "STI"
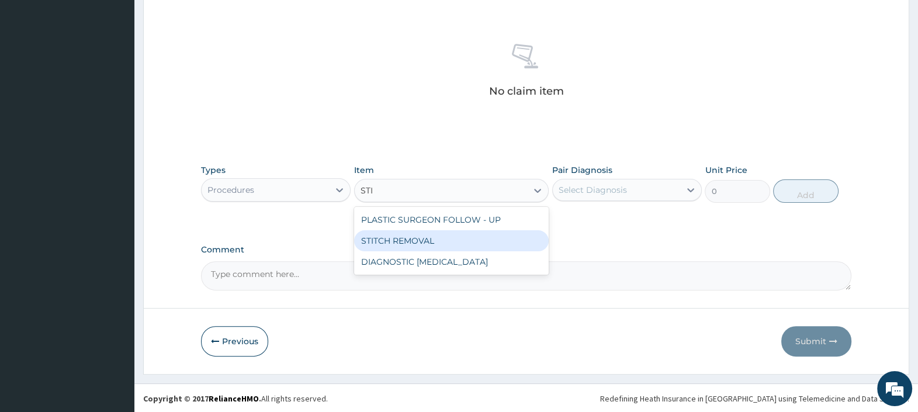
click at [433, 241] on div "STITCH REMOVAL" at bounding box center [451, 240] width 195 height 21
type input "2034"
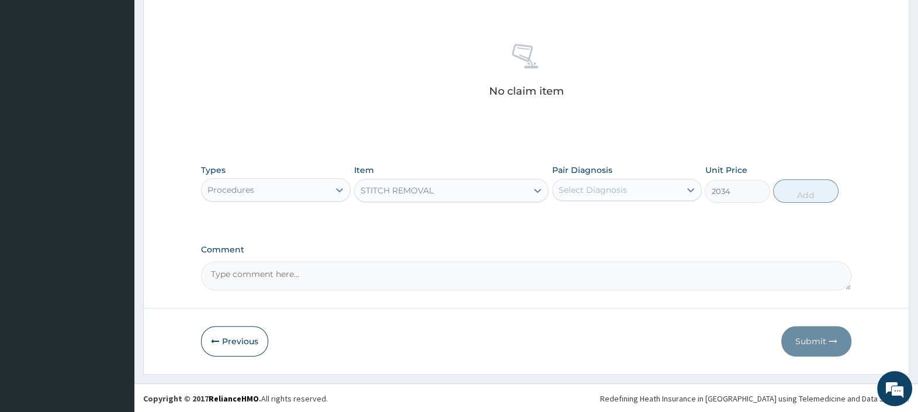
click at [592, 193] on div "Select Diagnosis" at bounding box center [592, 190] width 68 height 12
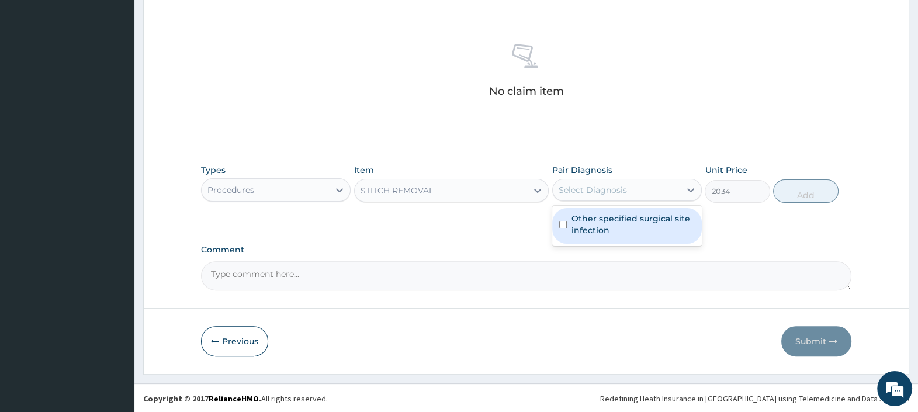
click at [592, 227] on label "Other specified surgical site infection" at bounding box center [632, 224] width 123 height 23
checkbox input "true"
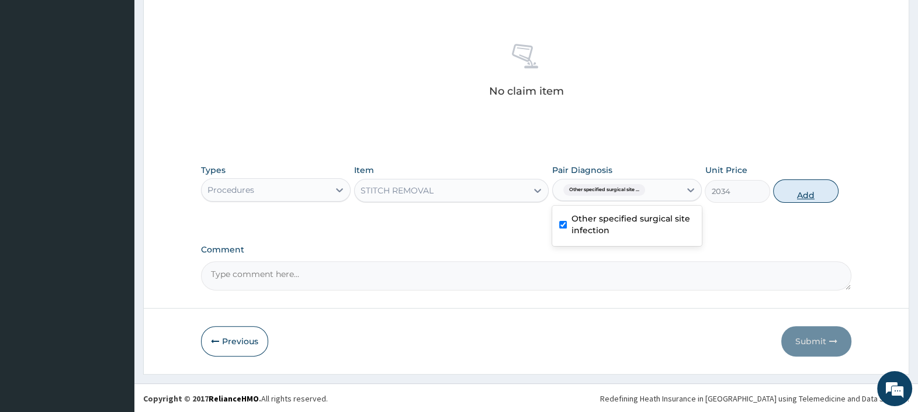
click at [804, 195] on button "Add" at bounding box center [805, 190] width 65 height 23
type input "0"
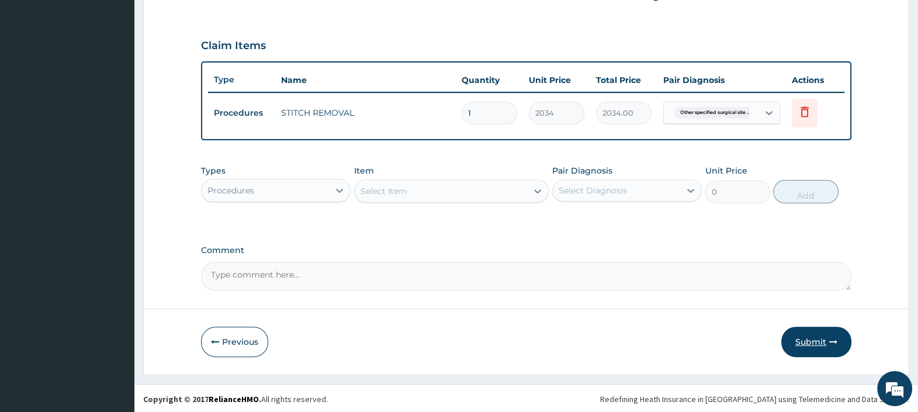
click at [800, 336] on button "Submit" at bounding box center [816, 341] width 70 height 30
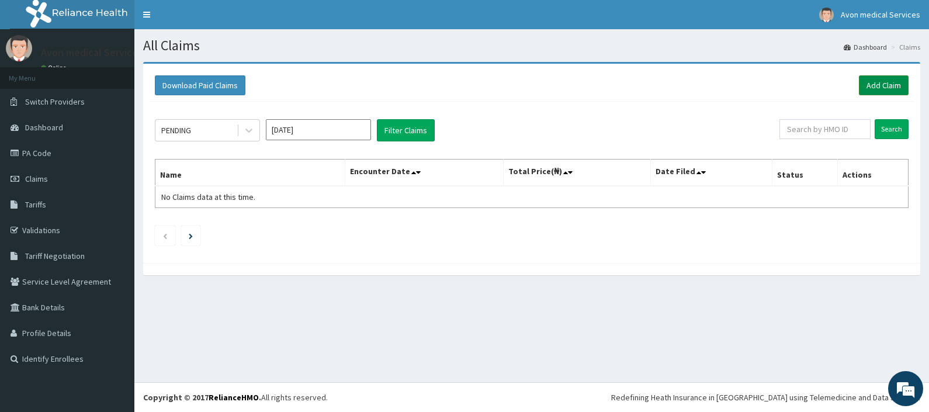
click at [878, 91] on link "Add Claim" at bounding box center [884, 85] width 50 height 20
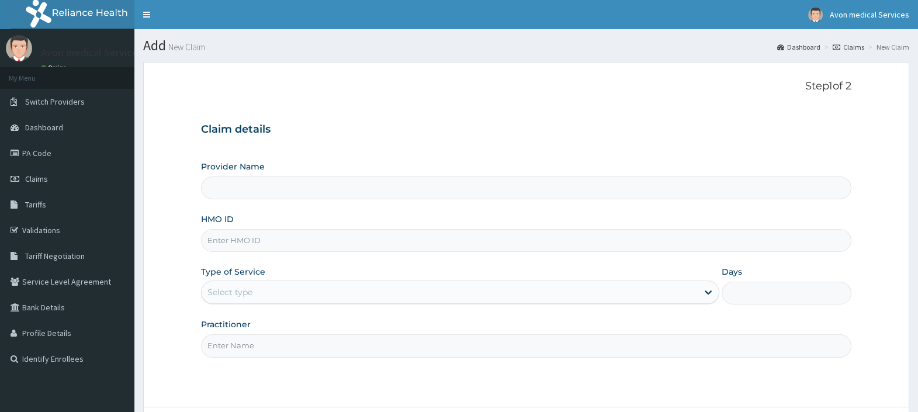
click at [375, 231] on input "HMO ID" at bounding box center [526, 240] width 650 height 23
paste input "CGW/10016/B"
type input "CGW/10016/B"
click at [293, 290] on div "Select type" at bounding box center [449, 292] width 496 height 19
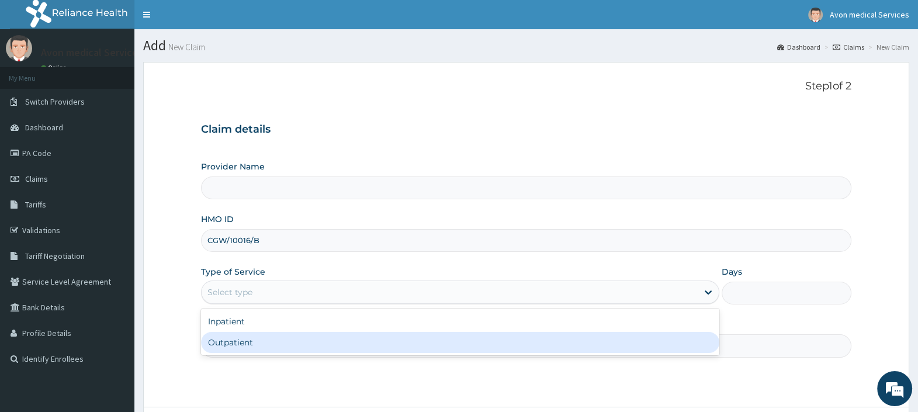
click at [269, 339] on div "Outpatient" at bounding box center [460, 342] width 518 height 21
type input "1"
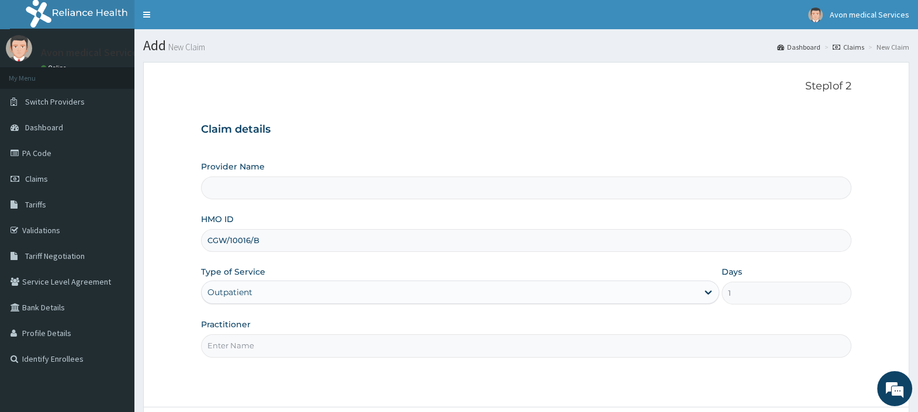
click at [267, 345] on input "Practitioner" at bounding box center [526, 345] width 650 height 23
type input "Avon Medical Services"
type input "DRUG"
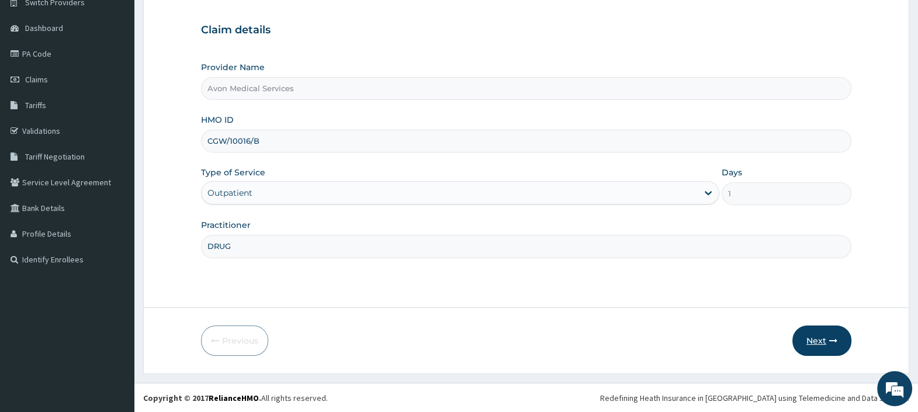
click at [813, 335] on button "Next" at bounding box center [821, 340] width 59 height 30
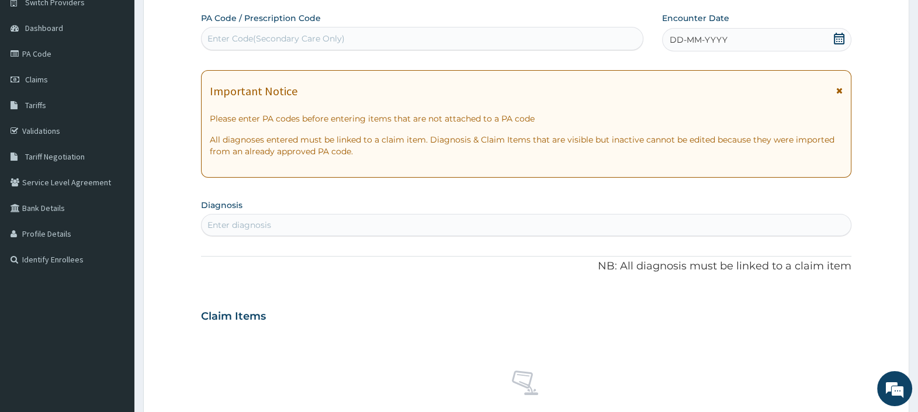
scroll to position [0, 0]
click at [710, 44] on span "DD-MM-YYYY" at bounding box center [698, 40] width 58 height 12
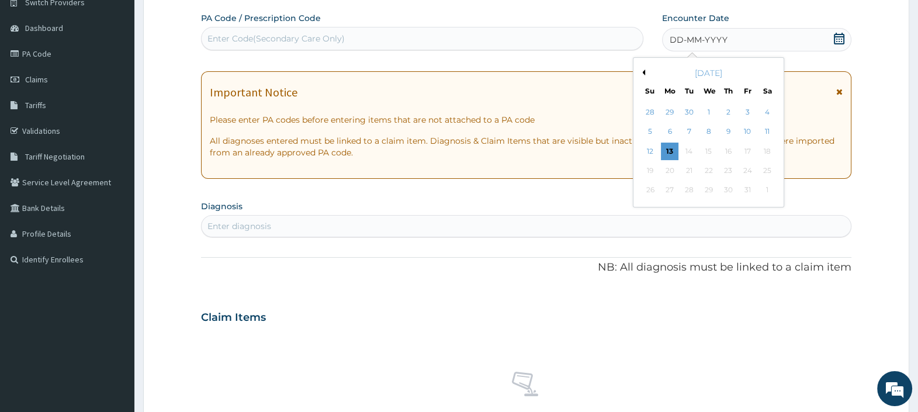
click at [642, 71] on button "Previous Month" at bounding box center [642, 72] width 6 height 6
click at [713, 168] on div "20" at bounding box center [708, 171] width 18 height 18
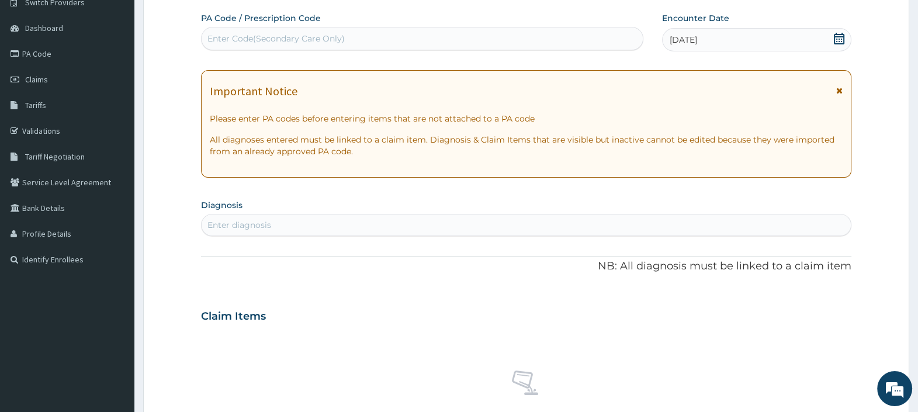
click at [279, 228] on div "Enter diagnosis" at bounding box center [525, 225] width 649 height 19
type input "MYALGIA"
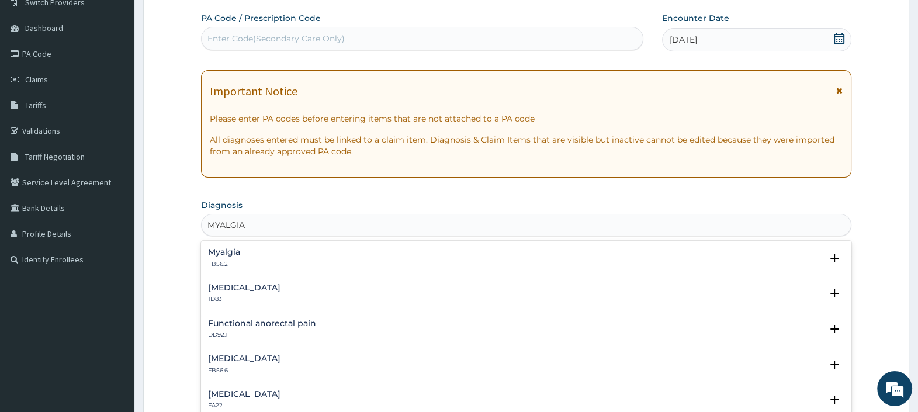
click at [226, 253] on h4 "Myalgia" at bounding box center [224, 252] width 32 height 9
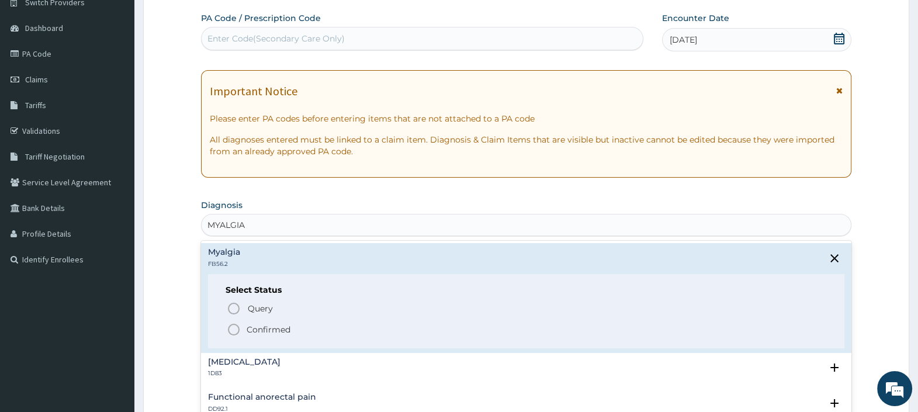
click at [269, 332] on p "Confirmed" at bounding box center [268, 330] width 44 height 12
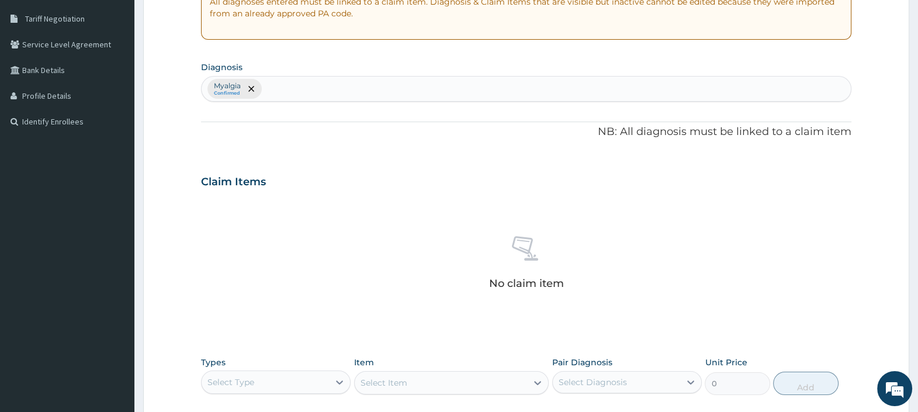
scroll to position [429, 0]
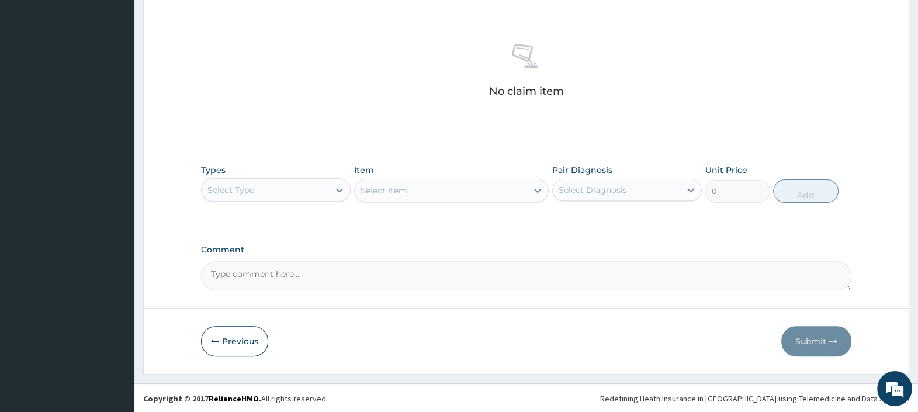
click at [274, 191] on div "Select Type" at bounding box center [264, 189] width 127 height 19
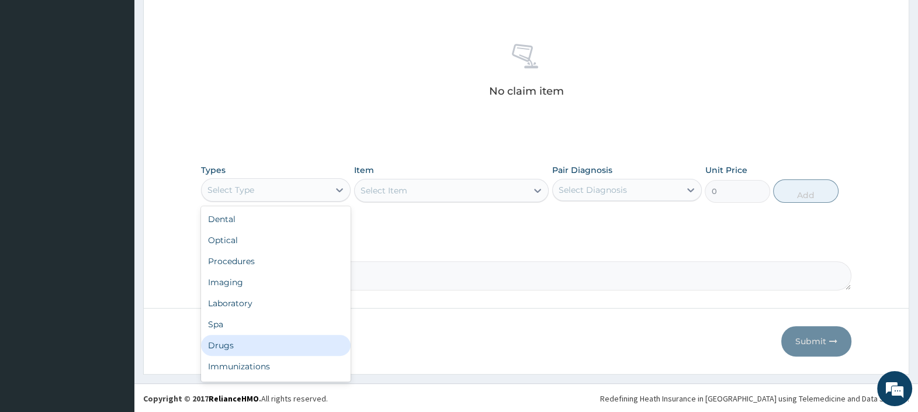
click at [242, 349] on div "Drugs" at bounding box center [276, 345] width 150 height 21
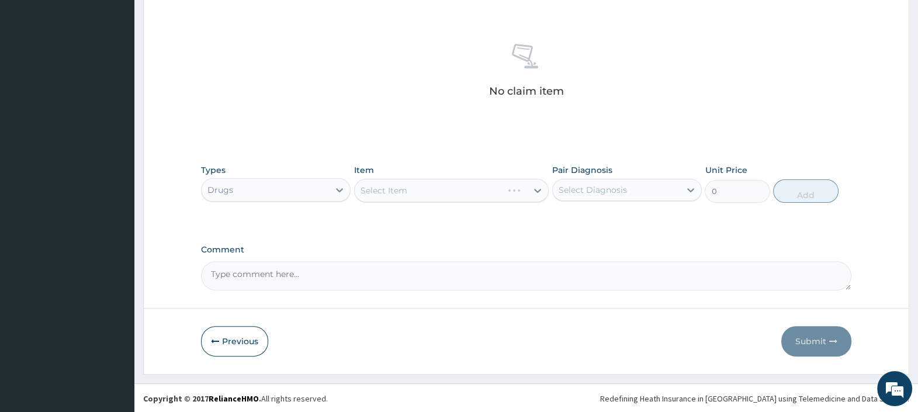
click at [254, 280] on textarea "Comment" at bounding box center [526, 275] width 650 height 29
paste textarea "PA/DC3D6E"
type textarea "PA: PA/DC3D6E"
click at [447, 196] on div "Select Item" at bounding box center [441, 190] width 173 height 19
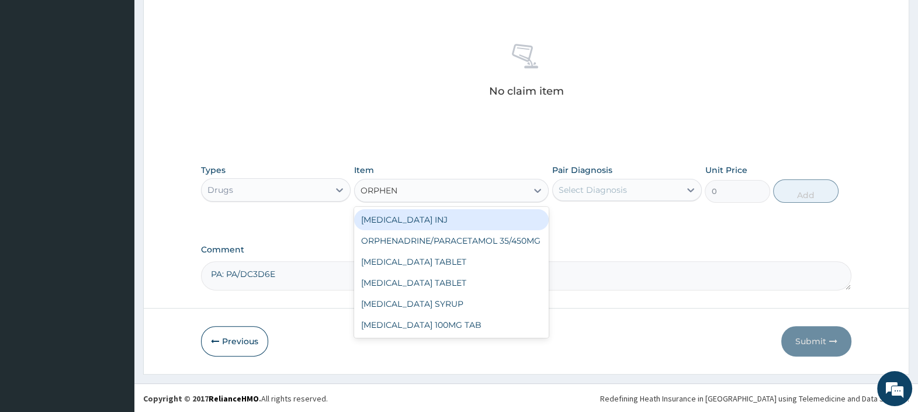
type input "ORPHENA"
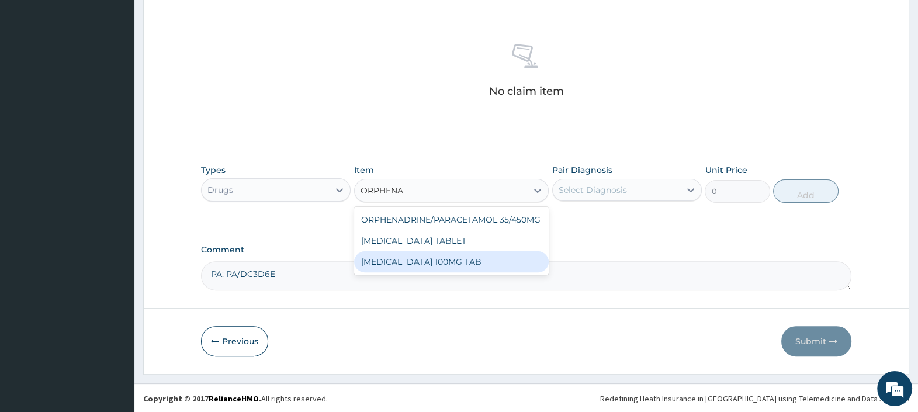
click at [453, 259] on div "[MEDICAL_DATA] 100MG TAB" at bounding box center [451, 261] width 195 height 21
type input "91"
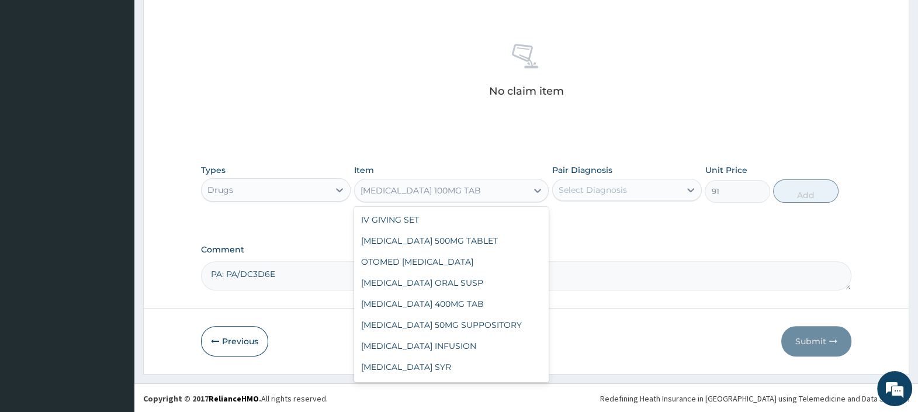
click at [449, 182] on div "[MEDICAL_DATA] 100MG TAB" at bounding box center [441, 190] width 173 height 19
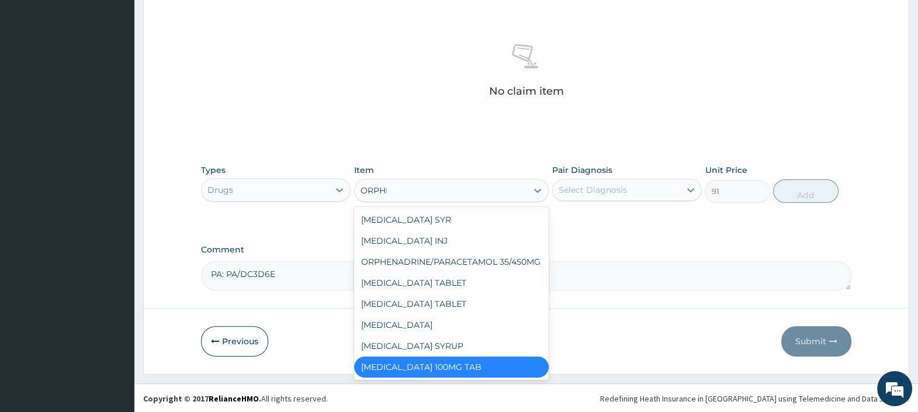
scroll to position [0, 0]
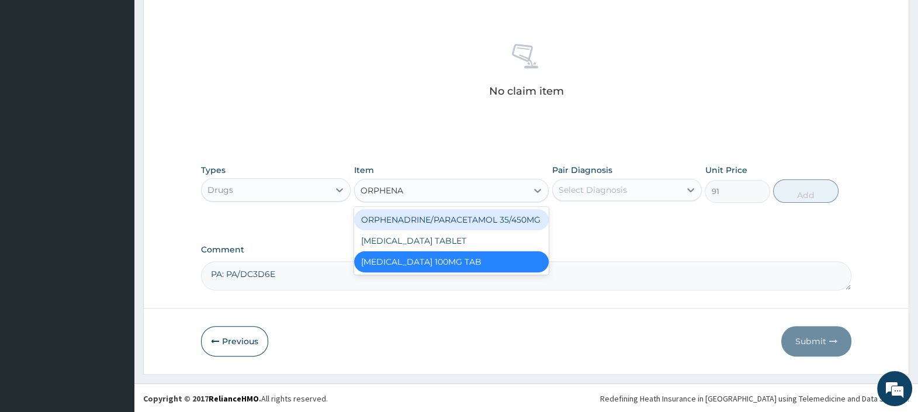
type input "ORPHENA"
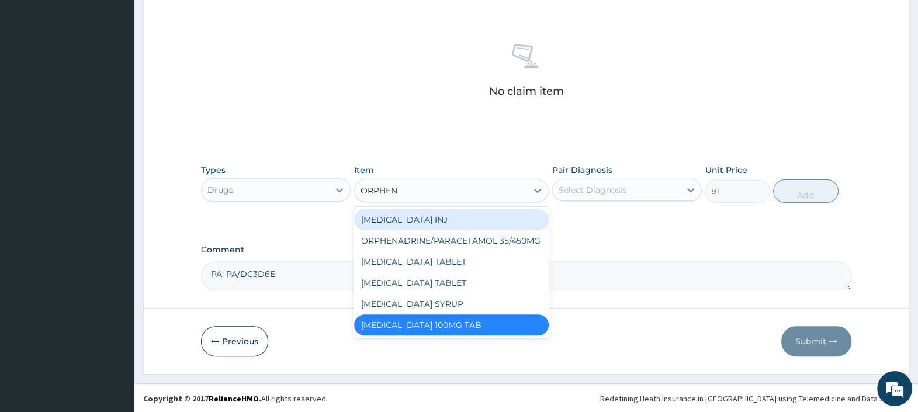
type input "ORPHENA"
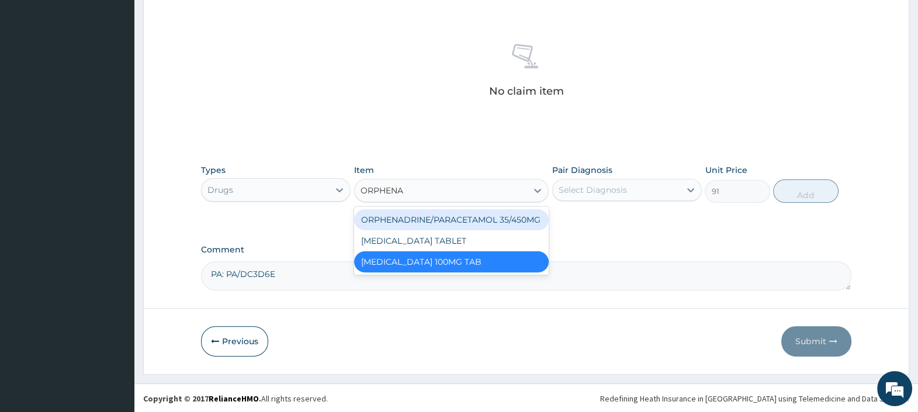
click at [470, 218] on div "ORPHENADRINE/PARACETAMOL 35/450MG" at bounding box center [451, 219] width 195 height 21
type input "72"
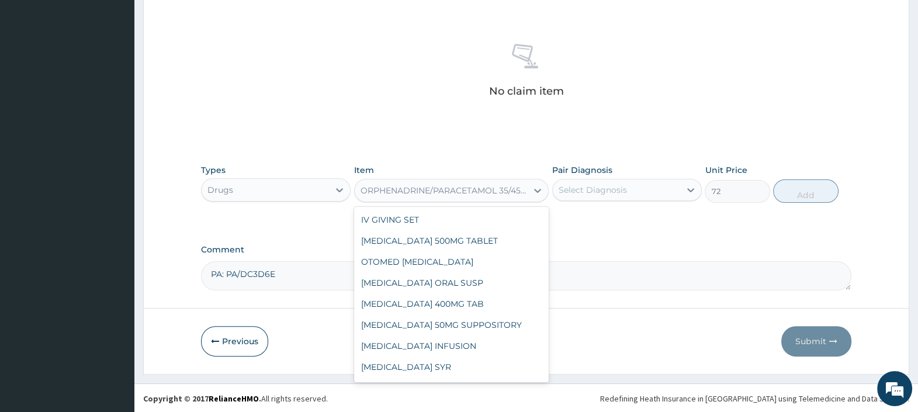
click at [450, 189] on div "ORPHENADRINE/PARACETAMOL 35/450MG" at bounding box center [444, 191] width 168 height 12
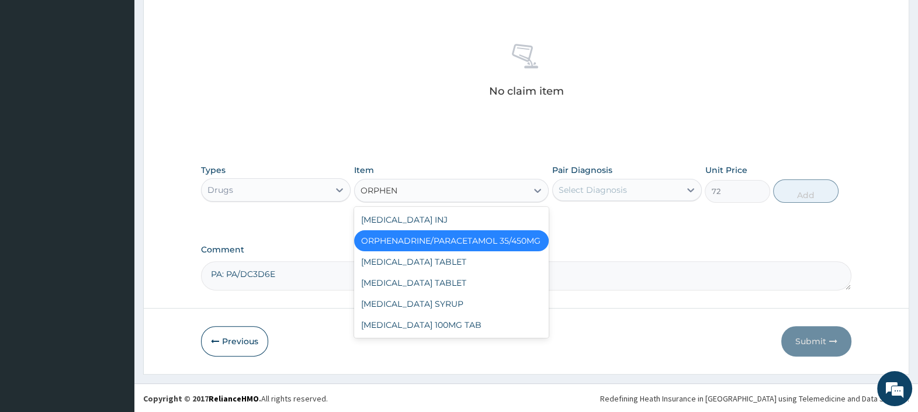
type input "ORPHENA"
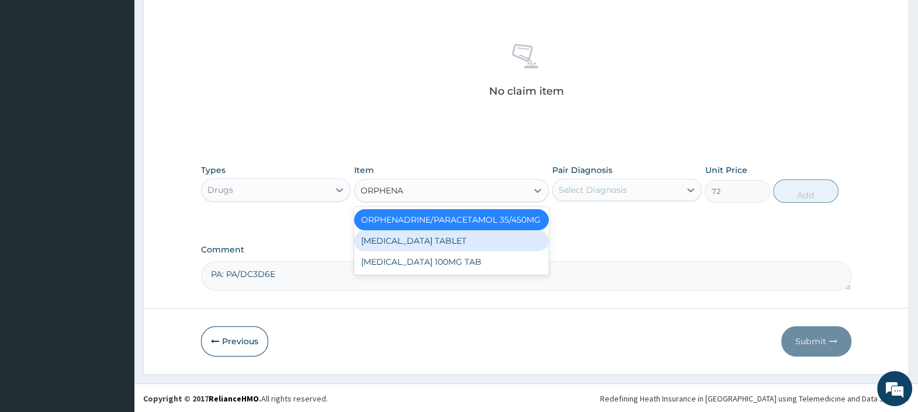
click at [435, 240] on div "[MEDICAL_DATA] TABLET" at bounding box center [451, 240] width 195 height 21
type input "91"
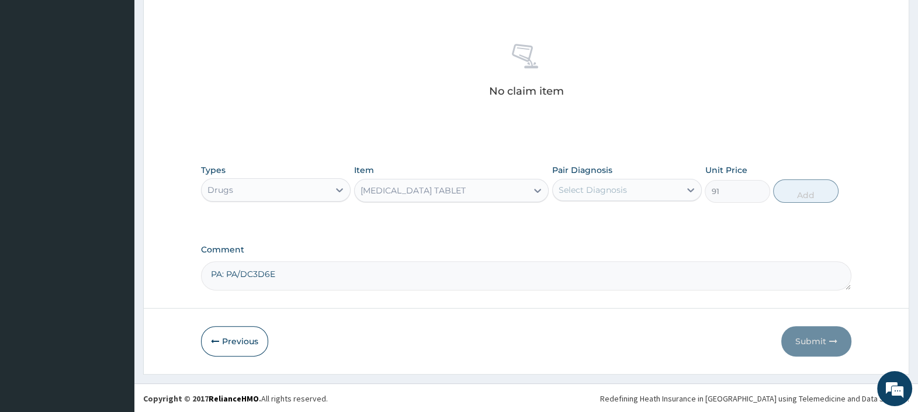
click at [599, 192] on div "Select Diagnosis" at bounding box center [592, 190] width 68 height 12
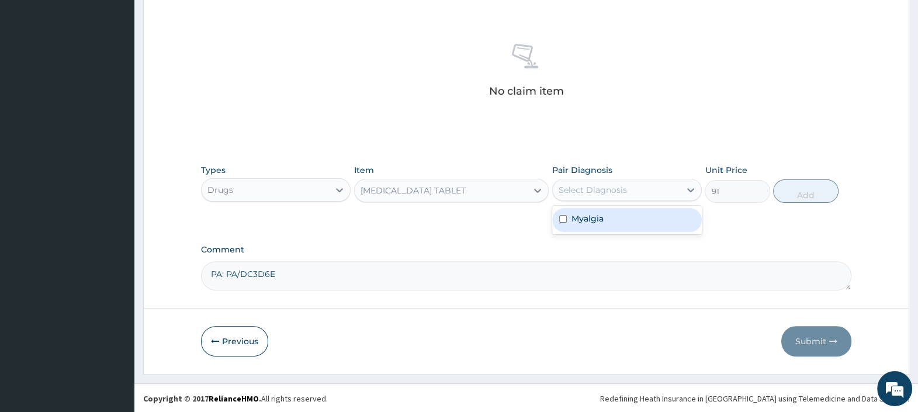
click at [595, 224] on div "Myalgia" at bounding box center [627, 220] width 150 height 24
checkbox input "true"
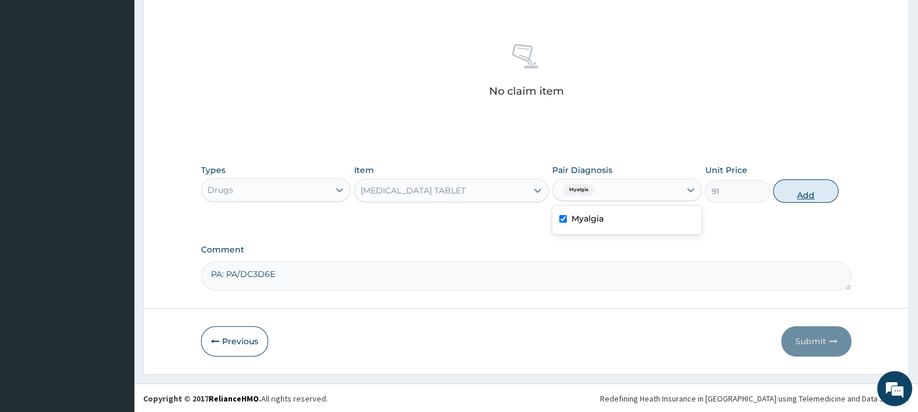
click at [791, 194] on button "Add" at bounding box center [805, 190] width 65 height 23
type input "0"
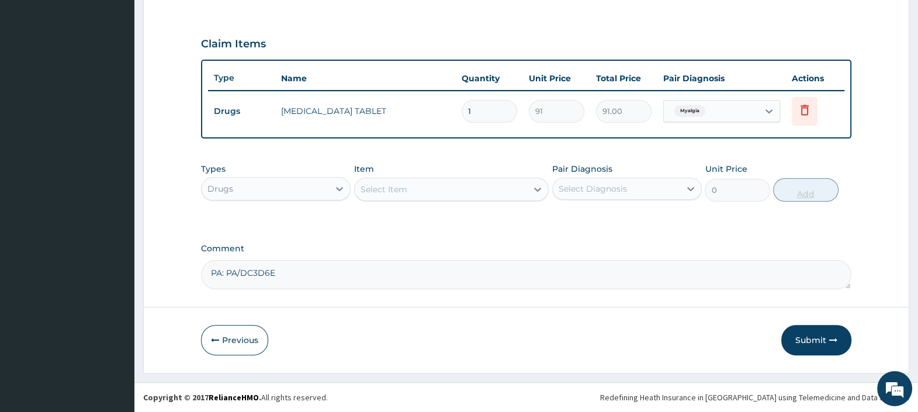
scroll to position [373, 0]
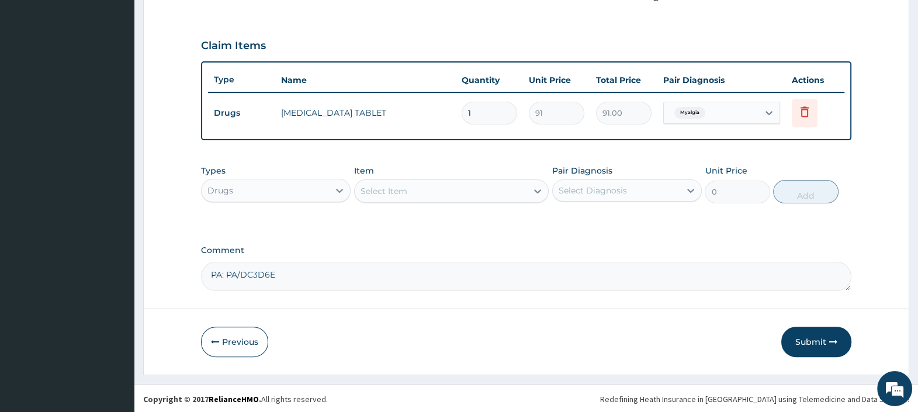
type input "0.00"
type input "2"
type input "182.00"
type input "20"
type input "1820.00"
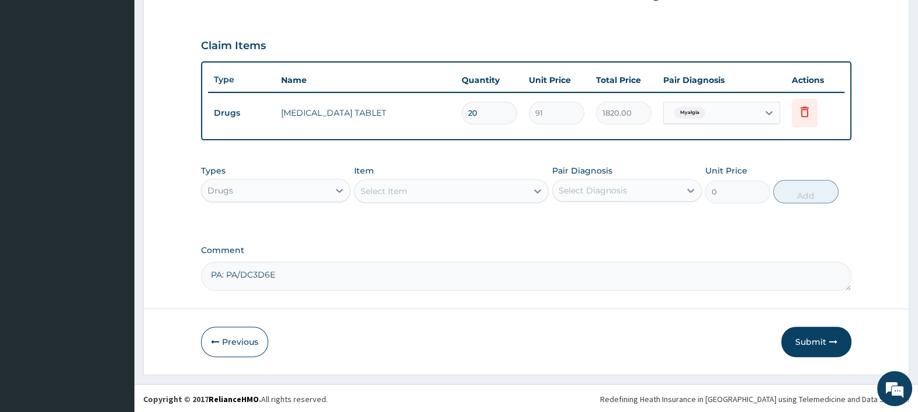
type input "20"
click at [799, 335] on button "Submit" at bounding box center [816, 341] width 70 height 30
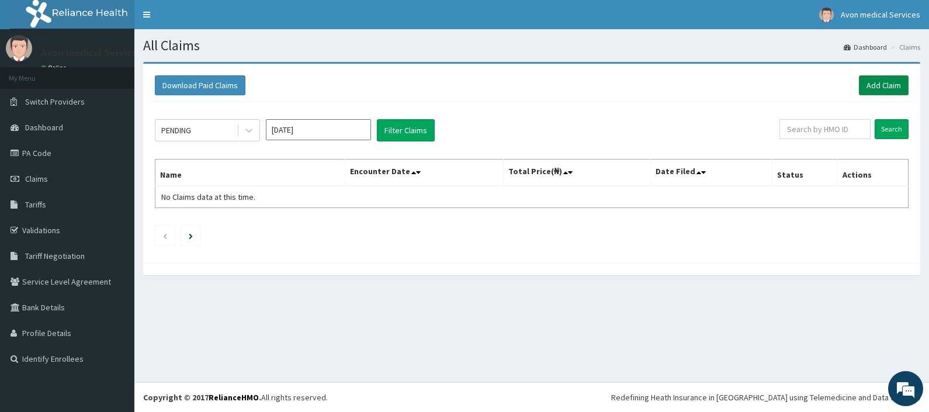
click at [882, 85] on link "Add Claim" at bounding box center [884, 85] width 50 height 20
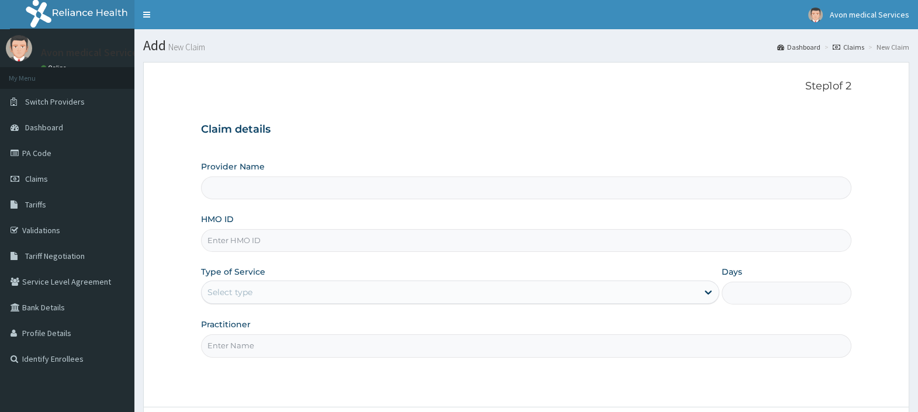
click at [348, 233] on input "HMO ID" at bounding box center [526, 240] width 650 height 23
paste input "NCM/10003/C"
type input "NCM/10003/C"
click at [311, 283] on div "Select type" at bounding box center [449, 292] width 496 height 19
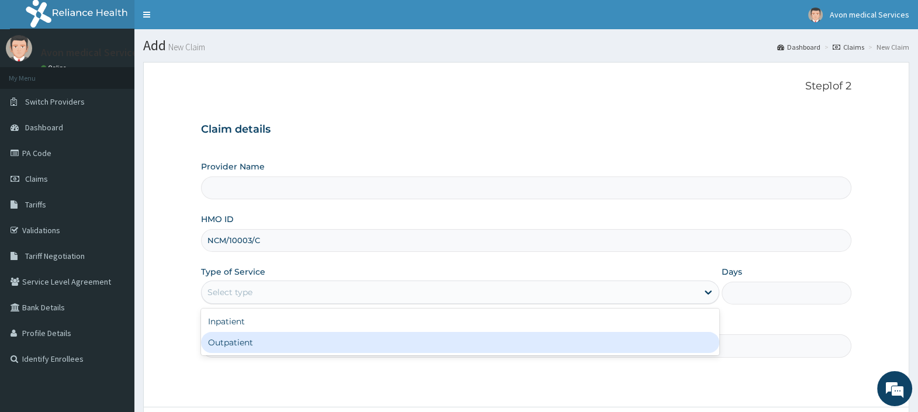
drag, startPoint x: 298, startPoint y: 333, endPoint x: 297, endPoint y: 342, distance: 8.8
click at [298, 334] on div "Outpatient" at bounding box center [460, 342] width 518 height 21
type input "1"
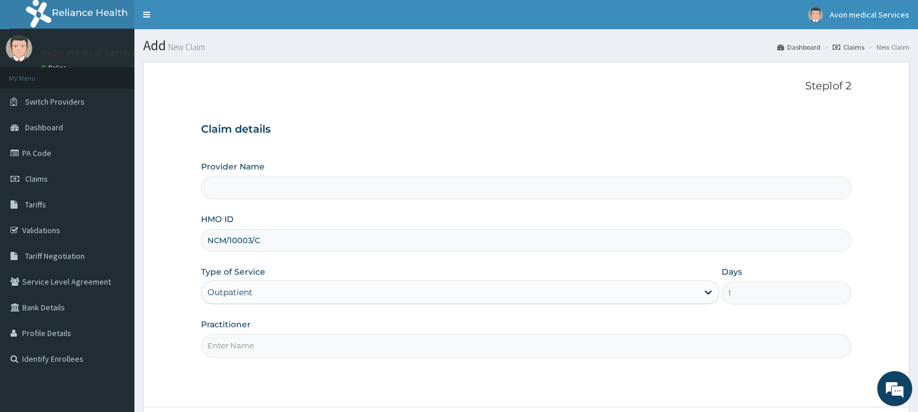
type input "Avon Medical Services"
click at [296, 347] on input "Practitioner" at bounding box center [526, 345] width 650 height 23
type input "IMMUNIZATION"
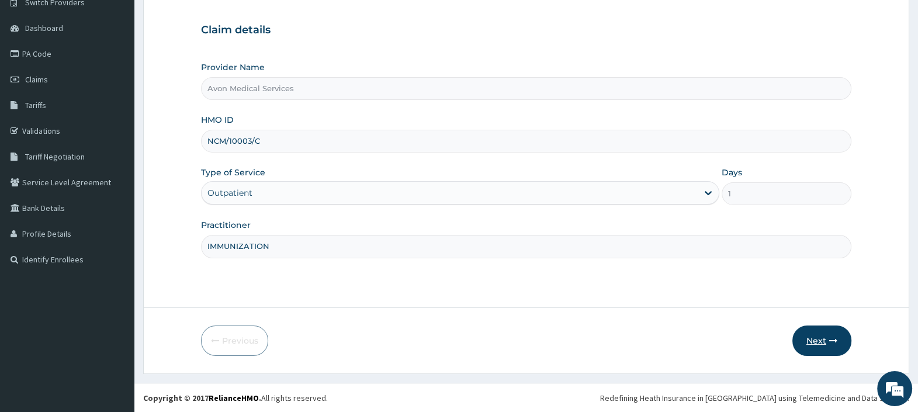
click at [818, 340] on button "Next" at bounding box center [821, 340] width 59 height 30
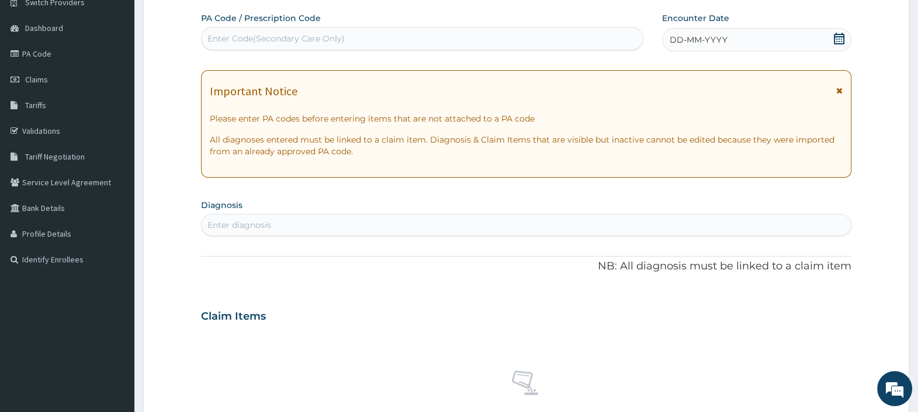
scroll to position [0, 0]
click at [467, 36] on div "Enter Code(Secondary Care Only)" at bounding box center [421, 38] width 440 height 19
paste input "PA/E6A6EB"
type input "PA/E6A6EB"
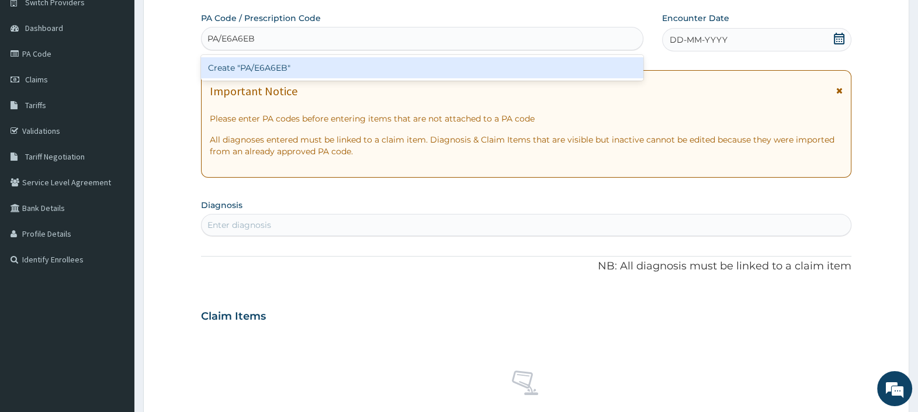
click at [457, 64] on div "Create "PA/E6A6EB"" at bounding box center [422, 67] width 442 height 21
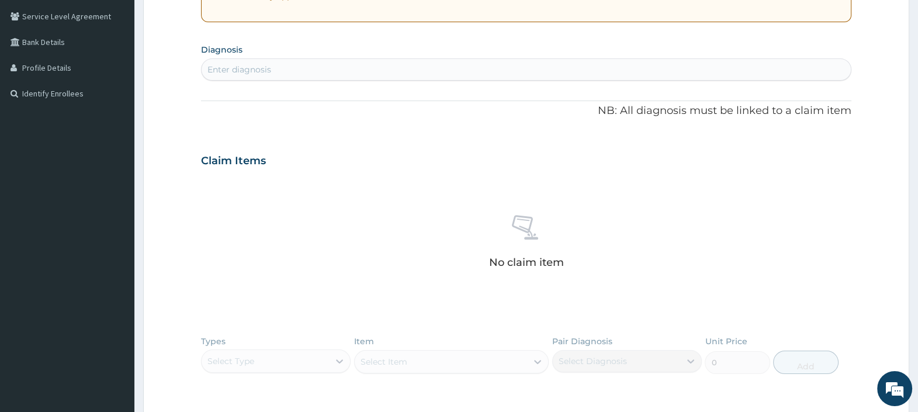
scroll to position [436, 0]
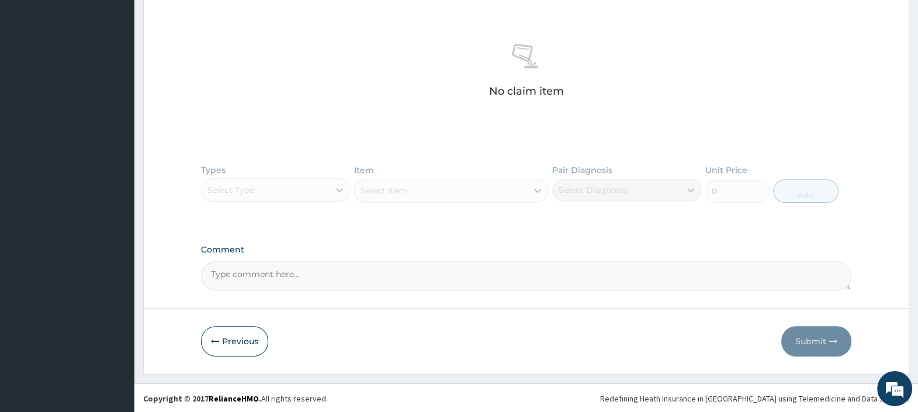
click at [356, 279] on textarea "Comment" at bounding box center [526, 275] width 650 height 29
paste textarea "PA/E6A6EB"
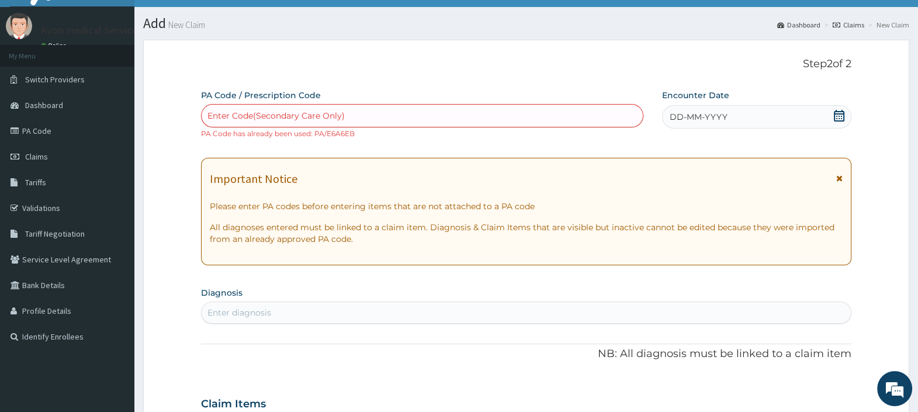
scroll to position [0, 0]
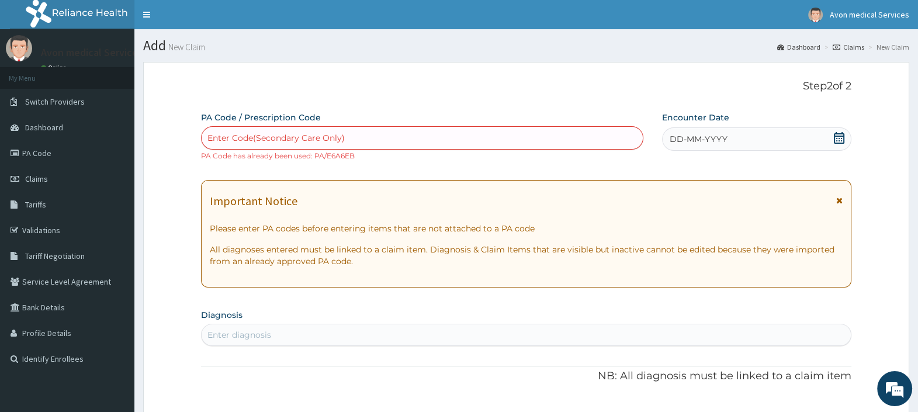
type textarea "PA: PA/E6A6EB"
click at [722, 138] on span "DD-MM-YYYY" at bounding box center [698, 139] width 58 height 12
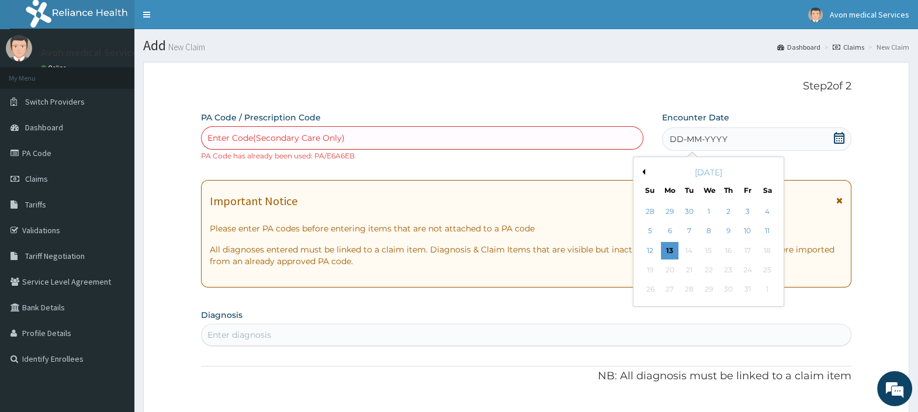
click at [644, 170] on div "[DATE]" at bounding box center [708, 172] width 141 height 12
click at [640, 171] on button "Previous Month" at bounding box center [642, 172] width 6 height 6
click at [725, 268] on div "21" at bounding box center [728, 270] width 18 height 18
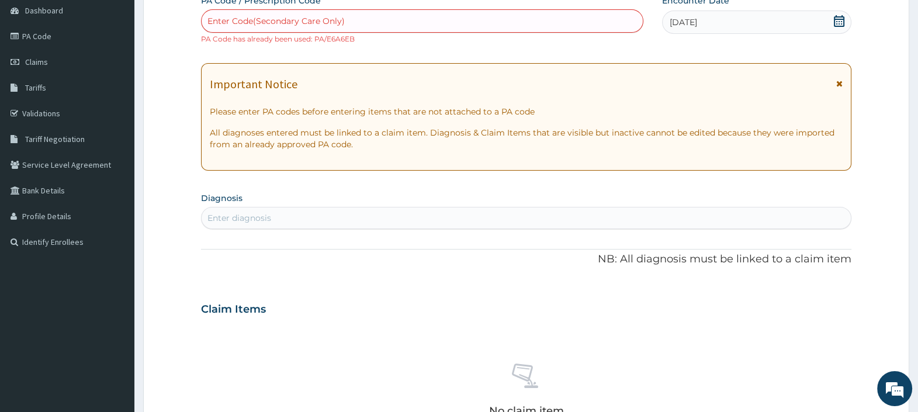
scroll to position [219, 0]
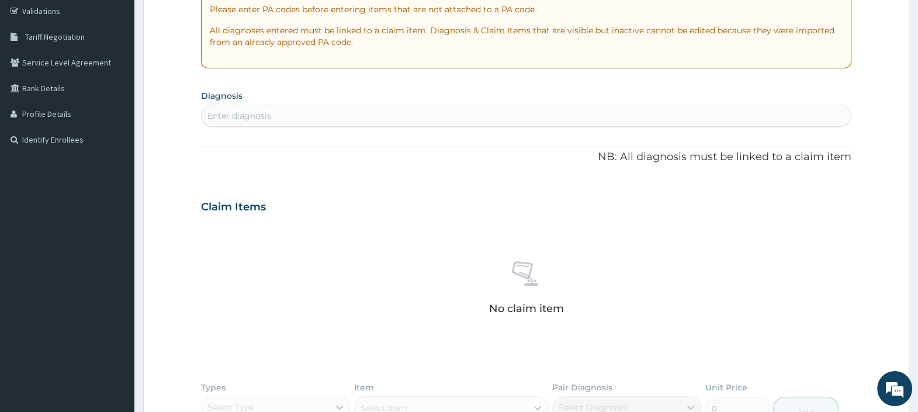
click at [569, 105] on div "Enter diagnosis" at bounding box center [526, 116] width 650 height 22
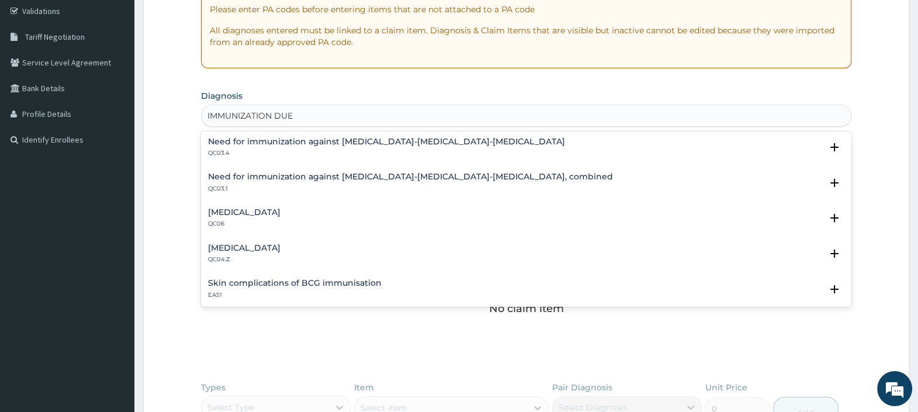
scroll to position [0, 0]
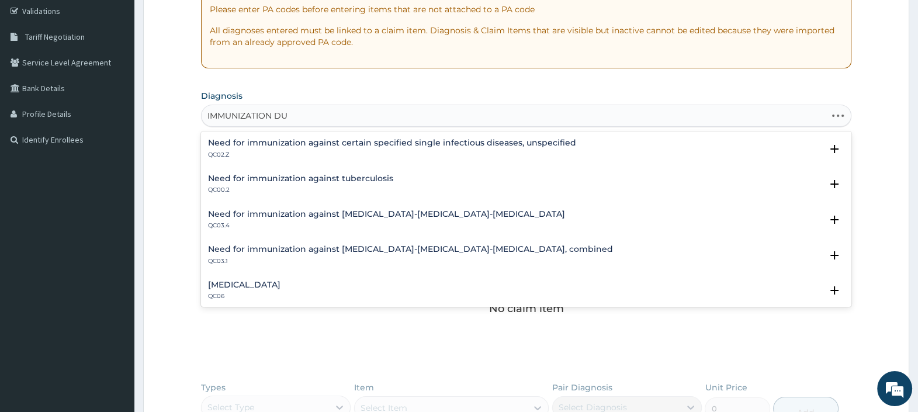
type input "IMMUNIZATION DUE"
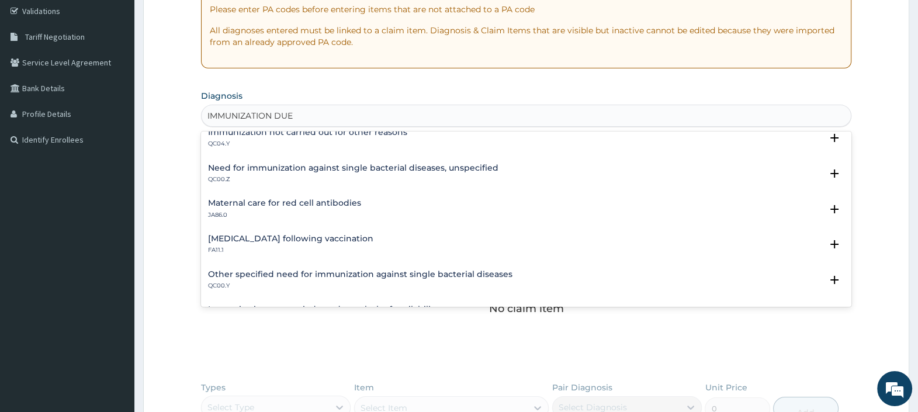
scroll to position [438, 0]
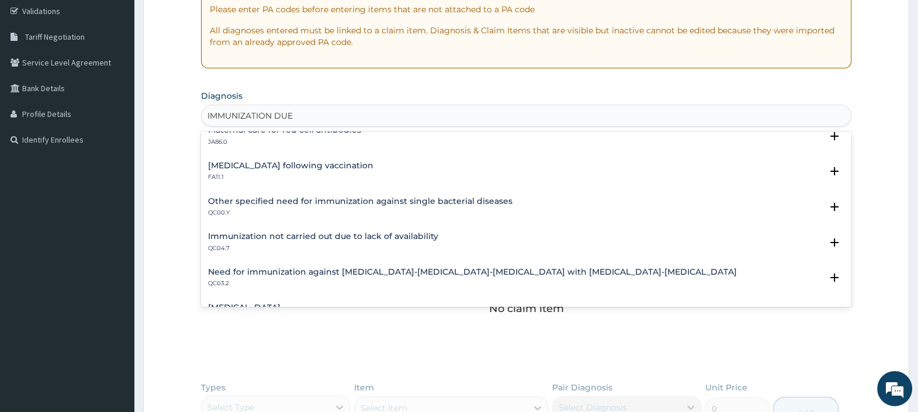
click at [473, 197] on h4 "Other specified need for immunization against single bacterial diseases" at bounding box center [360, 201] width 304 height 9
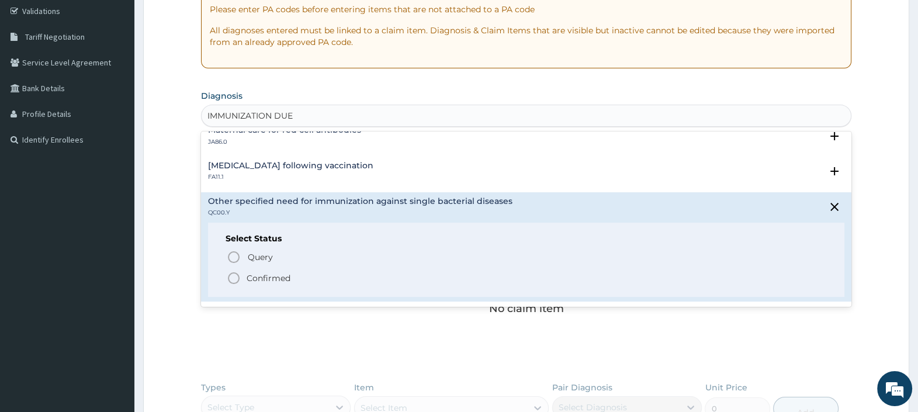
click at [272, 277] on p "Confirmed" at bounding box center [268, 278] width 44 height 12
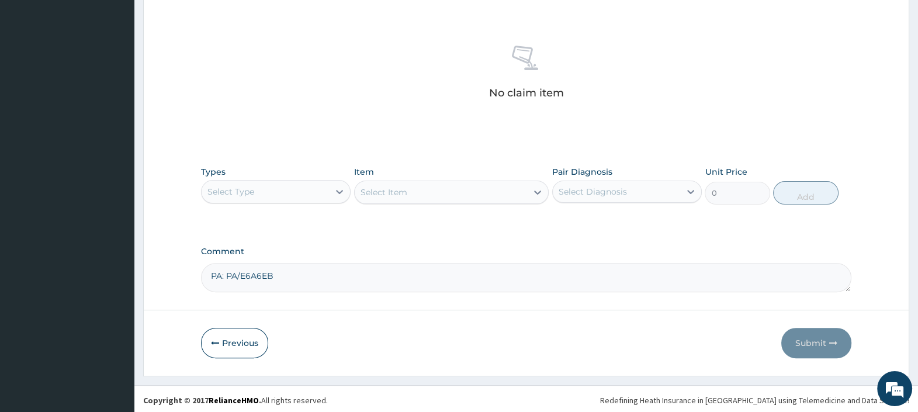
scroll to position [440, 0]
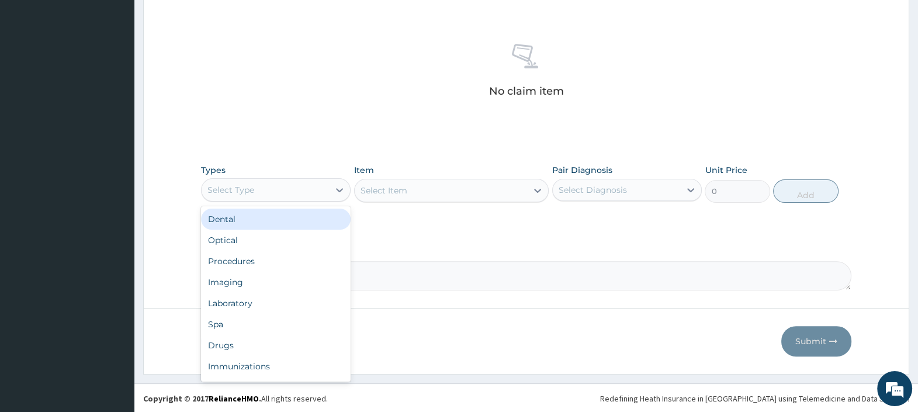
click at [295, 189] on div "Select Type" at bounding box center [264, 189] width 127 height 19
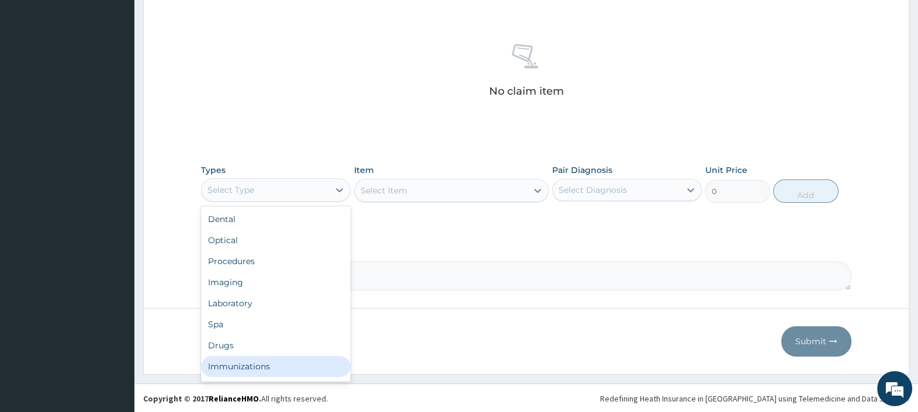
click at [258, 369] on div "Immunizations" at bounding box center [276, 366] width 150 height 21
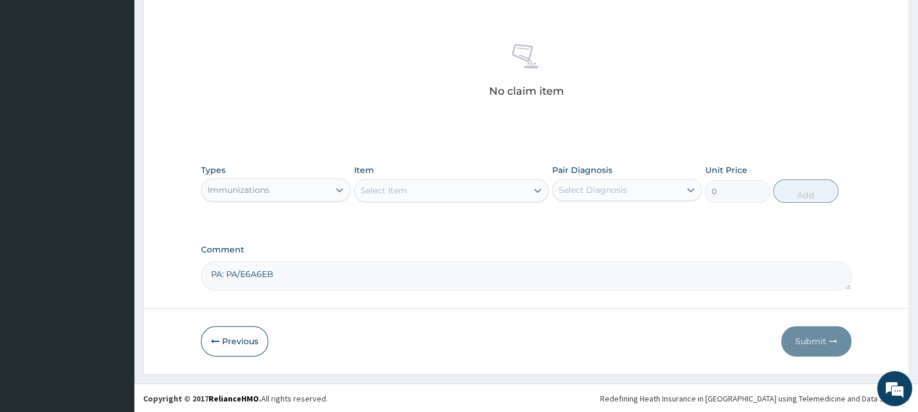
click at [470, 192] on div "Select Item" at bounding box center [441, 190] width 173 height 19
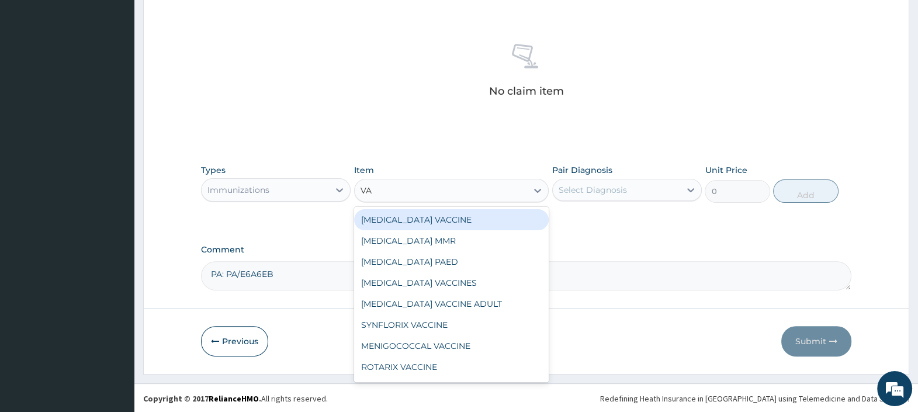
type input "VAR"
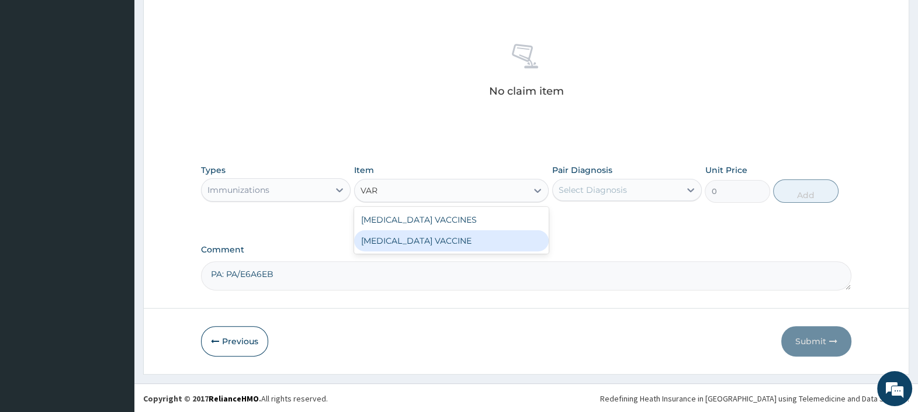
click at [459, 242] on div "[MEDICAL_DATA] VACCINE" at bounding box center [451, 240] width 195 height 21
type input "36739"
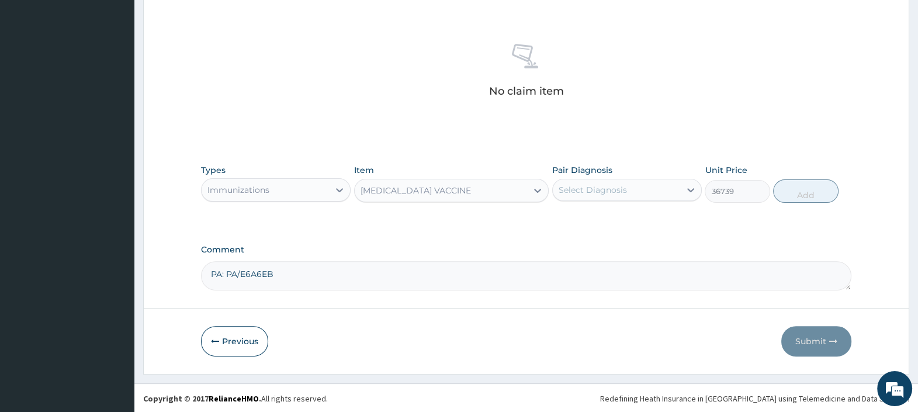
click at [627, 185] on div "Select Diagnosis" at bounding box center [615, 189] width 127 height 19
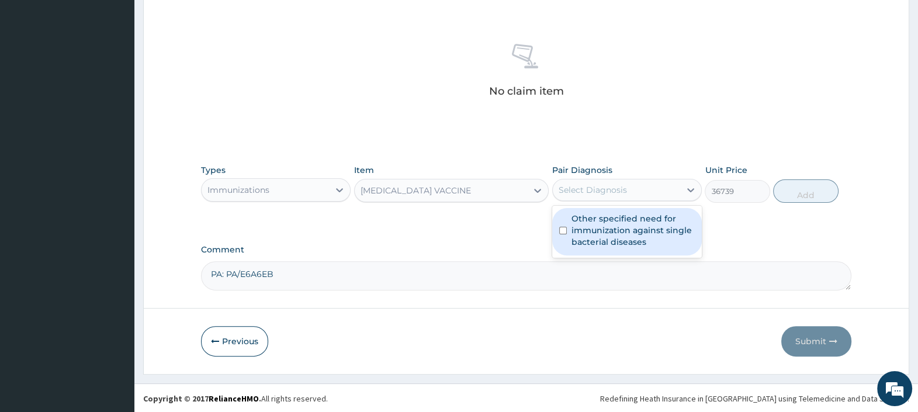
click at [626, 220] on label "Other specified need for immunization against single bacterial diseases" at bounding box center [632, 230] width 123 height 35
checkbox input "true"
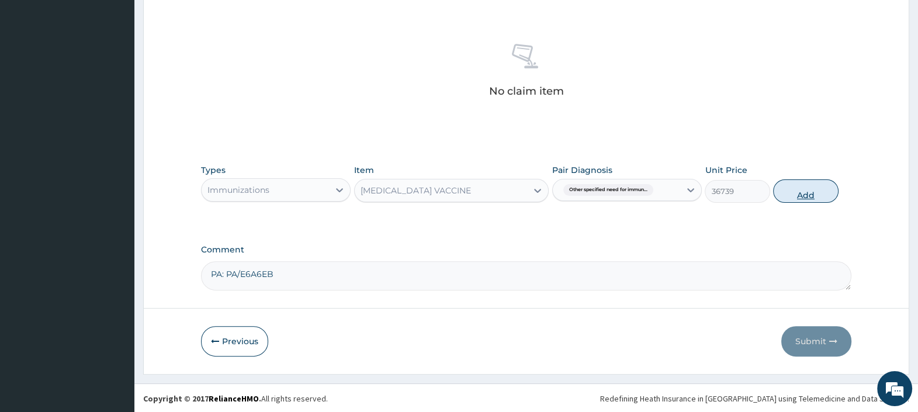
click at [804, 193] on button "Add" at bounding box center [805, 190] width 65 height 23
type input "0"
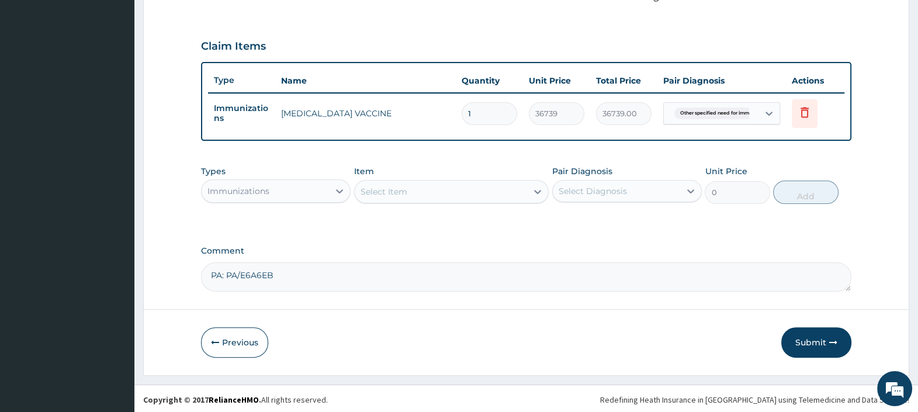
click at [798, 339] on button "Submit" at bounding box center [816, 342] width 70 height 30
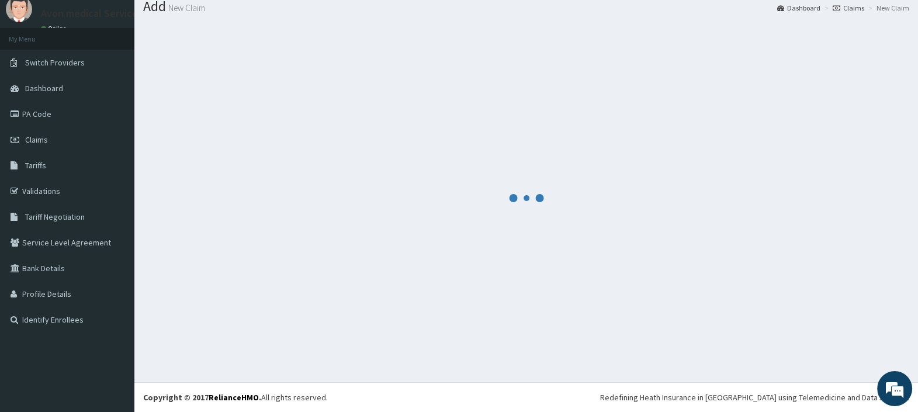
scroll to position [39, 0]
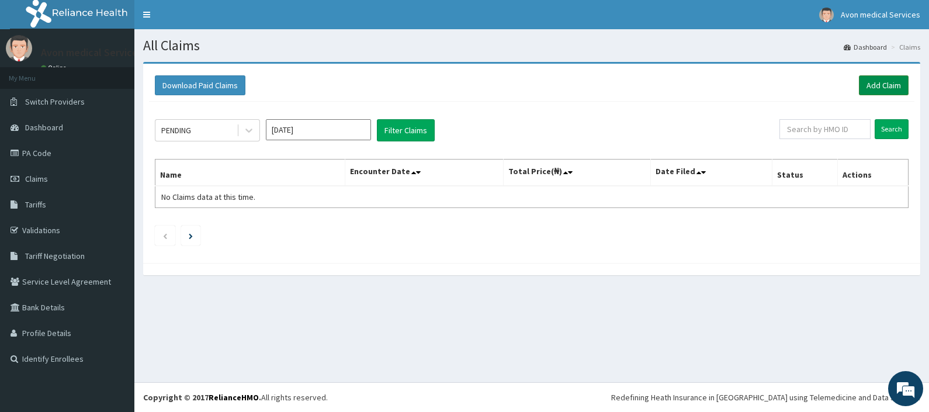
click at [873, 83] on link "Add Claim" at bounding box center [884, 85] width 50 height 20
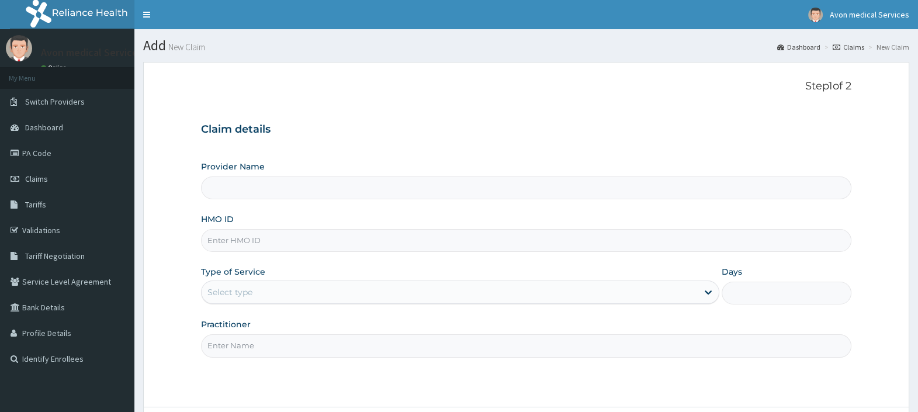
click at [283, 244] on input "HMO ID" at bounding box center [526, 240] width 650 height 23
paste input "EQL/10052/C"
type input "EQL/10052/C"
click at [231, 294] on div "Select type" at bounding box center [229, 292] width 45 height 12
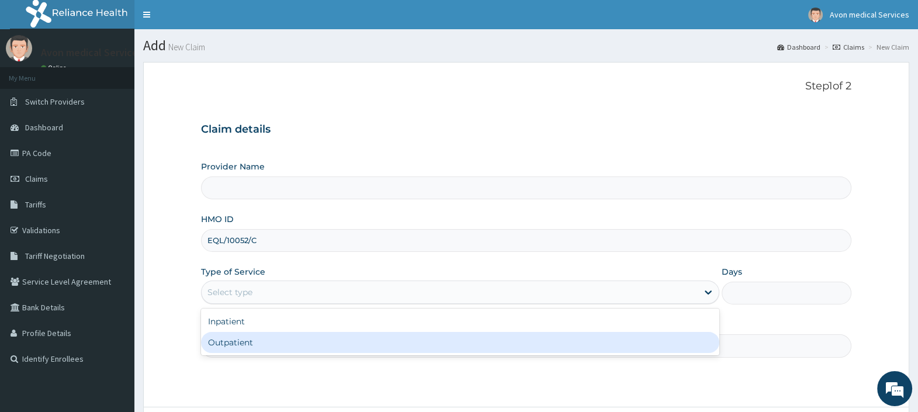
click at [219, 339] on div "Outpatient" at bounding box center [460, 342] width 518 height 21
type input "1"
click at [219, 339] on input "Practitioner" at bounding box center [526, 345] width 650 height 23
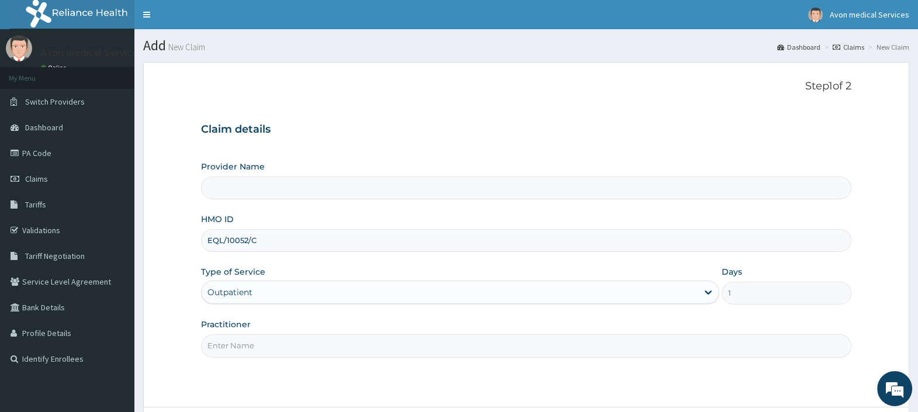
type input "Avon Medical Services"
click at [221, 342] on input "Practitioner" at bounding box center [526, 345] width 650 height 23
type input "DRUG"
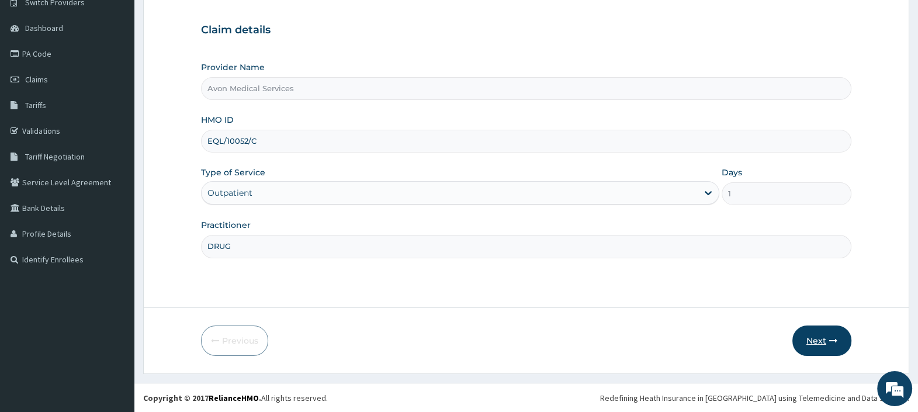
click at [818, 334] on button "Next" at bounding box center [821, 340] width 59 height 30
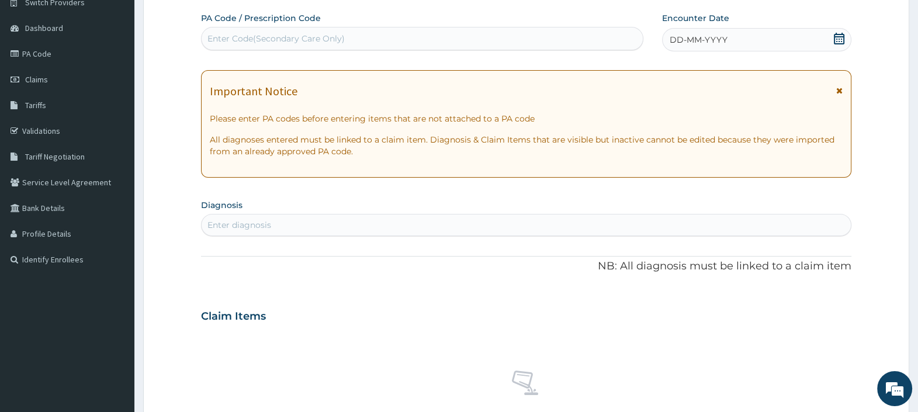
scroll to position [0, 0]
click at [728, 37] on div "DD-MM-YYYY" at bounding box center [756, 39] width 189 height 23
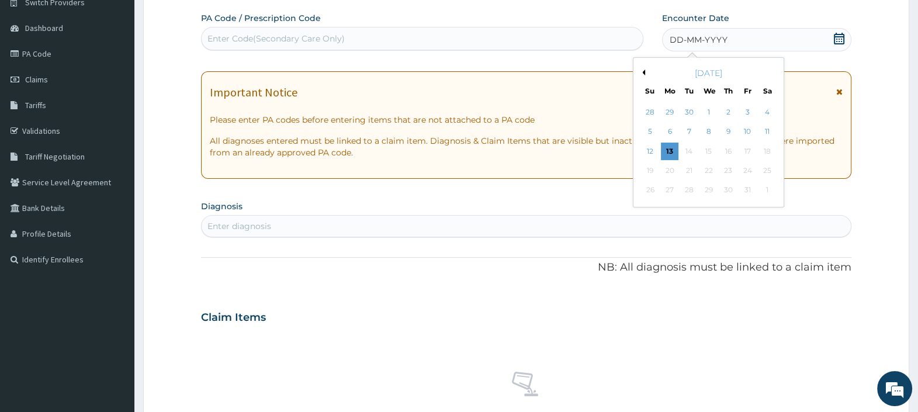
click at [643, 70] on button "Previous Month" at bounding box center [642, 72] width 6 height 6
click at [724, 167] on div "21" at bounding box center [728, 171] width 18 height 18
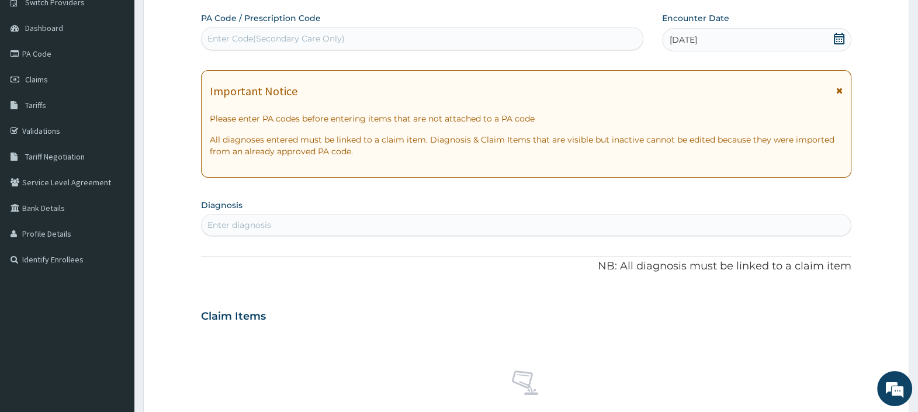
click at [370, 231] on div "Enter diagnosis" at bounding box center [525, 225] width 649 height 19
type input "GASTROENTERITIS"
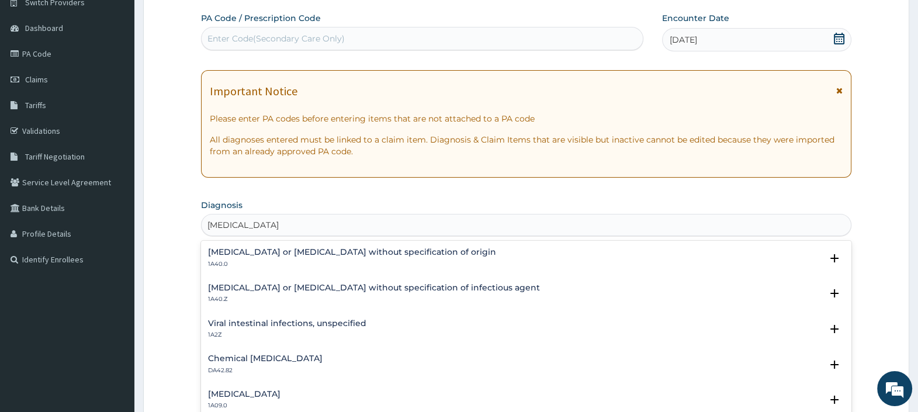
click at [319, 253] on h4 "Gastroenteritis or colitis without specification of origin" at bounding box center [352, 252] width 288 height 9
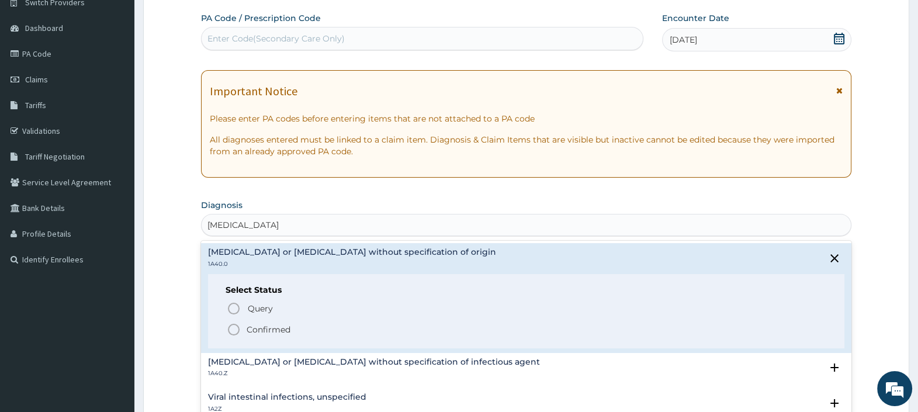
click at [267, 330] on p "Confirmed" at bounding box center [268, 330] width 44 height 12
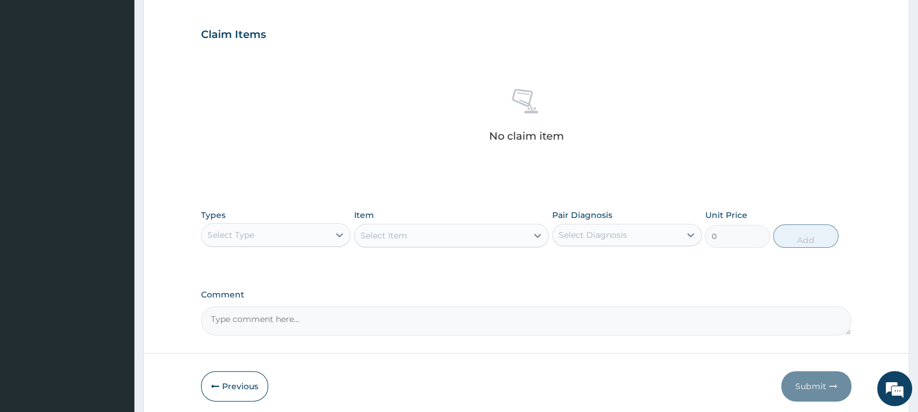
scroll to position [429, 0]
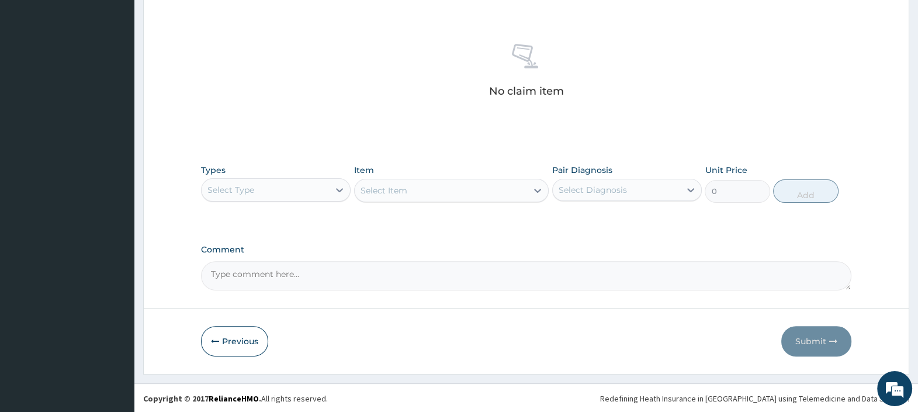
click at [267, 193] on div "Select Type" at bounding box center [264, 189] width 127 height 19
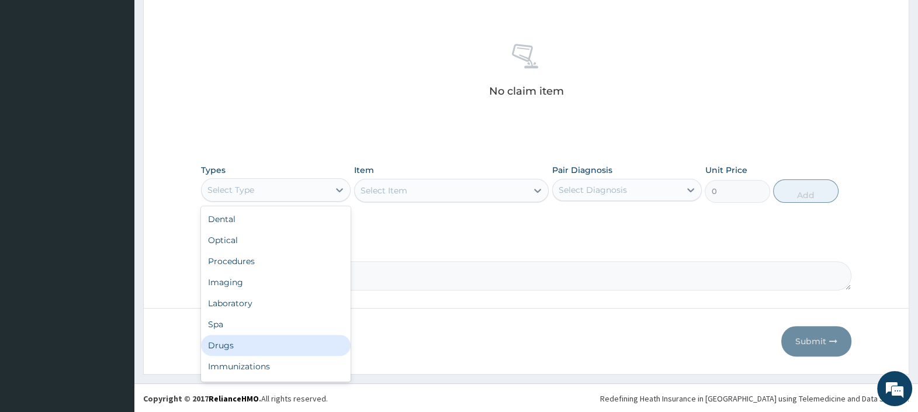
click at [224, 347] on div "Drugs" at bounding box center [276, 345] width 150 height 21
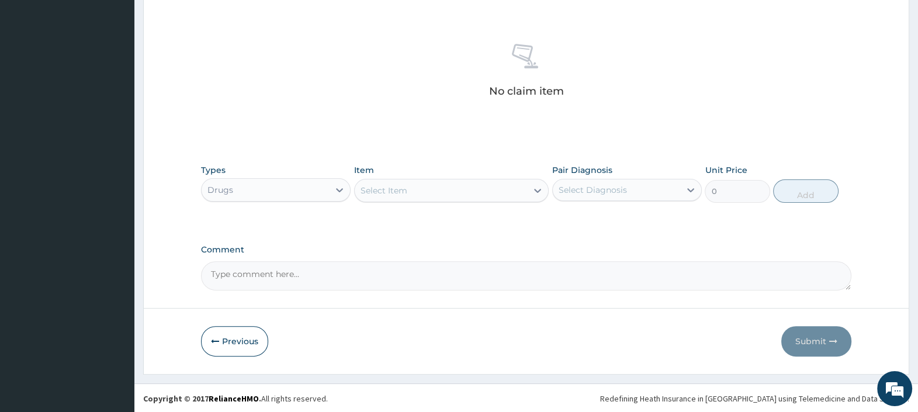
click at [433, 193] on div "Select Item" at bounding box center [441, 190] width 173 height 19
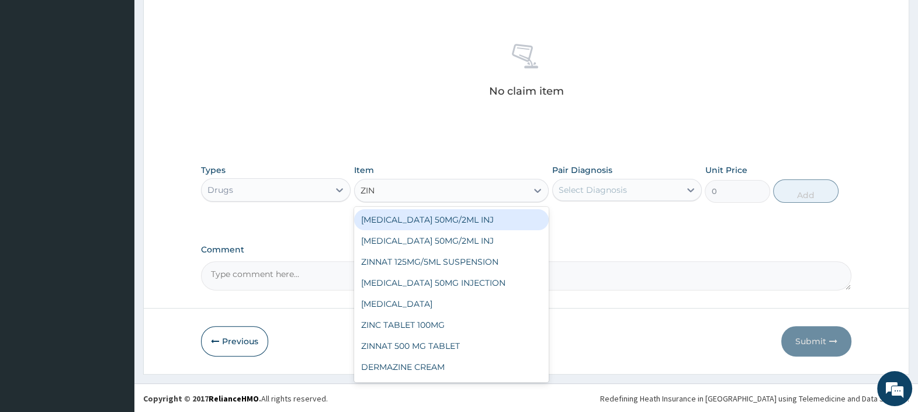
type input "ZINC"
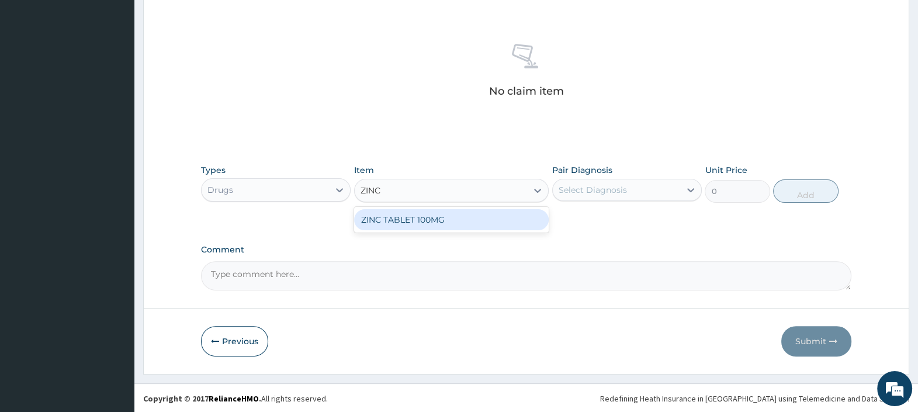
click at [419, 216] on div "ZINC TABLET 100MG" at bounding box center [451, 219] width 195 height 21
type input "100"
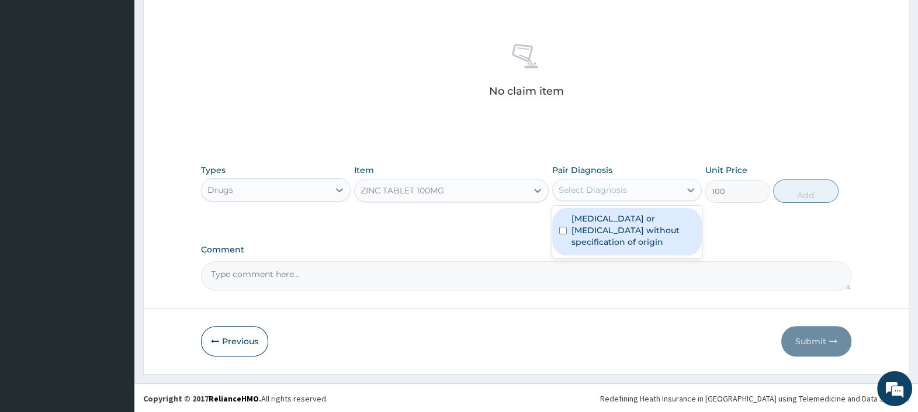
click at [571, 184] on div "Select Diagnosis" at bounding box center [592, 190] width 68 height 12
click at [587, 239] on label "Gastroenteritis or colitis without specification of origin" at bounding box center [632, 230] width 123 height 35
checkbox input "true"
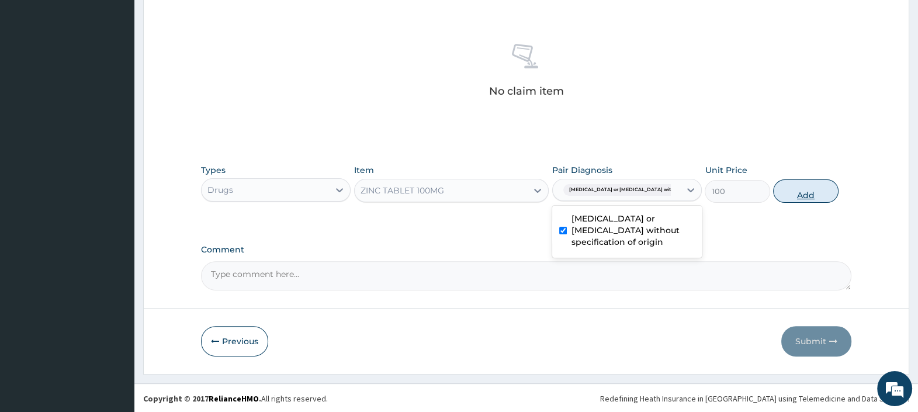
click at [783, 189] on button "Add" at bounding box center [805, 190] width 65 height 23
type input "0"
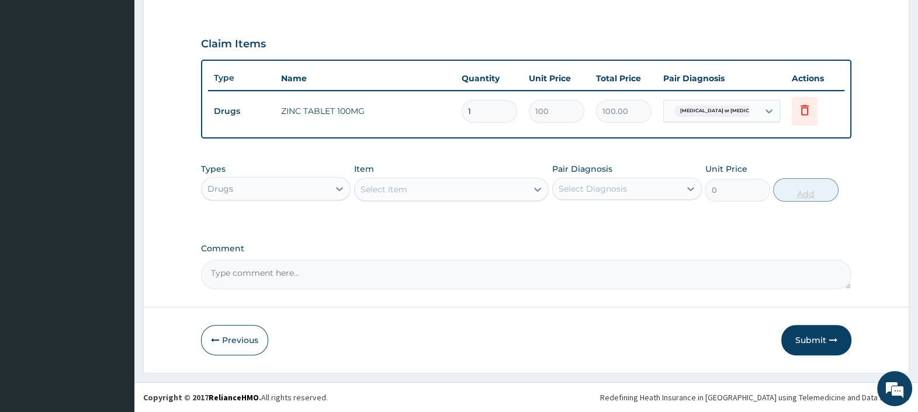
scroll to position [373, 0]
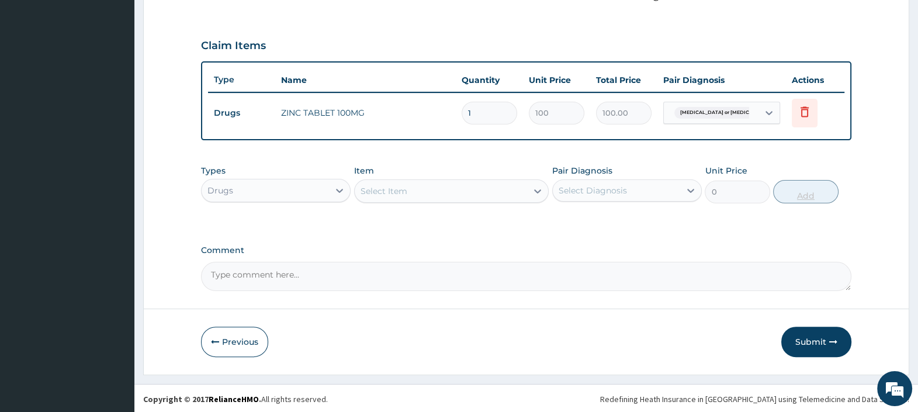
type input "0.00"
type input "7"
type input "700.00"
type input "7"
click at [798, 331] on button "Submit" at bounding box center [816, 341] width 70 height 30
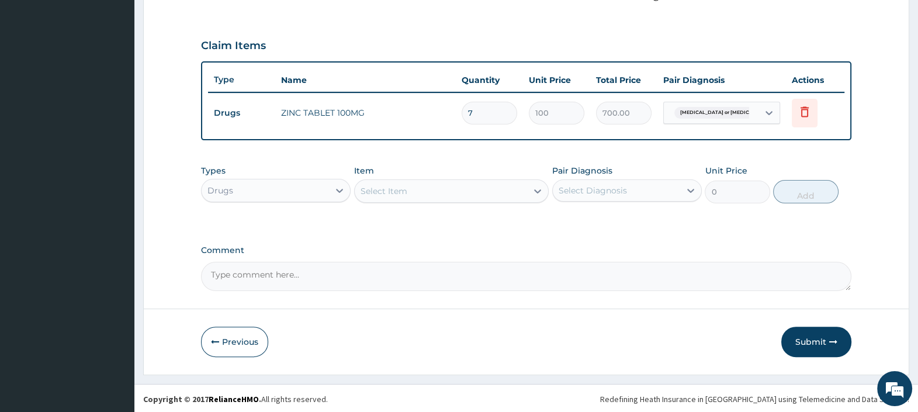
scroll to position [39, 0]
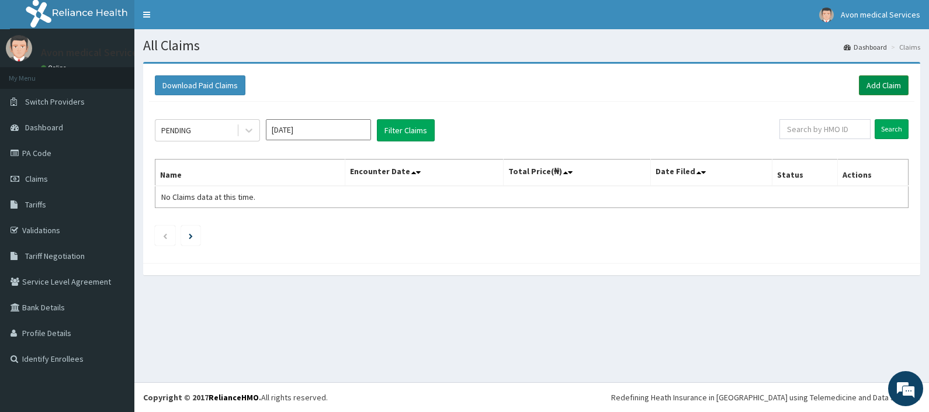
click at [890, 85] on link "Add Claim" at bounding box center [884, 85] width 50 height 20
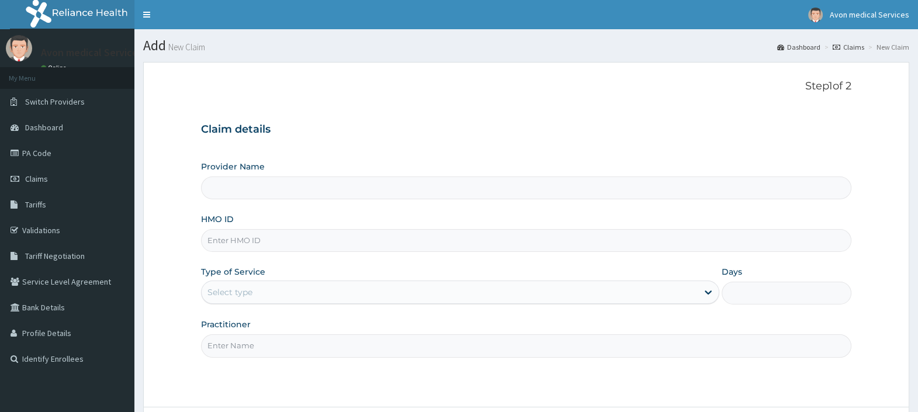
click at [350, 237] on input "HMO ID" at bounding box center [526, 240] width 650 height 23
paste input "SSY/10008/F"
type input "SSY/10008/F"
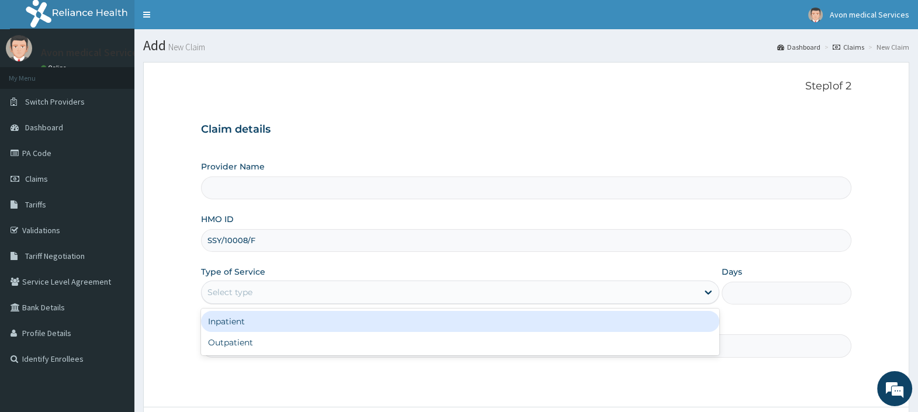
click at [301, 289] on div "Select type" at bounding box center [449, 292] width 496 height 19
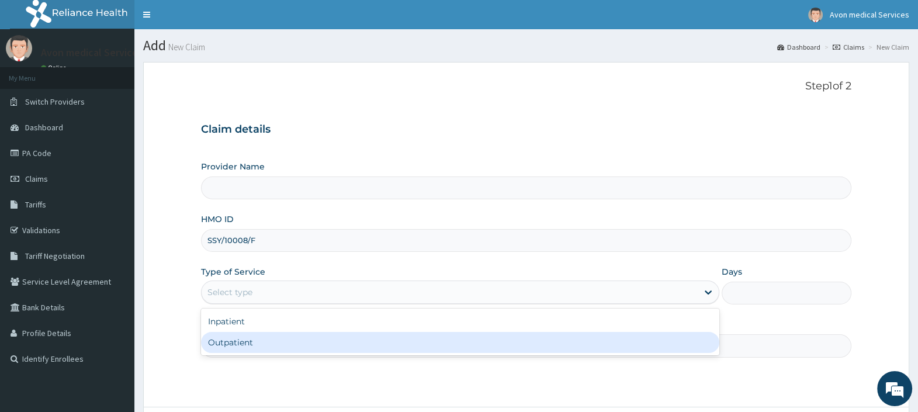
click at [279, 346] on div "Outpatient" at bounding box center [460, 342] width 518 height 21
type input "1"
type input "Avon Medical Services"
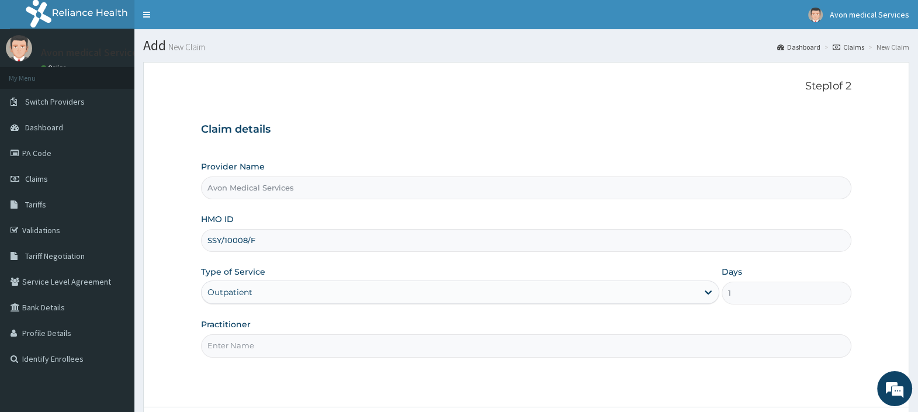
click at [280, 350] on input "Practitioner" at bounding box center [526, 345] width 650 height 23
type input "DRUG"
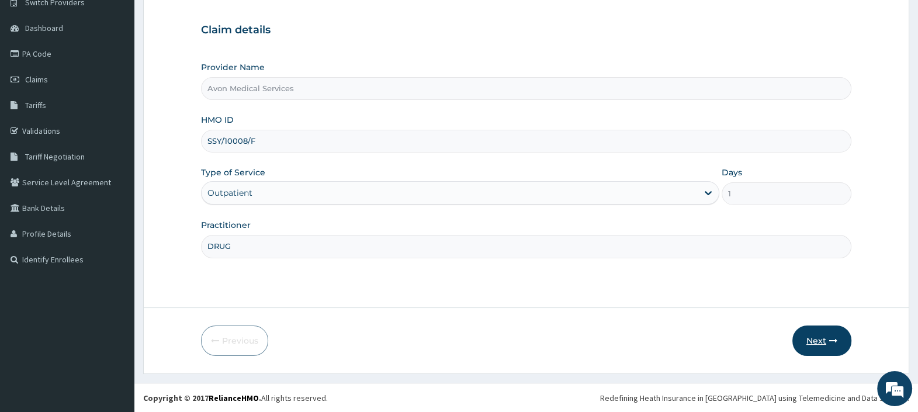
click at [807, 338] on button "Next" at bounding box center [821, 340] width 59 height 30
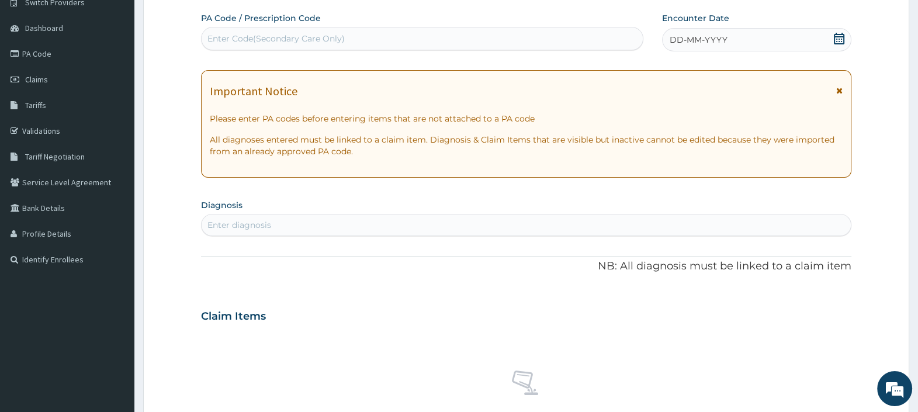
click at [728, 40] on div "DD-MM-YYYY" at bounding box center [756, 39] width 189 height 23
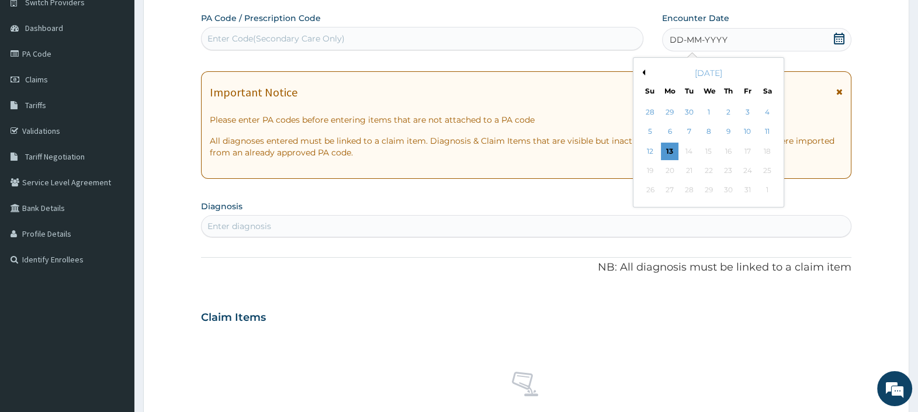
click at [644, 70] on button "Previous Month" at bounding box center [642, 72] width 6 height 6
click at [643, 70] on button "Previous Month" at bounding box center [642, 72] width 6 height 6
click at [688, 189] on div "26" at bounding box center [689, 191] width 18 height 18
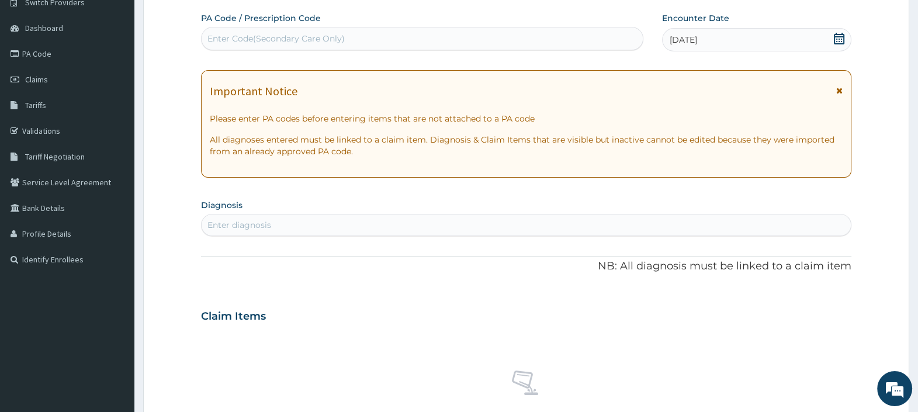
click at [318, 225] on div "Enter diagnosis" at bounding box center [525, 225] width 649 height 19
type input "[MEDICAL_DATA]"
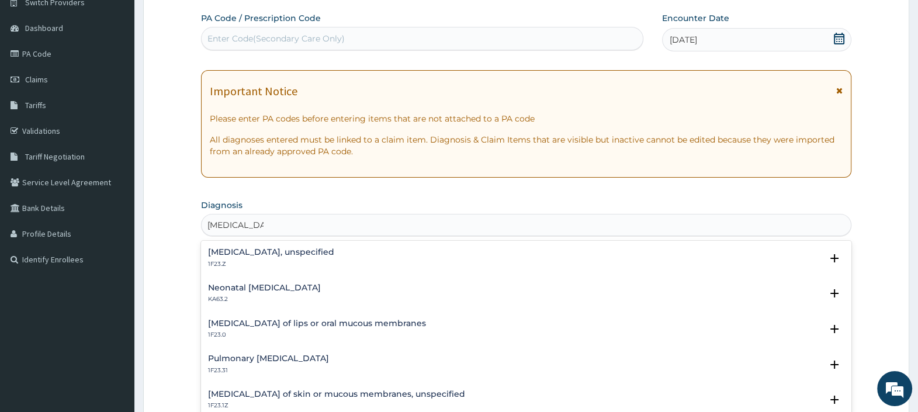
click at [269, 250] on h4 "[MEDICAL_DATA], unspecified" at bounding box center [271, 252] width 126 height 9
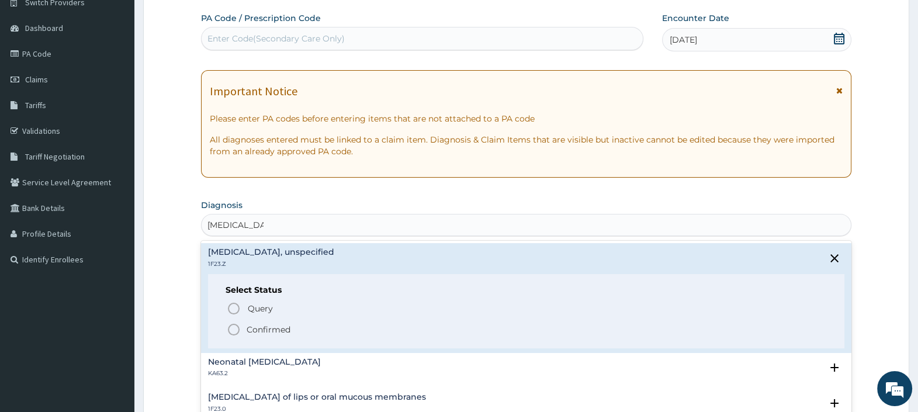
click at [270, 326] on p "Confirmed" at bounding box center [268, 330] width 44 height 12
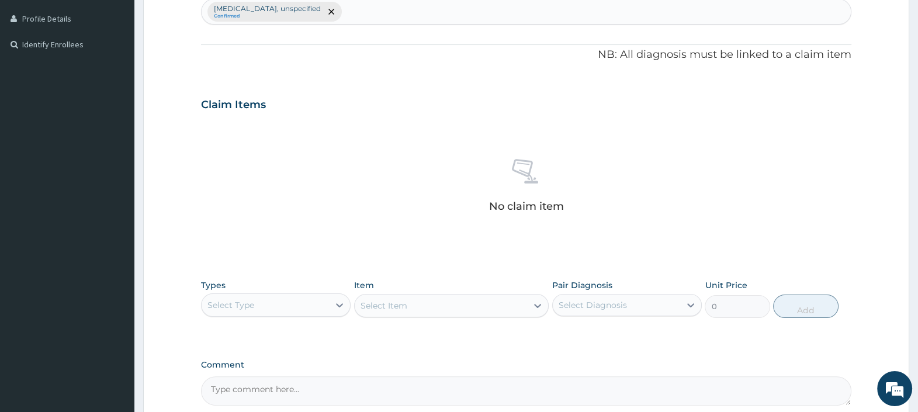
scroll to position [429, 0]
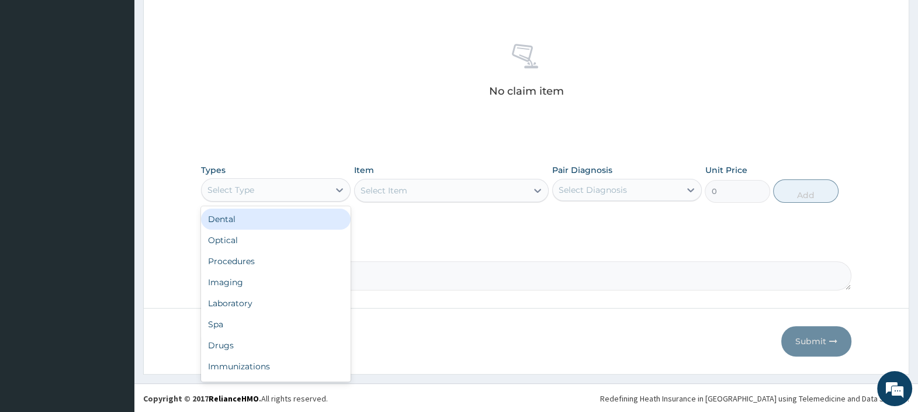
click at [267, 182] on div "Select Type" at bounding box center [264, 189] width 127 height 19
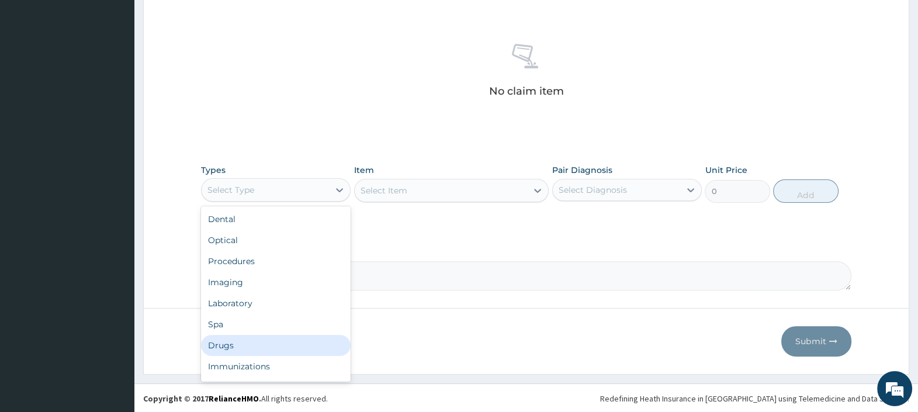
click at [239, 343] on div "Drugs" at bounding box center [276, 345] width 150 height 21
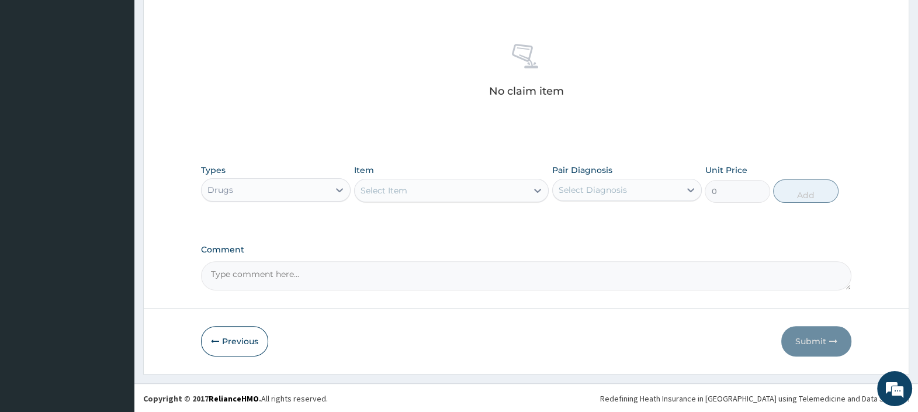
click at [432, 193] on div "Select Item" at bounding box center [441, 190] width 173 height 19
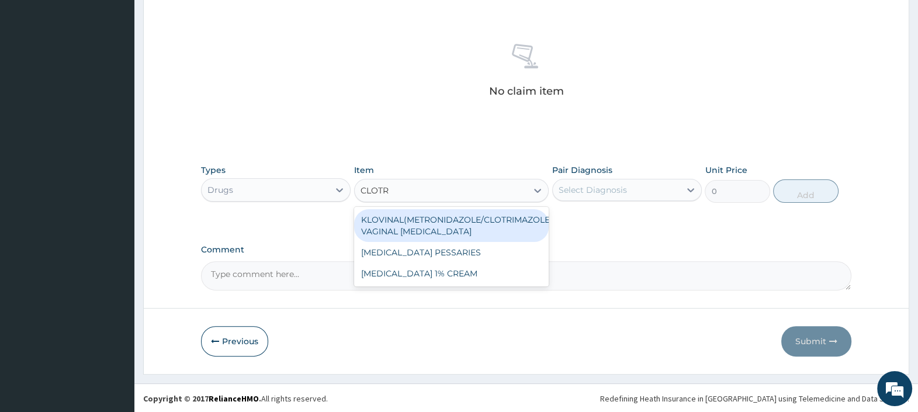
type input "CLOTRI"
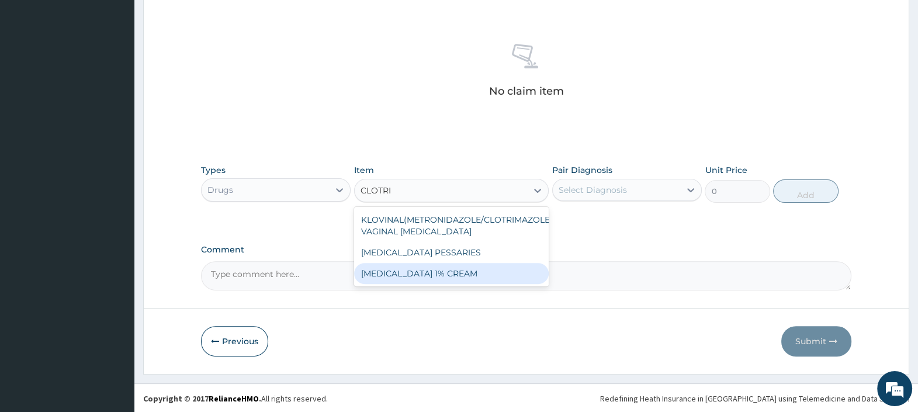
click at [456, 274] on div "[MEDICAL_DATA] 1% CREAM" at bounding box center [451, 273] width 195 height 21
type input "803"
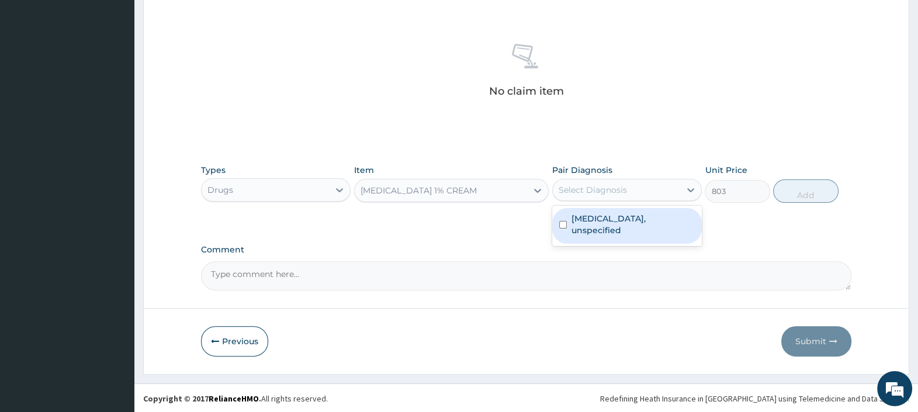
click at [587, 190] on div "Select Diagnosis" at bounding box center [592, 190] width 68 height 12
click at [596, 223] on label "[MEDICAL_DATA], unspecified" at bounding box center [632, 224] width 123 height 23
checkbox input "true"
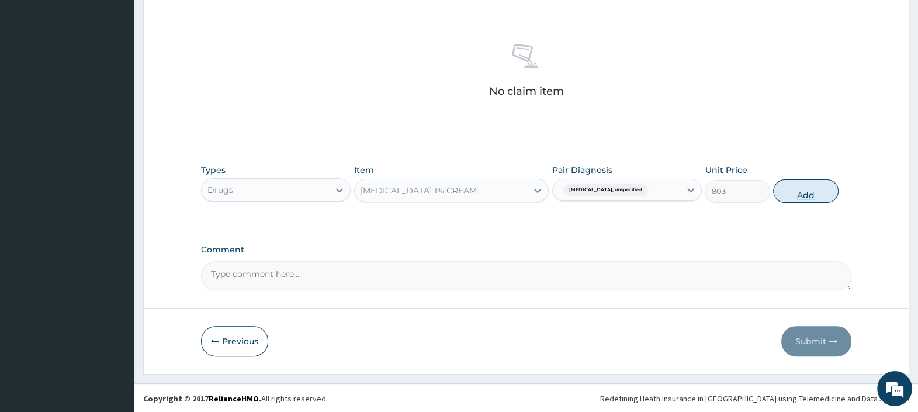
click at [782, 186] on button "Add" at bounding box center [805, 190] width 65 height 23
type input "0"
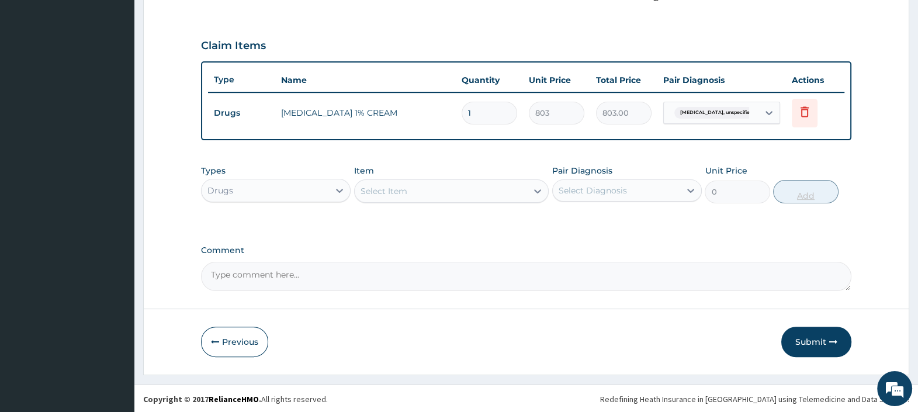
type input "0.00"
type input "2"
type input "1606.00"
type input "2"
click at [392, 279] on textarea "Comment" at bounding box center [526, 276] width 650 height 29
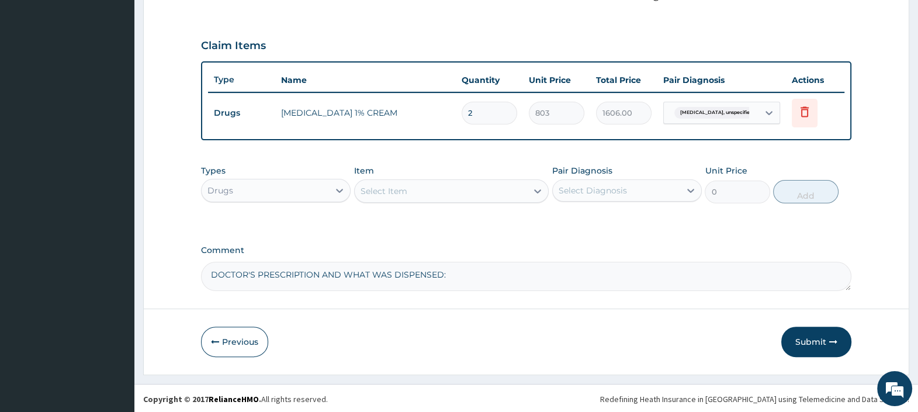
paste textarea "[MEDICAL_DATA] 1% CREAM-GENERIC 5mls 8 hourly for 14 days."
type textarea "DOCTOR'S PRESCRIPTION AND WHAT WAS DISPENSED: [MEDICAL_DATA] 1% CREAM-GENERIC 5…"
click at [805, 345] on button "Submit" at bounding box center [816, 341] width 70 height 30
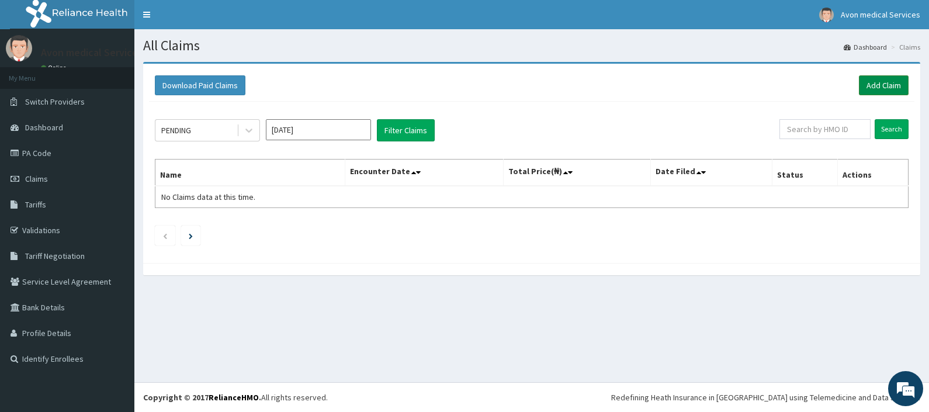
click at [875, 87] on link "Add Claim" at bounding box center [884, 85] width 50 height 20
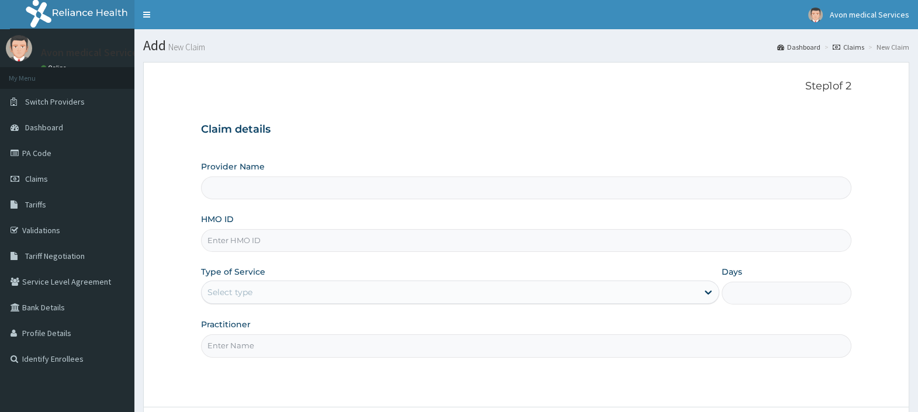
click at [578, 238] on input "HMO ID" at bounding box center [526, 240] width 650 height 23
paste input "LLD/10039/F"
type input "LLD/10039/F"
click at [501, 281] on div "Select type" at bounding box center [460, 291] width 518 height 23
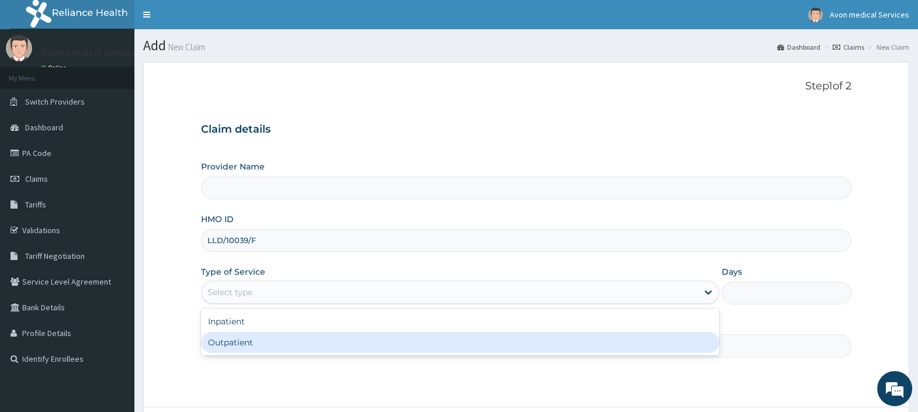
click at [475, 340] on div "Outpatient" at bounding box center [460, 342] width 518 height 21
type input "1"
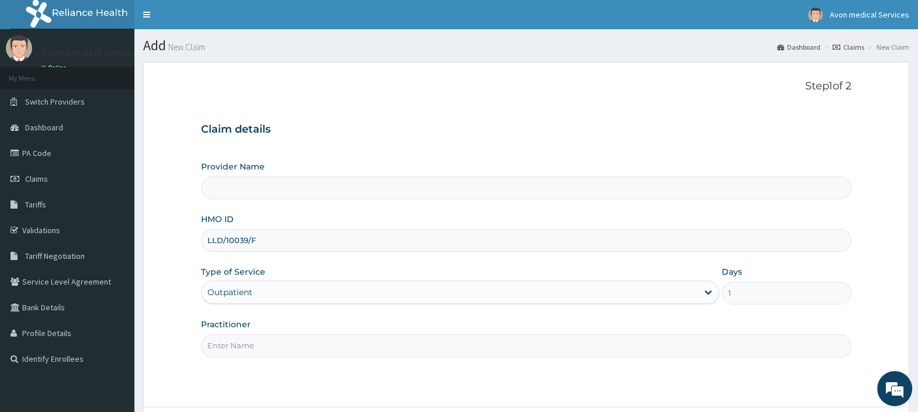
type input "Avon Medical Services"
click at [462, 355] on input "Practitioner" at bounding box center [526, 345] width 650 height 23
type input "IMMUNIZATION"
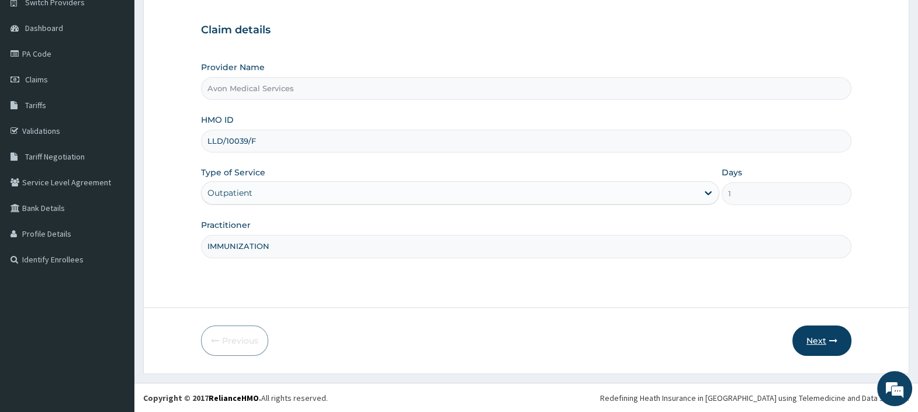
click at [817, 339] on button "Next" at bounding box center [821, 340] width 59 height 30
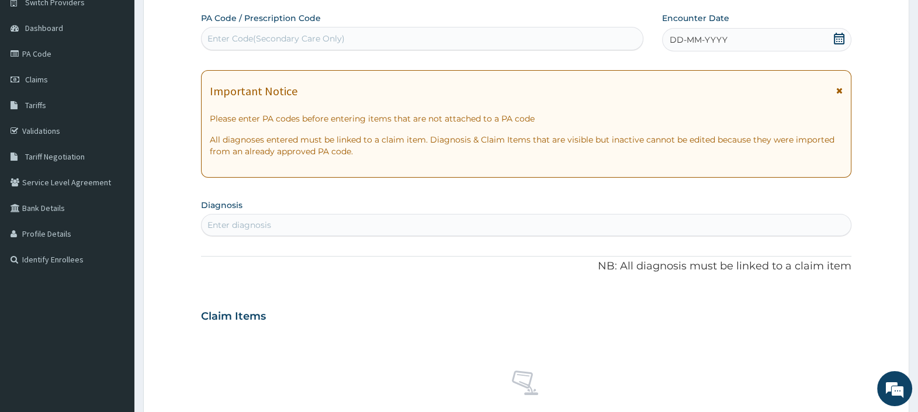
scroll to position [0, 0]
click at [745, 39] on div "DD-MM-YYYY" at bounding box center [756, 39] width 189 height 23
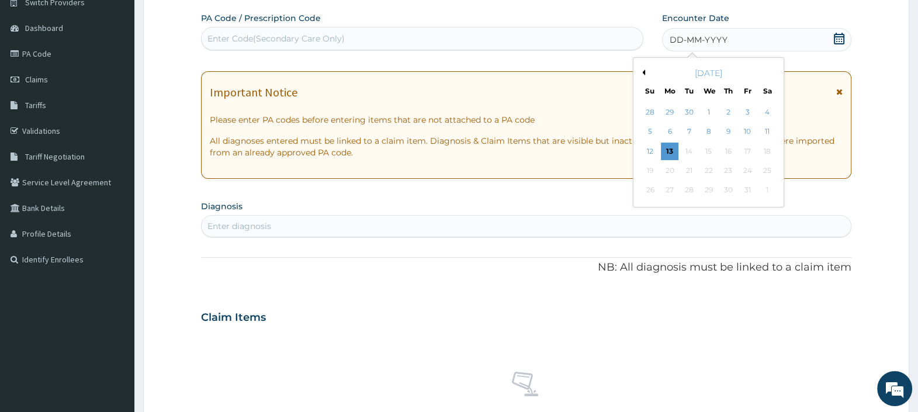
click at [641, 70] on button "Previous Month" at bounding box center [642, 72] width 6 height 6
click at [641, 69] on button "Previous Month" at bounding box center [642, 72] width 6 height 6
click at [727, 190] on div "28" at bounding box center [728, 191] width 18 height 18
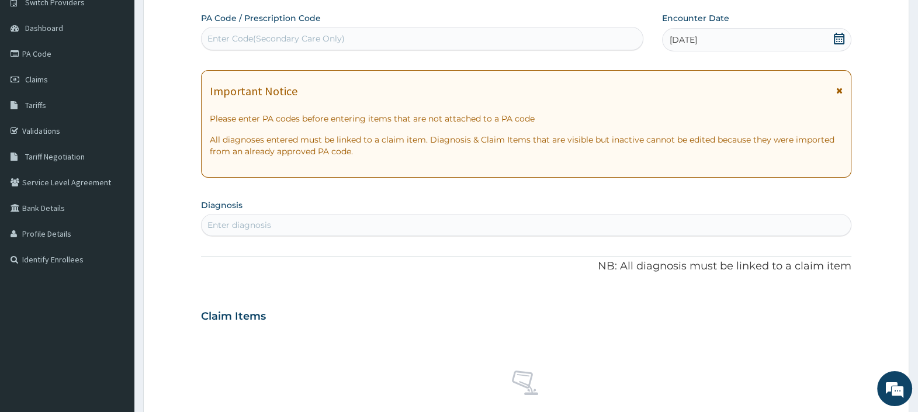
click at [576, 217] on div "Enter diagnosis" at bounding box center [525, 225] width 649 height 19
type input "IMMUNIZATION DUE"
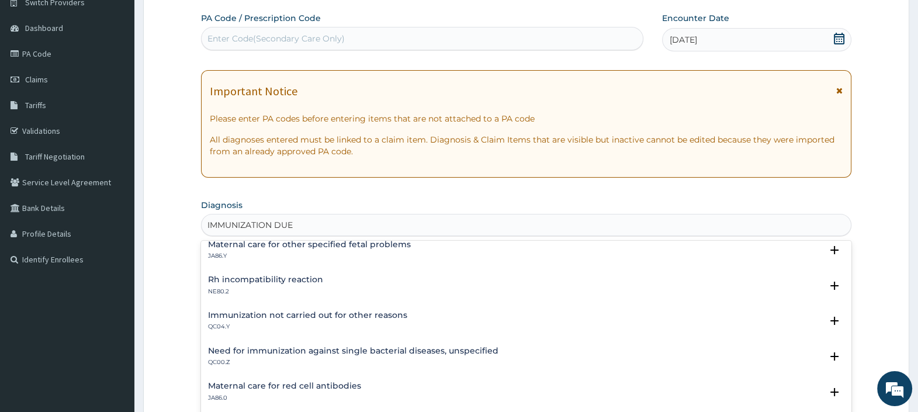
scroll to position [365, 0]
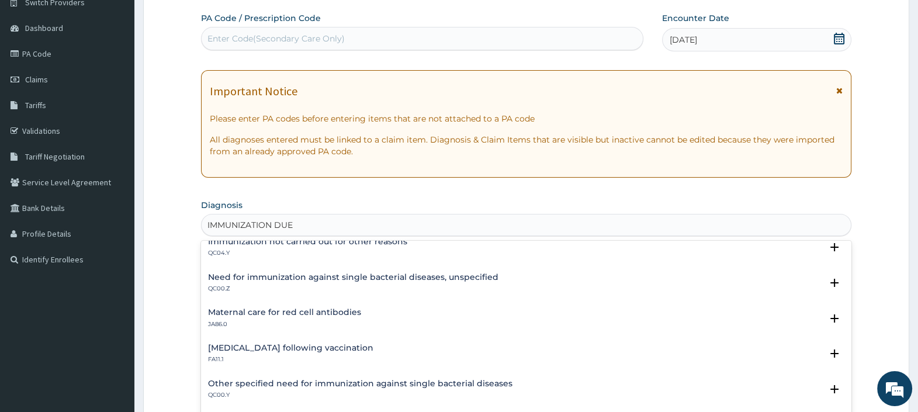
click at [391, 273] on h4 "Need for immunization against single bacterial diseases, unspecified" at bounding box center [353, 277] width 290 height 9
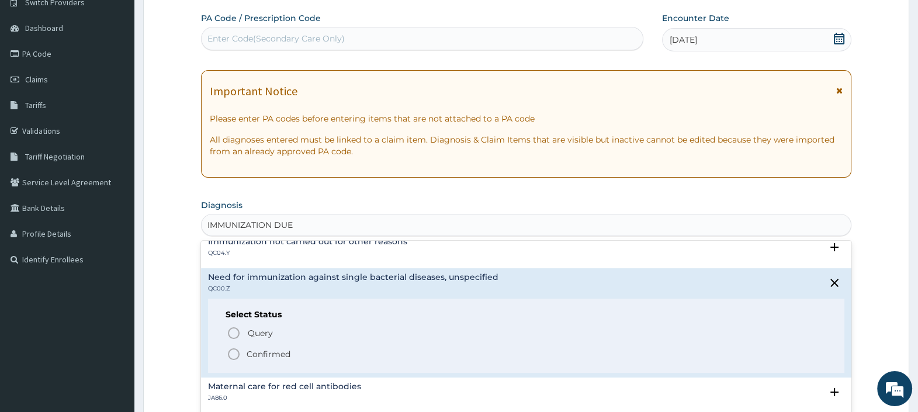
click at [276, 348] on p "Confirmed" at bounding box center [268, 354] width 44 height 12
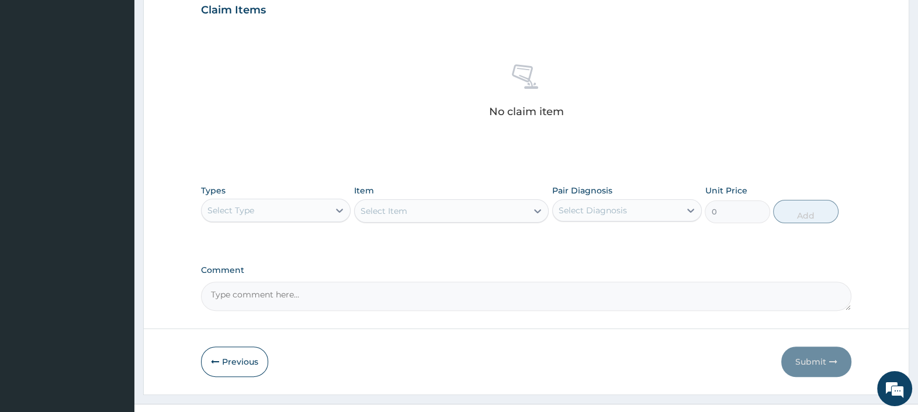
scroll to position [429, 0]
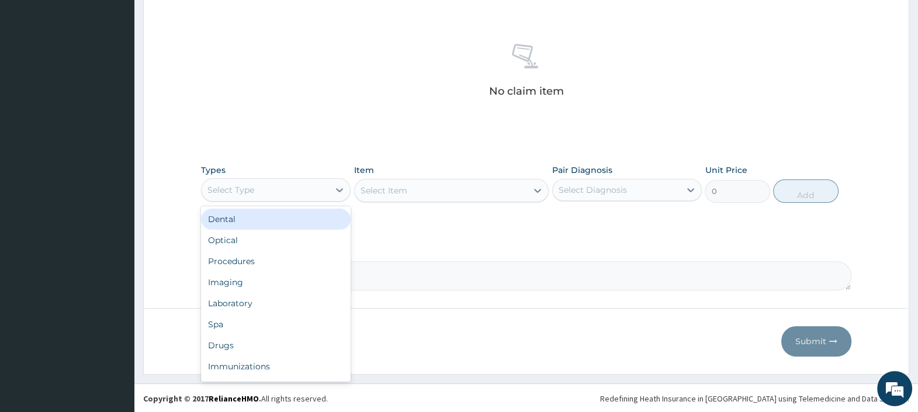
click at [318, 195] on div "Select Type" at bounding box center [264, 189] width 127 height 19
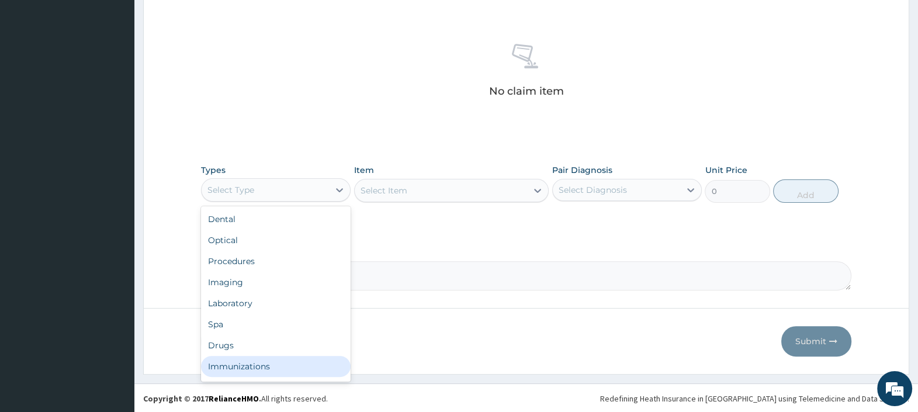
click at [260, 361] on div "Immunizations" at bounding box center [276, 366] width 150 height 21
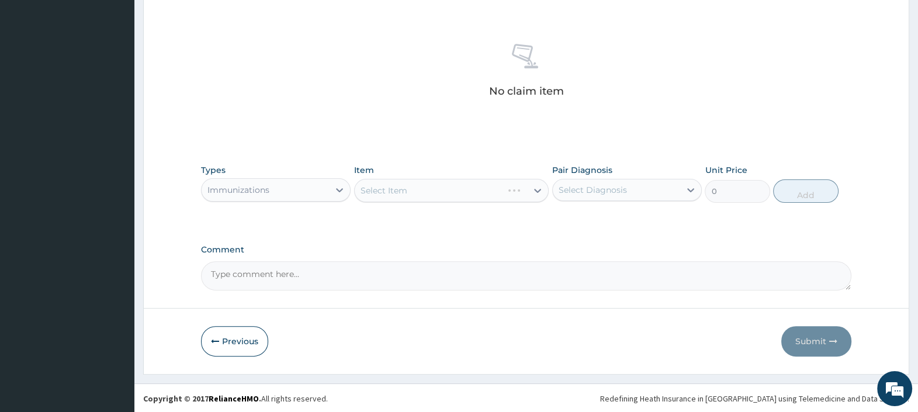
drag, startPoint x: 313, startPoint y: 270, endPoint x: 305, endPoint y: 264, distance: 10.4
click at [312, 270] on textarea "Comment" at bounding box center [526, 275] width 650 height 29
paste textarea "PA/F05228"
type textarea "PA: PA/F05228"
click at [478, 196] on div "Select Item" at bounding box center [441, 190] width 173 height 19
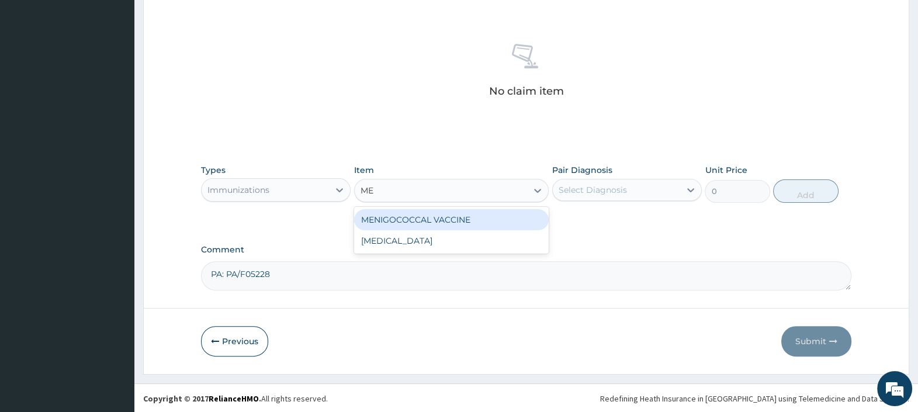
type input "MEN"
click at [471, 214] on div "MENIGOCOCCAL VACCINE" at bounding box center [451, 219] width 195 height 21
type input "34500"
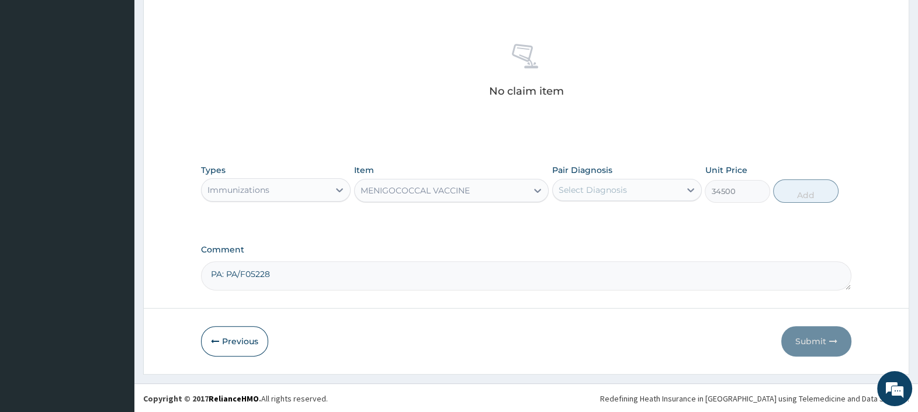
click at [578, 196] on div "Select Diagnosis" at bounding box center [615, 189] width 127 height 19
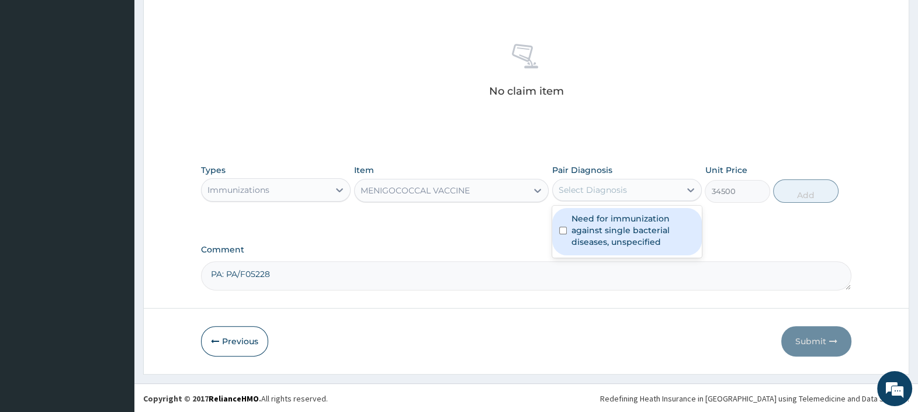
drag, startPoint x: 570, startPoint y: 225, endPoint x: 578, endPoint y: 232, distance: 10.8
click at [571, 225] on div "Need for immunization against single bacterial diseases, unspecified" at bounding box center [627, 231] width 150 height 47
checkbox input "true"
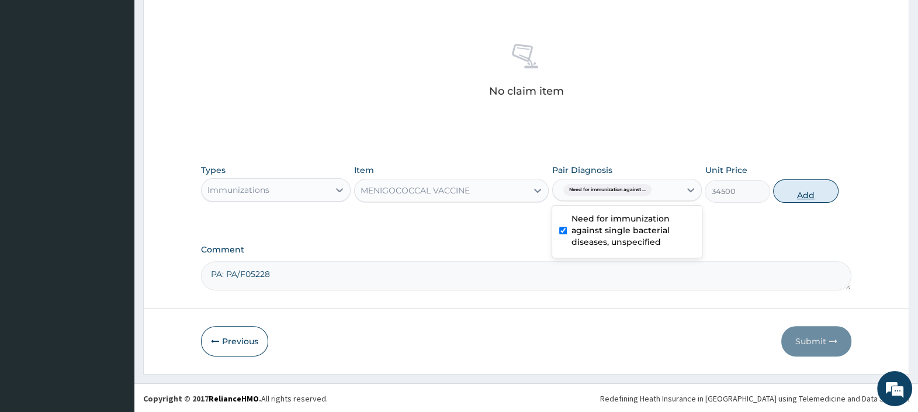
click at [797, 192] on button "Add" at bounding box center [805, 190] width 65 height 23
type input "0"
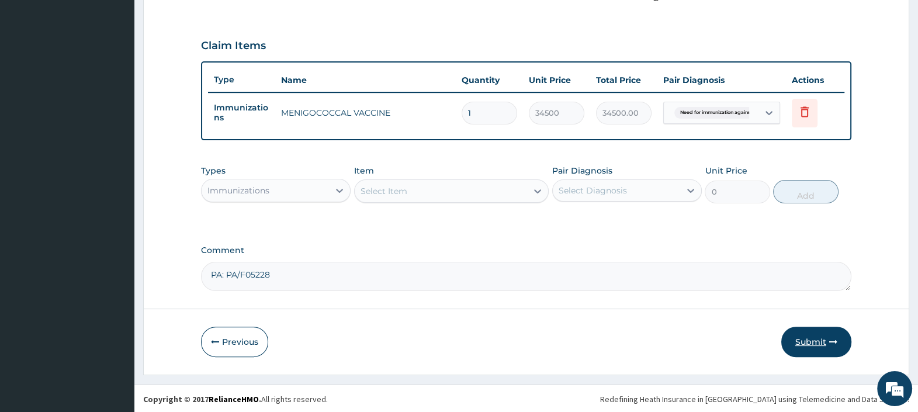
click at [812, 338] on button "Submit" at bounding box center [816, 341] width 70 height 30
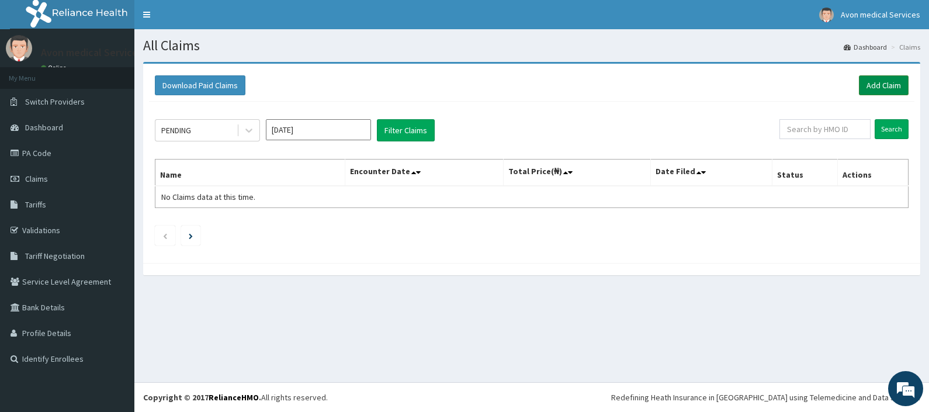
click at [882, 86] on link "Add Claim" at bounding box center [884, 85] width 50 height 20
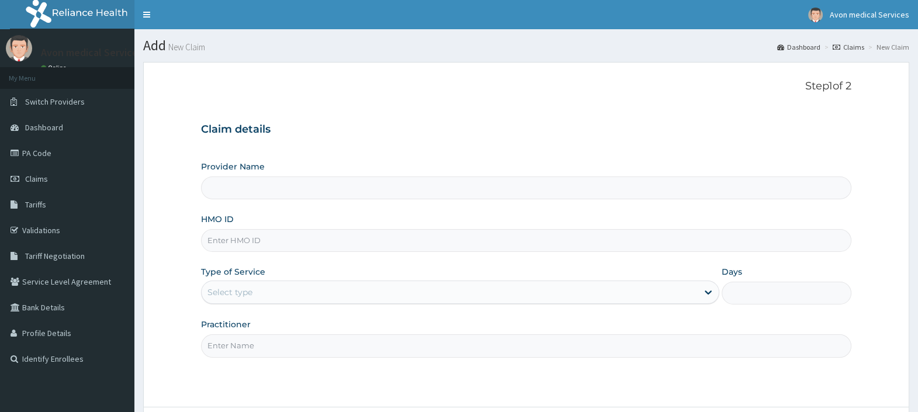
click at [435, 245] on input "HMO ID" at bounding box center [526, 240] width 650 height 23
paste input "HQT/10018/A"
type input "HQT/10018/A"
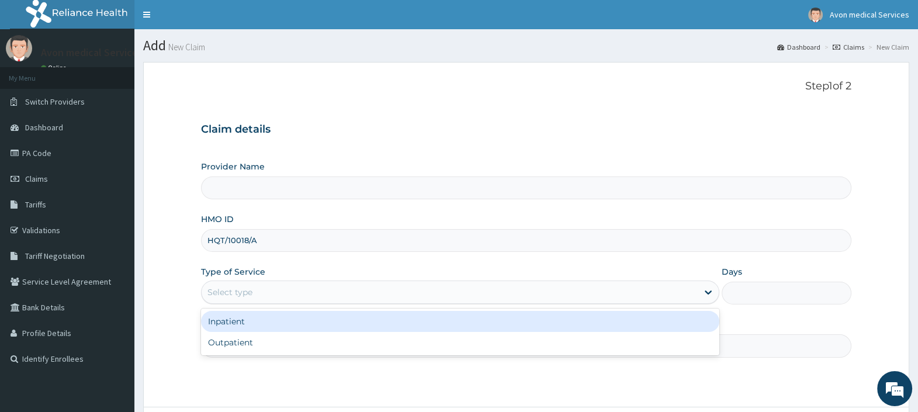
click at [389, 283] on div "Select type" at bounding box center [449, 292] width 496 height 19
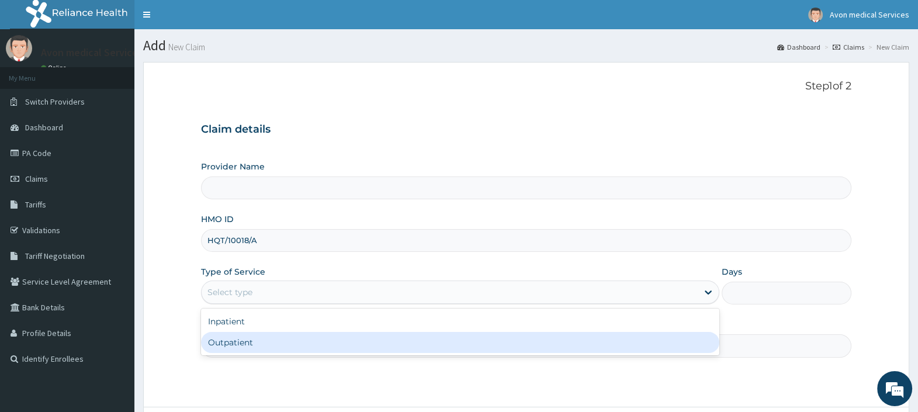
click at [348, 345] on div "Outpatient" at bounding box center [460, 342] width 518 height 21
type input "1"
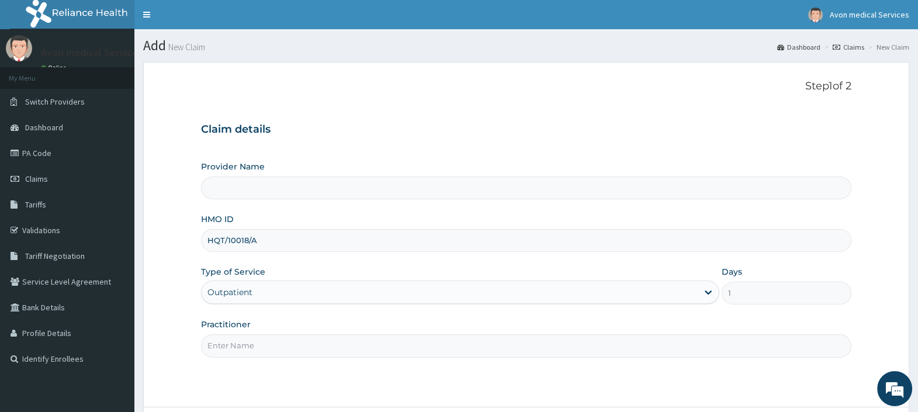
click at [337, 339] on input "Practitioner" at bounding box center [526, 345] width 650 height 23
type input "Avon Medical Services"
type input "DRUG"
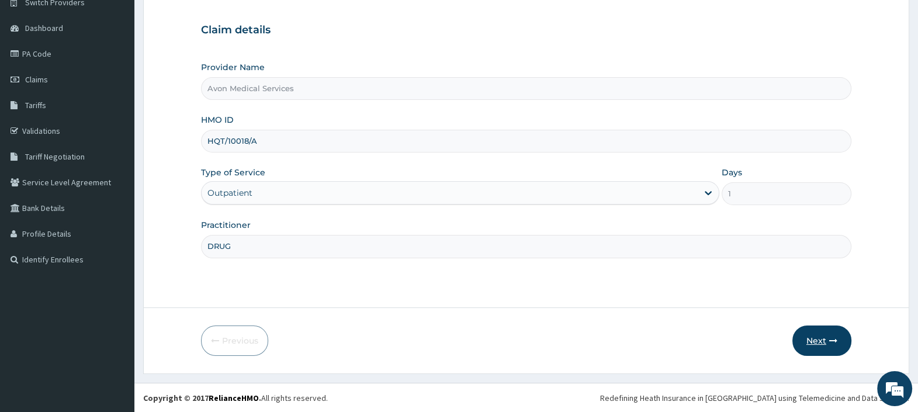
click at [821, 340] on button "Next" at bounding box center [821, 340] width 59 height 30
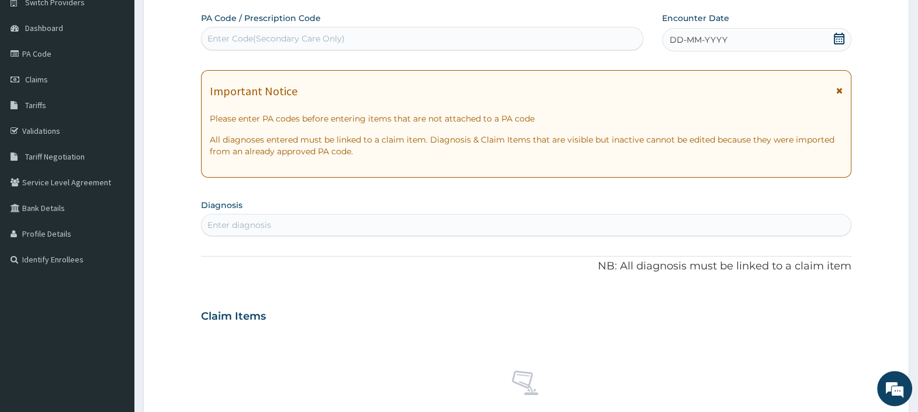
click at [755, 40] on div "DD-MM-YYYY" at bounding box center [756, 39] width 189 height 23
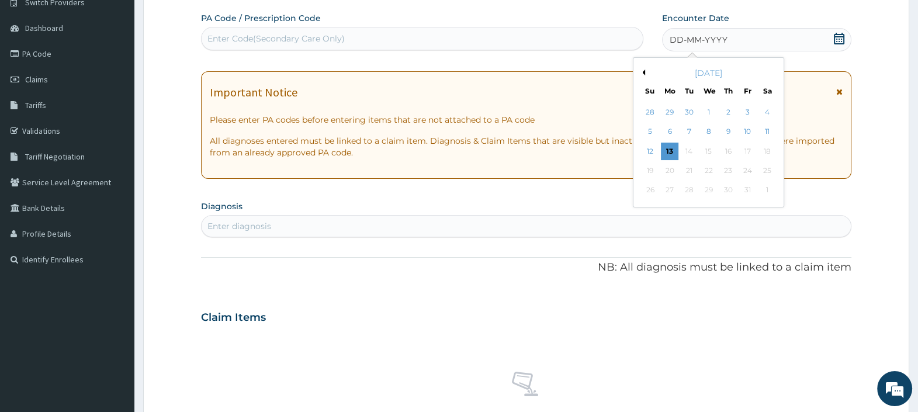
click at [642, 67] on div "October 2025" at bounding box center [708, 73] width 141 height 12
drag, startPoint x: 642, startPoint y: 67, endPoint x: 642, endPoint y: 73, distance: 5.9
click at [642, 73] on button "Previous Month" at bounding box center [642, 72] width 6 height 6
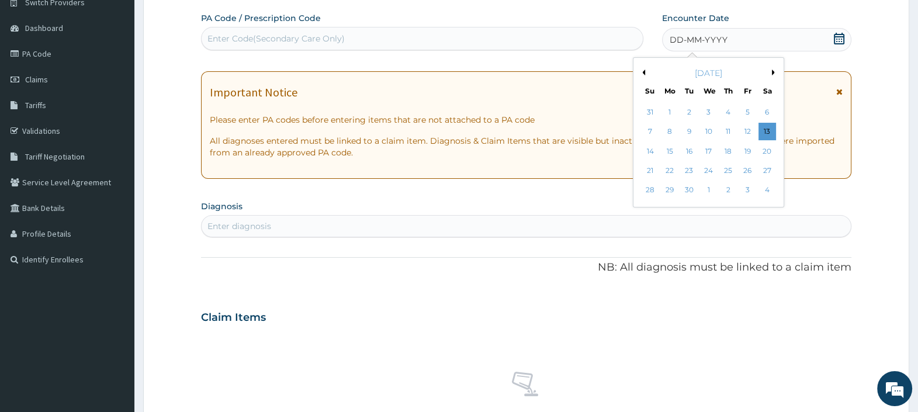
click at [642, 73] on button "Previous Month" at bounding box center [642, 72] width 6 height 6
click at [727, 188] on div "28" at bounding box center [728, 191] width 18 height 18
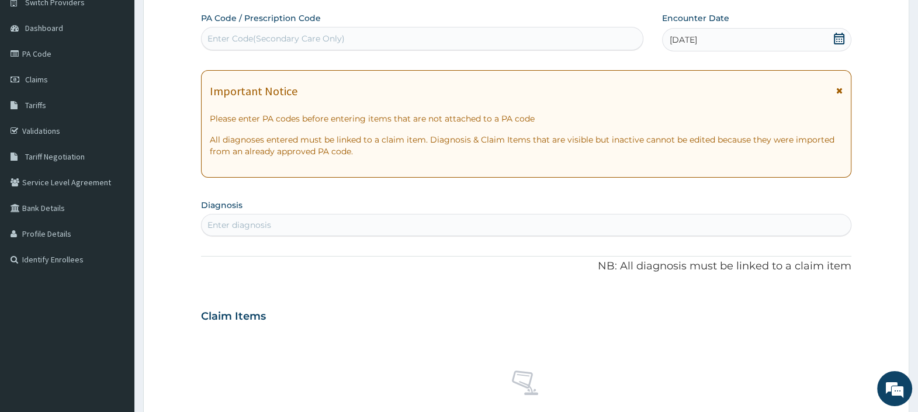
click at [433, 227] on div "Enter diagnosis" at bounding box center [525, 225] width 649 height 19
type input "COUGH"
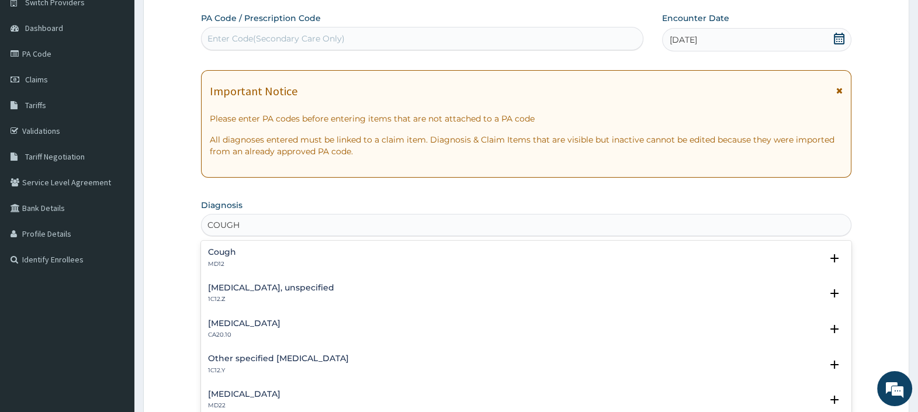
click at [387, 253] on div "Cough MD12" at bounding box center [526, 258] width 636 height 20
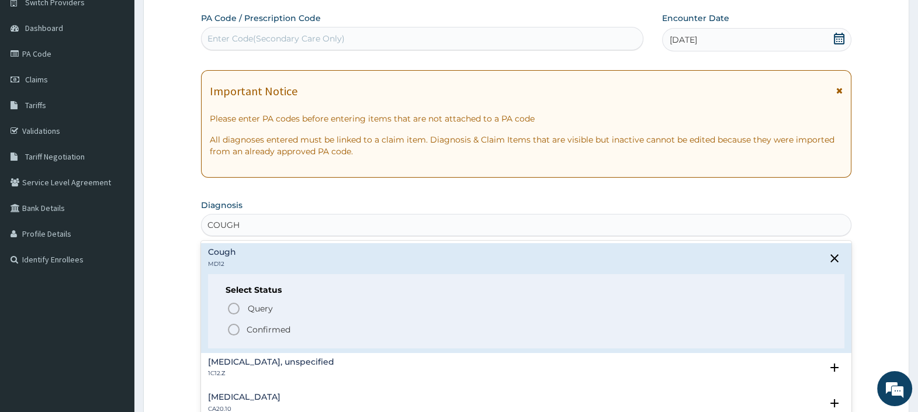
click at [268, 330] on p "Confirmed" at bounding box center [268, 330] width 44 height 12
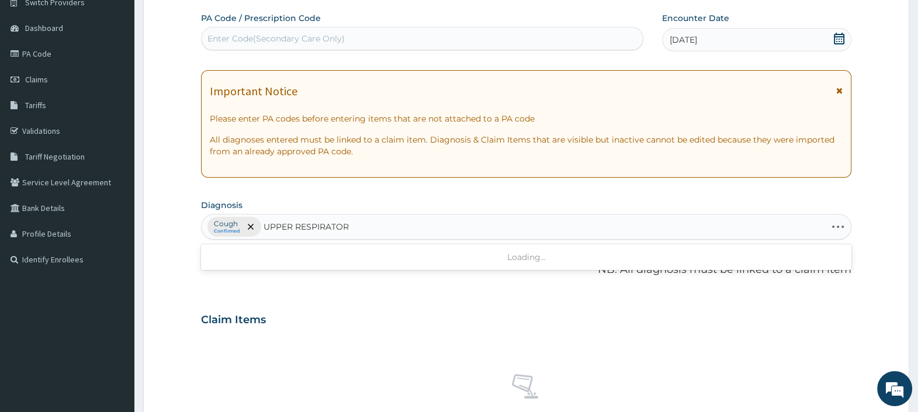
type input "UPPER RESPIRATORY"
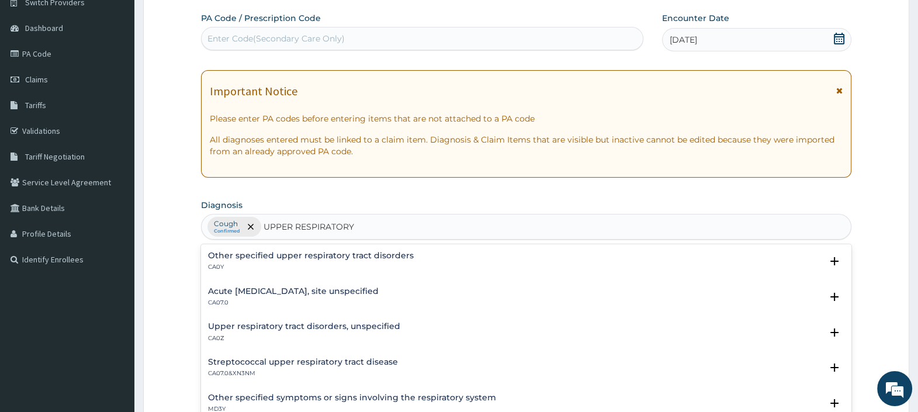
click at [251, 324] on h4 "Upper respiratory tract disorders, unspecified" at bounding box center [304, 326] width 192 height 9
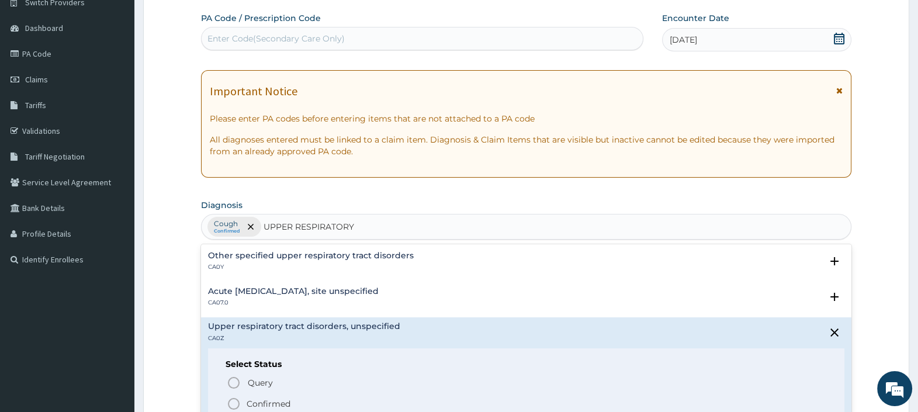
click at [248, 398] on p "Confirmed" at bounding box center [268, 404] width 44 height 12
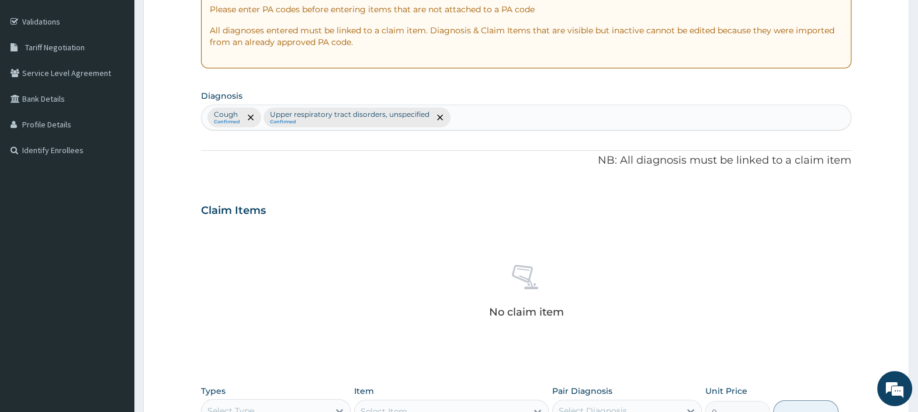
scroll to position [429, 0]
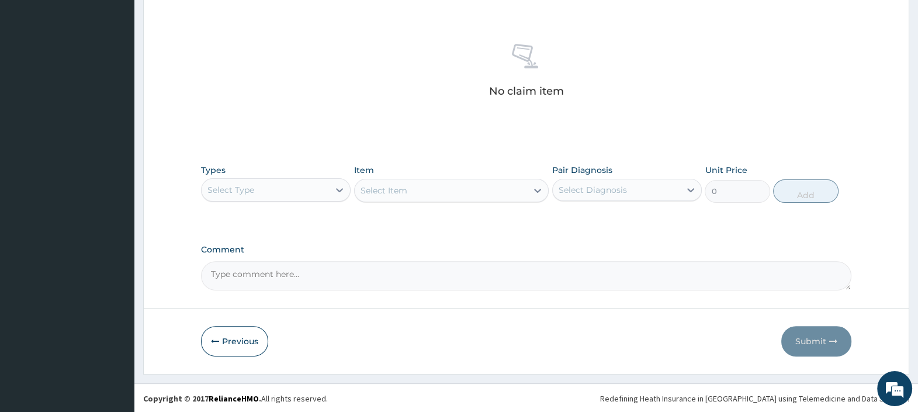
click at [255, 199] on div "Types Select Type" at bounding box center [276, 183] width 150 height 39
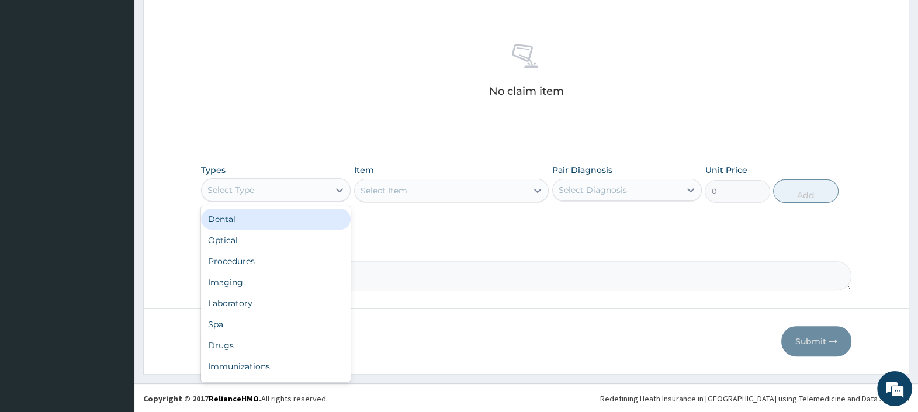
drag, startPoint x: 251, startPoint y: 189, endPoint x: 249, endPoint y: 218, distance: 29.3
click at [251, 190] on div "Select Type" at bounding box center [230, 190] width 47 height 12
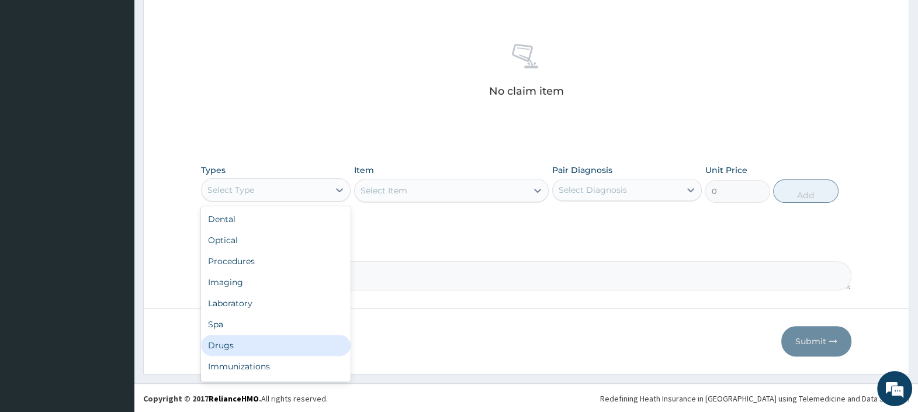
click at [230, 346] on div "Drugs" at bounding box center [276, 345] width 150 height 21
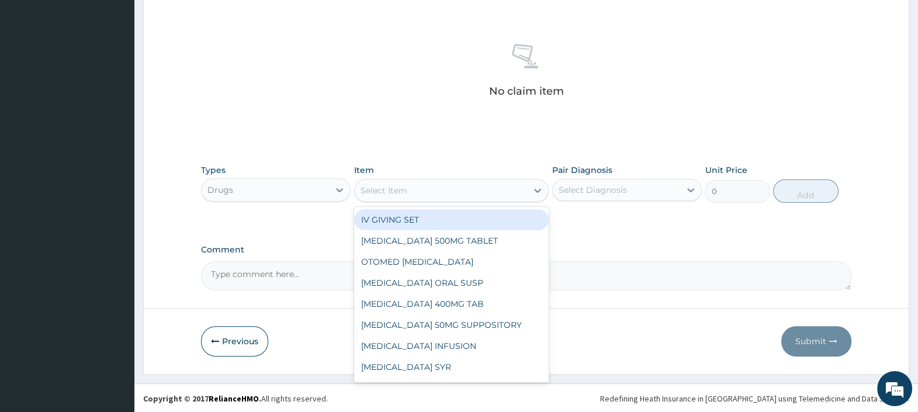
click at [447, 192] on div "Select Item" at bounding box center [441, 190] width 173 height 19
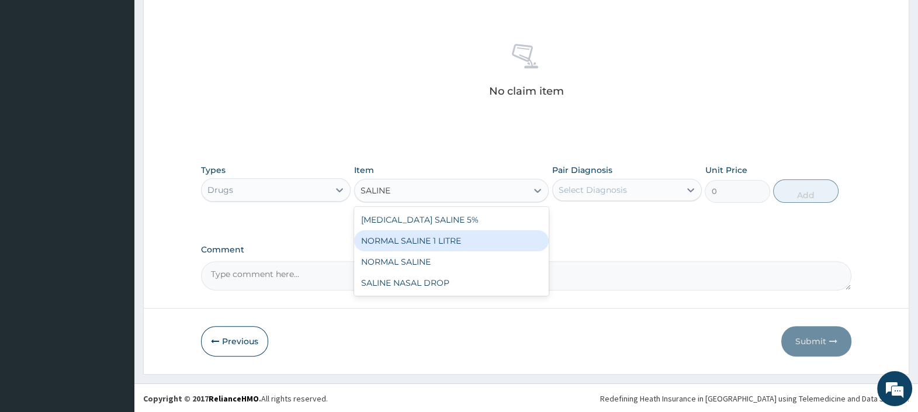
type input "SALINE N"
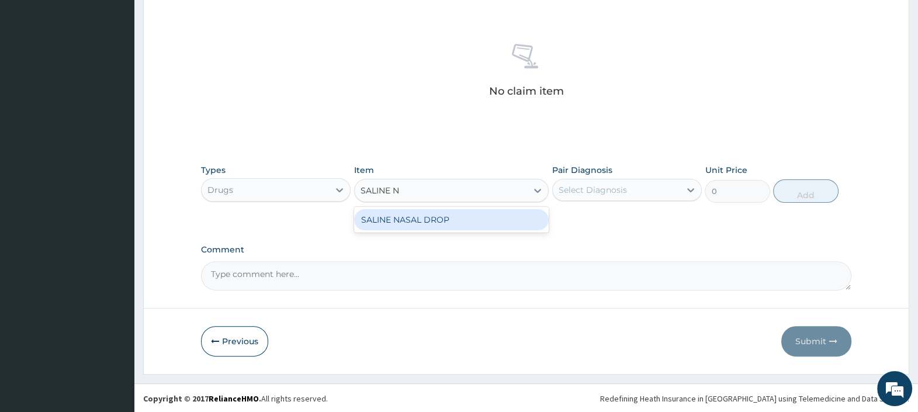
click at [412, 220] on div "SALINE NASAL DROP" at bounding box center [451, 219] width 195 height 21
type input "2063"
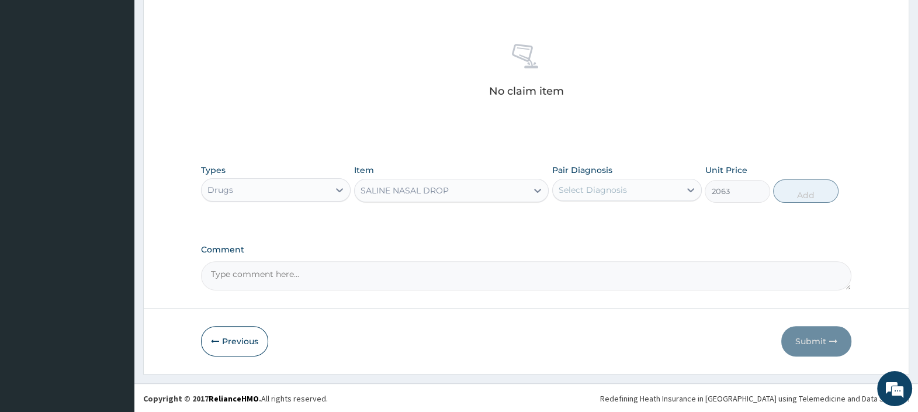
click at [586, 186] on div "Select Diagnosis" at bounding box center [592, 190] width 68 height 12
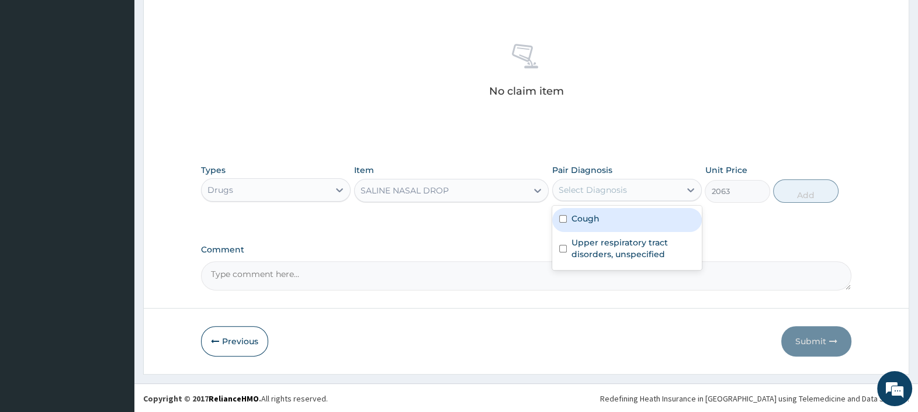
drag, startPoint x: 592, startPoint y: 217, endPoint x: 595, endPoint y: 225, distance: 9.1
click at [592, 219] on label "Cough" at bounding box center [585, 219] width 28 height 12
checkbox input "true"
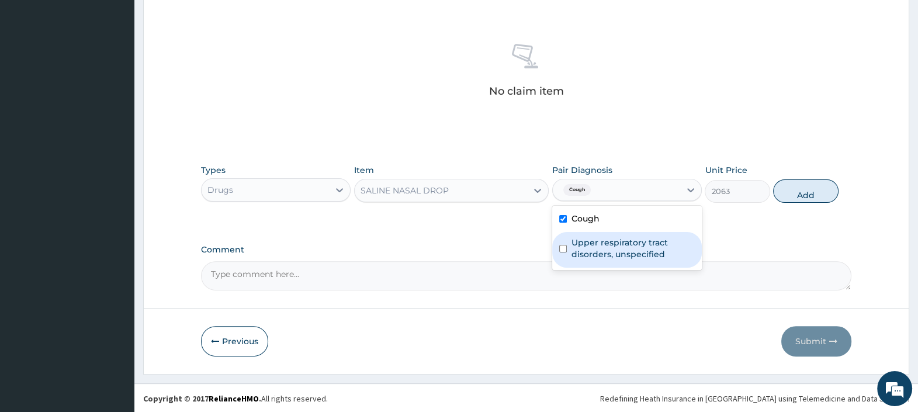
click at [595, 234] on div "Upper respiratory tract disorders, unspecified" at bounding box center [627, 250] width 150 height 36
checkbox input "true"
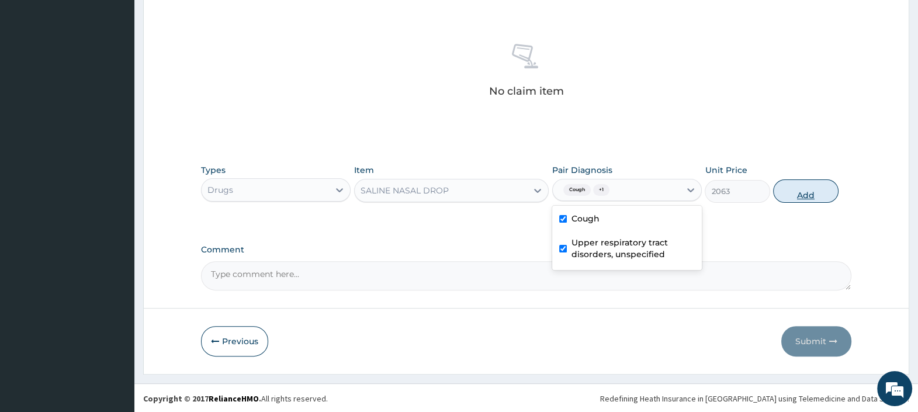
click at [799, 190] on button "Add" at bounding box center [805, 190] width 65 height 23
type input "0"
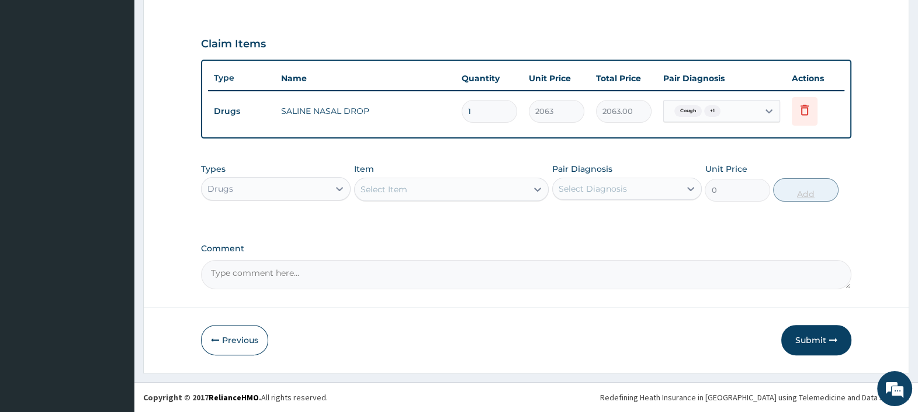
scroll to position [373, 0]
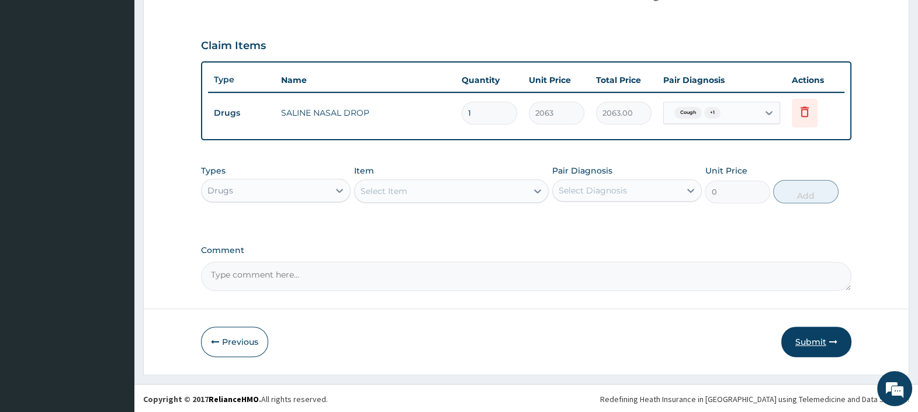
click at [803, 338] on button "Submit" at bounding box center [816, 341] width 70 height 30
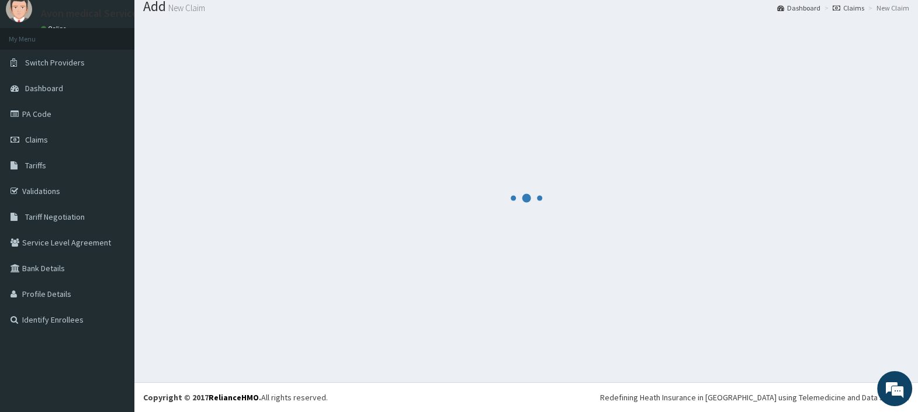
scroll to position [39, 0]
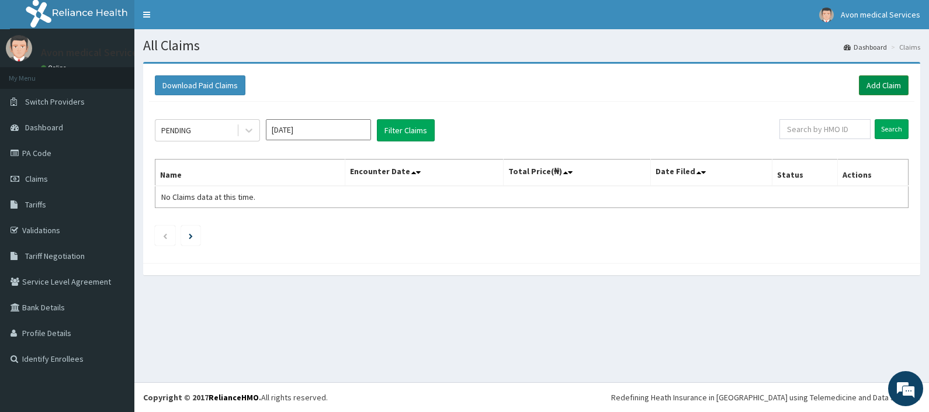
click at [887, 85] on link "Add Claim" at bounding box center [884, 85] width 50 height 20
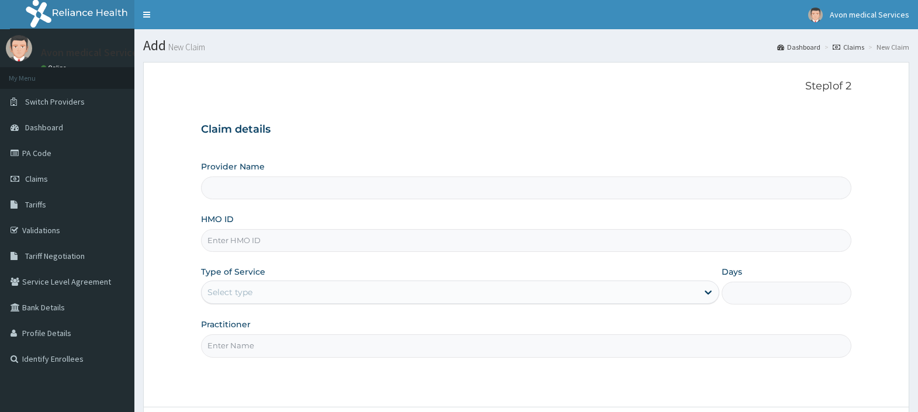
type input "Avon Medical Services"
click at [232, 237] on input "HMO ID" at bounding box center [526, 240] width 650 height 23
paste input "JGI/10001/A"
type input "JGI/10001/A"
click at [235, 296] on div "Select type" at bounding box center [229, 292] width 45 height 12
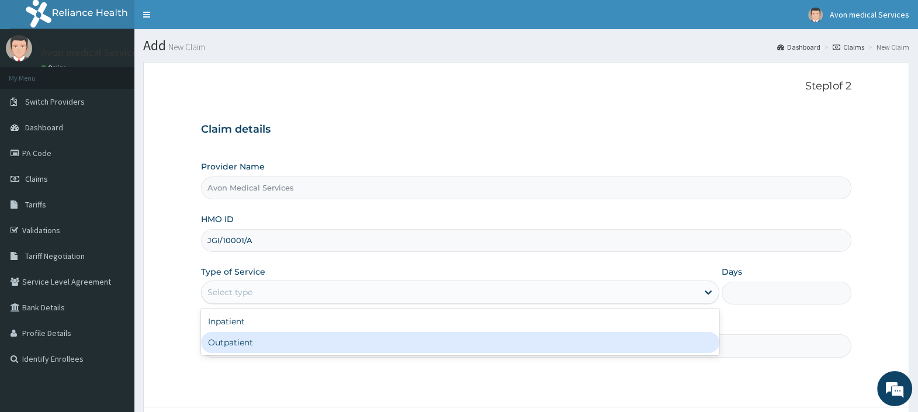
click at [236, 342] on div "Outpatient" at bounding box center [460, 342] width 518 height 21
type input "1"
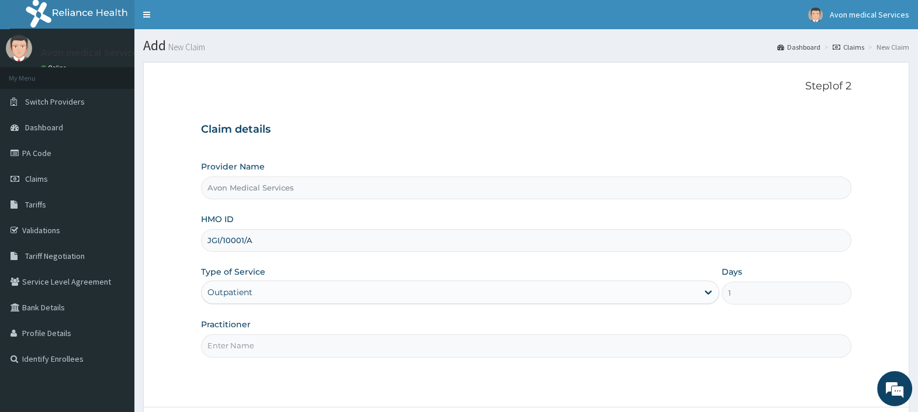
click at [236, 342] on input "Practitioner" at bounding box center [526, 345] width 650 height 23
type input "DRUG"
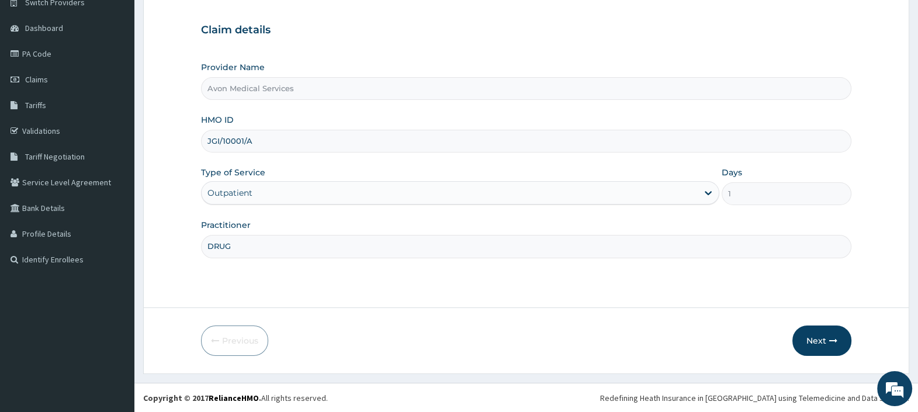
drag, startPoint x: 257, startPoint y: 140, endPoint x: 164, endPoint y: 147, distance: 93.7
click at [164, 147] on form "Step 1 of 2 Claim details Provider Name Avon Medical Services HMO ID JGI/10001/…" at bounding box center [526, 168] width 766 height 411
paste input "NCM/10003/C"
type input "NCM/10003/C"
click at [815, 339] on button "Next" at bounding box center [821, 340] width 59 height 30
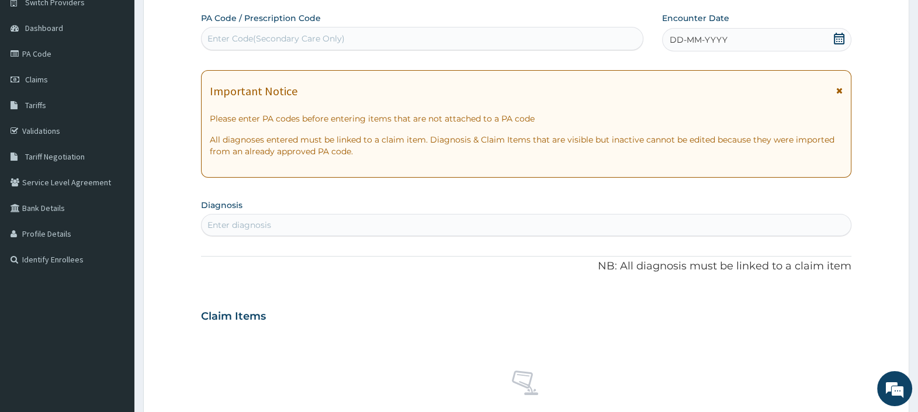
click at [714, 44] on span "DD-MM-YYYY" at bounding box center [698, 40] width 58 height 12
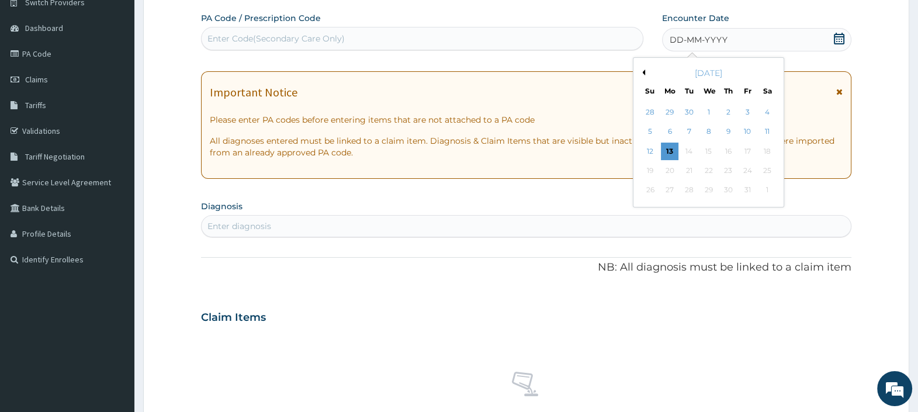
click at [642, 70] on button "Previous Month" at bounding box center [642, 72] width 6 height 6
click at [642, 69] on button "Previous Month" at bounding box center [642, 72] width 6 height 6
click at [764, 186] on div "30" at bounding box center [766, 191] width 18 height 18
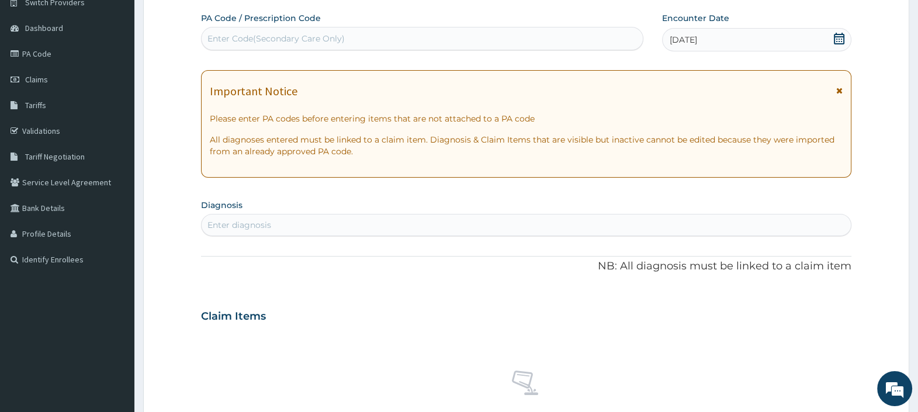
click at [393, 225] on div "Enter diagnosis" at bounding box center [525, 225] width 649 height 19
type input "GASTROENTERITIS"
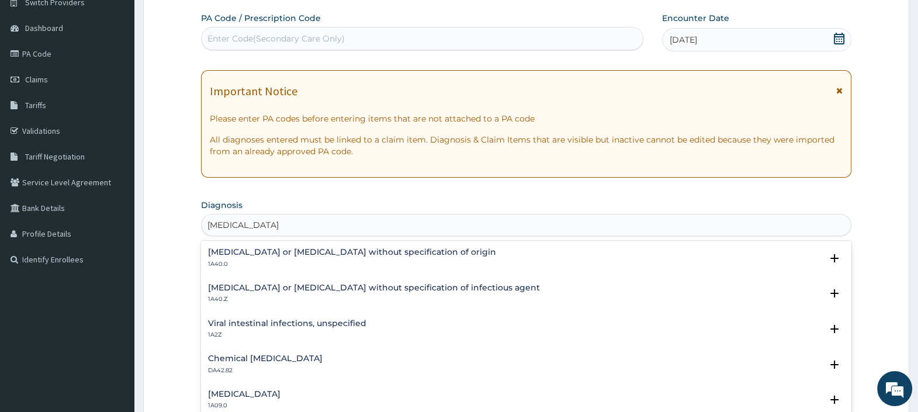
click at [312, 254] on h4 "Gastroenteritis or colitis without specification of origin" at bounding box center [352, 252] width 288 height 9
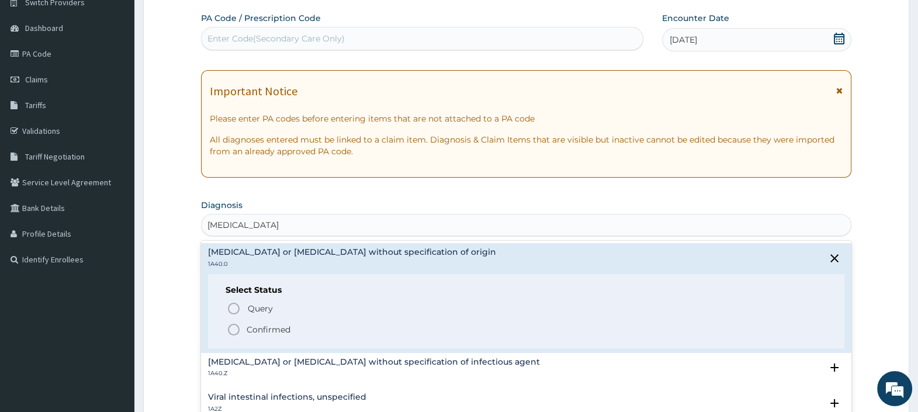
click at [262, 328] on p "Confirmed" at bounding box center [268, 330] width 44 height 12
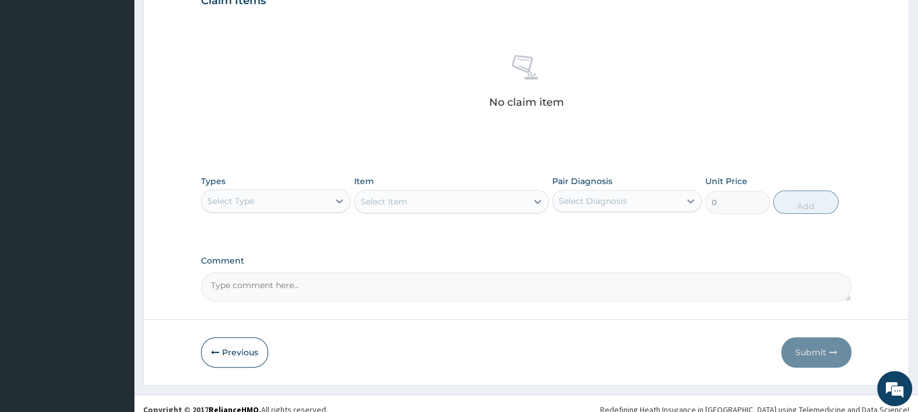
scroll to position [429, 0]
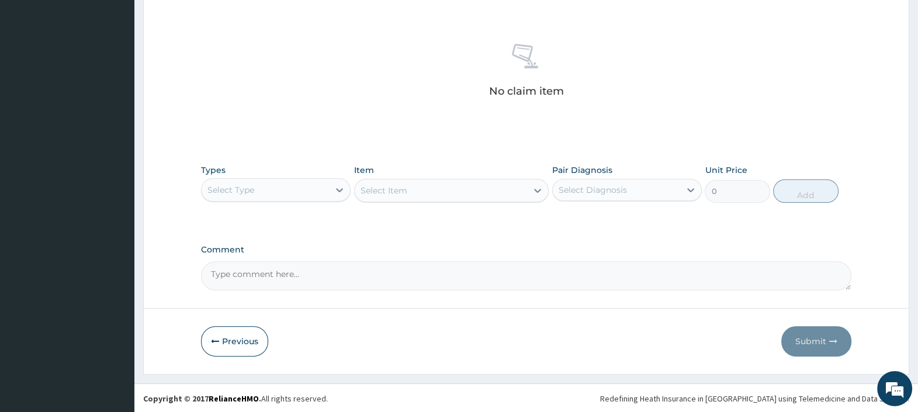
click at [319, 187] on div "Select Type" at bounding box center [264, 189] width 127 height 19
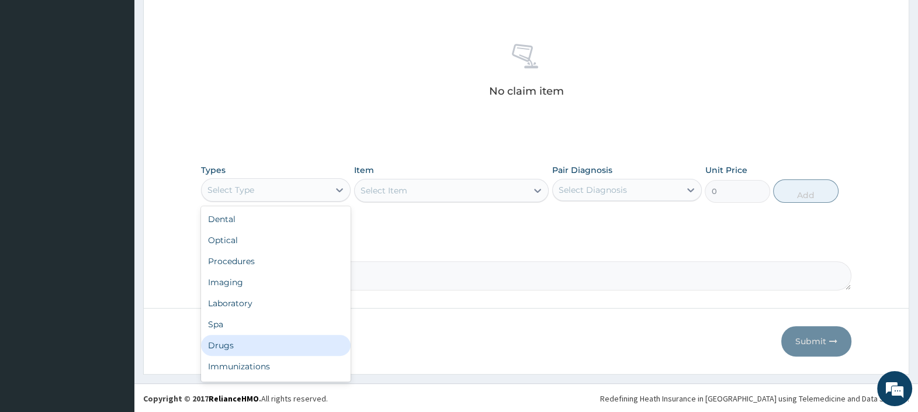
click at [245, 342] on div "Drugs" at bounding box center [276, 345] width 150 height 21
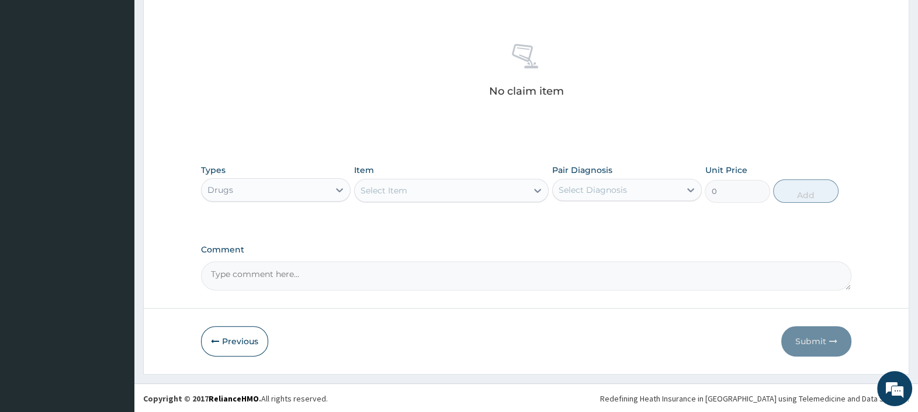
click at [426, 194] on div "Select Item" at bounding box center [441, 190] width 173 height 19
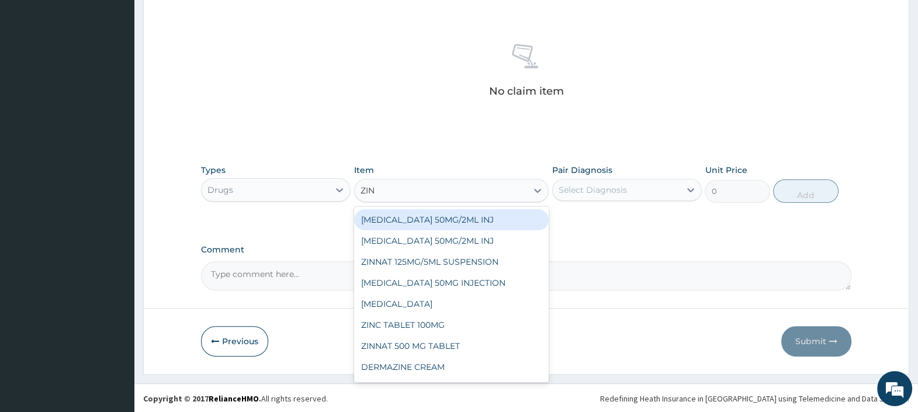
type input "ZINC"
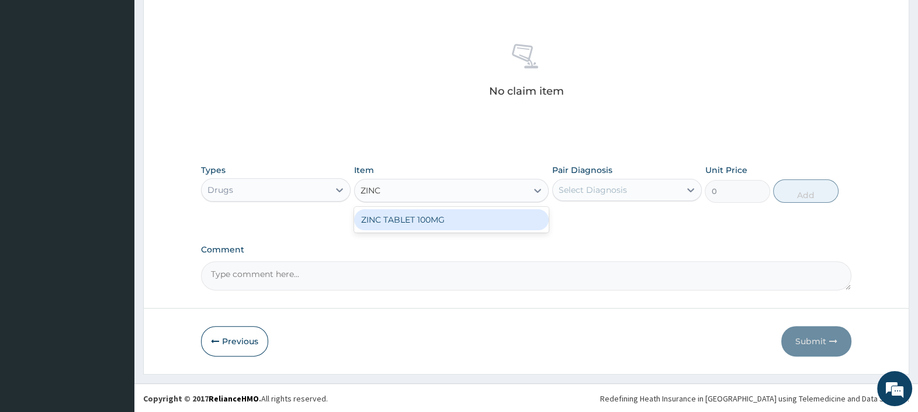
click at [429, 215] on div "ZINC TABLET 100MG" at bounding box center [451, 219] width 195 height 21
type input "100"
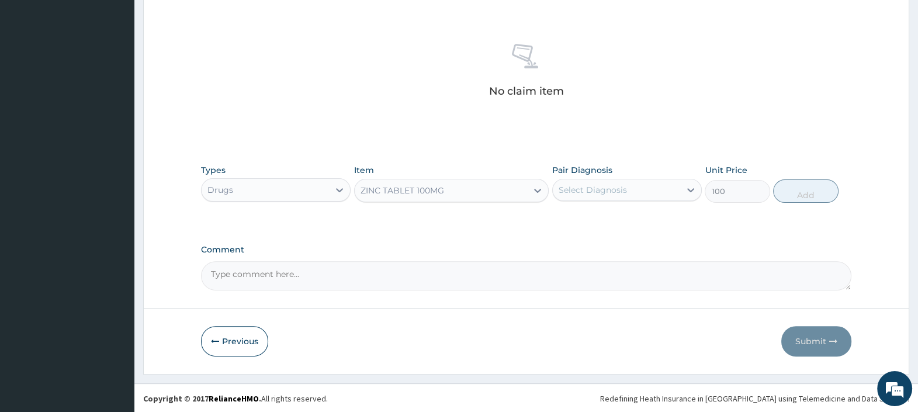
click at [574, 190] on div "Select Diagnosis" at bounding box center [592, 190] width 68 height 12
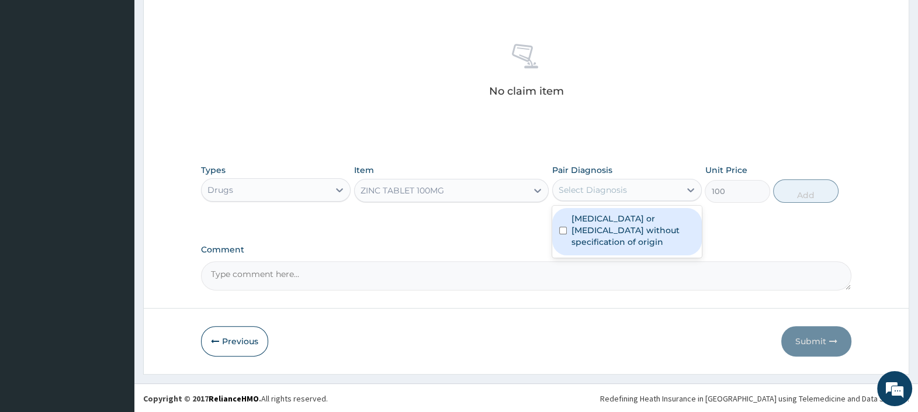
click at [578, 227] on label "Gastroenteritis or colitis without specification of origin" at bounding box center [632, 230] width 123 height 35
checkbox input "true"
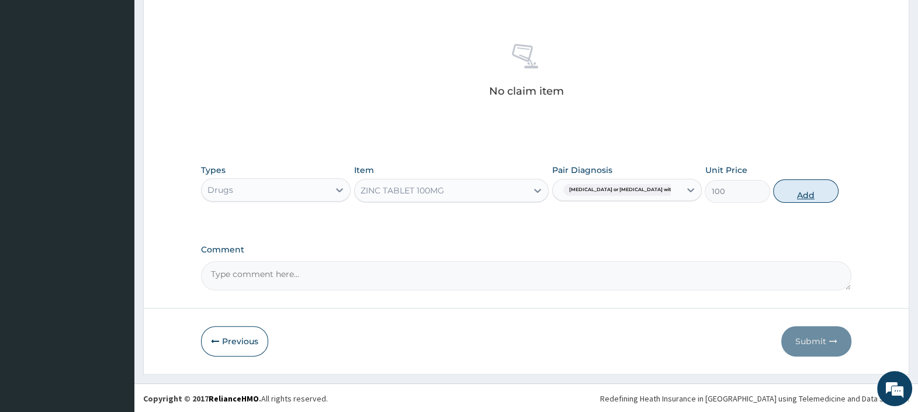
click at [803, 196] on button "Add" at bounding box center [805, 190] width 65 height 23
type input "0"
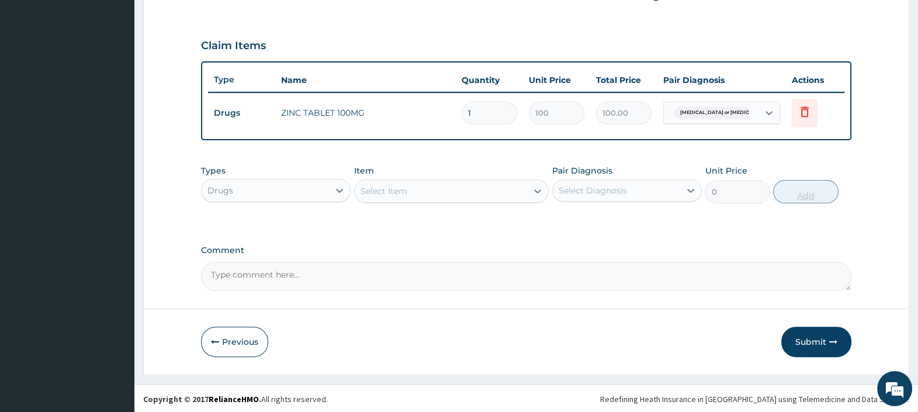
type input "0.00"
type input "7"
type input "700.00"
type input "7"
click at [801, 338] on button "Submit" at bounding box center [816, 341] width 70 height 30
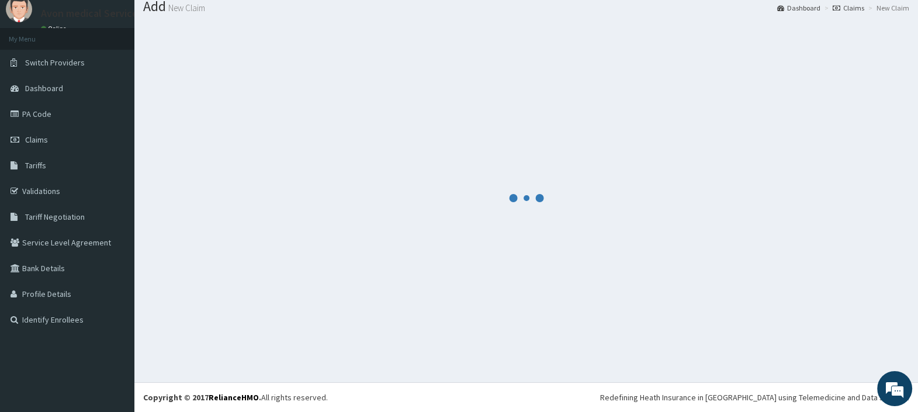
scroll to position [39, 0]
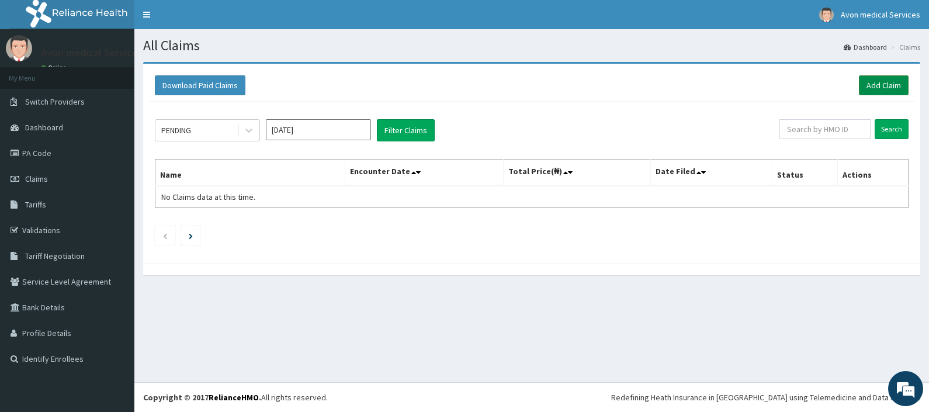
click at [886, 82] on link "Add Claim" at bounding box center [884, 85] width 50 height 20
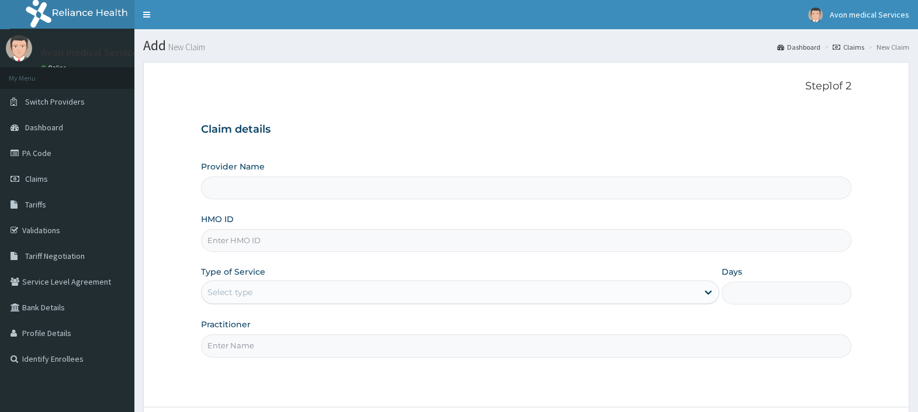
drag, startPoint x: 0, startPoint y: 0, endPoint x: 549, endPoint y: 235, distance: 597.3
click at [549, 235] on input "HMO ID" at bounding box center [526, 240] width 650 height 23
paste input "ABP/10378/A"
type input "ABP/10378/A"
click at [495, 295] on div "Select type" at bounding box center [449, 292] width 496 height 19
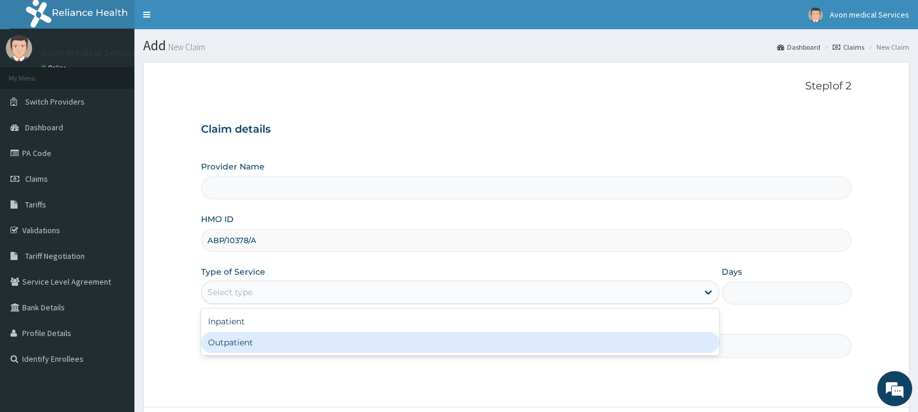
click at [476, 342] on div "Outpatient" at bounding box center [460, 342] width 518 height 21
type input "1"
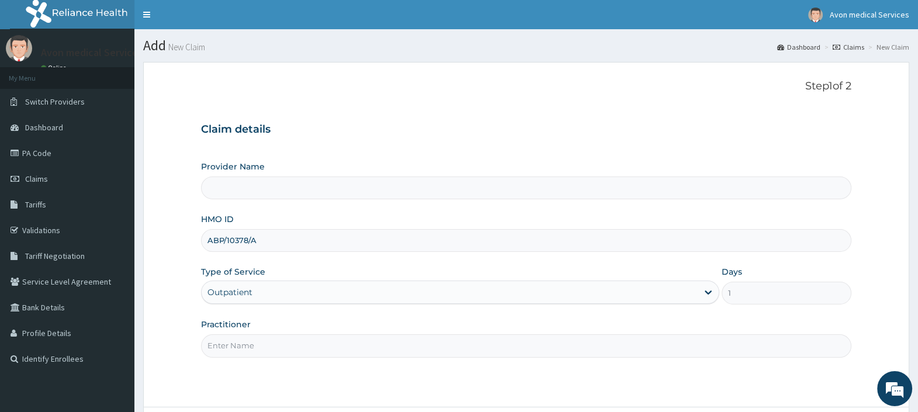
type input "Avon Medical Services"
click at [471, 345] on input "Practitioner" at bounding box center [526, 345] width 650 height 23
type input "DRUG"
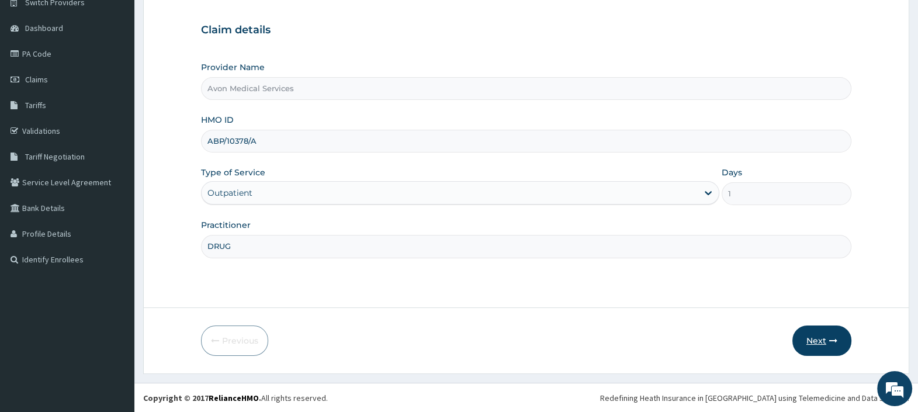
click at [797, 335] on button "Next" at bounding box center [821, 340] width 59 height 30
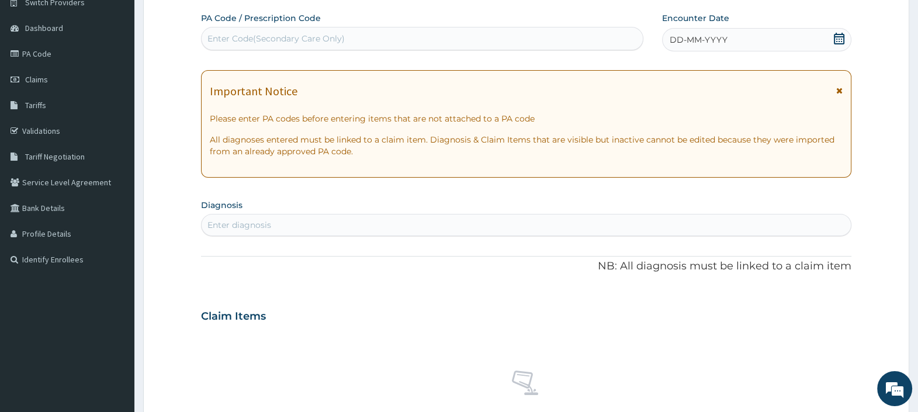
scroll to position [0, 0]
click at [698, 35] on span "DD-MM-YYYY" at bounding box center [698, 40] width 58 height 12
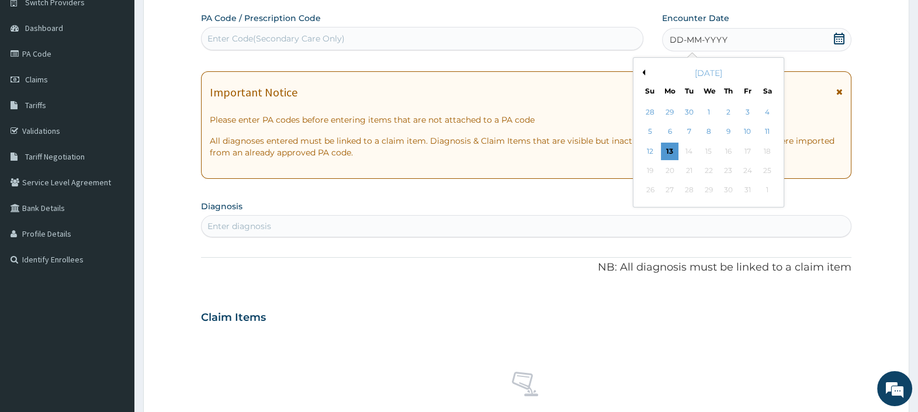
click at [644, 72] on button "Previous Month" at bounding box center [642, 72] width 6 height 6
click at [683, 110] on div "2" at bounding box center [689, 112] width 18 height 18
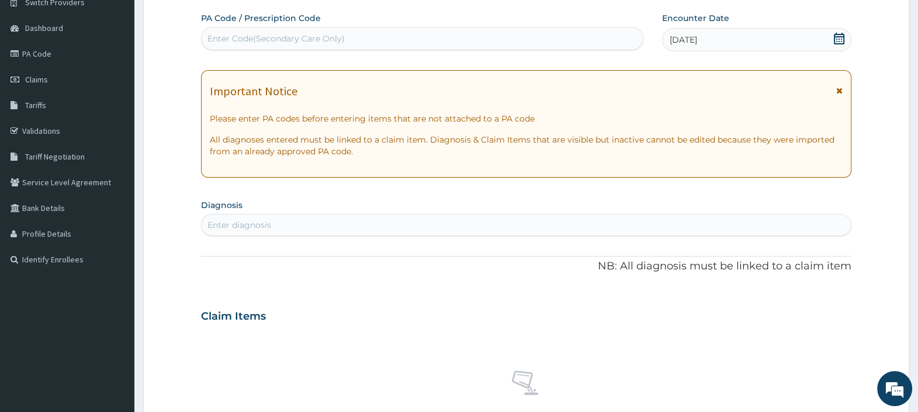
click at [506, 218] on div "Enter diagnosis" at bounding box center [525, 225] width 649 height 19
type input "VOMITING"
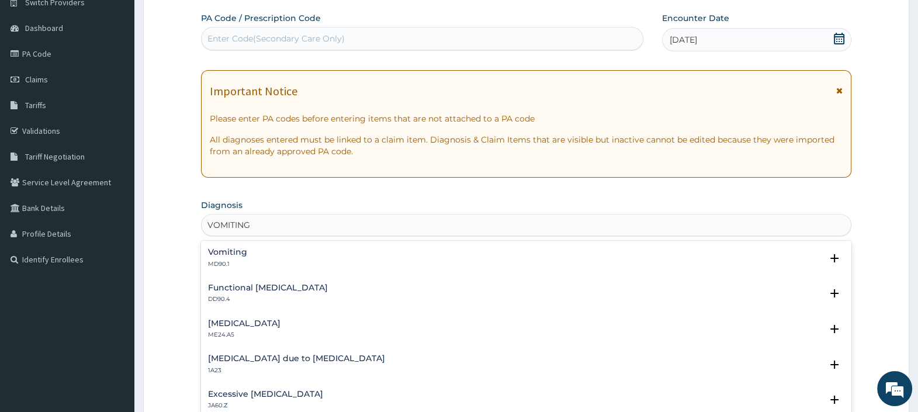
click at [218, 264] on p "MD90.1" at bounding box center [227, 264] width 39 height 8
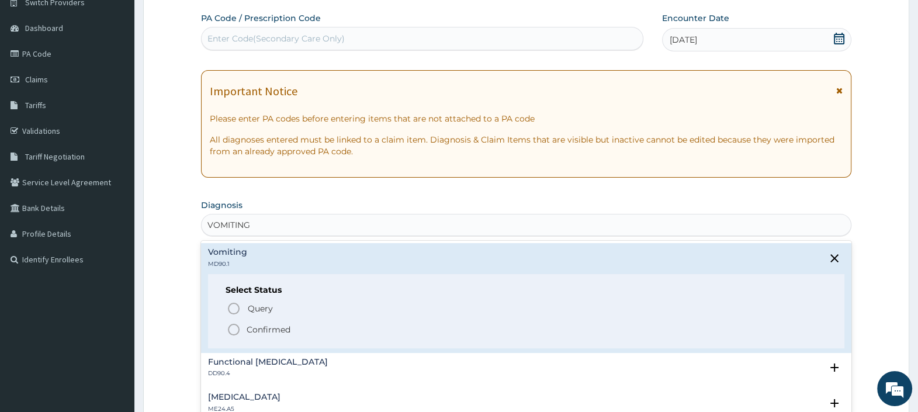
click at [251, 324] on p "Confirmed" at bounding box center [268, 330] width 44 height 12
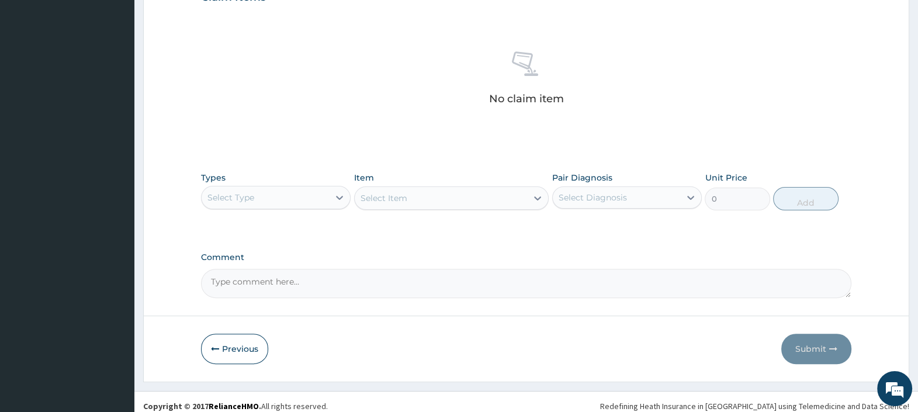
scroll to position [429, 0]
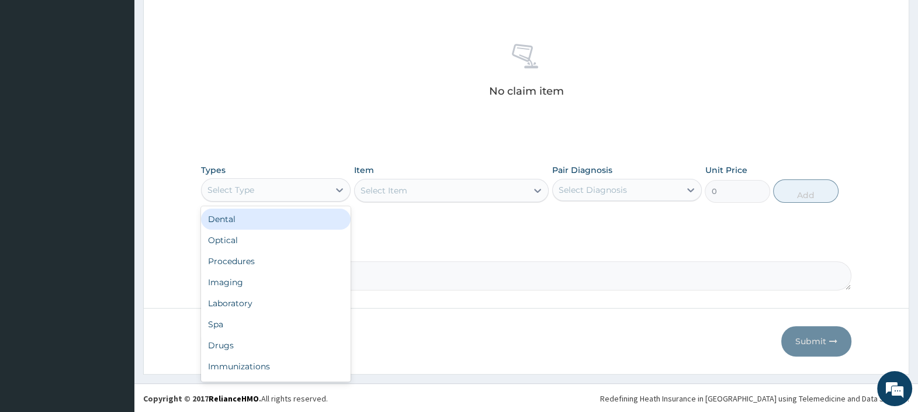
click at [268, 194] on div "Select Type" at bounding box center [264, 189] width 127 height 19
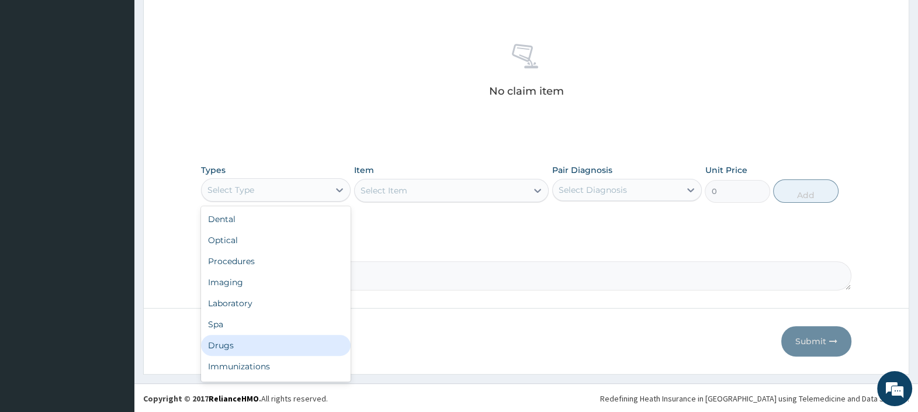
click at [228, 344] on div "Drugs" at bounding box center [276, 345] width 150 height 21
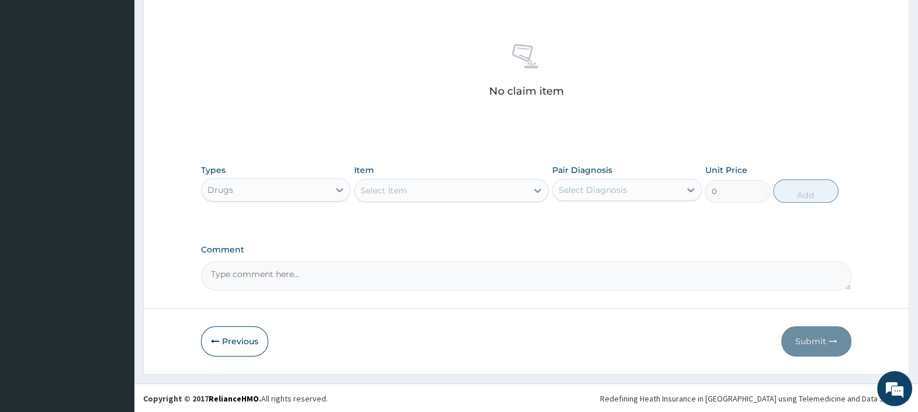
click at [456, 189] on div "Select Item" at bounding box center [441, 190] width 173 height 19
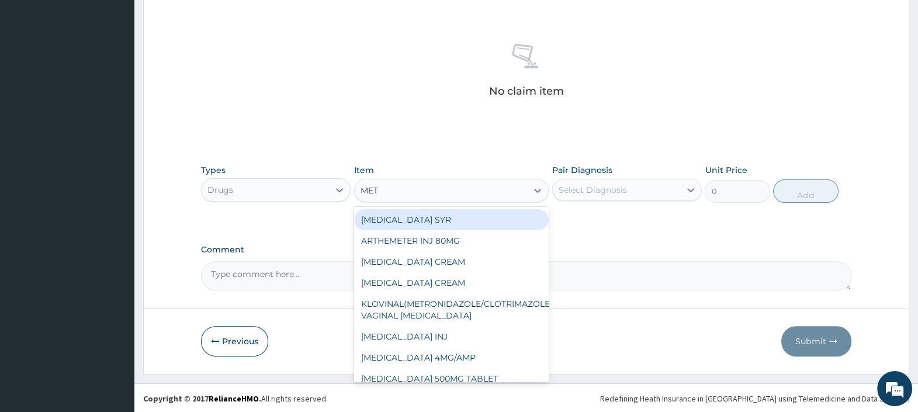
type input "METO"
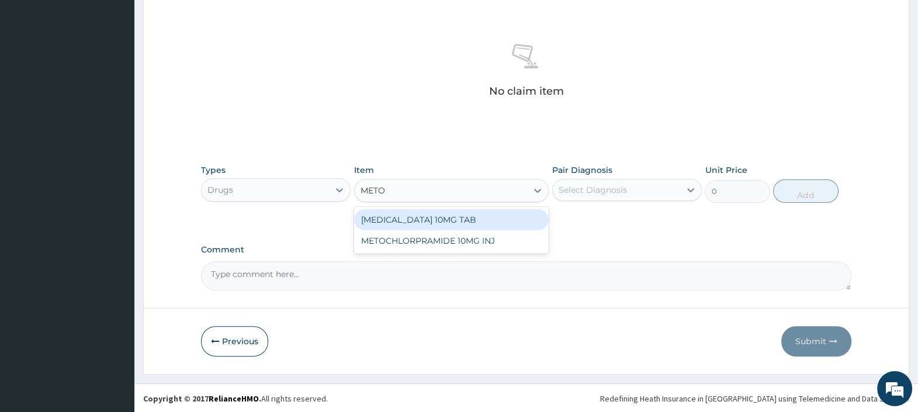
click at [450, 217] on div "[MEDICAL_DATA] 10MG TAB" at bounding box center [451, 219] width 195 height 21
type input "14"
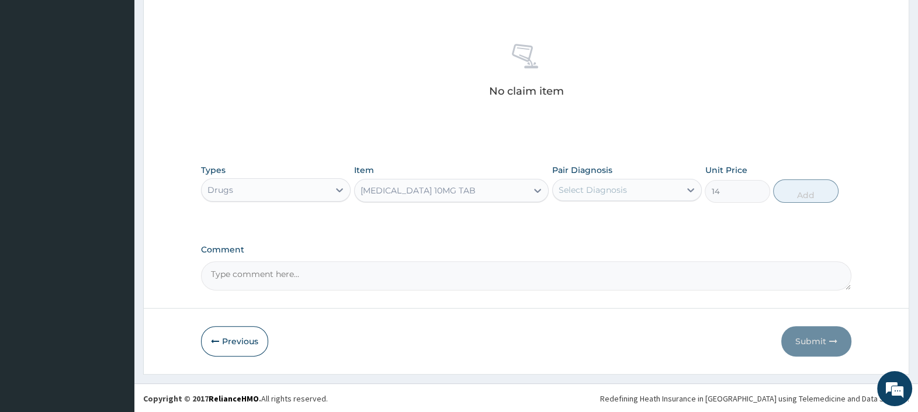
click at [583, 195] on div "Select Diagnosis" at bounding box center [615, 189] width 127 height 19
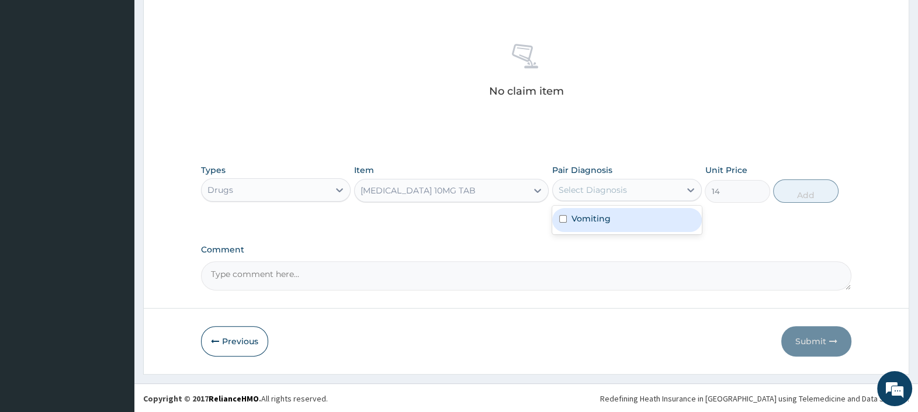
drag, startPoint x: 582, startPoint y: 214, endPoint x: 637, endPoint y: 239, distance: 60.4
click at [582, 214] on label "Vomiting" at bounding box center [590, 219] width 39 height 12
checkbox input "true"
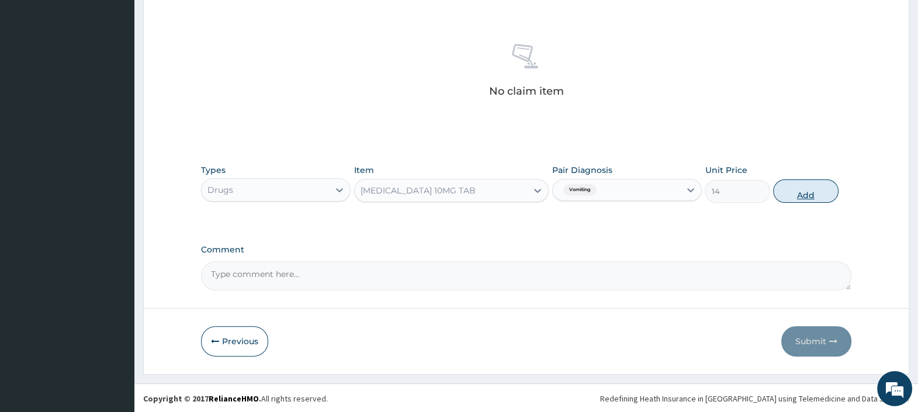
click at [797, 198] on button "Add" at bounding box center [805, 190] width 65 height 23
type input "0"
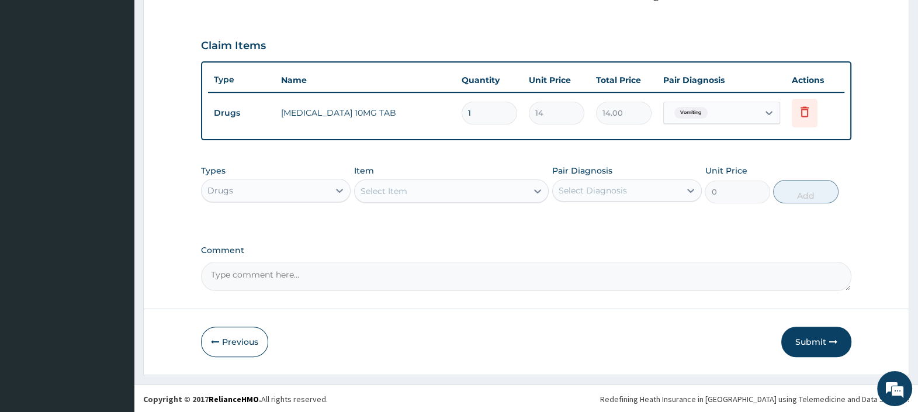
type input "0.00"
type input "9"
type input "126.00"
type input "9"
click at [813, 341] on button "Submit" at bounding box center [816, 341] width 70 height 30
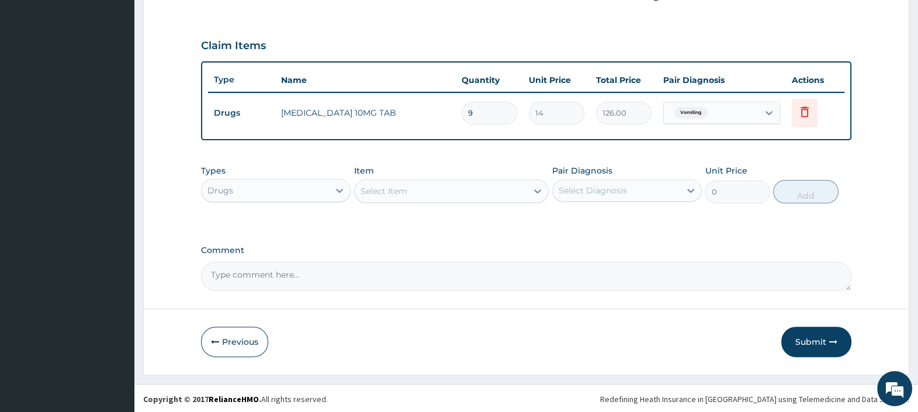
scroll to position [39, 0]
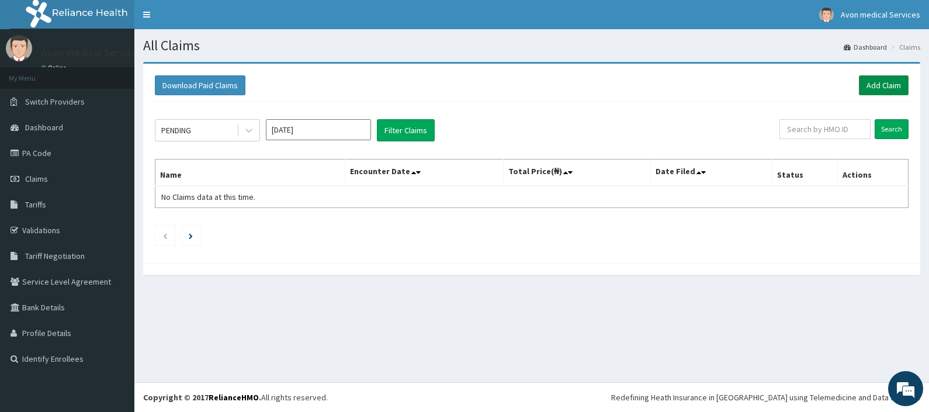
click at [870, 82] on link "Add Claim" at bounding box center [884, 85] width 50 height 20
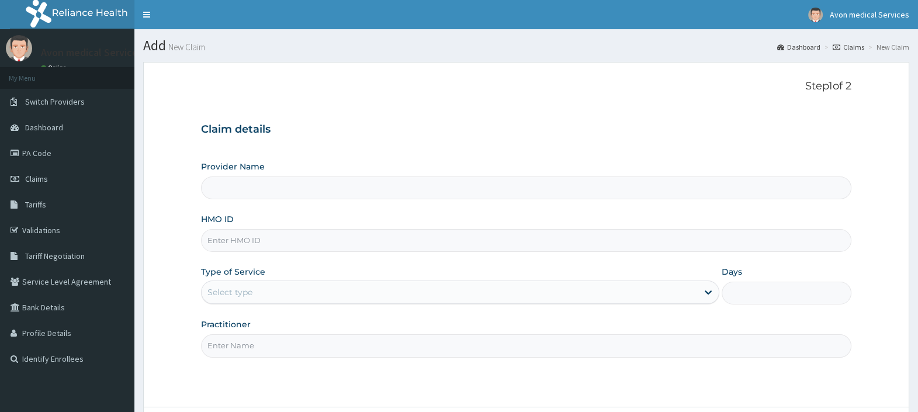
drag, startPoint x: 0, startPoint y: 0, endPoint x: 476, endPoint y: 232, distance: 529.4
click at [476, 232] on input "HMO ID" at bounding box center [526, 240] width 650 height 23
paste input "GRS/10107/A"
type input "GRS/10107/A"
click at [393, 295] on div "Select type" at bounding box center [449, 292] width 496 height 19
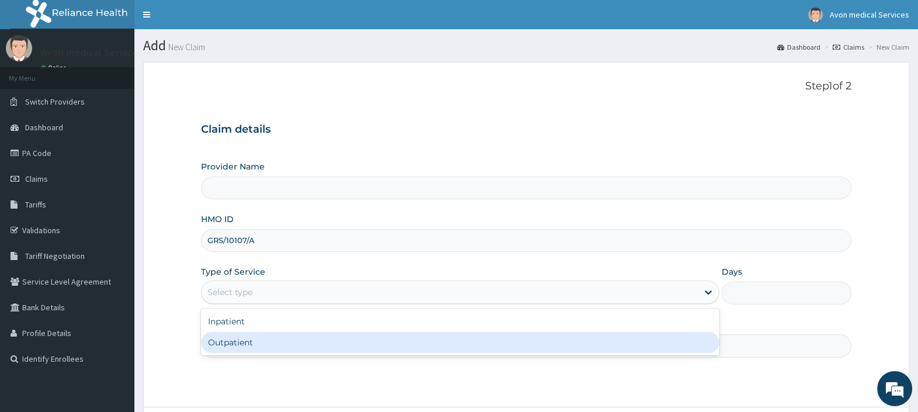
click at [350, 341] on div "Outpatient" at bounding box center [460, 342] width 518 height 21
type input "1"
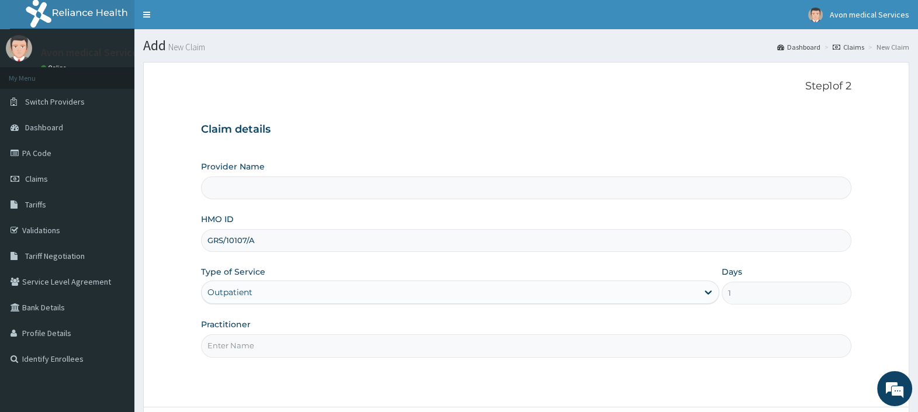
click at [350, 341] on input "Practitioner" at bounding box center [526, 345] width 650 height 23
type input "Avon Medical Services"
type input "DRUG"
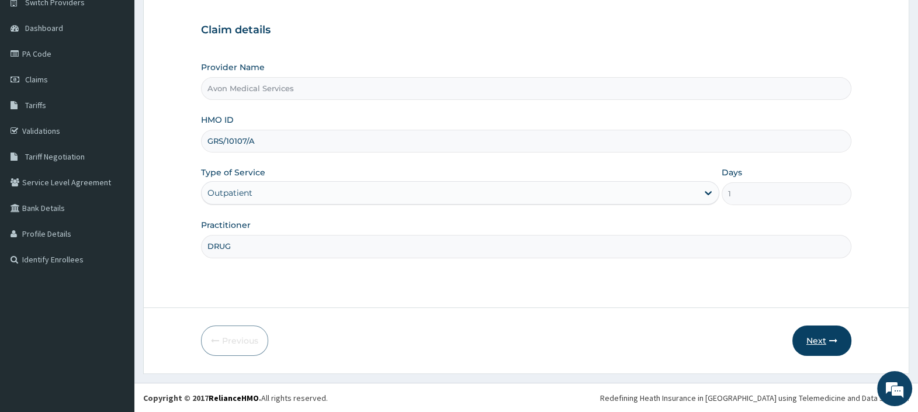
click at [813, 336] on button "Next" at bounding box center [821, 340] width 59 height 30
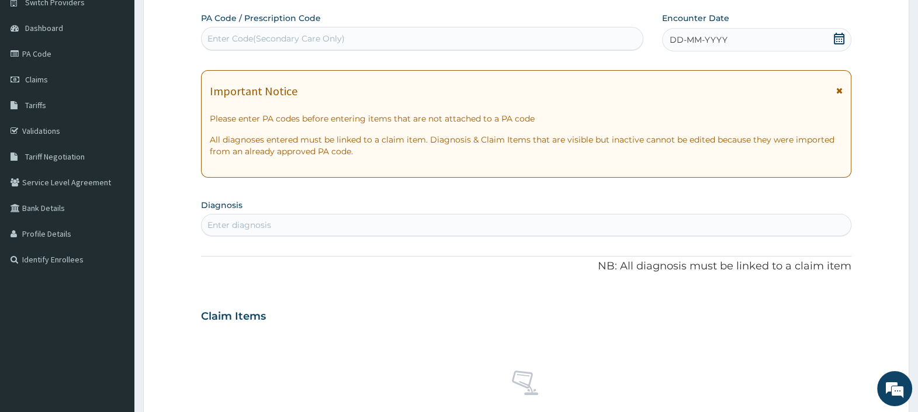
scroll to position [0, 0]
click at [555, 37] on div "Enter Code(Secondary Care Only)" at bounding box center [421, 38] width 440 height 19
paste input "PA/61DB66"
type input "PA/61DB66"
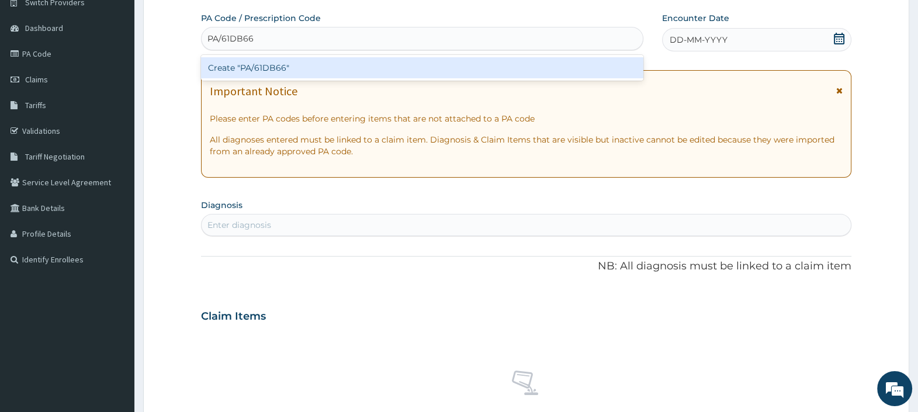
click at [529, 62] on div "Create "PA/61DB66"" at bounding box center [422, 67] width 442 height 21
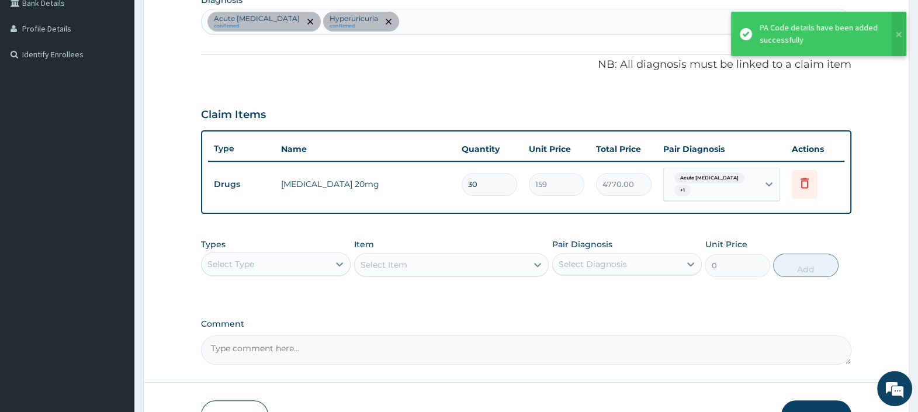
scroll to position [318, 0]
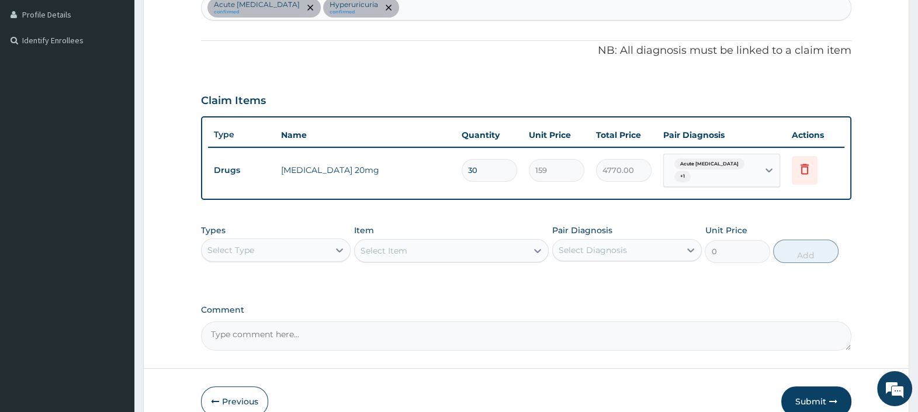
click at [322, 260] on div "Types Select Type Item Select Item Pair Diagnosis Select Diagnosis Unit Price 0…" at bounding box center [526, 243] width 650 height 50
click at [318, 246] on div "Select Type" at bounding box center [264, 250] width 127 height 19
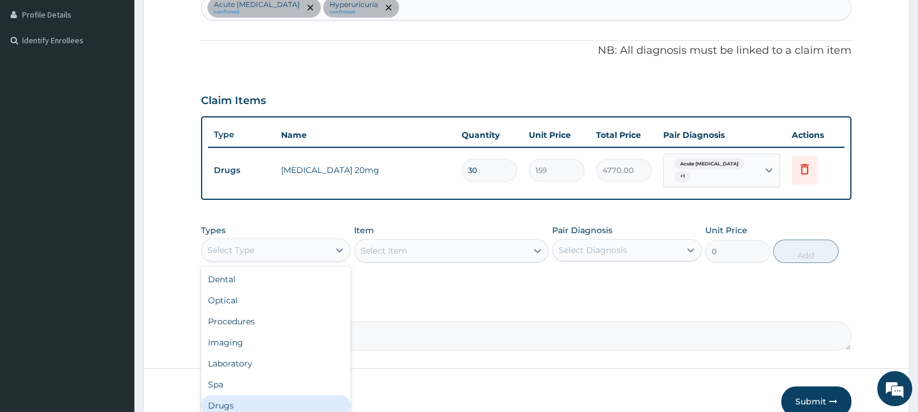
click at [254, 395] on div "Drugs" at bounding box center [276, 405] width 150 height 21
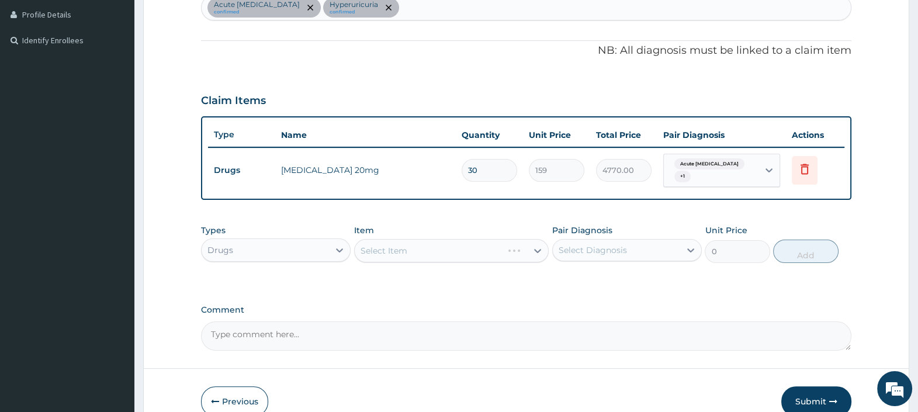
click at [432, 241] on div "Select Item" at bounding box center [429, 250] width 148 height 19
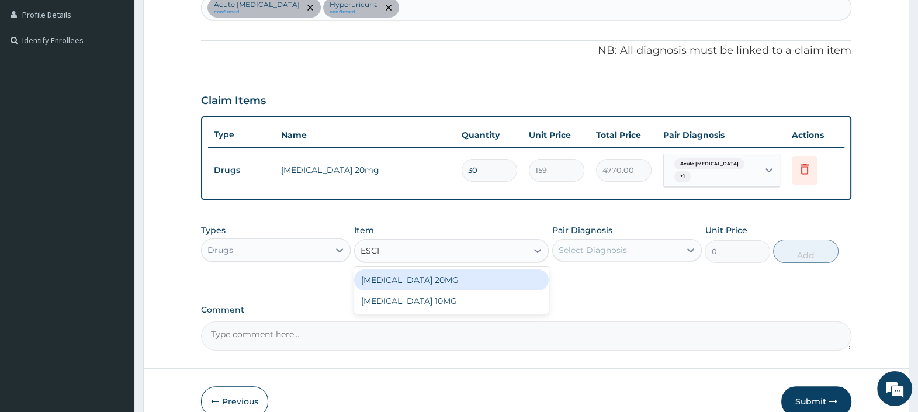
type input "ESCI"
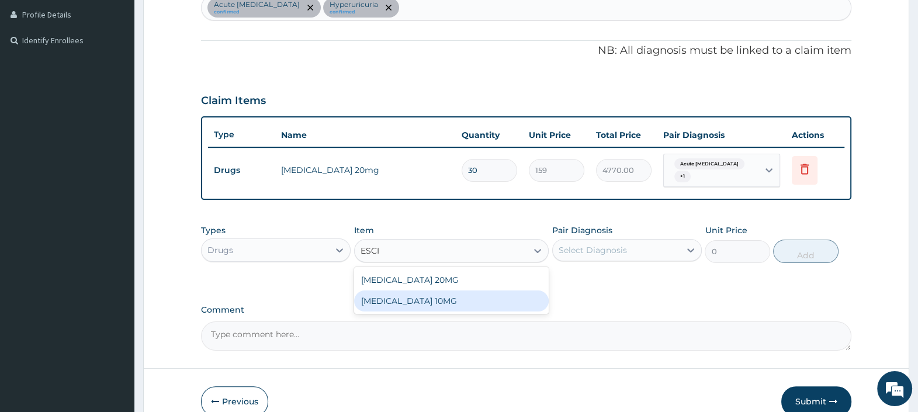
click at [440, 293] on div "ESCITALOPRAM 10MG" at bounding box center [451, 300] width 195 height 21
type input "201"
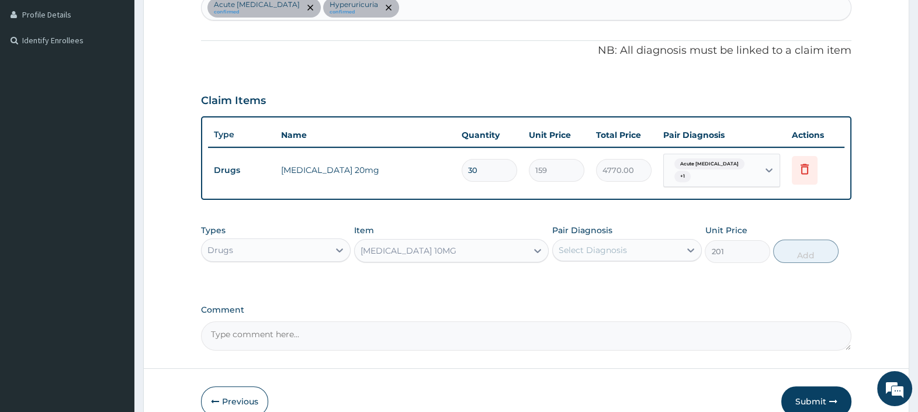
click at [602, 244] on div "Select Diagnosis" at bounding box center [592, 250] width 68 height 12
click at [599, 274] on label "Acute depression" at bounding box center [620, 279] width 99 height 12
checkbox input "true"
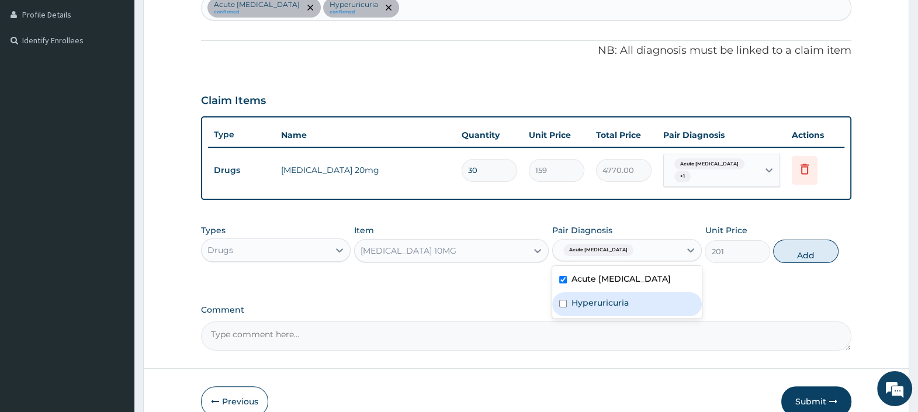
click at [597, 301] on label "Hyperuricuria" at bounding box center [599, 303] width 57 height 12
checkbox input "true"
click at [811, 239] on button "Add" at bounding box center [805, 250] width 65 height 23
type input "0"
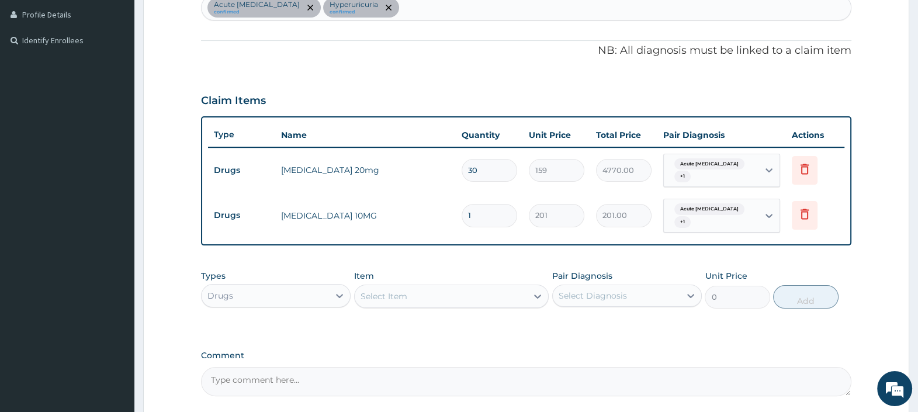
type input "0.00"
type input "3"
type input "603.00"
type input "30"
type input "6030.00"
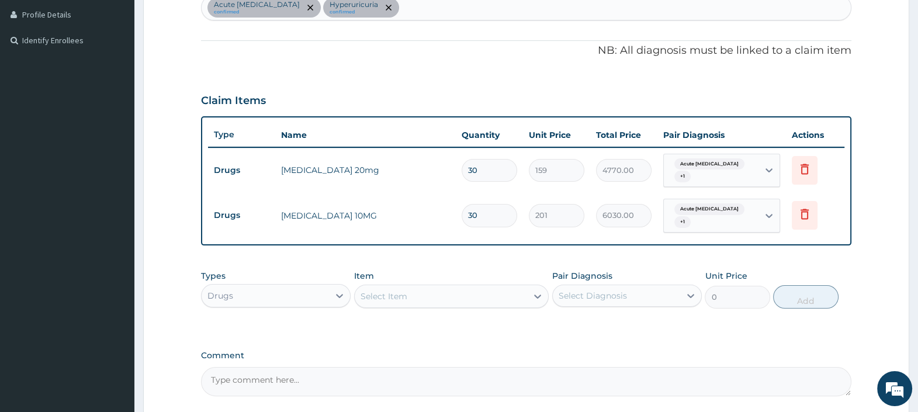
type input "30"
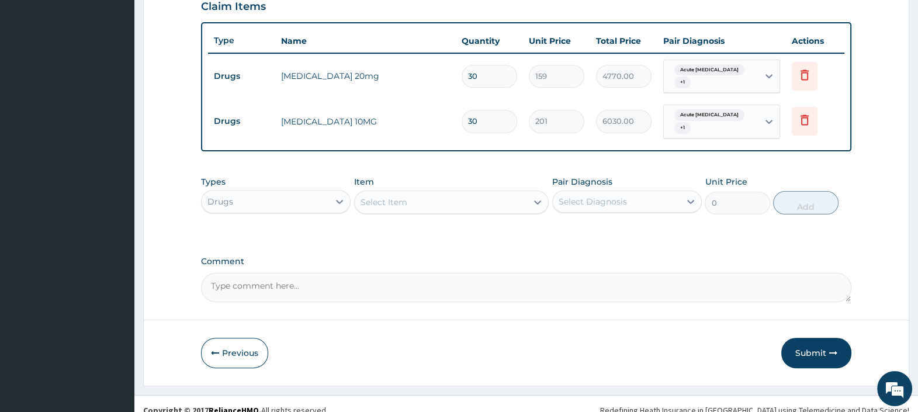
scroll to position [413, 0]
click at [322, 273] on textarea "Comment" at bounding box center [526, 286] width 650 height 29
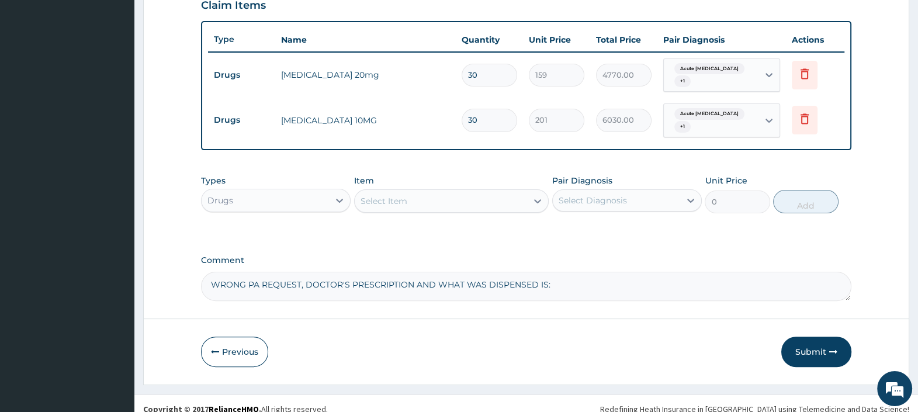
paste textarea "ESCITALOPRAM 10mg TAB 1Tablet Daily for 30 days."
type textarea "WRONG PA REQUEST, DOCTOR'S PRESCRIPTION AND WHAT WAS DISPENSED IS: ESCITALOPRAM…"
click at [803, 69] on icon at bounding box center [804, 74] width 14 height 14
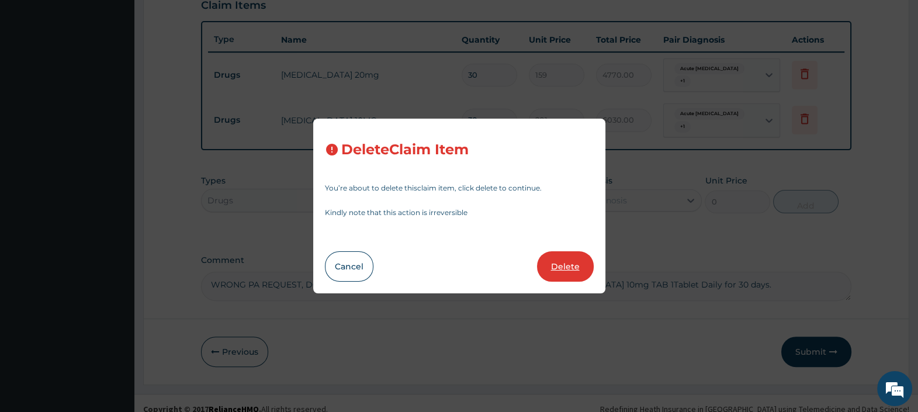
click at [565, 269] on button "Delete" at bounding box center [565, 266] width 57 height 30
type input "201"
type input "6030.00"
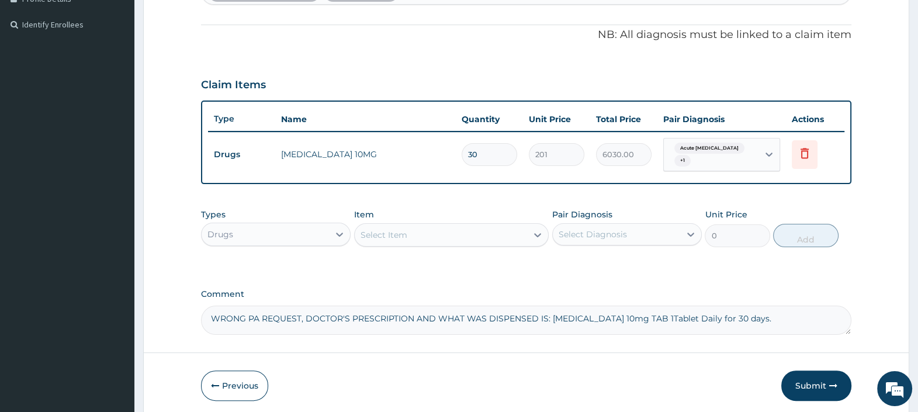
scroll to position [373, 0]
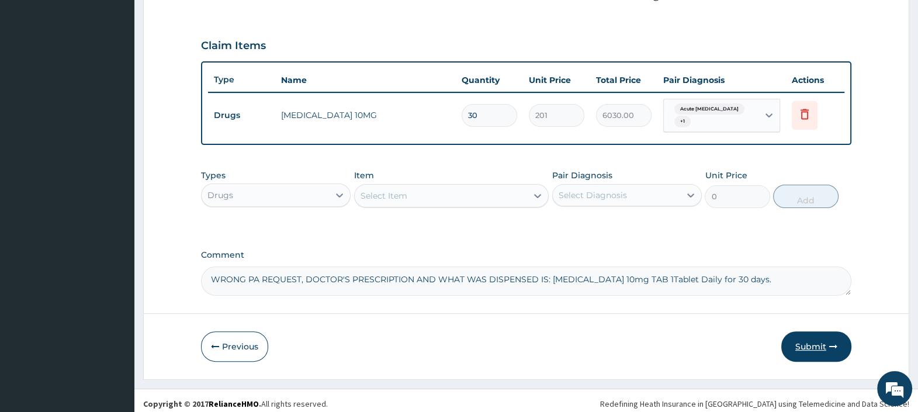
click at [807, 338] on button "Submit" at bounding box center [816, 346] width 70 height 30
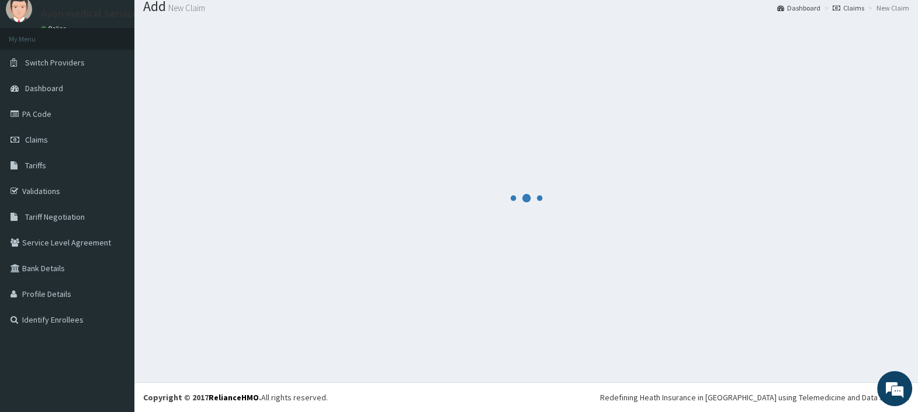
scroll to position [39, 0]
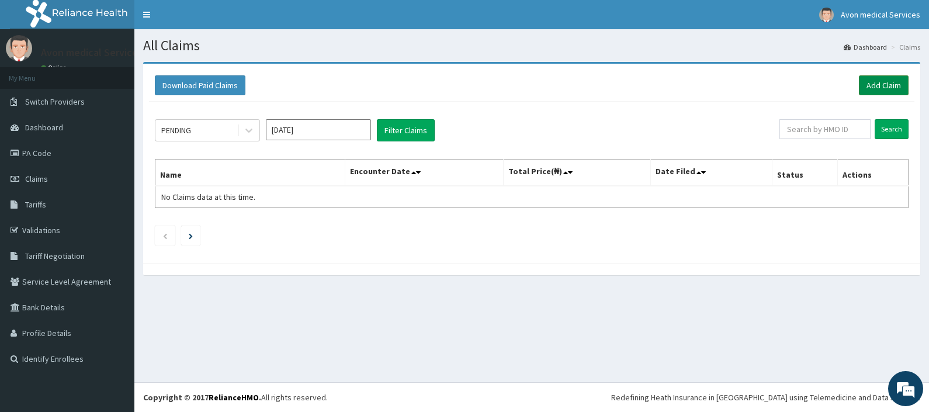
click at [884, 82] on link "Add Claim" at bounding box center [884, 85] width 50 height 20
click at [288, 127] on input "[DATE]" at bounding box center [318, 129] width 105 height 21
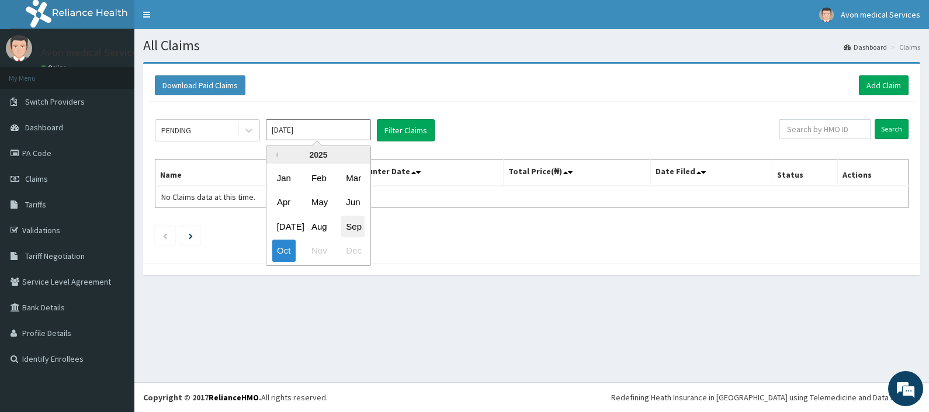
click at [362, 226] on div "Sep" at bounding box center [352, 227] width 23 height 22
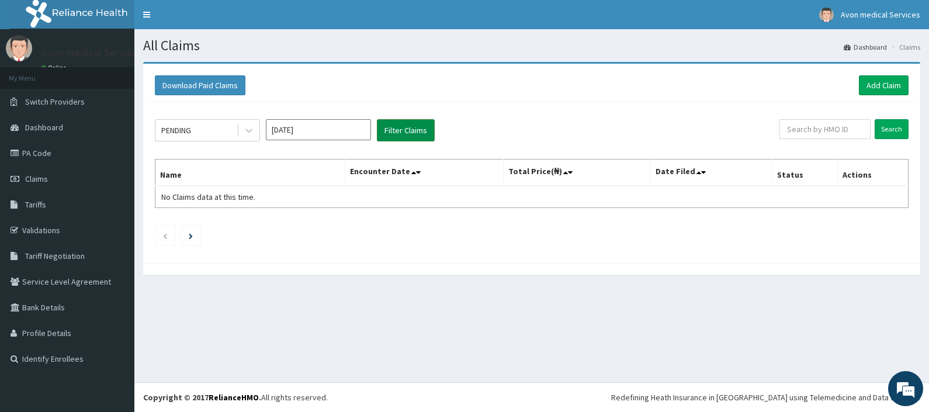
click at [412, 130] on button "Filter Claims" at bounding box center [406, 130] width 58 height 22
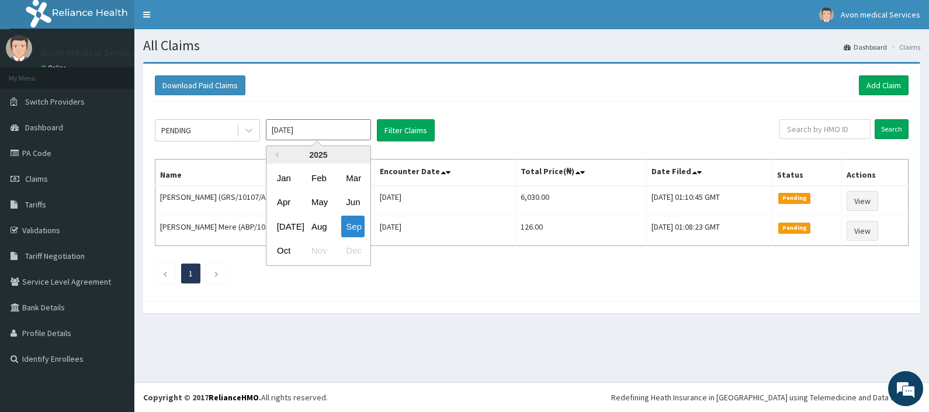
click at [307, 128] on input "[DATE]" at bounding box center [318, 129] width 105 height 21
click at [313, 225] on div "Aug" at bounding box center [318, 227] width 23 height 22
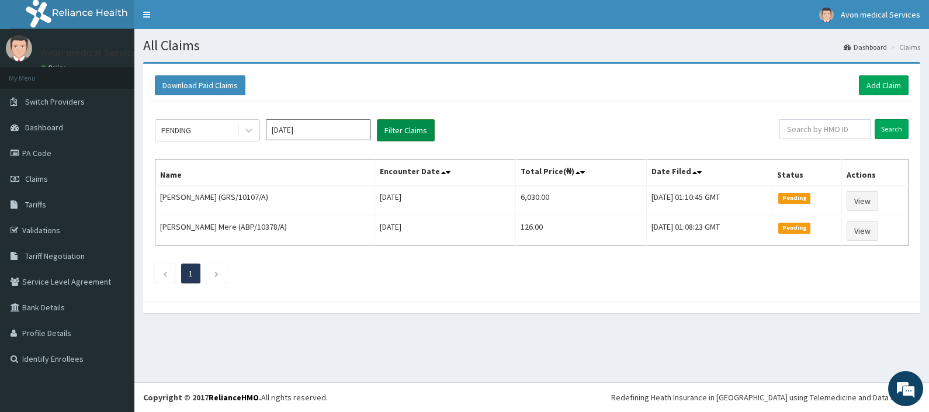
click at [415, 137] on button "Filter Claims" at bounding box center [406, 130] width 58 height 22
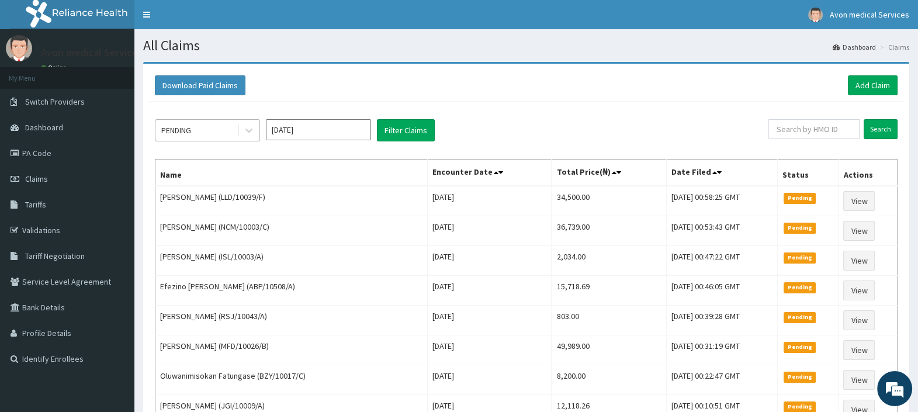
click at [217, 137] on div "PENDING" at bounding box center [195, 130] width 81 height 19
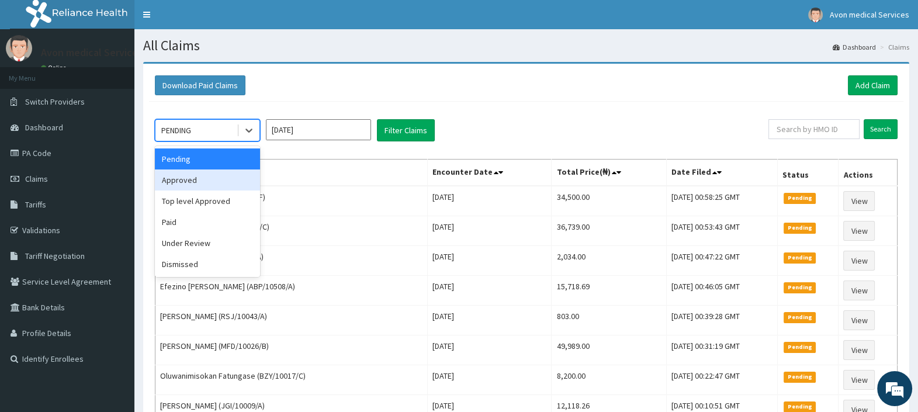
click at [203, 178] on div "Approved" at bounding box center [207, 179] width 105 height 21
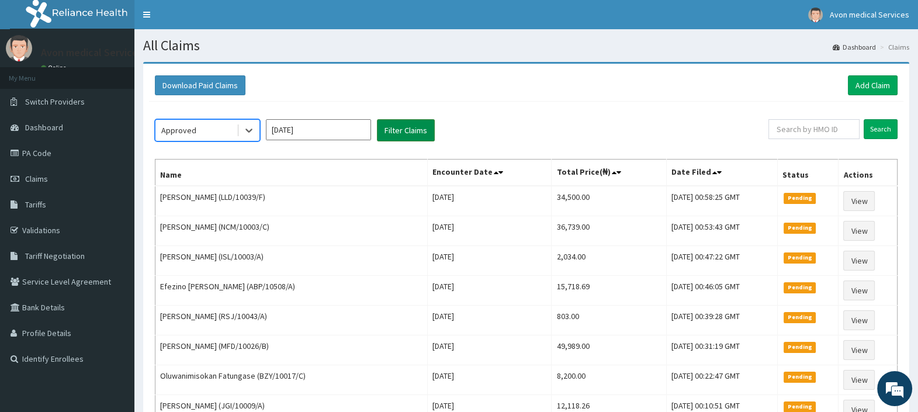
click at [390, 127] on button "Filter Claims" at bounding box center [406, 130] width 58 height 22
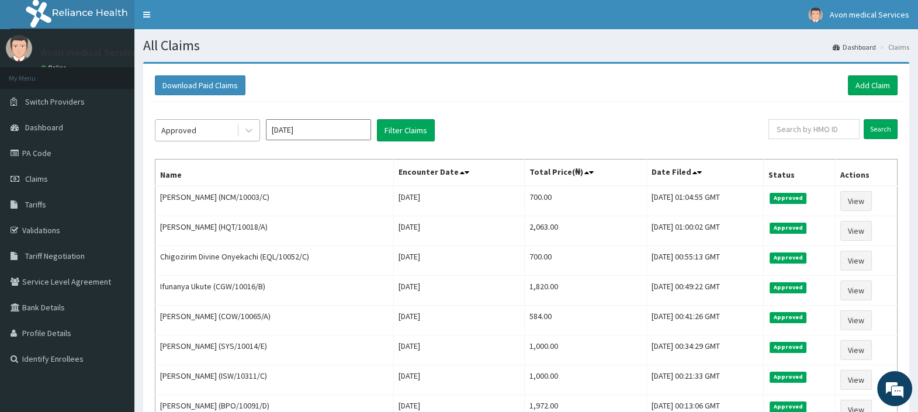
click at [223, 128] on div "Approved" at bounding box center [195, 130] width 81 height 19
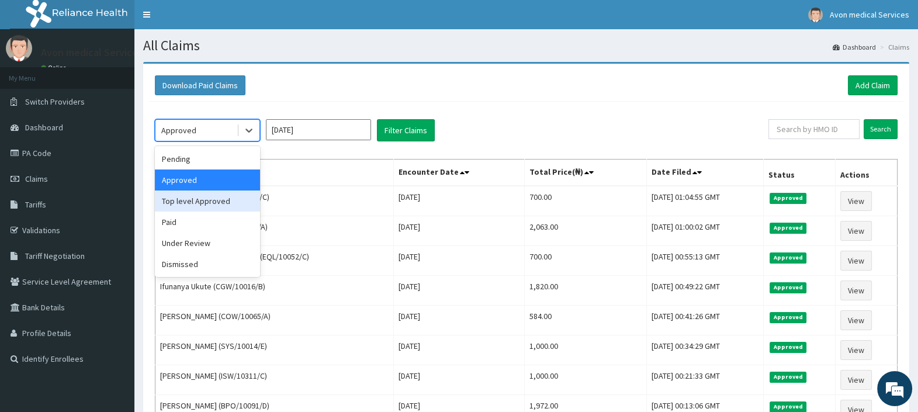
click at [204, 200] on div "Top level Approved" at bounding box center [207, 200] width 105 height 21
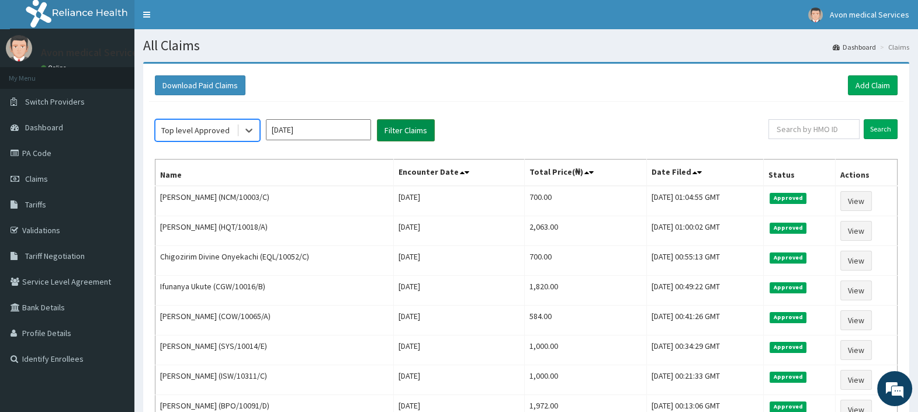
click at [402, 131] on button "Filter Claims" at bounding box center [406, 130] width 58 height 22
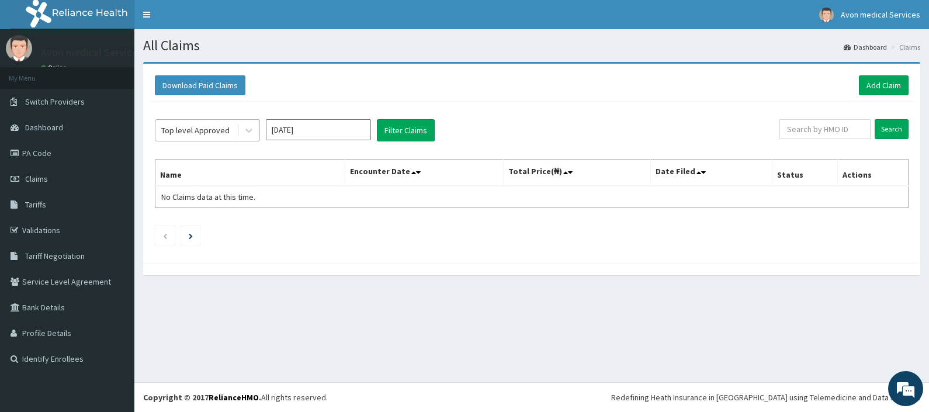
click at [216, 130] on div "Top level Approved" at bounding box center [195, 130] width 68 height 12
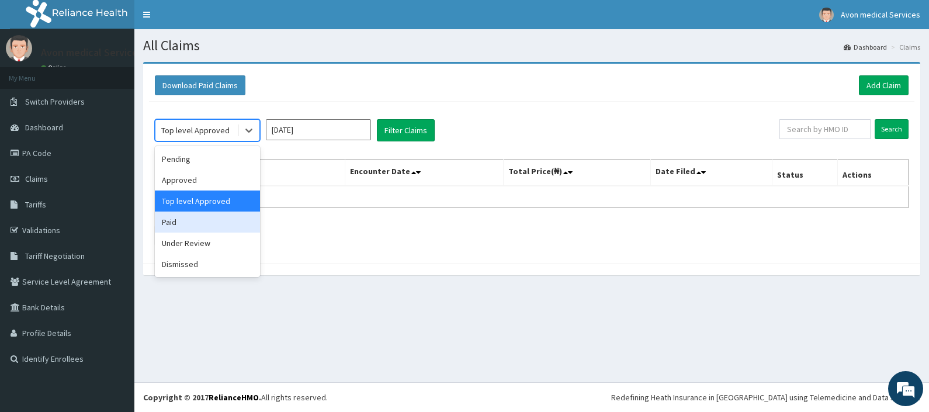
click at [201, 220] on div "Paid" at bounding box center [207, 221] width 105 height 21
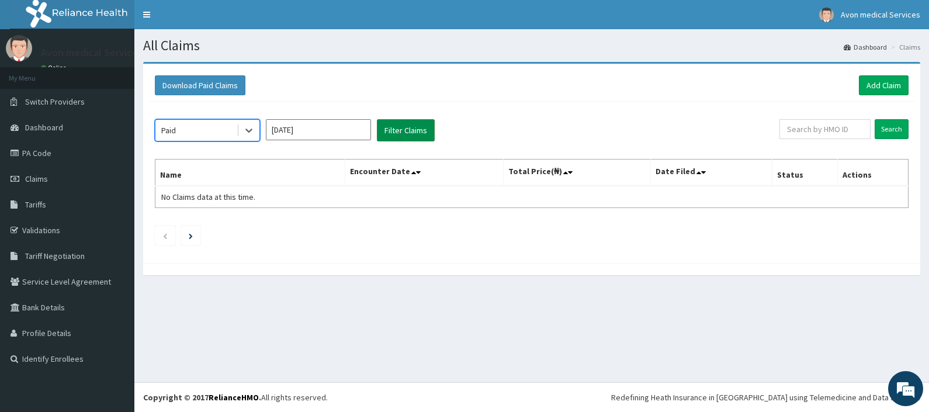
click at [394, 136] on button "Filter Claims" at bounding box center [406, 130] width 58 height 22
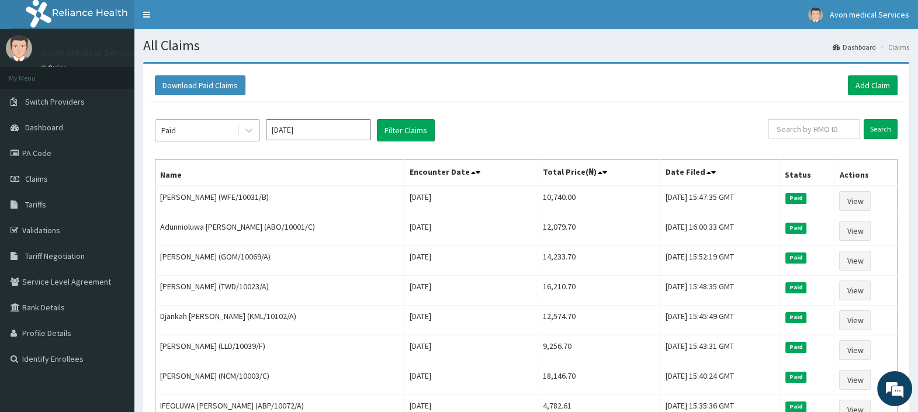
click at [231, 127] on div "Paid" at bounding box center [195, 130] width 81 height 19
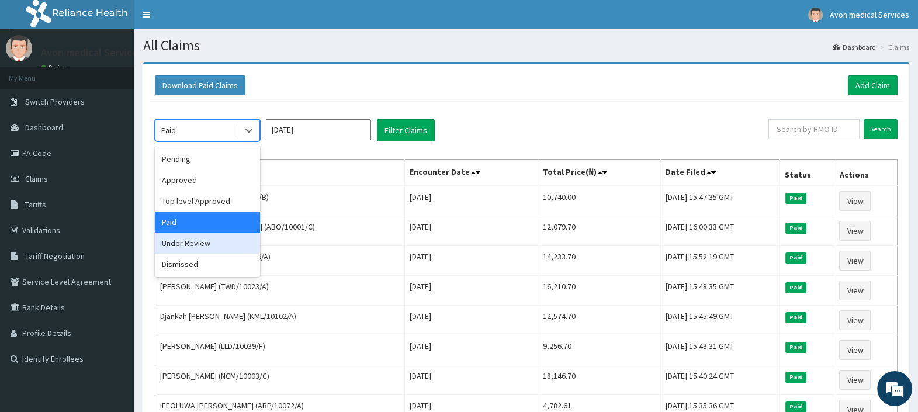
click at [200, 242] on div "Under Review" at bounding box center [207, 242] width 105 height 21
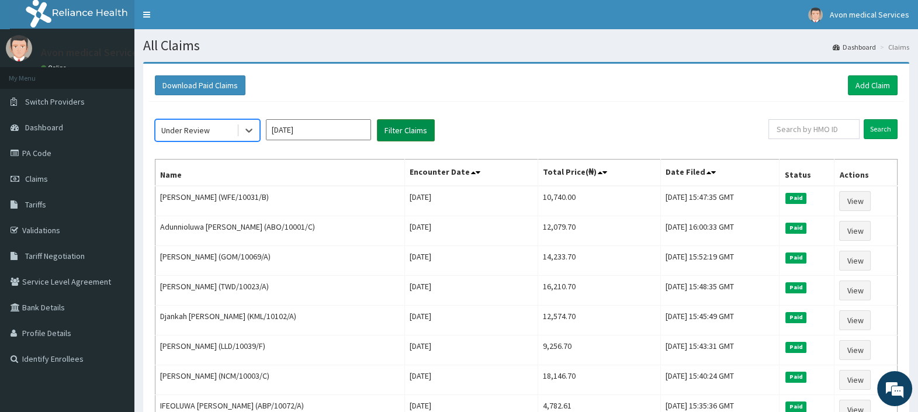
click at [392, 126] on button "Filter Claims" at bounding box center [406, 130] width 58 height 22
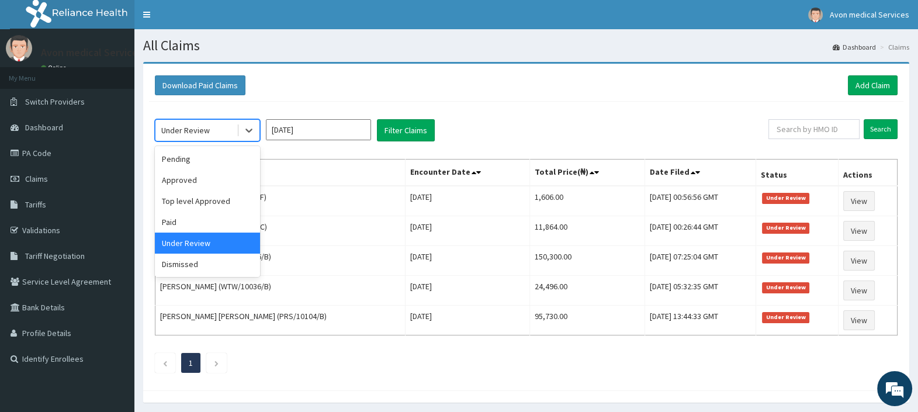
click at [220, 133] on div "Under Review" at bounding box center [195, 130] width 81 height 19
click at [193, 261] on div "Dismissed" at bounding box center [207, 263] width 105 height 21
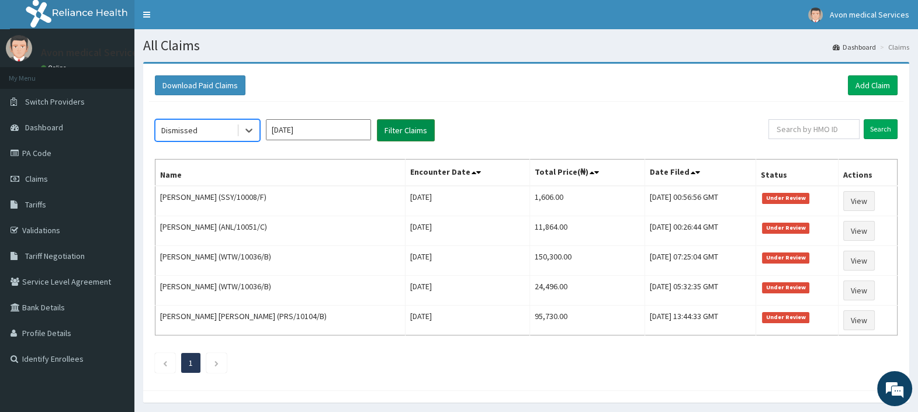
click at [415, 131] on button "Filter Claims" at bounding box center [406, 130] width 58 height 22
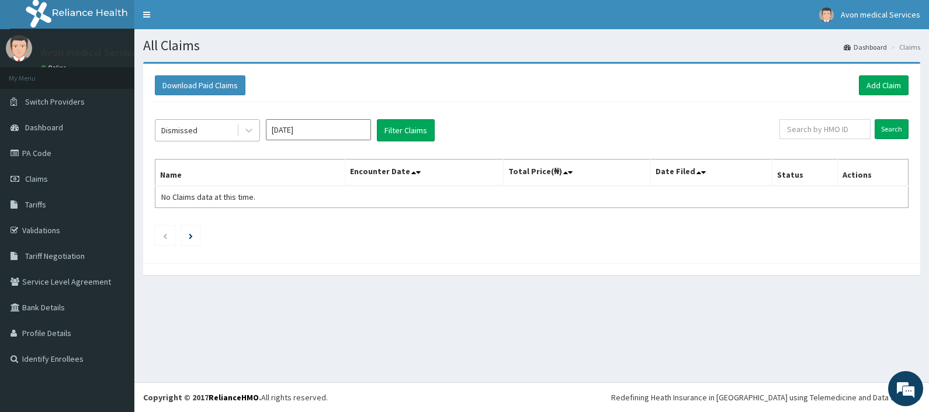
click at [219, 128] on div "Dismissed" at bounding box center [195, 130] width 81 height 19
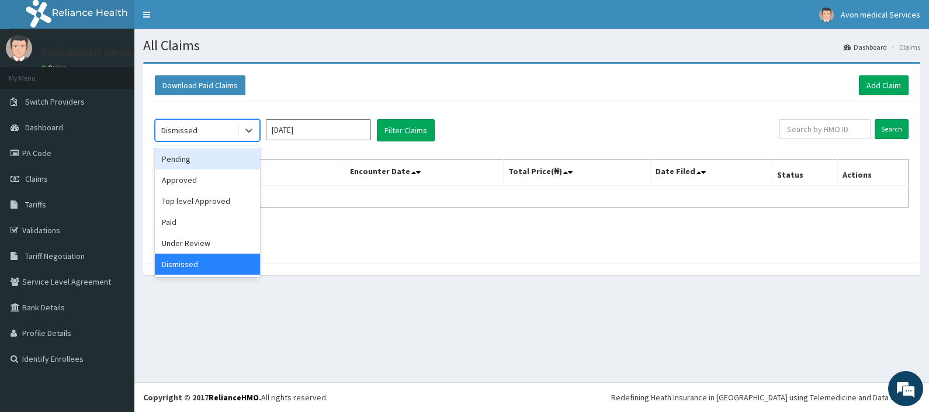
click at [218, 166] on div "Pending" at bounding box center [207, 158] width 105 height 21
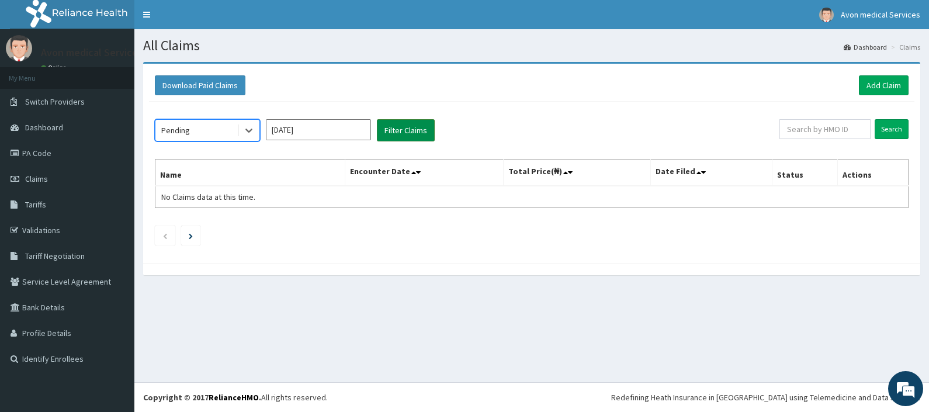
click at [406, 130] on button "Filter Claims" at bounding box center [406, 130] width 58 height 22
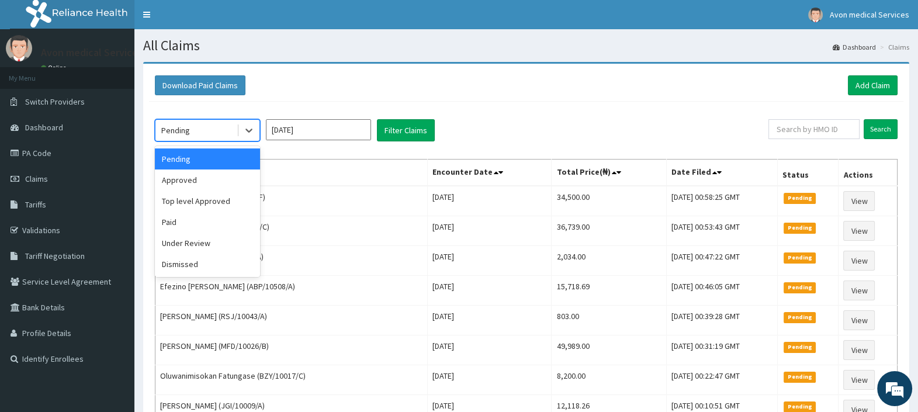
click at [221, 130] on div "Pending" at bounding box center [195, 130] width 81 height 19
click at [319, 128] on input "Aug 2025" at bounding box center [318, 129] width 105 height 21
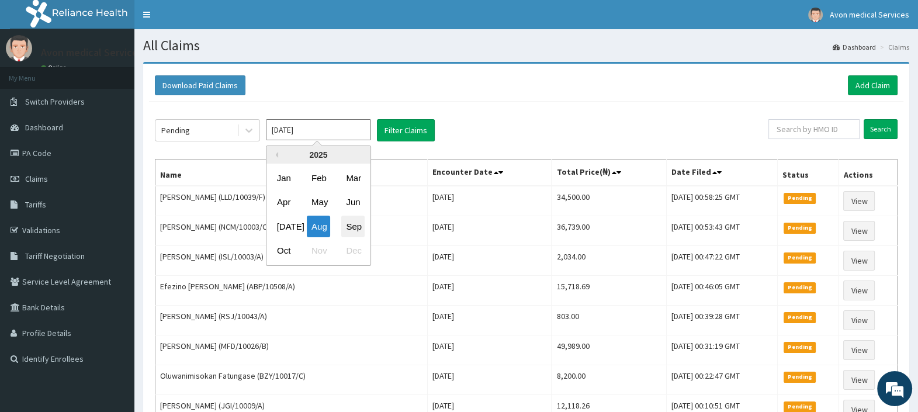
click at [352, 231] on div "Sep" at bounding box center [352, 227] width 23 height 22
type input "Sep 2025"
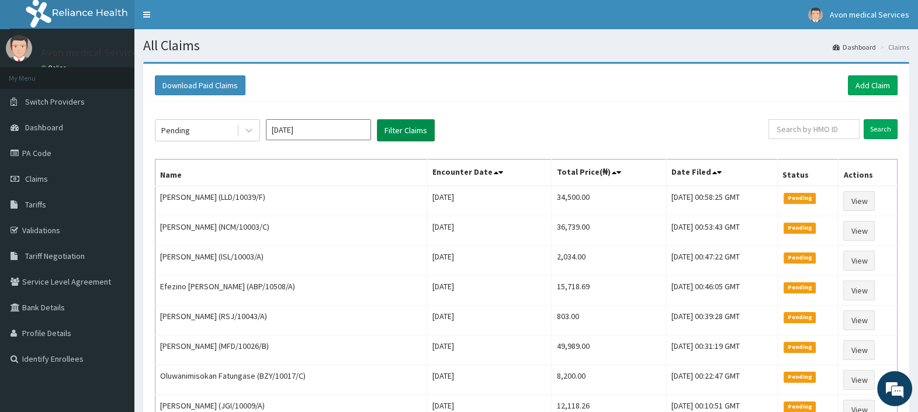
click at [414, 137] on button "Filter Claims" at bounding box center [406, 130] width 58 height 22
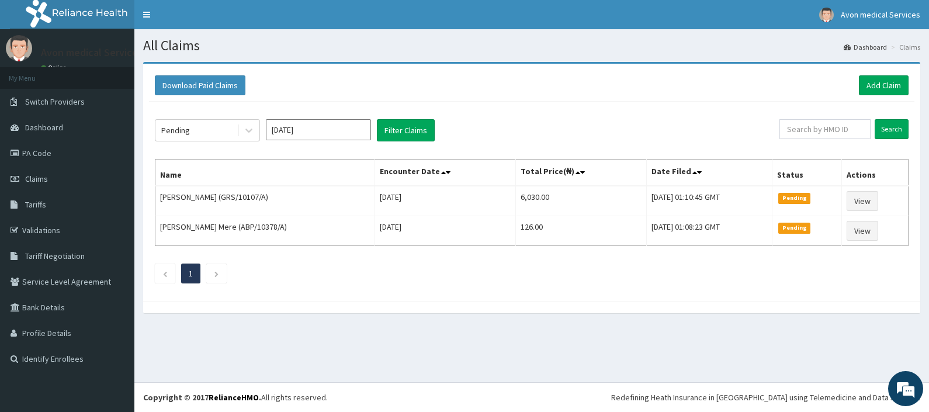
click at [295, 126] on input "Sep 2025" at bounding box center [318, 129] width 105 height 21
click at [317, 222] on div "Aug" at bounding box center [318, 227] width 23 height 22
type input "Aug 2025"
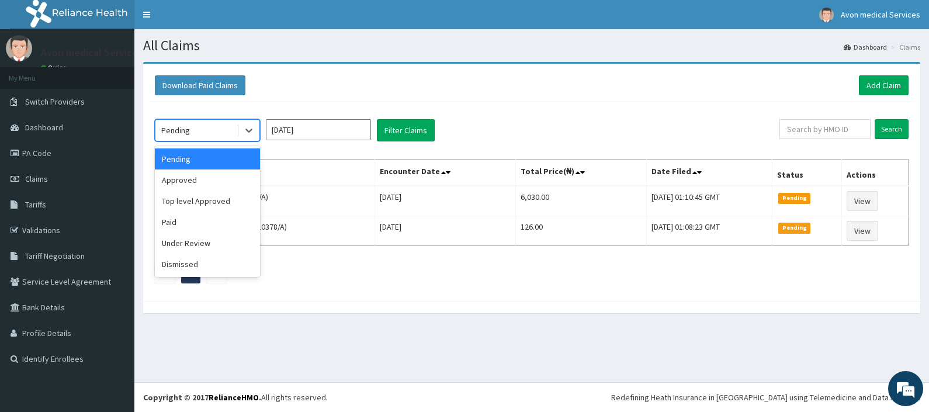
click at [223, 134] on div "Pending" at bounding box center [195, 130] width 81 height 19
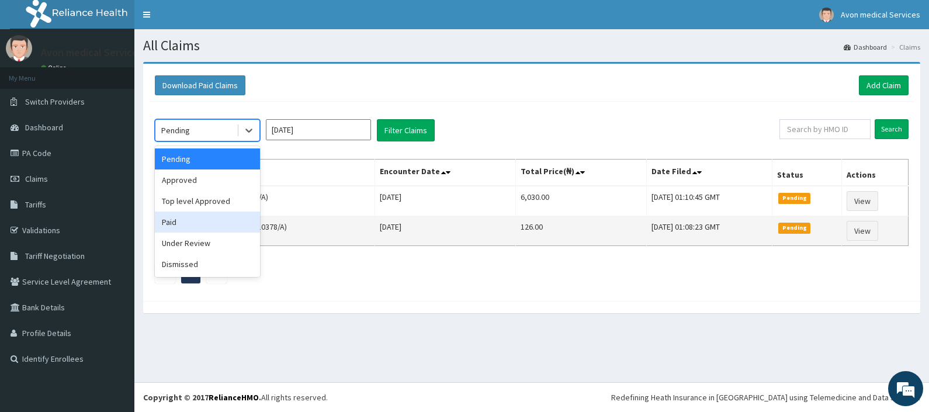
click at [210, 228] on div "Paid" at bounding box center [207, 221] width 105 height 21
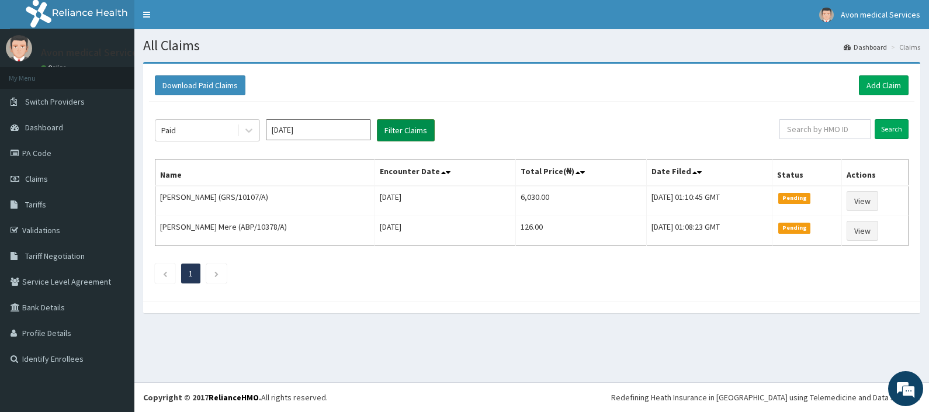
click at [397, 127] on button "Filter Claims" at bounding box center [406, 130] width 58 height 22
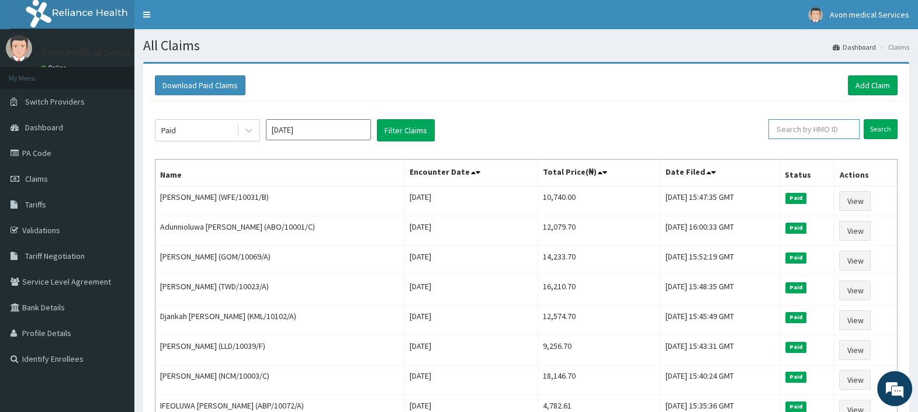
click at [844, 134] on input "text" at bounding box center [813, 129] width 91 height 20
paste input "PRS/10104/B"
type input "PRS/10104/B"
click at [877, 130] on input "Search" at bounding box center [880, 129] width 34 height 20
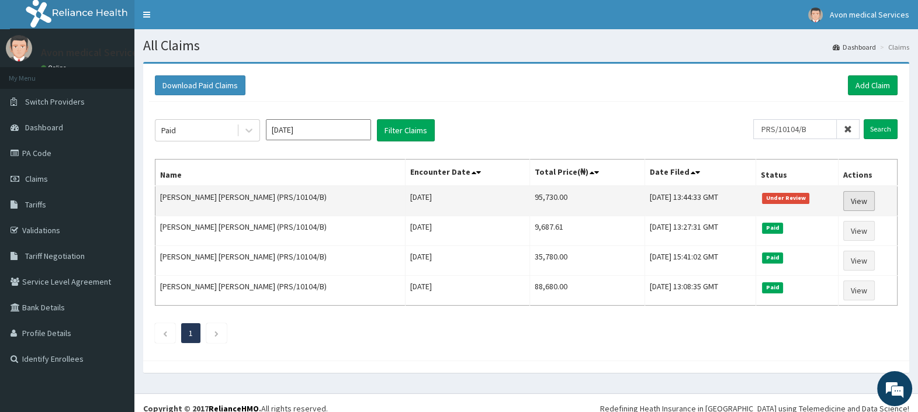
click at [859, 198] on link "View" at bounding box center [859, 201] width 32 height 20
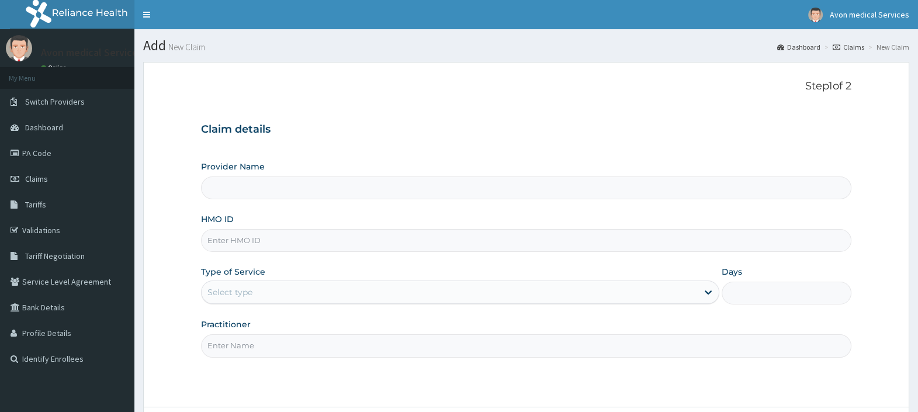
click at [645, 233] on input "HMO ID" at bounding box center [526, 240] width 650 height 23
paste input "PEM/10037/A"
type input "PEM/10037/A"
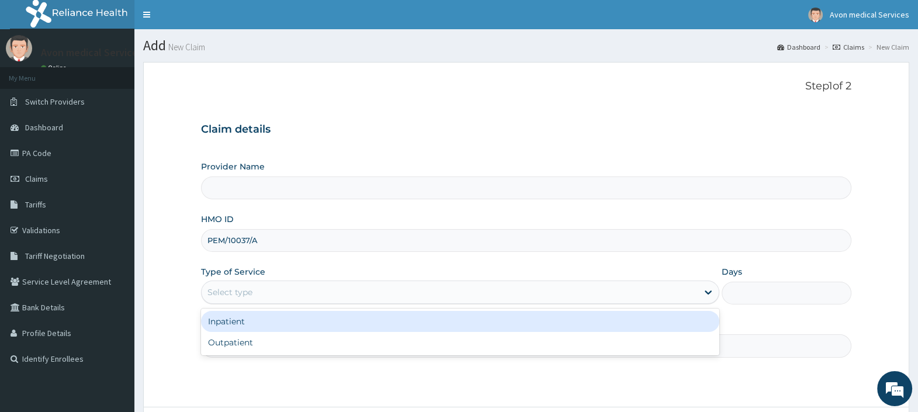
click at [310, 298] on div "Select type" at bounding box center [449, 292] width 496 height 19
click at [275, 326] on div "Inpatient" at bounding box center [460, 321] width 518 height 21
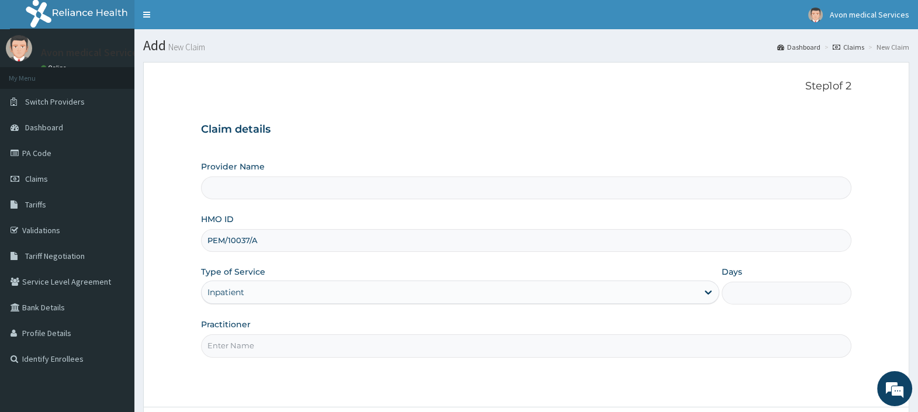
click at [273, 335] on input "Practitioner" at bounding box center [526, 345] width 650 height 23
type input "Avon Medical Services"
type input "GP"
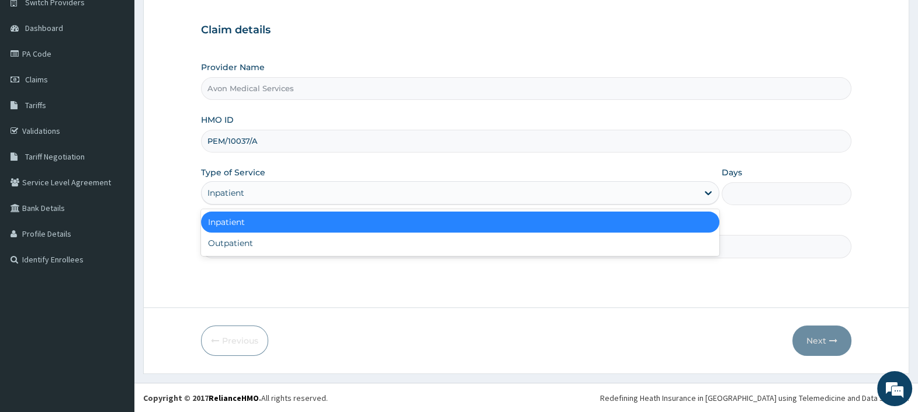
click at [406, 189] on div "Inpatient" at bounding box center [449, 192] width 496 height 19
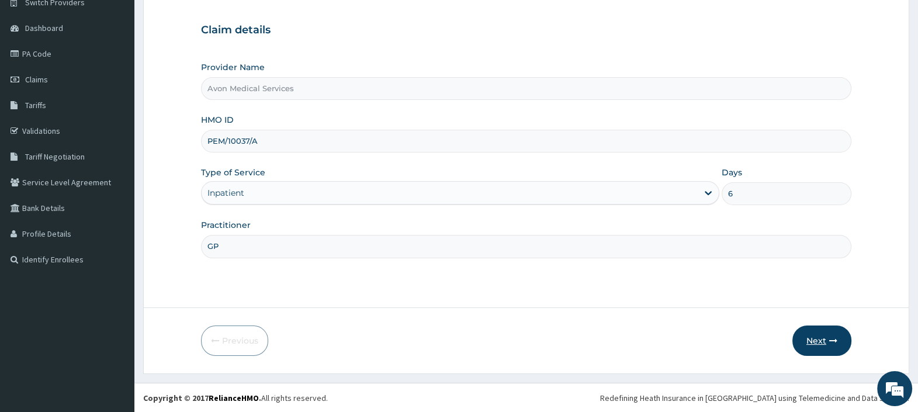
type input "6"
click at [815, 333] on button "Next" at bounding box center [821, 340] width 59 height 30
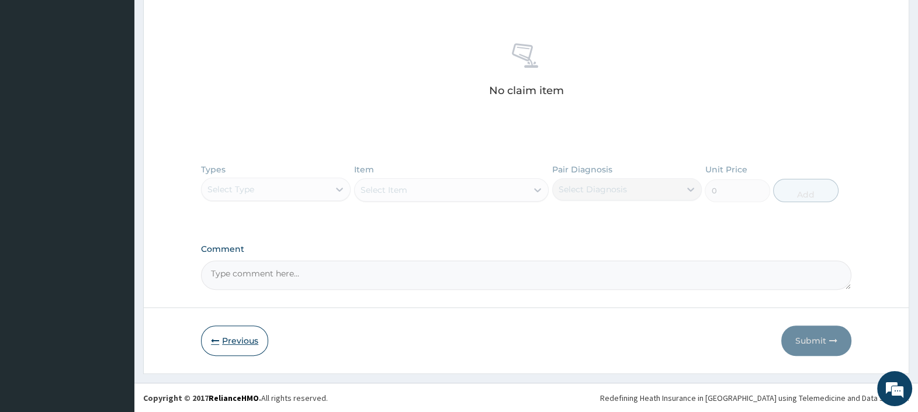
click at [234, 339] on button "Previous" at bounding box center [234, 340] width 67 height 30
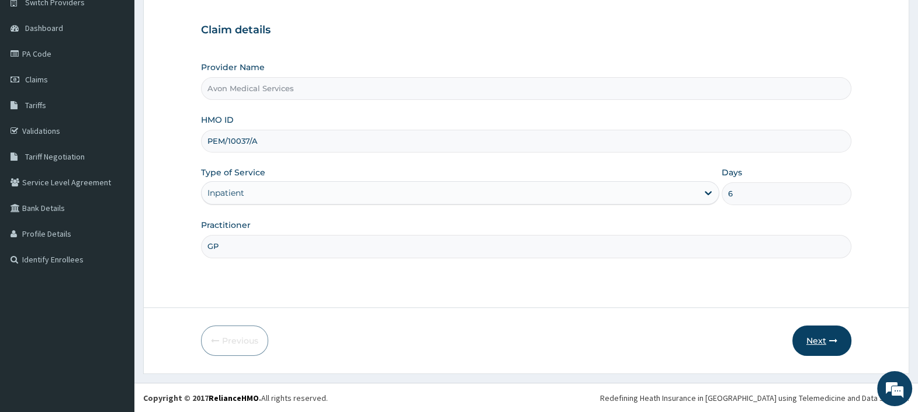
click at [818, 336] on button "Next" at bounding box center [821, 340] width 59 height 30
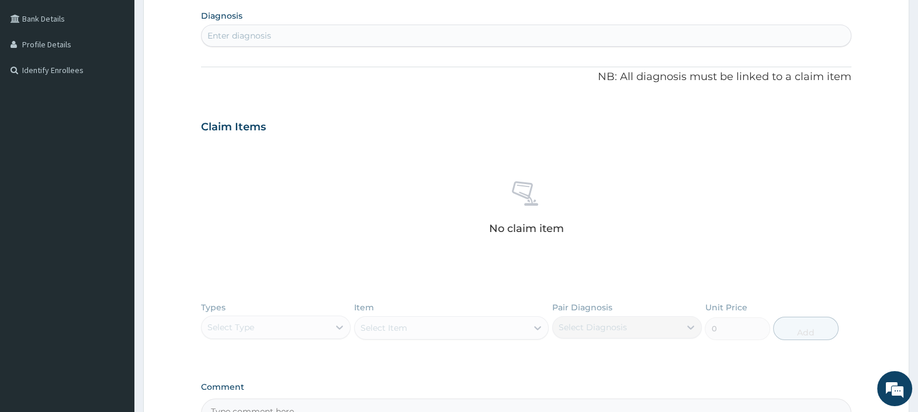
scroll to position [426, 0]
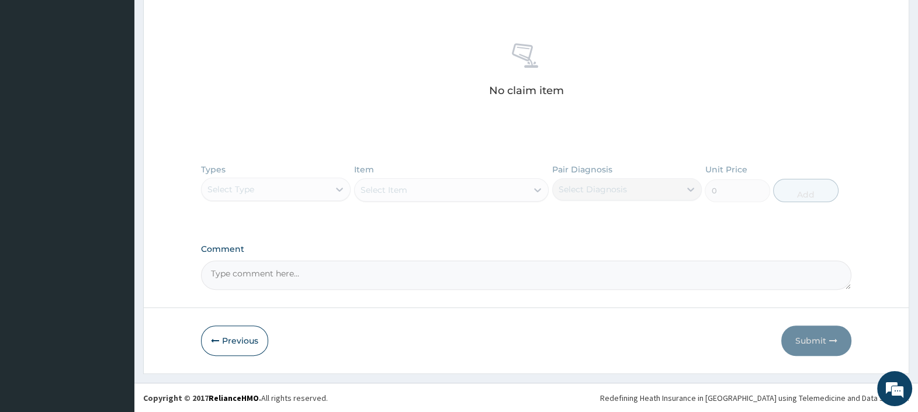
click at [336, 278] on textarea "Comment" at bounding box center [526, 274] width 650 height 29
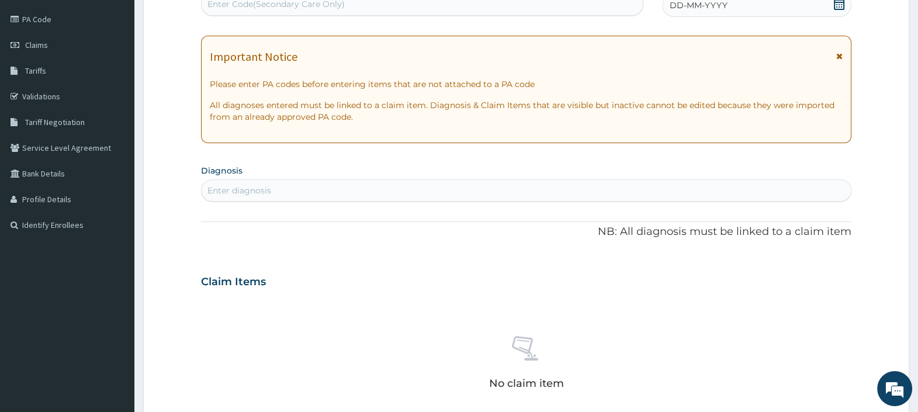
scroll to position [0, 0]
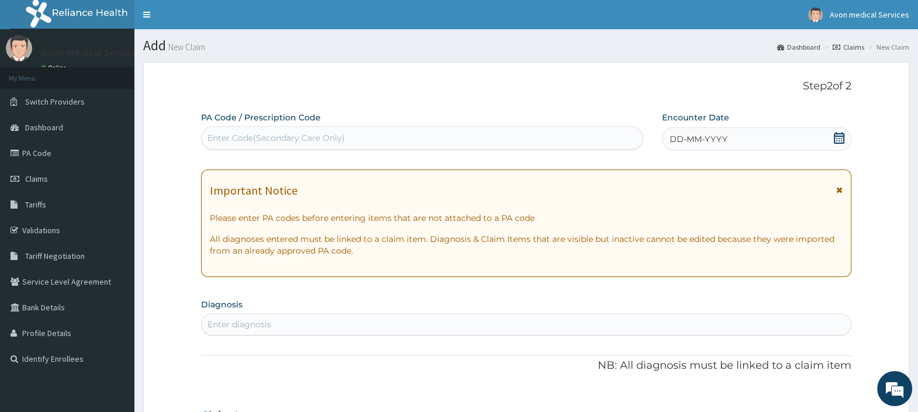
type textarea "DOA: [DATE] TO DOD: [DATE]"
click at [280, 138] on div "Enter Code(Secondary Care Only)" at bounding box center [275, 138] width 137 height 12
paste input "PA/FC6587"
type input "PA/FC6587"
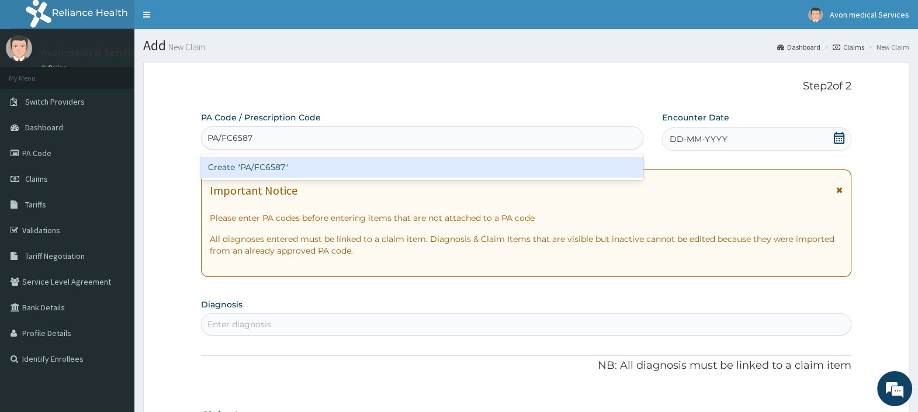
click at [328, 167] on div "Create "PA/FC6587"" at bounding box center [422, 167] width 442 height 21
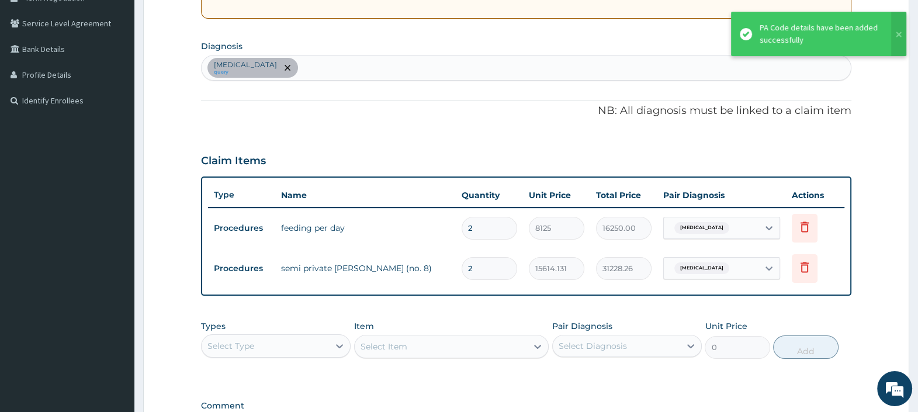
scroll to position [291, 0]
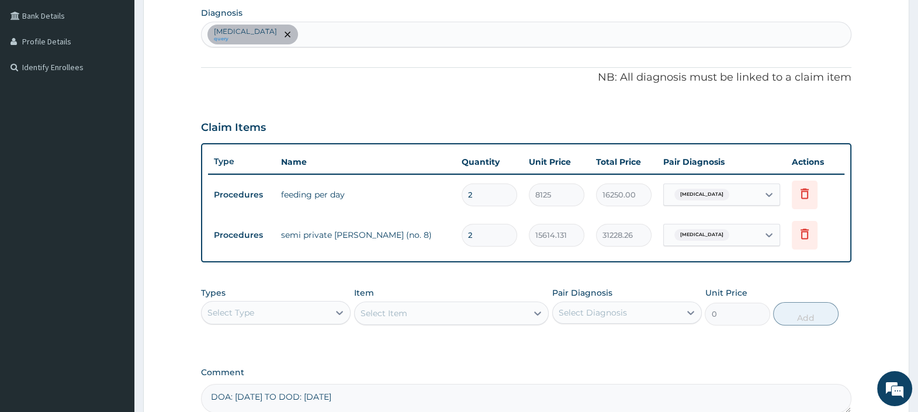
click at [362, 32] on div "[MEDICAL_DATA] query" at bounding box center [525, 34] width 649 height 25
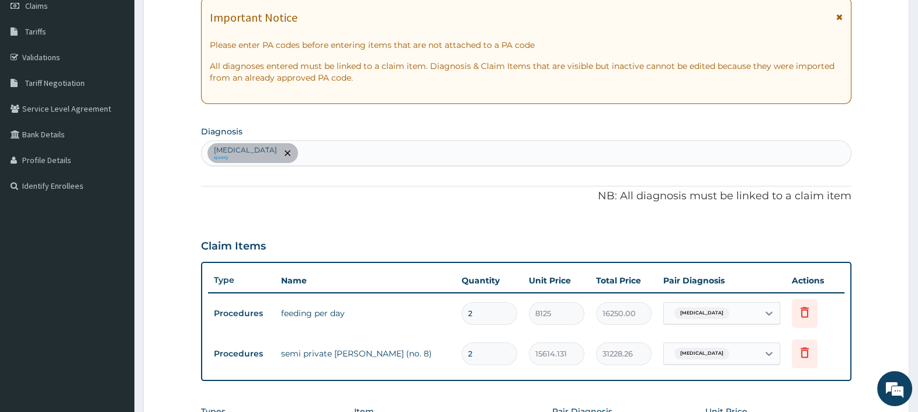
scroll to position [72, 0]
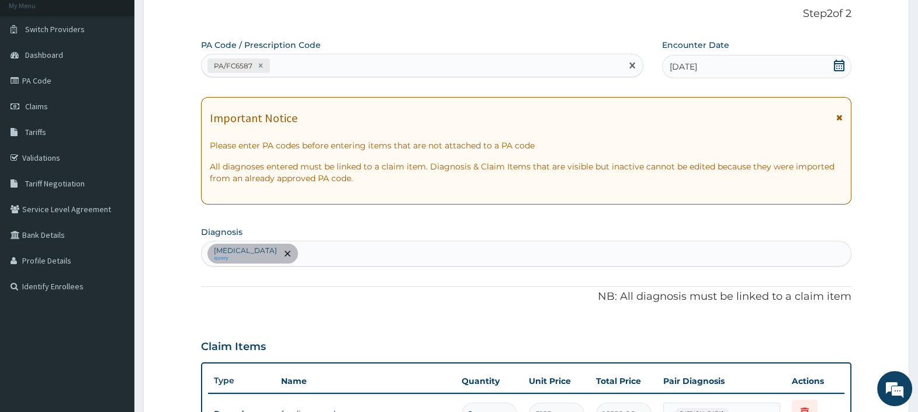
click at [350, 61] on div "PA/FC6587" at bounding box center [410, 65] width 419 height 19
paste input "PA/2AB0D7"
type input "PA/2AB0D7"
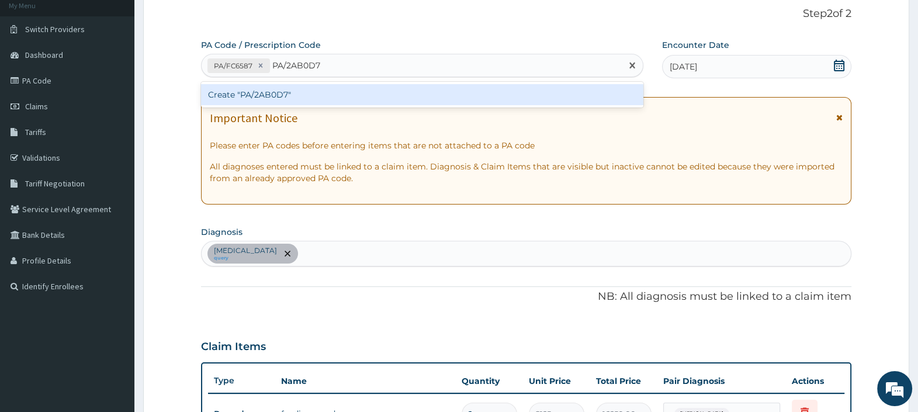
click at [331, 95] on div "Create "PA/2AB0D7"" at bounding box center [422, 94] width 442 height 21
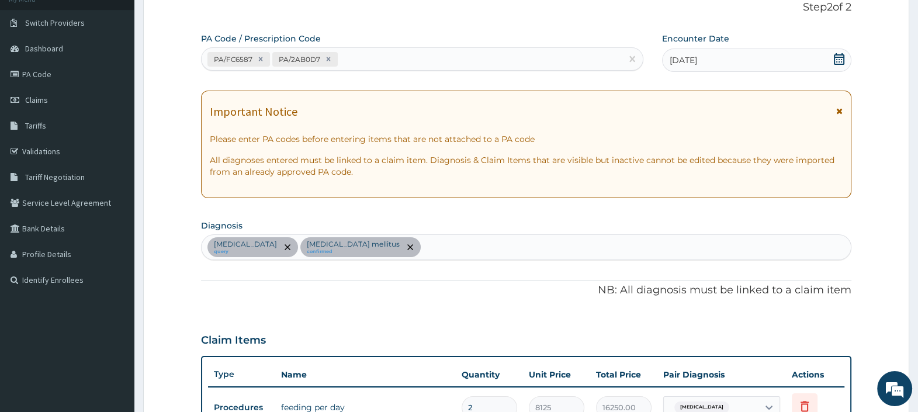
scroll to position [0, 0]
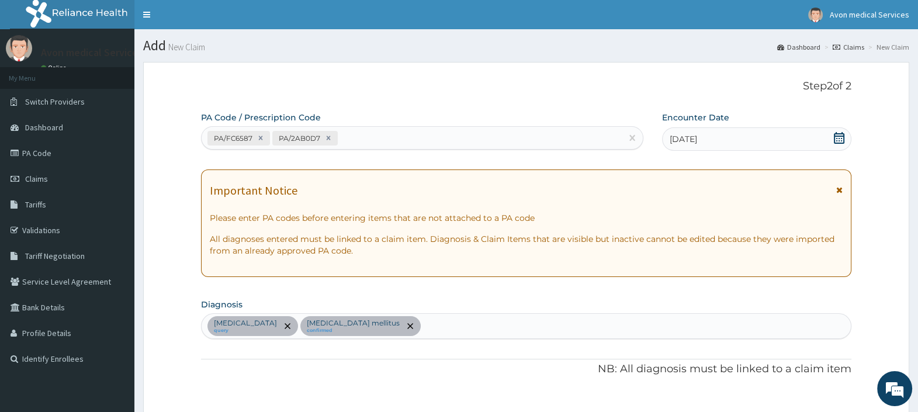
click at [374, 135] on div "PA/FC6587 PA/2AB0D7" at bounding box center [410, 137] width 419 height 19
paste input "PA/4D3C93"
type input "PA/4D3C93"
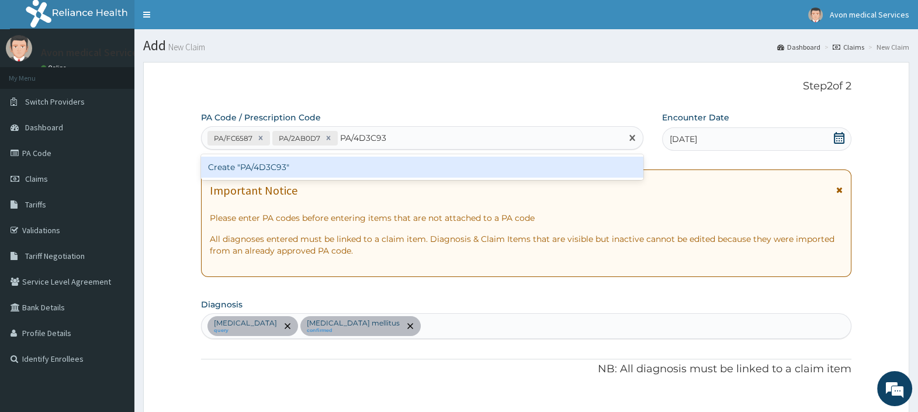
click at [380, 168] on div "Create "PA/4D3C93"" at bounding box center [422, 167] width 442 height 21
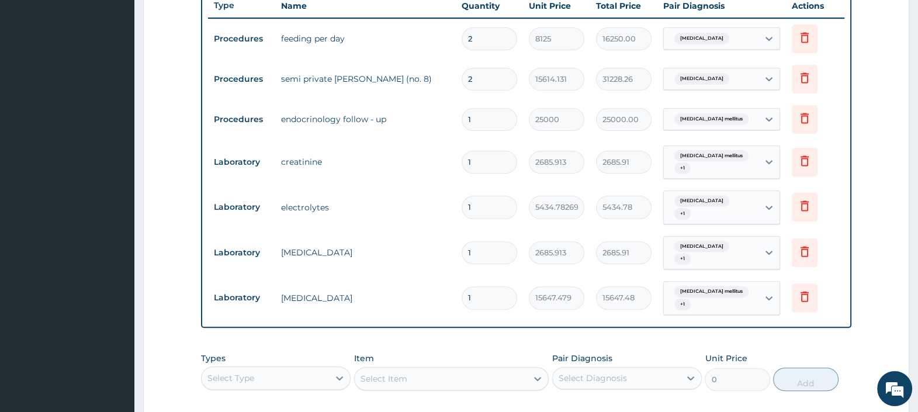
scroll to position [82, 0]
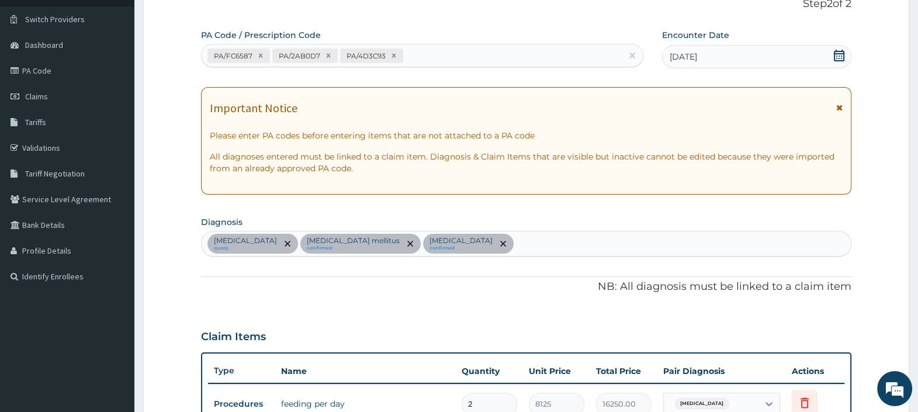
click at [457, 55] on div "PA/FC6587 PA/2AB0D7 PA/4D3C93" at bounding box center [410, 55] width 419 height 19
paste input "PA/E93FB8"
type input "PA/E93FB8"
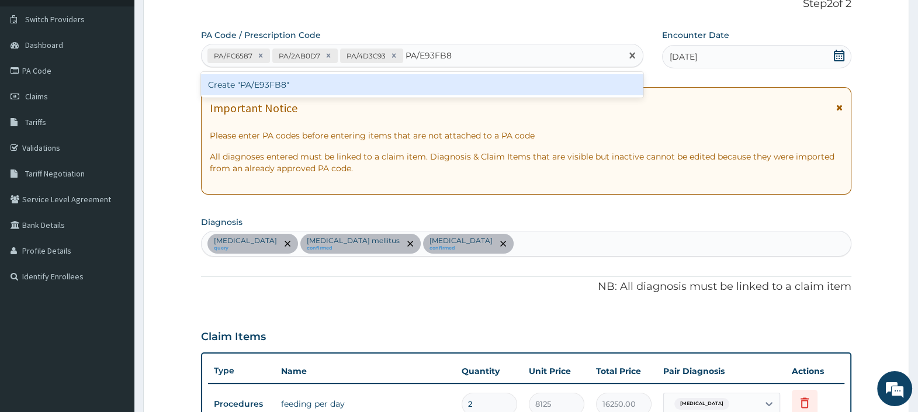
click at [446, 82] on div "Create "PA/E93FB8"" at bounding box center [422, 84] width 442 height 21
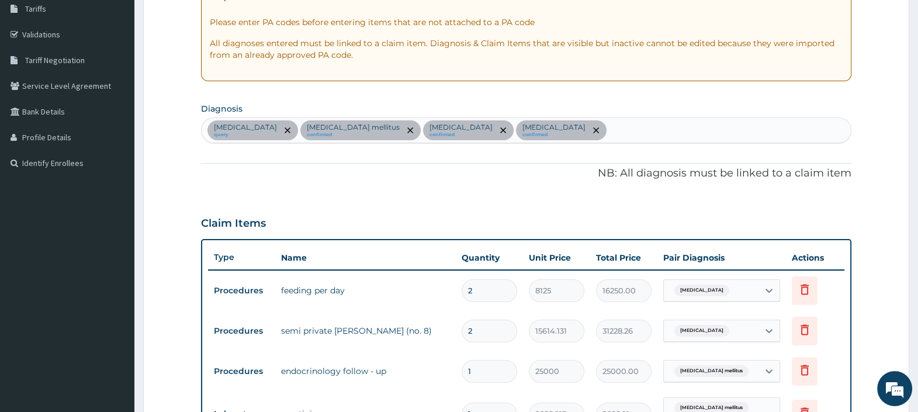
scroll to position [0, 0]
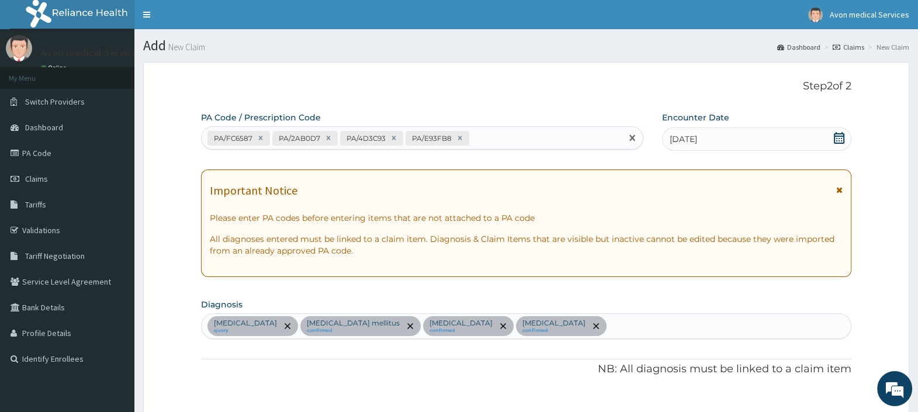
click at [479, 129] on div "PA/FC6587 PA/2AB0D7 PA/4D3C93 PA/E93FB8" at bounding box center [410, 137] width 419 height 19
paste input "PA/28854F"
type input "PA/28854F"
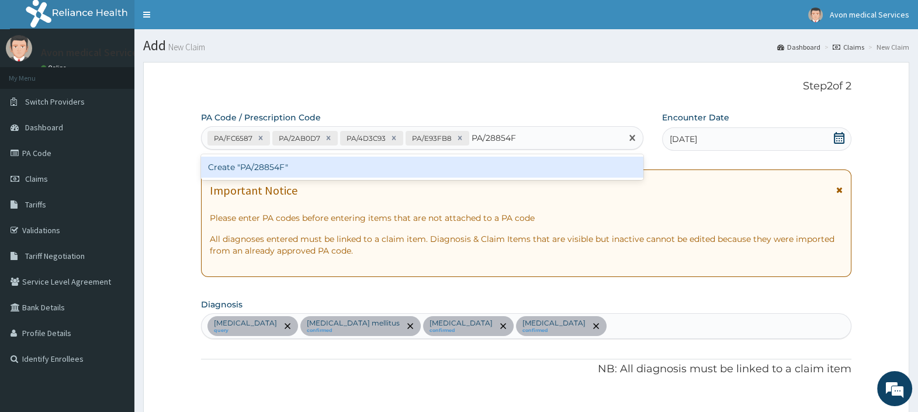
click at [470, 162] on div "Create "PA/28854F"" at bounding box center [422, 167] width 442 height 21
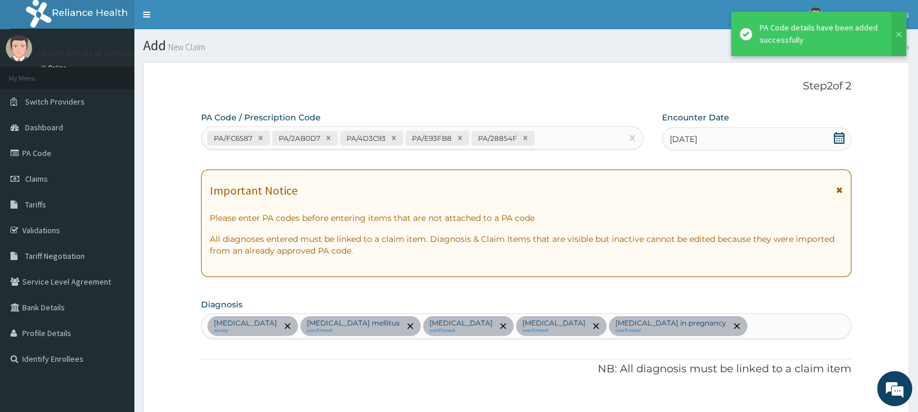
scroll to position [602, 0]
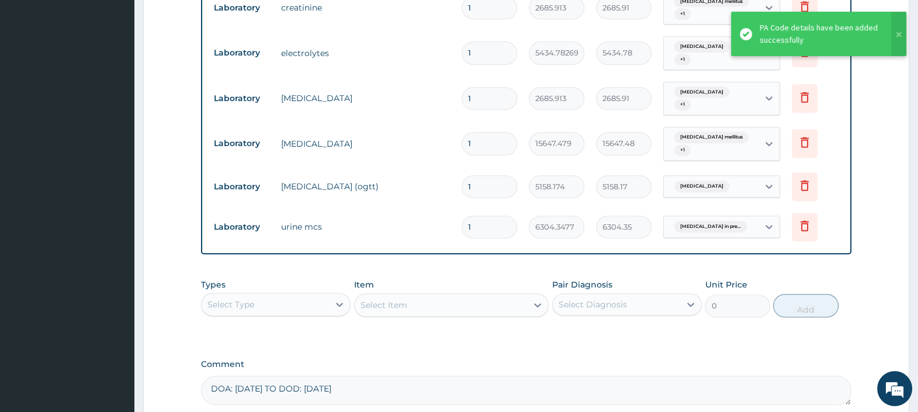
click at [319, 295] on div "Select Type" at bounding box center [264, 304] width 127 height 19
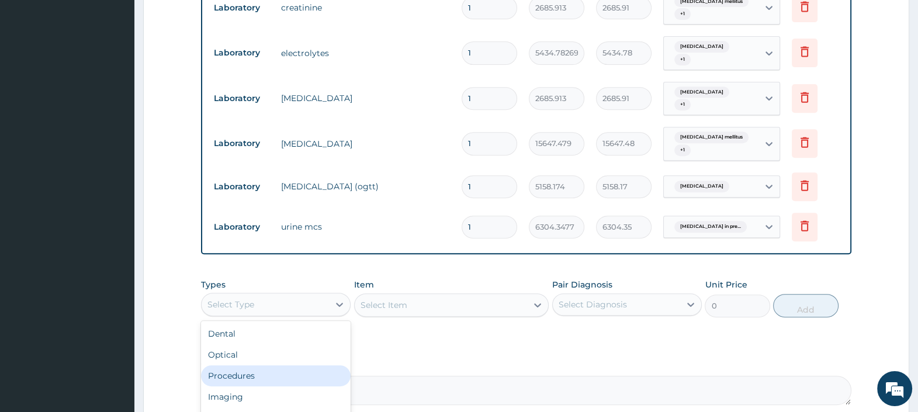
click at [272, 365] on div "Procedures" at bounding box center [276, 375] width 150 height 21
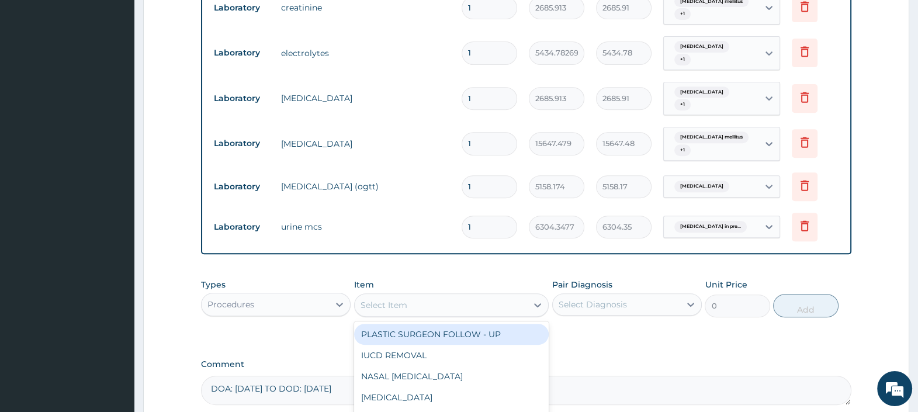
click at [421, 296] on div "Select Item" at bounding box center [441, 305] width 173 height 19
type input "[PERSON_NAME]"
click at [436, 324] on div "PRIVATE ROOM" at bounding box center [451, 334] width 195 height 21
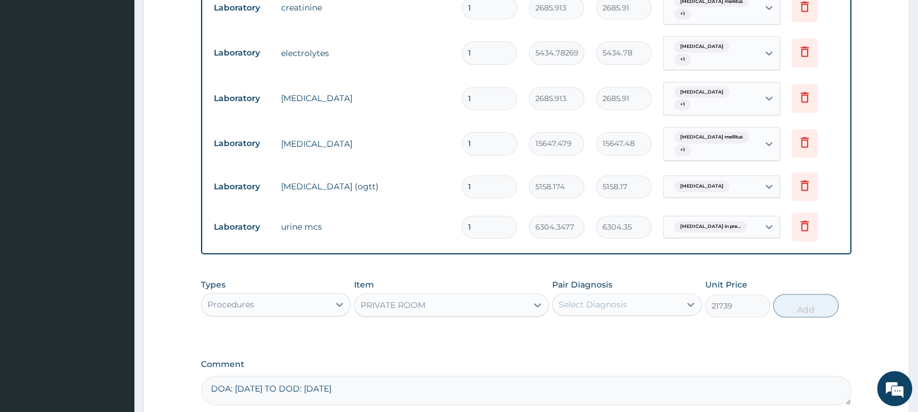
click at [289, 295] on div "Procedures" at bounding box center [264, 304] width 127 height 19
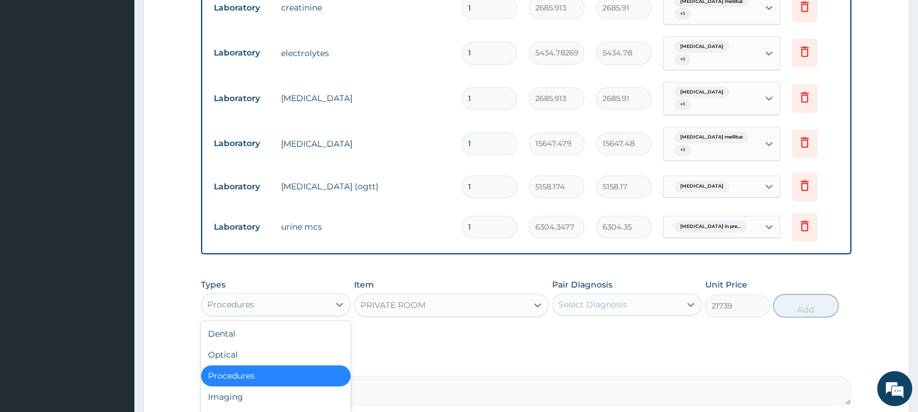
scroll to position [39, 0]
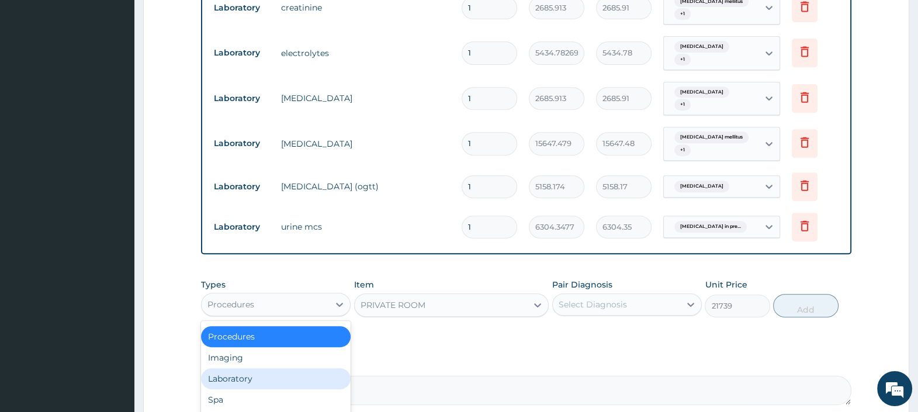
click at [249, 368] on div "Laboratory" at bounding box center [276, 378] width 150 height 21
type input "0"
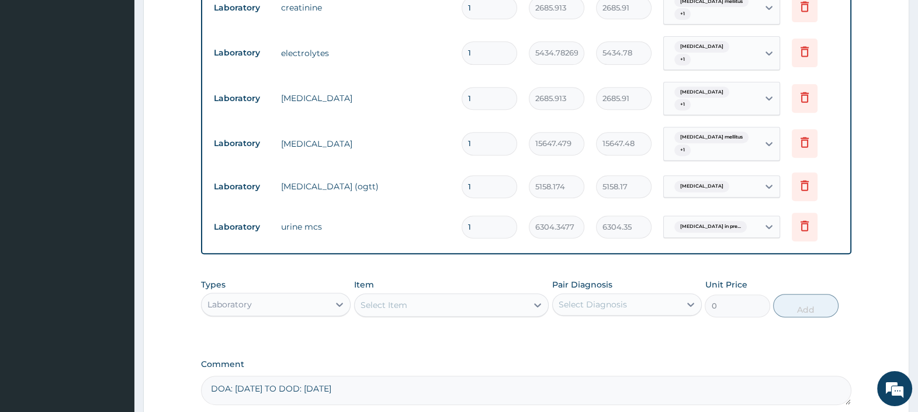
click at [419, 296] on div "Select Item" at bounding box center [441, 305] width 173 height 19
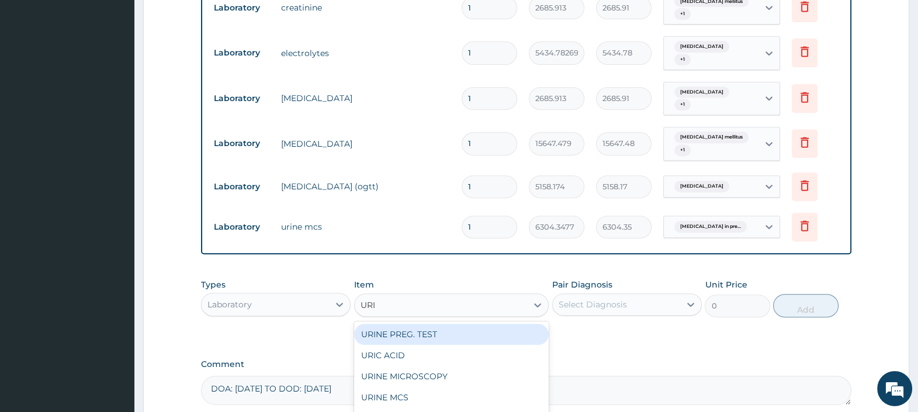
type input "URIN"
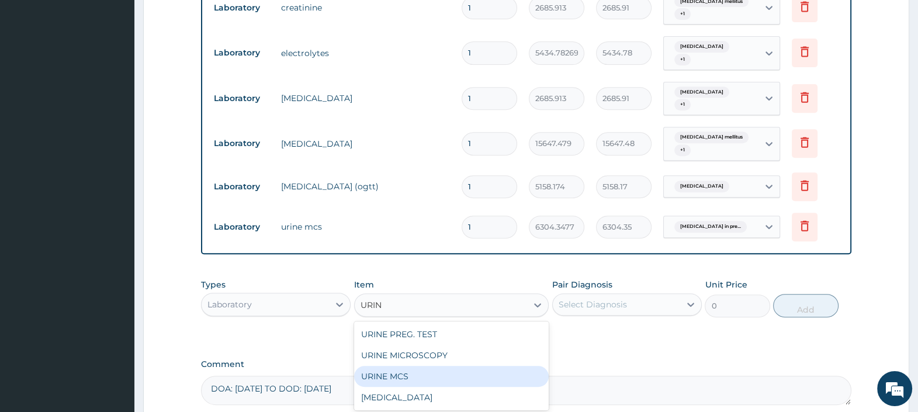
click at [399, 366] on div "URINE MCS" at bounding box center [451, 376] width 195 height 21
type input "10700"
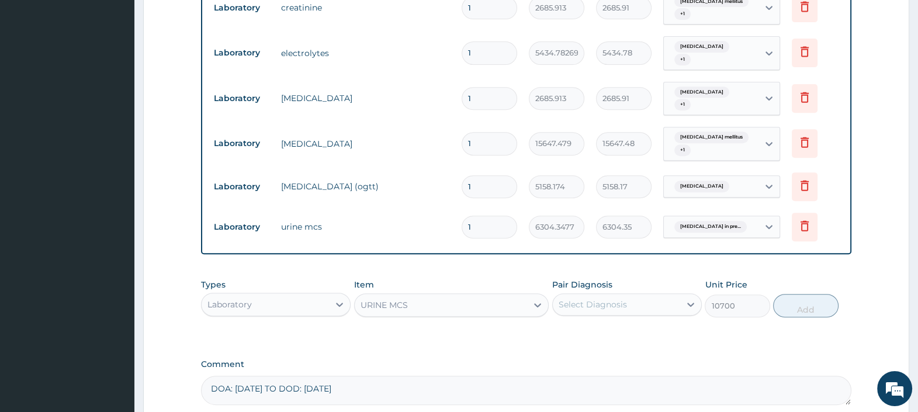
click at [645, 295] on div "Select Diagnosis" at bounding box center [615, 304] width 127 height 19
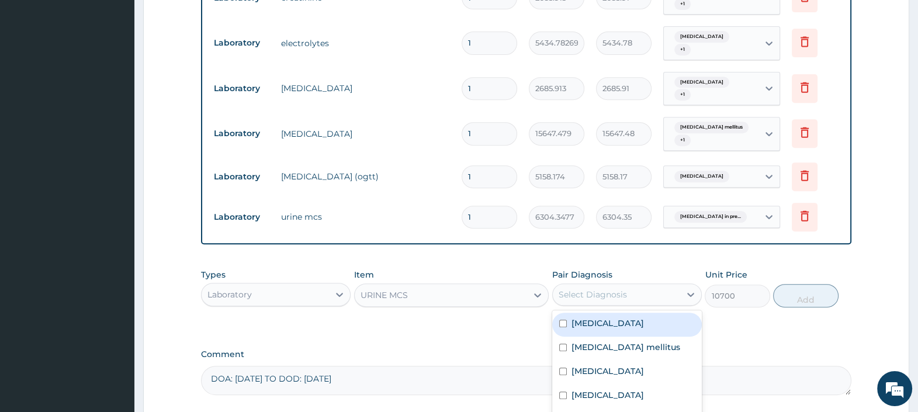
scroll to position [695, 0]
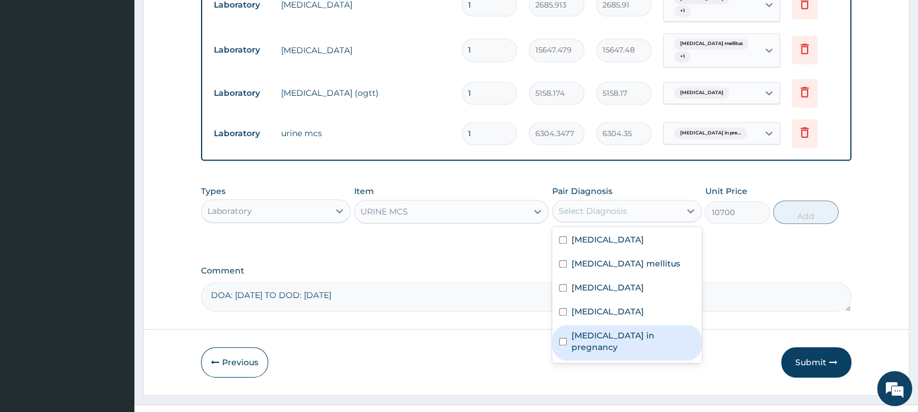
click at [606, 329] on label "[MEDICAL_DATA] in pregnancy" at bounding box center [632, 340] width 123 height 23
checkbox input "true"
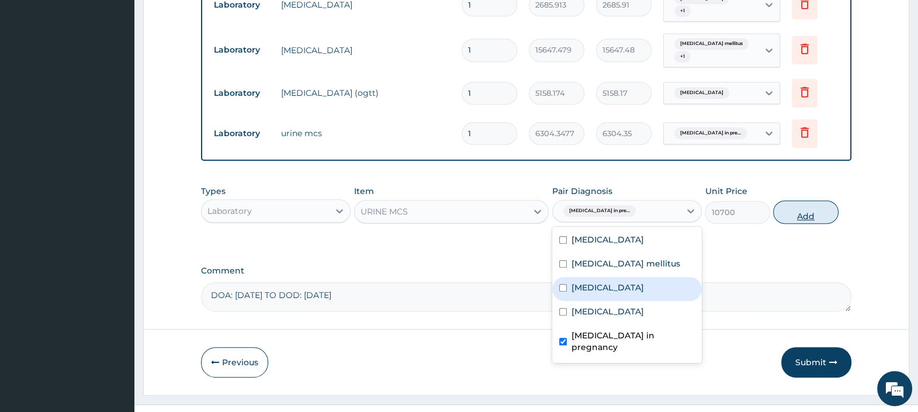
click at [794, 200] on button "Add" at bounding box center [805, 211] width 65 height 23
type input "0"
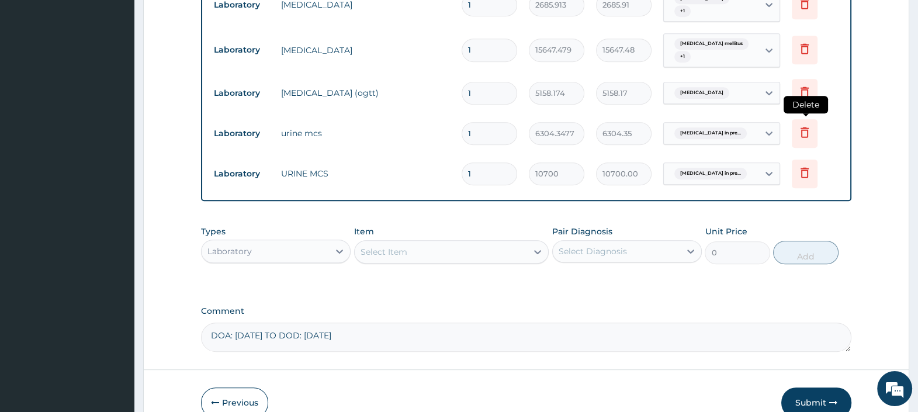
click at [803, 125] on icon at bounding box center [804, 132] width 14 height 14
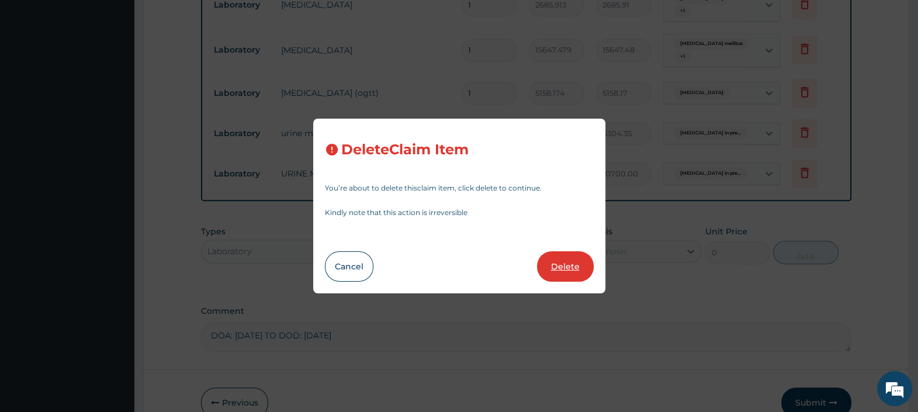
click at [559, 264] on button "Delete" at bounding box center [565, 266] width 57 height 30
type input "10700"
type input "10700.00"
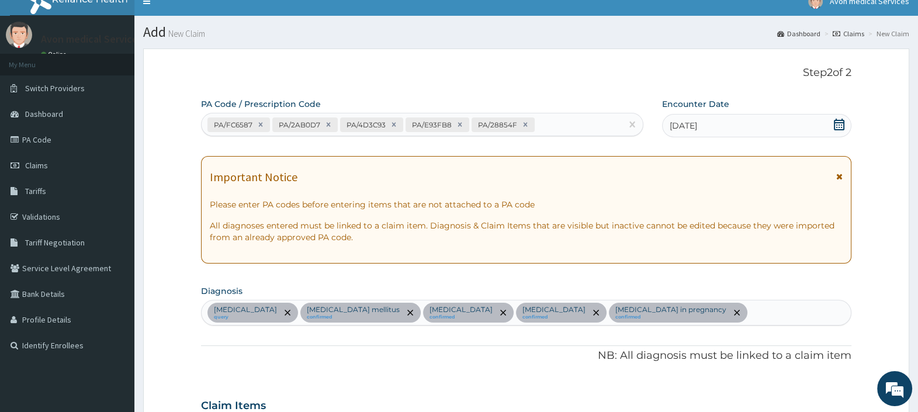
scroll to position [0, 0]
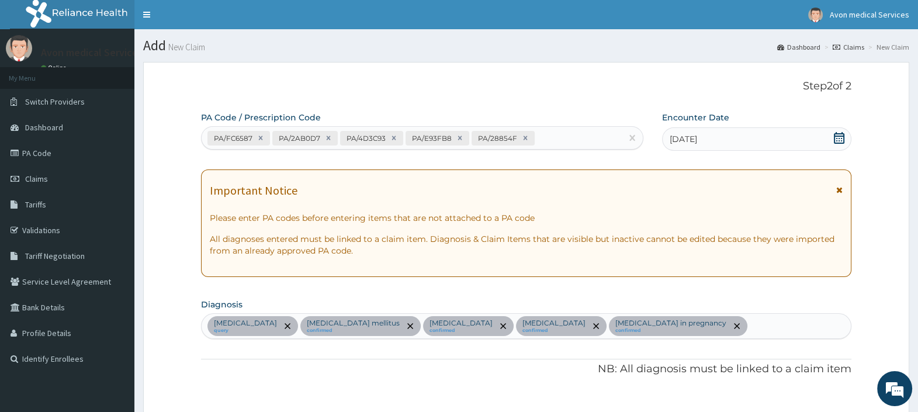
click at [559, 135] on div "PA/FC6587 PA/2AB0D7 PA/4D3C93 PA/E93FB8 PA/28854F" at bounding box center [410, 137] width 419 height 19
paste input "PA/C6B19E"
type input "PA/C6B19E"
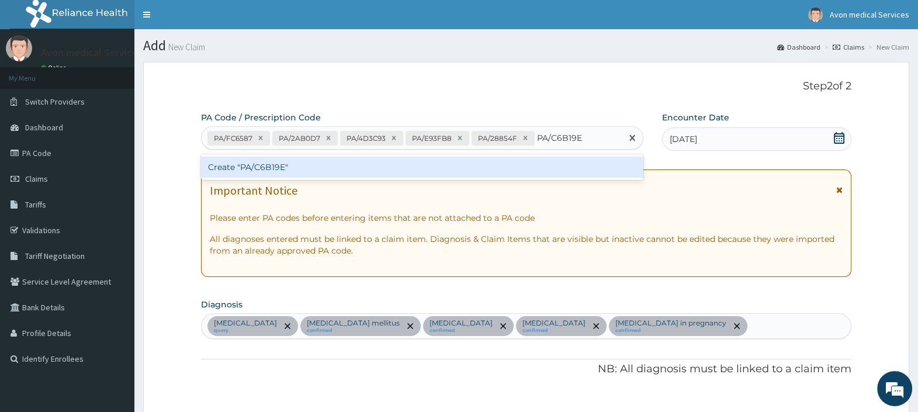
click at [534, 167] on div "Create "PA/C6B19E"" at bounding box center [422, 167] width 442 height 21
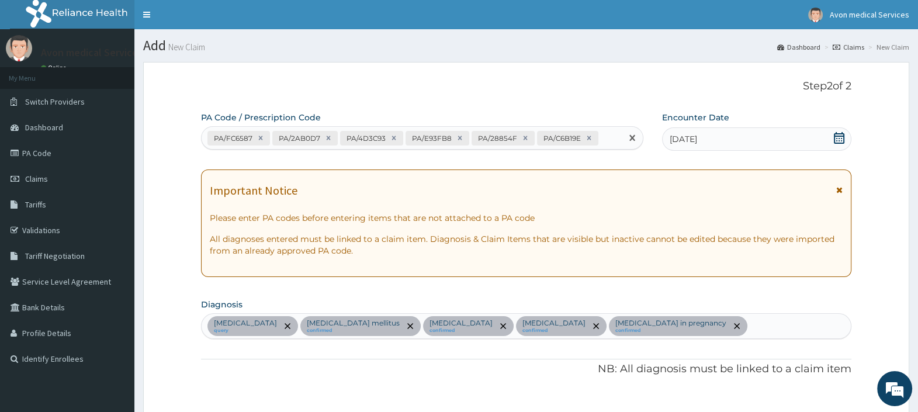
click at [609, 135] on div "PA/FC6587 PA/2AB0D7 PA/4D3C93 PA/E93FB8 PA/28854F PA/C6B19E" at bounding box center [410, 137] width 419 height 19
paste input "PA/72DC8F"
type input "PA/72DC8F"
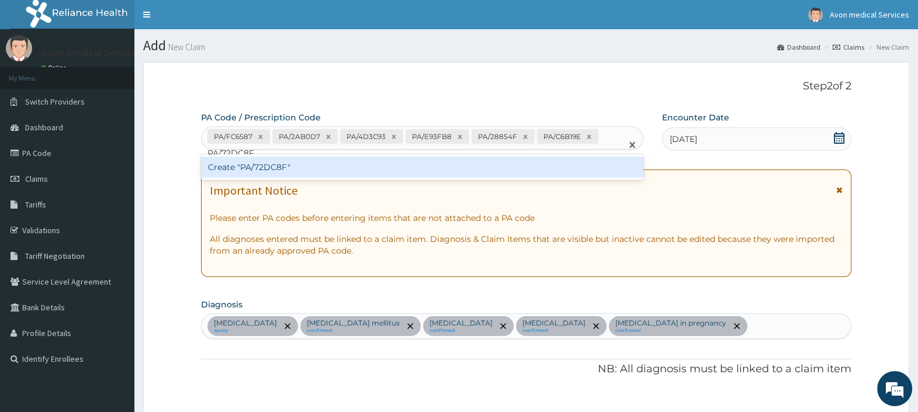
click at [511, 165] on div "Create "PA/72DC8F"" at bounding box center [422, 167] width 442 height 21
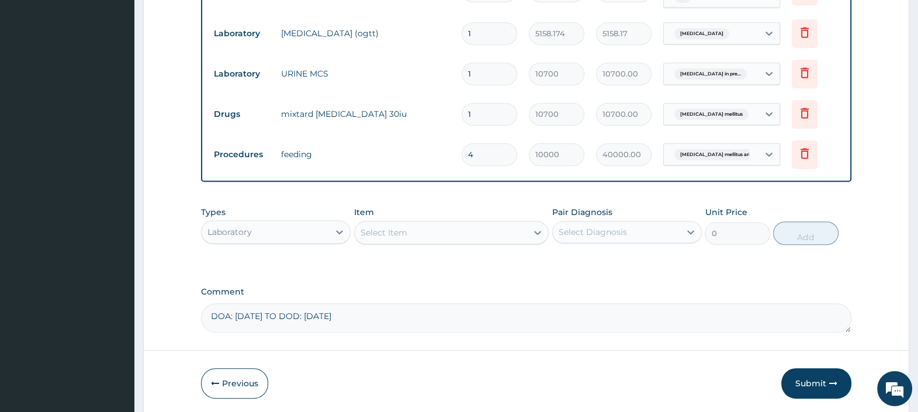
scroll to position [798, 0]
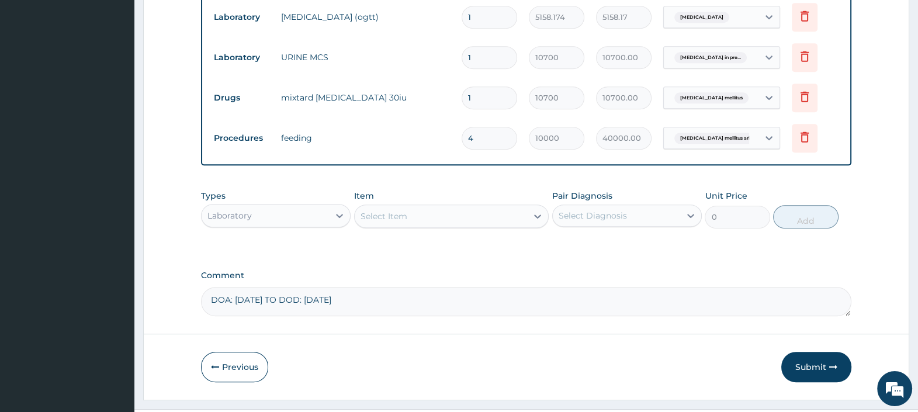
type input "0.00"
type input "6"
type input "60000.00"
type input "6"
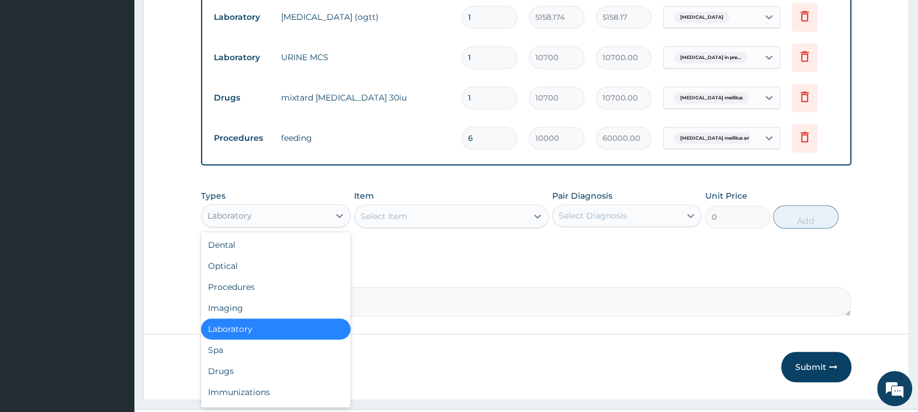
click at [315, 206] on div "Laboratory" at bounding box center [264, 215] width 127 height 19
click at [280, 276] on div "Procedures" at bounding box center [276, 286] width 150 height 21
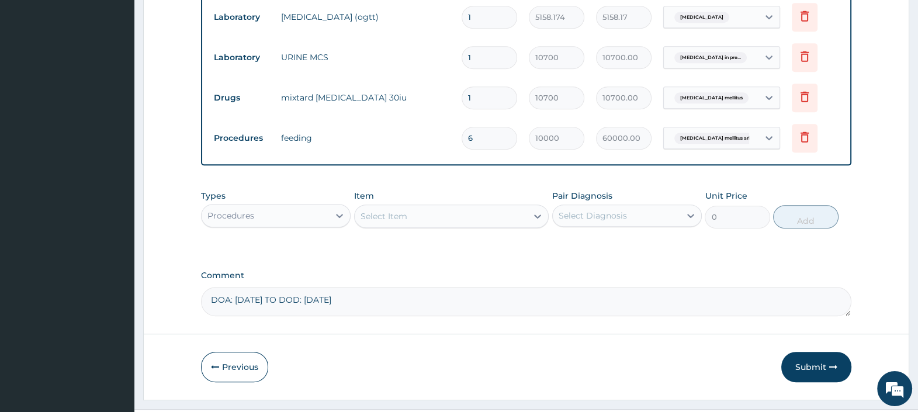
click at [440, 207] on div "Select Item" at bounding box center [441, 216] width 173 height 19
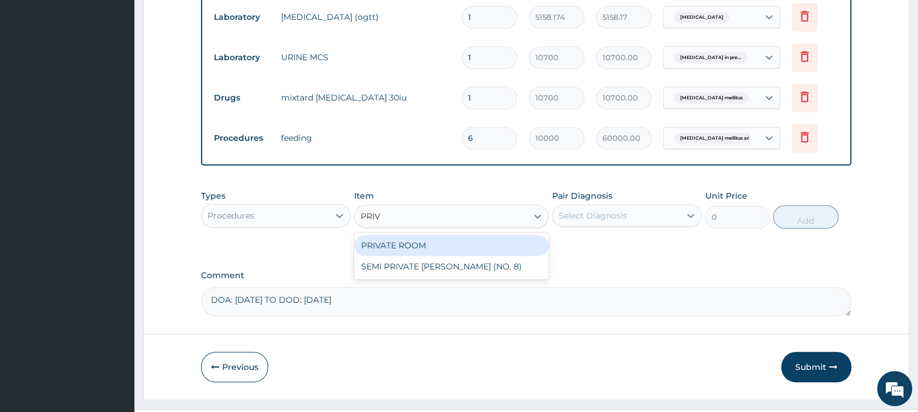
type input "[PERSON_NAME]"
click at [436, 235] on div "PRIVATE ROOM" at bounding box center [451, 245] width 195 height 21
type input "21739"
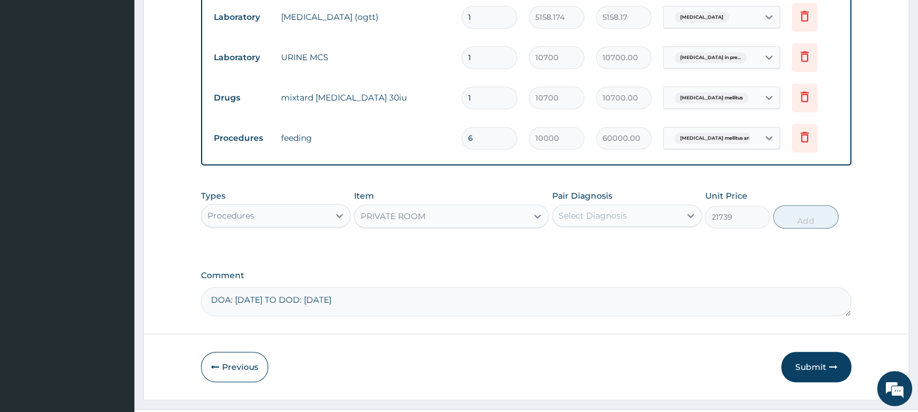
click at [646, 206] on div "Select Diagnosis" at bounding box center [615, 215] width 127 height 19
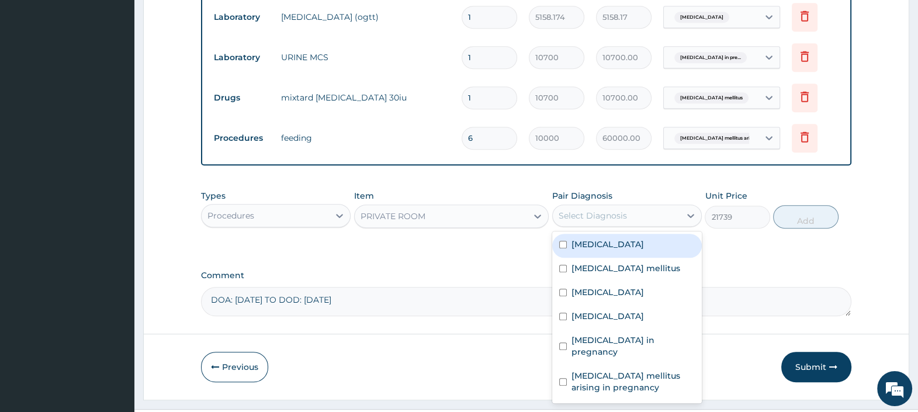
click at [586, 234] on div "[MEDICAL_DATA]" at bounding box center [627, 246] width 150 height 24
checkbox input "true"
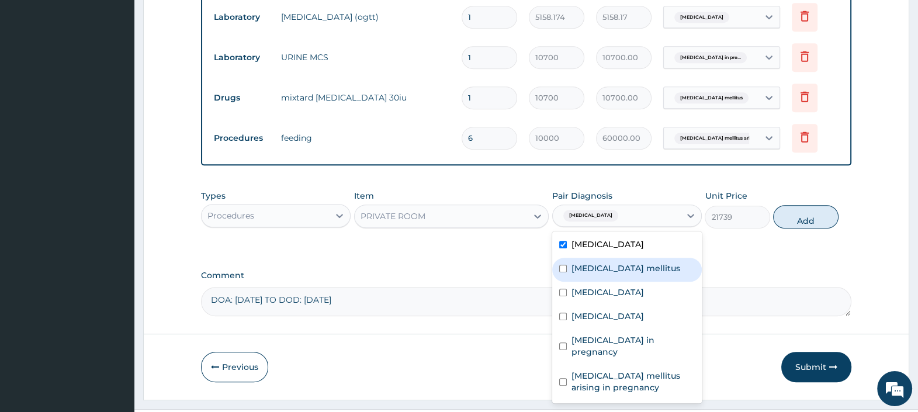
click at [593, 262] on label "[MEDICAL_DATA] mellitus" at bounding box center [625, 268] width 109 height 12
checkbox input "true"
click at [593, 286] on label "Sepsis" at bounding box center [607, 292] width 72 height 12
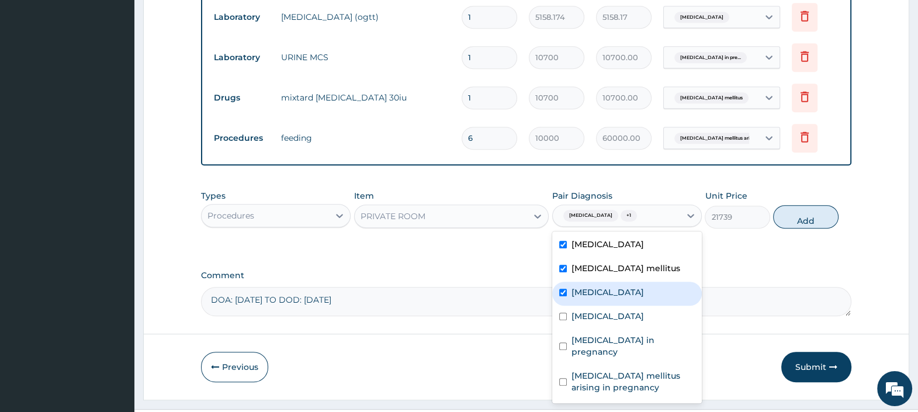
checkbox input "true"
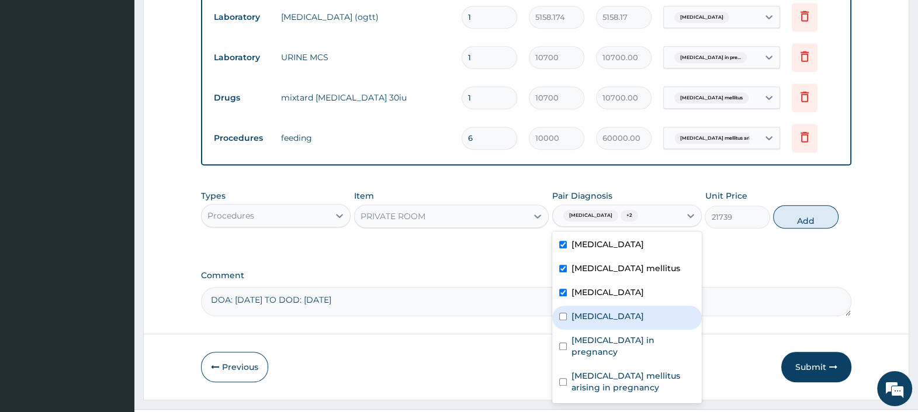
click at [593, 310] on label "Gestational diabetes mellitus" at bounding box center [607, 316] width 72 height 12
checkbox input "true"
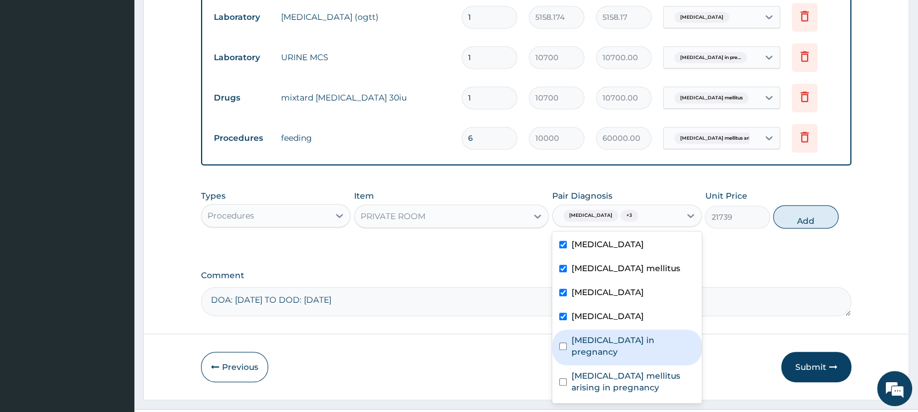
click at [592, 334] on label "Urinary tract infection in pregnancy" at bounding box center [632, 345] width 123 height 23
checkbox input "true"
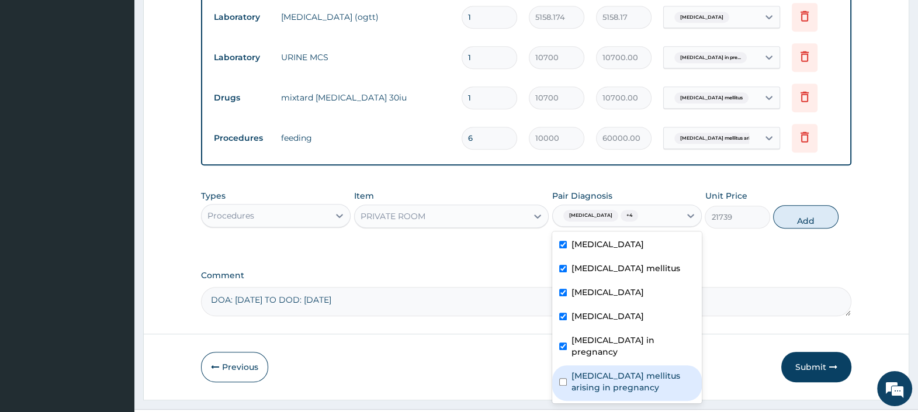
click at [593, 370] on label "Diabetes mellitus arising in pregnancy" at bounding box center [632, 381] width 123 height 23
checkbox input "true"
click at [803, 205] on button "Add" at bounding box center [805, 216] width 65 height 23
type input "0"
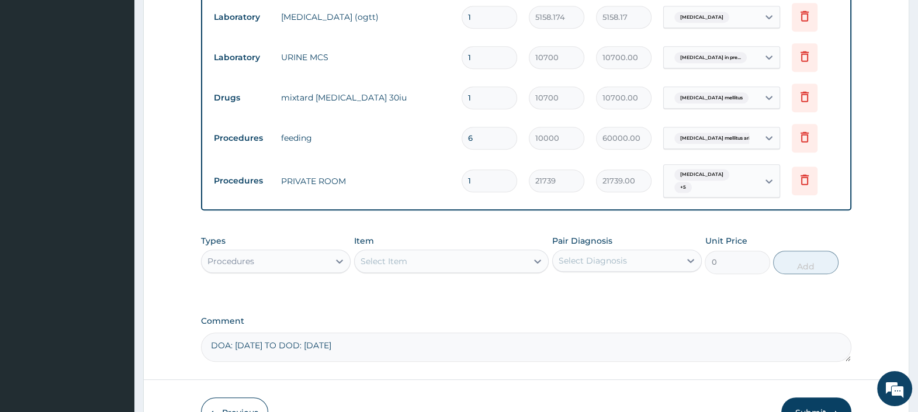
type input "0.00"
type input "6"
type input "130434.00"
type input "6"
click at [548, 169] on input "21739" at bounding box center [556, 180] width 55 height 23
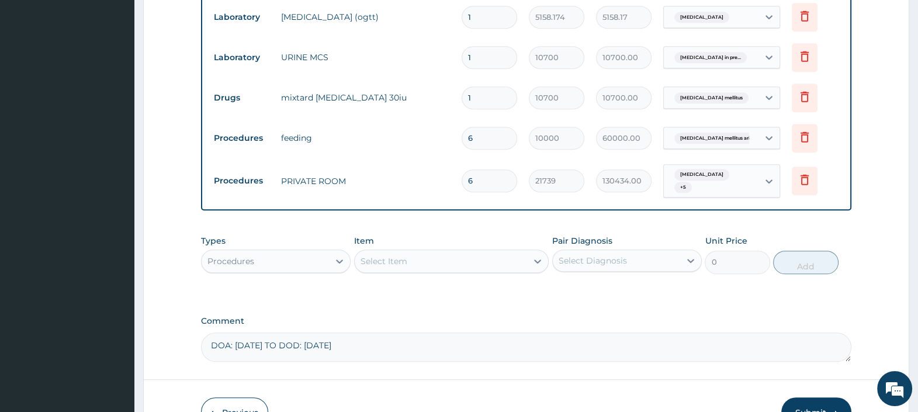
click at [548, 169] on input "21739" at bounding box center [556, 180] width 55 height 23
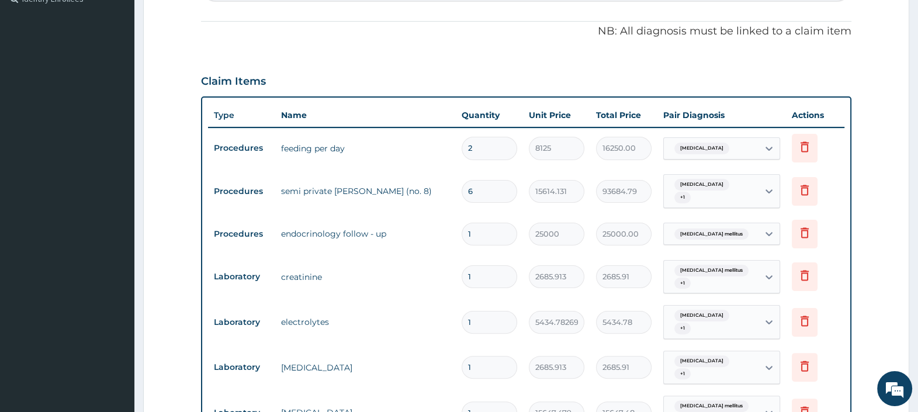
scroll to position [433, 0]
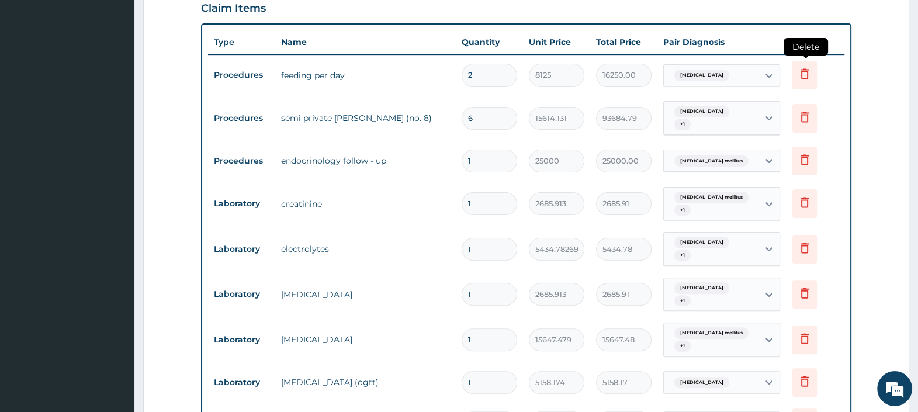
click at [807, 74] on icon at bounding box center [804, 74] width 8 height 11
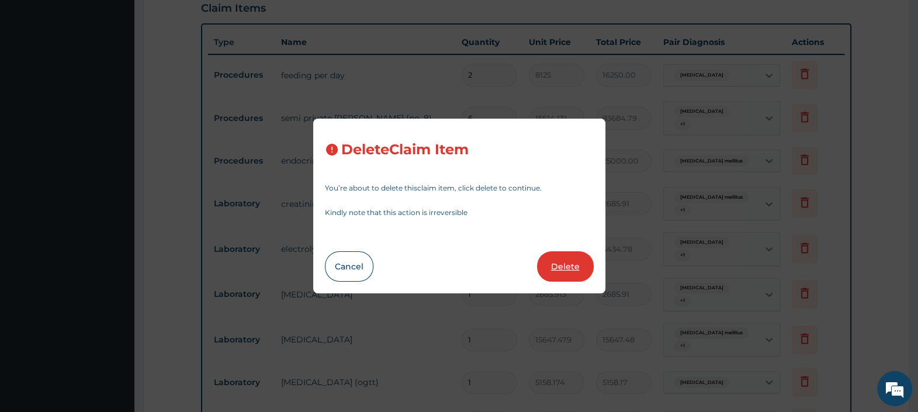
click at [575, 259] on button "Delete" at bounding box center [565, 266] width 57 height 30
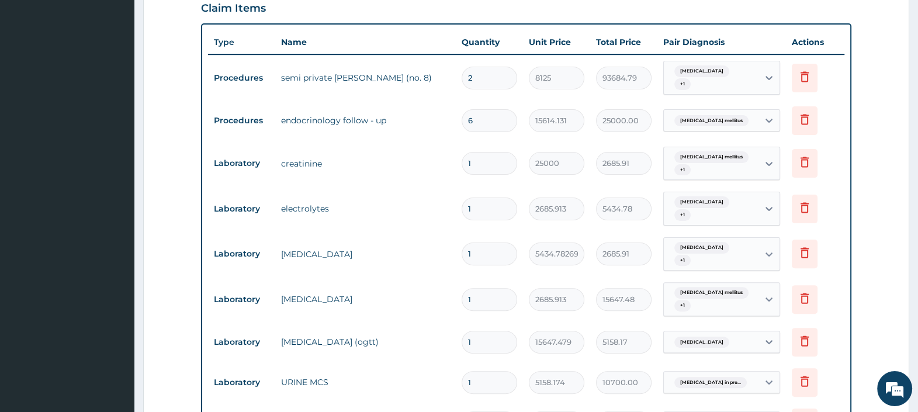
type input "6"
type input "15614.131"
type input "93684.79"
type input "1"
type input "25000"
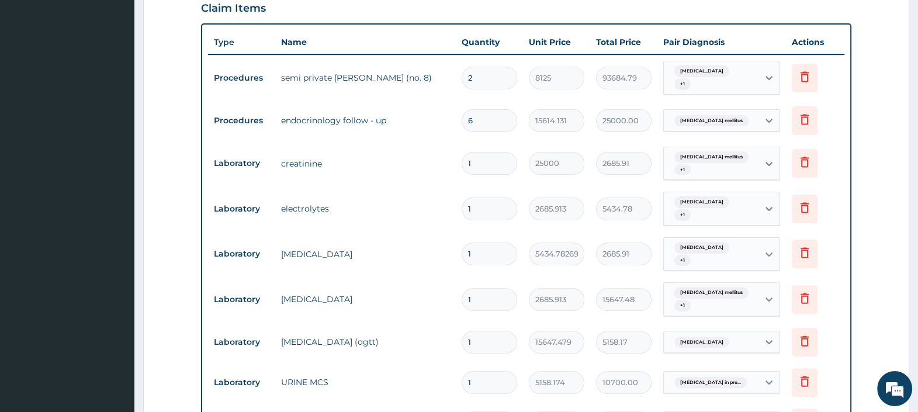
type input "25000.00"
type input "2685.913"
type input "2685.91"
type input "5434.782699999999"
type input "5434.78"
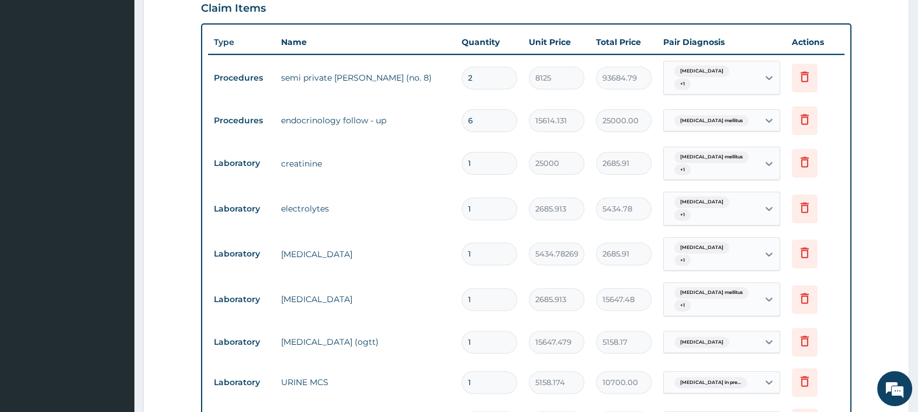
type input "2685.913"
type input "2685.91"
type input "15647.479"
type input "15647.48"
type input "5158.174"
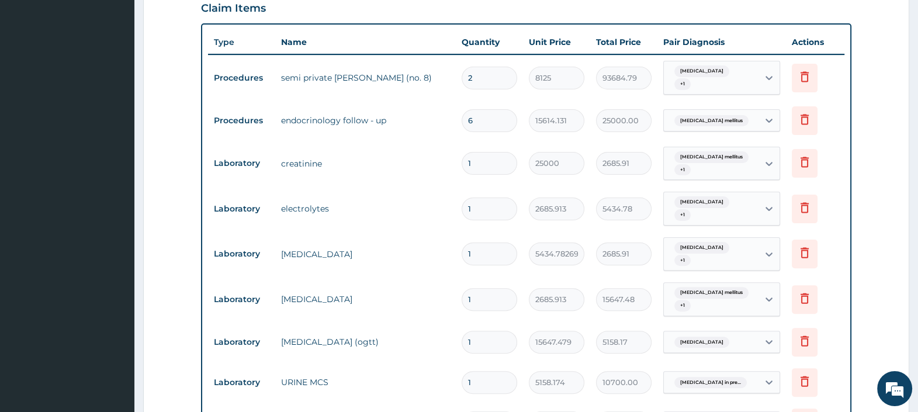
type input "5158.17"
type input "10700"
type input "10700.00"
type input "6"
type input "10000"
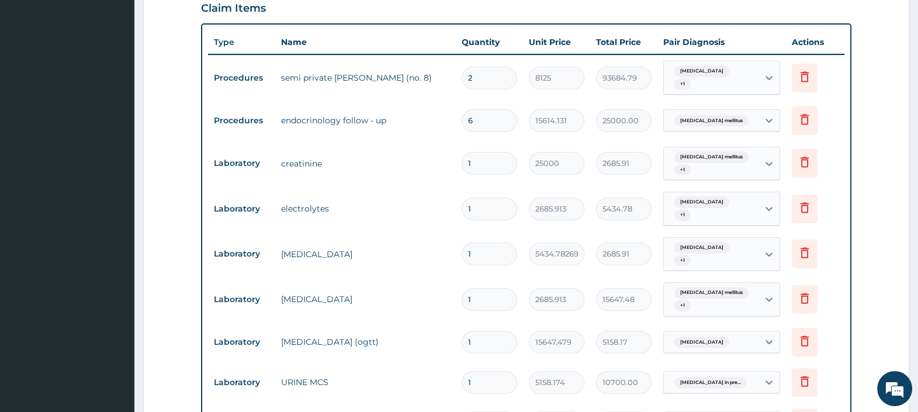
type input "60000.00"
type input "21739"
type input "130434.00"
click at [802, 71] on icon at bounding box center [804, 76] width 14 height 14
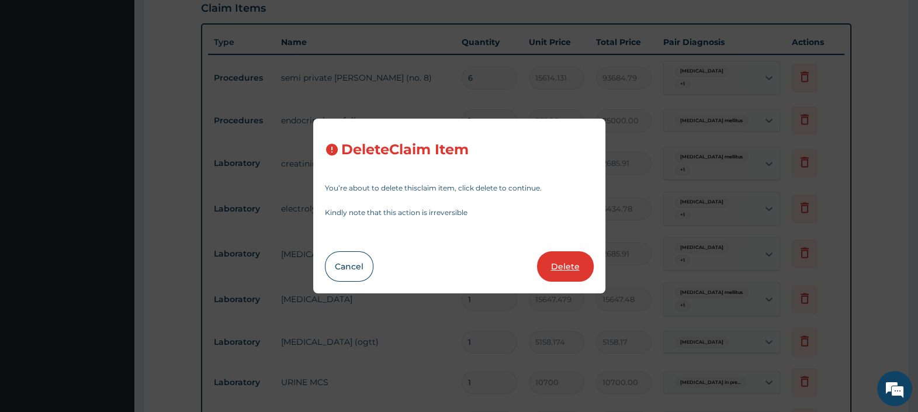
click at [569, 263] on button "Delete" at bounding box center [565, 266] width 57 height 30
type input "1"
type input "25000"
type input "25000.00"
type input "2685.913"
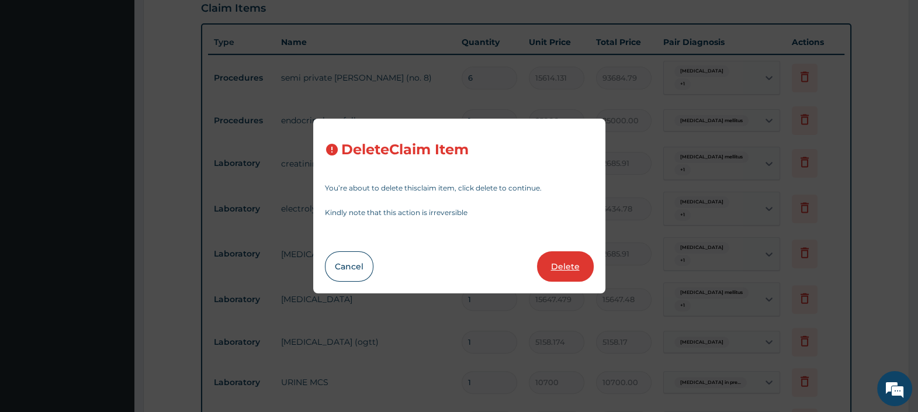
type input "2685.91"
type input "5434.782699999999"
type input "5434.78"
type input "2685.913"
type input "2685.91"
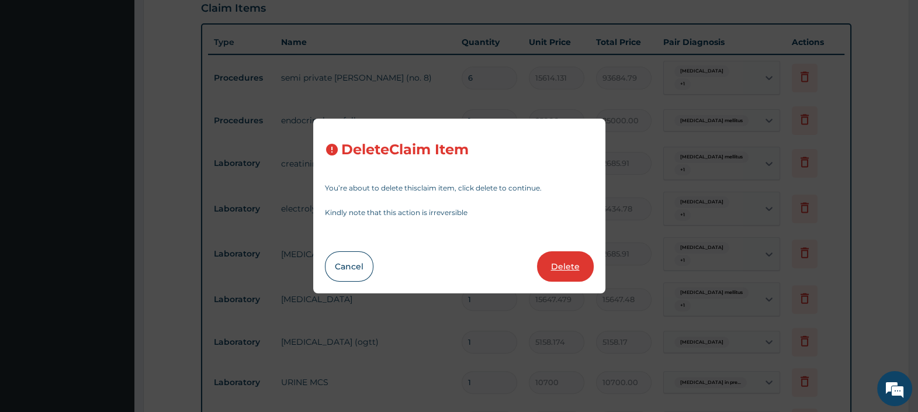
type input "15647.479"
type input "15647.48"
type input "5158.174"
type input "5158.17"
type input "10700"
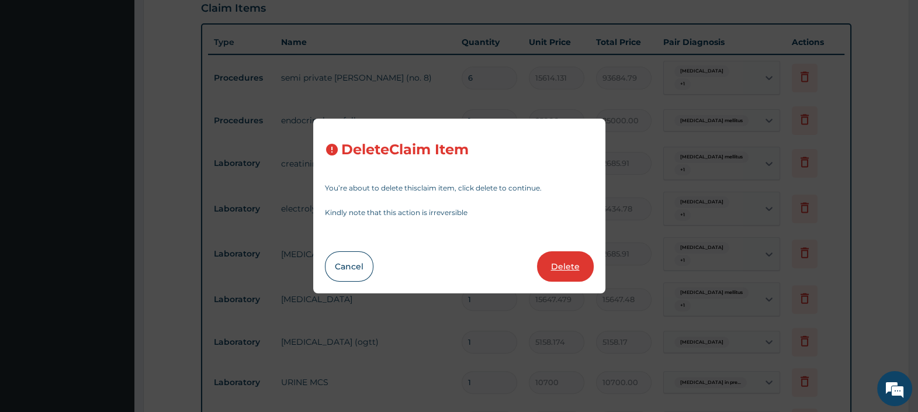
type input "10700.00"
type input "6"
type input "10000"
type input "60000.00"
type input "21739"
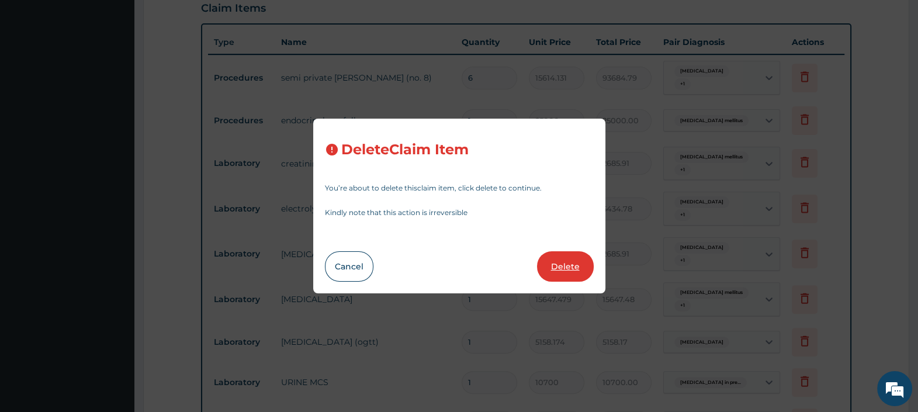
type input "130434.00"
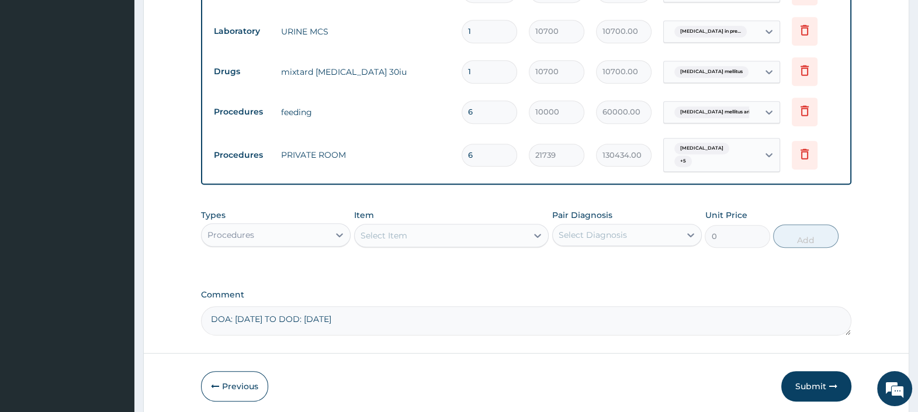
scroll to position [757, 0]
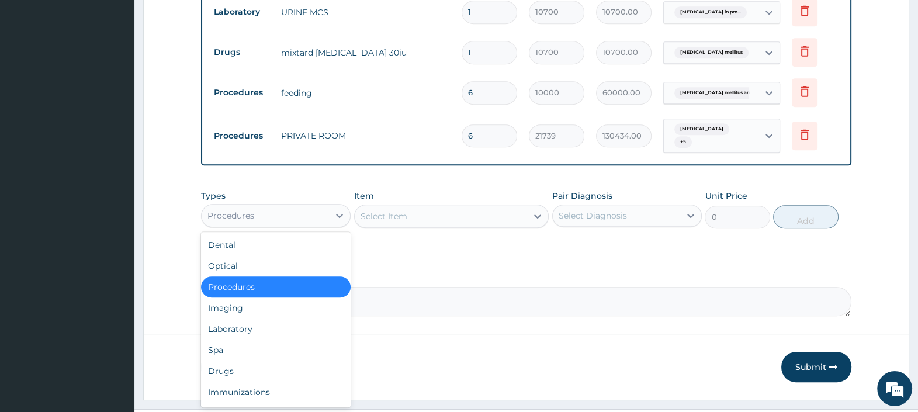
click at [303, 206] on div "Procedures" at bounding box center [264, 215] width 127 height 19
click at [259, 318] on div "Laboratory" at bounding box center [276, 328] width 150 height 21
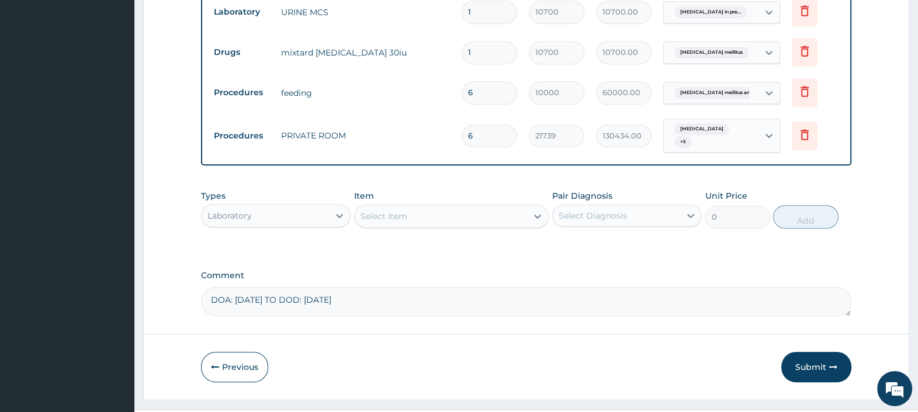
click at [456, 207] on div "Select Item" at bounding box center [441, 216] width 173 height 19
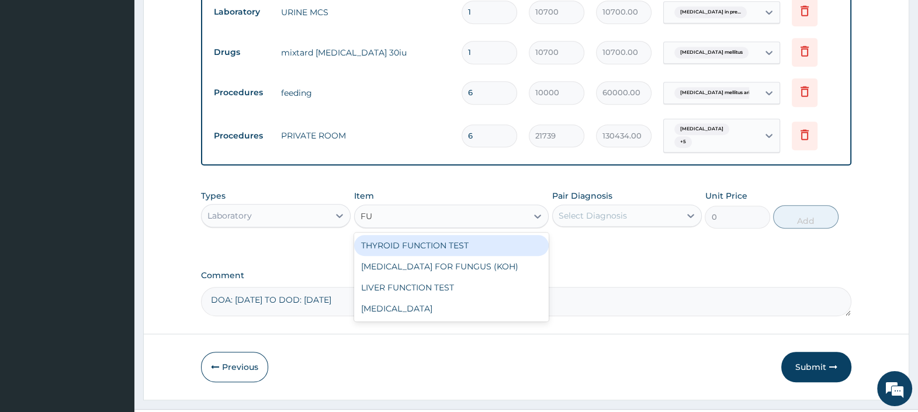
type input "FUL"
click at [444, 235] on div "FULL BLOOD COUNT" at bounding box center [451, 245] width 195 height 21
type input "4782.609"
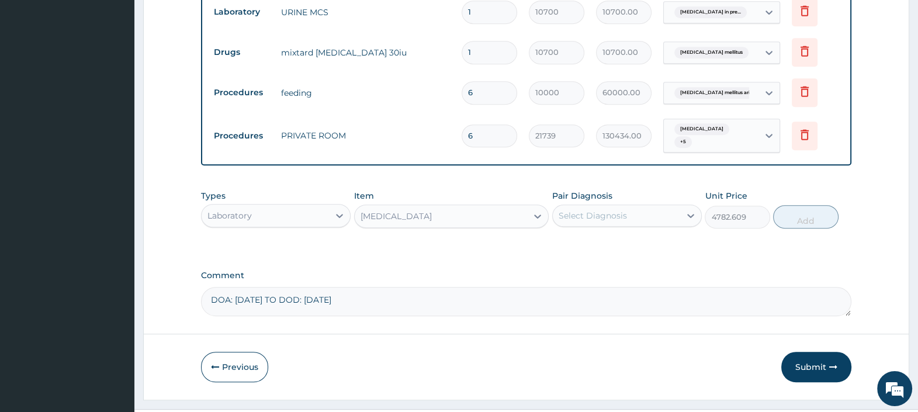
click at [622, 190] on div "Pair Diagnosis Select Diagnosis" at bounding box center [627, 209] width 150 height 39
click at [617, 210] on div "Select Diagnosis" at bounding box center [592, 216] width 68 height 12
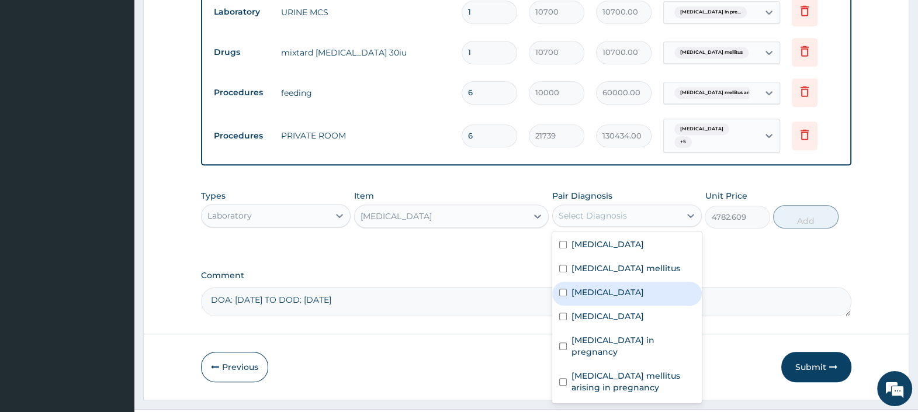
click at [602, 282] on div "Sepsis" at bounding box center [627, 294] width 150 height 24
checkbox input "true"
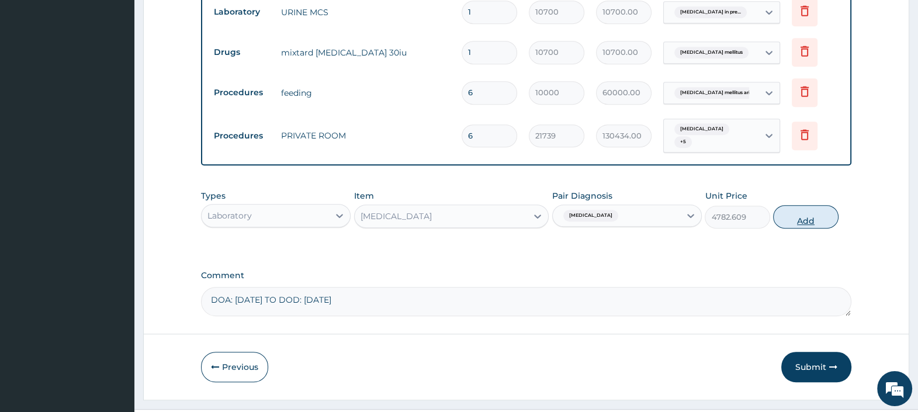
click at [789, 205] on button "Add" at bounding box center [805, 216] width 65 height 23
type input "0"
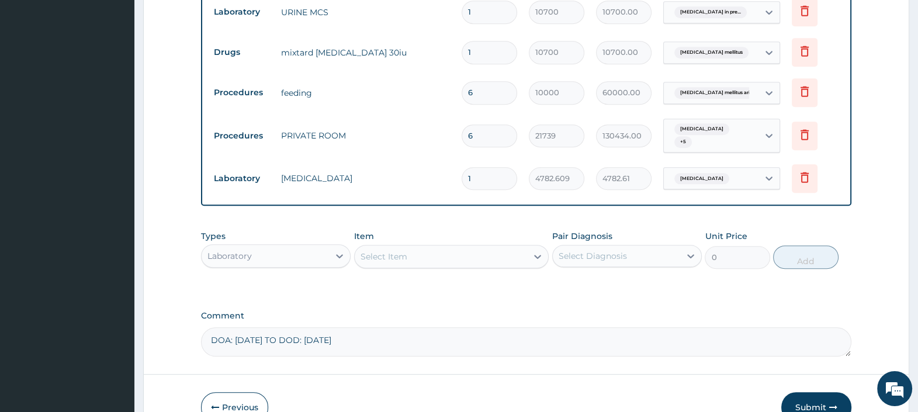
click at [444, 230] on div "Item Select Item" at bounding box center [451, 249] width 195 height 39
click at [443, 247] on div "Select Item" at bounding box center [441, 256] width 173 height 19
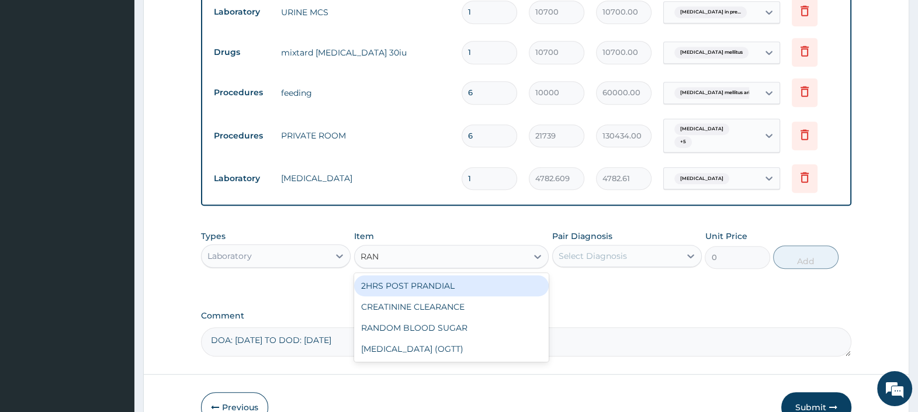
type input "RAND"
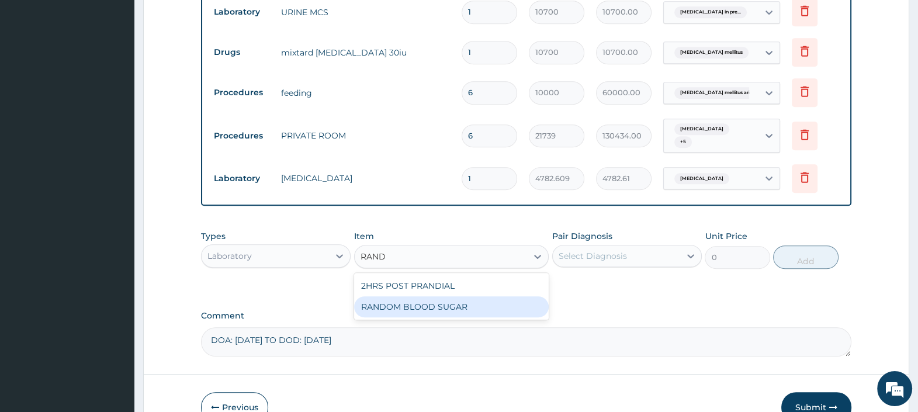
click at [435, 296] on div "RANDOM BLOOD SUGAR" at bounding box center [451, 306] width 195 height 21
type input "1738.8348"
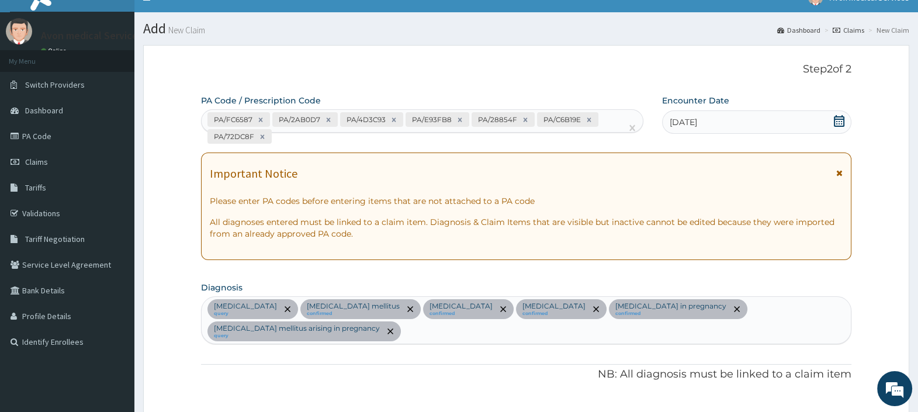
scroll to position [0, 0]
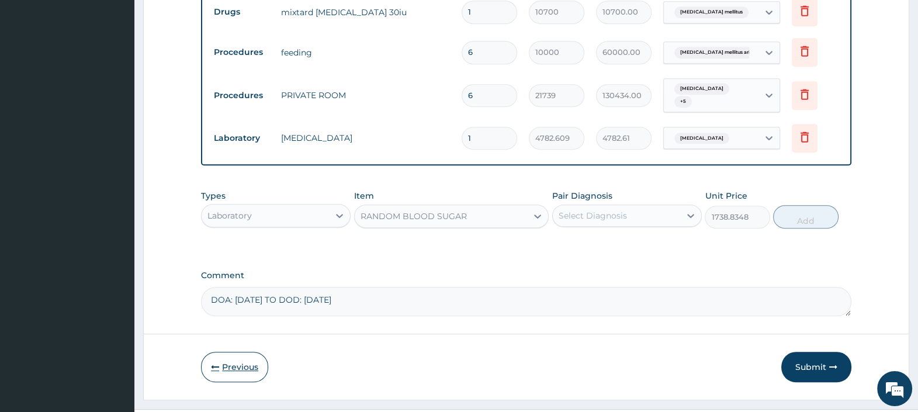
click at [233, 352] on button "Previous" at bounding box center [234, 367] width 67 height 30
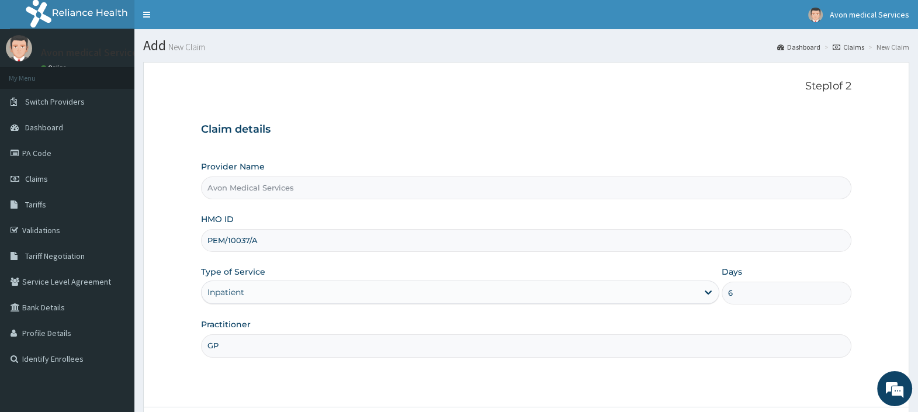
drag, startPoint x: 286, startPoint y: 241, endPoint x: 187, endPoint y: 239, distance: 98.7
click at [188, 238] on form "Step 1 of 2 Claim details Provider Name Avon Medical Services HMO ID PEM/10037/…" at bounding box center [526, 267] width 766 height 411
paste input "JGI/10001"
type input "JGI/10001/A"
click at [248, 298] on div "Inpatient" at bounding box center [449, 292] width 496 height 19
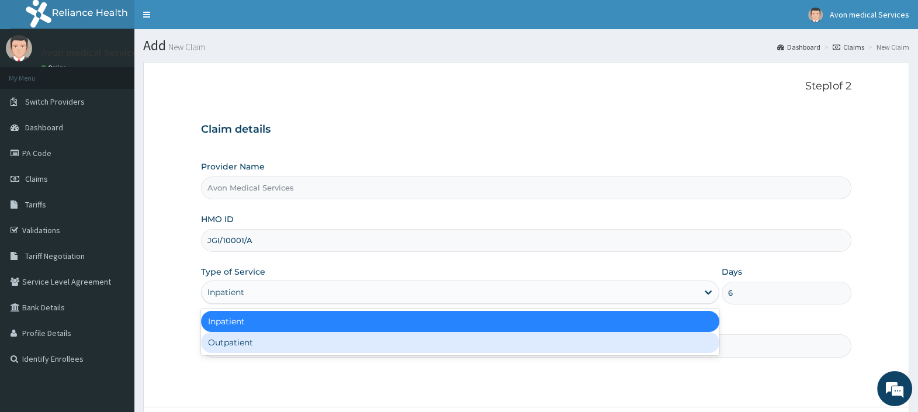
click at [235, 339] on div "Outpatient" at bounding box center [460, 342] width 518 height 21
type input "1"
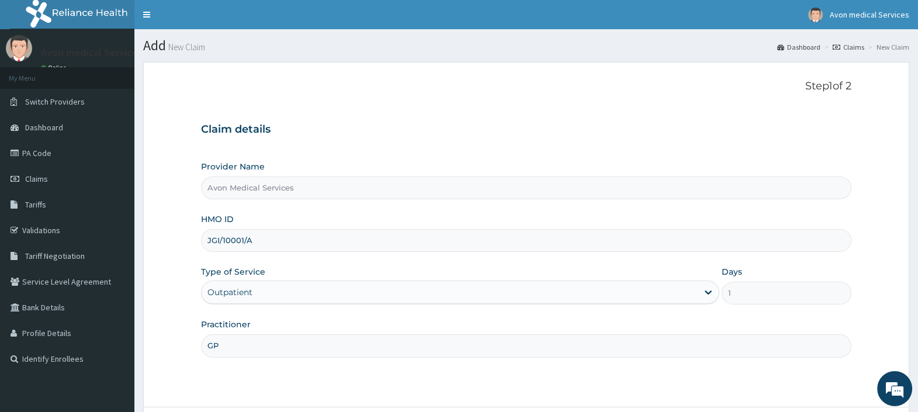
drag, startPoint x: 229, startPoint y: 343, endPoint x: 172, endPoint y: 343, distance: 57.2
click at [172, 343] on form "Step 1 of 2 Claim details Provider Name Avon Medical Services HMO ID JGI/10001/…" at bounding box center [526, 267] width 766 height 411
type input "DRUG"
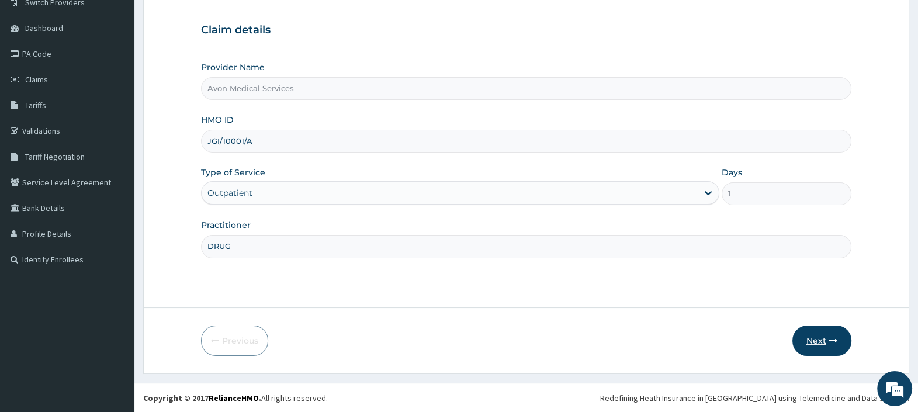
click at [801, 332] on button "Next" at bounding box center [821, 340] width 59 height 30
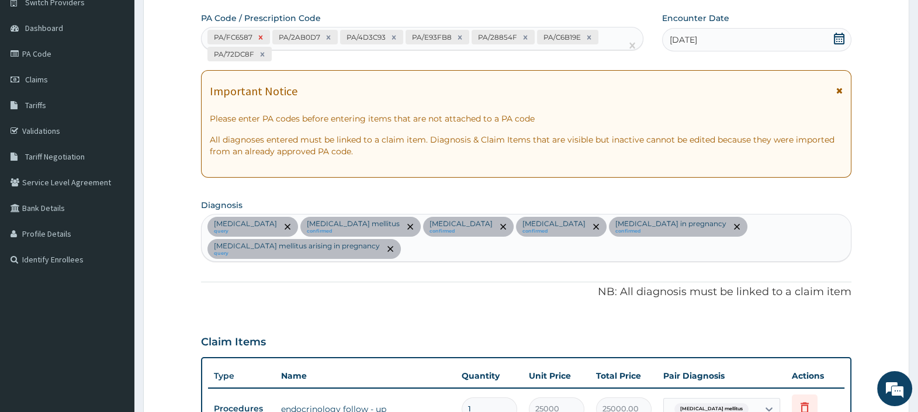
click at [260, 36] on icon at bounding box center [260, 37] width 8 height 8
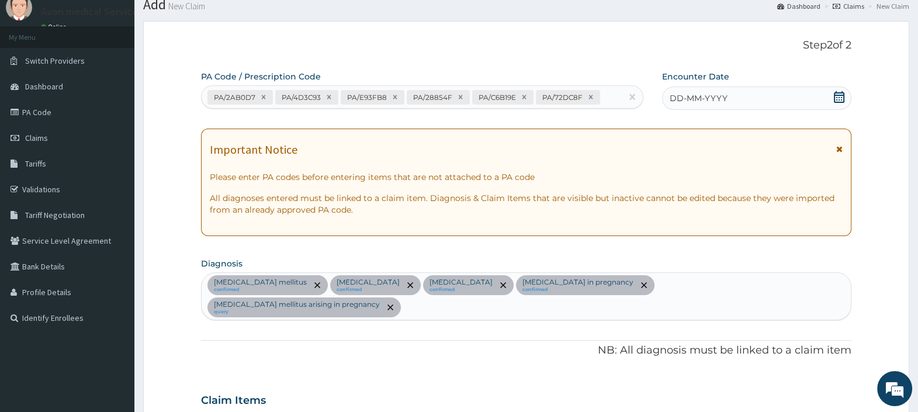
scroll to position [0, 0]
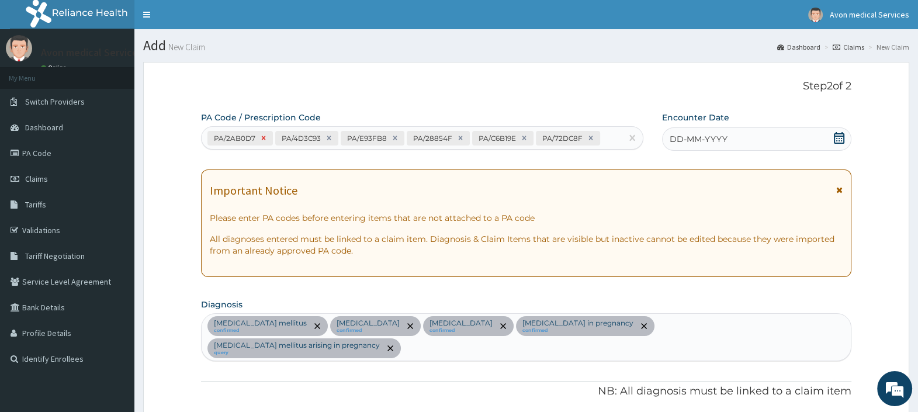
click at [262, 137] on icon at bounding box center [264, 138] width 4 height 4
type input "2685.913"
type input "2685.91"
type input "5434.782699999999"
type input "5434.78"
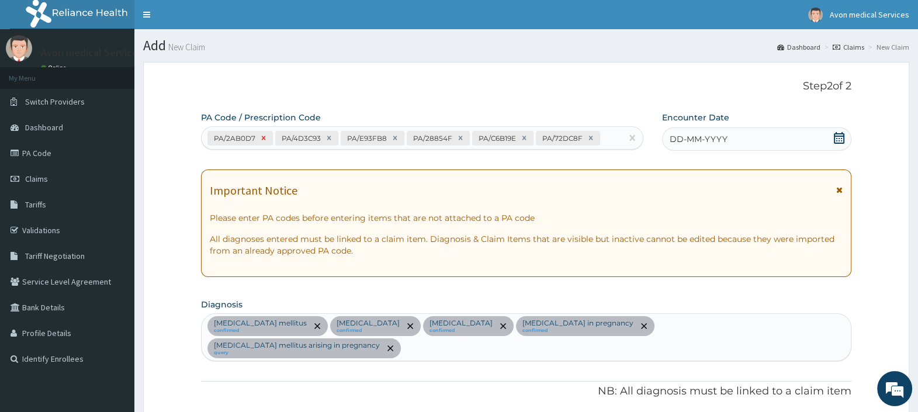
type input "2685.913"
type input "2685.91"
type input "15647.479"
type input "15647.48"
type input "5158.174"
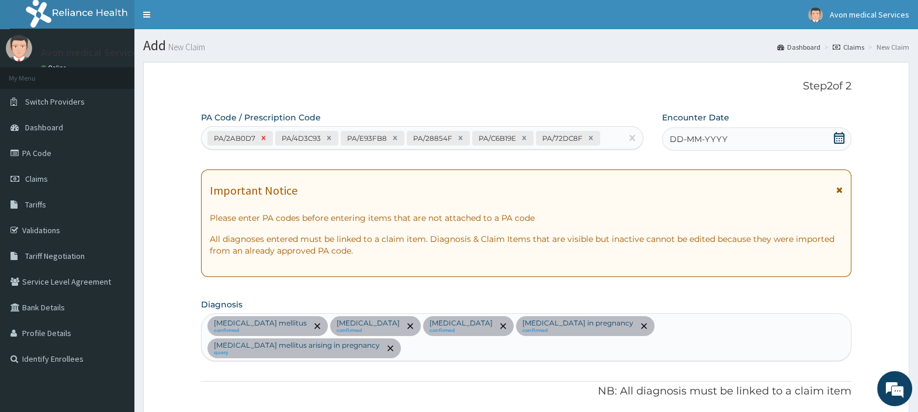
type input "5158.17"
type input "10700"
type input "10700.00"
type input "6"
type input "10000"
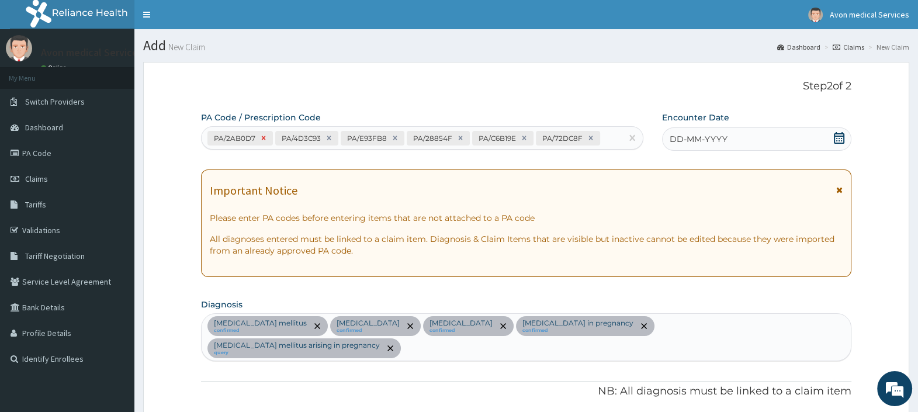
type input "60000.00"
type input "21739"
type input "130434.00"
type input "1"
type input "4782.609"
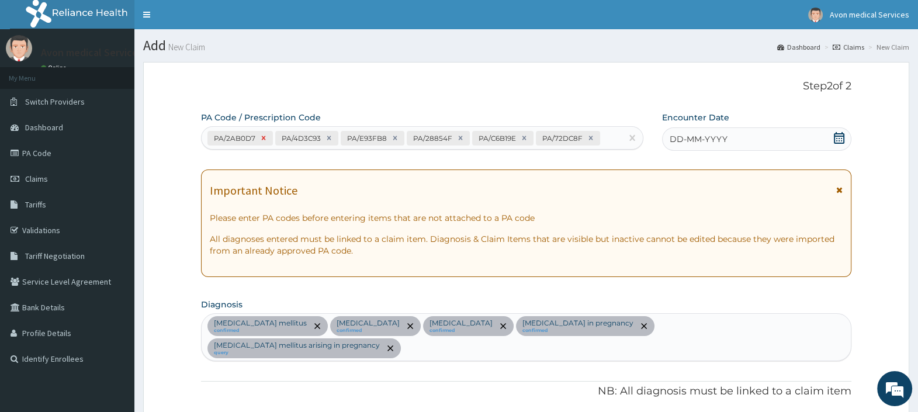
type input "4782.61"
click at [263, 138] on icon at bounding box center [261, 138] width 8 height 8
type input "5158.174"
type input "5158.17"
type input "10700"
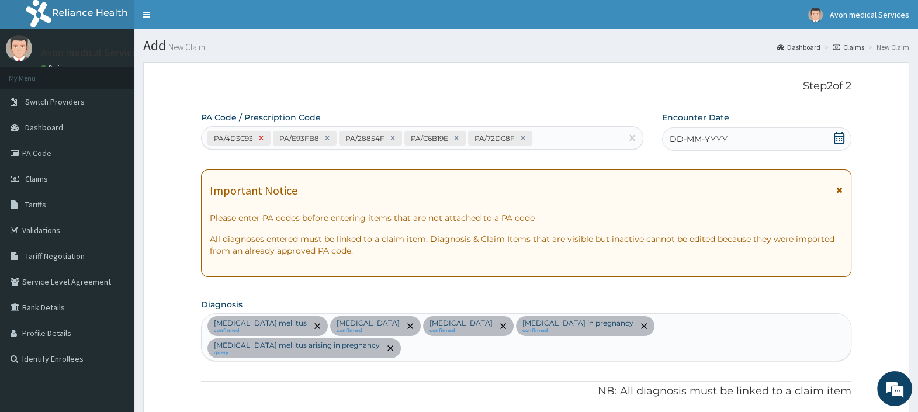
type input "10700.00"
type input "10700"
type input "10700.00"
type input "6"
type input "10000"
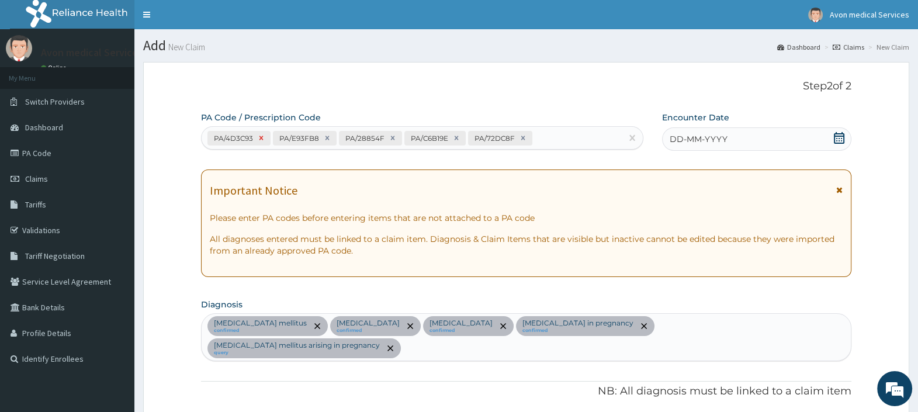
type input "60000.00"
type input "6"
type input "21739"
type input "130434.00"
type input "4782.609"
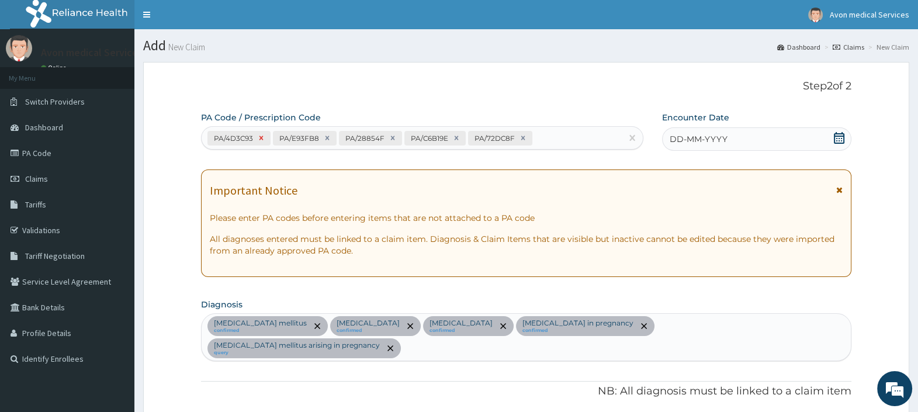
type input "4782.61"
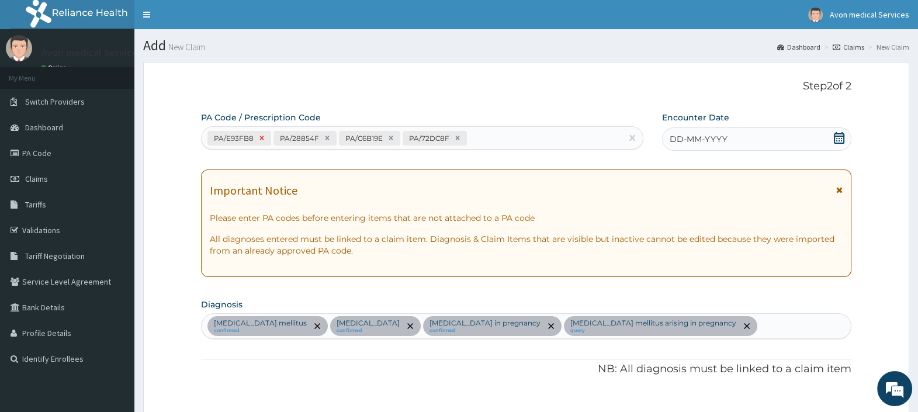
click at [259, 137] on icon at bounding box center [262, 138] width 8 height 8
type input "10700"
type input "10700.00"
type input "6"
type input "10000"
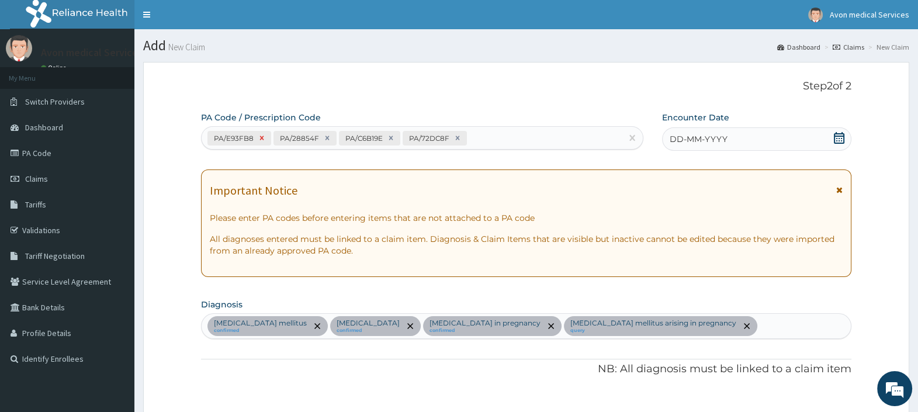
type input "60000.00"
type input "21739"
type input "130434.00"
type input "1"
type input "4782.609"
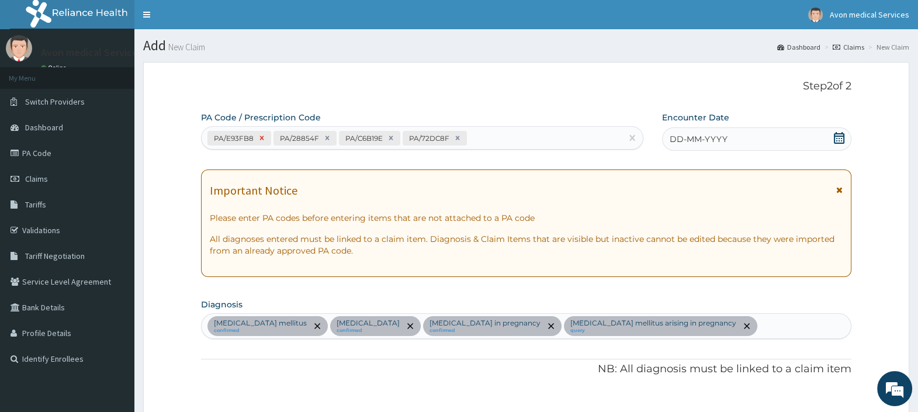
type input "4782.61"
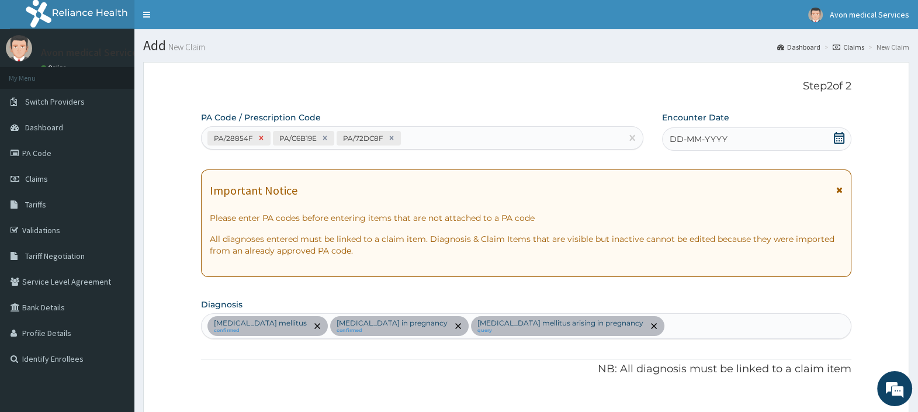
click at [260, 139] on icon at bounding box center [261, 138] width 4 height 4
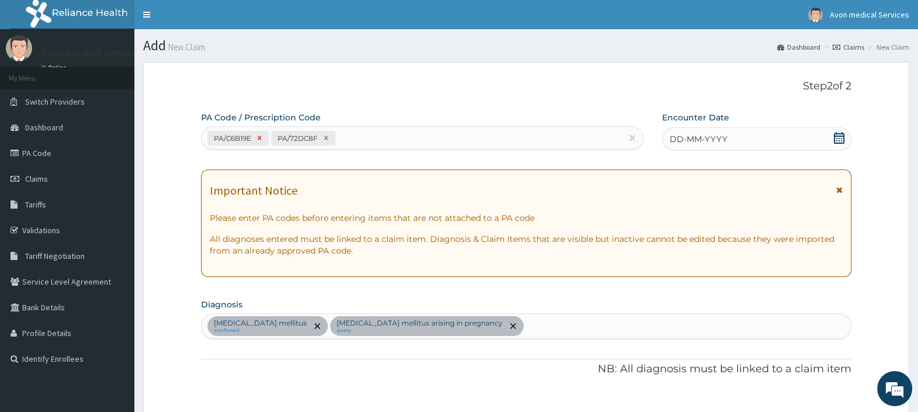
click at [259, 137] on icon at bounding box center [260, 138] width 4 height 4
type input "6"
type input "10000"
type input "60000.00"
type input "21739"
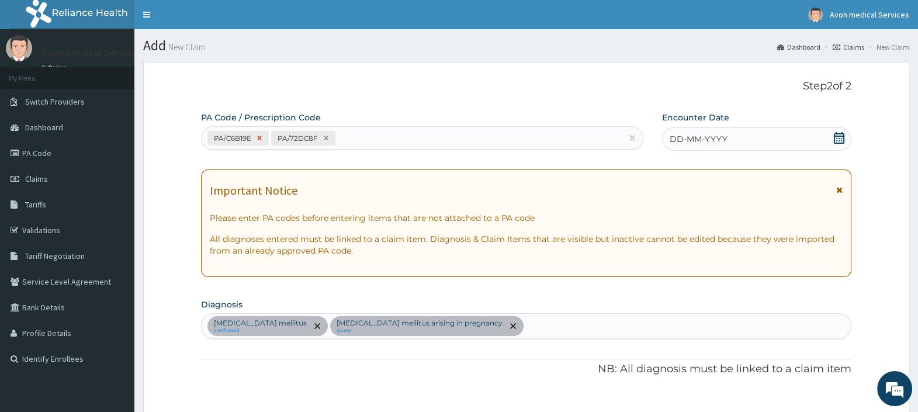
type input "130434.00"
type input "1"
type input "4782.609"
type input "4782.61"
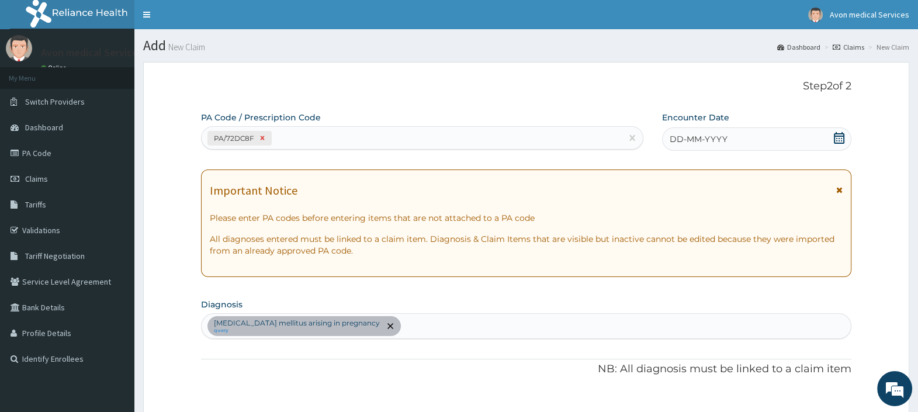
click at [260, 138] on icon at bounding box center [262, 138] width 8 height 8
type input "21739"
type input "130434.00"
type input "1"
type input "4782.609"
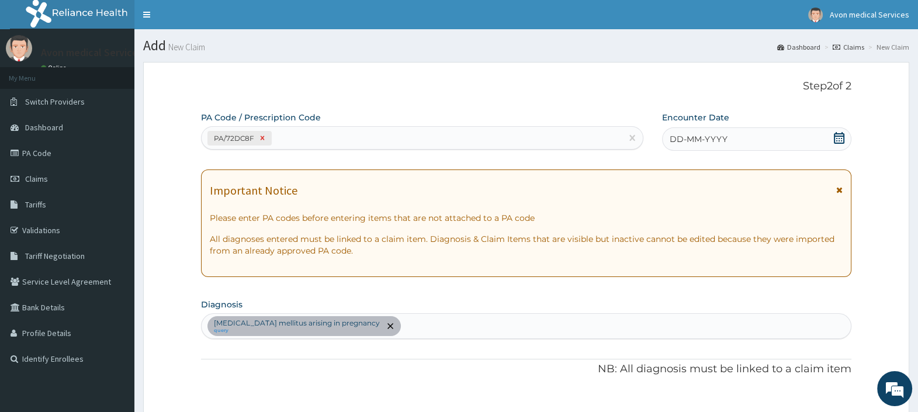
type input "4782.61"
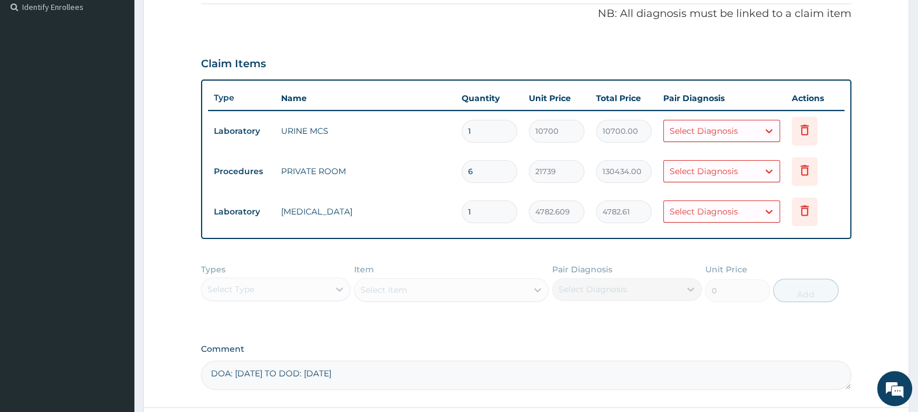
scroll to position [356, 0]
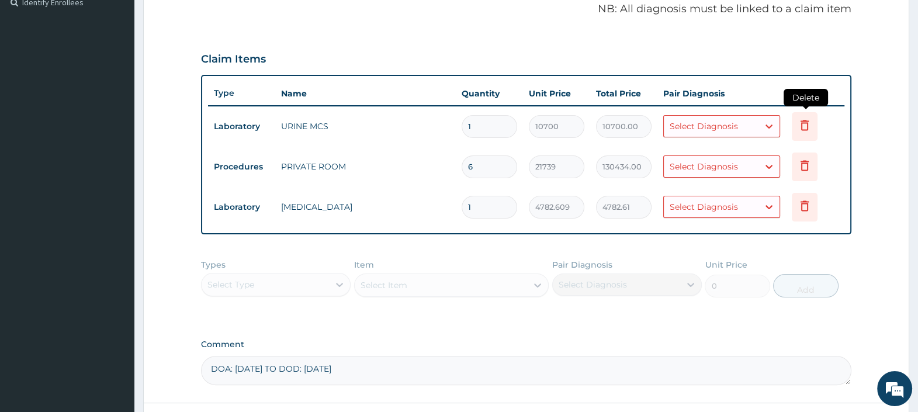
click at [800, 129] on icon at bounding box center [804, 125] width 14 height 14
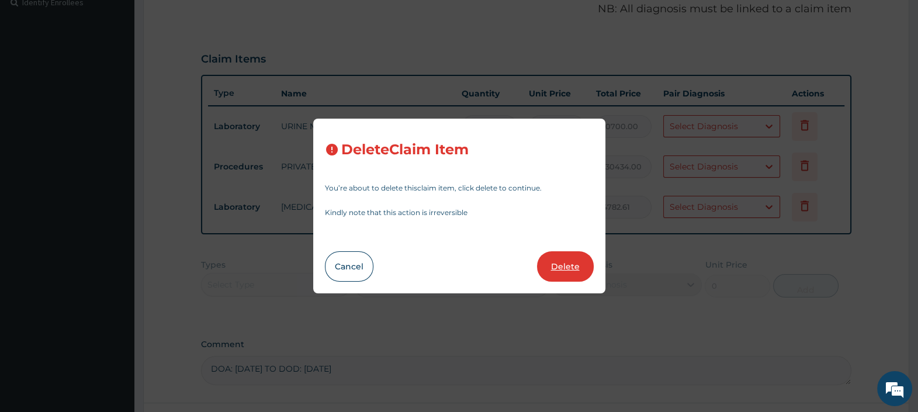
click at [569, 262] on button "Delete" at bounding box center [565, 266] width 57 height 30
type input "6"
type input "21739"
type input "130434.00"
type input "1"
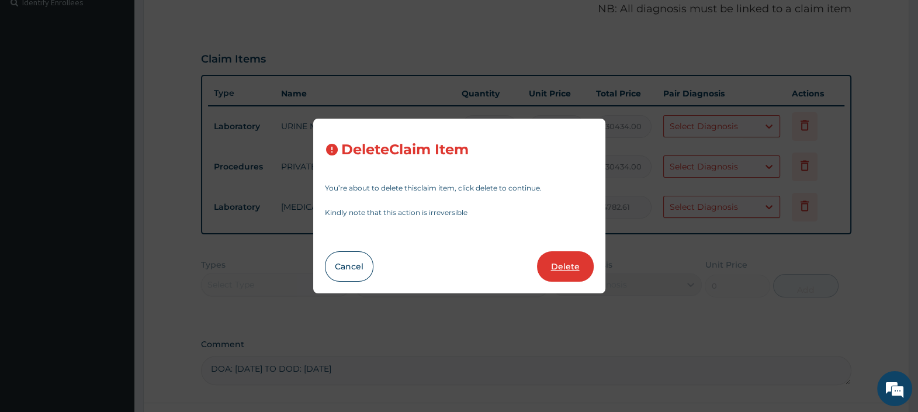
type input "4782.609"
type input "4782.61"
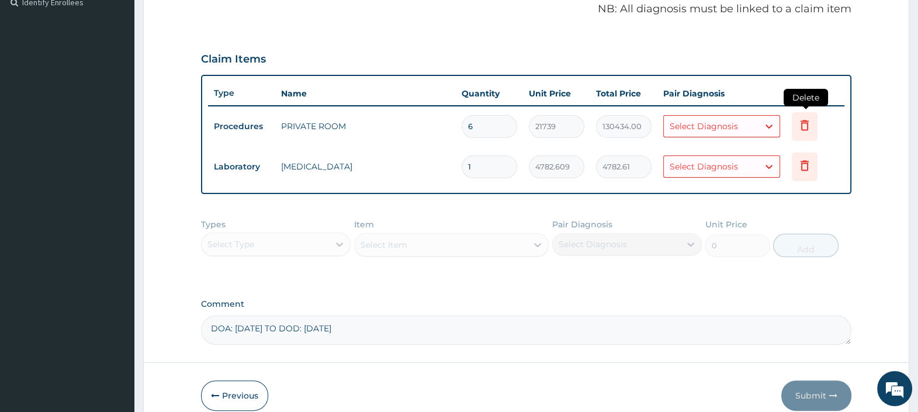
click at [806, 126] on icon at bounding box center [804, 125] width 14 height 14
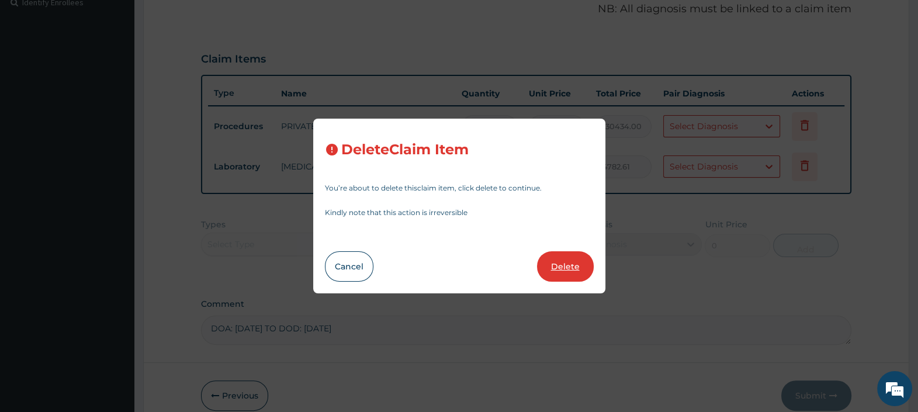
click at [570, 263] on button "Delete" at bounding box center [565, 266] width 57 height 30
type input "1"
type input "4782.609"
type input "4782.61"
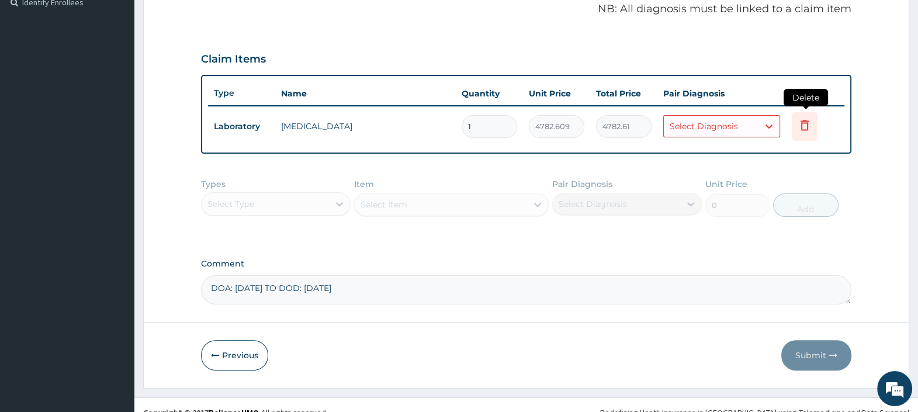
click at [810, 124] on icon at bounding box center [804, 125] width 14 height 14
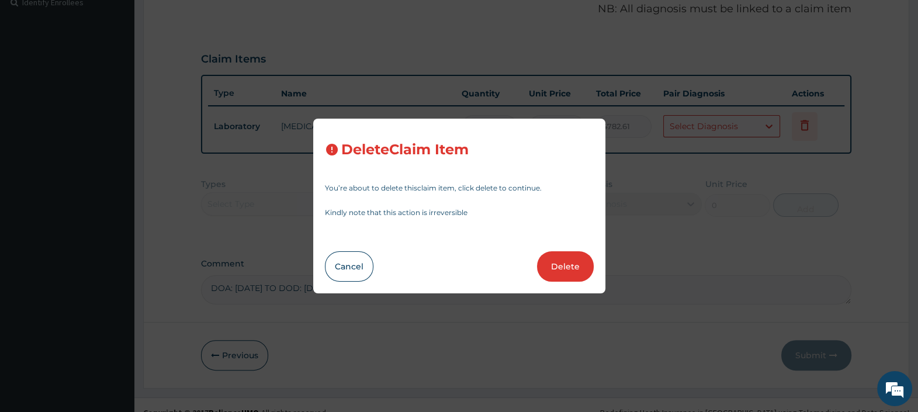
click at [559, 263] on button "Delete" at bounding box center [565, 266] width 57 height 30
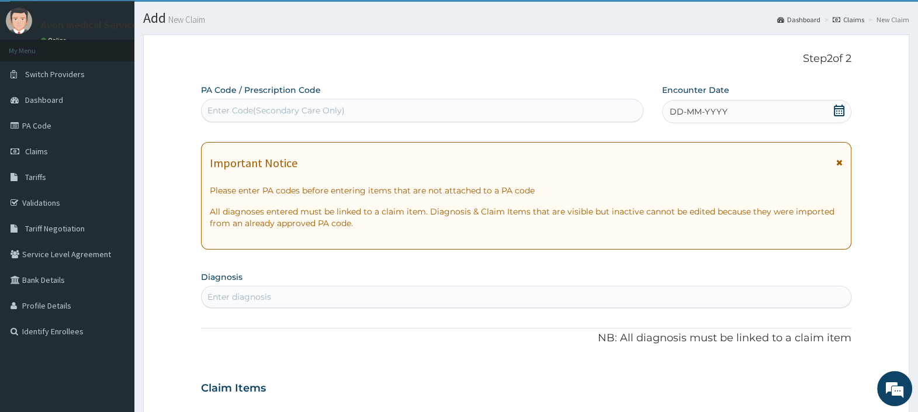
scroll to position [0, 0]
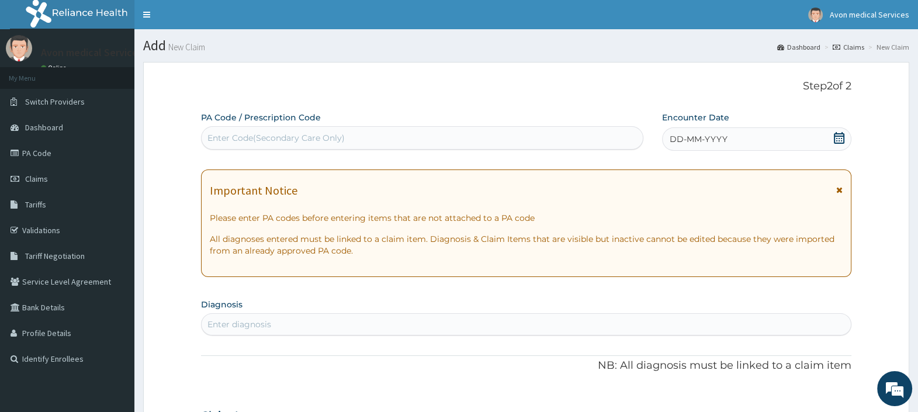
click at [715, 140] on span "DD-MM-YYYY" at bounding box center [698, 139] width 58 height 12
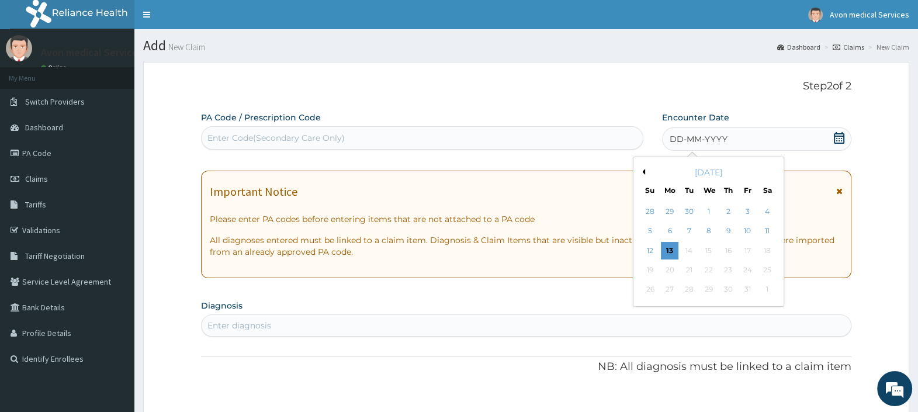
click at [641, 170] on button "Previous Month" at bounding box center [642, 172] width 6 height 6
click at [748, 288] on div "29" at bounding box center [747, 290] width 18 height 18
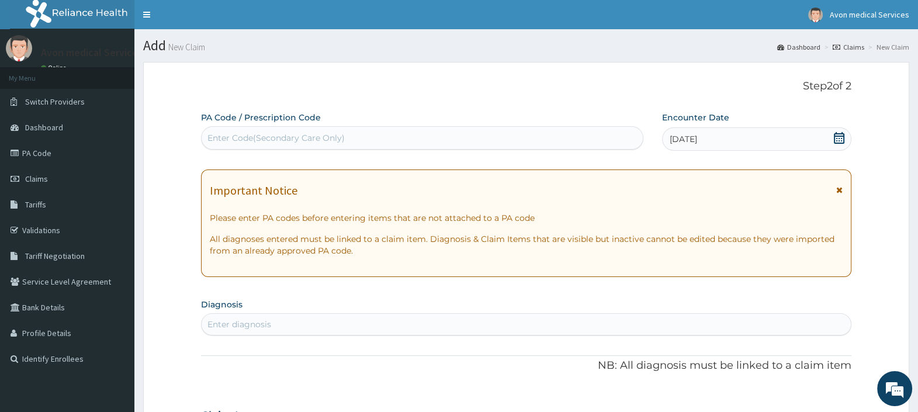
click at [440, 328] on div "Enter diagnosis" at bounding box center [525, 324] width 649 height 19
type input "ESSENTIAL"
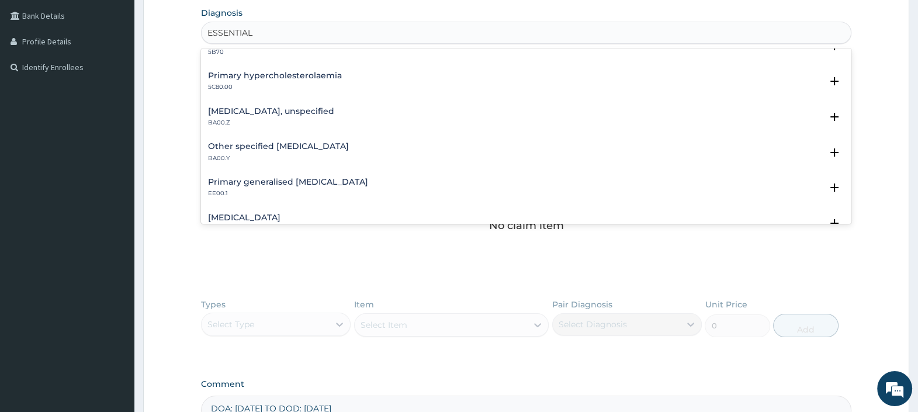
scroll to position [145, 0]
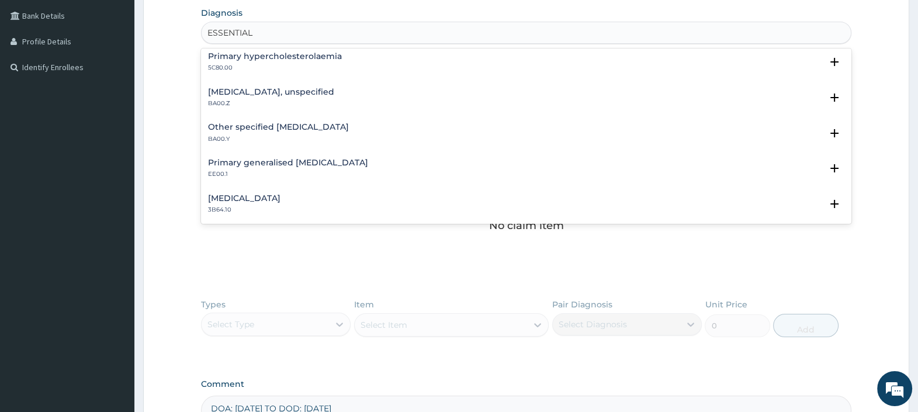
click at [292, 93] on h4 "Essential hypertension, unspecified" at bounding box center [271, 92] width 126 height 9
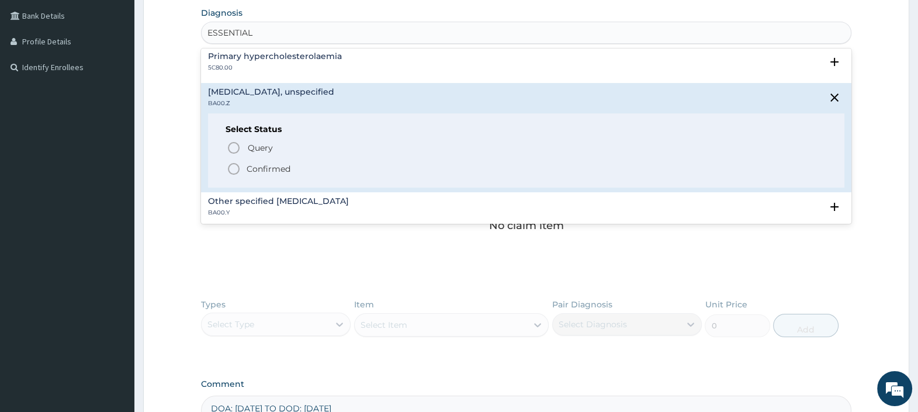
click at [266, 166] on p "Confirmed" at bounding box center [268, 169] width 44 height 12
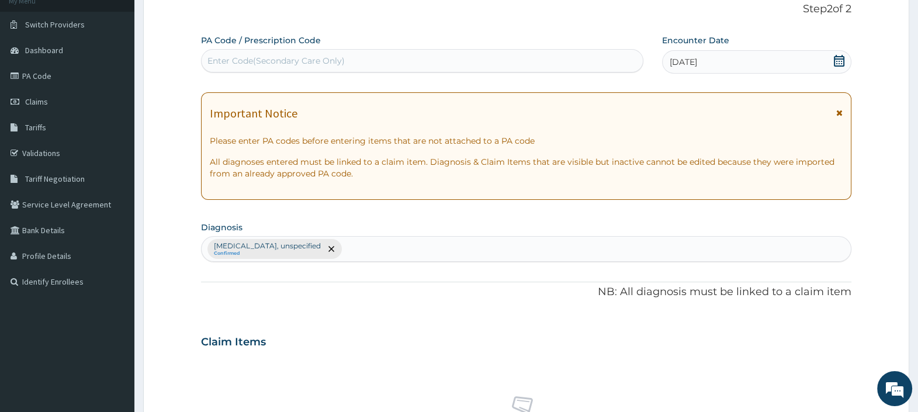
scroll to position [0, 0]
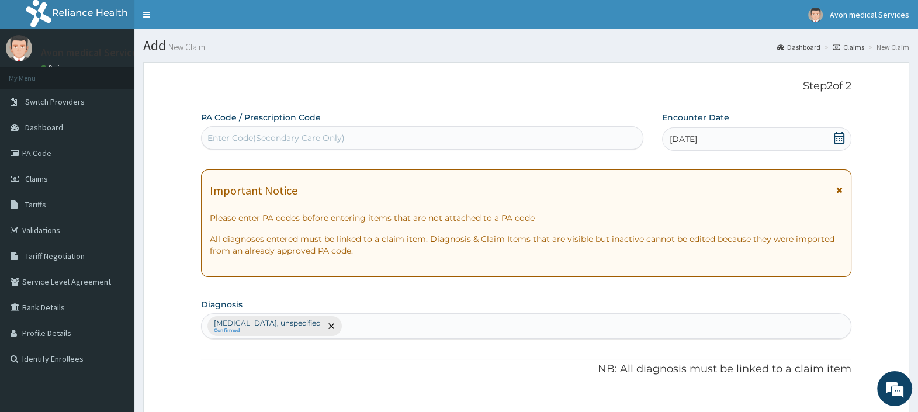
click at [342, 137] on div "Enter Code(Secondary Care Only)" at bounding box center [275, 138] width 137 height 12
paste input "PA/2EB0D8"
type input "PA/2EB0D8"
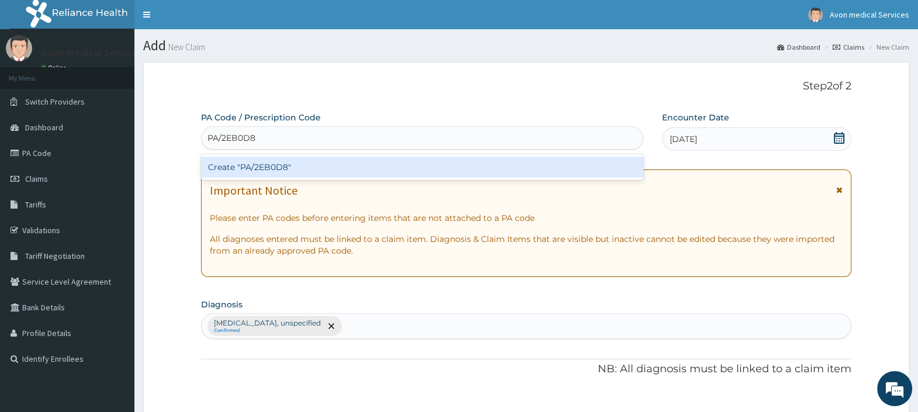
click at [322, 165] on div "Create "PA/2EB0D8"" at bounding box center [422, 167] width 442 height 21
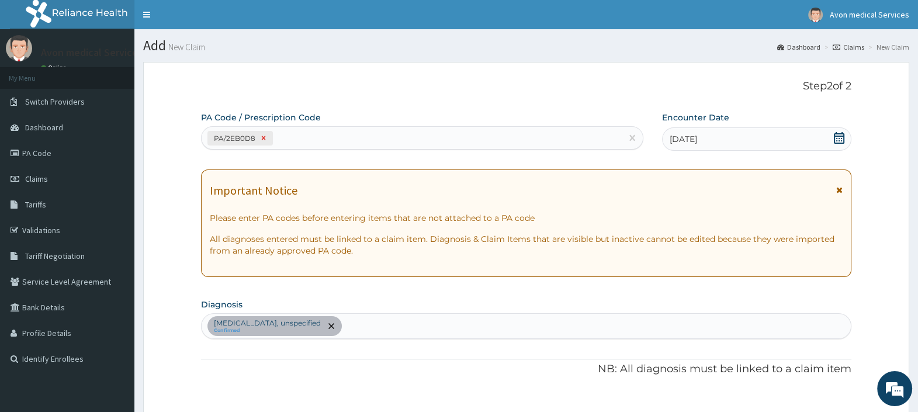
click at [263, 136] on icon at bounding box center [263, 138] width 8 height 8
click at [698, 144] on span "DD-MM-YYYY" at bounding box center [698, 139] width 58 height 12
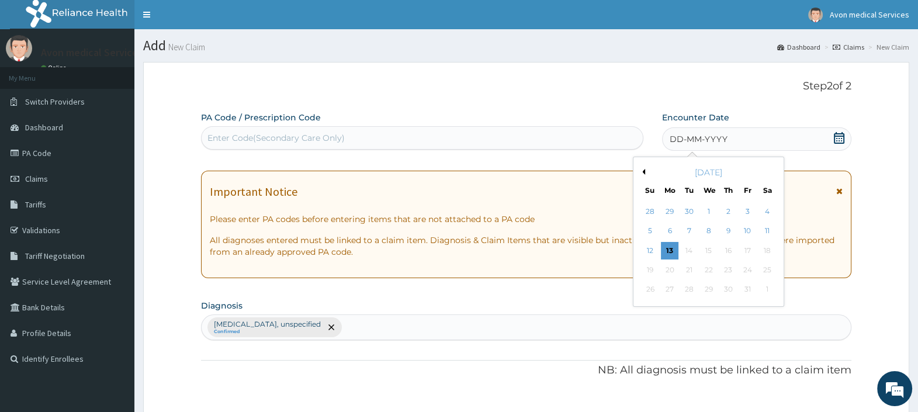
click at [642, 171] on button "Previous Month" at bounding box center [642, 172] width 6 height 6
click at [750, 287] on div "29" at bounding box center [747, 290] width 18 height 18
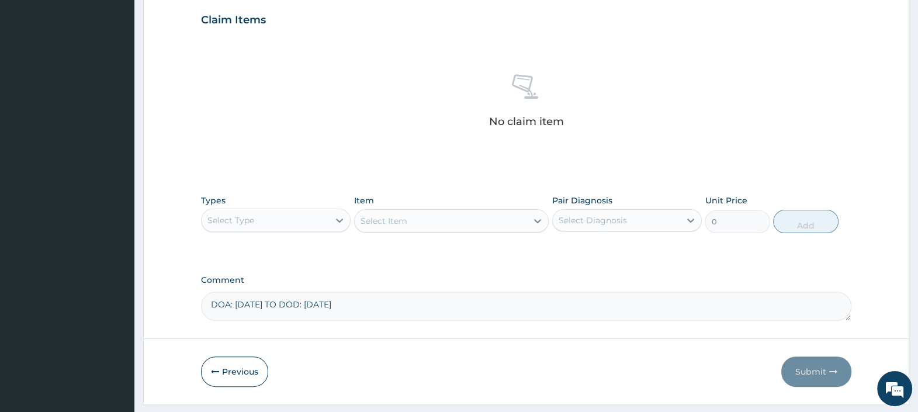
scroll to position [429, 0]
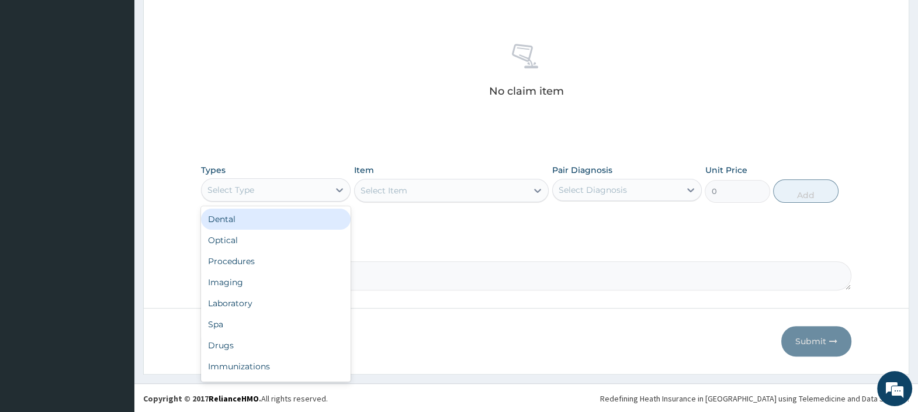
click at [300, 181] on div "Select Type" at bounding box center [264, 189] width 127 height 19
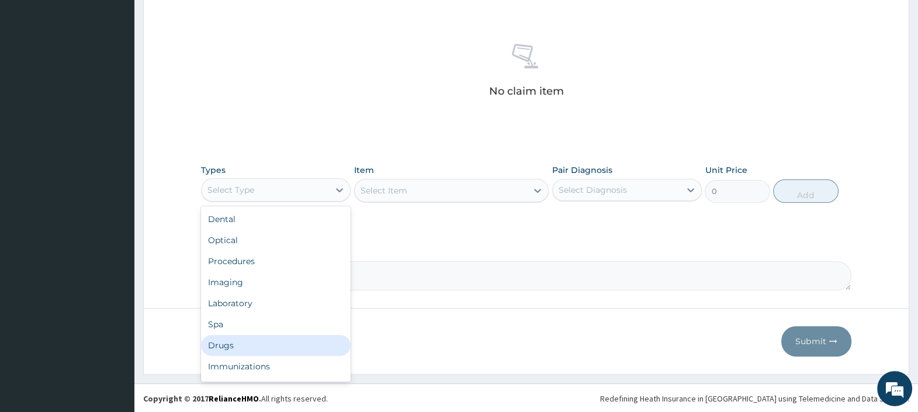
click at [239, 345] on div "Drugs" at bounding box center [276, 345] width 150 height 21
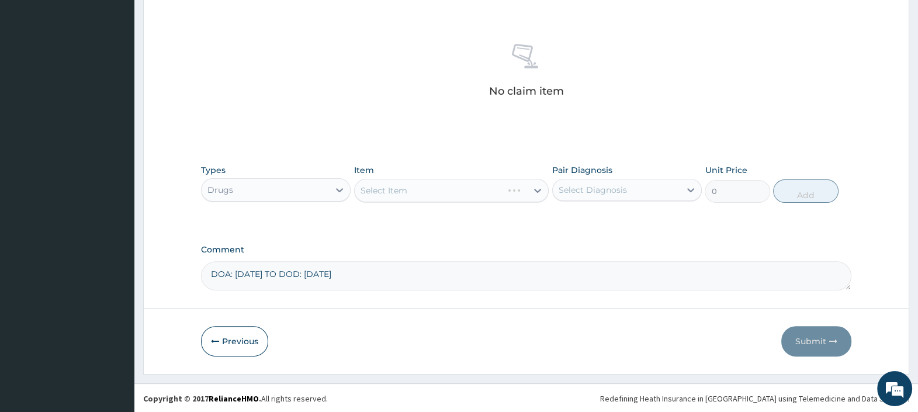
drag, startPoint x: 371, startPoint y: 272, endPoint x: 168, endPoint y: 265, distance: 203.9
click at [168, 266] on form "Step 2 of 2 PA Code / Prescription Code Enter Code(Secondary Care Only) Encount…" at bounding box center [526, 3] width 766 height 741
paste textarea "PA/2EB0D8"
type textarea "PA CODE: PA/2EB0D8"
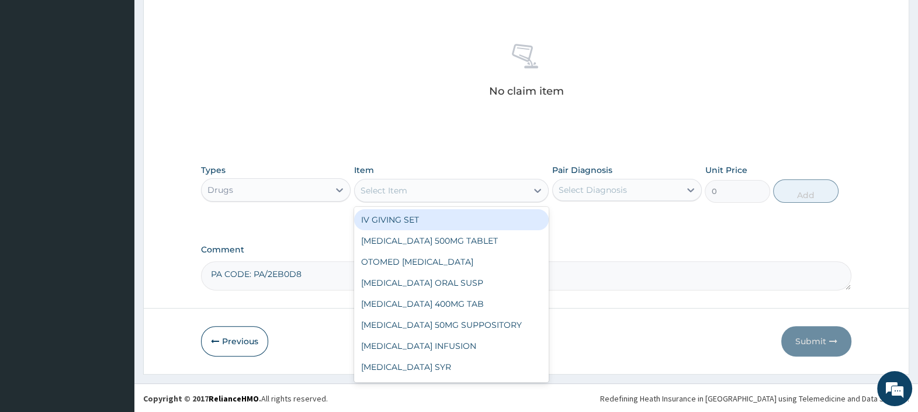
click at [406, 192] on div "Select Item" at bounding box center [441, 190] width 173 height 19
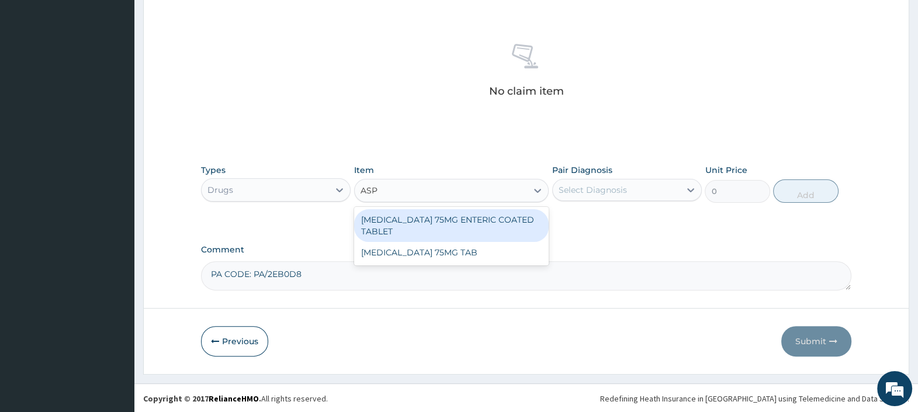
type input "ASPI"
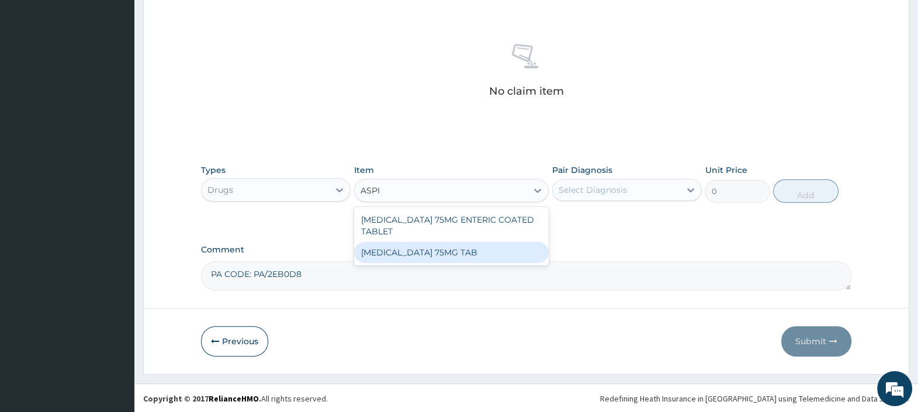
click at [402, 242] on div "ASPIRIN 75MG TAB" at bounding box center [451, 252] width 195 height 21
type input "7"
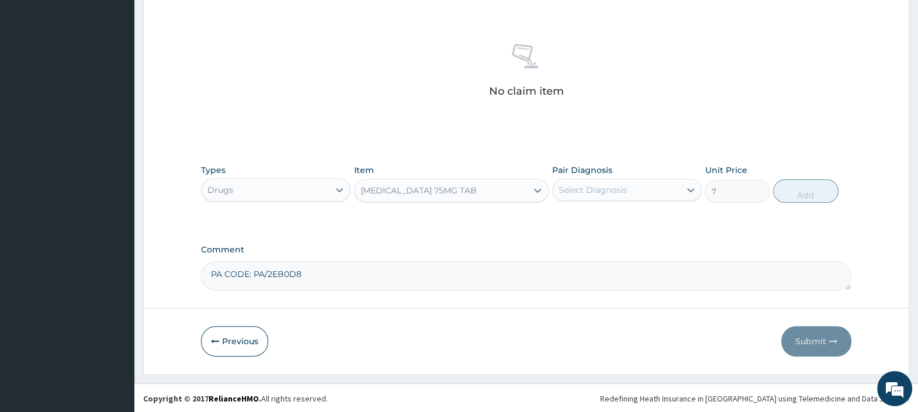
click at [585, 193] on div "Select Diagnosis" at bounding box center [592, 190] width 68 height 12
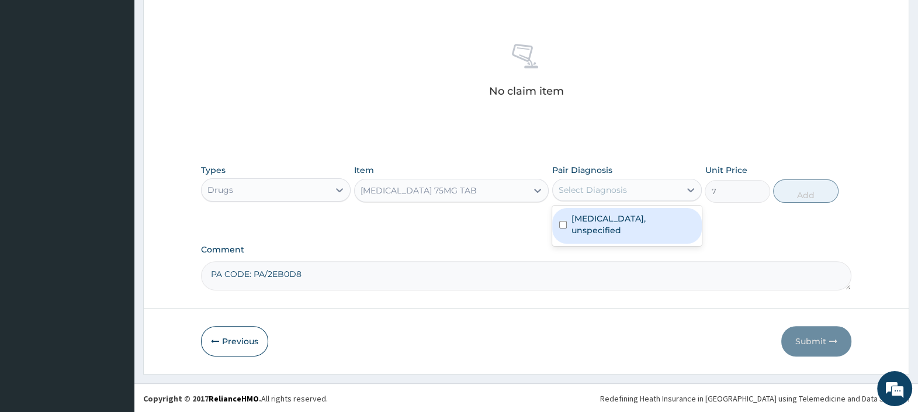
drag, startPoint x: 593, startPoint y: 220, endPoint x: 602, endPoint y: 221, distance: 9.4
click at [593, 221] on label "Essential hypertension, unspecified" at bounding box center [632, 224] width 123 height 23
checkbox input "true"
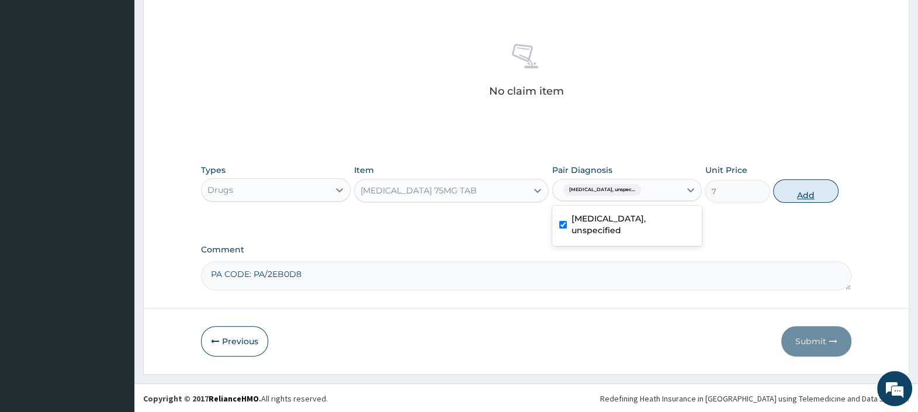
click at [800, 190] on button "Add" at bounding box center [805, 190] width 65 height 23
type input "0"
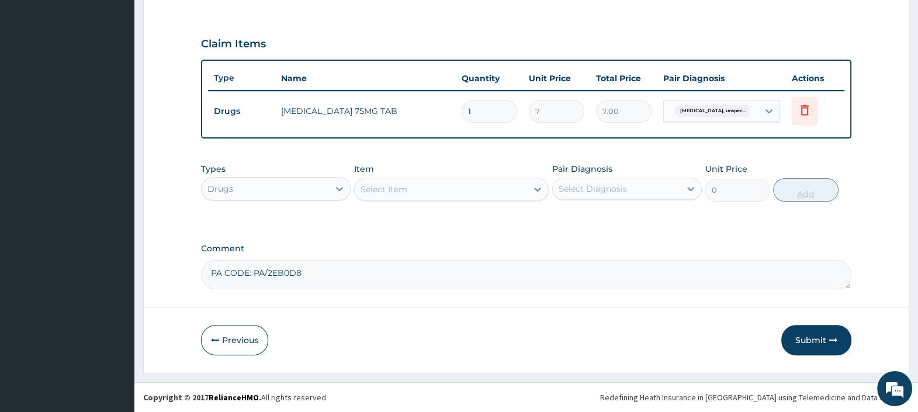
scroll to position [373, 0]
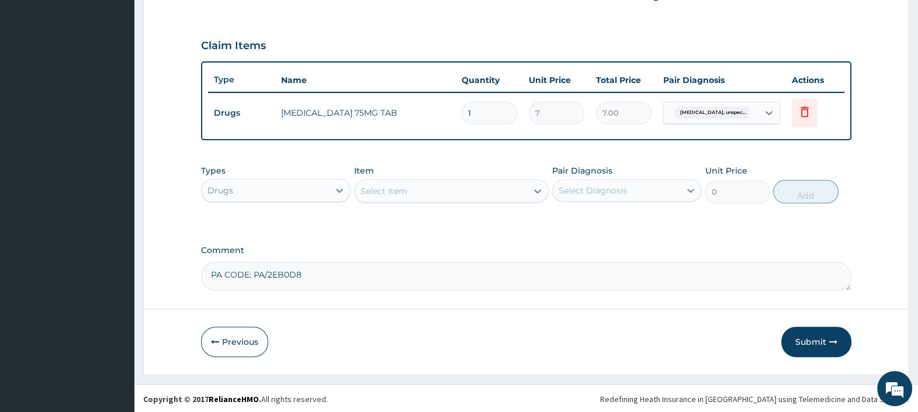
type input "21"
type input "147.00"
type input "21"
click at [803, 336] on button "Submit" at bounding box center [816, 341] width 70 height 30
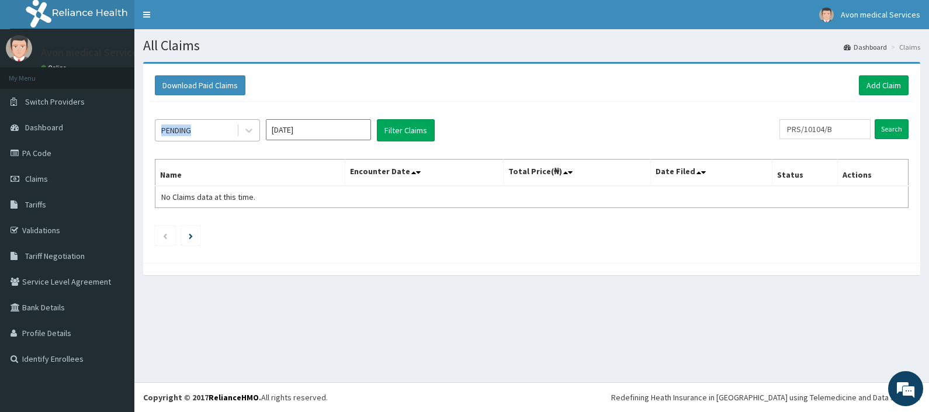
click at [187, 140] on div "PENDING Oct 2025 Filter Claims PRS/10104/B Search Name Encounter Date Total Pri…" at bounding box center [531, 179] width 765 height 155
drag, startPoint x: 187, startPoint y: 140, endPoint x: 175, endPoint y: 117, distance: 25.9
click at [175, 116] on div "PENDING Oct 2025 Filter Claims PRS/10104/B Search Name Encounter Date Total Pri…" at bounding box center [531, 179] width 765 height 155
click at [175, 130] on div "PENDING" at bounding box center [176, 130] width 30 height 12
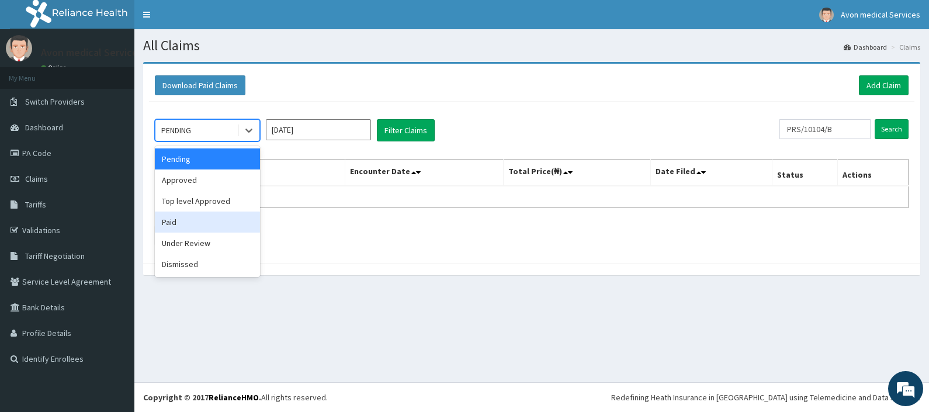
click at [191, 224] on div "Paid" at bounding box center [207, 221] width 105 height 21
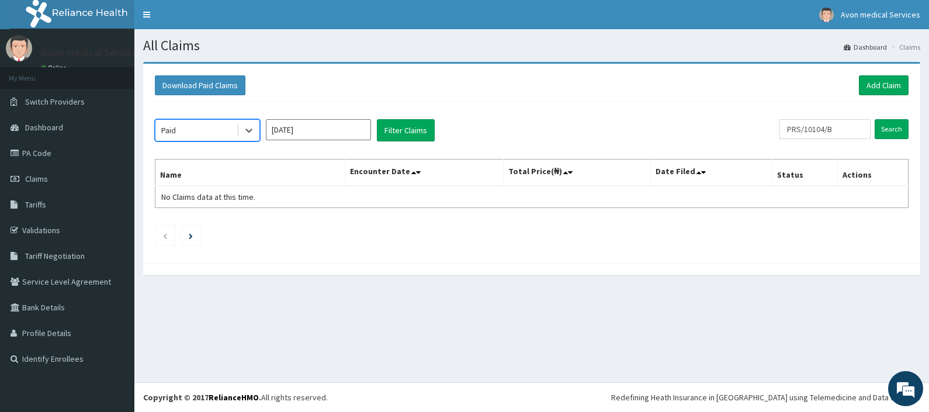
click at [292, 135] on input "[DATE]" at bounding box center [318, 129] width 105 height 21
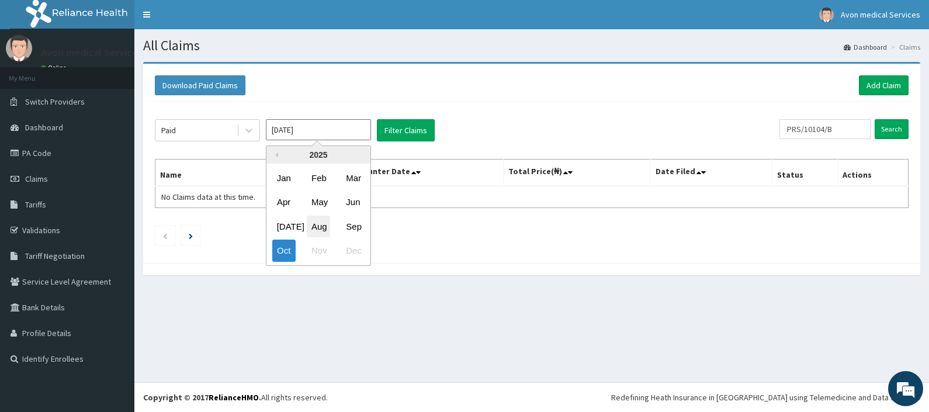
click at [322, 228] on div "Aug" at bounding box center [318, 227] width 23 height 22
type input "[DATE]"
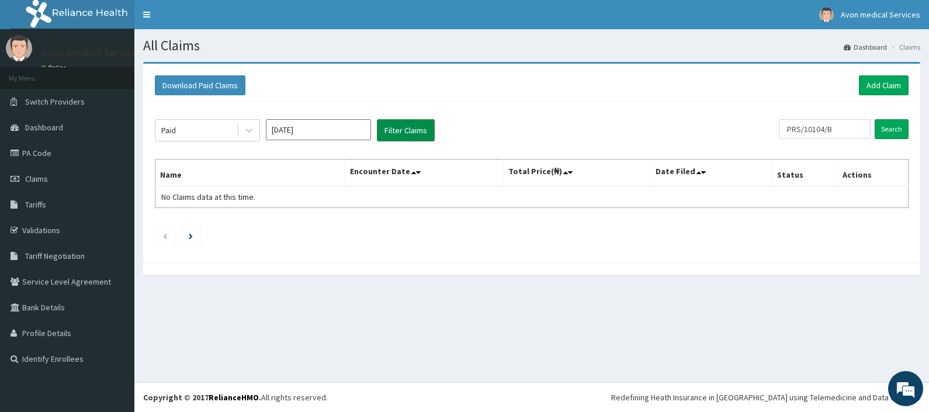
click at [402, 126] on button "Filter Claims" at bounding box center [406, 130] width 58 height 22
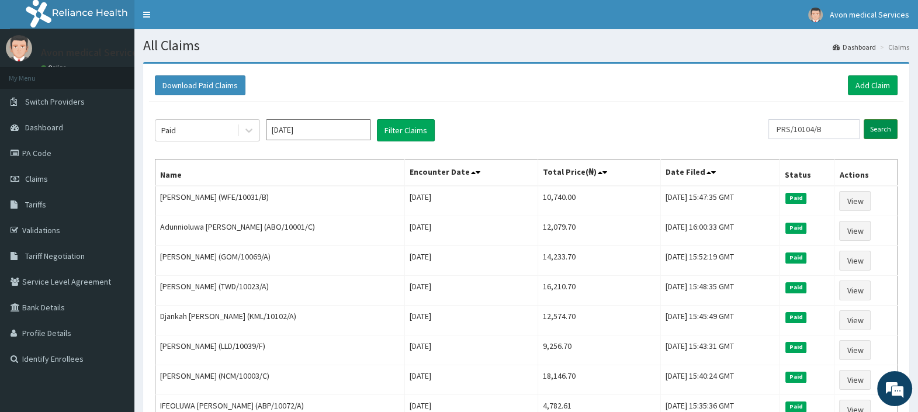
click at [882, 128] on input "Search" at bounding box center [880, 129] width 34 height 20
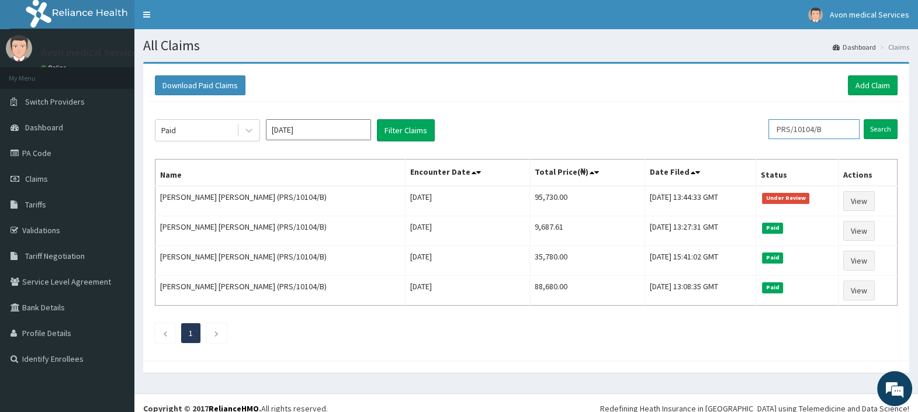
drag, startPoint x: 787, startPoint y: 123, endPoint x: 734, endPoint y: 137, distance: 55.1
click at [735, 131] on div "Paid Aug 2025 Filter Claims PRS/10104/B Search" at bounding box center [526, 130] width 742 height 22
paste input "WTW/10036"
type input "WTW/10036/B"
click at [878, 127] on input "Search" at bounding box center [880, 129] width 34 height 20
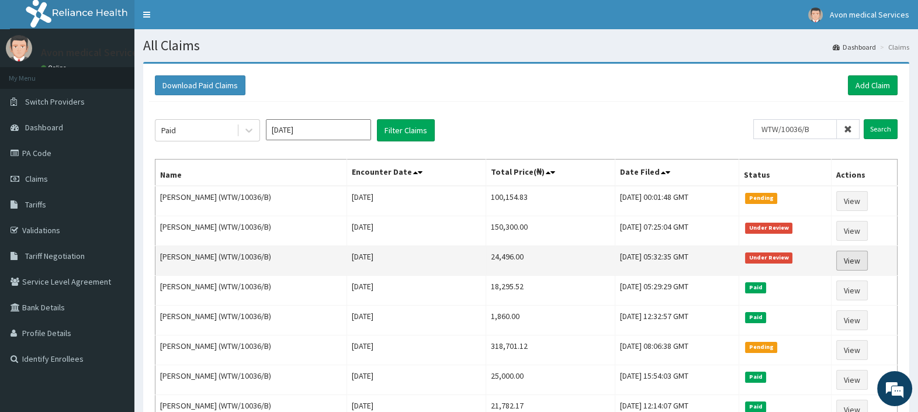
click at [861, 260] on link "View" at bounding box center [852, 261] width 32 height 20
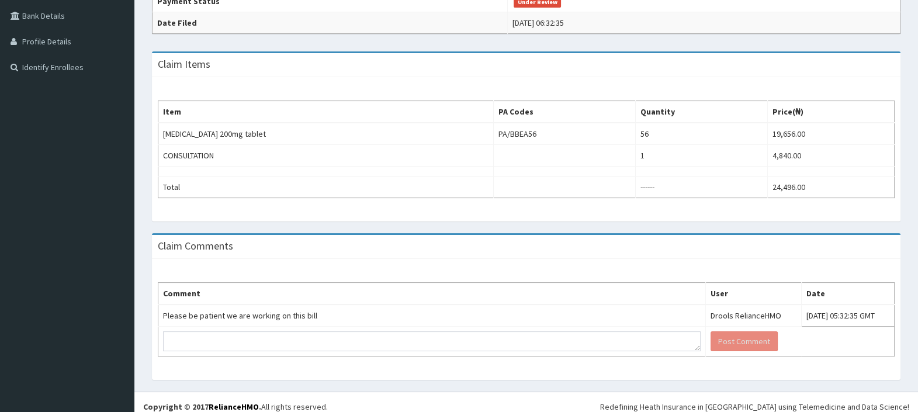
scroll to position [298, 0]
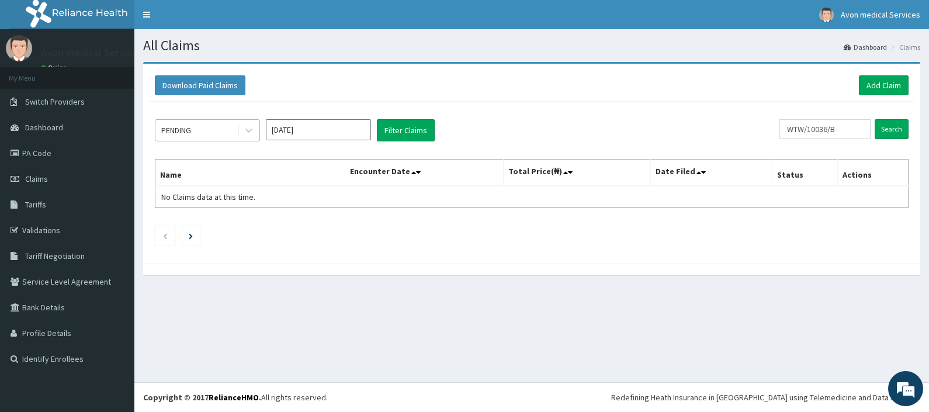
click at [222, 131] on div "PENDING" at bounding box center [195, 130] width 81 height 19
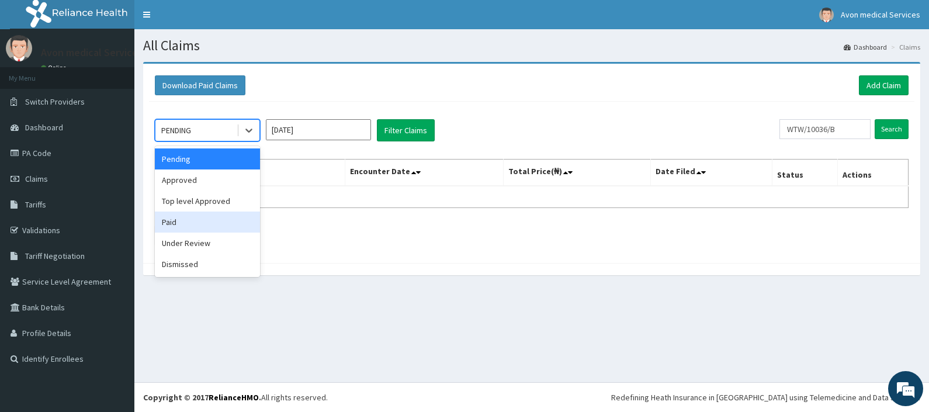
click at [196, 225] on div "Paid" at bounding box center [207, 221] width 105 height 21
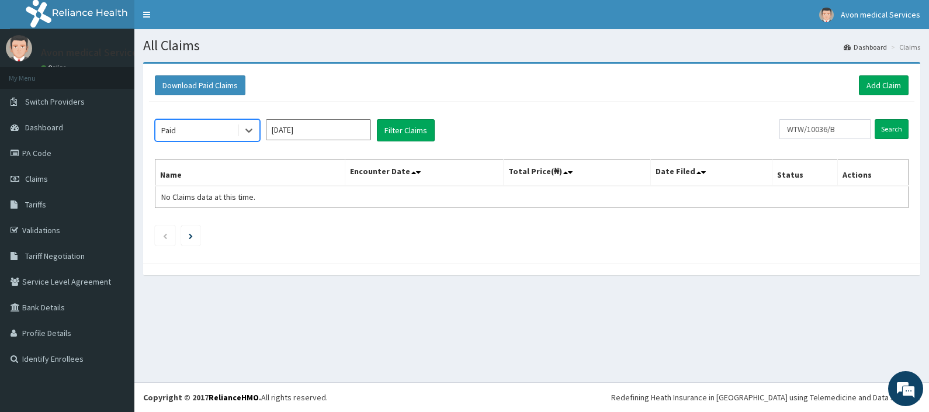
click at [315, 135] on input "[DATE]" at bounding box center [318, 129] width 105 height 21
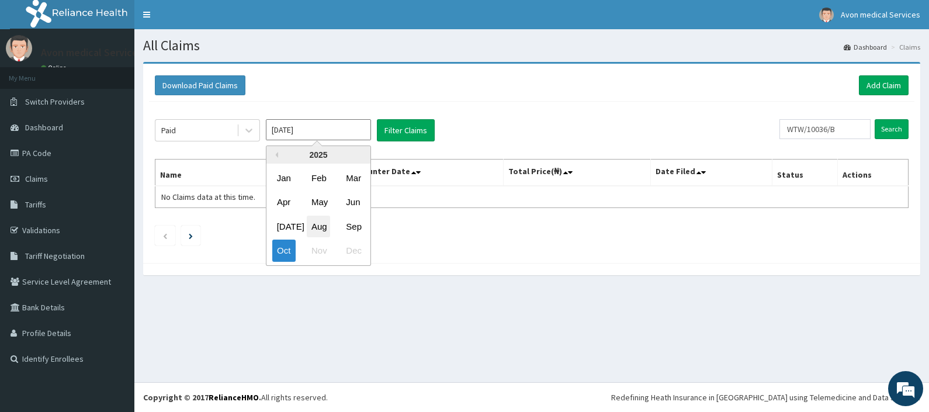
click at [325, 225] on div "Aug" at bounding box center [318, 227] width 23 height 22
type input "[DATE]"
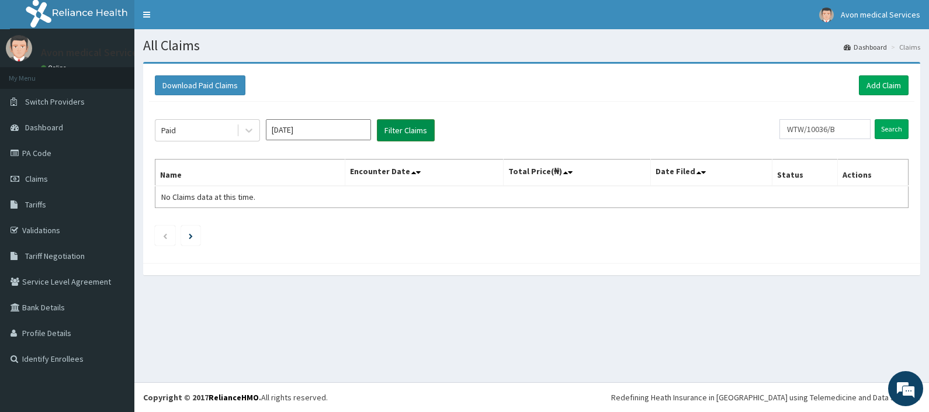
click at [401, 127] on button "Filter Claims" at bounding box center [406, 130] width 58 height 22
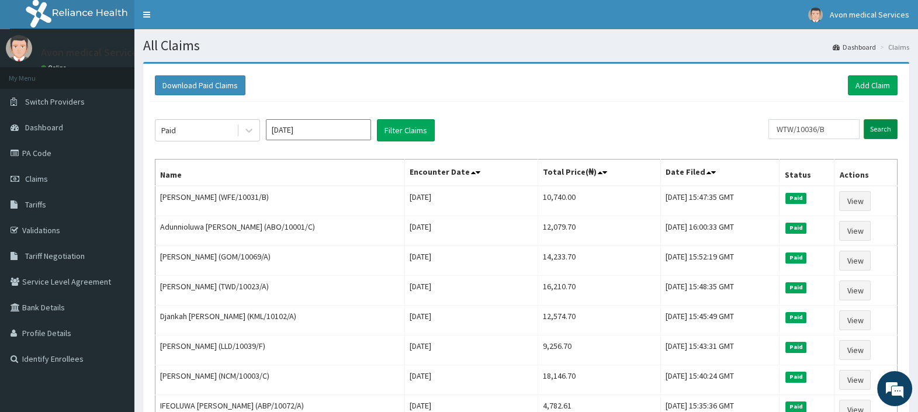
click at [882, 134] on input "Search" at bounding box center [880, 129] width 34 height 20
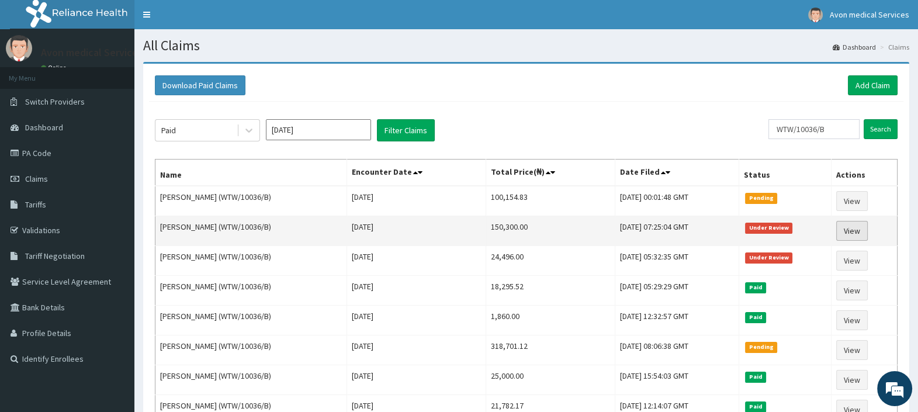
click at [855, 227] on link "View" at bounding box center [852, 231] width 32 height 20
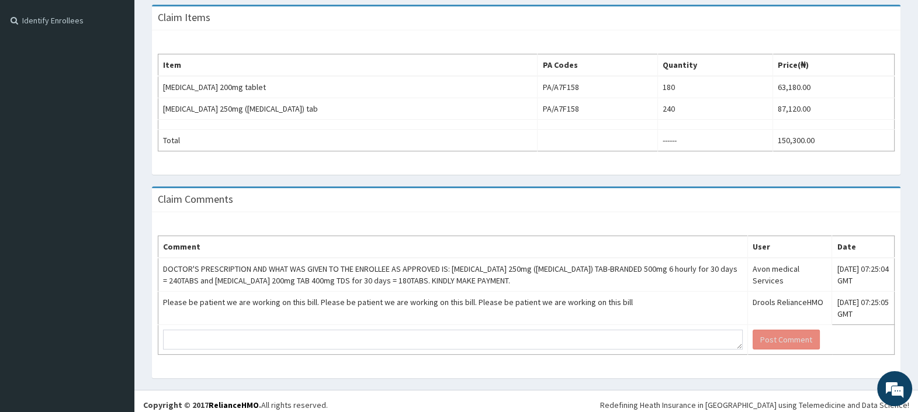
scroll to position [343, 0]
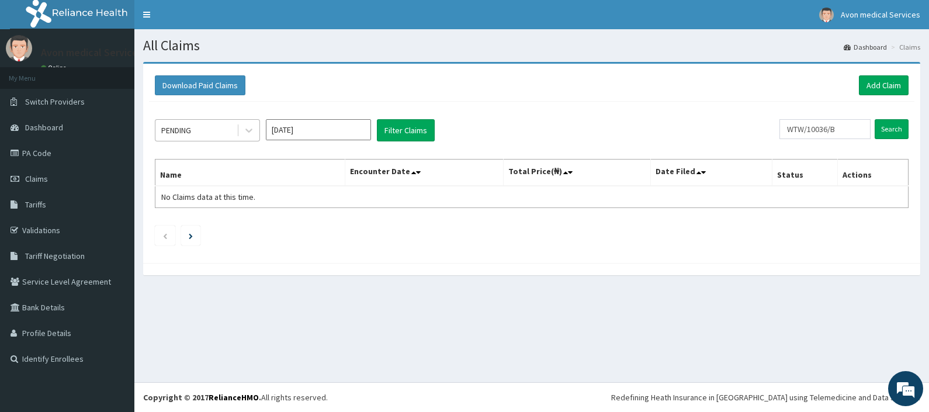
click at [178, 130] on div "PENDING" at bounding box center [176, 130] width 30 height 12
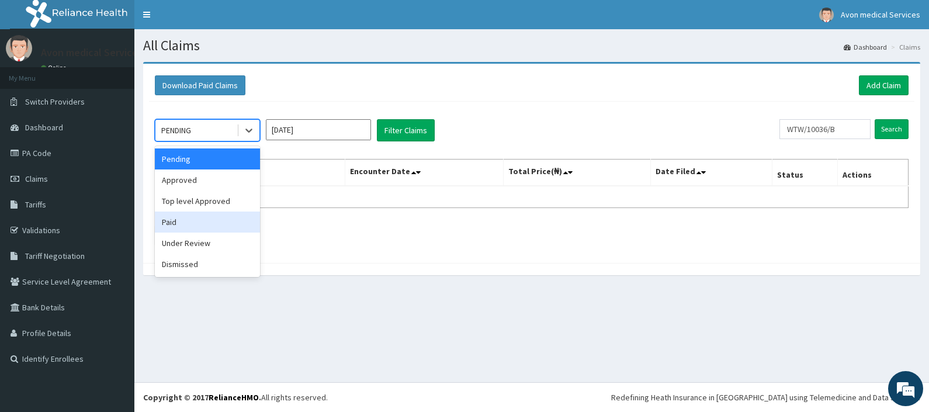
click at [187, 216] on div "Paid" at bounding box center [207, 221] width 105 height 21
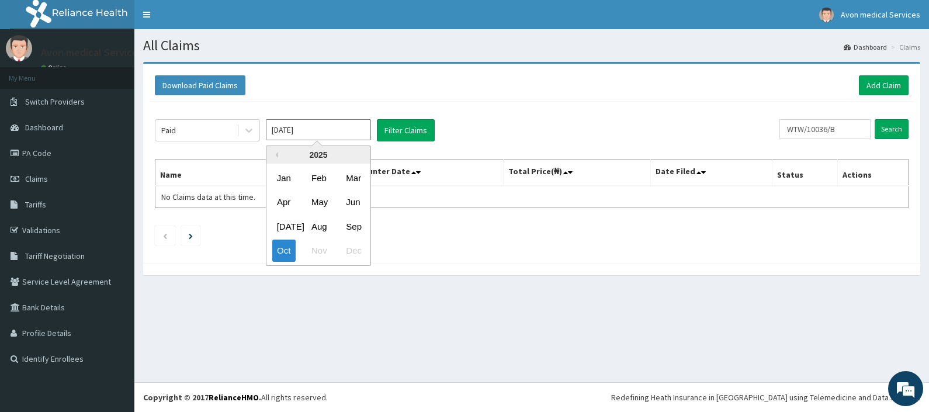
click at [288, 138] on input "Oct 2025" at bounding box center [318, 129] width 105 height 21
click at [318, 222] on div "Aug" at bounding box center [318, 227] width 23 height 22
type input "Aug 2025"
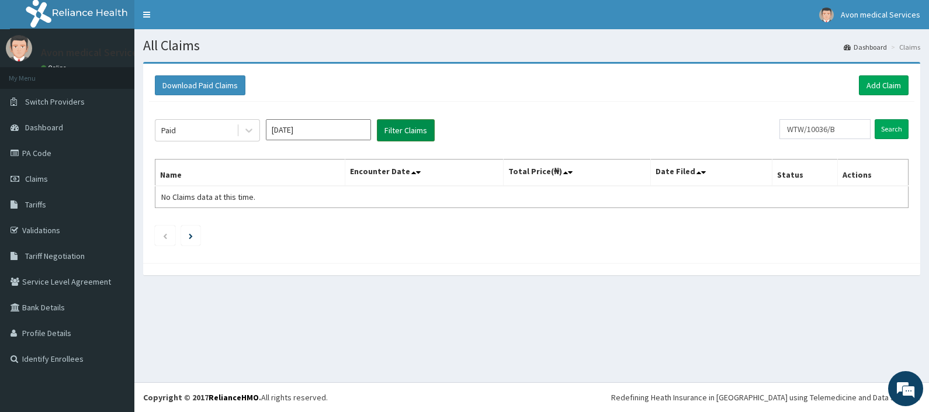
click at [406, 133] on button "Filter Claims" at bounding box center [406, 130] width 58 height 22
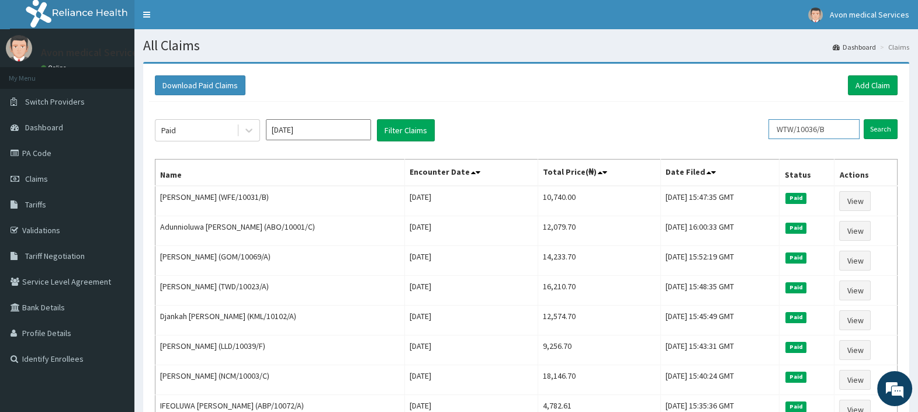
drag, startPoint x: 829, startPoint y: 130, endPoint x: 759, endPoint y: 139, distance: 70.1
click at [763, 137] on div "Paid Aug 2025 Filter Claims WTW/10036/B Search" at bounding box center [526, 130] width 742 height 22
paste input "DCK/10005/A"
type input "DCK/10005/A"
click at [877, 126] on input "Search" at bounding box center [880, 129] width 34 height 20
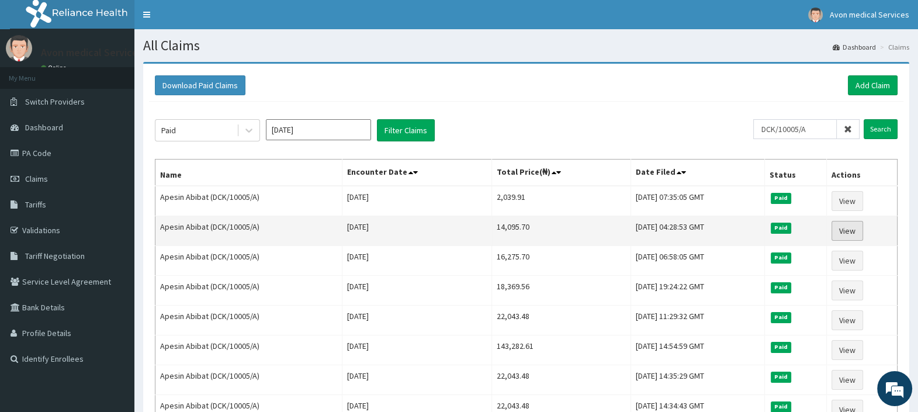
click at [862, 230] on link "View" at bounding box center [847, 231] width 32 height 20
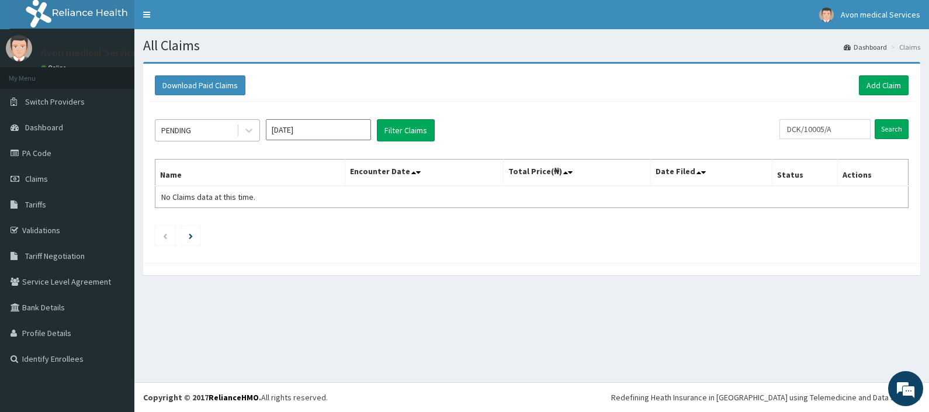
click at [228, 126] on div "PENDING" at bounding box center [195, 130] width 81 height 19
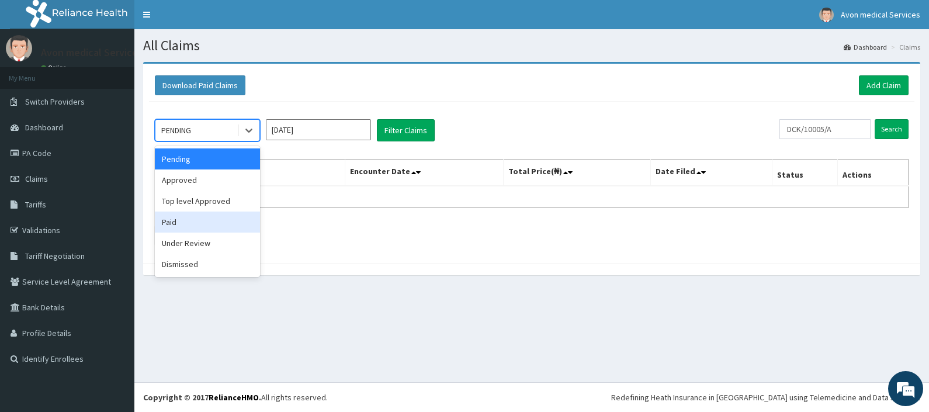
click at [208, 222] on div "Paid" at bounding box center [207, 221] width 105 height 21
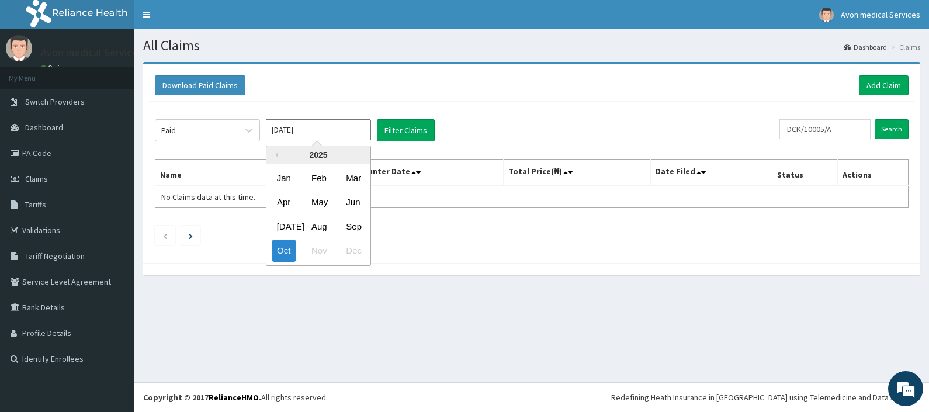
click at [330, 132] on input "[DATE]" at bounding box center [318, 129] width 105 height 21
click at [321, 223] on div "Aug" at bounding box center [318, 227] width 23 height 22
type input "[DATE]"
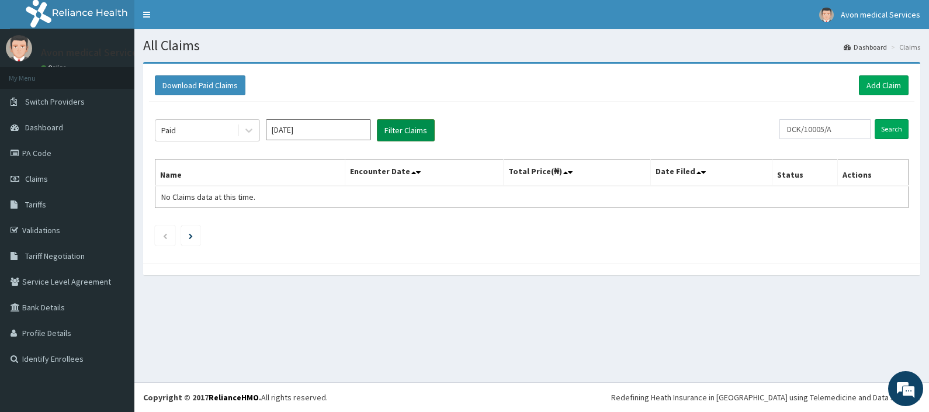
click at [413, 130] on button "Filter Claims" at bounding box center [406, 130] width 58 height 22
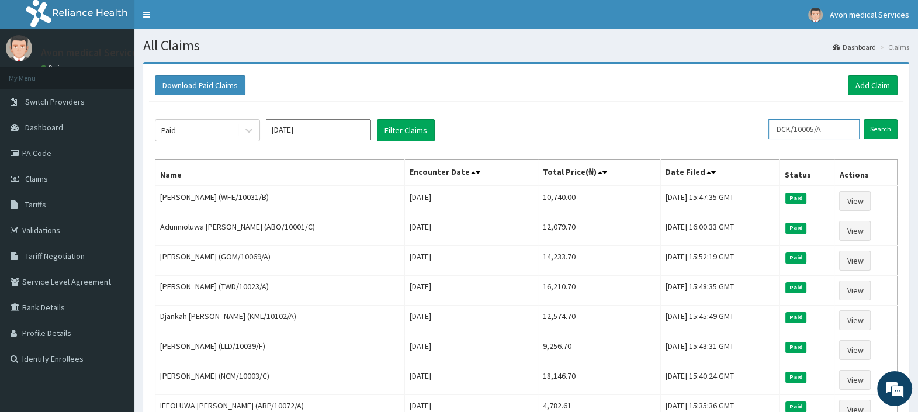
drag, startPoint x: 834, startPoint y: 128, endPoint x: 735, endPoint y: 143, distance: 100.4
paste input "RET/46277"
type input "RET/46277/A"
click at [874, 131] on input "Search" at bounding box center [880, 129] width 34 height 20
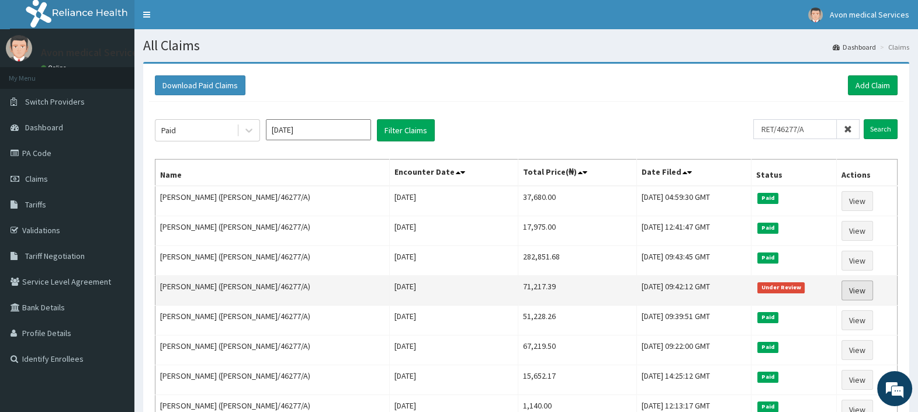
click at [856, 289] on link "View" at bounding box center [857, 290] width 32 height 20
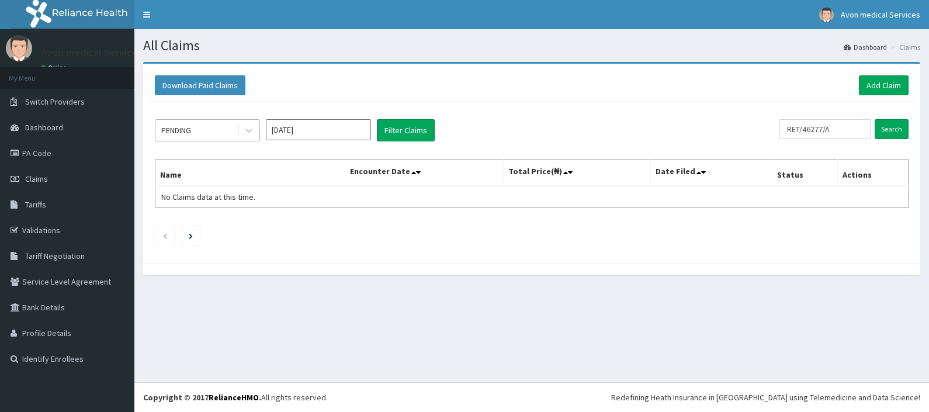
click at [211, 127] on div "PENDING" at bounding box center [195, 130] width 81 height 19
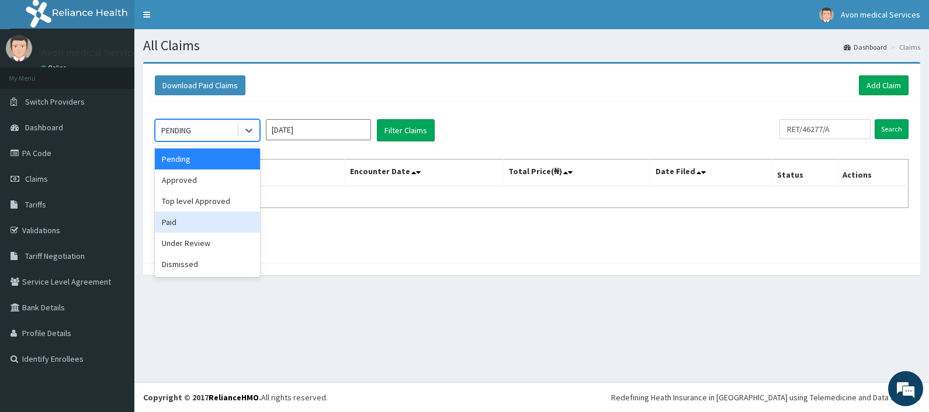
click at [192, 225] on div "Paid" at bounding box center [207, 221] width 105 height 21
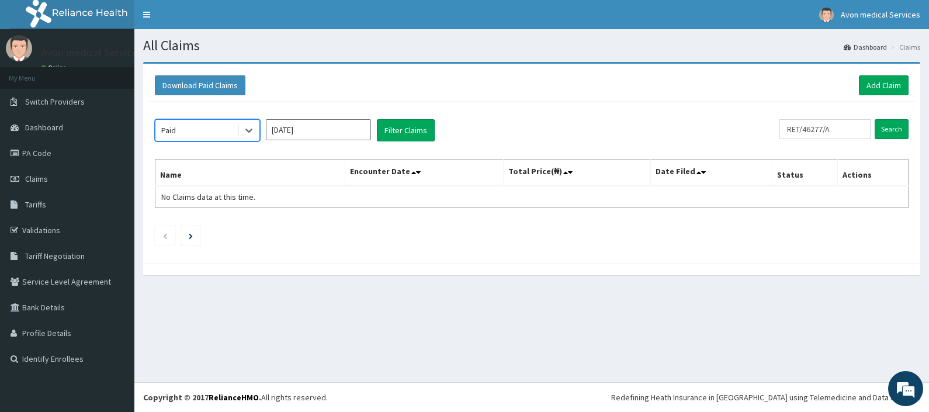
click at [285, 137] on input "[DATE]" at bounding box center [318, 129] width 105 height 21
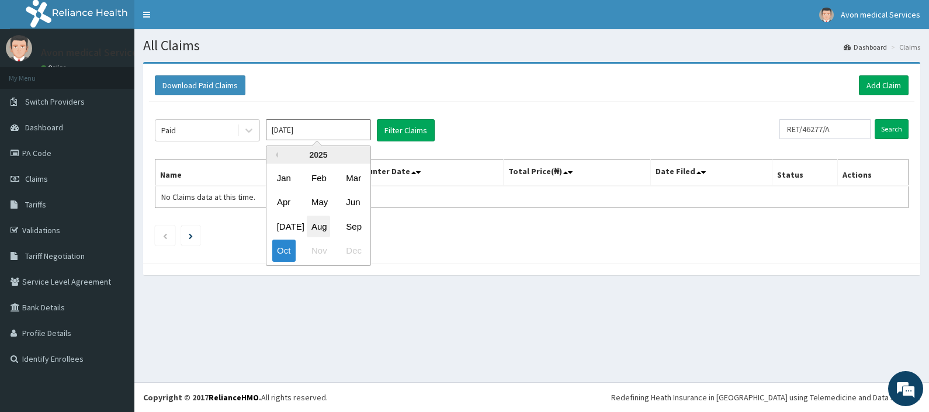
click at [317, 218] on div "Aug" at bounding box center [318, 227] width 23 height 22
type input "[DATE]"
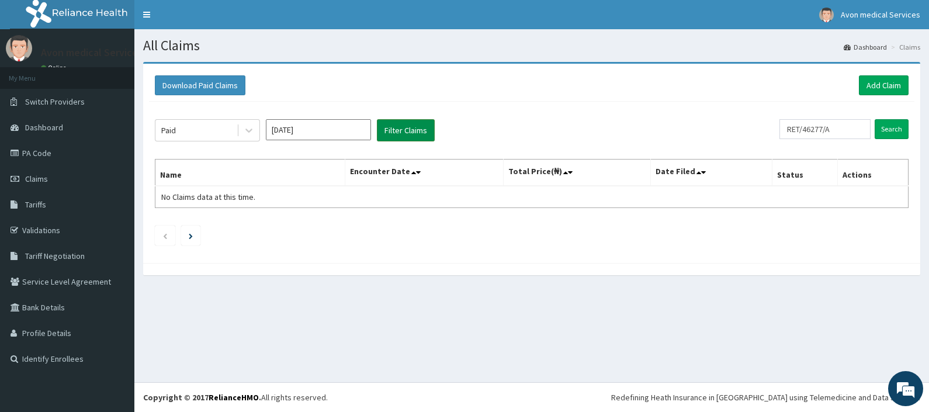
click at [410, 130] on button "Filter Claims" at bounding box center [406, 130] width 58 height 22
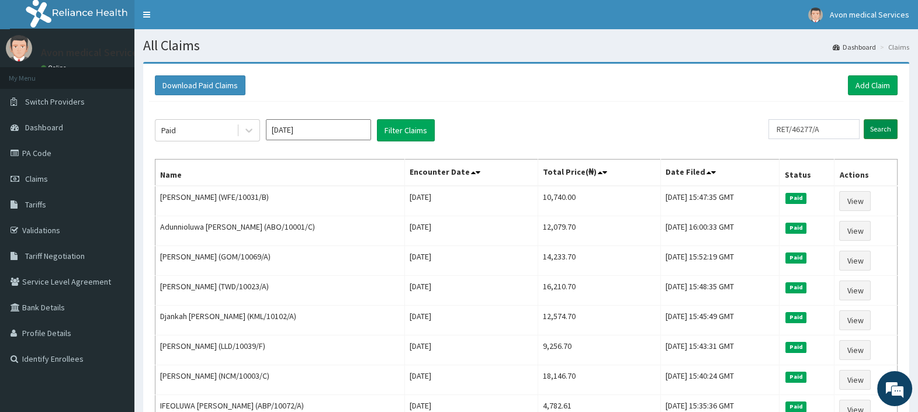
click at [885, 130] on input "Search" at bounding box center [880, 129] width 34 height 20
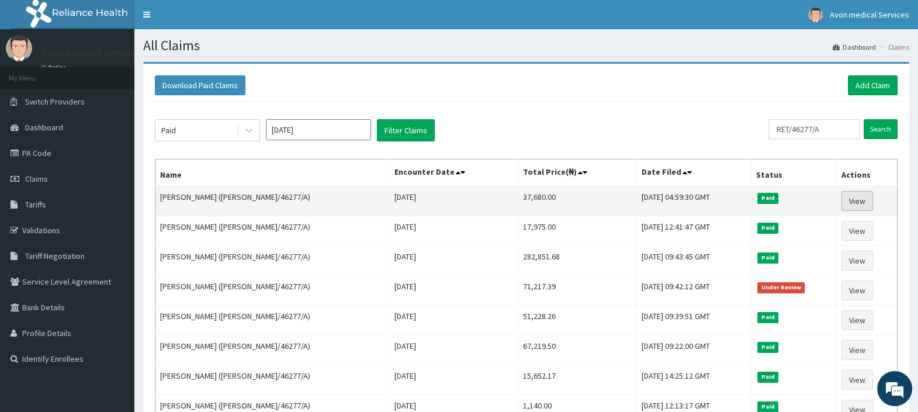
click at [860, 199] on link "View" at bounding box center [857, 201] width 32 height 20
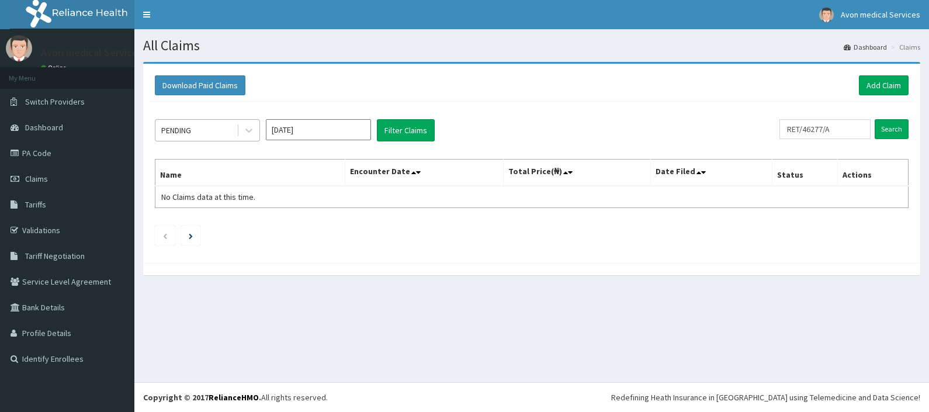
click at [236, 131] on div "PENDING" at bounding box center [195, 130] width 81 height 19
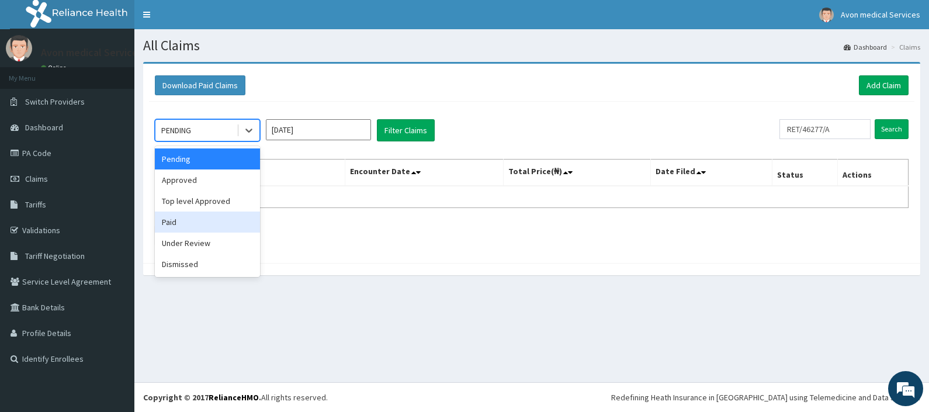
click at [213, 224] on div "Paid" at bounding box center [207, 221] width 105 height 21
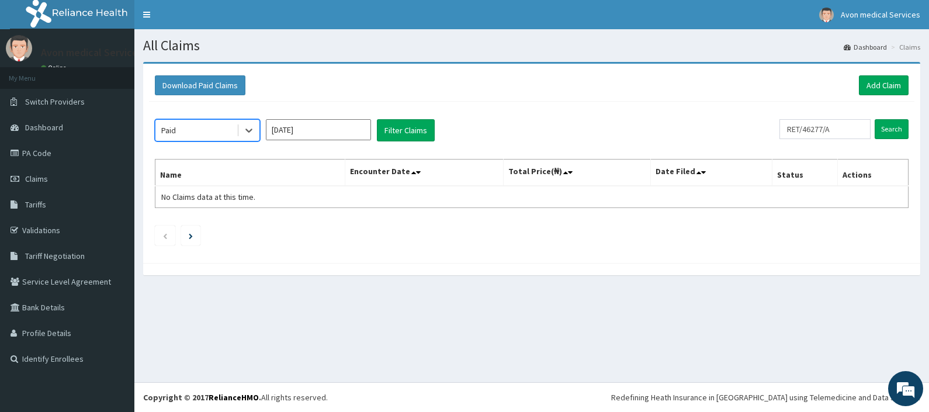
click at [288, 131] on input "[DATE]" at bounding box center [318, 129] width 105 height 21
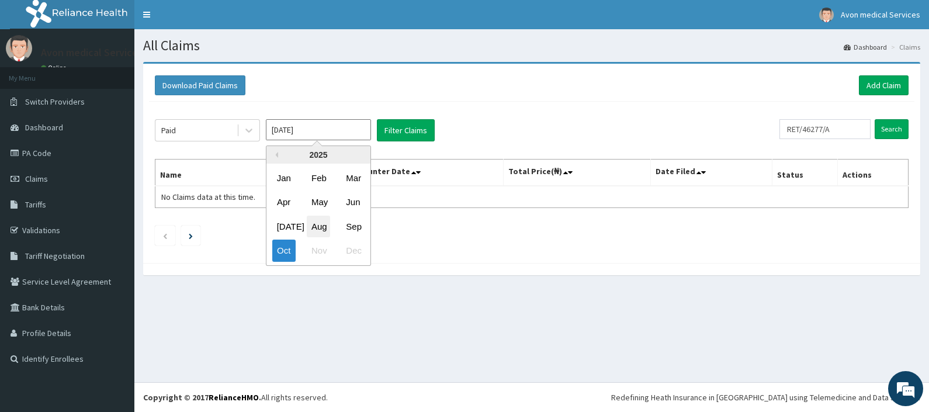
click at [316, 230] on div "Aug" at bounding box center [318, 227] width 23 height 22
type input "[DATE]"
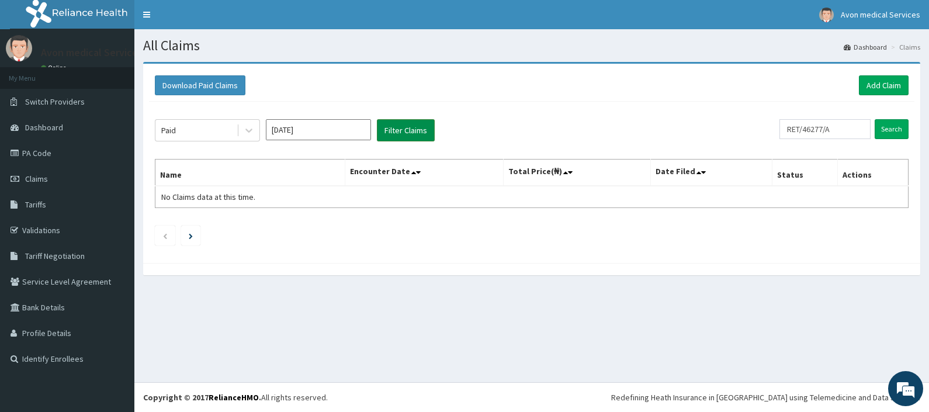
click at [394, 131] on button "Filter Claims" at bounding box center [406, 130] width 58 height 22
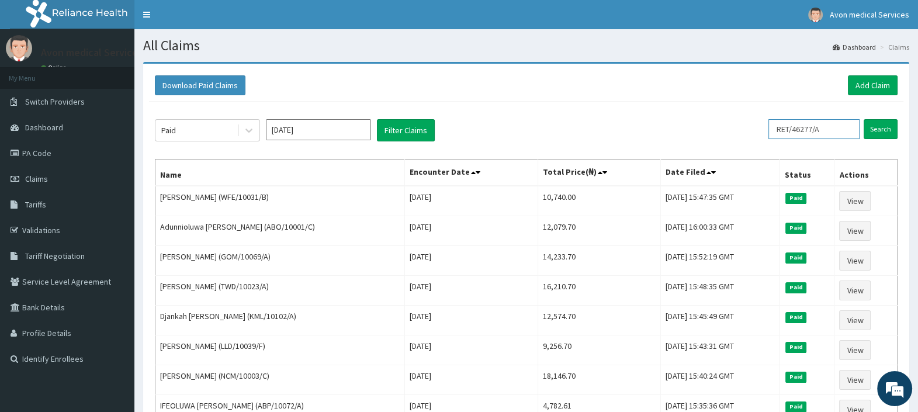
drag, startPoint x: 832, startPoint y: 129, endPoint x: 760, endPoint y: 135, distance: 72.1
click at [761, 135] on div "Paid [DATE] Filter Claims RET/46277/A Search" at bounding box center [526, 130] width 742 height 22
paste input "JGI/10001"
type input "JGI/10001/A"
click at [879, 129] on input "Search" at bounding box center [880, 129] width 34 height 20
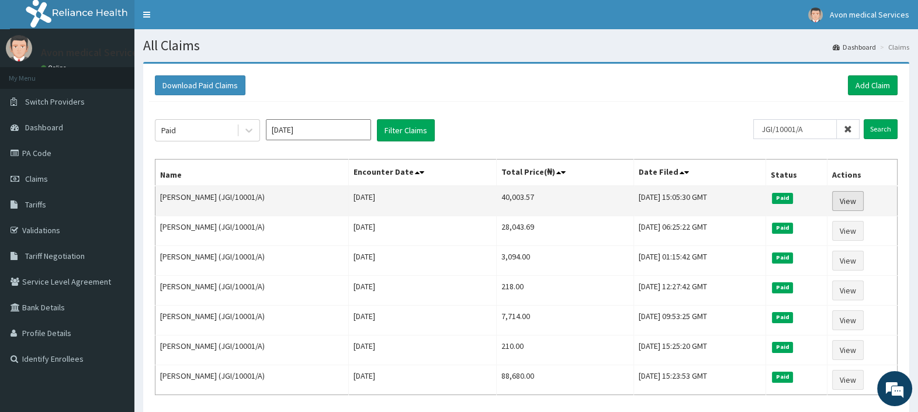
click at [844, 204] on link "View" at bounding box center [848, 201] width 32 height 20
